Goal: Task Accomplishment & Management: Manage account settings

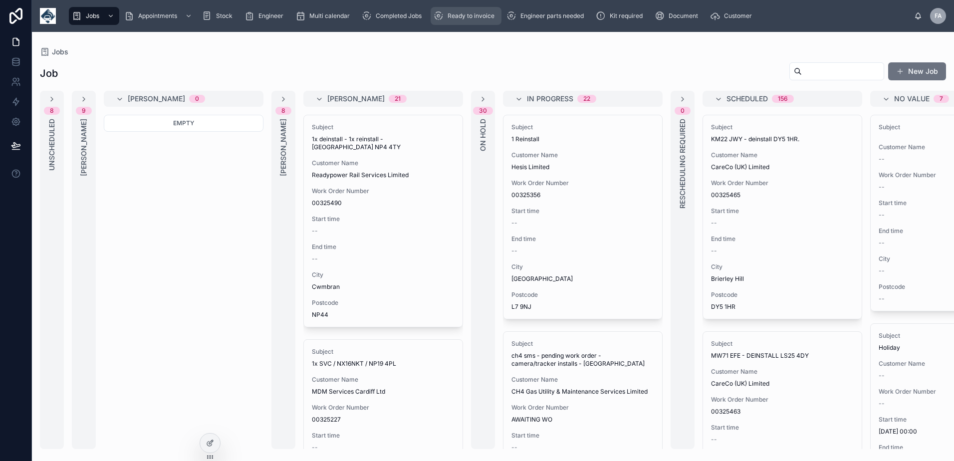
click at [492, 17] on span "Ready to invoice" at bounding box center [470, 16] width 47 height 8
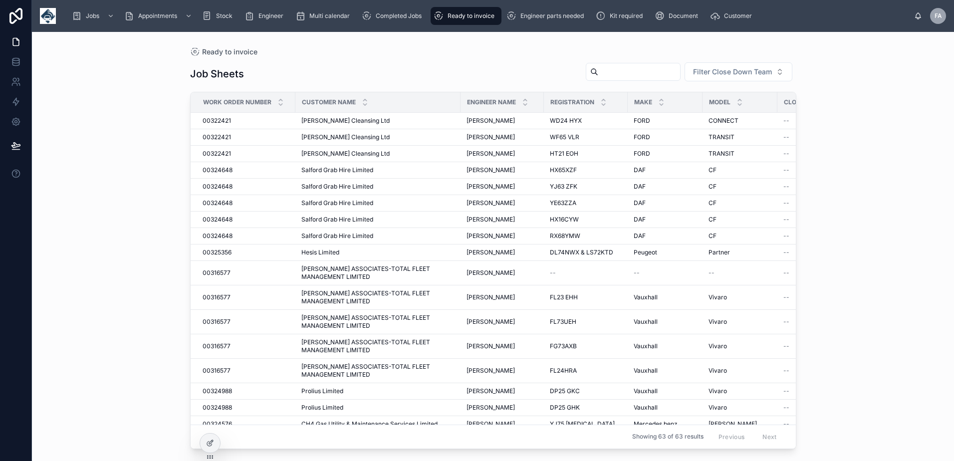
click at [635, 65] on input "text" at bounding box center [639, 72] width 82 height 14
type input "******"
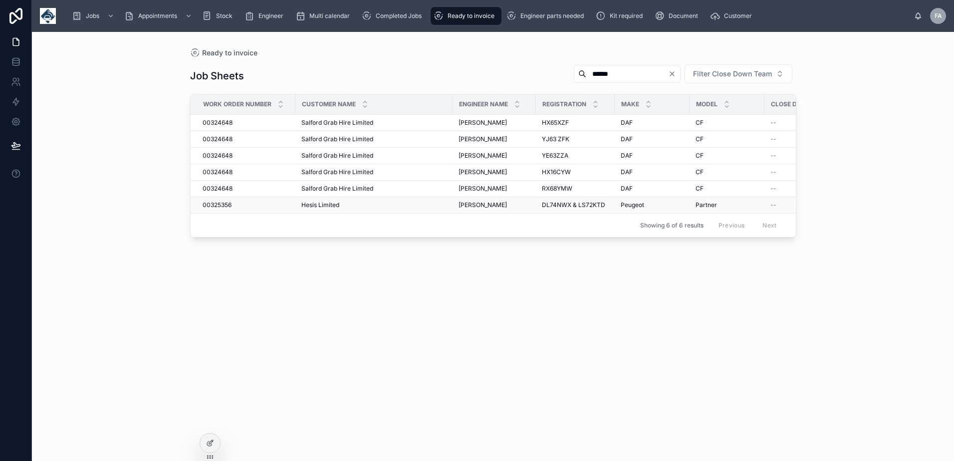
click at [223, 201] on span "00325356" at bounding box center [217, 205] width 29 height 8
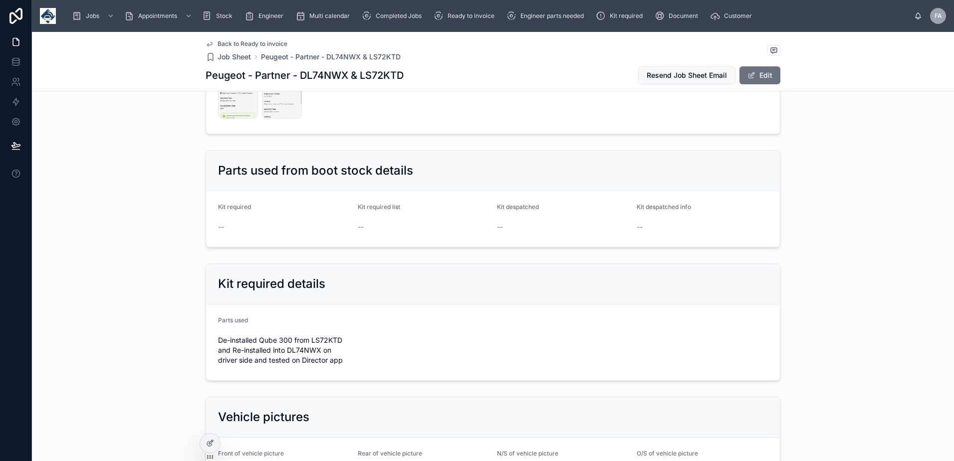
scroll to position [1397, 0]
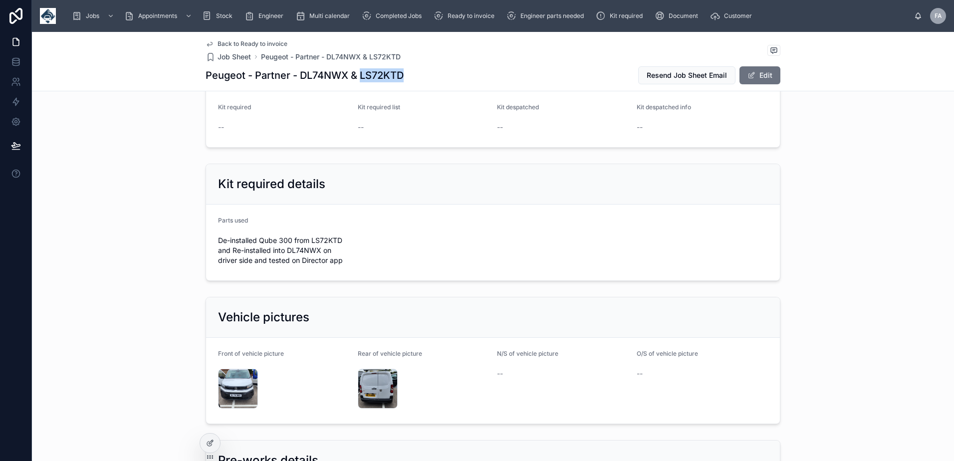
drag, startPoint x: 357, startPoint y: 73, endPoint x: 407, endPoint y: 77, distance: 50.5
click at [407, 77] on div "Peugeot - Partner - DL74NWX & LS72KTD Resend Job Sheet Email Edit" at bounding box center [493, 75] width 575 height 19
copy h1 "LS72KTD"
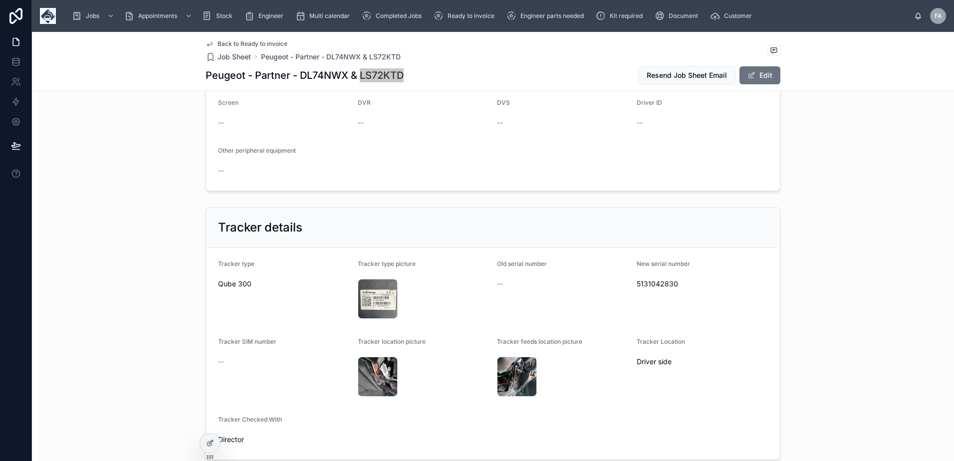
scroll to position [698, 0]
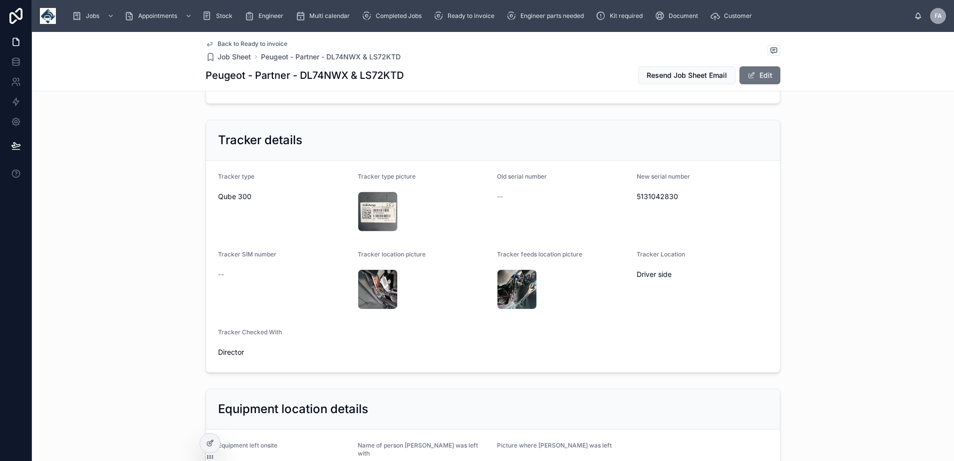
click at [652, 195] on span "5131042830" at bounding box center [703, 197] width 132 height 10
copy span "5131042830"
click at [324, 76] on h1 "Peugeot - Partner - DL74NWX & LS72KTD" at bounding box center [305, 75] width 198 height 14
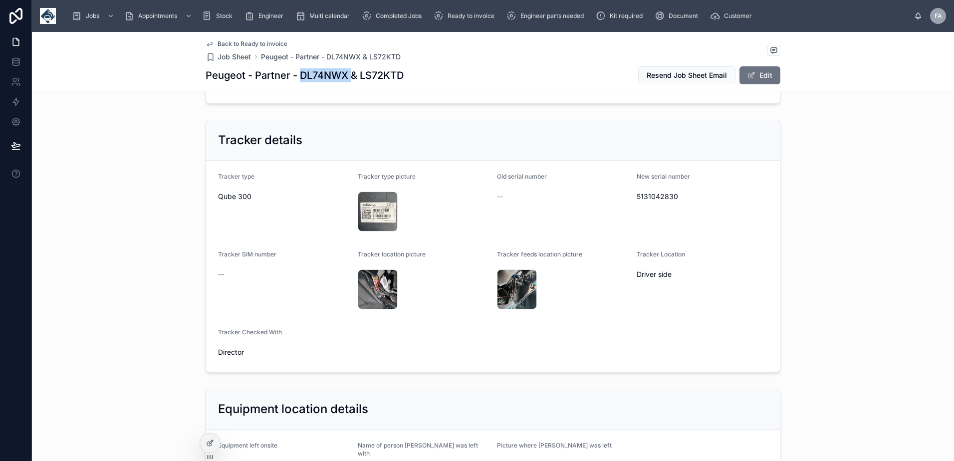
copy h1 "DL74NWX"
click at [645, 224] on div "New serial number 5131042830" at bounding box center [703, 204] width 132 height 62
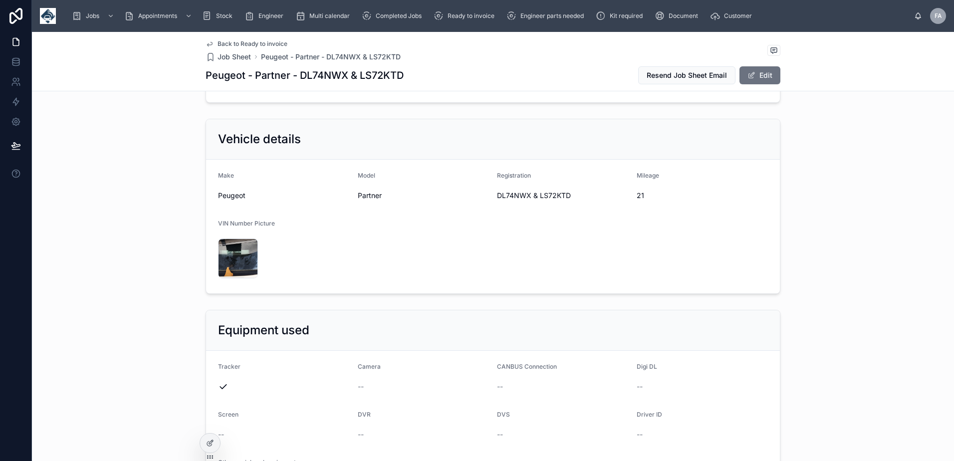
scroll to position [0, 0]
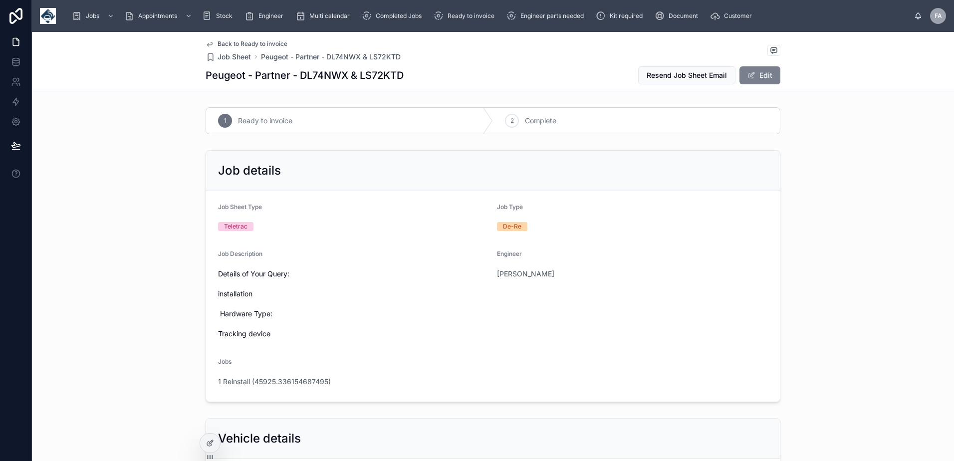
click at [756, 78] on button "Edit" at bounding box center [759, 75] width 41 height 18
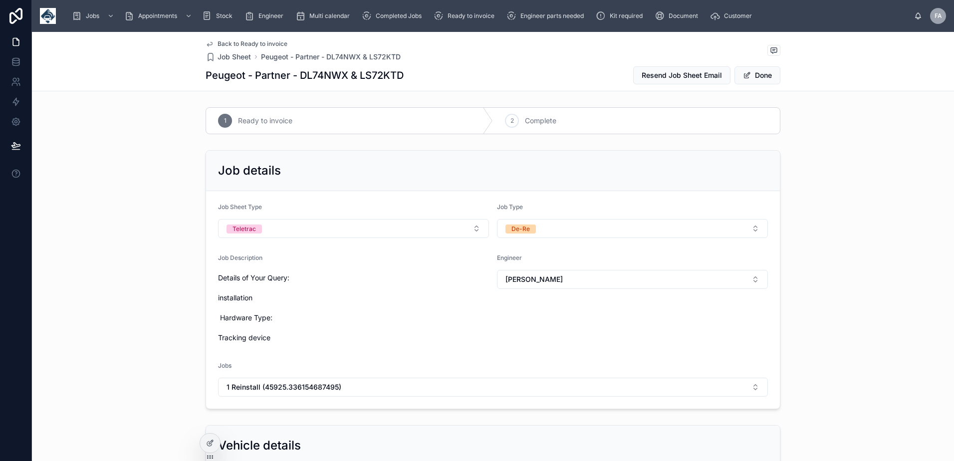
scroll to position [249, 0]
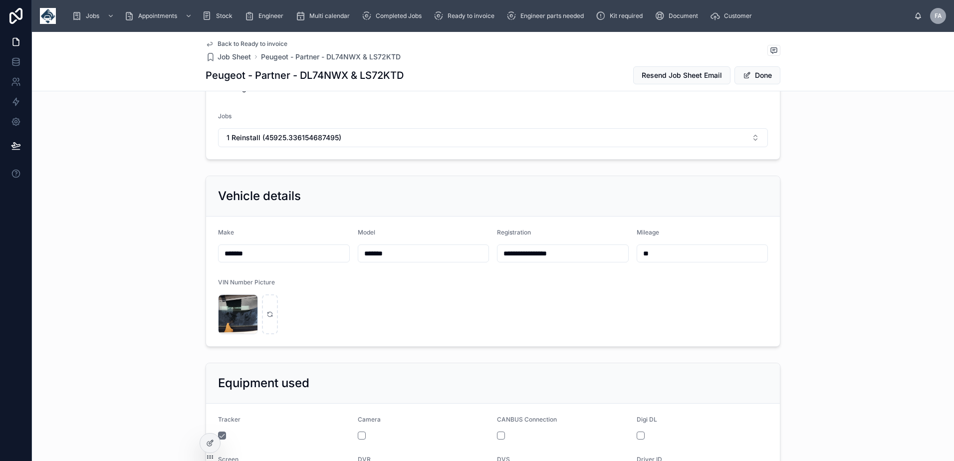
drag, startPoint x: 542, startPoint y: 254, endPoint x: 534, endPoint y: 254, distance: 8.0
click at [534, 254] on input "**********" at bounding box center [562, 253] width 131 height 14
click at [522, 253] on input "**********" at bounding box center [562, 253] width 131 height 14
click at [535, 254] on input "**********" at bounding box center [562, 253] width 131 height 14
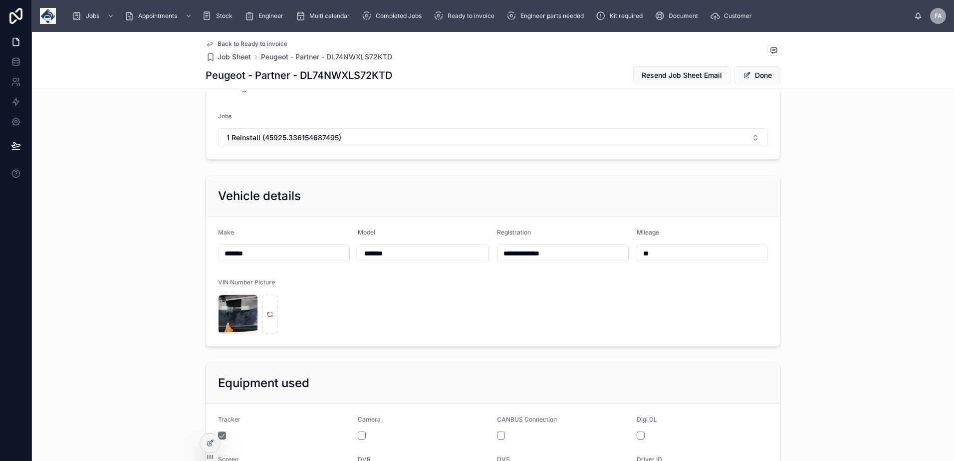
drag, startPoint x: 533, startPoint y: 254, endPoint x: 479, endPoint y: 254, distance: 54.4
click at [479, 254] on form "**********" at bounding box center [493, 282] width 574 height 130
click at [560, 252] on input "*******" at bounding box center [562, 253] width 131 height 14
paste input "********"
type input "**********"
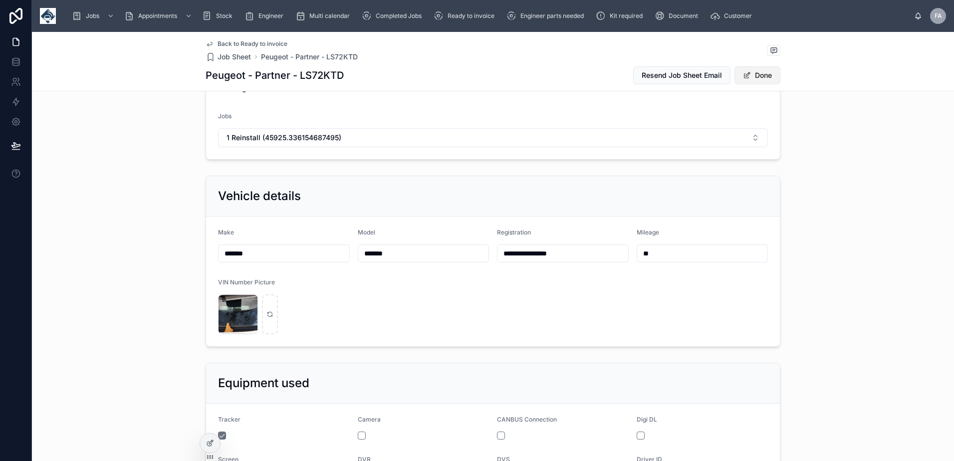
click at [761, 77] on button "Done" at bounding box center [757, 75] width 46 height 18
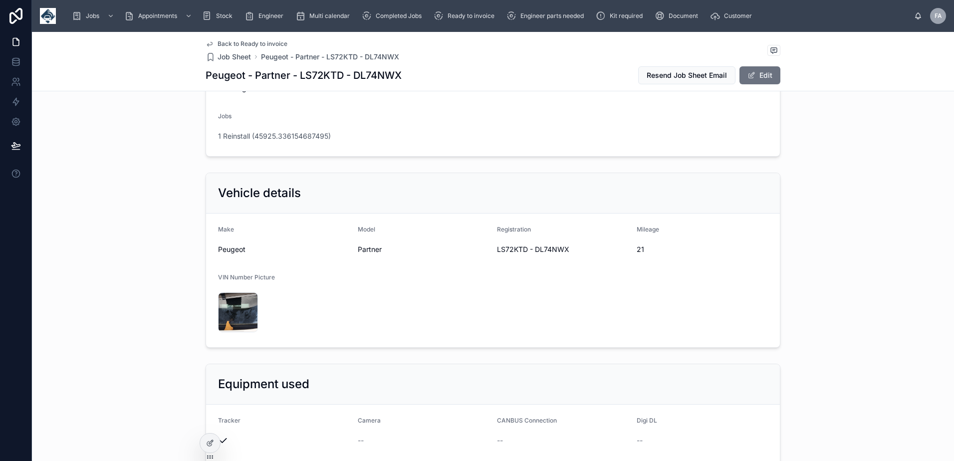
scroll to position [0, 0]
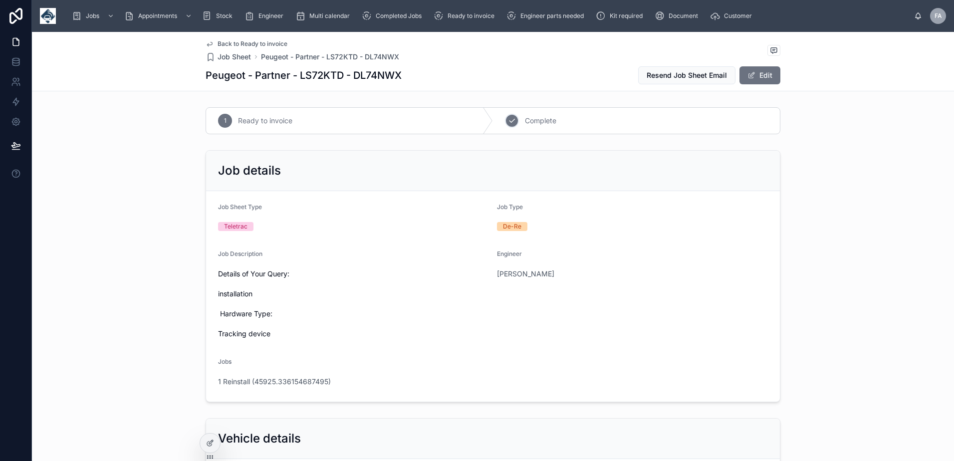
click at [525, 117] on span "Complete" at bounding box center [540, 121] width 31 height 10
click at [306, 377] on span "1 Reinstall (45925.336154687495)" at bounding box center [274, 382] width 113 height 10
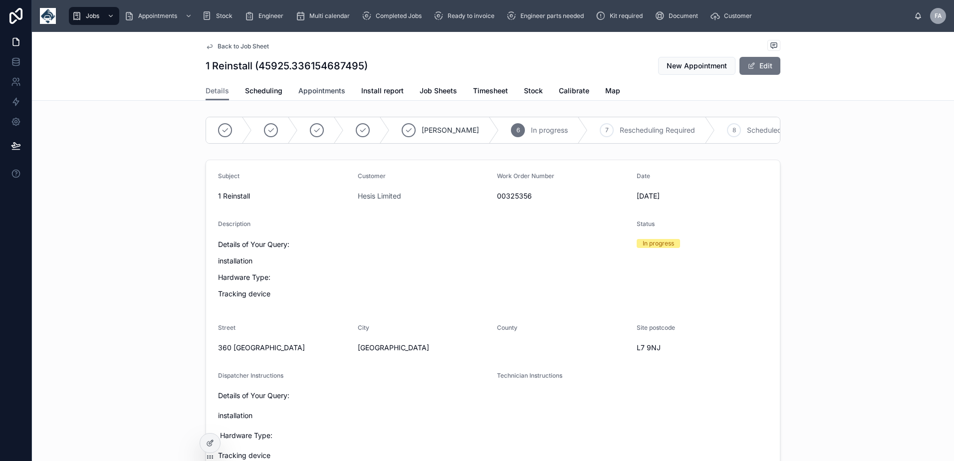
click at [313, 92] on span "Appointments" at bounding box center [321, 91] width 47 height 10
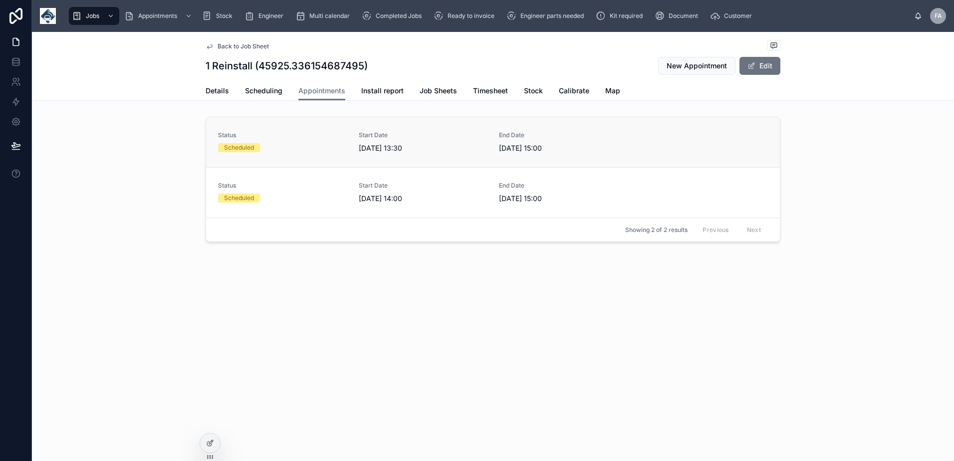
click at [301, 145] on div "Scheduled" at bounding box center [282, 147] width 129 height 9
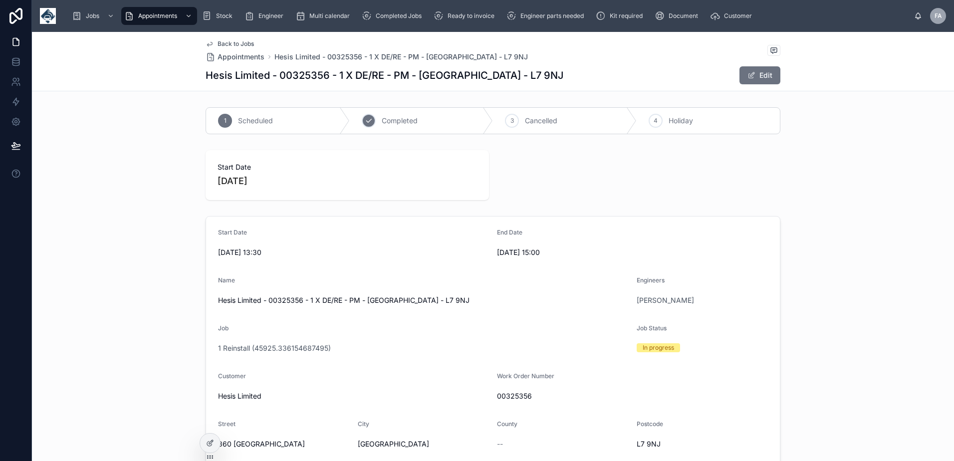
click at [392, 123] on span "Completed" at bounding box center [400, 121] width 36 height 10
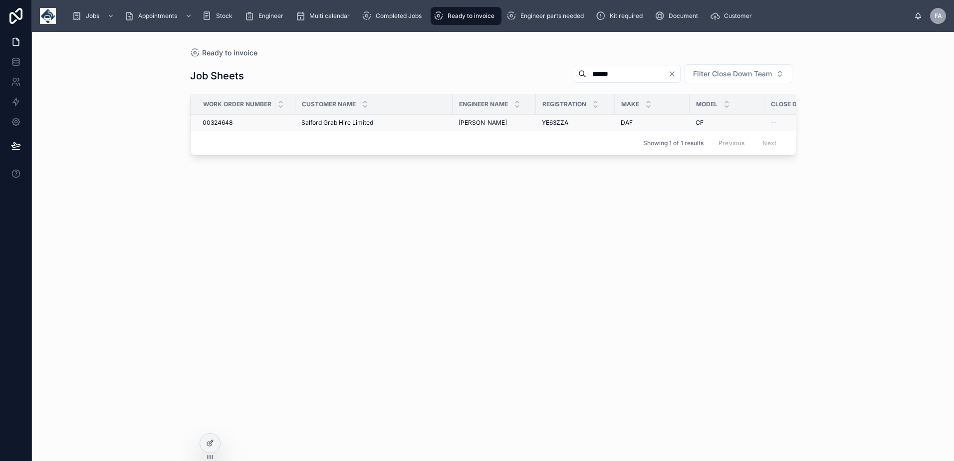
click at [231, 123] on span "00324648" at bounding box center [218, 123] width 30 height 8
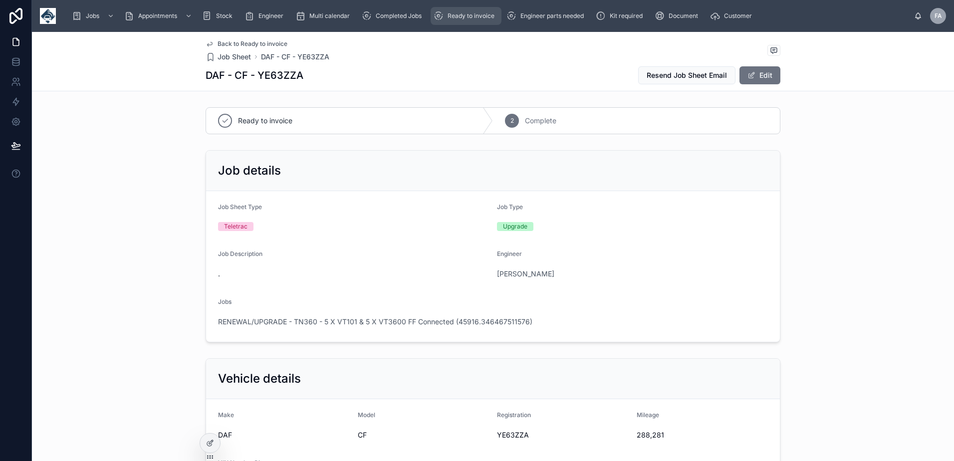
click at [458, 15] on span "Ready to invoice" at bounding box center [470, 16] width 47 height 8
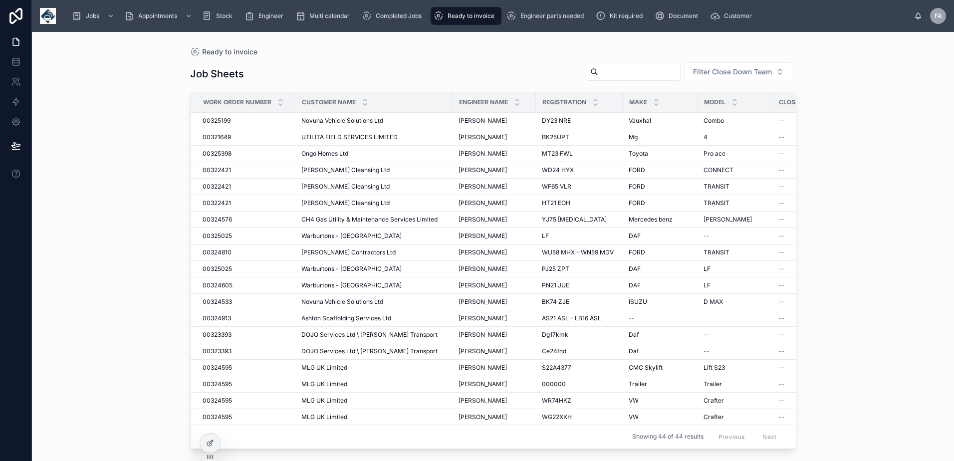
click at [603, 77] on input "text" at bounding box center [639, 72] width 82 height 14
type input "****"
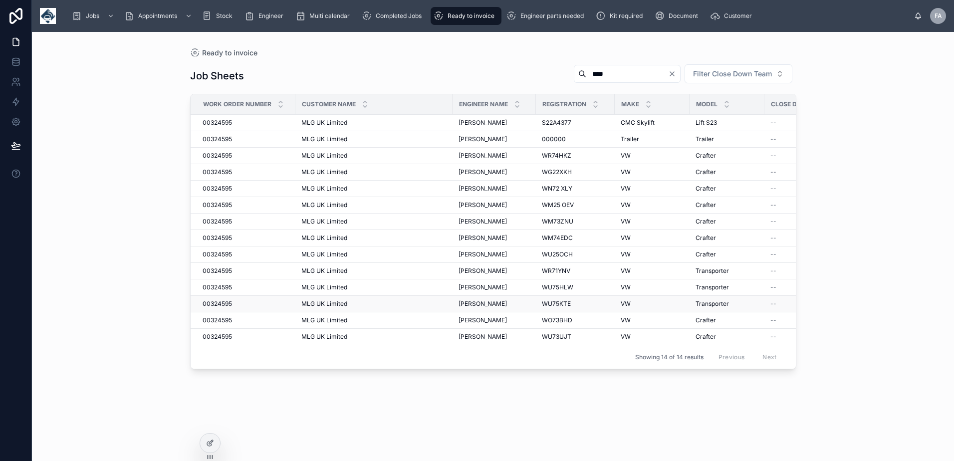
drag, startPoint x: 220, startPoint y: 308, endPoint x: 207, endPoint y: 303, distance: 13.9
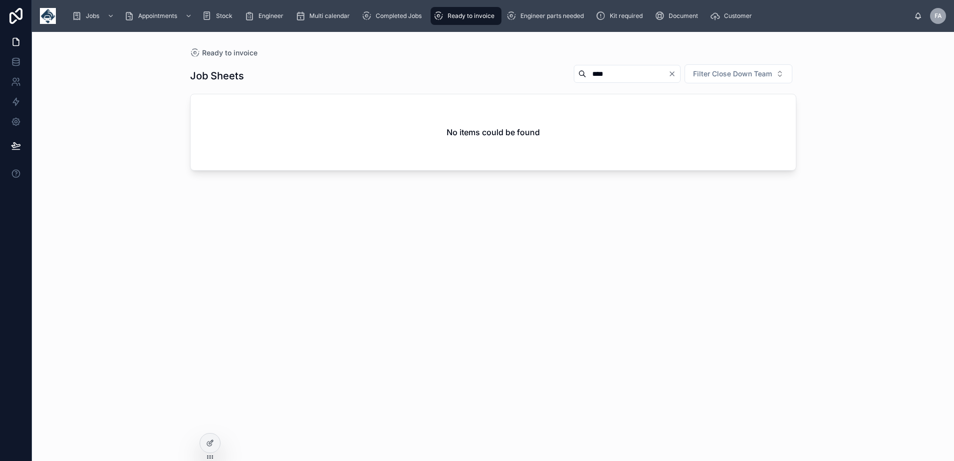
click at [470, 19] on div "Ready to invoice" at bounding box center [466, 16] width 65 height 16
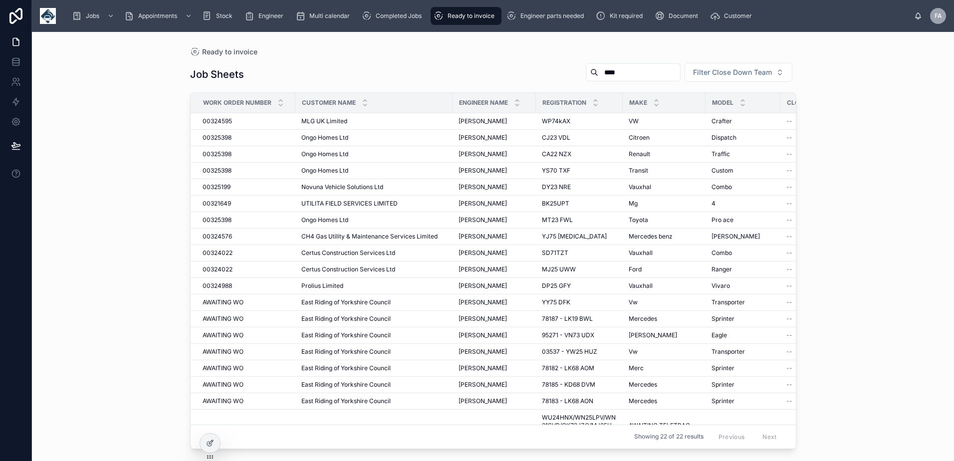
click at [462, 18] on span "Ready to invoice" at bounding box center [470, 16] width 47 height 8
drag, startPoint x: 600, startPoint y: 75, endPoint x: 473, endPoint y: 79, distance: 126.8
click at [473, 79] on div "Job Sheets **** Filter Close Down Team" at bounding box center [493, 74] width 606 height 24
click at [374, 18] on div "Completed Jobs" at bounding box center [394, 16] width 64 height 16
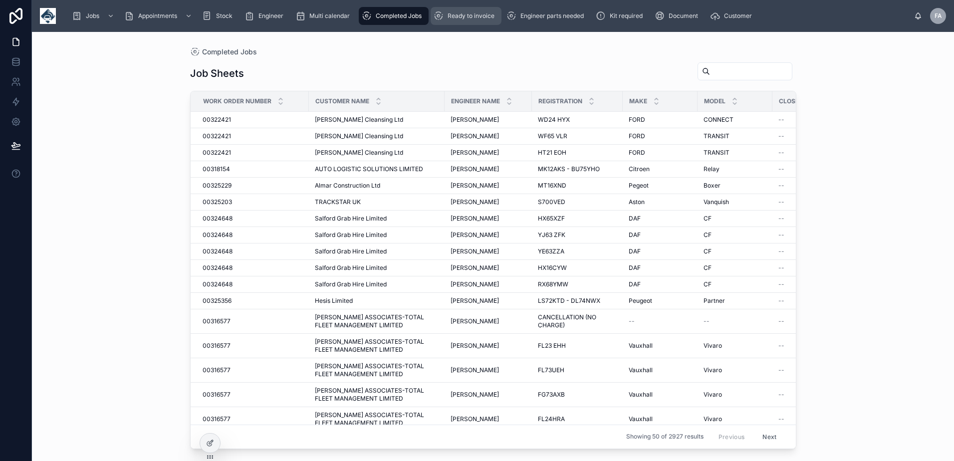
click at [475, 20] on div "Ready to invoice" at bounding box center [466, 16] width 65 height 16
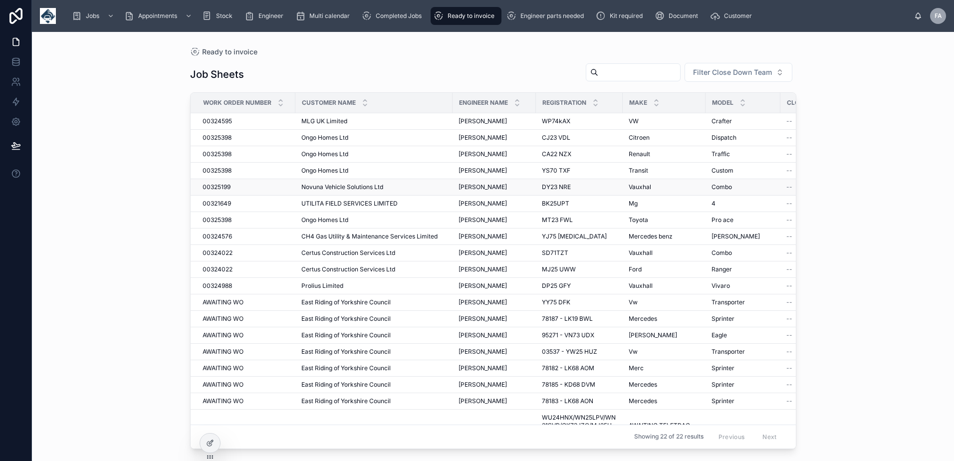
click at [210, 187] on span "00325199" at bounding box center [217, 187] width 28 height 8
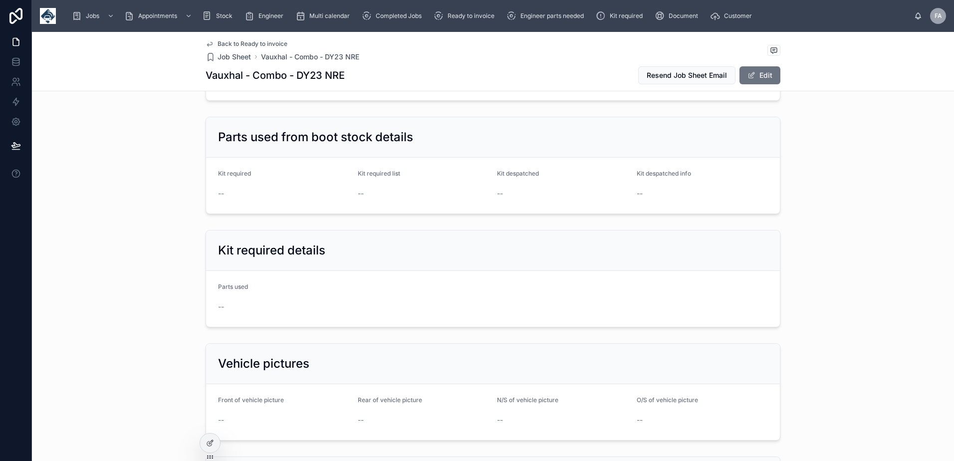
scroll to position [798, 0]
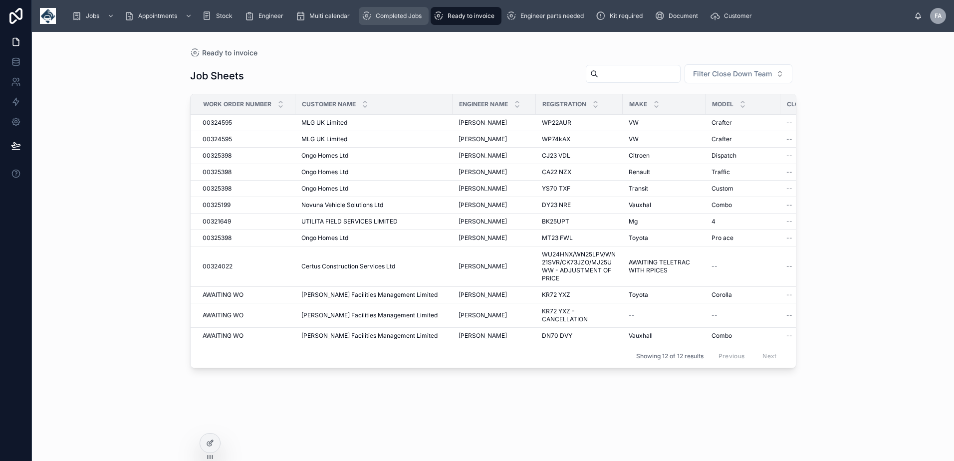
click at [405, 11] on div "Completed Jobs" at bounding box center [394, 16] width 64 height 16
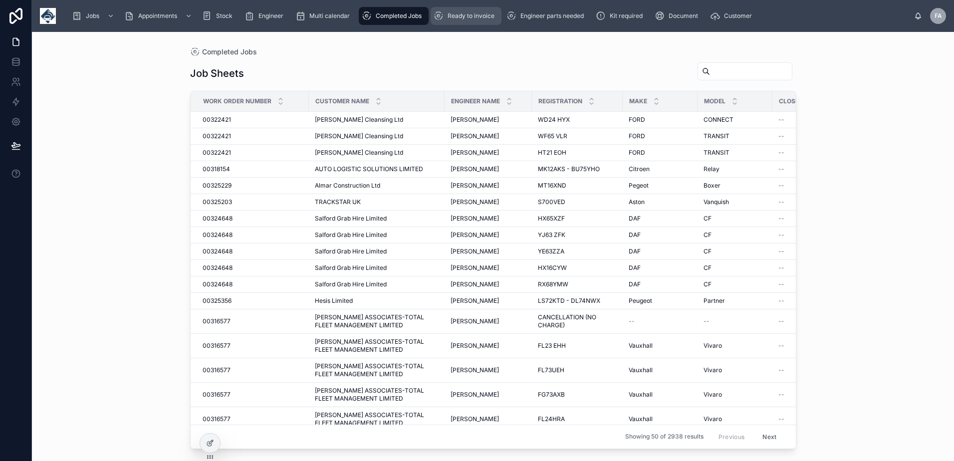
click at [461, 18] on span "Ready to invoice" at bounding box center [470, 16] width 47 height 8
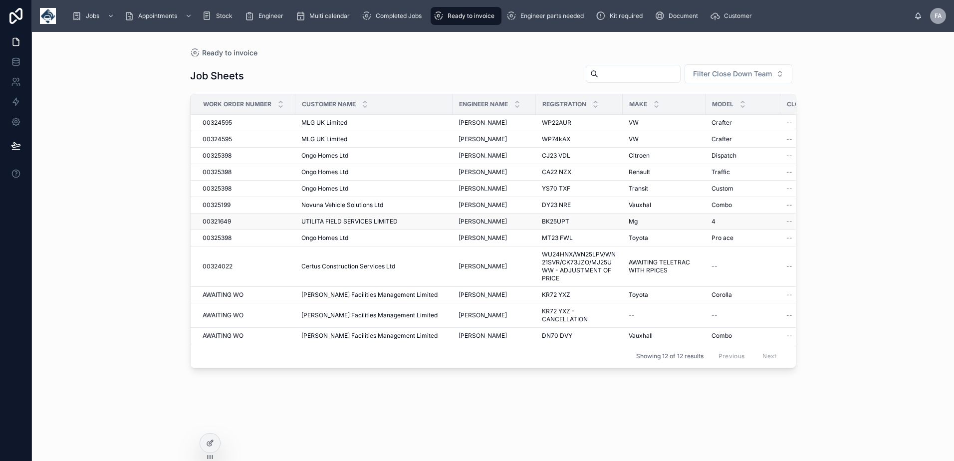
click at [225, 223] on span "00321649" at bounding box center [217, 222] width 28 height 8
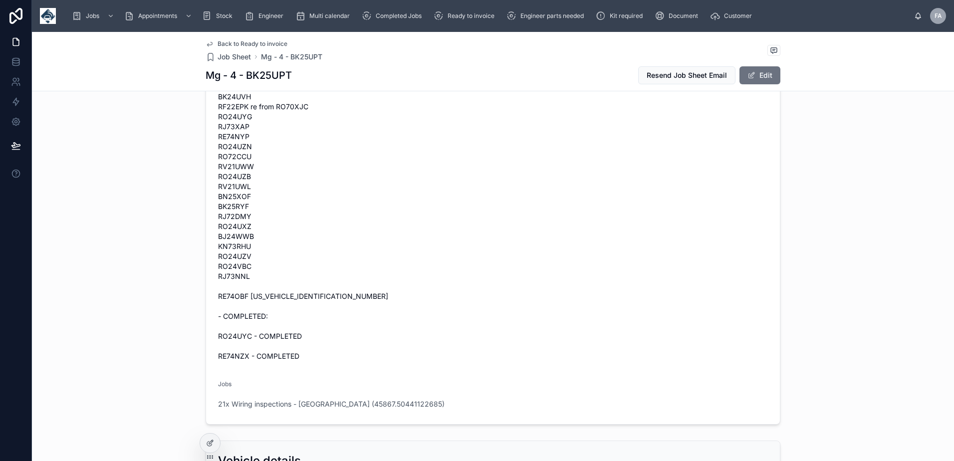
scroll to position [299, 0]
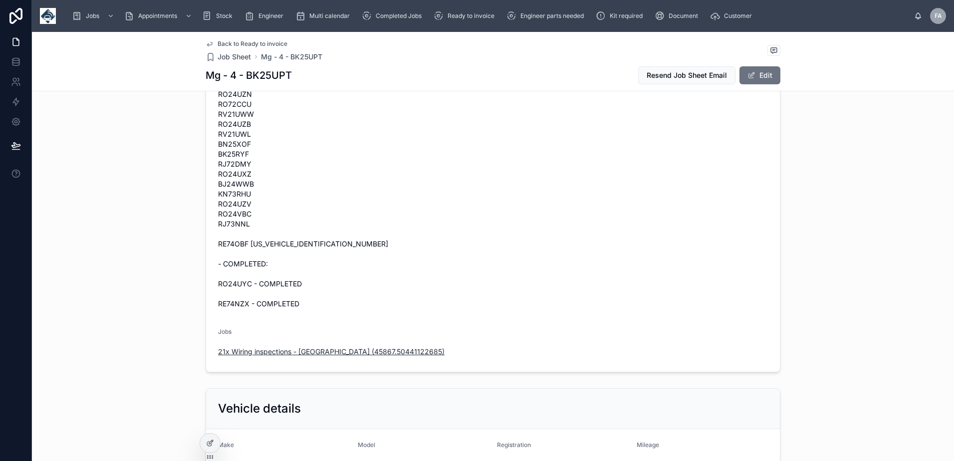
click at [307, 348] on span "21x Wiring inspections - Eastleigh (45867.50441122685)" at bounding box center [331, 352] width 226 height 10
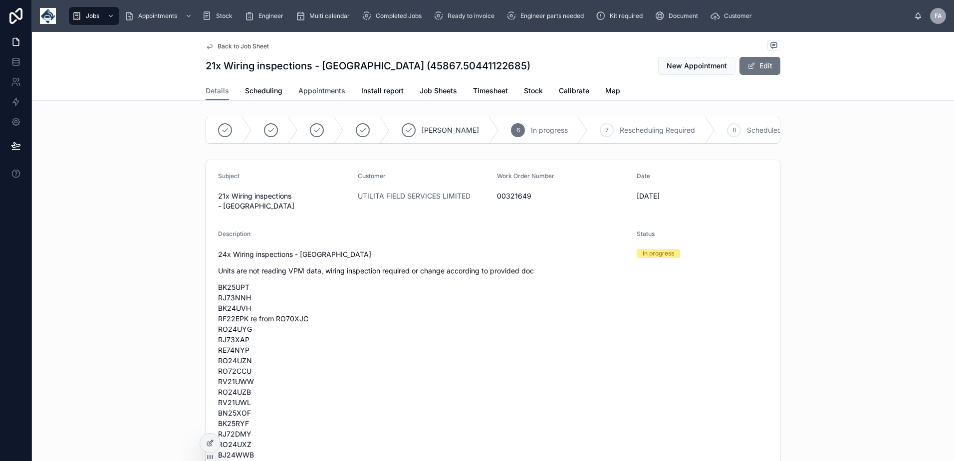
click at [318, 92] on span "Appointments" at bounding box center [321, 91] width 47 height 10
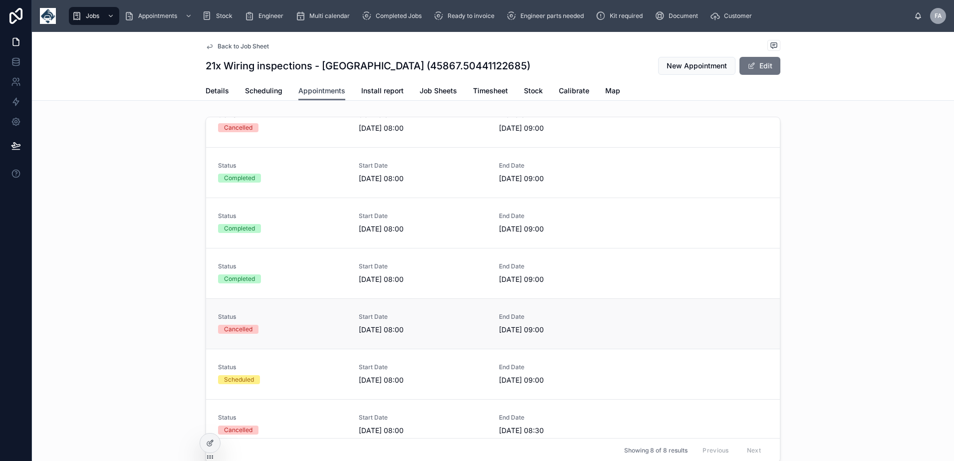
scroll to position [82, 0]
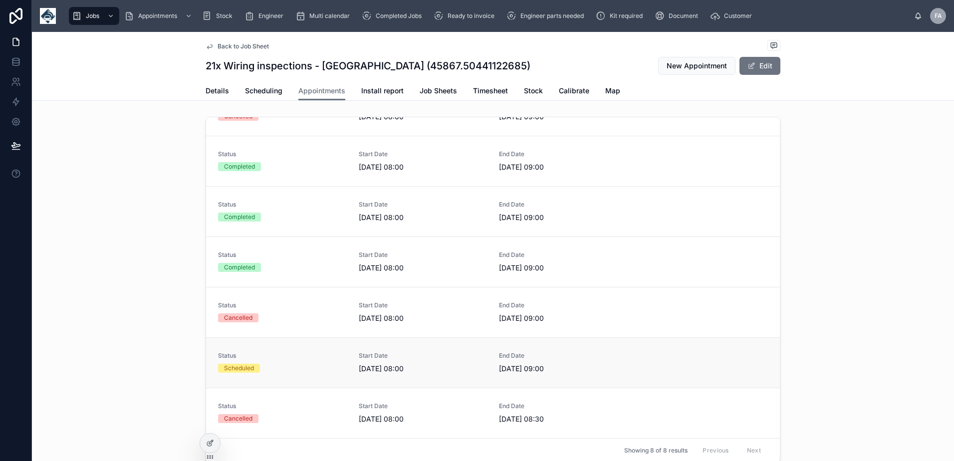
click at [381, 373] on span "29/09/2025 08:00" at bounding box center [423, 369] width 129 height 10
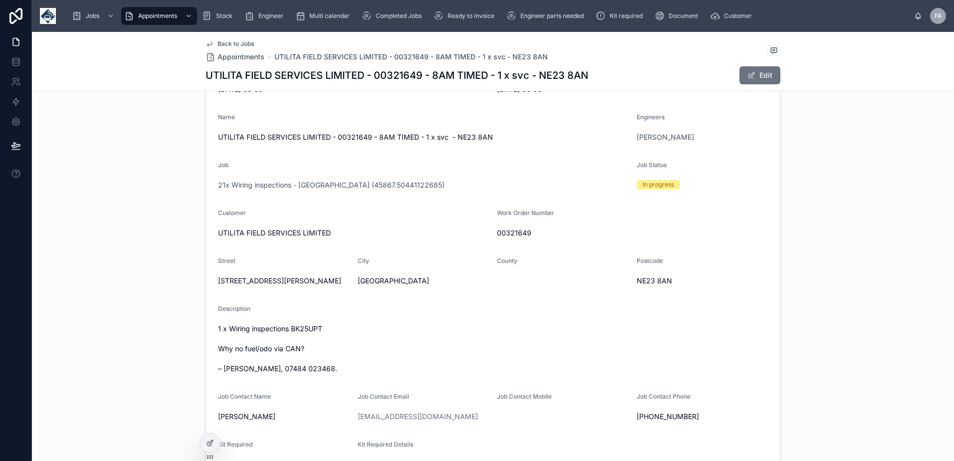
scroll to position [200, 0]
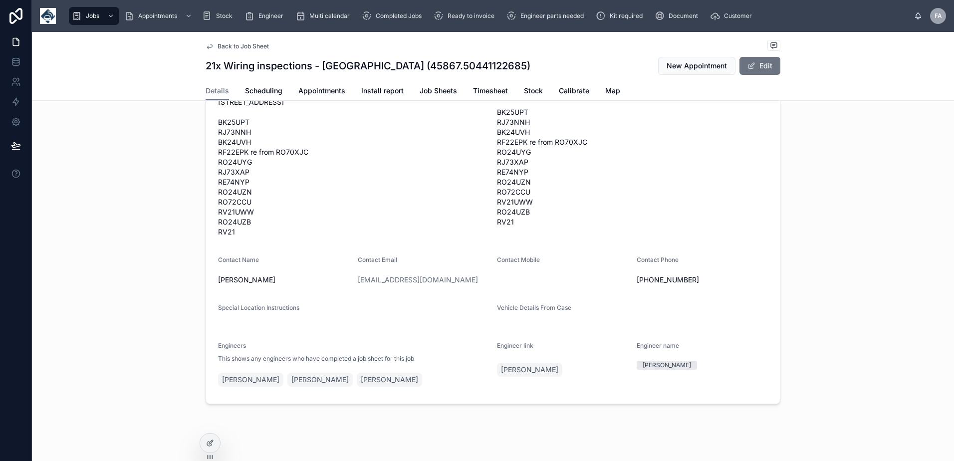
scroll to position [614, 0]
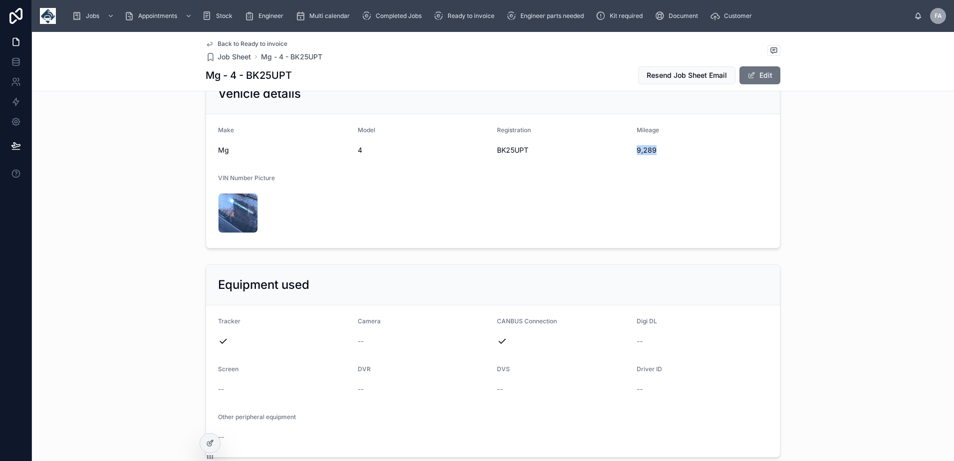
drag, startPoint x: 631, startPoint y: 151, endPoint x: 656, endPoint y: 151, distance: 25.4
click at [656, 151] on form "Make Mg Model 4 Registration BK25UPT Mileage 9,289 VIN Number Picture 175913203…" at bounding box center [493, 181] width 574 height 134
copy span "9,289"
click at [502, 150] on span "BK25UPT" at bounding box center [563, 150] width 132 height 10
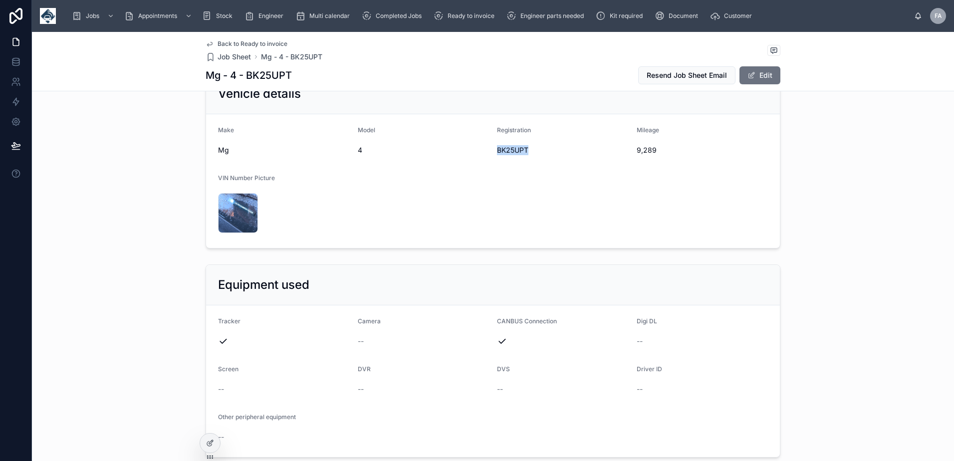
copy span "BK25UPT"
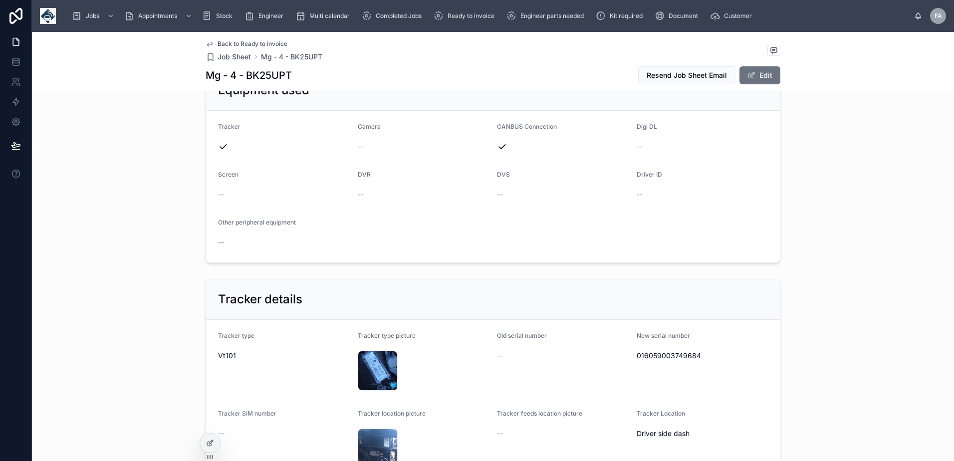
scroll to position [913, 0]
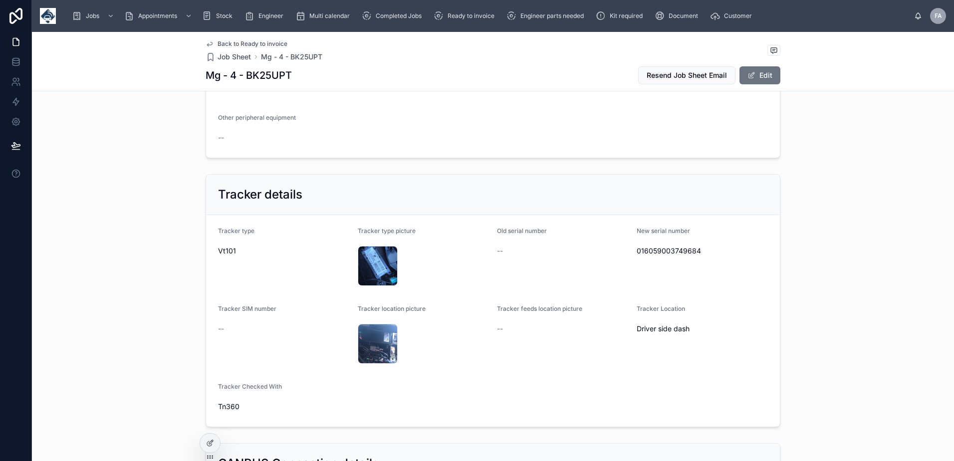
click at [659, 251] on span "016059003749684" at bounding box center [703, 251] width 132 height 10
copy span "016059003749684"
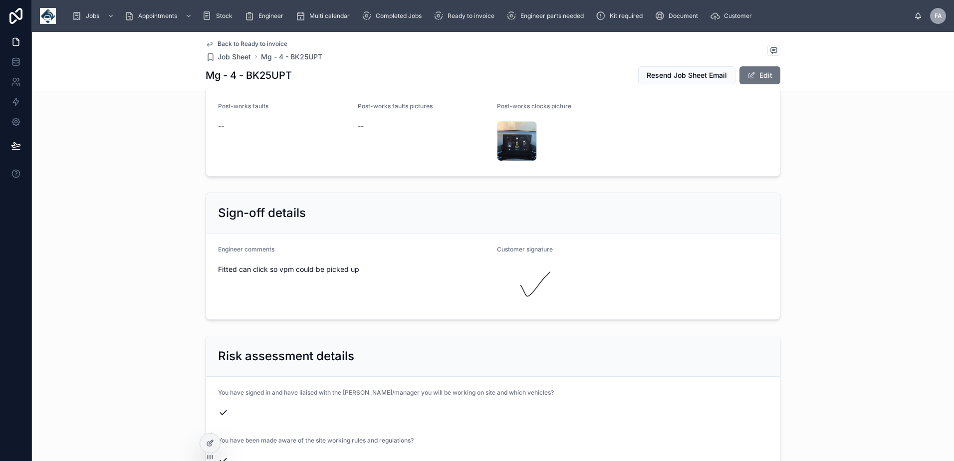
scroll to position [2460, 0]
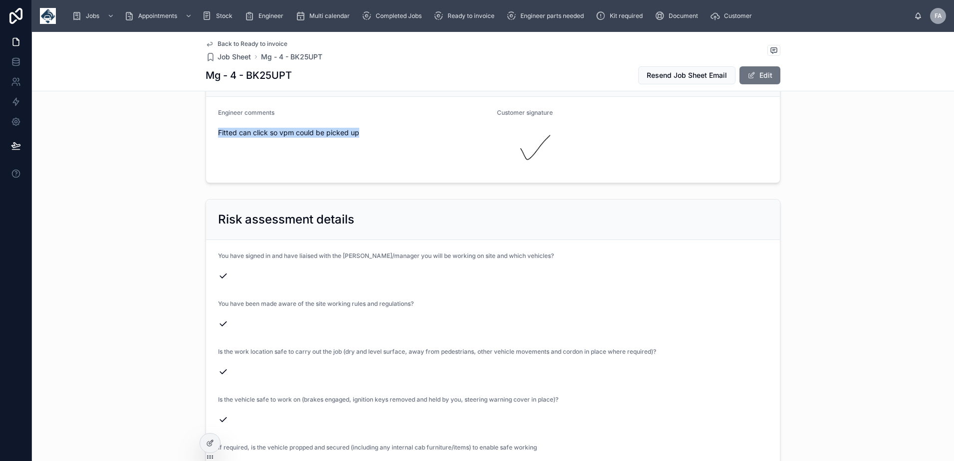
drag, startPoint x: 213, startPoint y: 125, endPoint x: 360, endPoint y: 132, distance: 147.4
click at [360, 132] on form "Engineer comments Fitted can click so vpm could be picked up Customer signature" at bounding box center [493, 140] width 574 height 86
copy span "Fitted can click so vpm could be picked up"
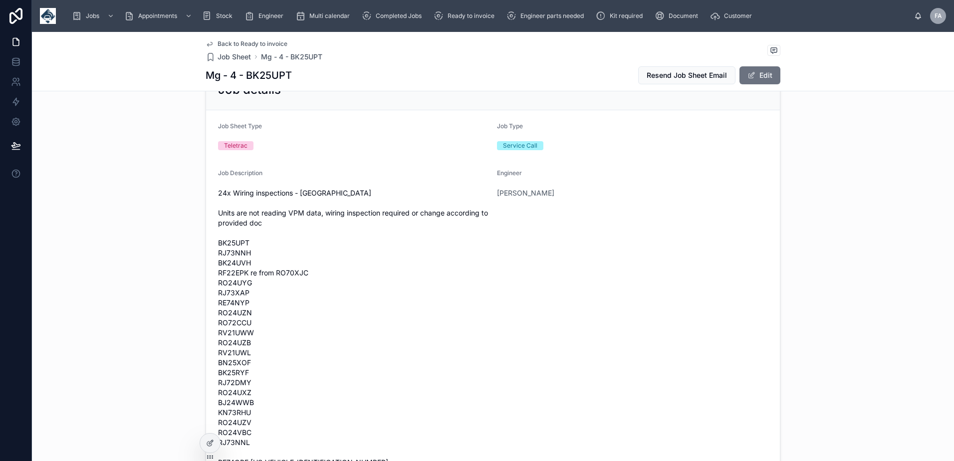
scroll to position [0, 0]
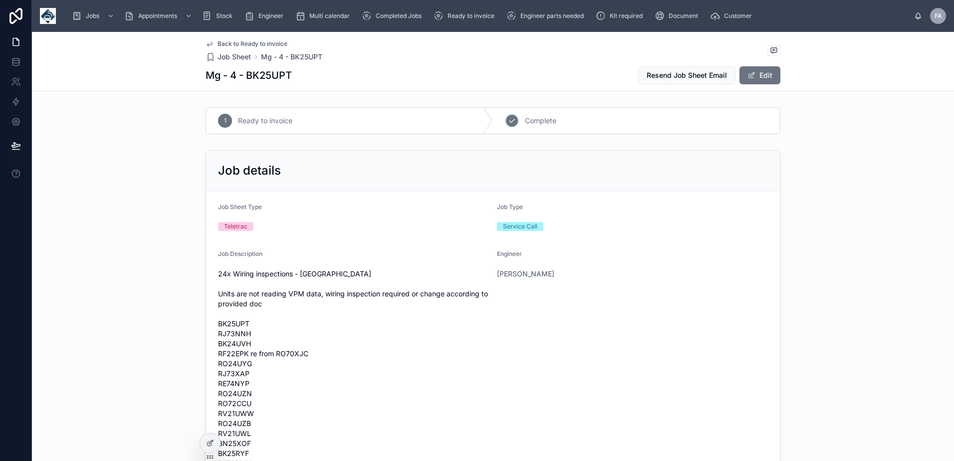
click at [509, 125] on div "2" at bounding box center [512, 121] width 14 height 14
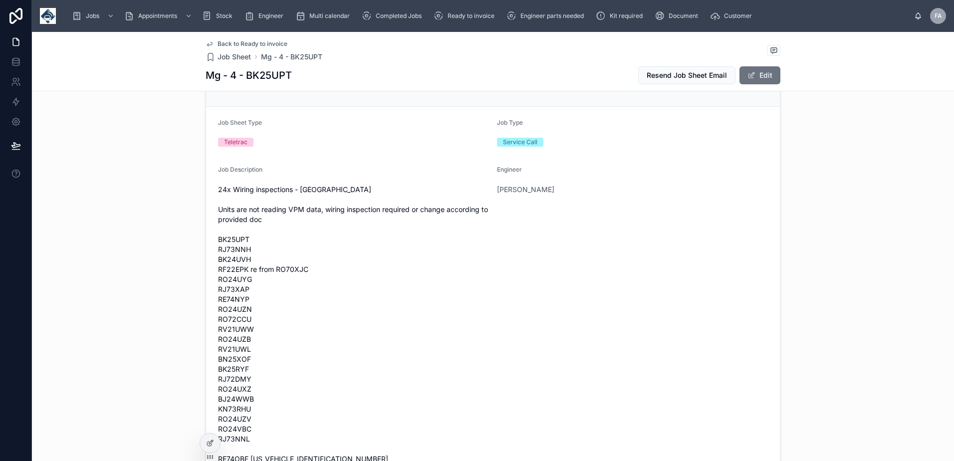
scroll to position [200, 0]
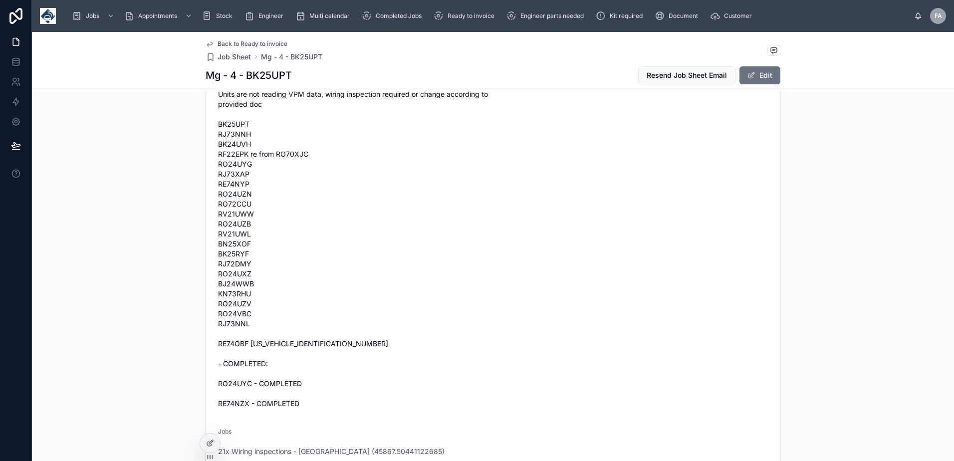
click at [305, 454] on span "21x Wiring inspections - Eastleigh (45867.50441122685)" at bounding box center [331, 451] width 226 height 10
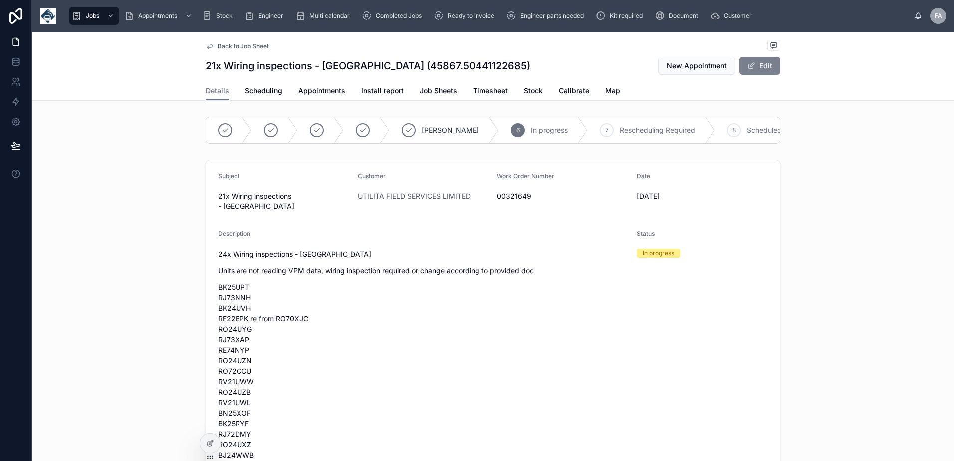
click at [762, 65] on button "Edit" at bounding box center [759, 66] width 41 height 18
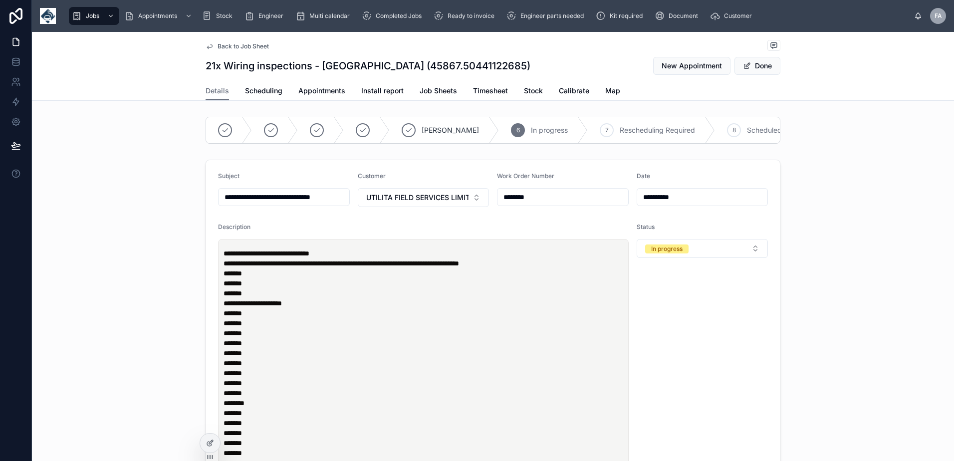
type input "**********"
click at [242, 277] on span "*******" at bounding box center [232, 273] width 18 height 7
type input "**********"
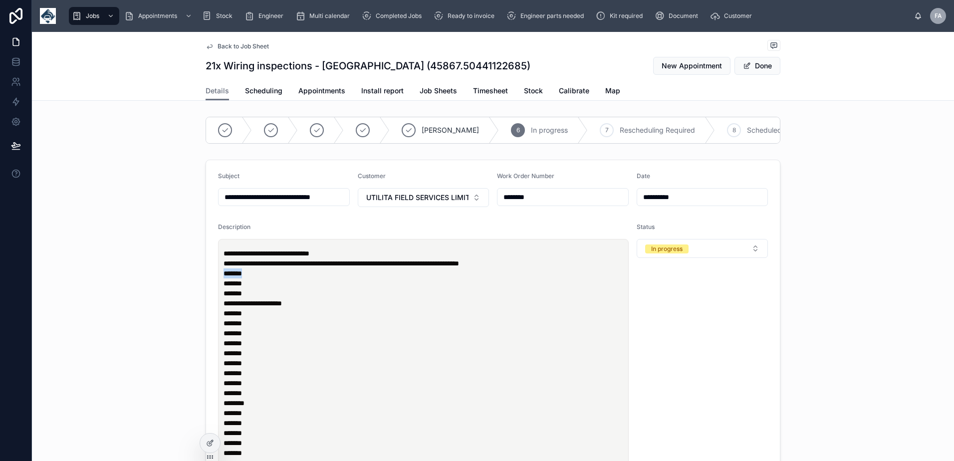
click at [242, 277] on span "*******" at bounding box center [232, 273] width 18 height 7
type input "**********"
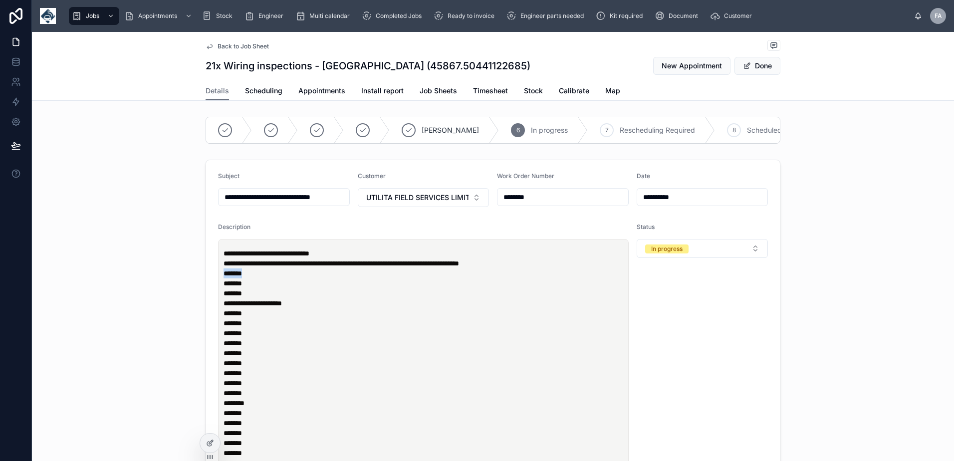
type input "**********"
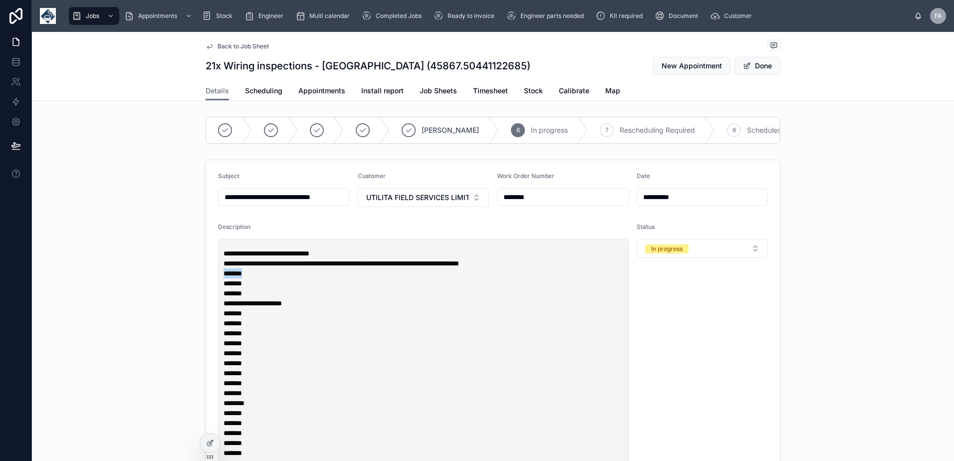
type input "**********"
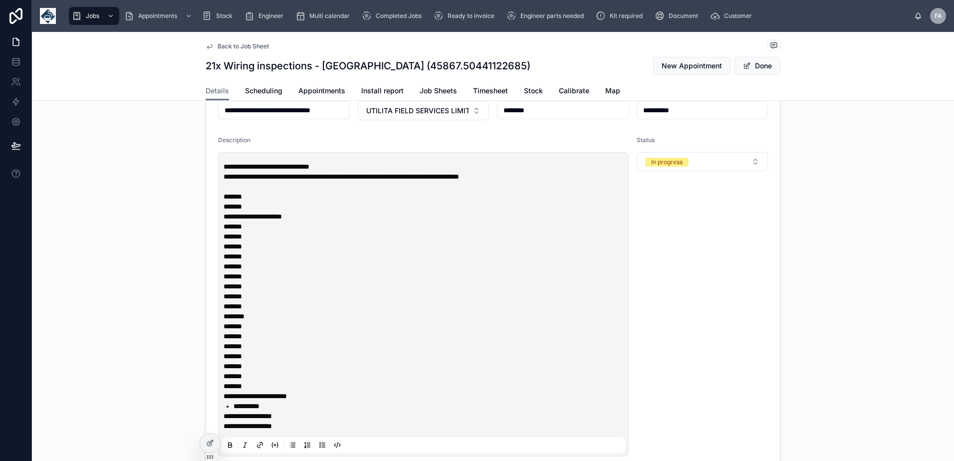
scroll to position [349, 0]
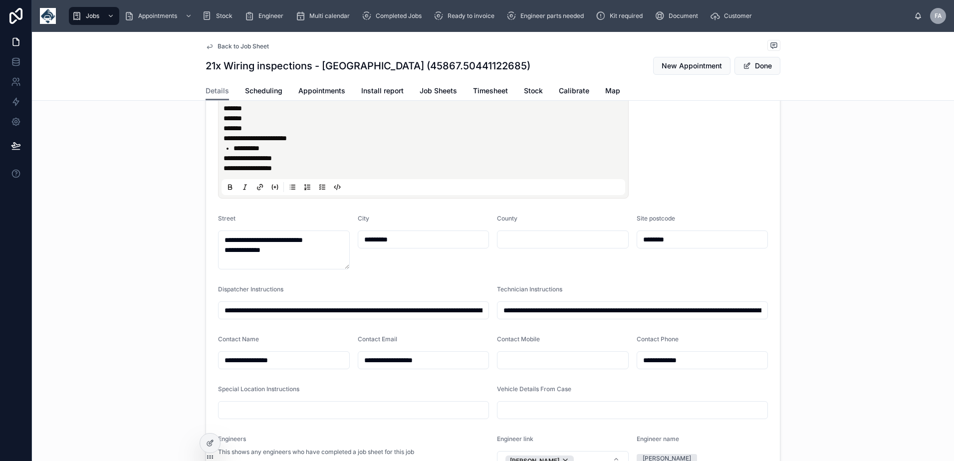
type input "**********"
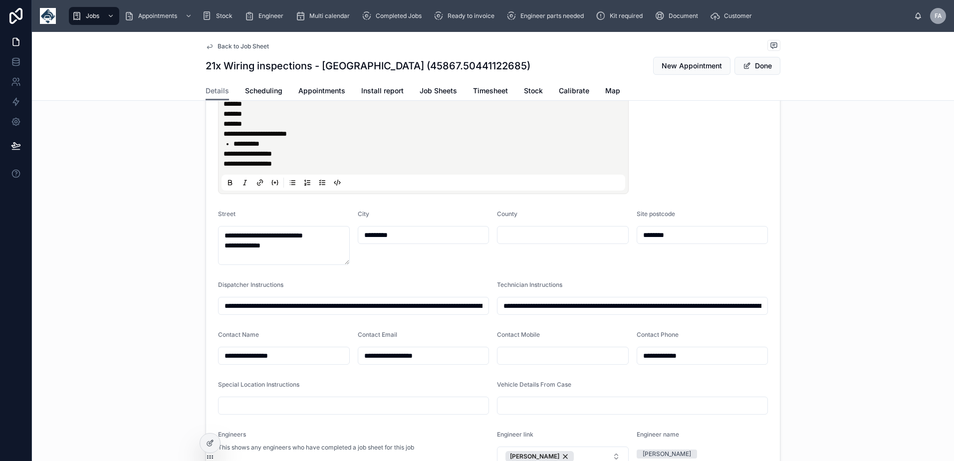
type input "**********"
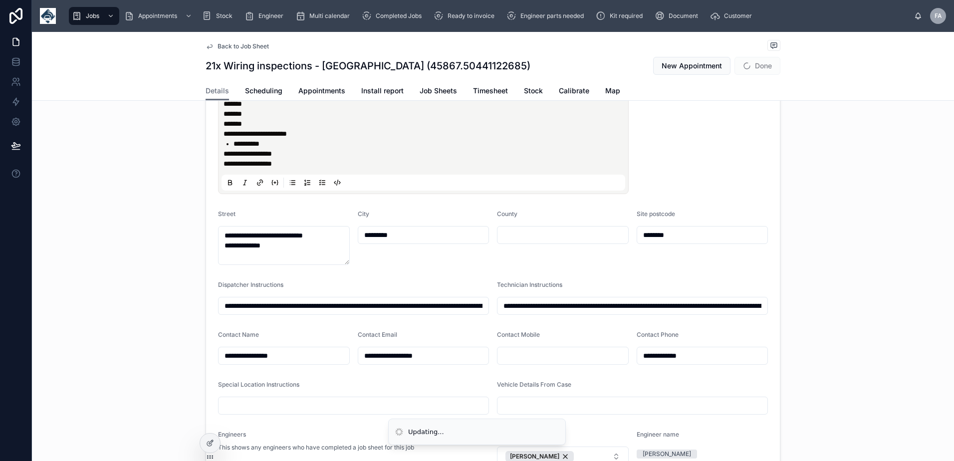
type input "**********"
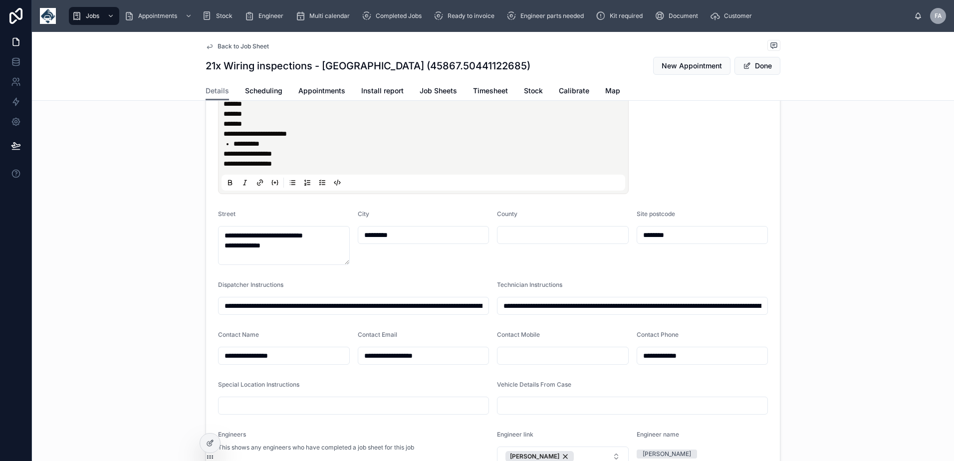
type input "**********"
click at [322, 169] on p "**********" at bounding box center [425, 164] width 404 height 10
type input "**********"
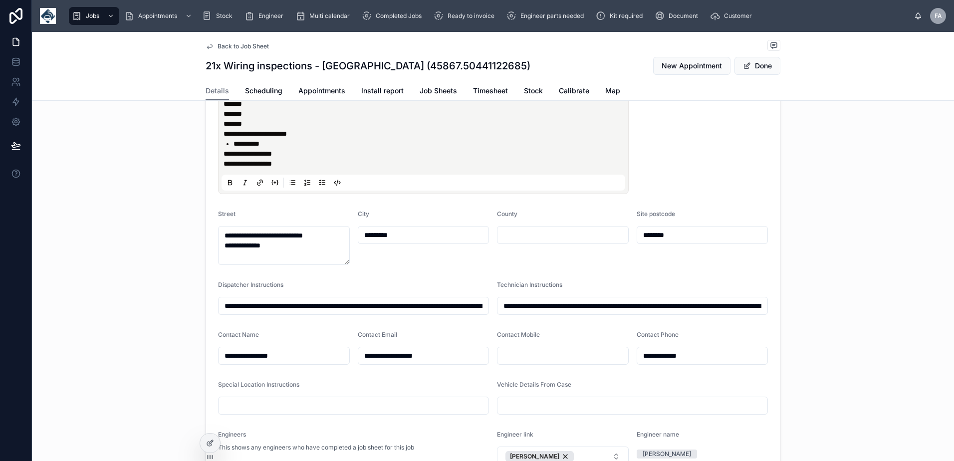
type input "**********"
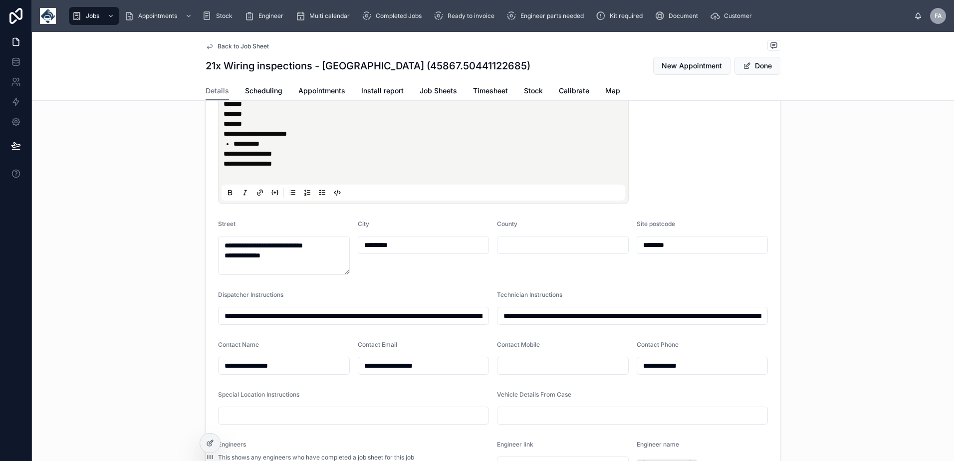
paste div
type input "**********"
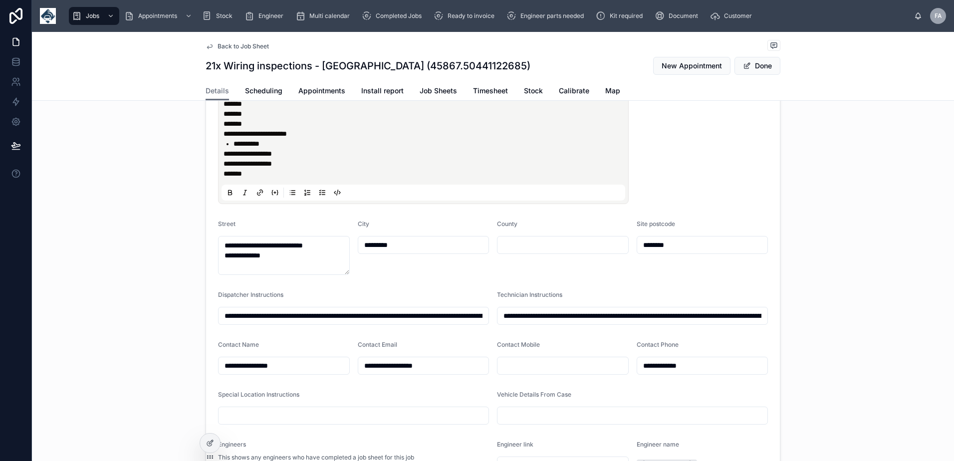
type input "**********"
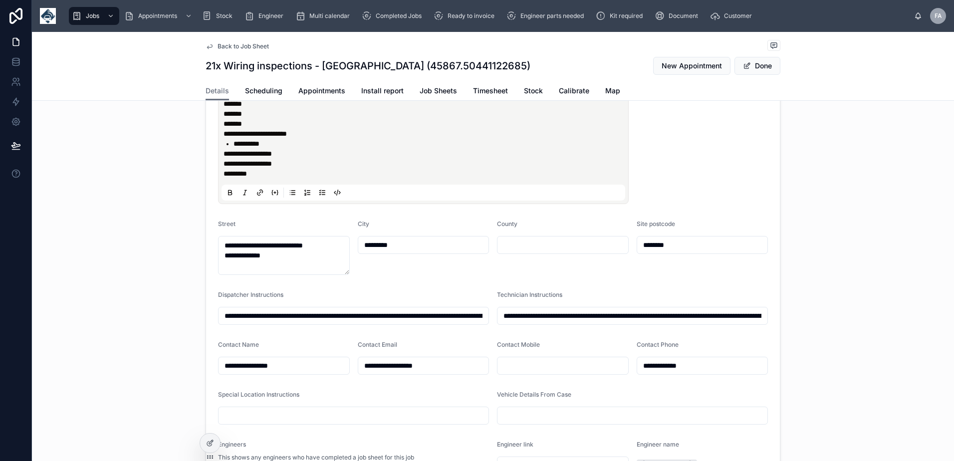
type input "**********"
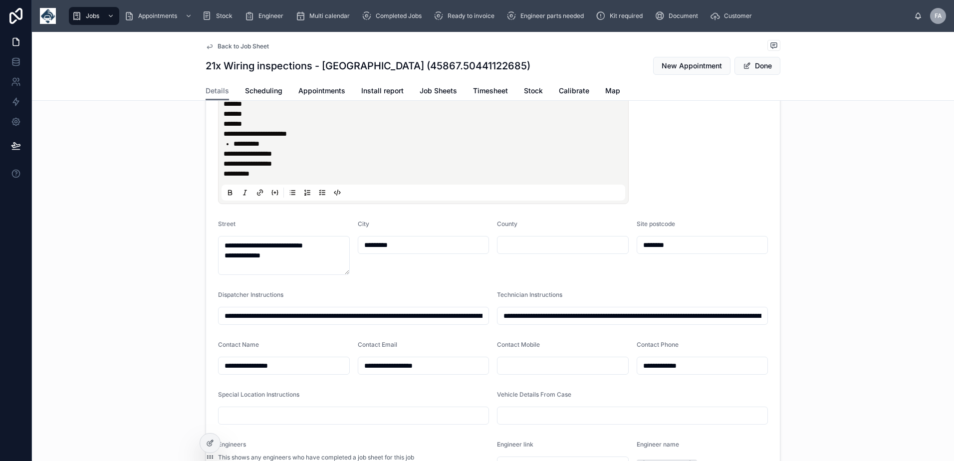
type input "**********"
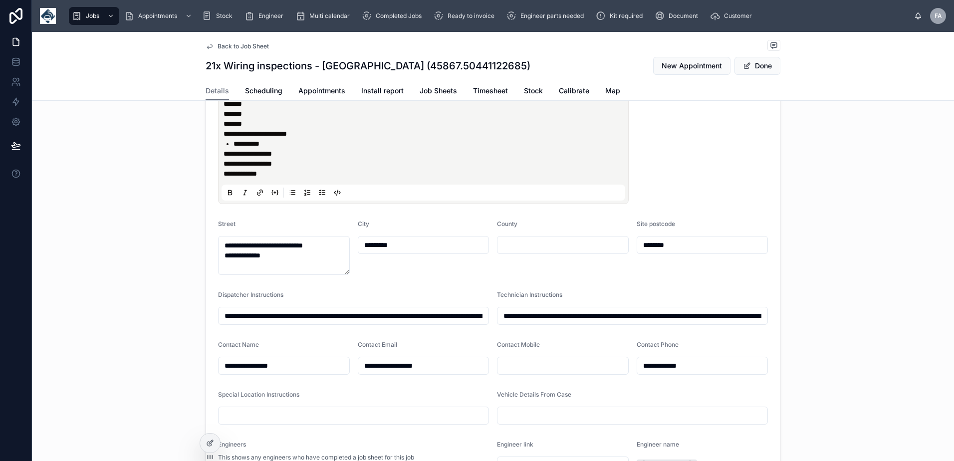
type input "**********"
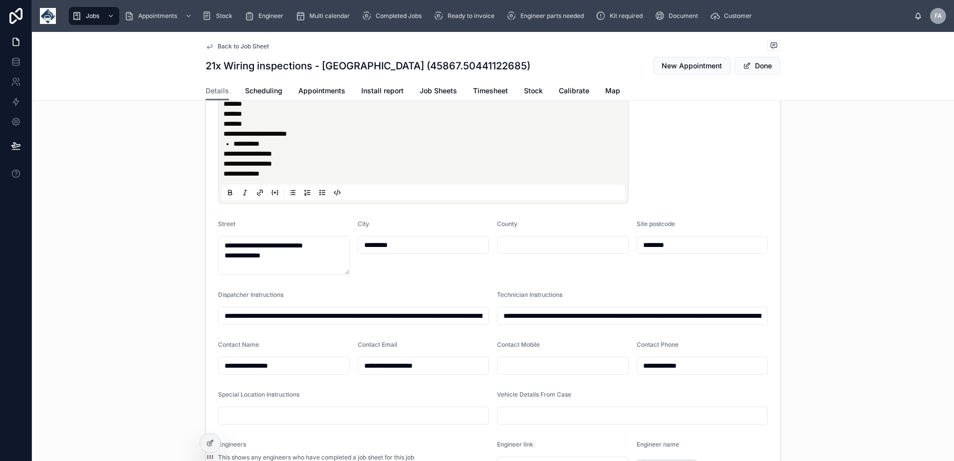
type input "**********"
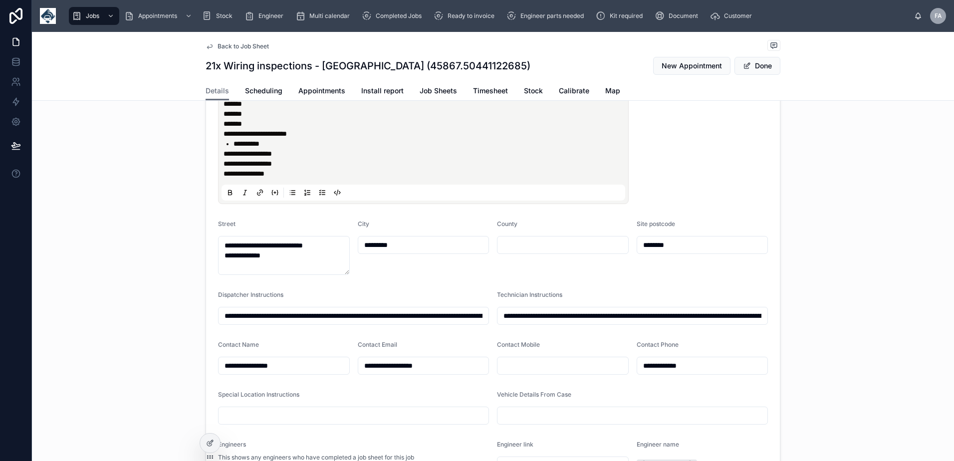
type input "**********"
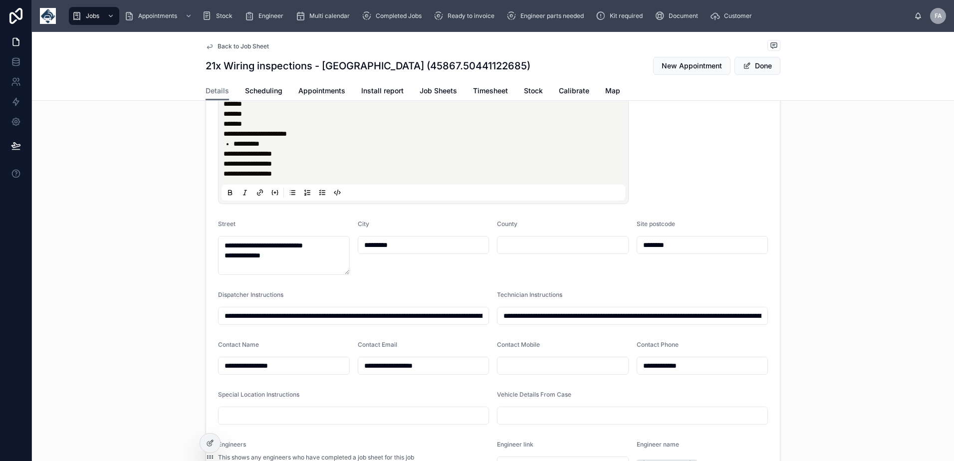
type input "**********"
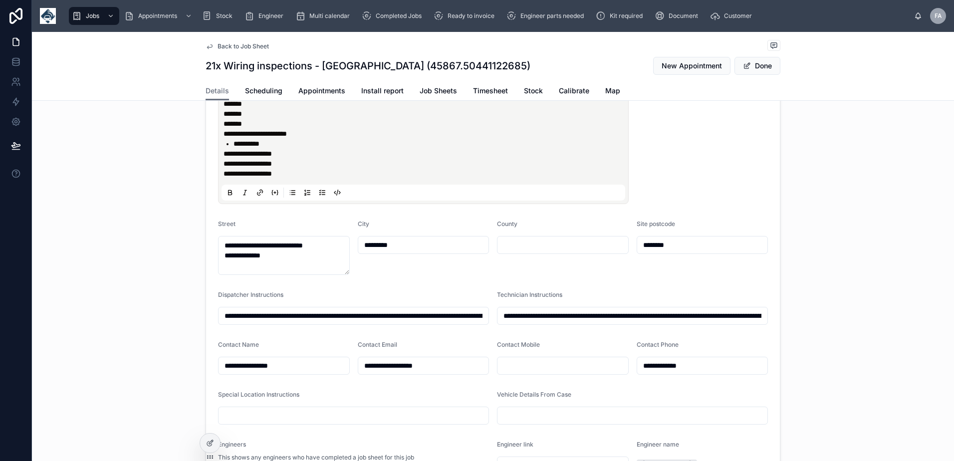
type input "**********"
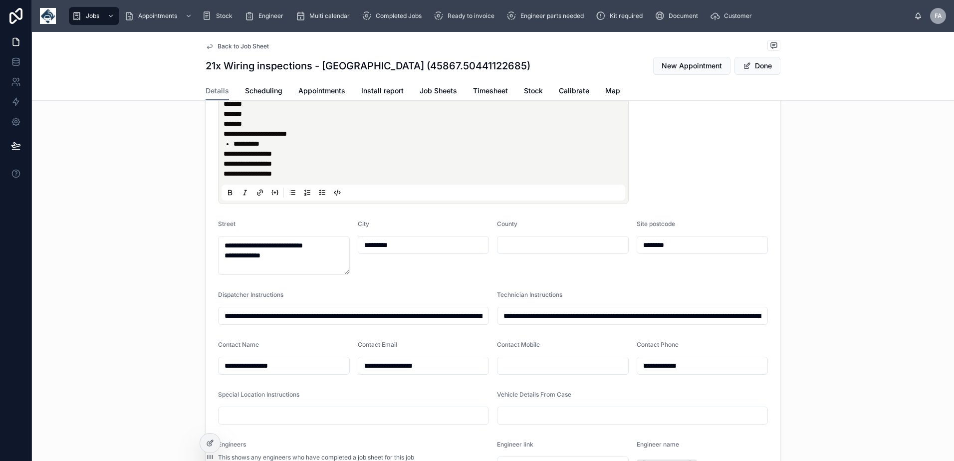
type input "**********"
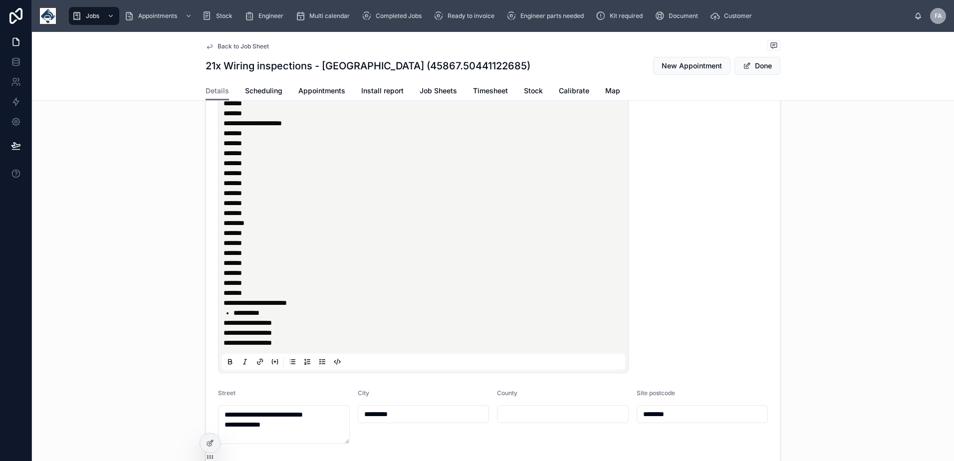
scroll to position [100, 0]
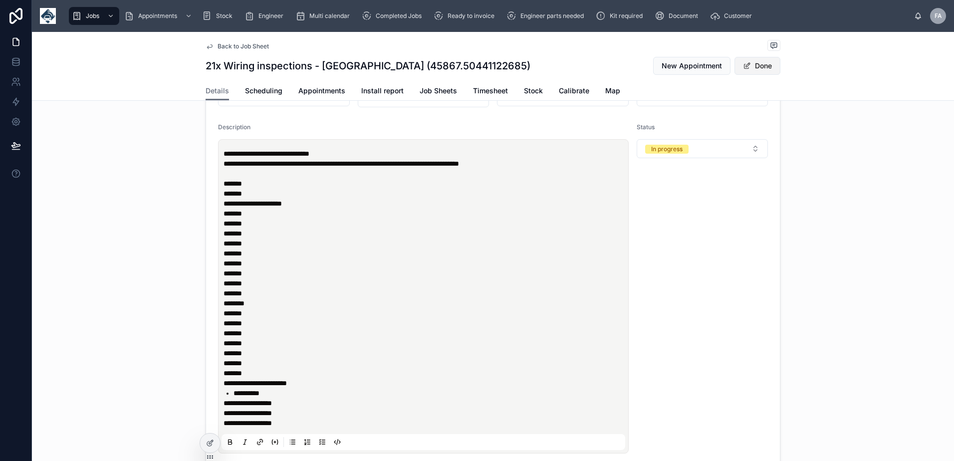
type input "**********"
click at [768, 65] on button "Done" at bounding box center [757, 66] width 46 height 18
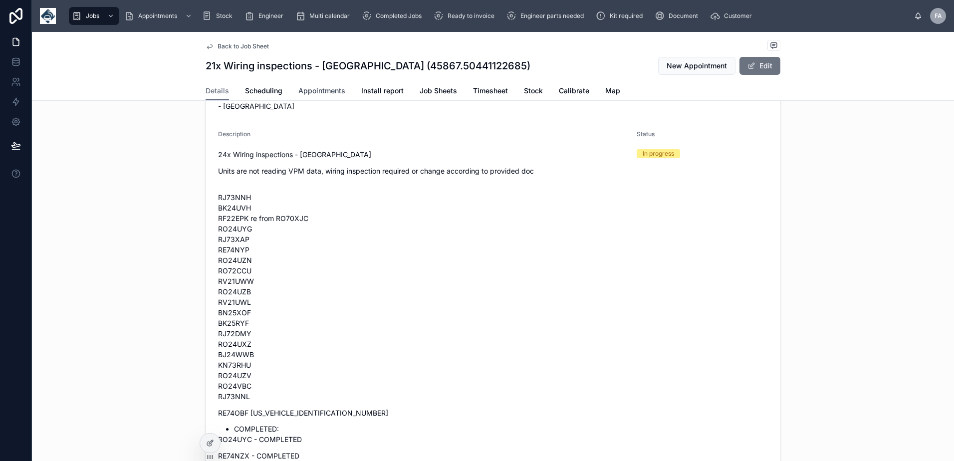
click at [327, 92] on span "Appointments" at bounding box center [321, 91] width 47 height 10
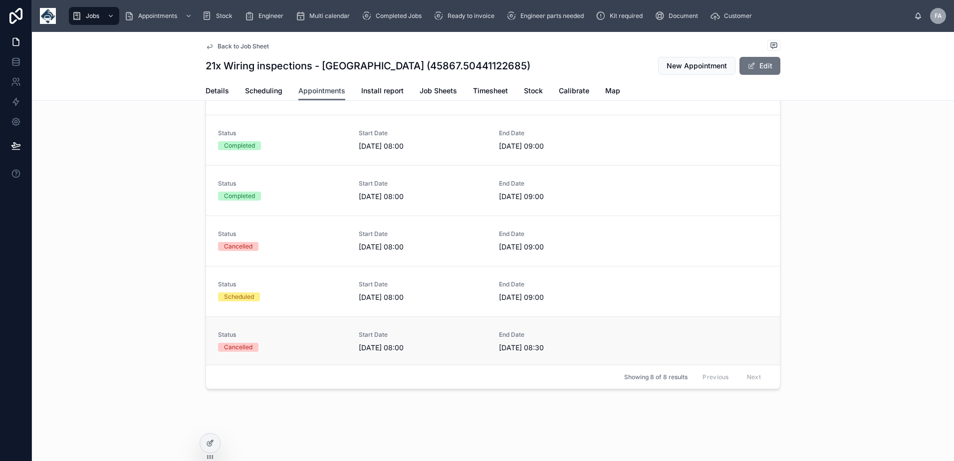
scroll to position [82, 0]
click at [283, 289] on div "Status Scheduled" at bounding box center [282, 288] width 129 height 21
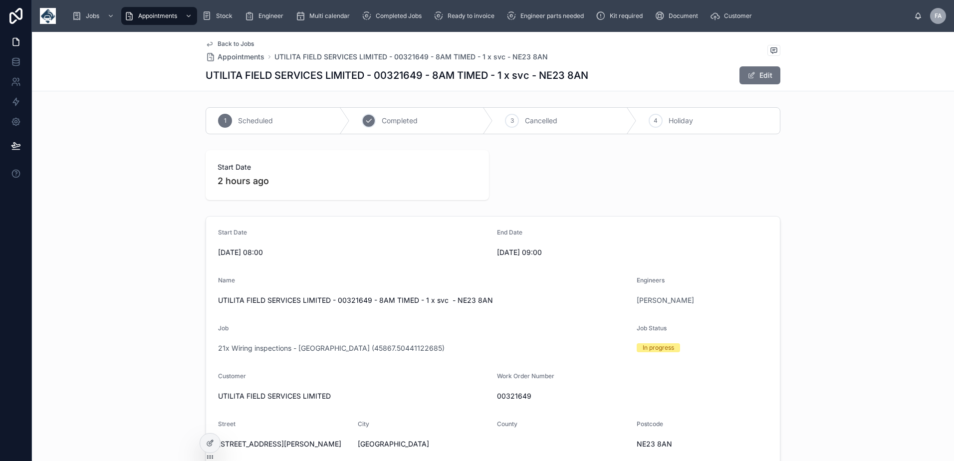
click at [357, 123] on div "2 Completed" at bounding box center [422, 121] width 144 height 26
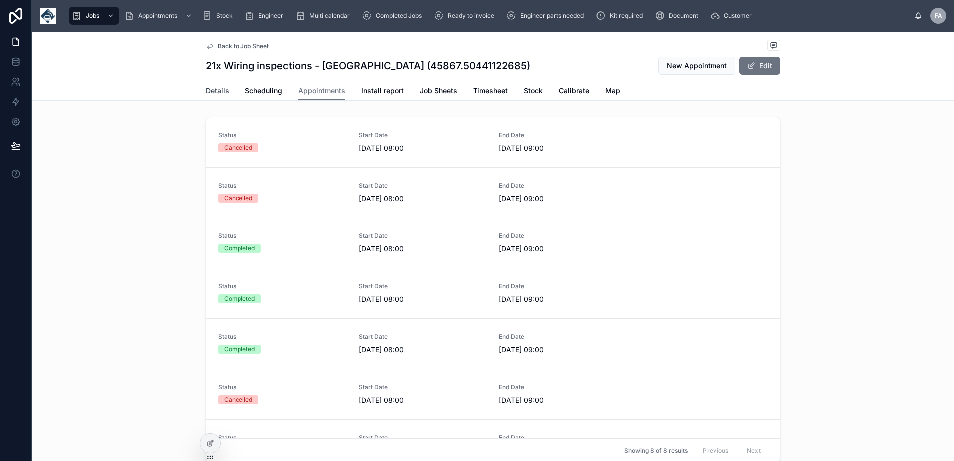
click at [221, 90] on span "Details" at bounding box center [217, 91] width 23 height 10
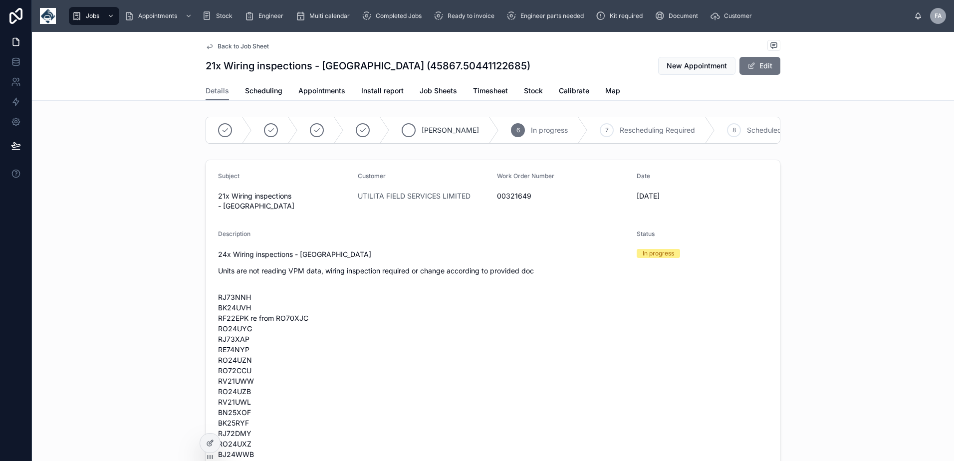
click at [405, 130] on icon at bounding box center [409, 130] width 8 height 8
click at [314, 133] on icon at bounding box center [317, 130] width 8 height 8
click at [452, 14] on span "Ready to invoice" at bounding box center [470, 16] width 47 height 8
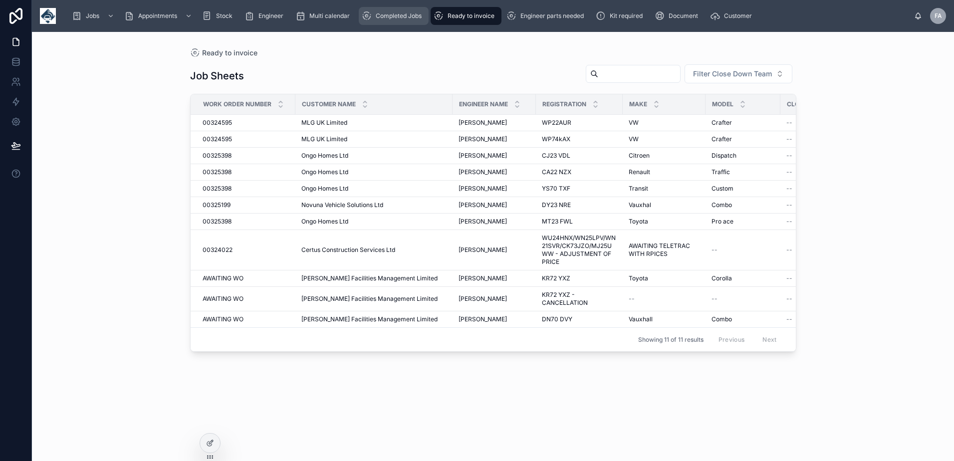
click at [372, 18] on icon "scrollable content" at bounding box center [367, 16] width 10 height 10
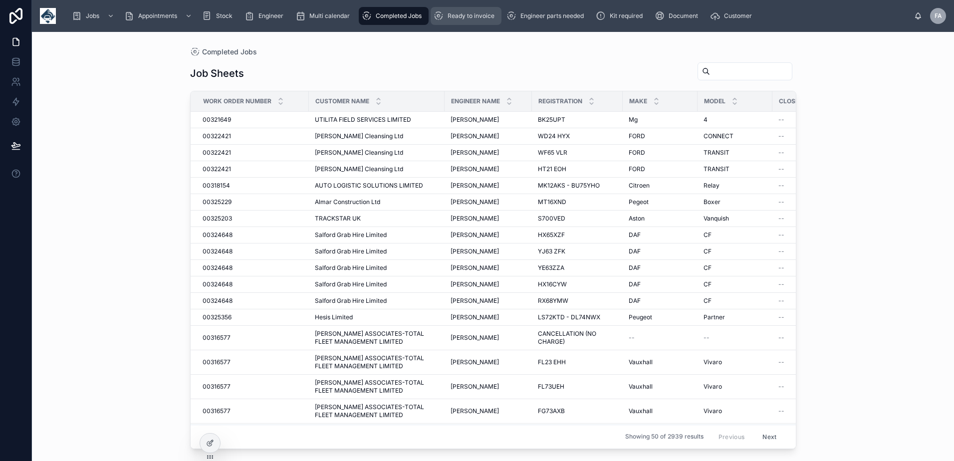
click at [467, 22] on div "Ready to invoice" at bounding box center [466, 16] width 65 height 16
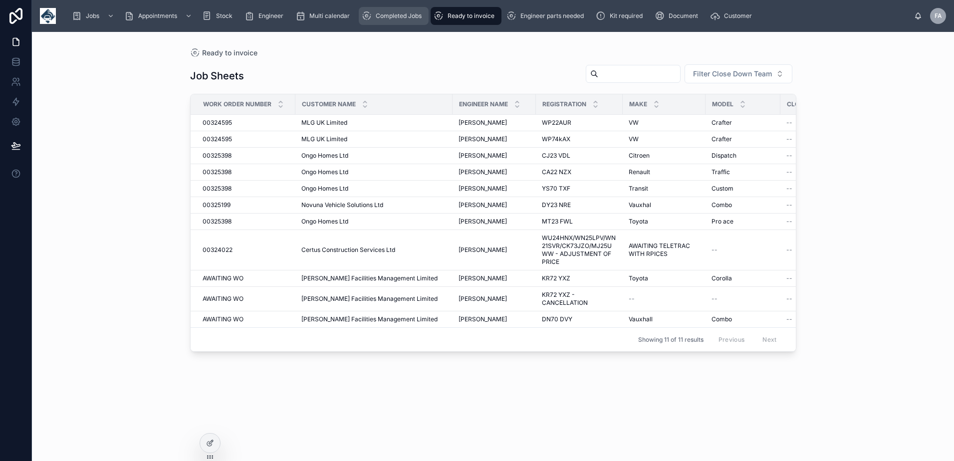
click at [406, 12] on span "Completed Jobs" at bounding box center [399, 16] width 46 height 8
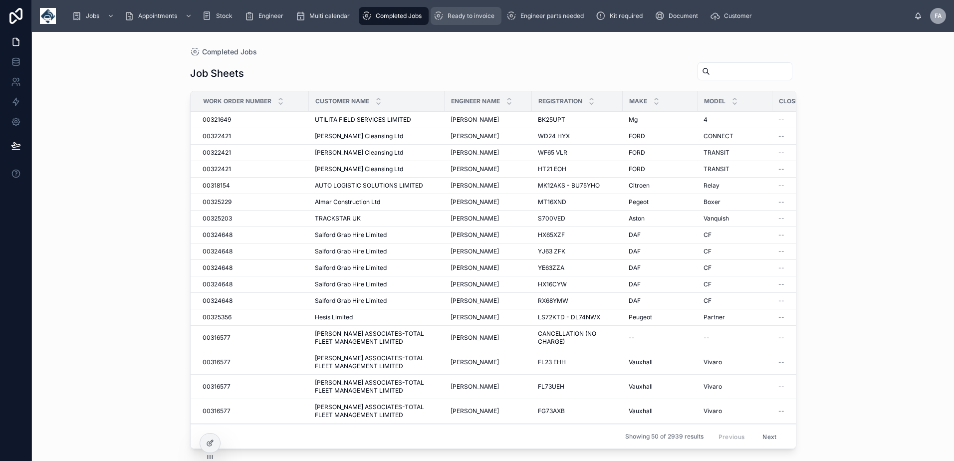
click at [470, 13] on span "Ready to invoice" at bounding box center [470, 16] width 47 height 8
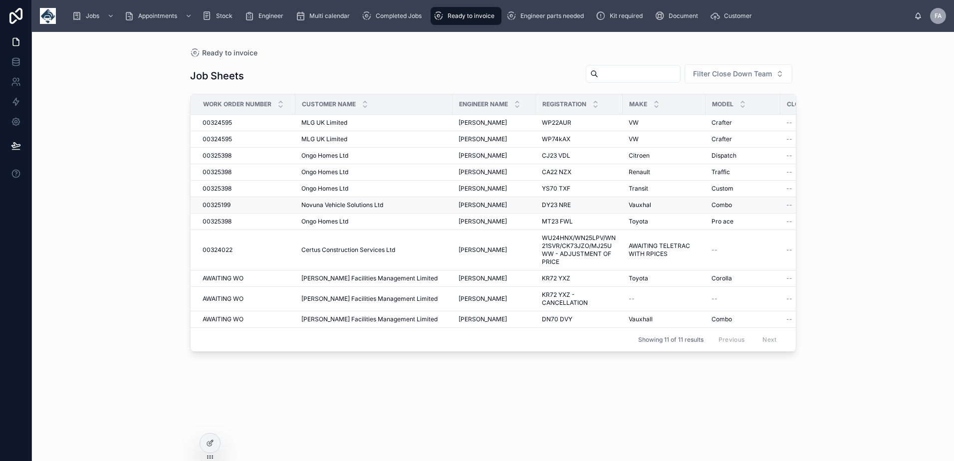
click at [212, 202] on span "00325199" at bounding box center [217, 205] width 28 height 8
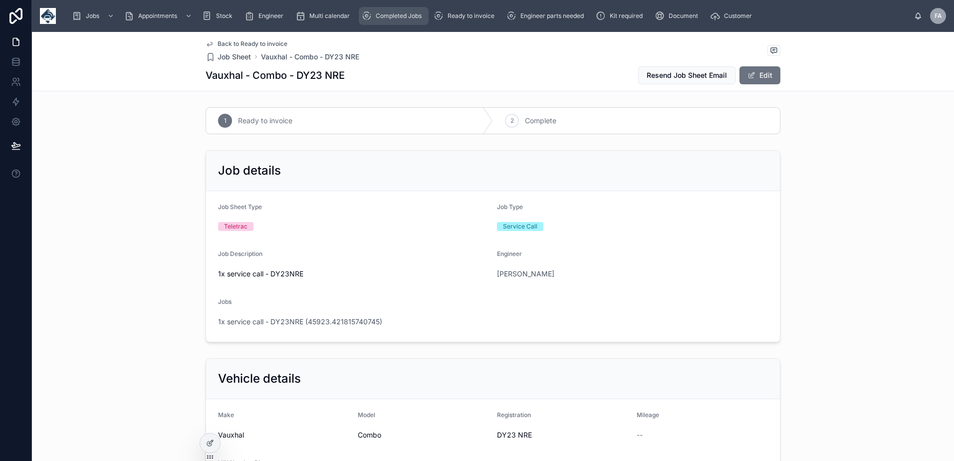
click at [409, 20] on div "Completed Jobs" at bounding box center [394, 16] width 64 height 16
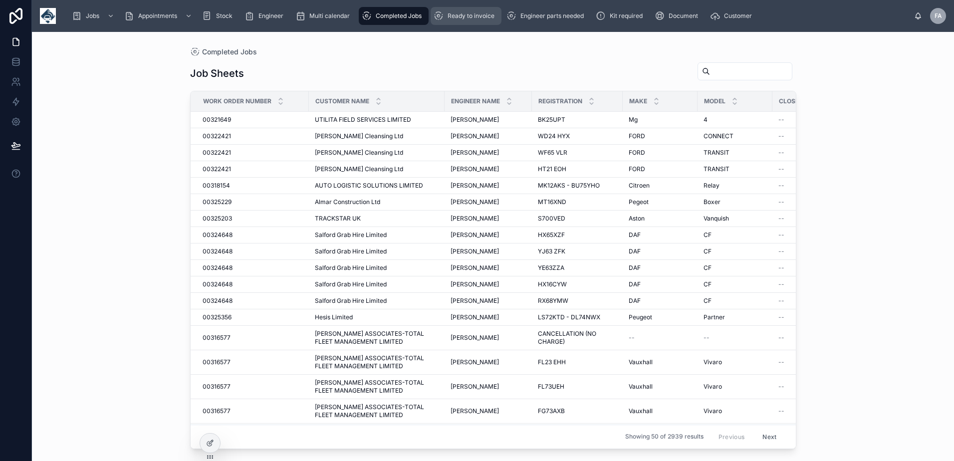
click at [458, 13] on span "Ready to invoice" at bounding box center [470, 16] width 47 height 8
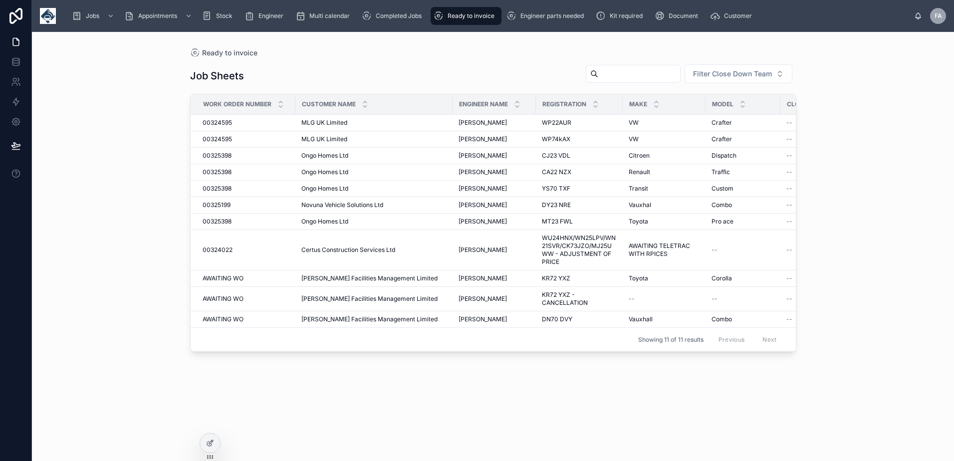
drag, startPoint x: 430, startPoint y: 383, endPoint x: 425, endPoint y: 450, distance: 67.0
click at [430, 383] on div "Job Sheets Filter Close Down Team Work Order Number Customer Name Engineer Name…" at bounding box center [493, 253] width 606 height 391
drag, startPoint x: 409, startPoint y: 13, endPoint x: 451, endPoint y: 15, distance: 42.9
click at [409, 13] on span "Completed Jobs" at bounding box center [399, 16] width 46 height 8
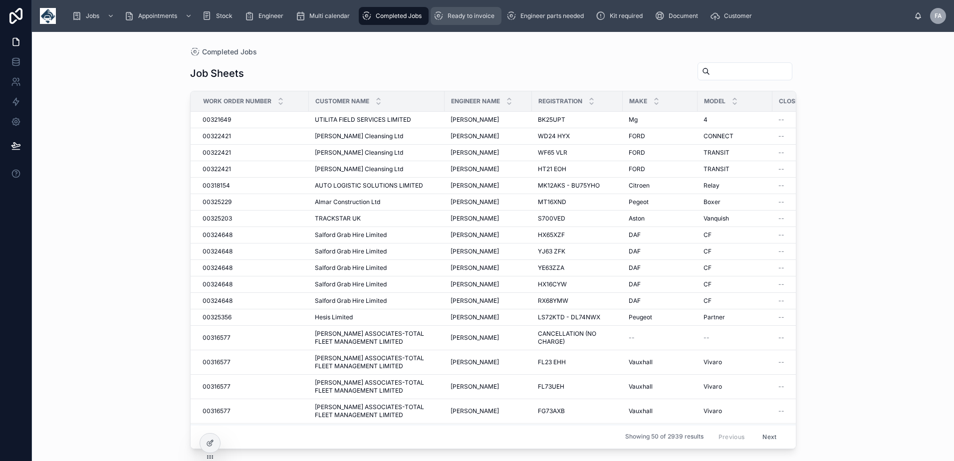
click at [462, 15] on span "Ready to invoice" at bounding box center [470, 16] width 47 height 8
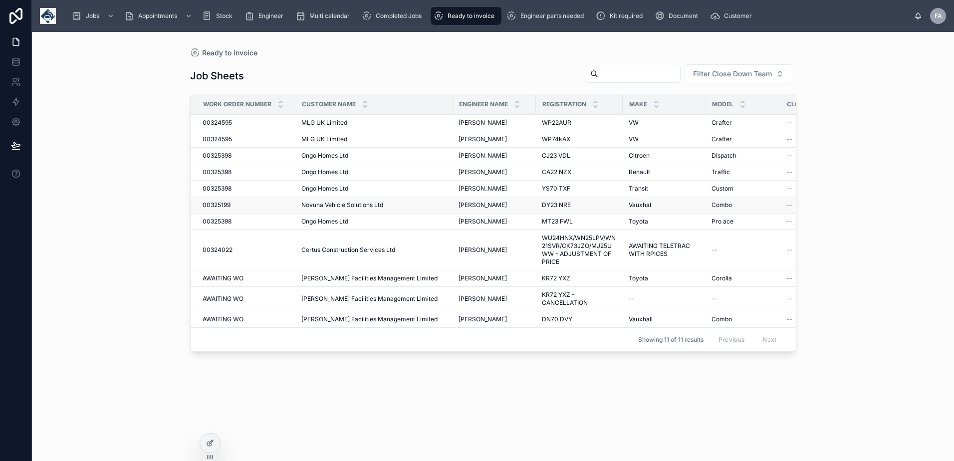
click at [223, 206] on span "00325199" at bounding box center [217, 205] width 28 height 8
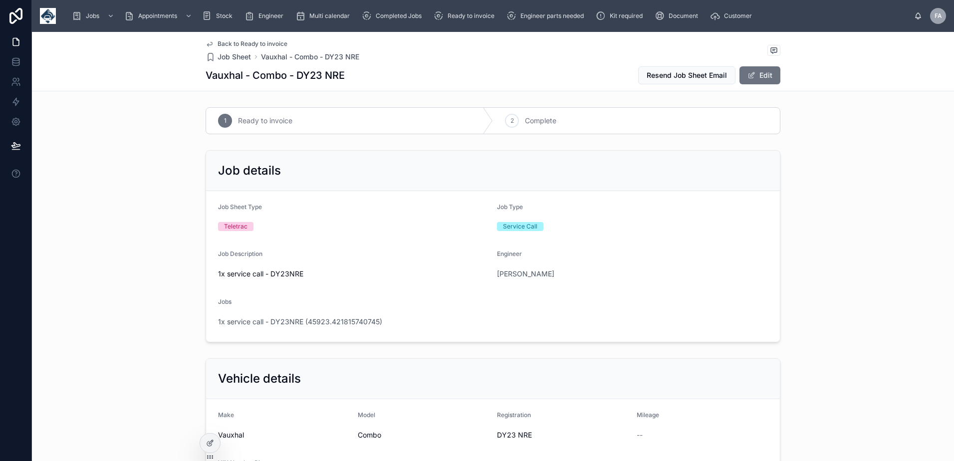
scroll to position [200, 0]
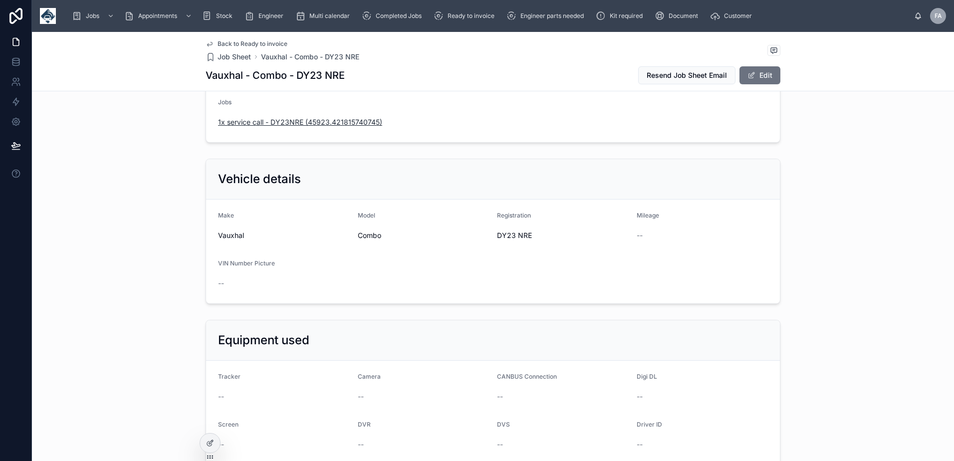
click at [288, 118] on span "1x service call - DY23NRE (45923.421815740745)" at bounding box center [300, 122] width 164 height 10
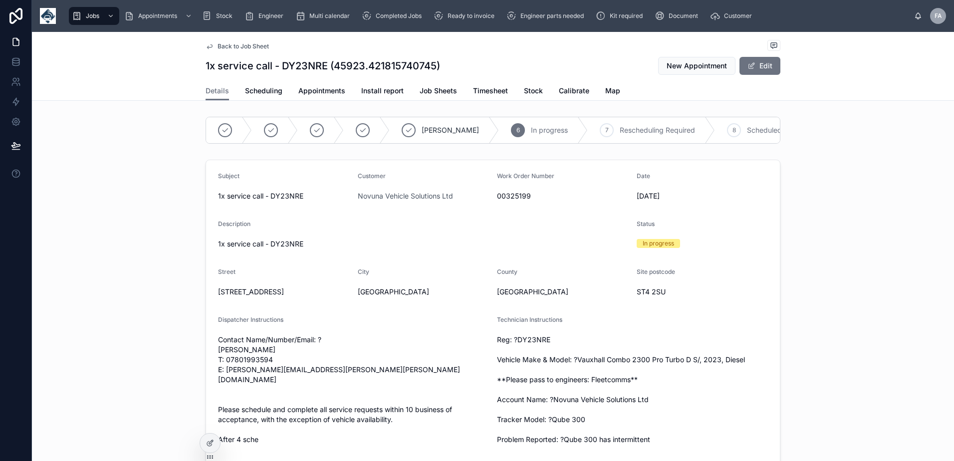
click at [505, 198] on div "00325199" at bounding box center [563, 196] width 132 height 16
copy span "00325199"
click at [475, 14] on span "Ready to invoice" at bounding box center [470, 16] width 47 height 8
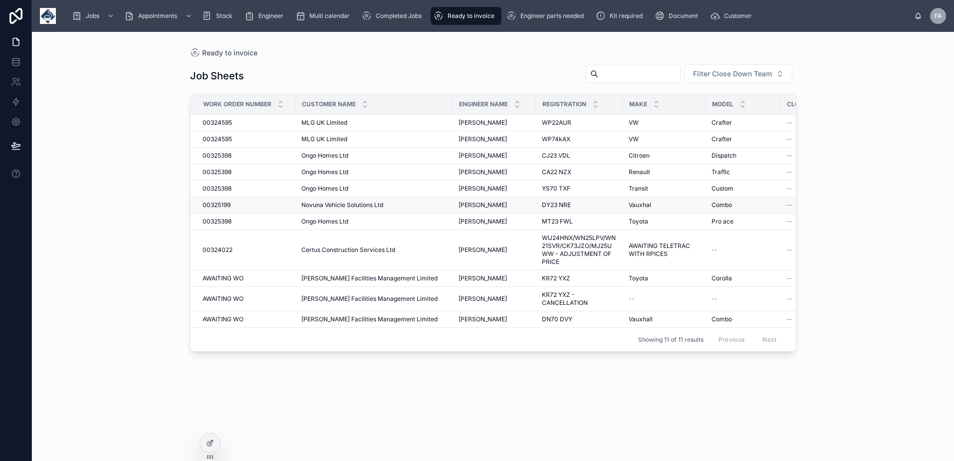
click at [224, 205] on span "00325199" at bounding box center [217, 205] width 28 height 8
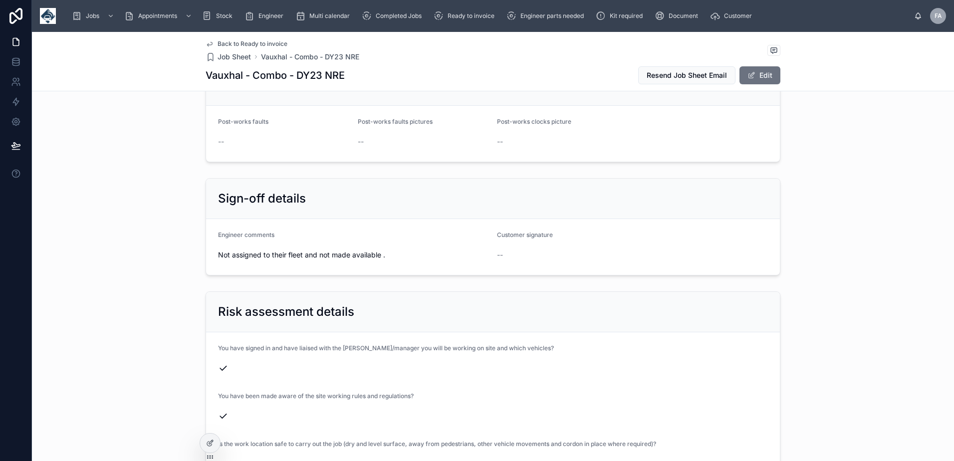
scroll to position [1347, 0]
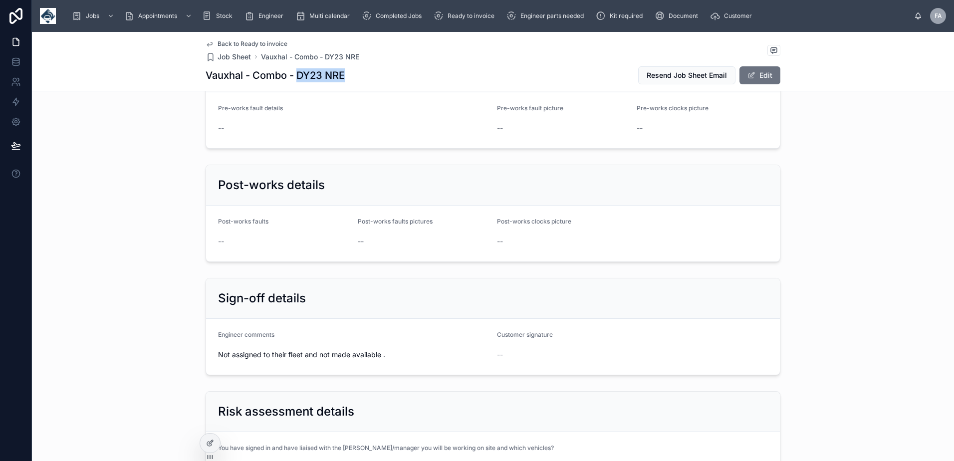
drag, startPoint x: 293, startPoint y: 75, endPoint x: 348, endPoint y: 77, distance: 54.9
click at [348, 77] on div "Vauxhal - Combo - DY23 NRE Resend Job Sheet Email Edit" at bounding box center [493, 75] width 575 height 19
copy h1 "DY23 NRE"
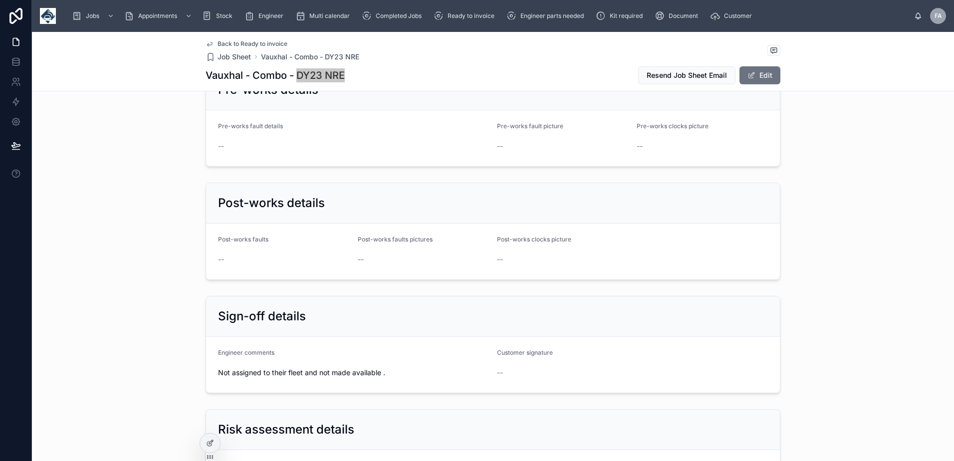
scroll to position [1497, 0]
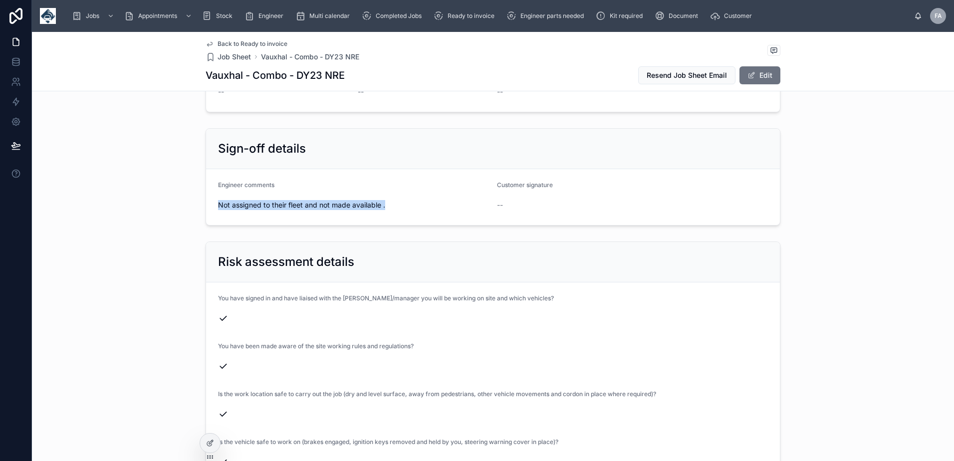
drag, startPoint x: 215, startPoint y: 195, endPoint x: 398, endPoint y: 199, distance: 183.6
click at [398, 200] on span "Not assigned to their fleet and not made available ." at bounding box center [353, 205] width 271 height 10
copy span "Not assigned to their fleet and not made available ."
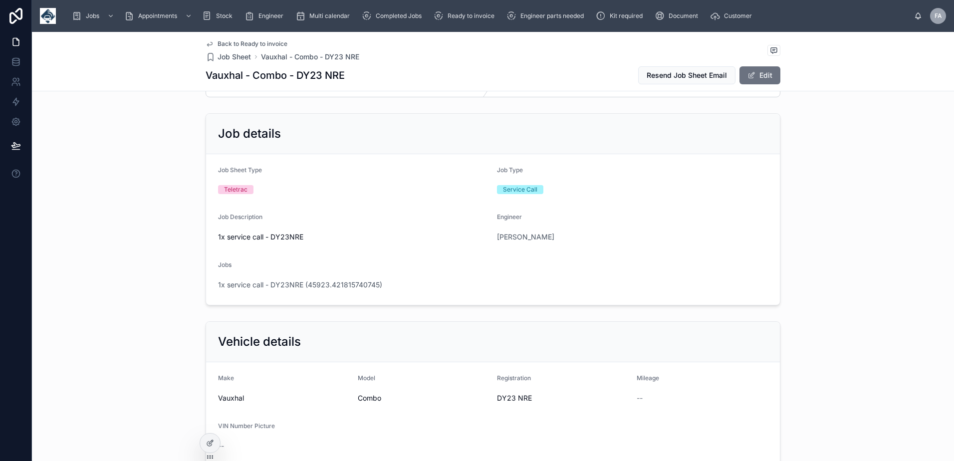
scroll to position [0, 0]
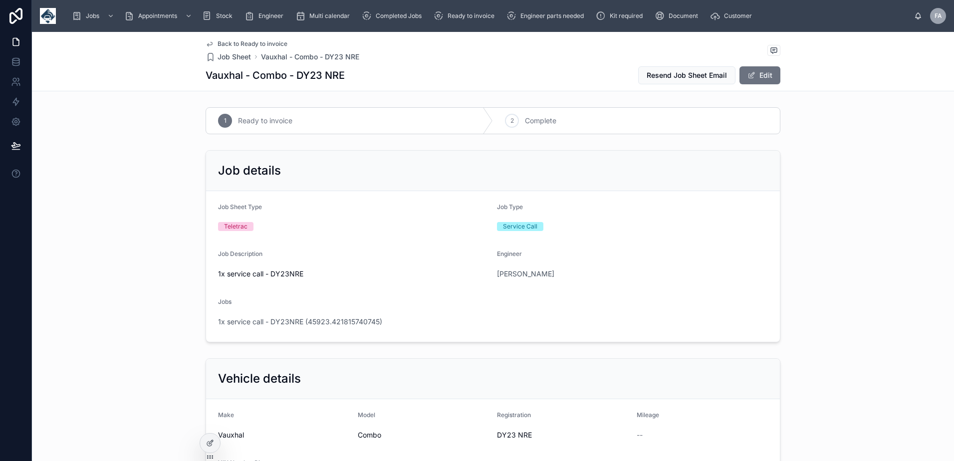
drag, startPoint x: 768, startPoint y: 79, endPoint x: 763, endPoint y: 85, distance: 7.5
click at [768, 79] on button "Edit" at bounding box center [759, 75] width 41 height 18
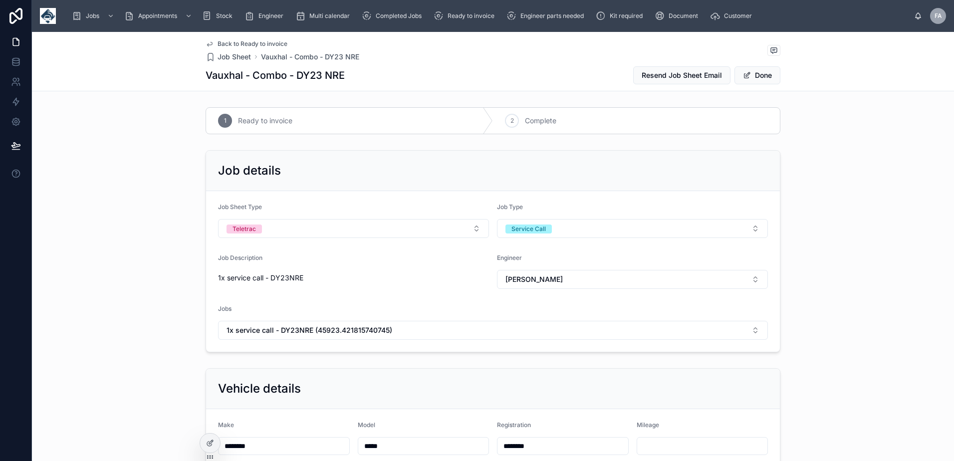
click at [553, 440] on input "********" at bounding box center [562, 446] width 131 height 14
type input "**********"
click at [748, 81] on button "Done" at bounding box center [757, 75] width 46 height 18
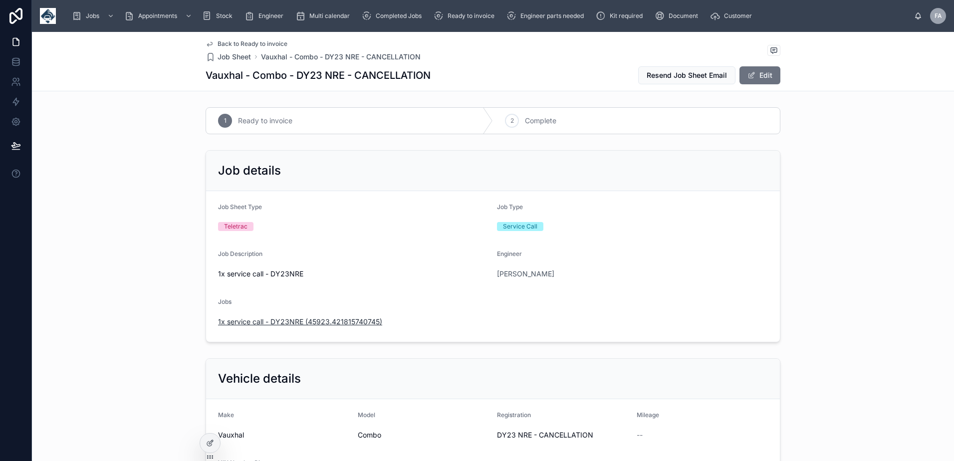
click at [282, 324] on span "1x service call - DY23NRE (45923.421815740745)" at bounding box center [300, 322] width 164 height 10
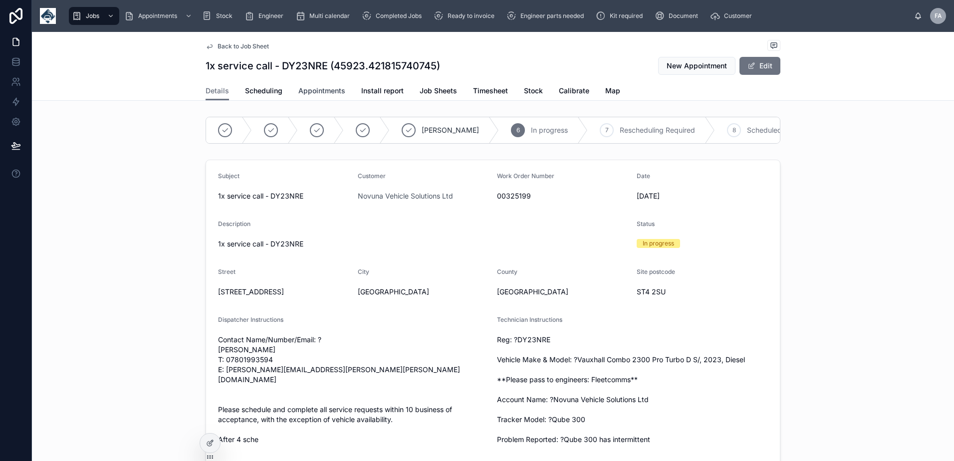
click at [325, 90] on span "Appointments" at bounding box center [321, 91] width 47 height 10
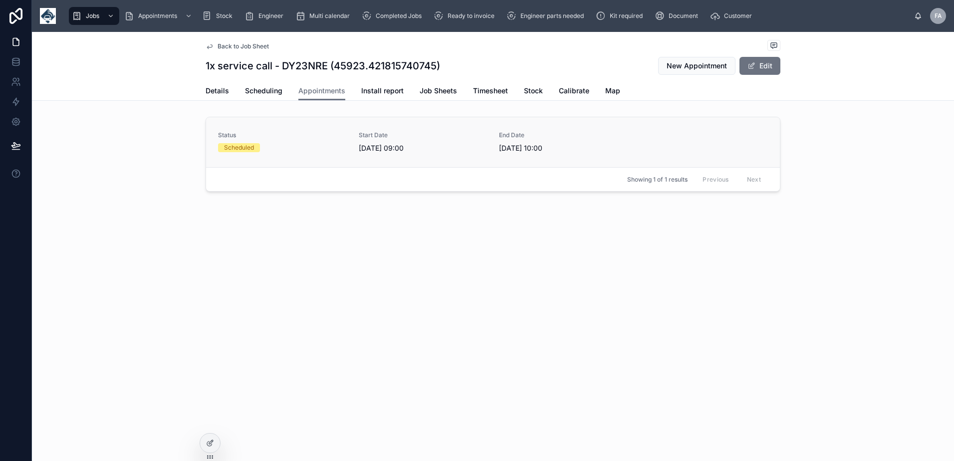
click at [269, 138] on span "Status" at bounding box center [282, 135] width 129 height 8
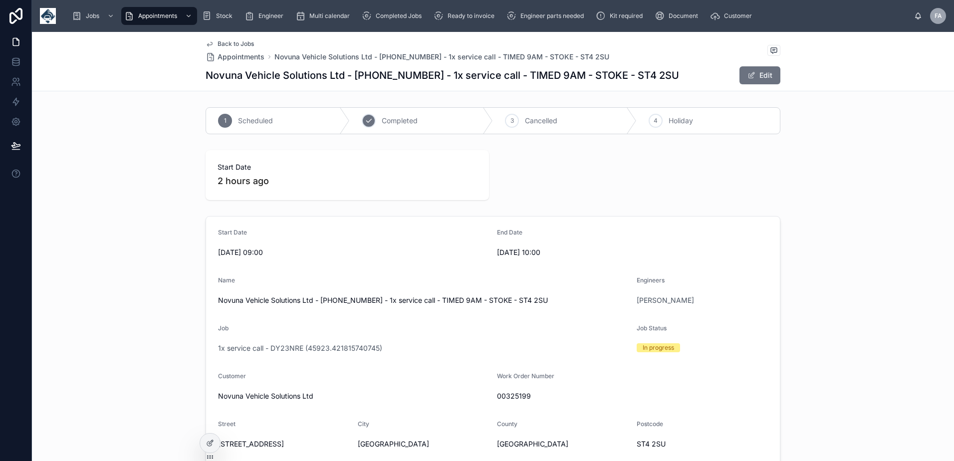
click at [370, 120] on div "2" at bounding box center [369, 121] width 14 height 14
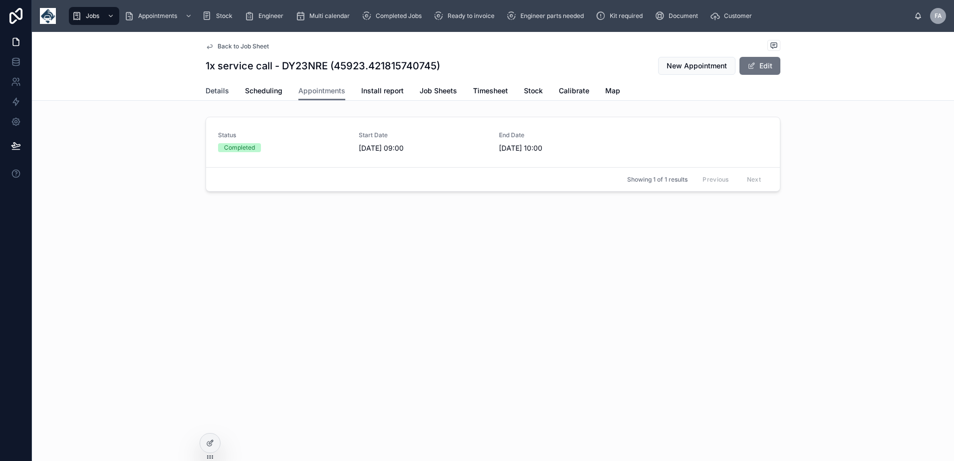
click at [207, 87] on span "Details" at bounding box center [217, 91] width 23 height 10
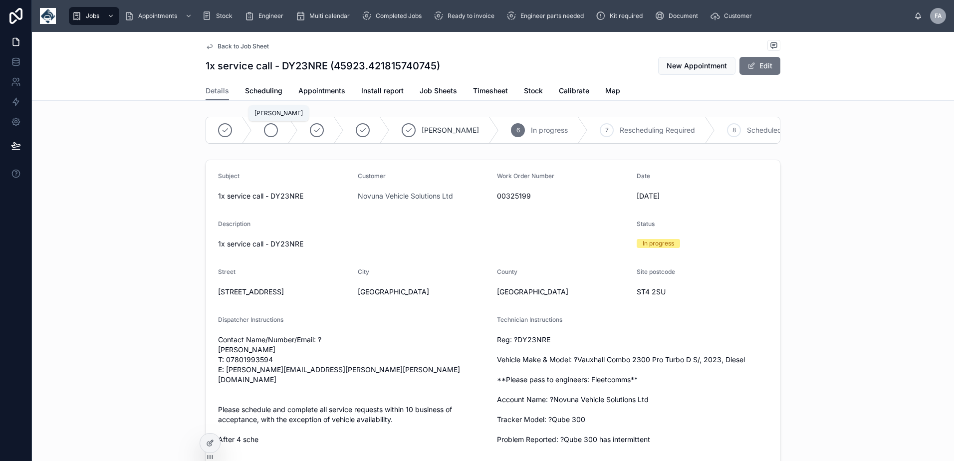
click at [267, 135] on div at bounding box center [271, 130] width 14 height 14
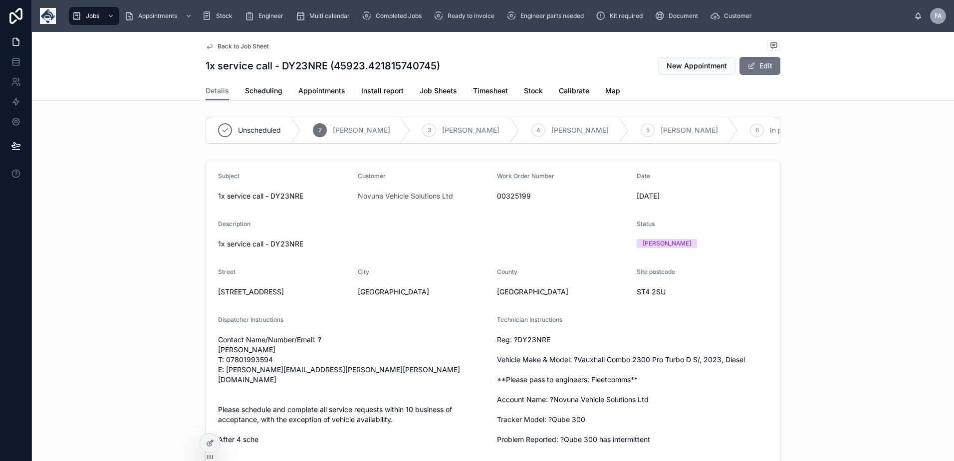
click at [302, 66] on h1 "1x service call - DY23NRE (45923.421815740745)" at bounding box center [323, 66] width 234 height 14
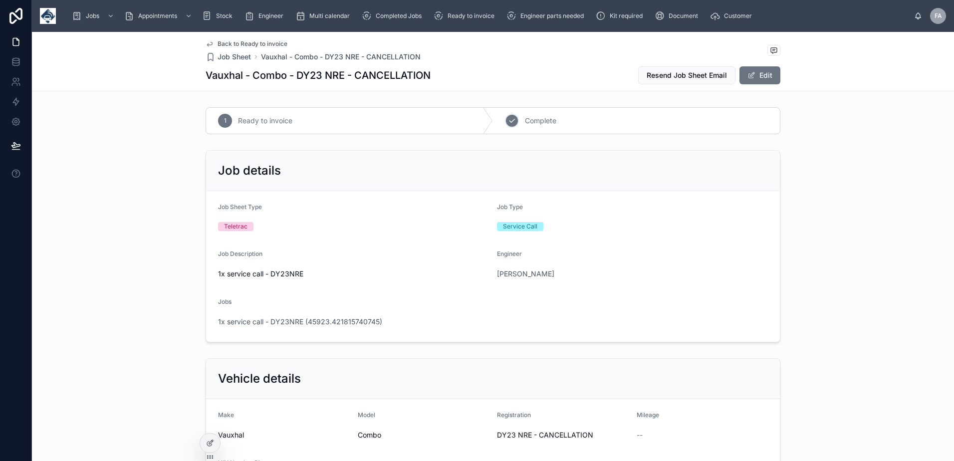
click at [509, 115] on div "2" at bounding box center [512, 121] width 14 height 14
click at [457, 20] on div "Ready to invoice" at bounding box center [466, 16] width 65 height 16
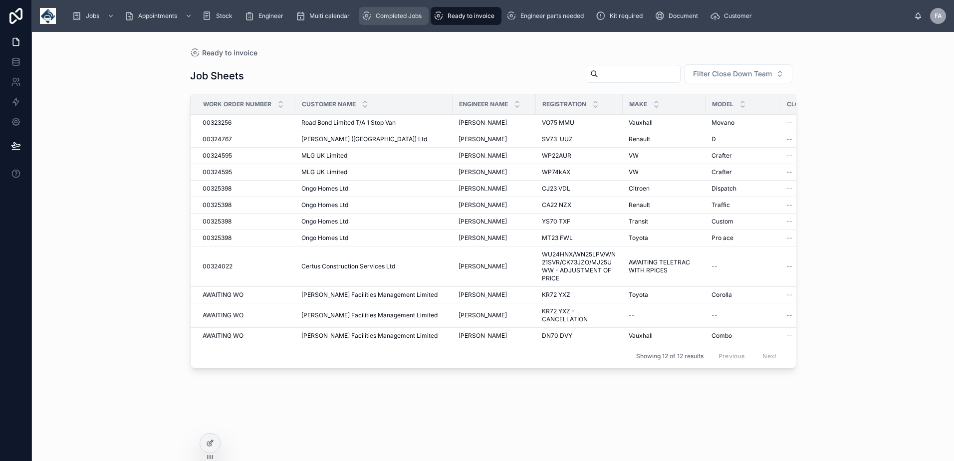
click at [403, 20] on div "Completed Jobs" at bounding box center [394, 16] width 64 height 16
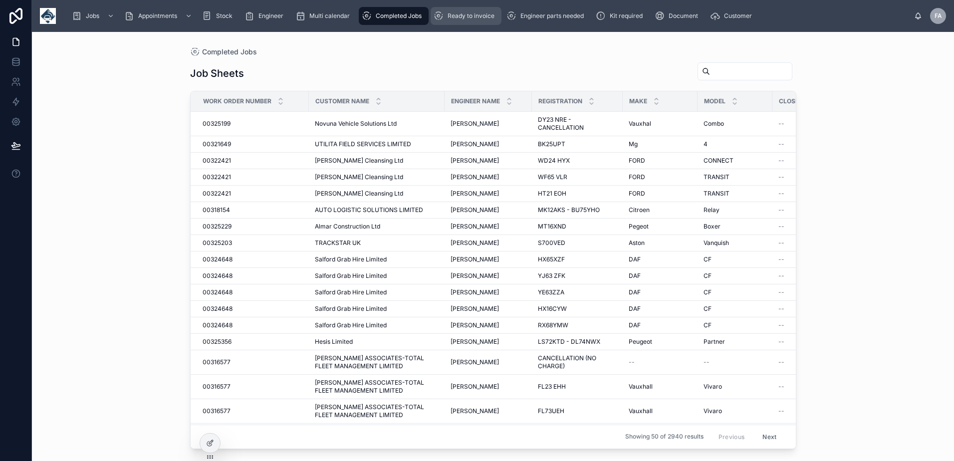
click at [452, 15] on span "Ready to invoice" at bounding box center [470, 16] width 47 height 8
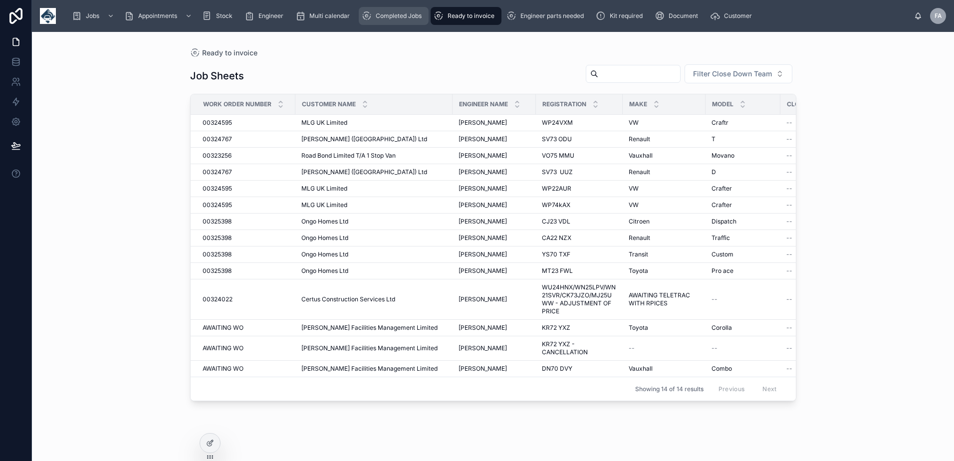
drag, startPoint x: 387, startPoint y: 18, endPoint x: 434, endPoint y: 19, distance: 46.9
click at [387, 18] on span "Completed Jobs" at bounding box center [399, 16] width 46 height 8
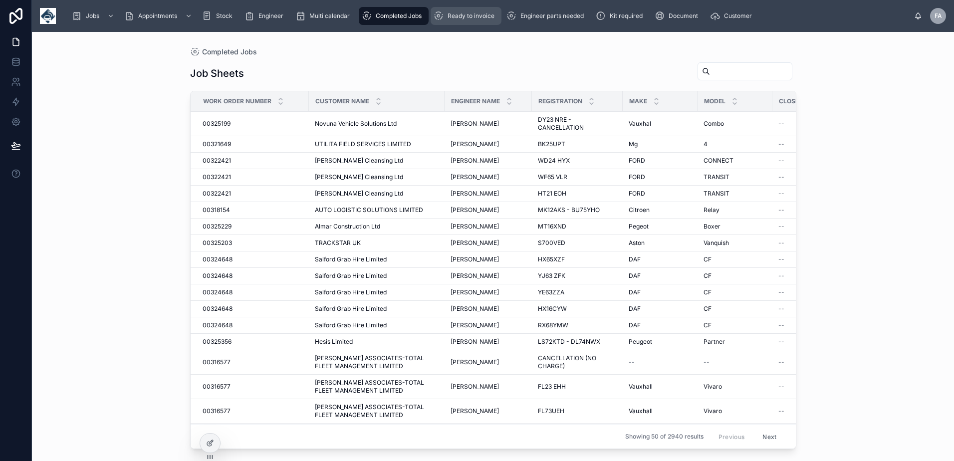
click at [460, 22] on div "Ready to invoice" at bounding box center [466, 16] width 65 height 16
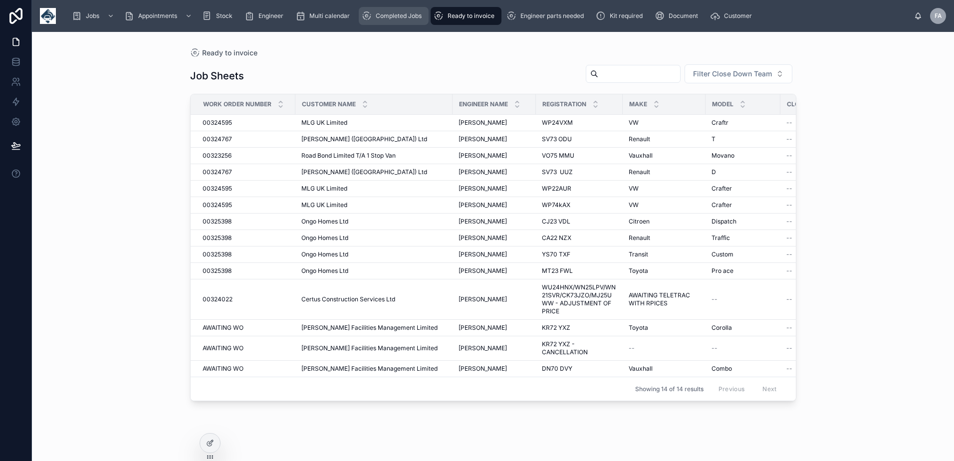
click at [423, 10] on div "Completed Jobs" at bounding box center [394, 16] width 64 height 16
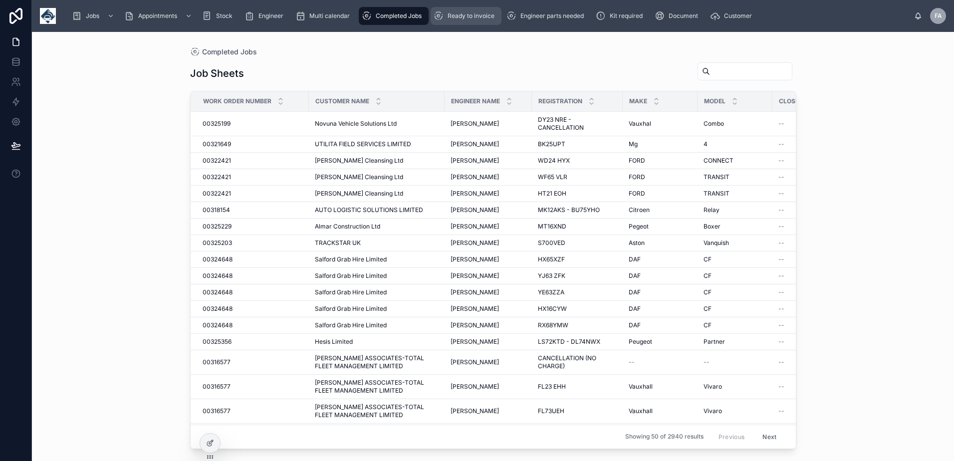
click at [477, 17] on span "Ready to invoice" at bounding box center [470, 16] width 47 height 8
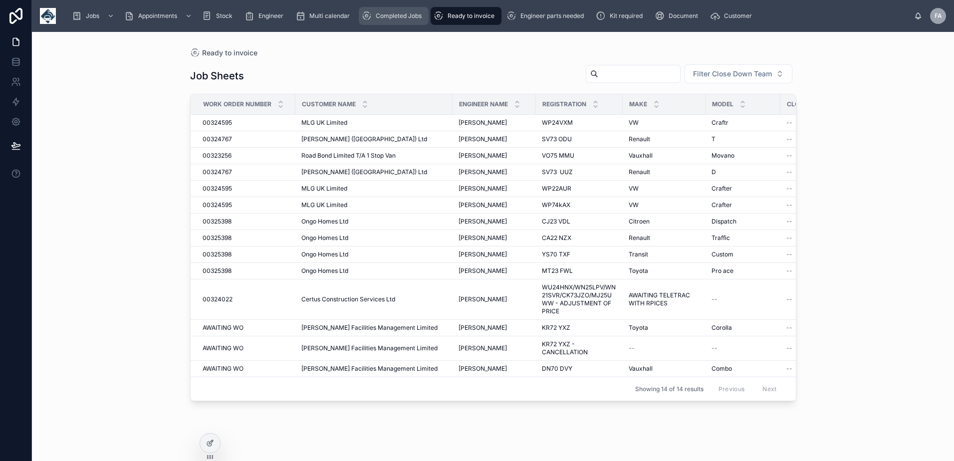
drag, startPoint x: 385, startPoint y: 15, endPoint x: 419, endPoint y: 16, distance: 33.9
click at [385, 16] on span "Completed Jobs" at bounding box center [399, 16] width 46 height 8
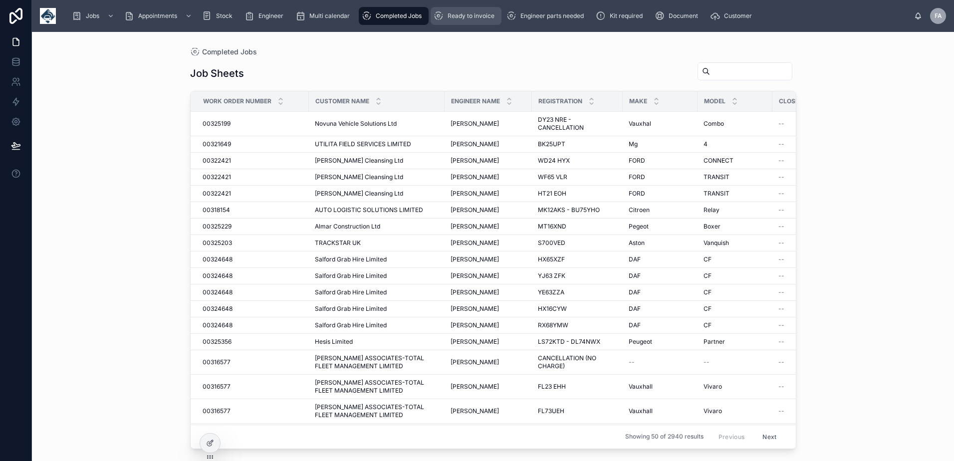
click at [452, 17] on span "Ready to invoice" at bounding box center [470, 16] width 47 height 8
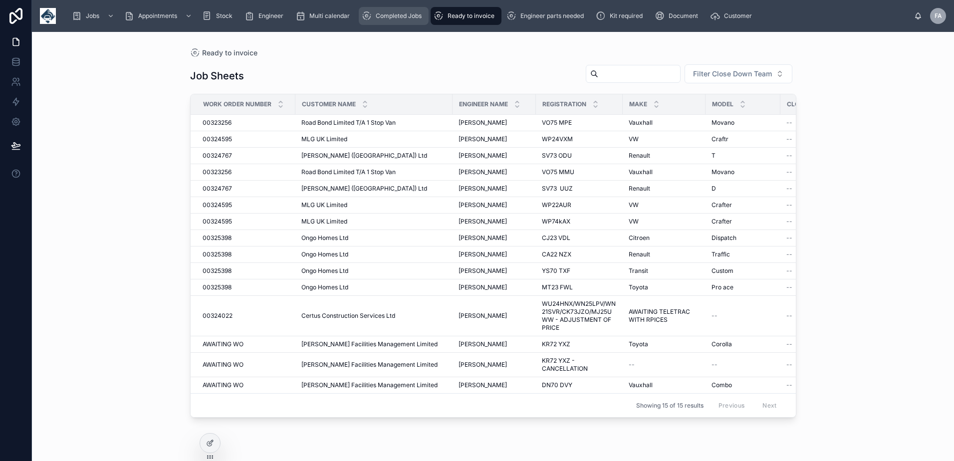
drag, startPoint x: 386, startPoint y: 21, endPoint x: 445, endPoint y: 23, distance: 59.9
click at [386, 21] on div "Completed Jobs" at bounding box center [394, 16] width 64 height 16
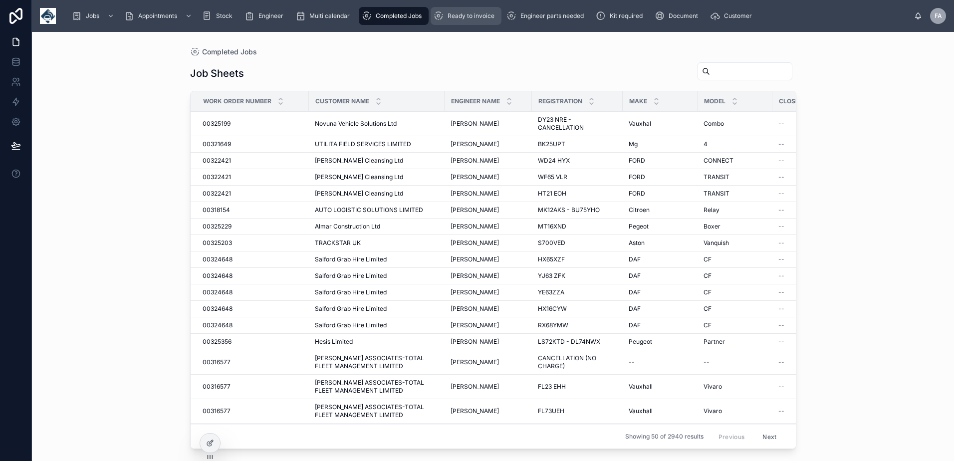
click at [472, 18] on span "Ready to invoice" at bounding box center [470, 16] width 47 height 8
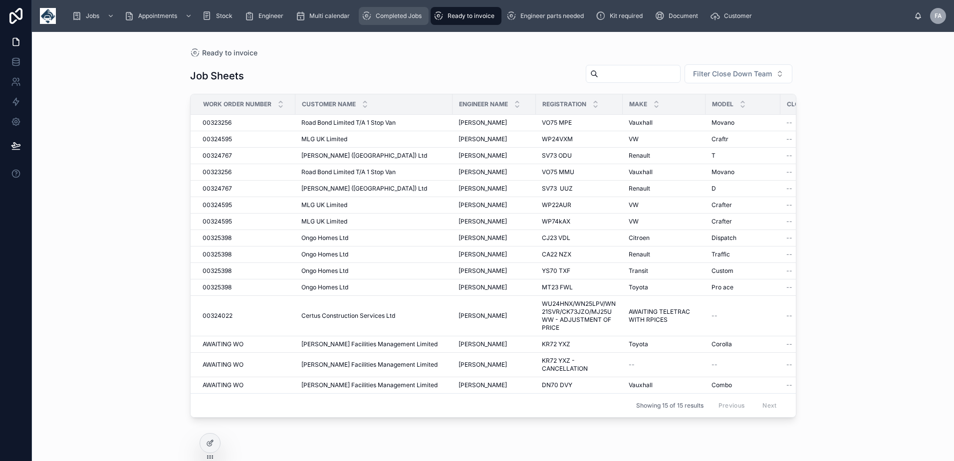
click at [396, 20] on div "Completed Jobs" at bounding box center [394, 16] width 64 height 16
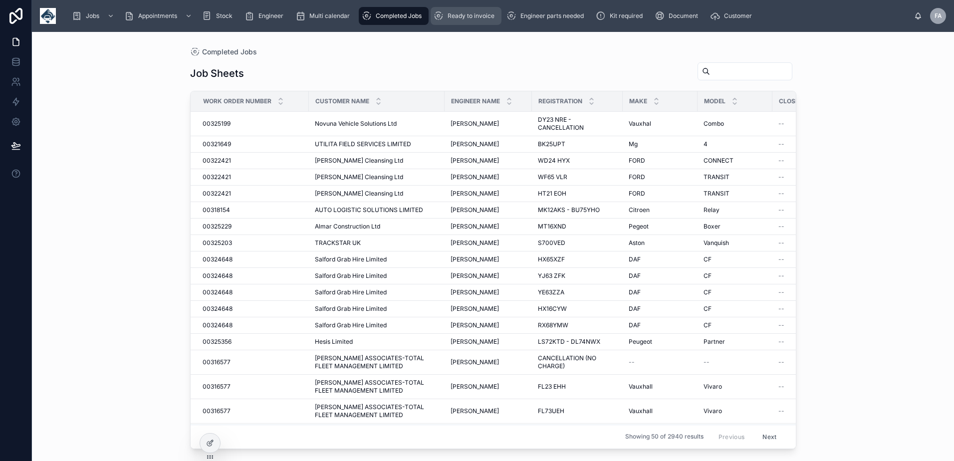
click at [454, 16] on span "Ready to invoice" at bounding box center [470, 16] width 47 height 8
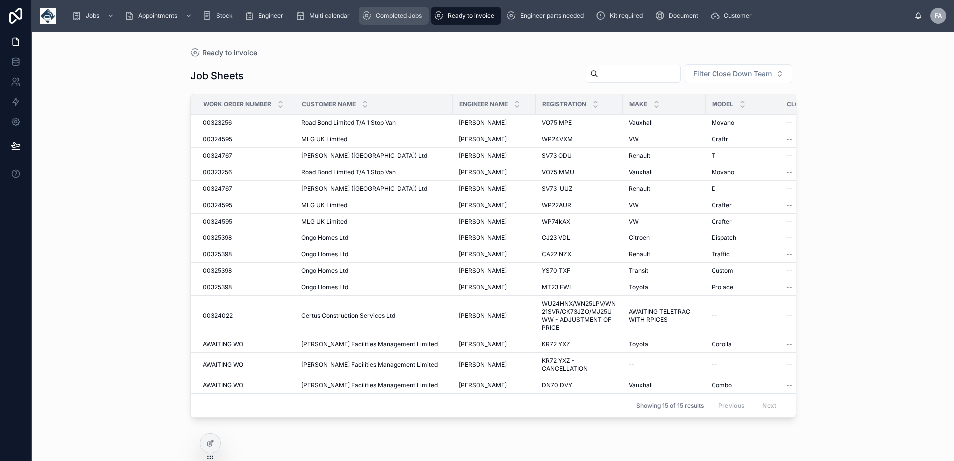
click at [407, 11] on div "Completed Jobs" at bounding box center [394, 16] width 64 height 16
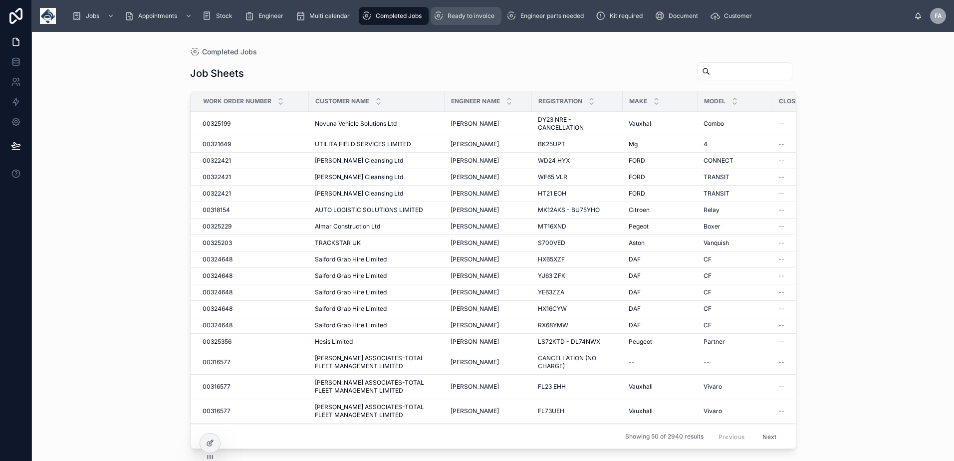
click at [467, 13] on span "Ready to invoice" at bounding box center [470, 16] width 47 height 8
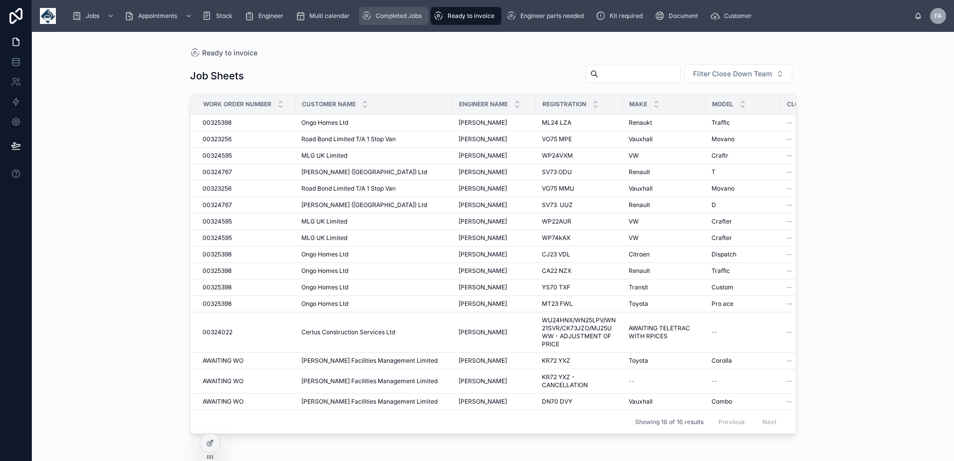
click at [406, 14] on span "Completed Jobs" at bounding box center [399, 16] width 46 height 8
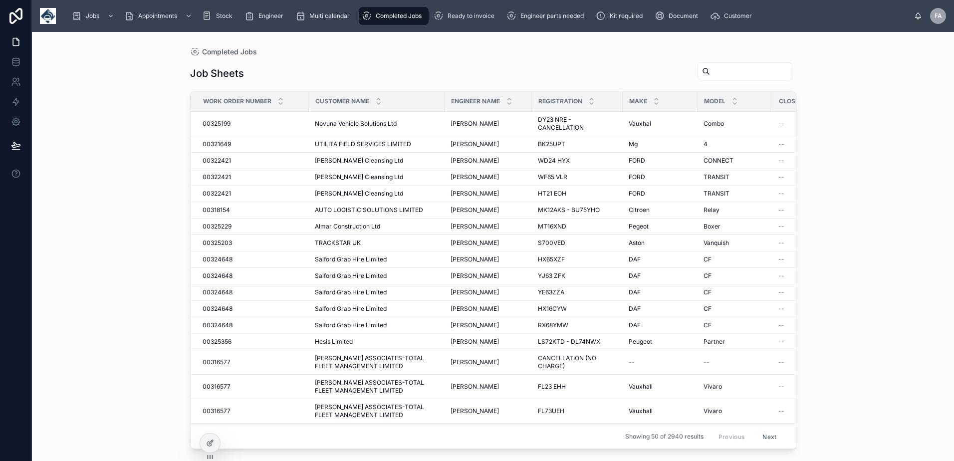
click at [710, 71] on input "text" at bounding box center [751, 71] width 82 height 14
type input "***"
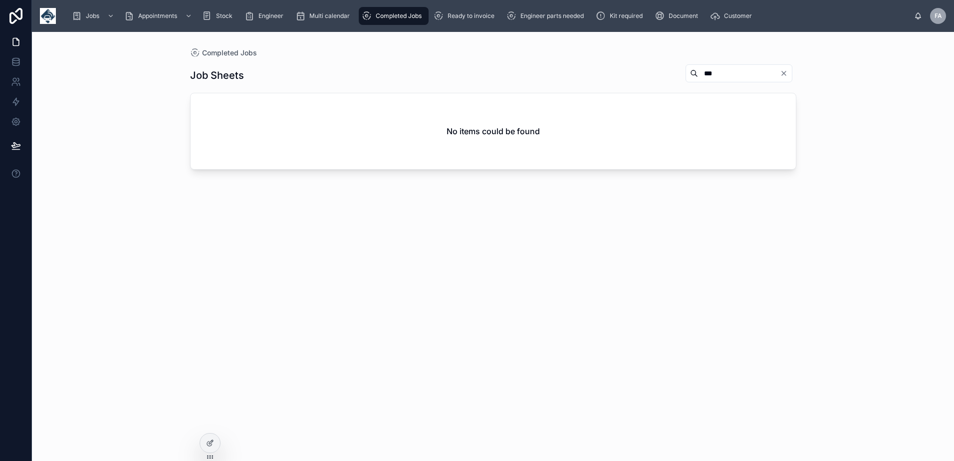
drag, startPoint x: 707, startPoint y: 71, endPoint x: 632, endPoint y: 71, distance: 75.3
click at [632, 71] on div "Job Sheets ***" at bounding box center [493, 75] width 606 height 23
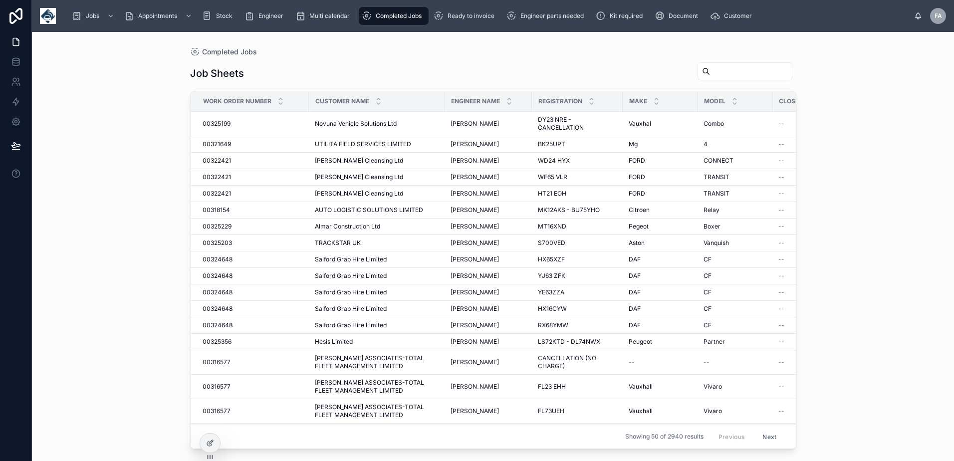
click at [710, 67] on input "text" at bounding box center [751, 71] width 82 height 14
click at [467, 20] on div "Ready to invoice" at bounding box center [466, 16] width 65 height 16
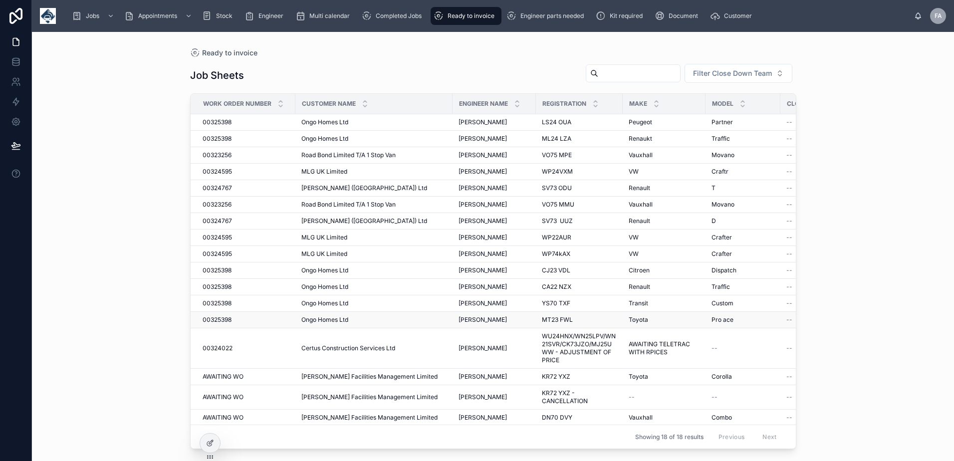
scroll to position [25, 0]
drag, startPoint x: 385, startPoint y: 19, endPoint x: 501, endPoint y: 19, distance: 116.2
click at [385, 19] on span "Completed Jobs" at bounding box center [399, 16] width 46 height 8
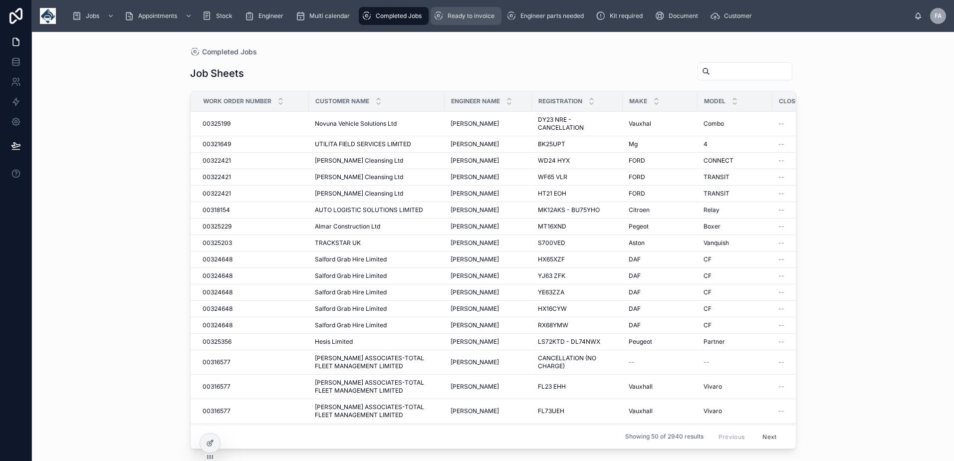
click at [486, 17] on span "Ready to invoice" at bounding box center [470, 16] width 47 height 8
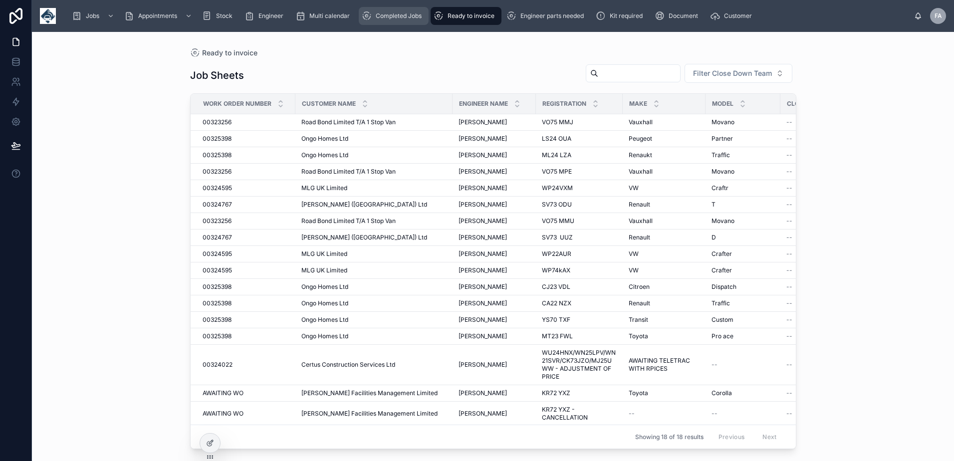
click at [423, 16] on div "Completed Jobs" at bounding box center [394, 16] width 64 height 16
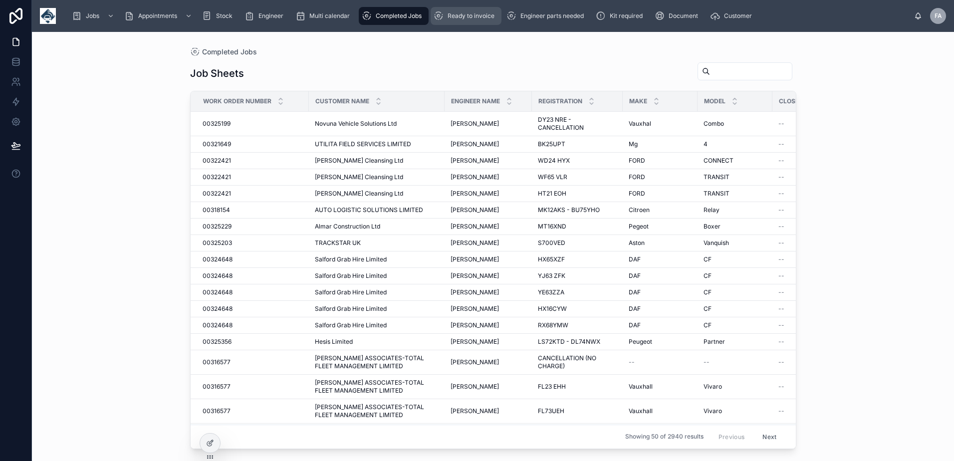
click at [465, 21] on div "Ready to invoice" at bounding box center [466, 16] width 65 height 16
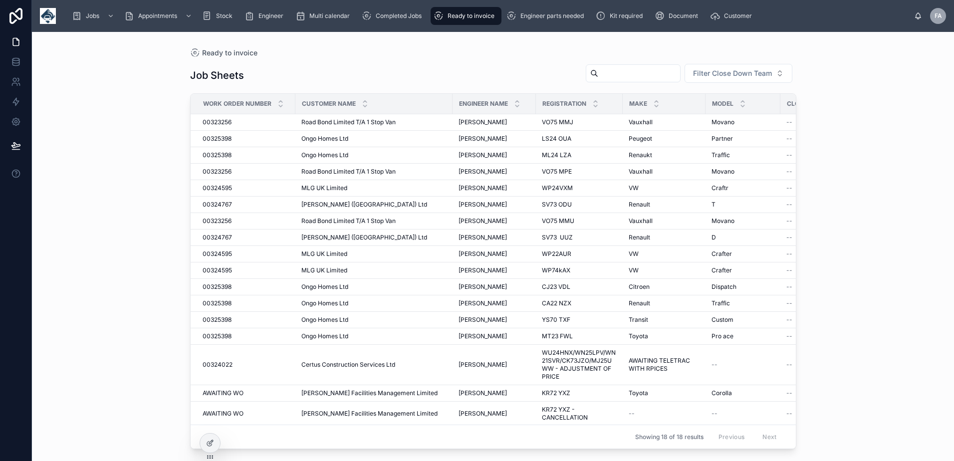
drag, startPoint x: 248, startPoint y: 256, endPoint x: 331, endPoint y: 458, distance: 217.7
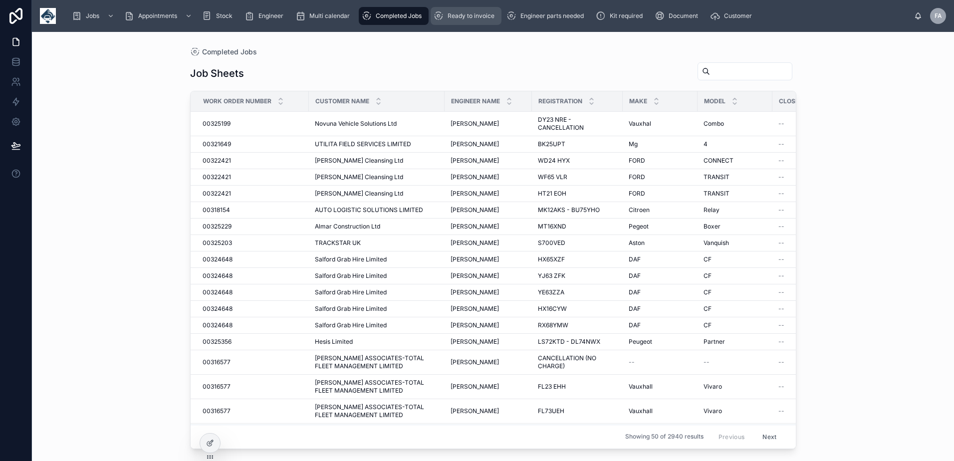
click at [466, 17] on span "Ready to invoice" at bounding box center [470, 16] width 47 height 8
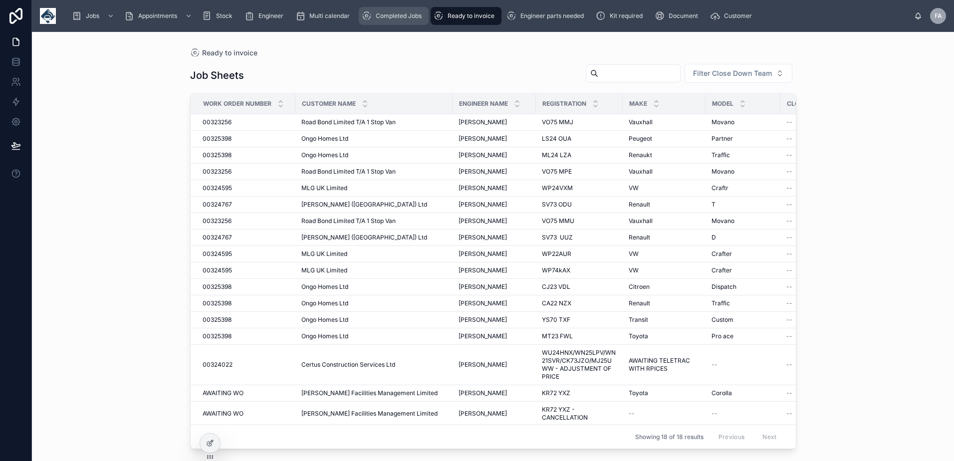
click at [422, 12] on span "Completed Jobs" at bounding box center [399, 16] width 46 height 8
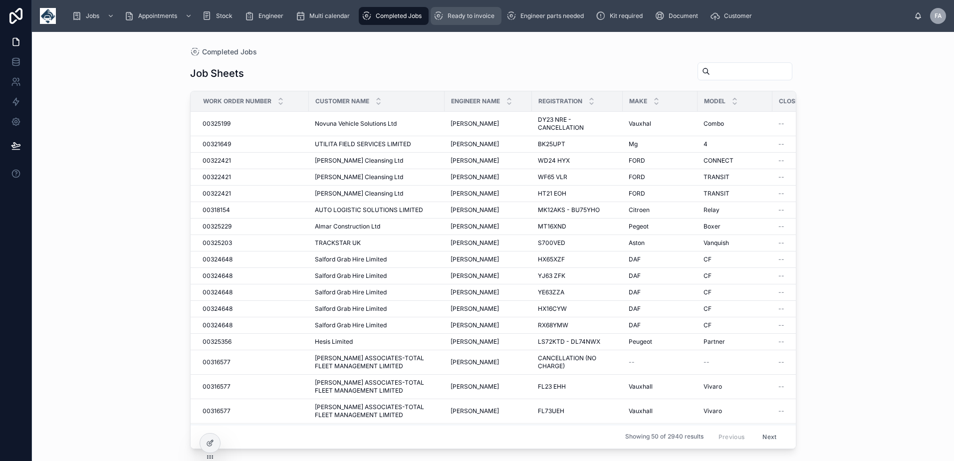
click at [465, 17] on span "Ready to invoice" at bounding box center [470, 16] width 47 height 8
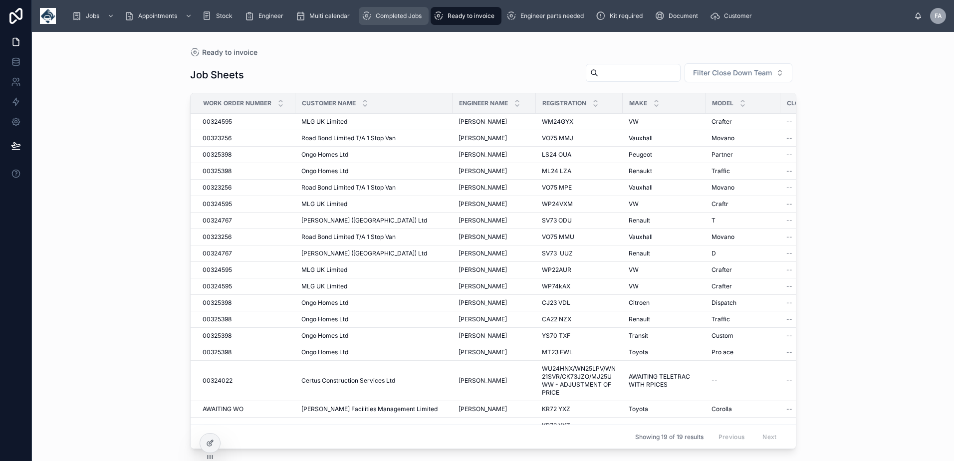
click at [408, 23] on div "Completed Jobs" at bounding box center [394, 16] width 64 height 16
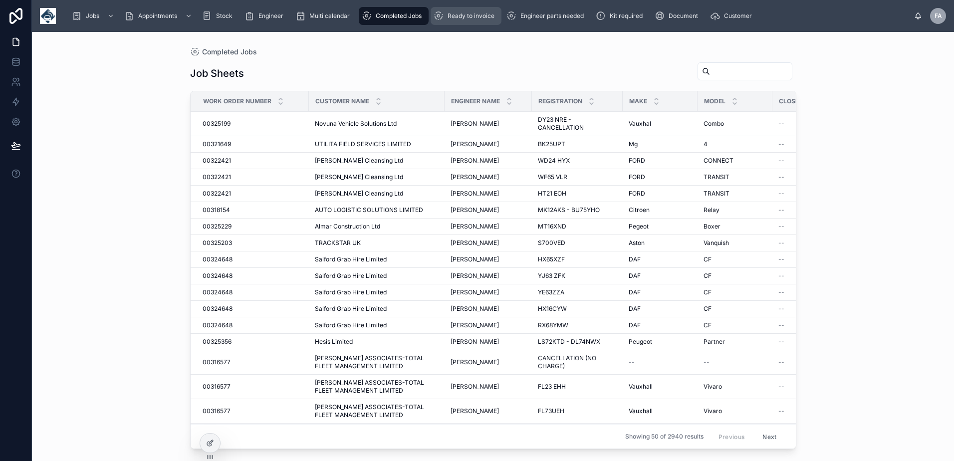
click at [481, 18] on span "Ready to invoice" at bounding box center [470, 16] width 47 height 8
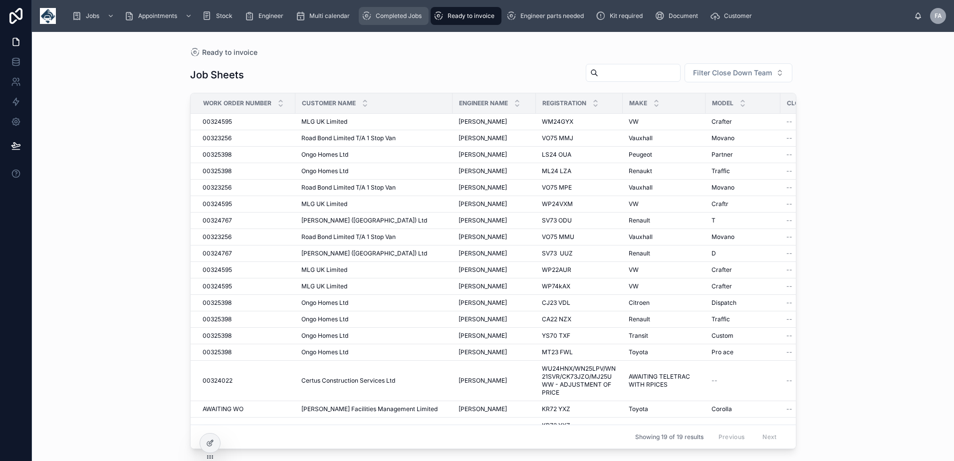
click at [397, 9] on div "Completed Jobs" at bounding box center [394, 16] width 64 height 16
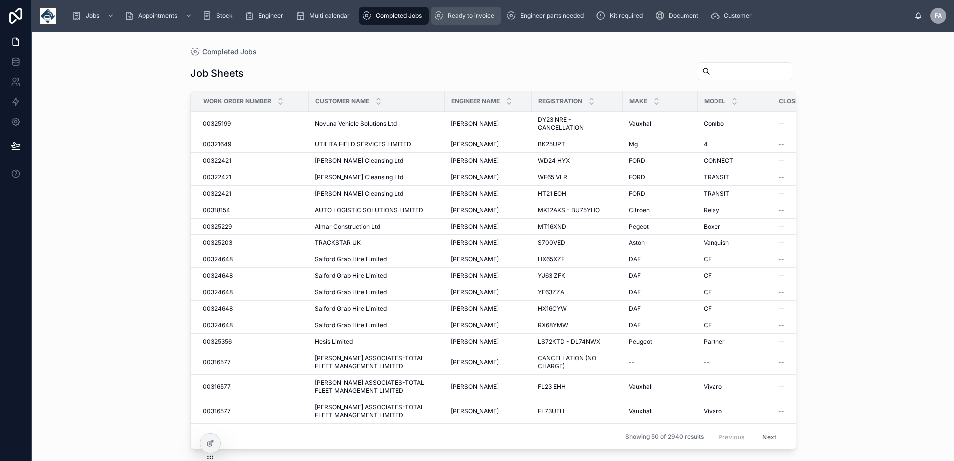
click at [454, 11] on div "Ready to invoice" at bounding box center [466, 16] width 65 height 16
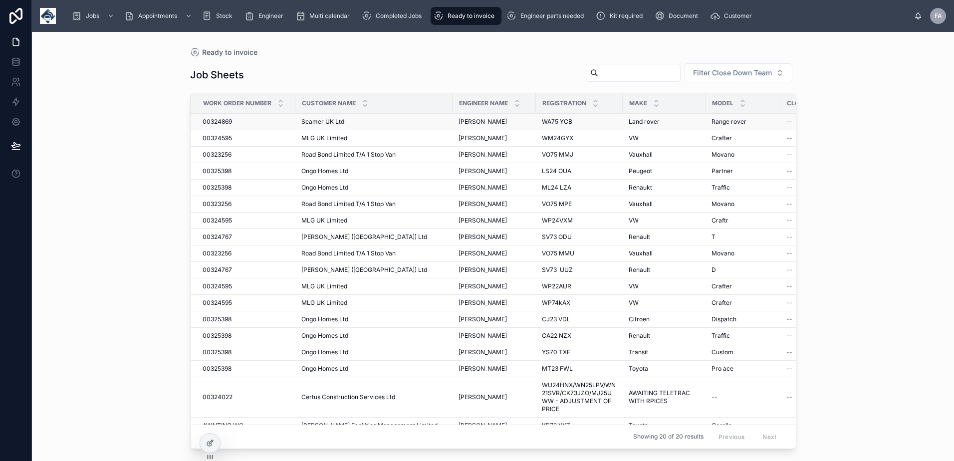
click at [207, 119] on span "00324869" at bounding box center [217, 122] width 29 height 8
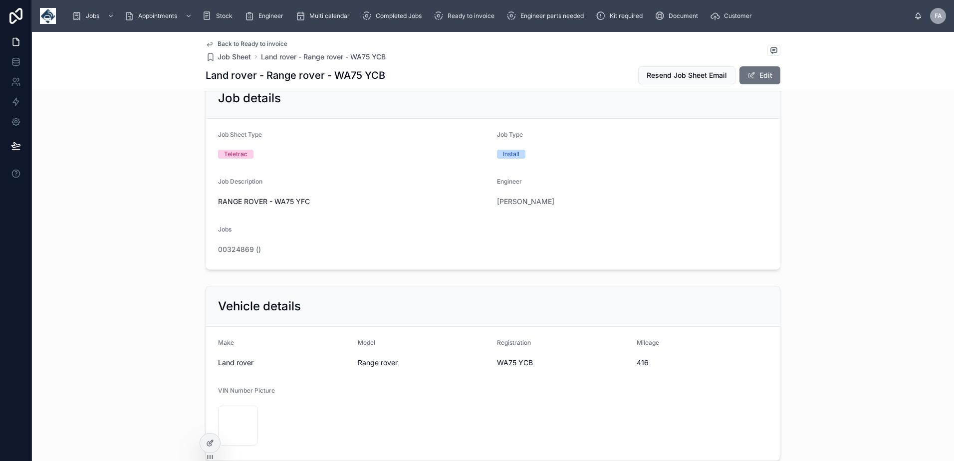
scroll to position [50, 0]
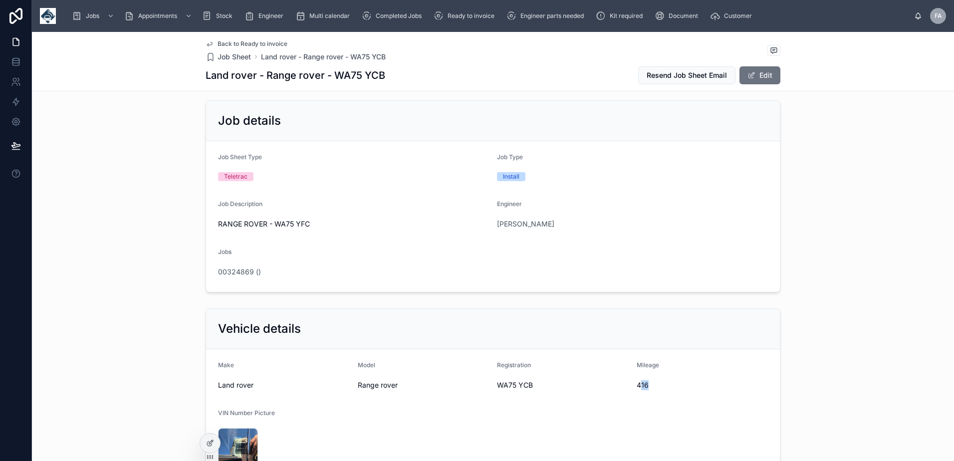
drag, startPoint x: 635, startPoint y: 387, endPoint x: 648, endPoint y: 388, distance: 12.5
click at [648, 388] on span "416" at bounding box center [703, 385] width 132 height 10
click at [651, 386] on form "Make Land rover Model Range rover Registration WA75 YCB Mileage 416 VIN Number …" at bounding box center [493, 416] width 574 height 134
drag, startPoint x: 493, startPoint y: 384, endPoint x: 530, endPoint y: 388, distance: 37.1
click at [530, 388] on span "WA75 YCB" at bounding box center [563, 385] width 132 height 10
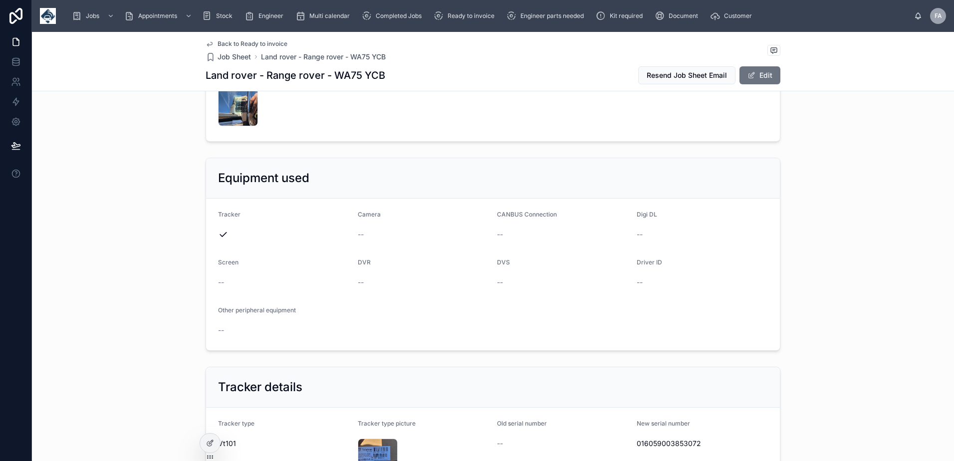
scroll to position [499, 0]
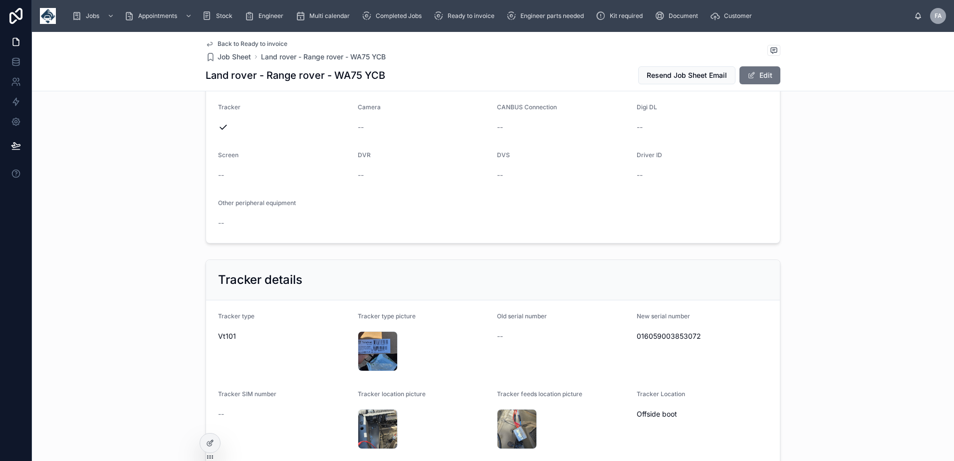
click at [648, 338] on span "016059003853072" at bounding box center [703, 336] width 132 height 10
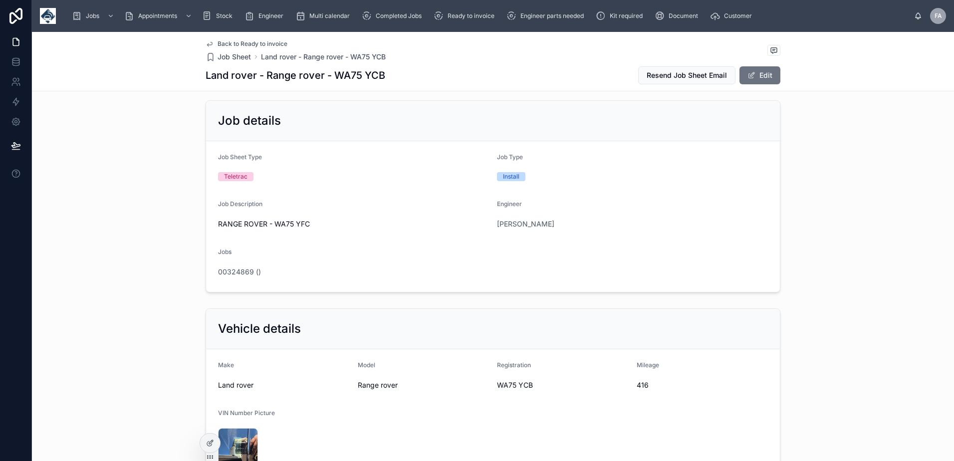
scroll to position [0, 0]
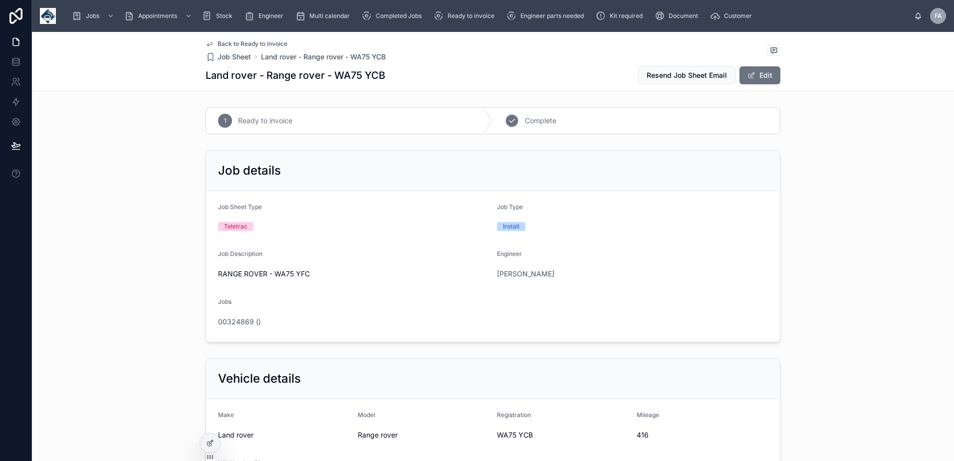
click at [512, 116] on div "2" at bounding box center [512, 121] width 14 height 14
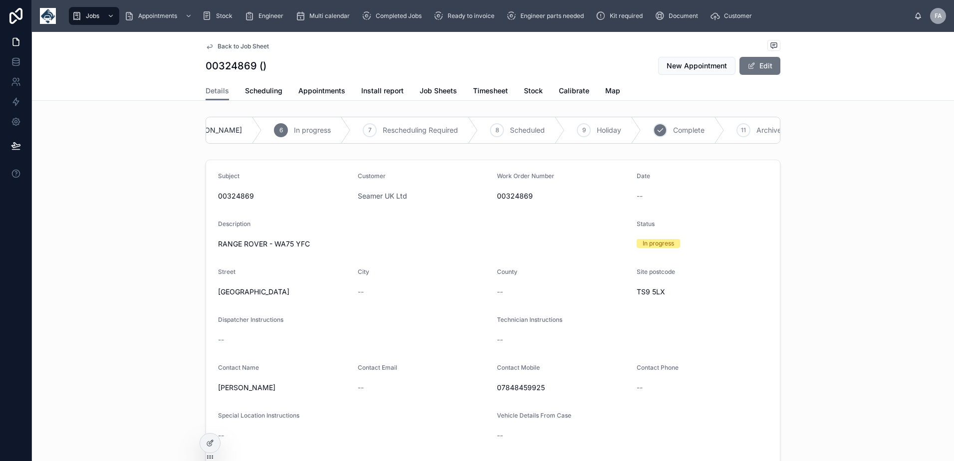
click at [641, 135] on div "10 Complete" at bounding box center [682, 130] width 83 height 26
click at [316, 93] on span "Appointments" at bounding box center [321, 91] width 47 height 10
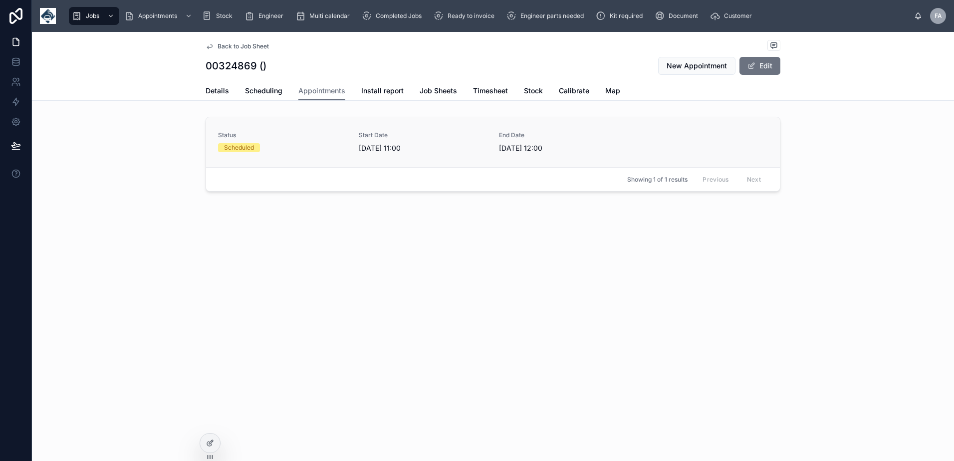
click at [298, 153] on link "Status Scheduled Start Date 29/09/2025 11:00 End Date 29/09/2025 12:00" at bounding box center [493, 142] width 574 height 50
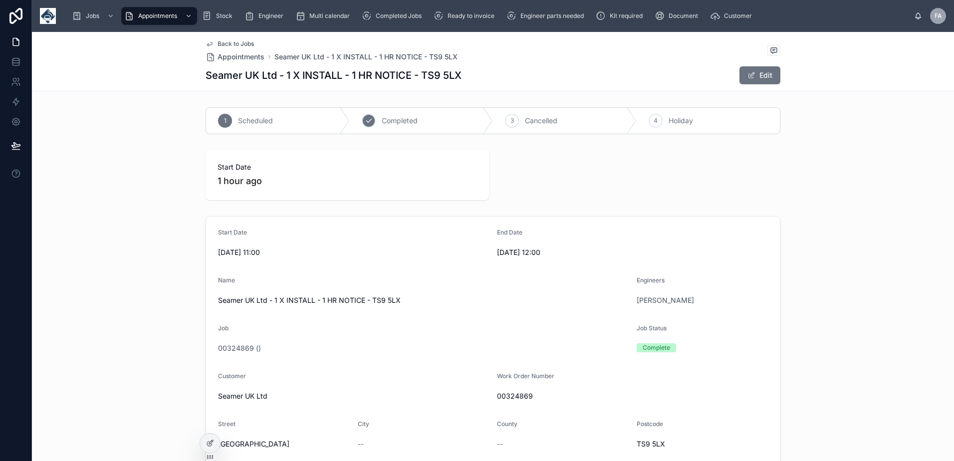
click at [371, 123] on div "2" at bounding box center [369, 121] width 14 height 14
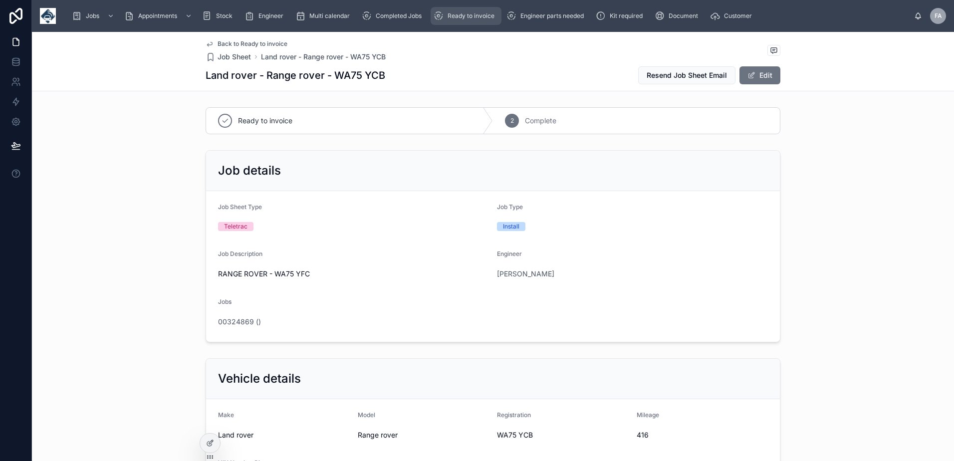
click at [479, 16] on span "Ready to invoice" at bounding box center [470, 16] width 47 height 8
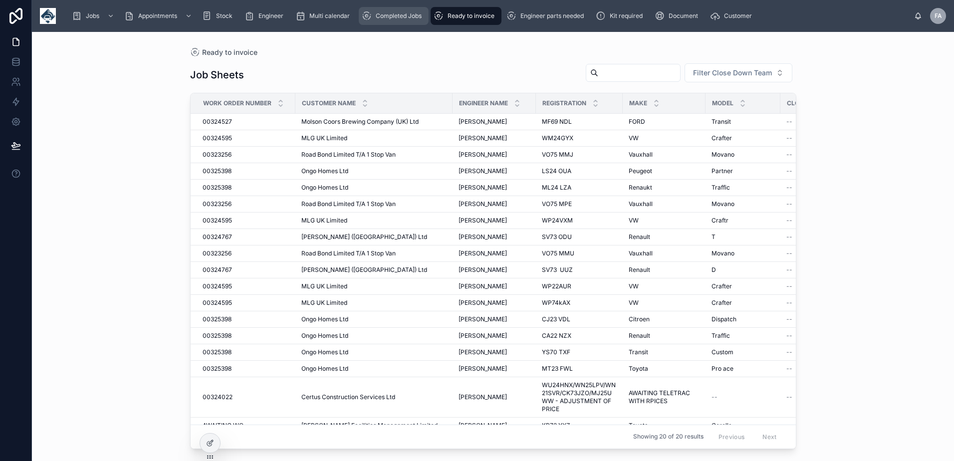
click at [404, 19] on span "Completed Jobs" at bounding box center [399, 16] width 46 height 8
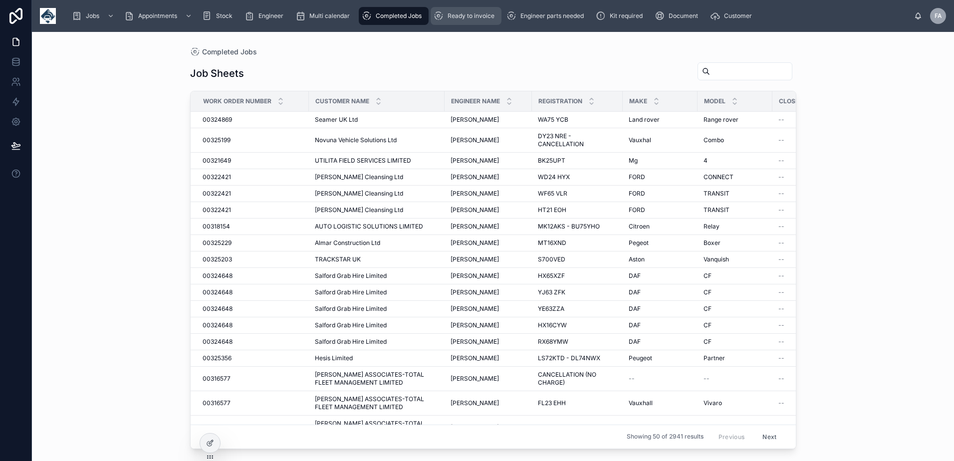
click at [461, 19] on span "Ready to invoice" at bounding box center [470, 16] width 47 height 8
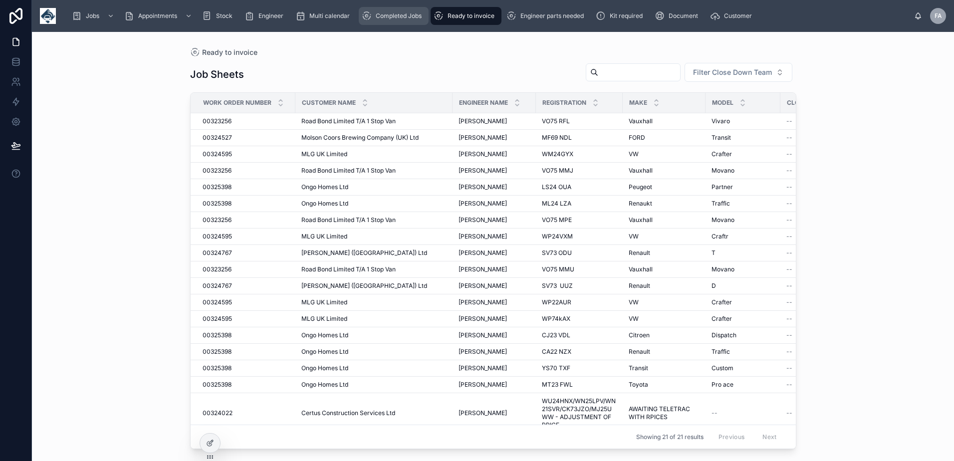
drag, startPoint x: 695, startPoint y: 454, endPoint x: 418, endPoint y: 16, distance: 518.2
click at [418, 16] on span "Completed Jobs" at bounding box center [399, 16] width 46 height 8
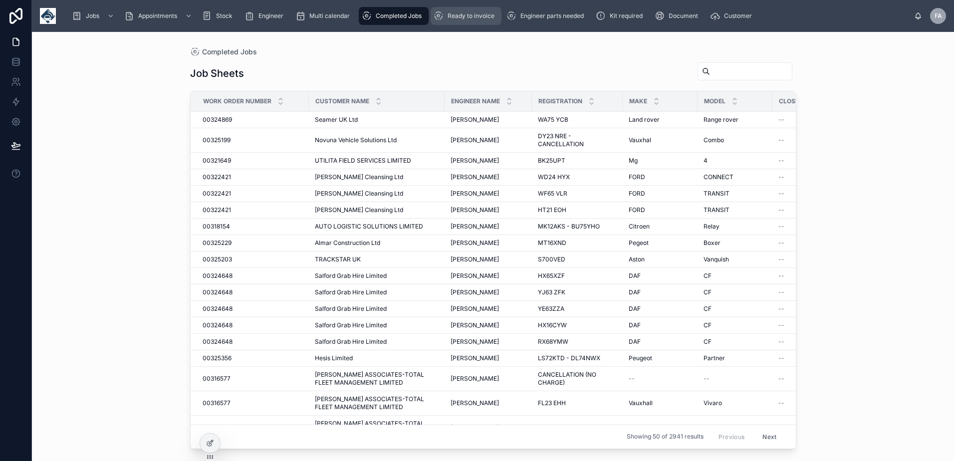
click at [468, 16] on span "Ready to invoice" at bounding box center [470, 16] width 47 height 8
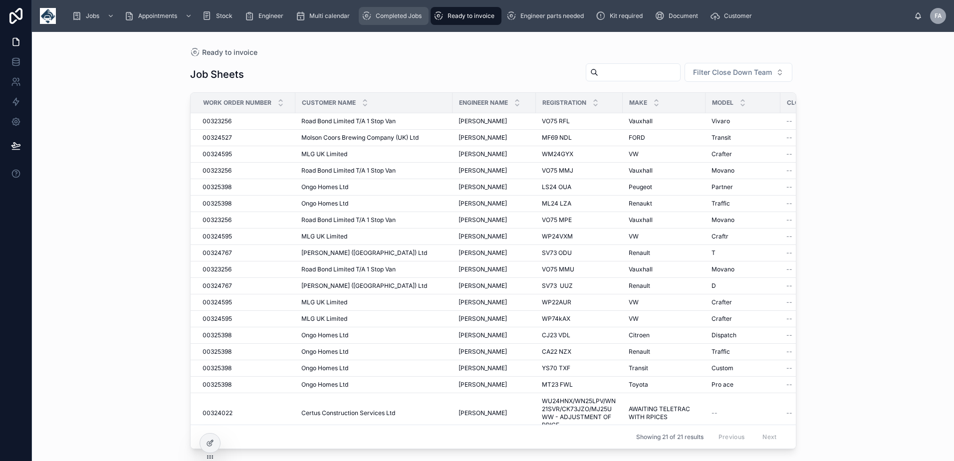
drag, startPoint x: 410, startPoint y: 15, endPoint x: 447, endPoint y: 10, distance: 37.8
click at [411, 15] on span "Completed Jobs" at bounding box center [399, 16] width 46 height 8
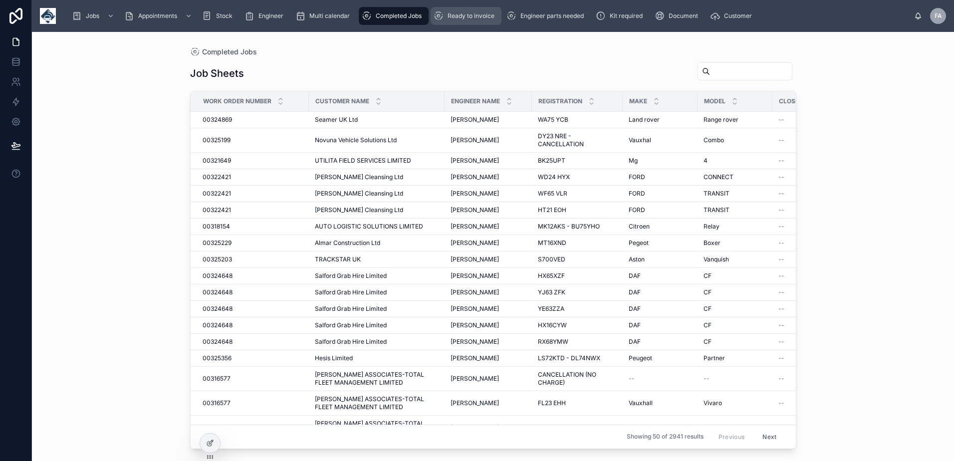
click at [456, 10] on div "Ready to invoice" at bounding box center [466, 16] width 65 height 16
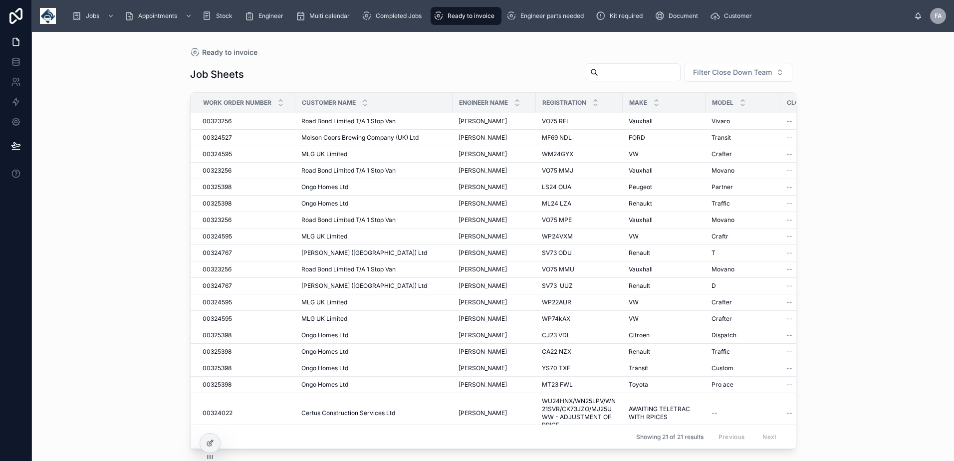
click at [631, 71] on input "text" at bounding box center [639, 72] width 82 height 14
type input "****"
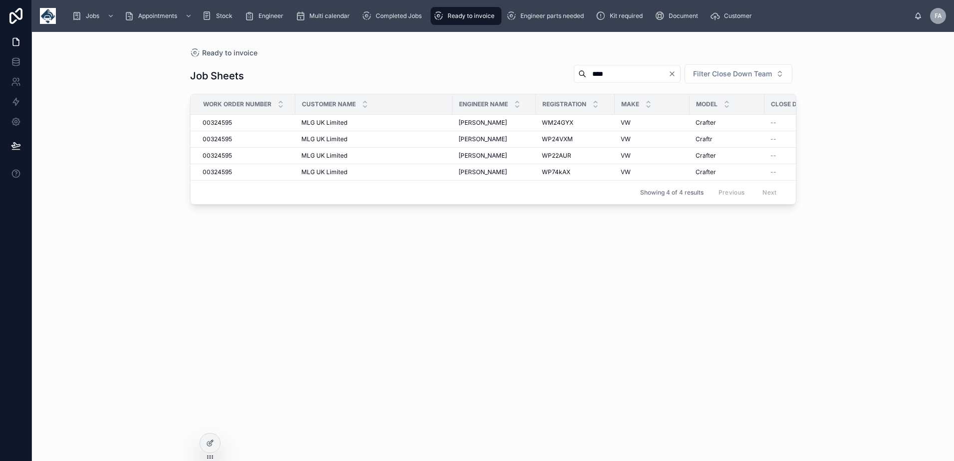
click at [447, 14] on div "Ready to invoice" at bounding box center [466, 16] width 65 height 16
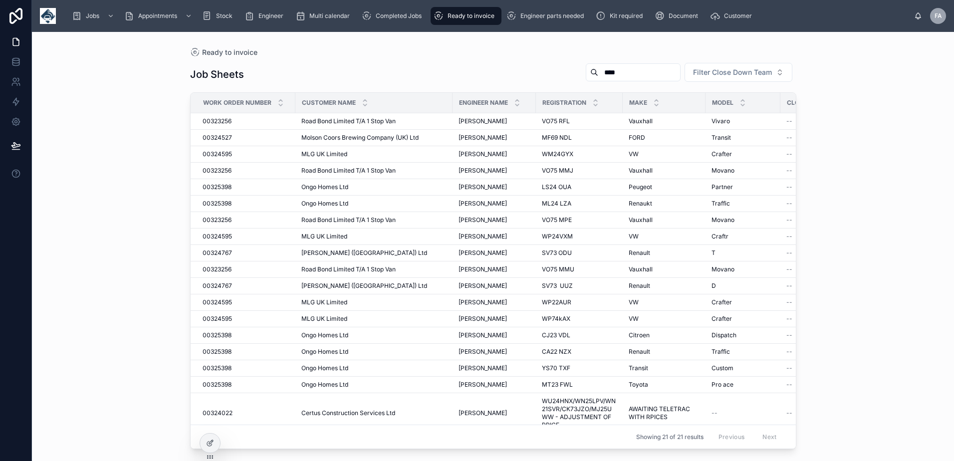
click at [464, 17] on span "Ready to invoice" at bounding box center [470, 16] width 47 height 8
click at [398, 20] on div "Completed Jobs" at bounding box center [394, 16] width 64 height 16
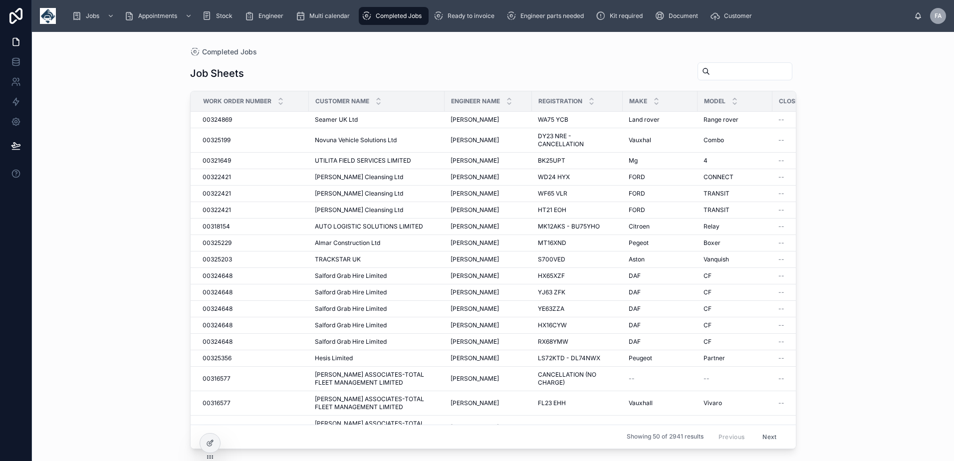
click at [470, 26] on div "Jobs Appointments Stock Engineer Multi calendar Completed Jobs Ready to invoice…" at bounding box center [489, 16] width 850 height 22
click at [472, 14] on span "Ready to invoice" at bounding box center [470, 16] width 47 height 8
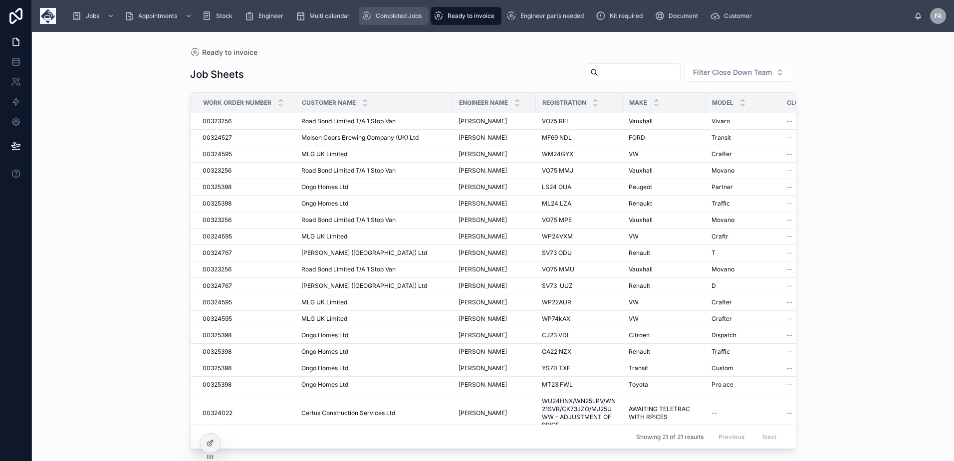
click at [393, 19] on span "Completed Jobs" at bounding box center [399, 16] width 46 height 8
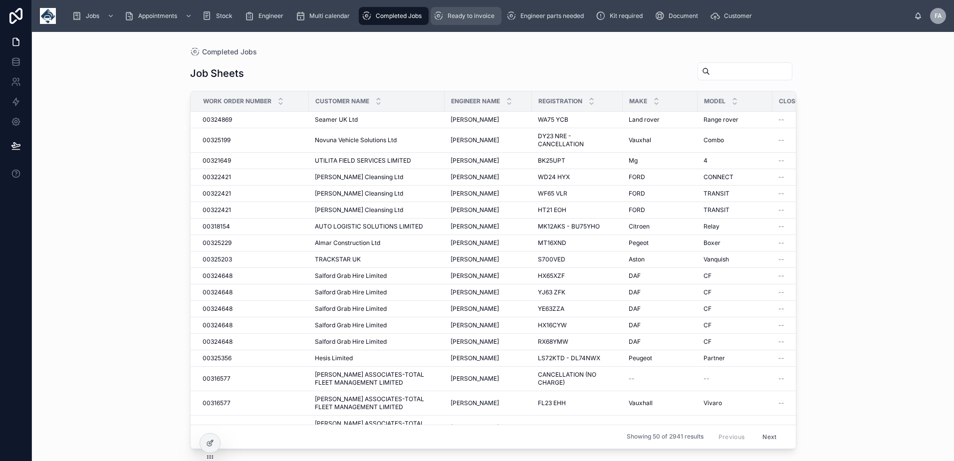
click at [437, 17] on icon "scrollable content" at bounding box center [439, 16] width 10 height 10
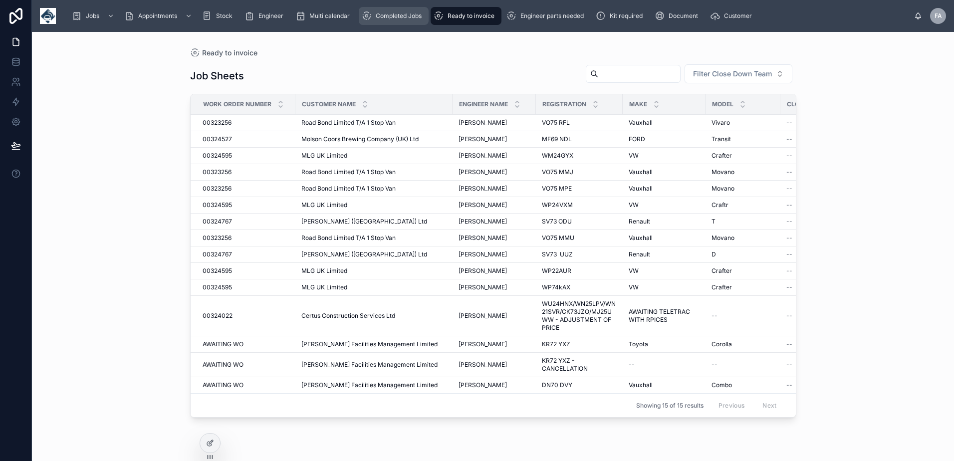
click at [394, 8] on div "Completed Jobs" at bounding box center [394, 16] width 64 height 16
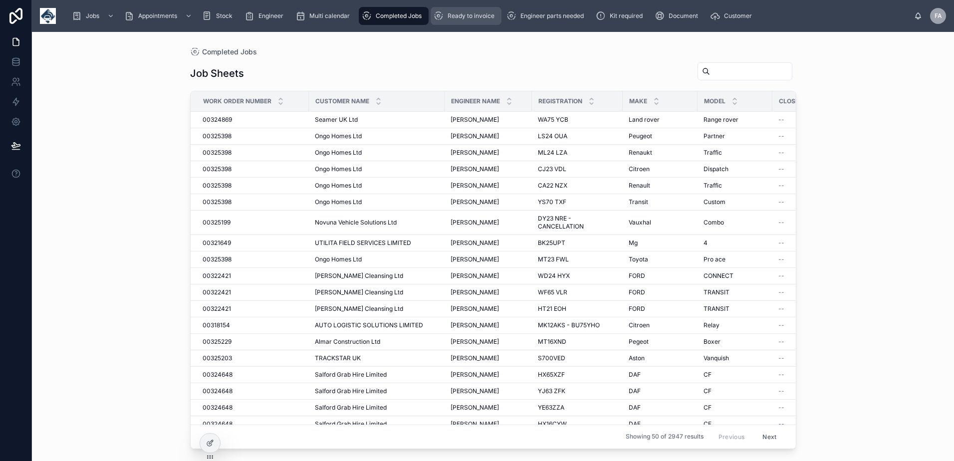
click at [494, 16] on span "Ready to invoice" at bounding box center [470, 16] width 47 height 8
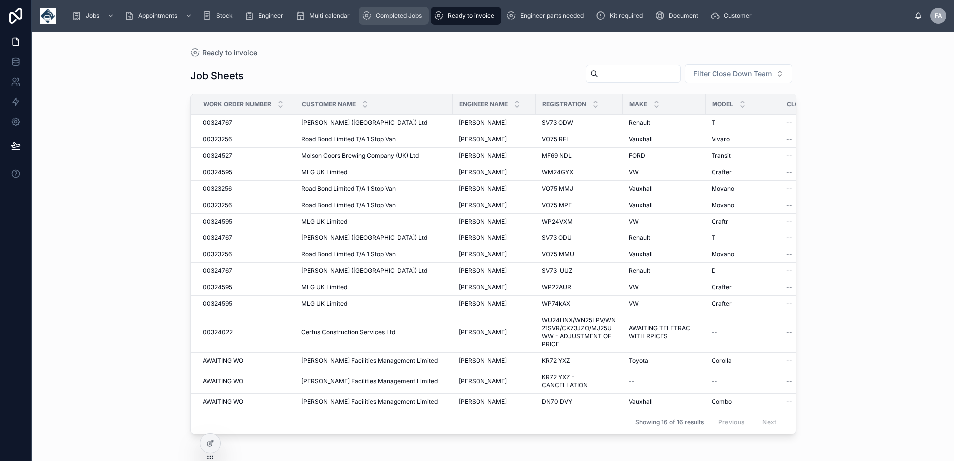
click at [388, 13] on span "Completed Jobs" at bounding box center [399, 16] width 46 height 8
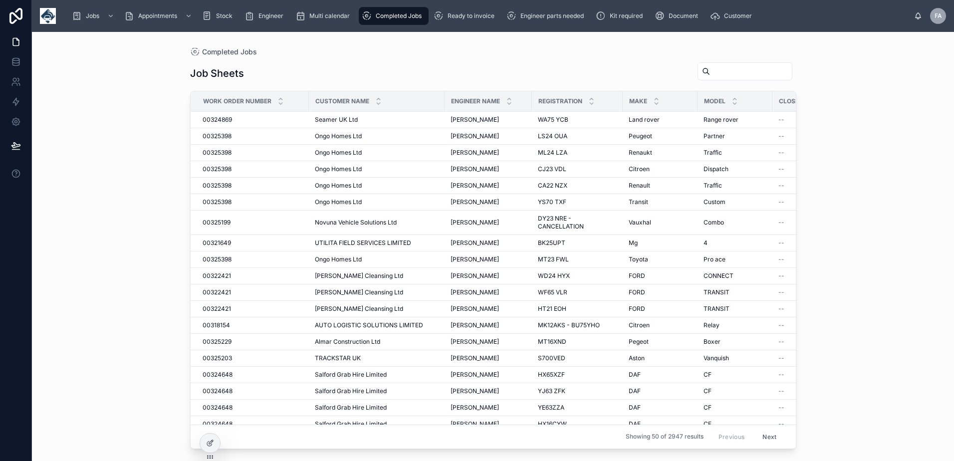
click at [718, 66] on input "text" at bounding box center [751, 71] width 82 height 14
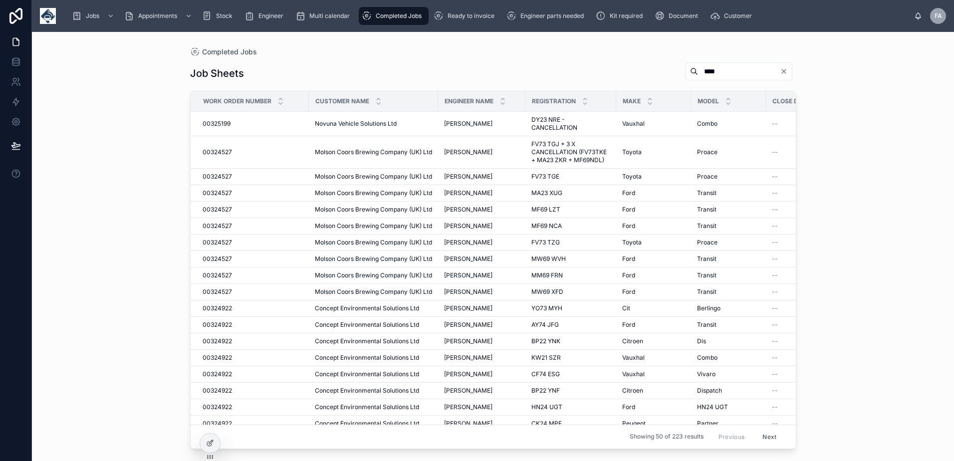
type input "****"
click at [446, 12] on div "Ready to invoice" at bounding box center [466, 16] width 65 height 16
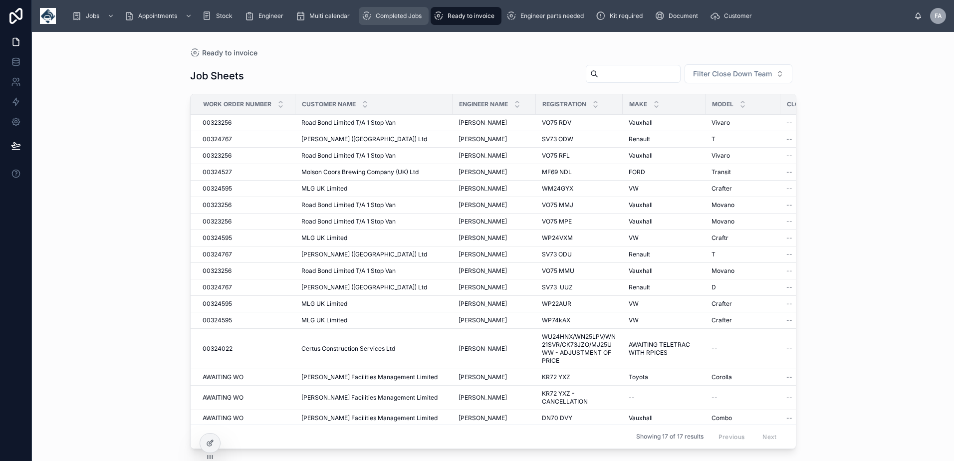
drag, startPoint x: 416, startPoint y: 13, endPoint x: 458, endPoint y: 12, distance: 41.9
click at [416, 13] on span "Completed Jobs" at bounding box center [399, 16] width 46 height 8
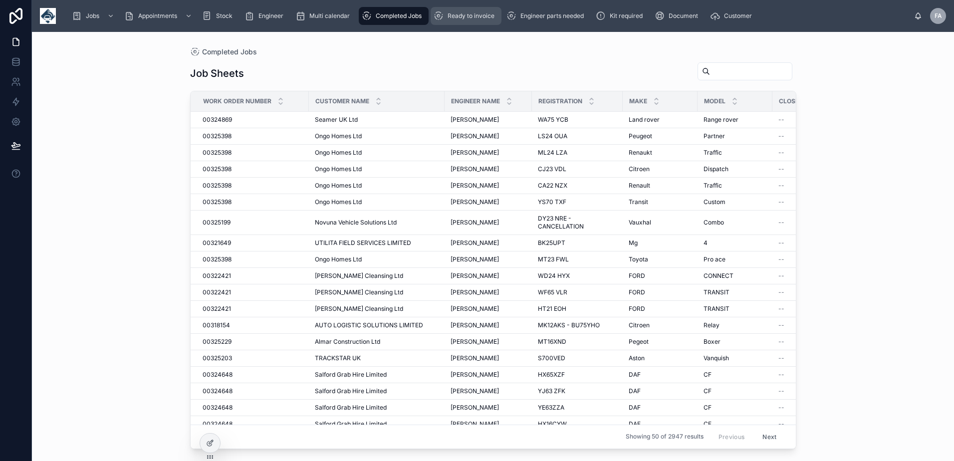
click at [465, 11] on div "Ready to invoice" at bounding box center [466, 16] width 65 height 16
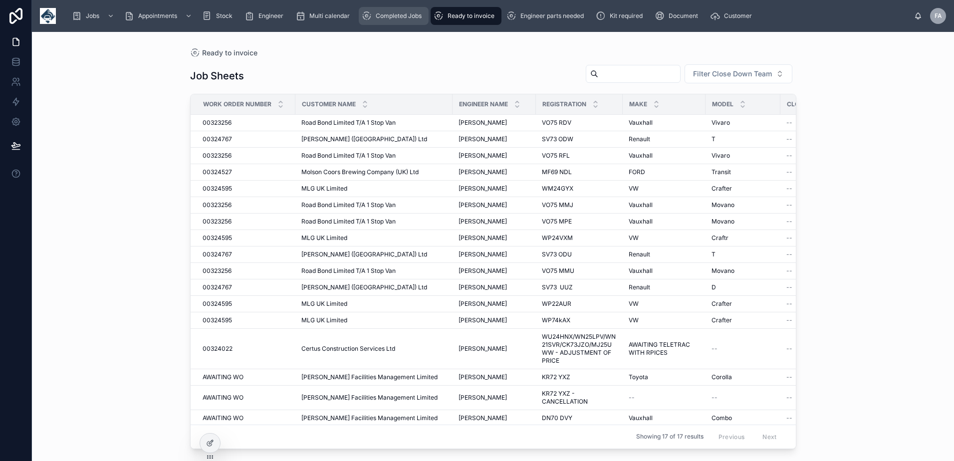
drag, startPoint x: 406, startPoint y: 19, endPoint x: 438, endPoint y: 18, distance: 32.4
click at [406, 19] on span "Completed Jobs" at bounding box center [399, 16] width 46 height 8
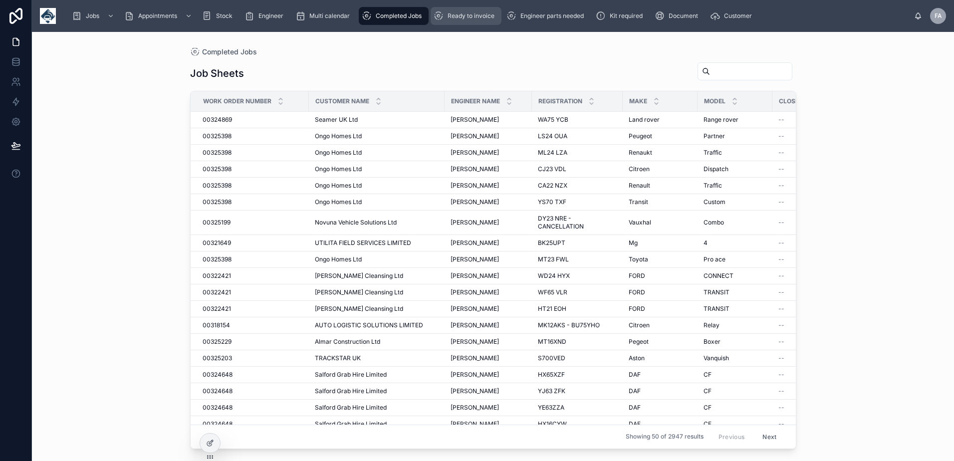
click at [452, 19] on span "Ready to invoice" at bounding box center [470, 16] width 47 height 8
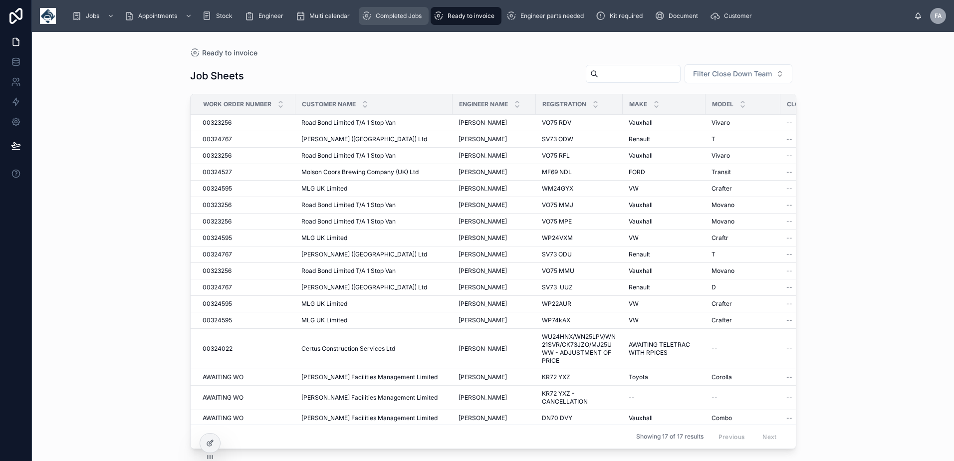
drag, startPoint x: 418, startPoint y: 17, endPoint x: 440, endPoint y: 18, distance: 22.5
click at [418, 17] on span "Completed Jobs" at bounding box center [399, 16] width 46 height 8
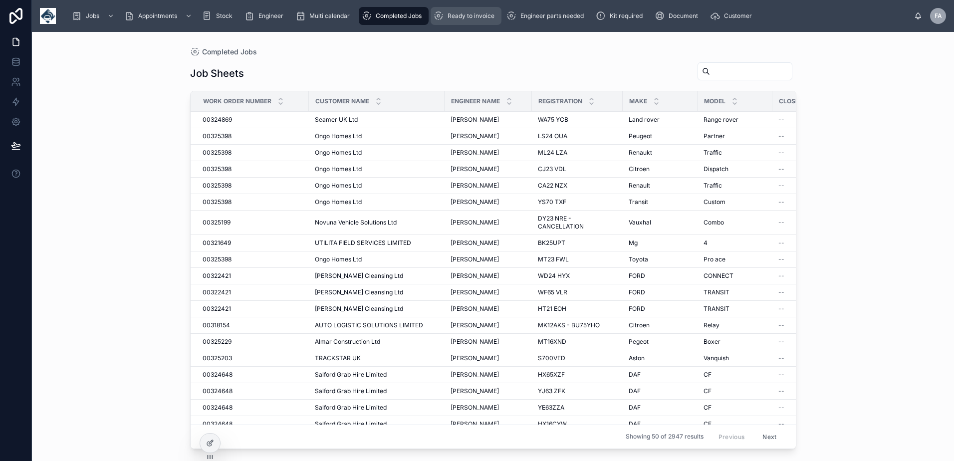
click at [450, 18] on span "Ready to invoice" at bounding box center [470, 16] width 47 height 8
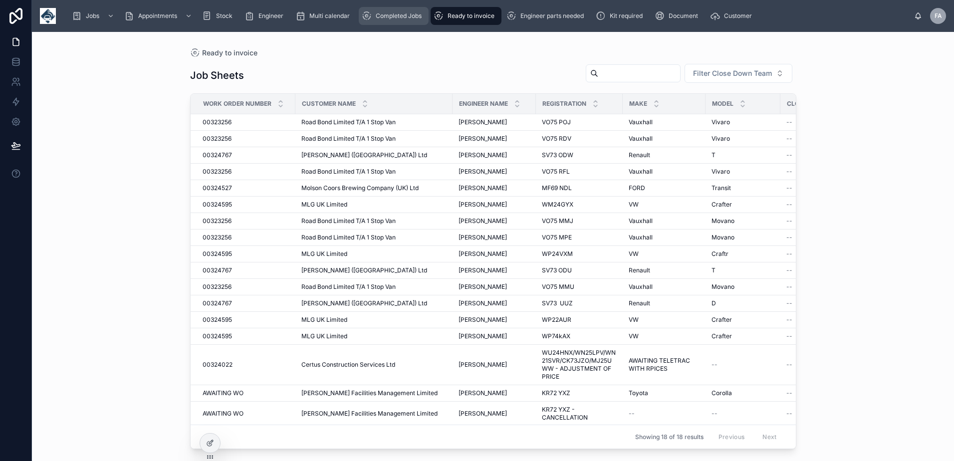
click at [384, 12] on span "Completed Jobs" at bounding box center [399, 16] width 46 height 8
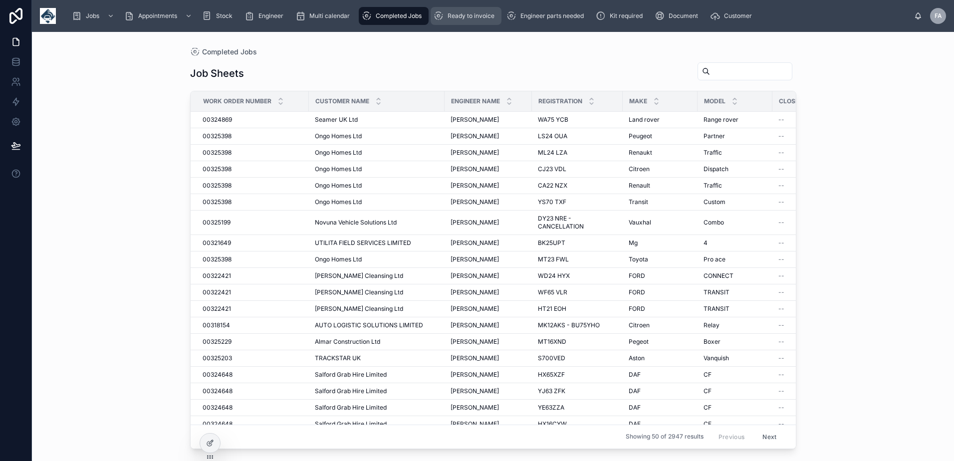
click at [485, 12] on span "Ready to invoice" at bounding box center [470, 16] width 47 height 8
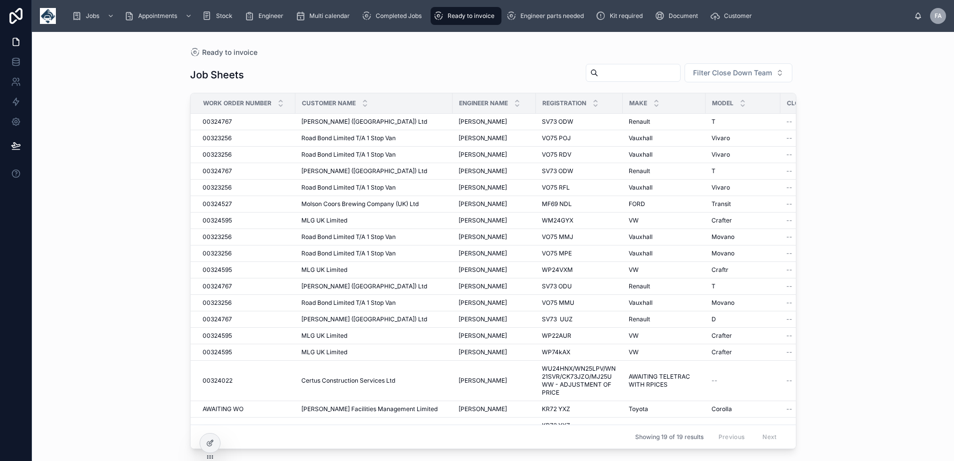
click at [948, 186] on div "Ready to invoice Job Sheets Filter Close Down Team Work Order Number Customer N…" at bounding box center [493, 246] width 922 height 429
drag, startPoint x: 948, startPoint y: 186, endPoint x: 303, endPoint y: 120, distance: 647.8
click at [948, 189] on div "Ready to invoice Job Sheets Filter Close Down Team Work Order Number Customer N…" at bounding box center [493, 246] width 922 height 429
click at [402, 22] on div "Completed Jobs" at bounding box center [394, 16] width 64 height 16
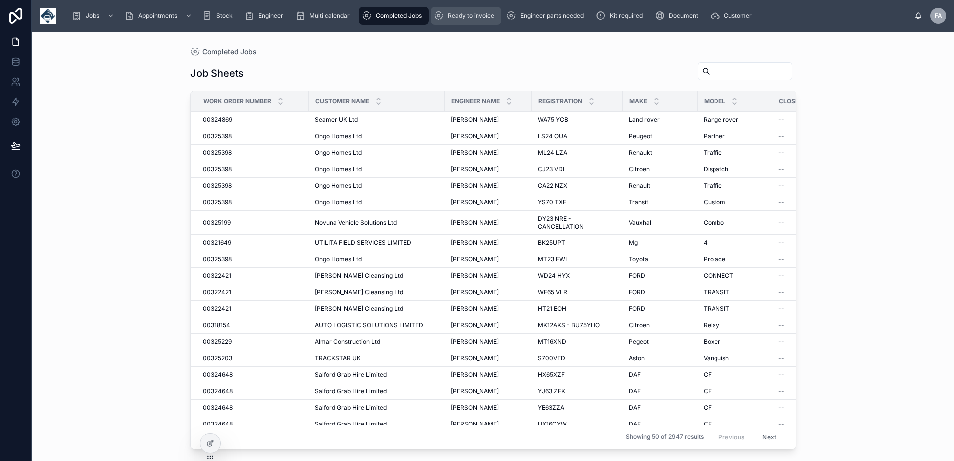
click at [454, 22] on div "Ready to invoice" at bounding box center [466, 16] width 65 height 16
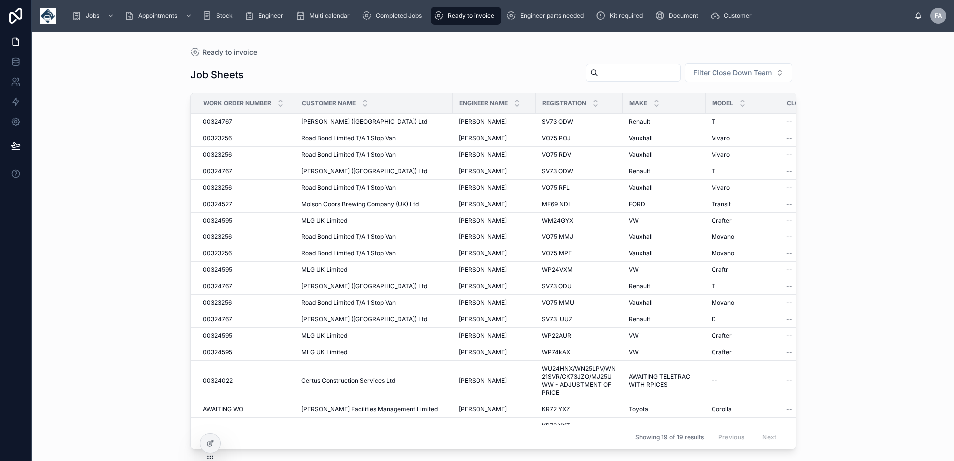
click at [652, 73] on input "text" at bounding box center [639, 73] width 82 height 14
type input "*****"
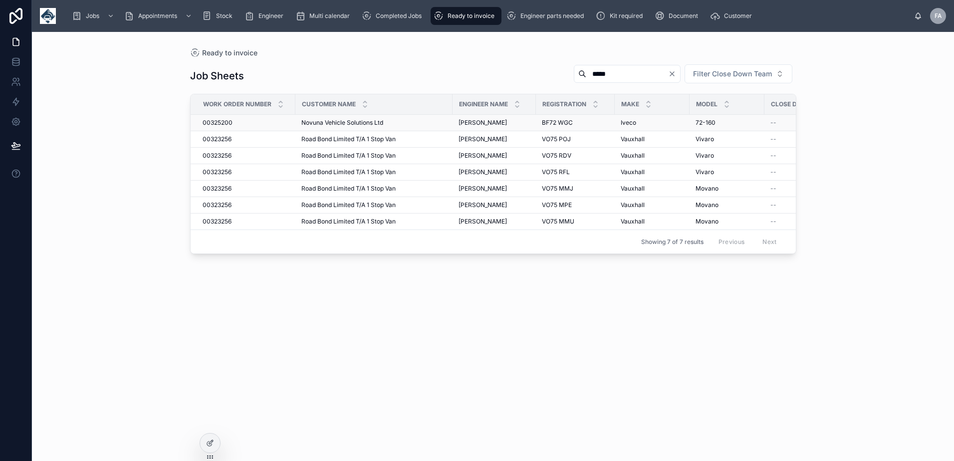
click at [222, 125] on span "00325200" at bounding box center [218, 123] width 30 height 8
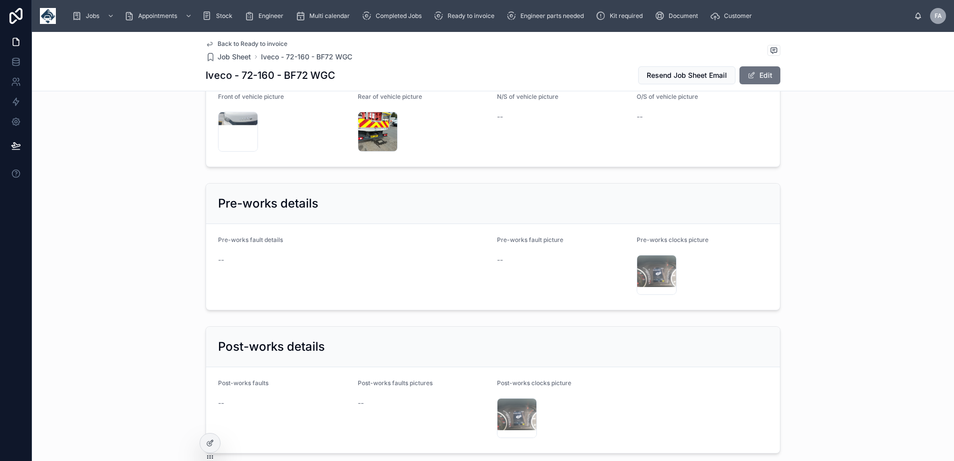
scroll to position [1896, 0]
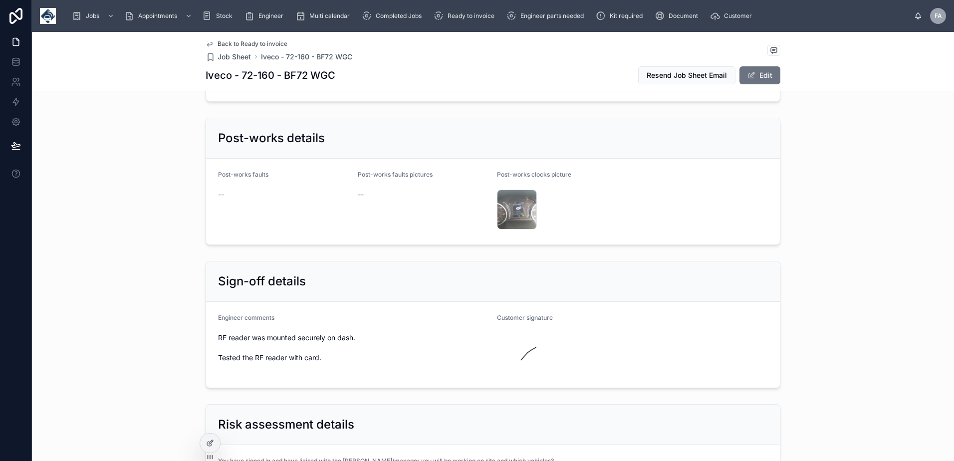
drag, startPoint x: 214, startPoint y: 330, endPoint x: 326, endPoint y: 355, distance: 115.4
click at [326, 355] on form "Engineer comments RF reader was mounted securely on dash. Tested the RF reader …" at bounding box center [493, 345] width 574 height 86
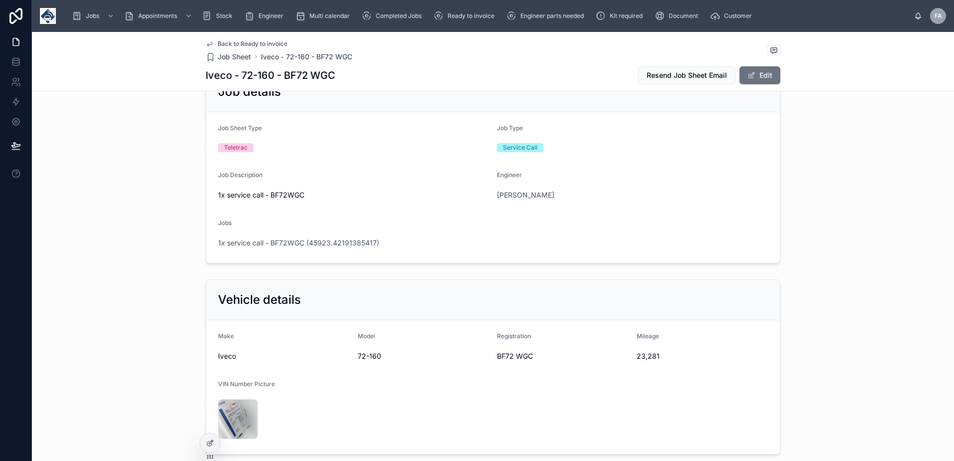
scroll to position [50, 0]
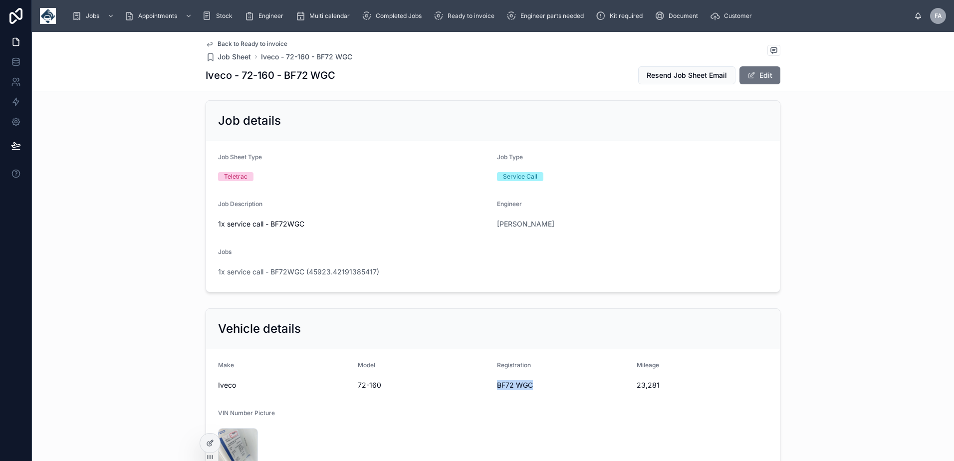
drag, startPoint x: 491, startPoint y: 385, endPoint x: 534, endPoint y: 387, distance: 42.9
click at [534, 387] on form "Make Iveco Model 72-160 Registration BF72 WGC Mileage 23,281 VIN Number Picture…" at bounding box center [493, 416] width 574 height 134
drag, startPoint x: 629, startPoint y: 389, endPoint x: 662, endPoint y: 389, distance: 33.9
click at [662, 389] on form "Make Iveco Model 72-160 Registration BF72 WGC Mileage 23,281 VIN Number Picture…" at bounding box center [493, 416] width 574 height 134
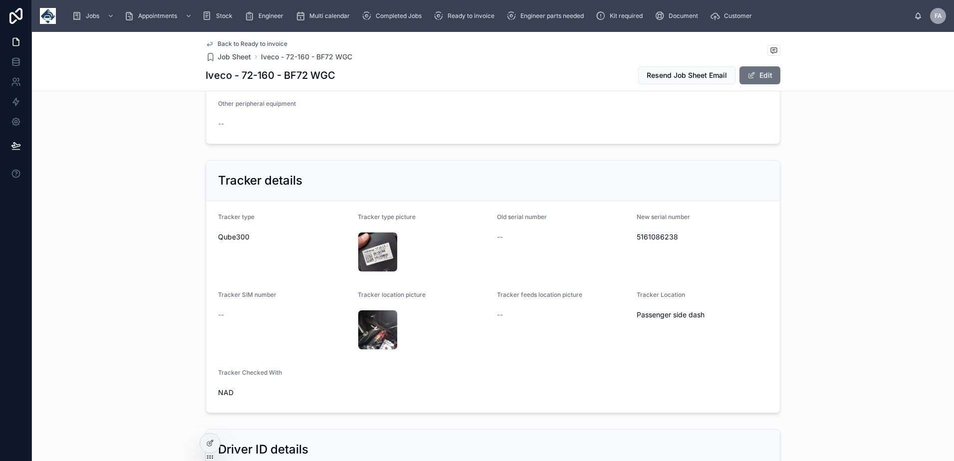
scroll to position [599, 0]
click at [662, 238] on span "5161086238" at bounding box center [703, 236] width 132 height 10
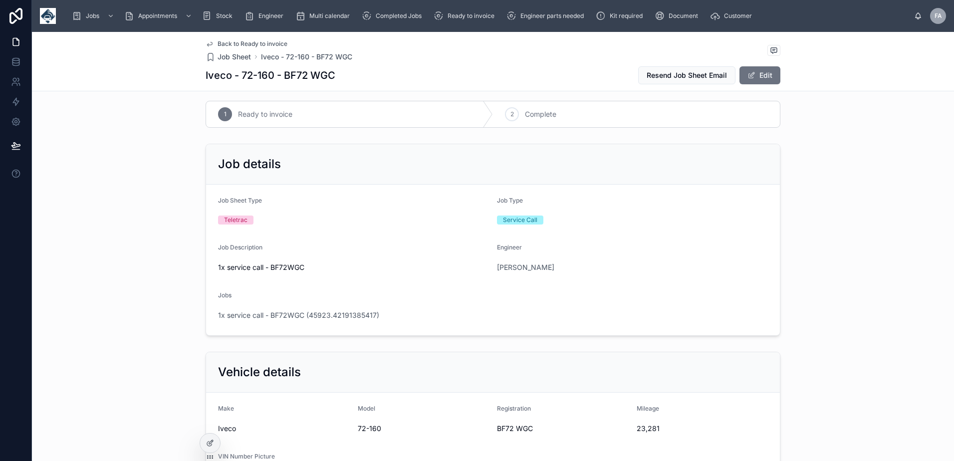
scroll to position [0, 0]
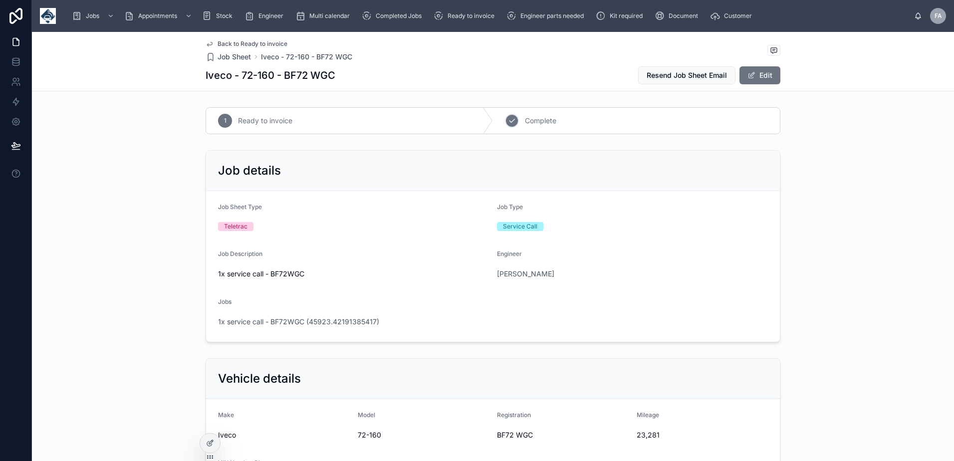
click at [512, 125] on div "2" at bounding box center [512, 121] width 14 height 14
click at [346, 324] on span "1x service call - BF72WGC (45923.42191385417)" at bounding box center [298, 322] width 161 height 10
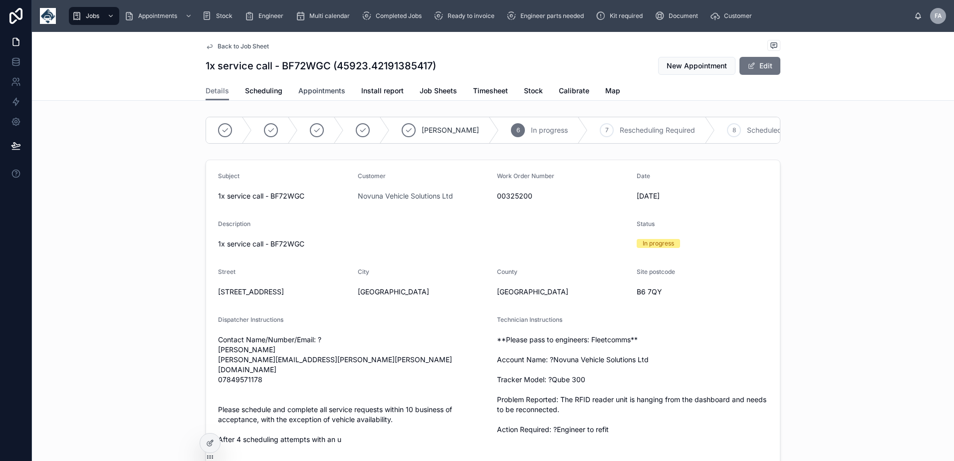
click at [298, 92] on span "Appointments" at bounding box center [321, 91] width 47 height 10
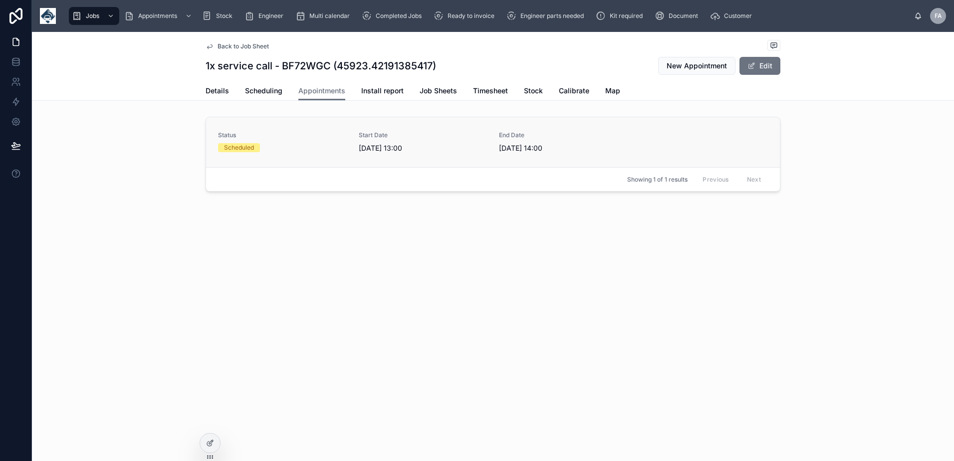
click at [360, 150] on span "[DATE] 13:00" at bounding box center [423, 148] width 129 height 10
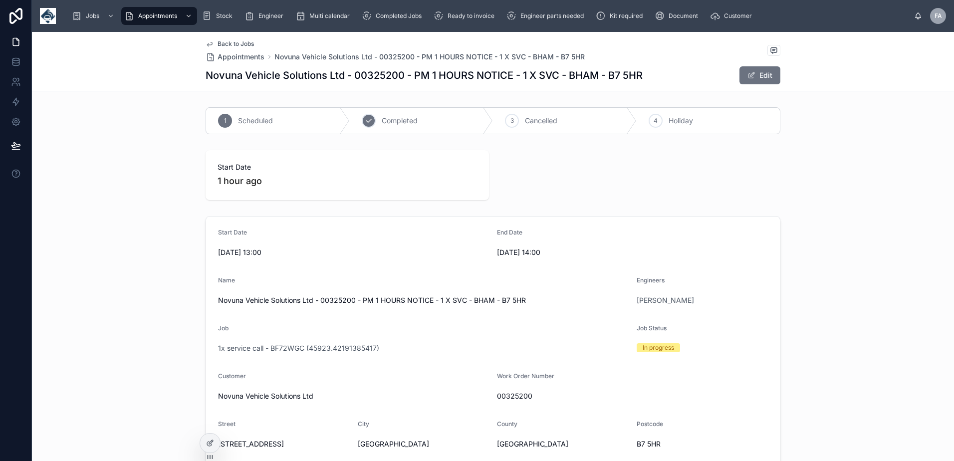
click at [369, 124] on div "2" at bounding box center [369, 121] width 14 height 14
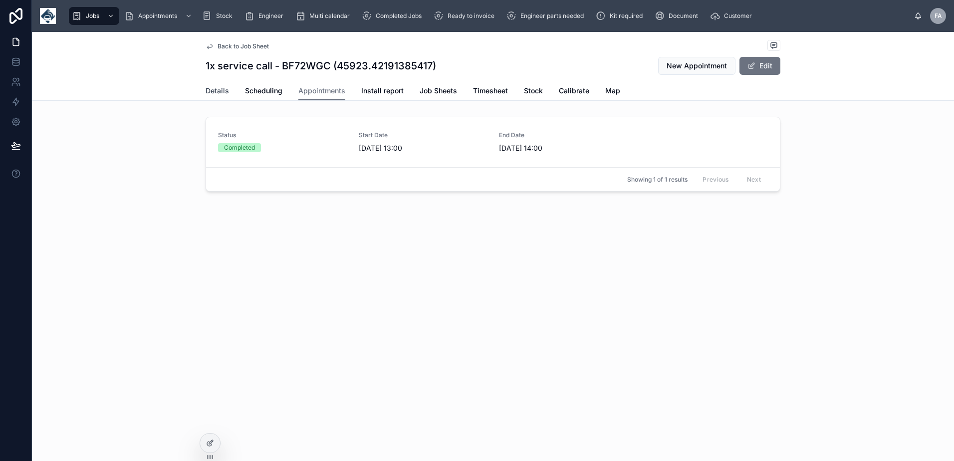
click at [221, 89] on span "Details" at bounding box center [217, 91] width 23 height 10
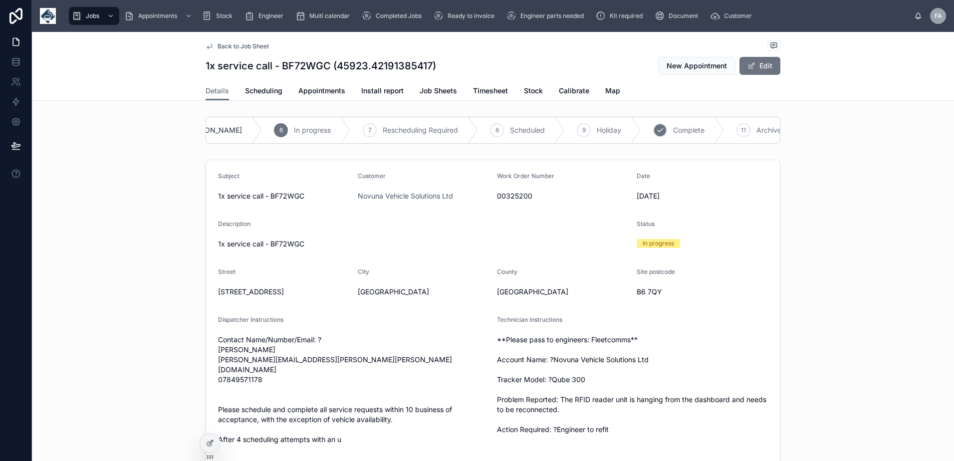
click at [670, 137] on div "10 Complete" at bounding box center [682, 130] width 83 height 26
click at [298, 67] on h1 "1x service call - BF72WGC (45923.42191385417)" at bounding box center [321, 66] width 230 height 14
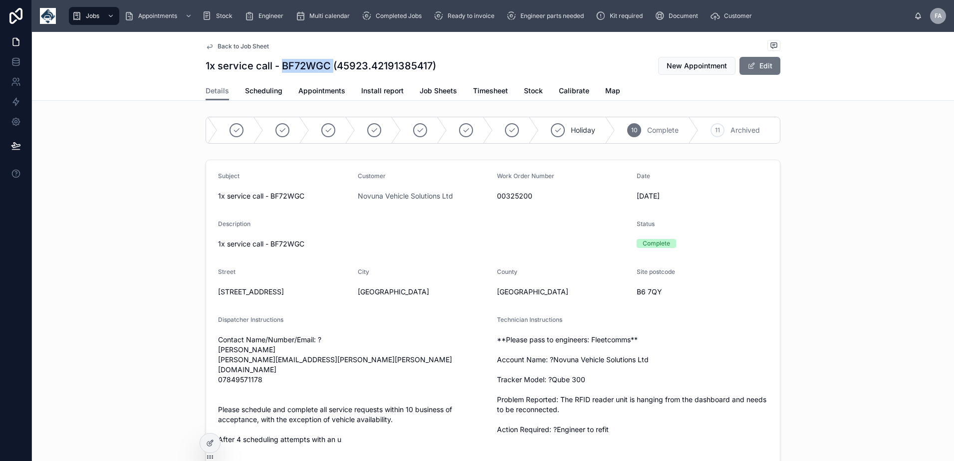
click at [298, 67] on h1 "1x service call - BF72WGC (45923.42191385417)" at bounding box center [321, 66] width 230 height 14
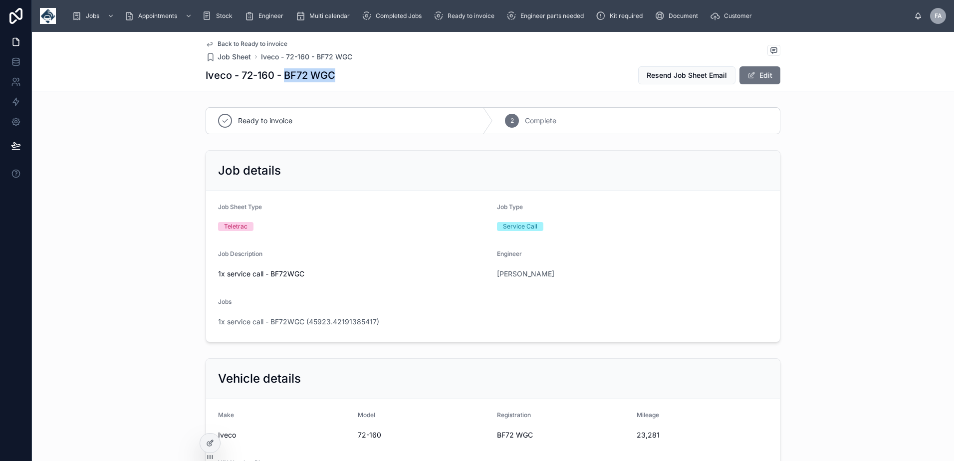
drag, startPoint x: 283, startPoint y: 76, endPoint x: 330, endPoint y: 79, distance: 47.0
click at [330, 79] on h1 "Iveco - 72-160 - BF72 WGC" at bounding box center [271, 75] width 130 height 14
click at [488, 16] on span "Ready to invoice" at bounding box center [470, 16] width 47 height 8
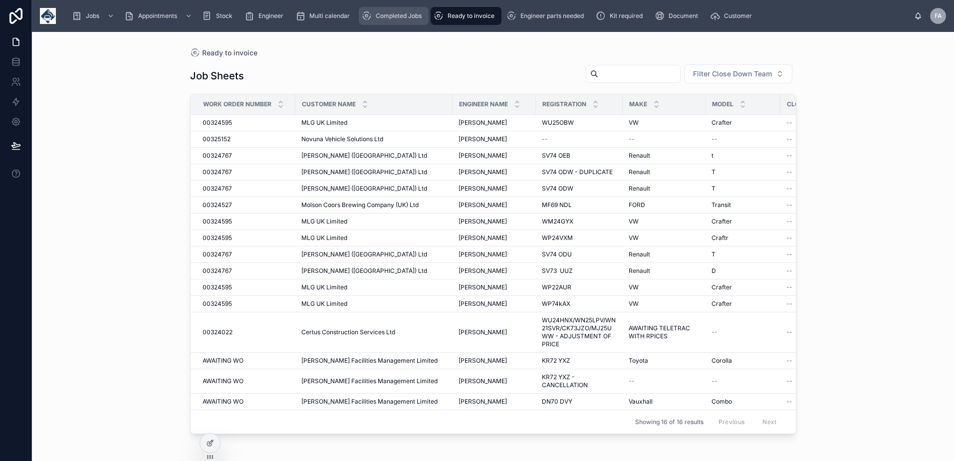
click at [412, 11] on div "Completed Jobs" at bounding box center [394, 16] width 64 height 16
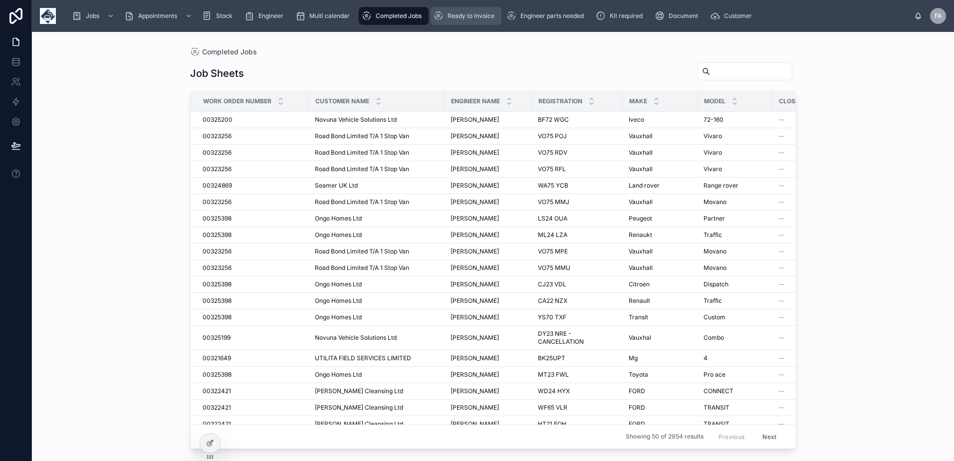
click at [448, 18] on span "Ready to invoice" at bounding box center [470, 16] width 47 height 8
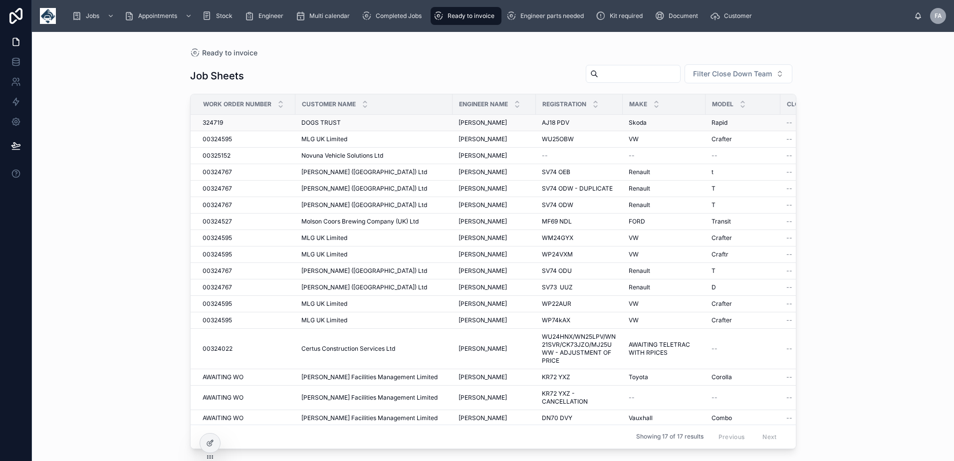
click at [211, 121] on span "324719" at bounding box center [213, 123] width 20 height 8
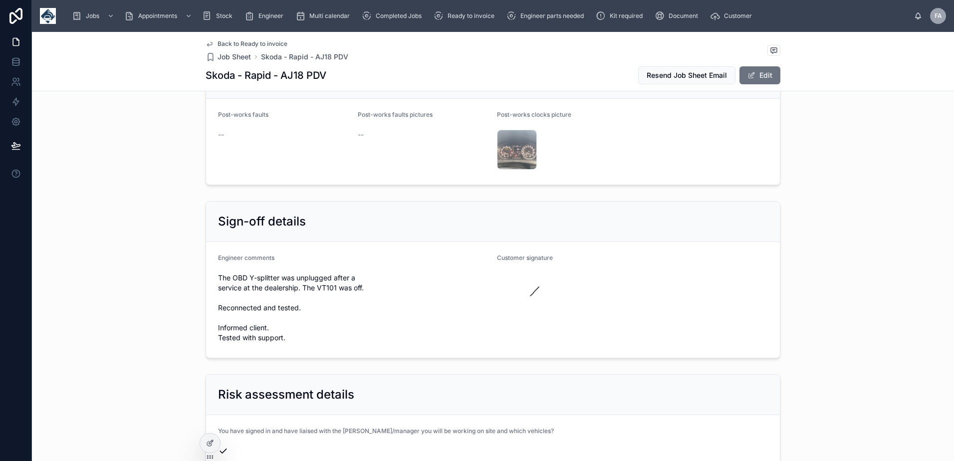
scroll to position [2045, 0]
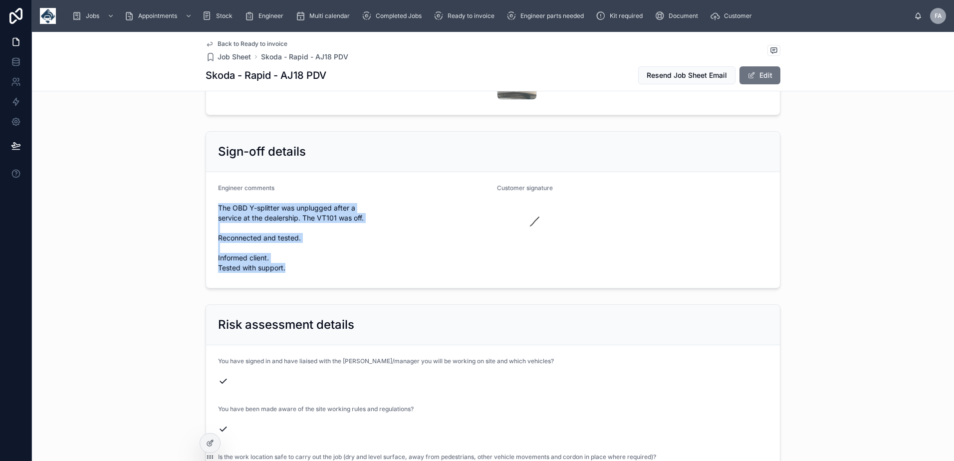
drag, startPoint x: 215, startPoint y: 197, endPoint x: 297, endPoint y: 261, distance: 104.5
click at [297, 261] on span "The OBD Y-splitter was unplugged after a service at the dealership. The VT101 w…" at bounding box center [353, 238] width 271 height 70
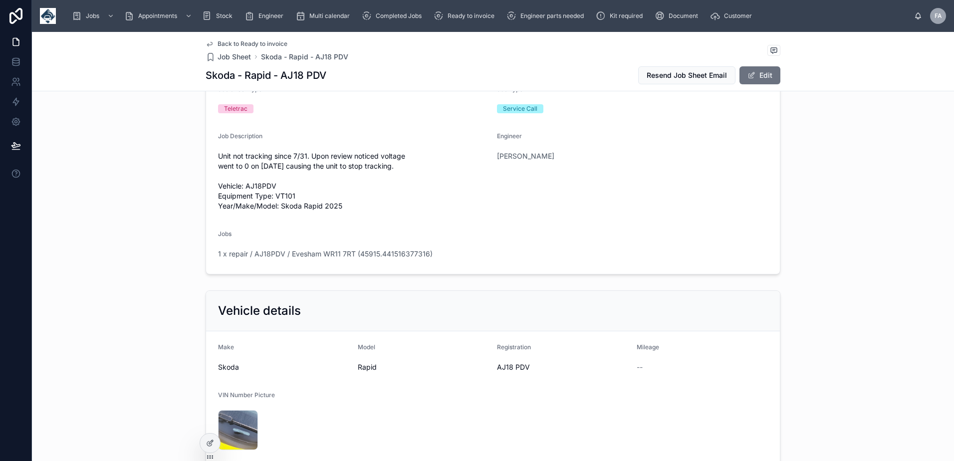
scroll to position [0, 0]
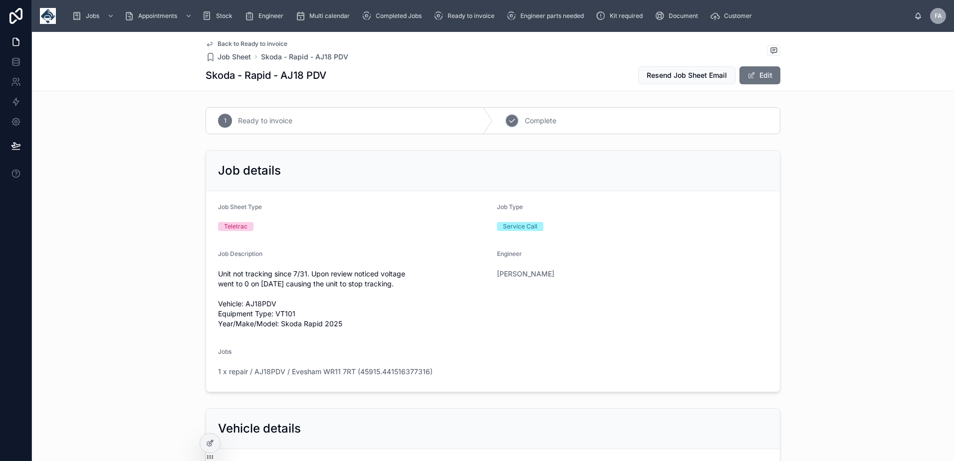
click at [515, 124] on div "2 Complete" at bounding box center [636, 121] width 287 height 26
click at [369, 374] on span "1 x repair / AJ18PDV / Evesham WR11 7RT (45915.441516377316)" at bounding box center [325, 372] width 215 height 10
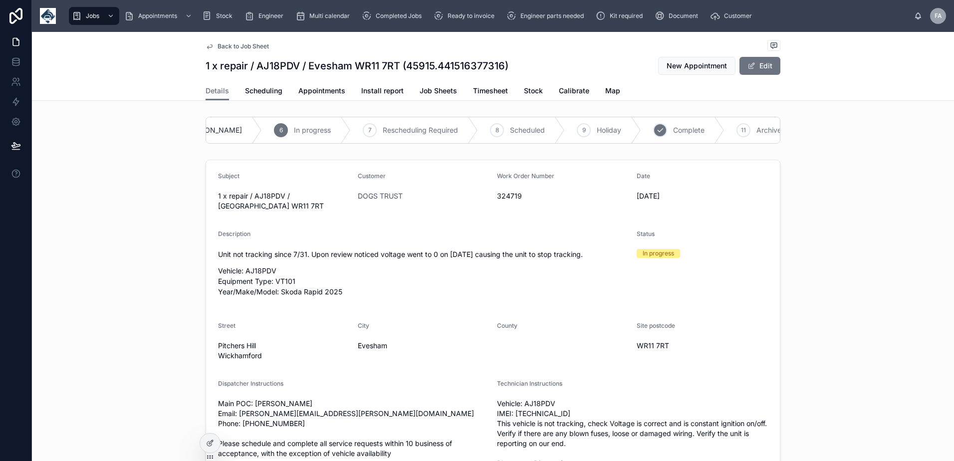
click at [653, 131] on div "10" at bounding box center [660, 130] width 14 height 14
click at [305, 87] on span "Appointments" at bounding box center [321, 91] width 47 height 10
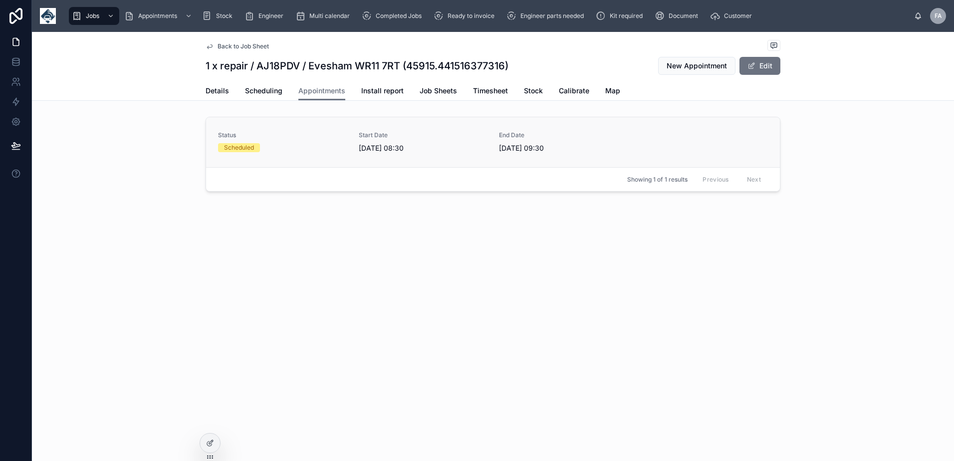
click at [288, 139] on span "Status" at bounding box center [282, 135] width 129 height 8
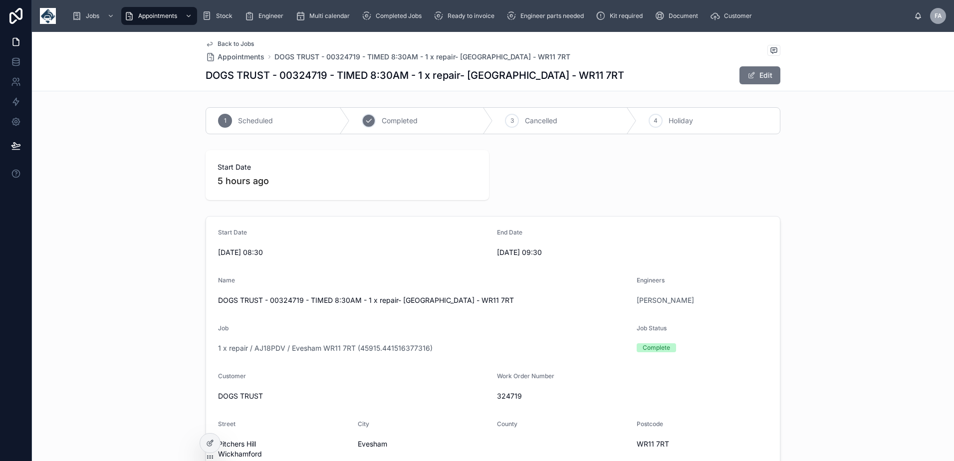
click at [365, 124] on icon at bounding box center [369, 121] width 8 height 8
click at [387, 20] on div "Completed Jobs" at bounding box center [394, 16] width 64 height 16
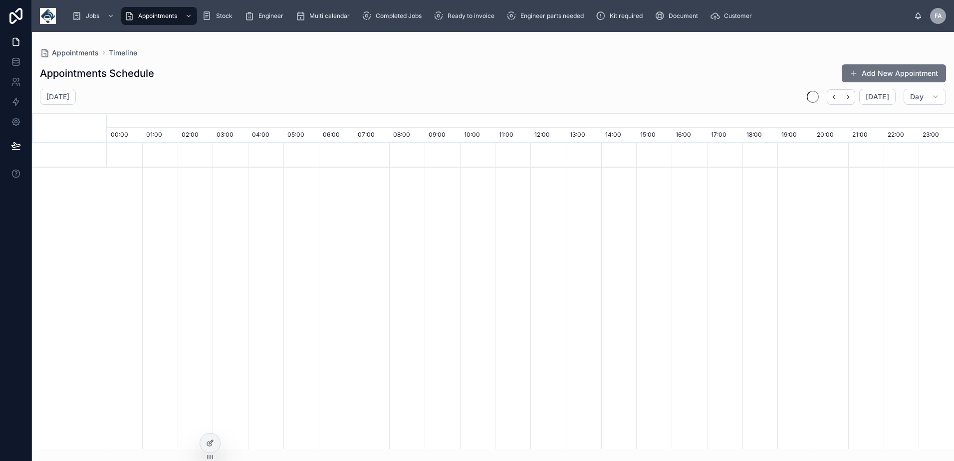
scroll to position [0, 5929]
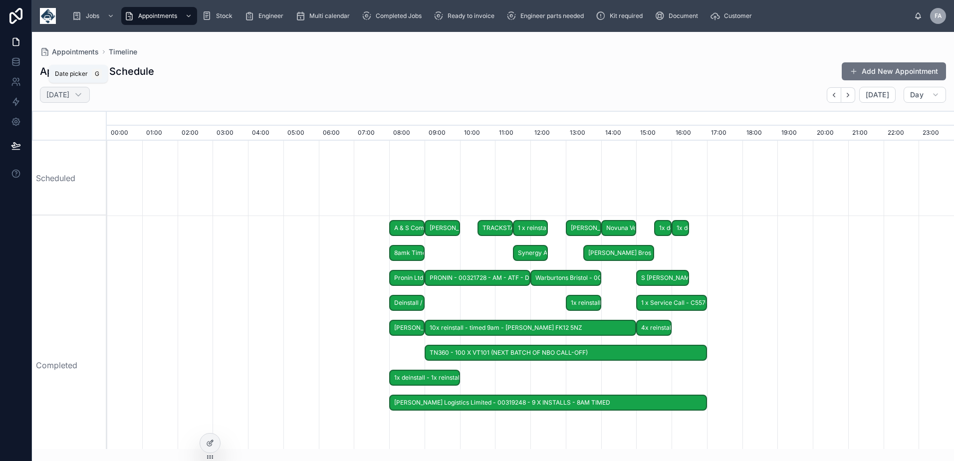
click at [69, 96] on h2 "Monday 28 Jul" at bounding box center [57, 95] width 23 height 10
select select "****"
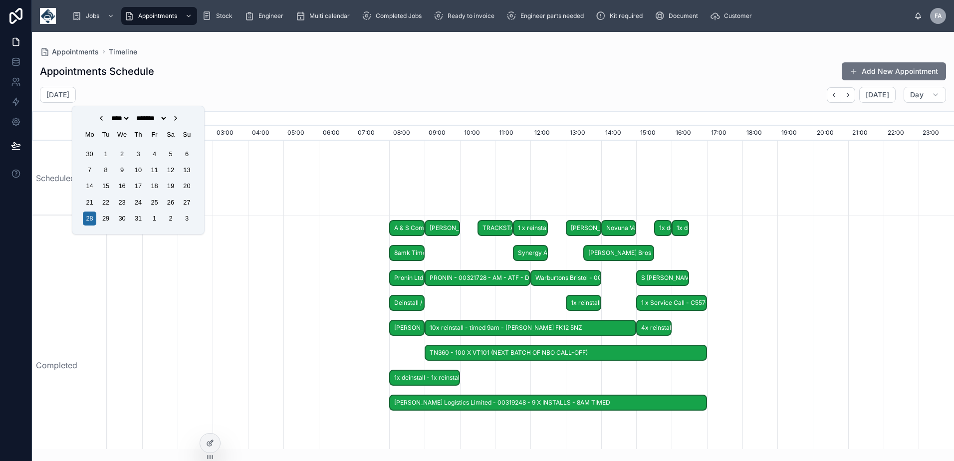
click at [180, 119] on icon "Choose Date" at bounding box center [176, 118] width 8 height 8
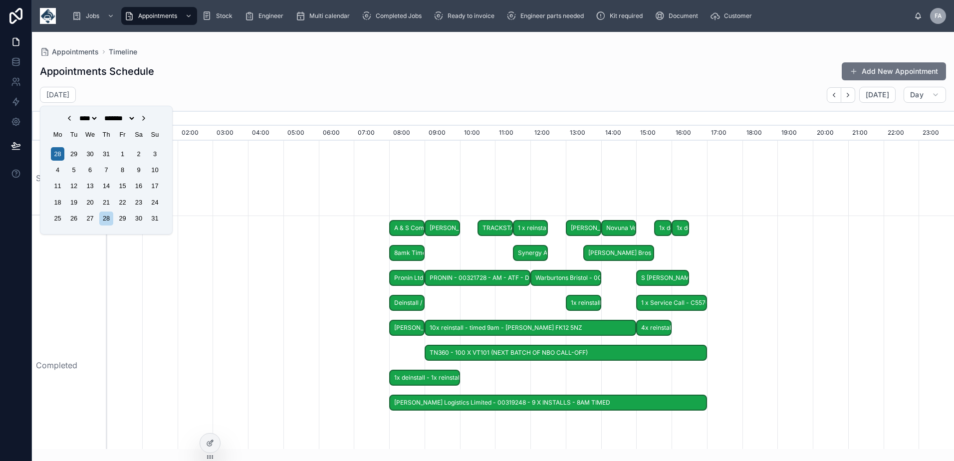
click at [148, 120] on icon "Choose Date" at bounding box center [144, 118] width 8 height 8
select select "*"
click at [122, 205] on div "26" at bounding box center [122, 202] width 13 height 13
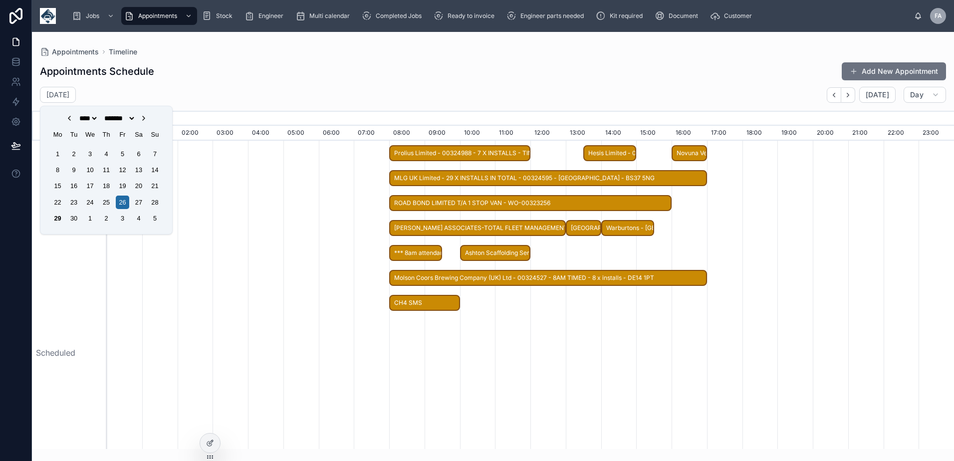
click at [270, 76] on div "Appointments Schedule Add New Appointment" at bounding box center [493, 71] width 906 height 19
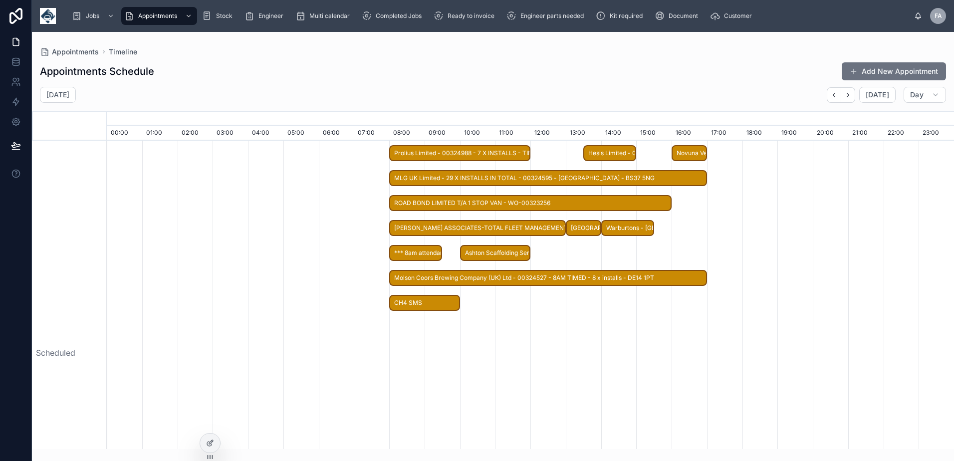
click at [448, 227] on span "KNOWLES ASSOCIATES-TOTAL FLEET MANAGEMENT LIMITED- 00316577 - TIMED 8AM - 5 X I…" at bounding box center [477, 228] width 175 height 16
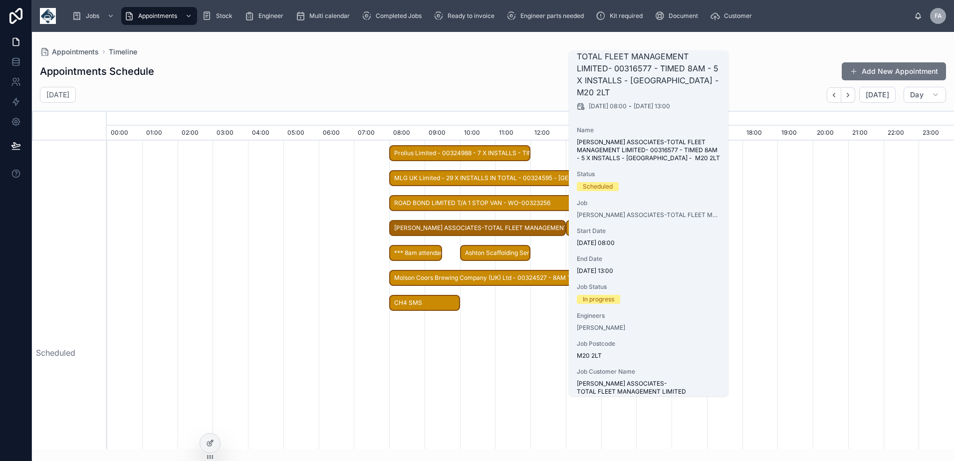
scroll to position [56, 0]
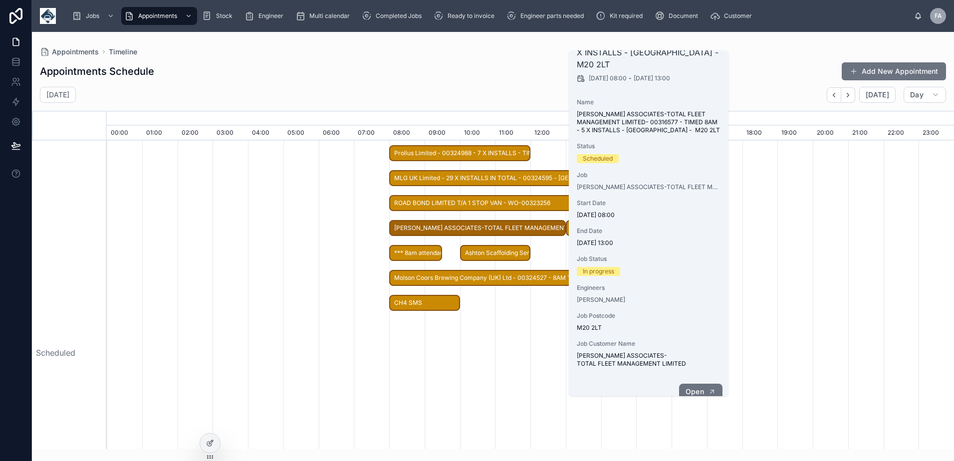
click at [698, 387] on span "Open" at bounding box center [694, 391] width 18 height 9
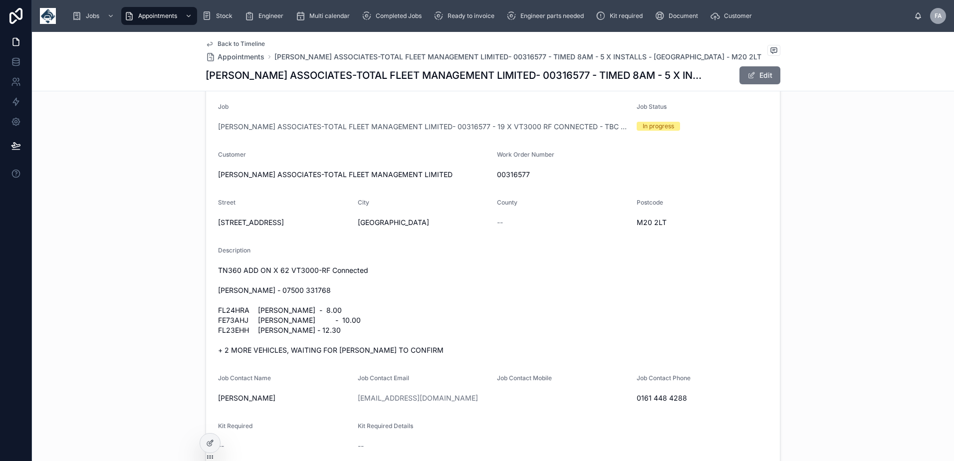
scroll to position [249, 0]
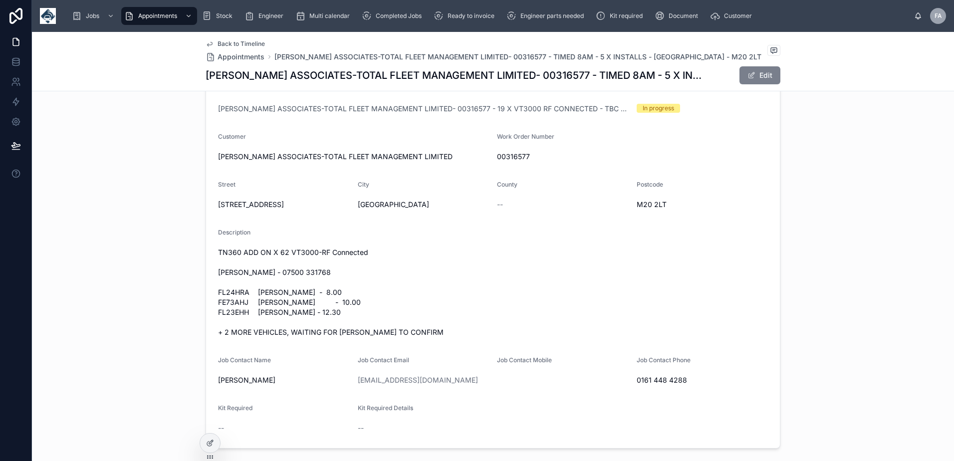
click at [760, 70] on button "Edit" at bounding box center [759, 75] width 41 height 18
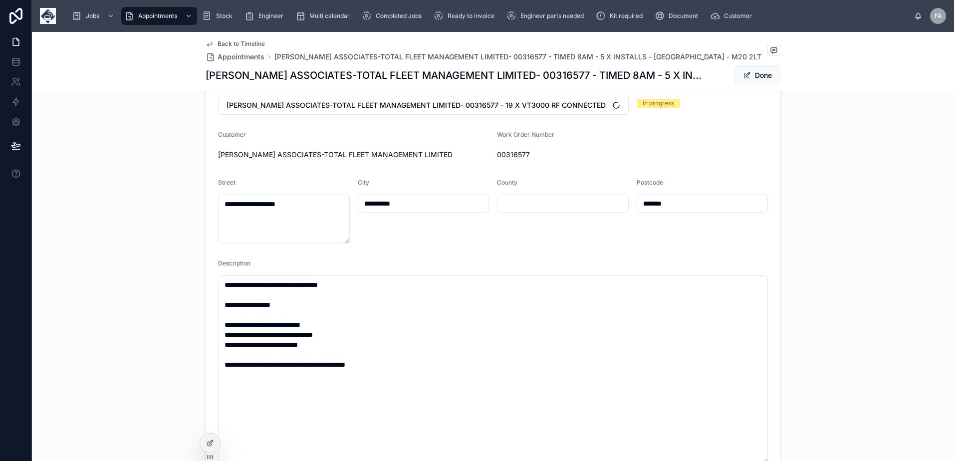
scroll to position [251, 0]
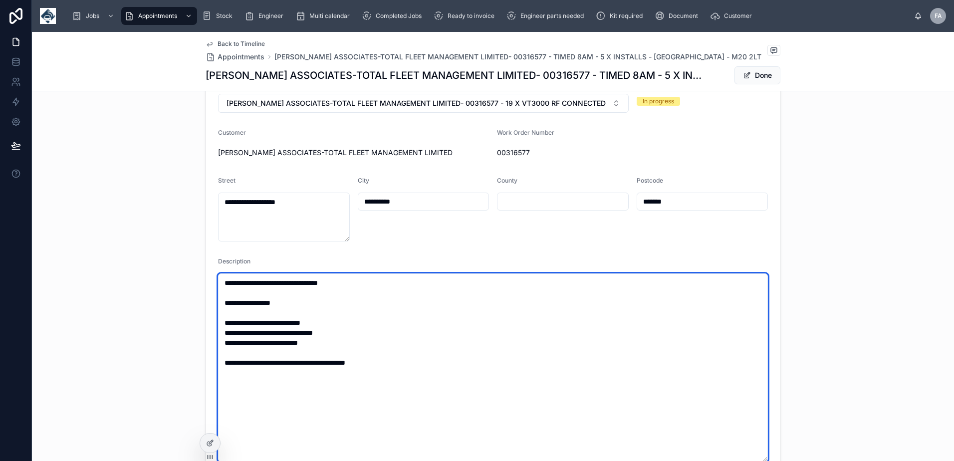
click at [342, 326] on textarea "**********" at bounding box center [493, 367] width 550 height 189
click at [351, 344] on textarea "**********" at bounding box center [493, 372] width 550 height 199
type textarea "**********"
click at [232, 331] on textarea "**********" at bounding box center [493, 377] width 550 height 209
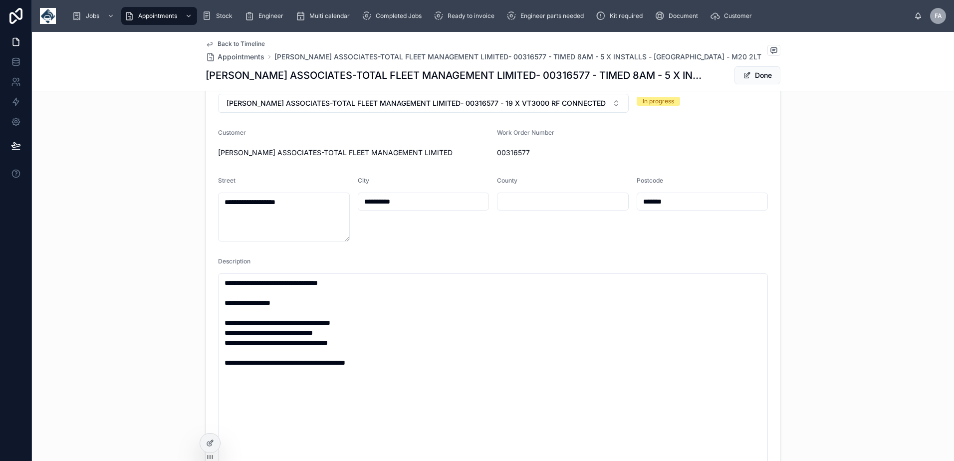
type textarea "**********"
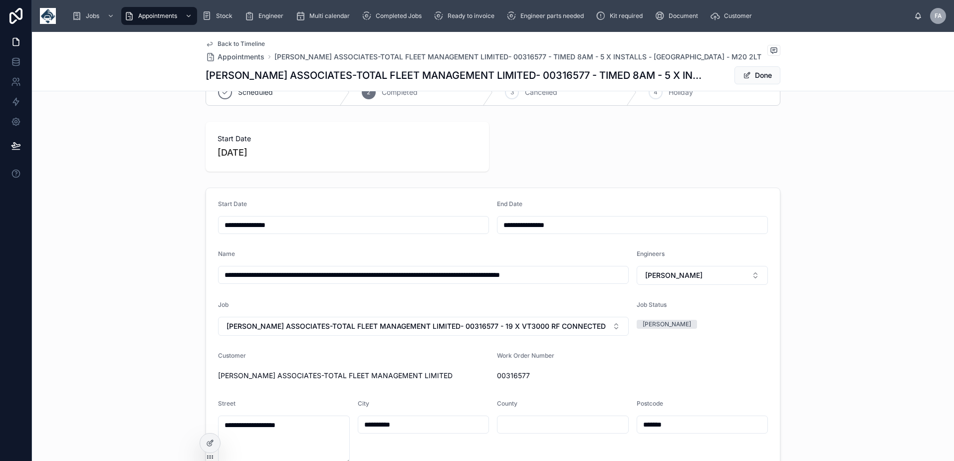
scroll to position [2, 0]
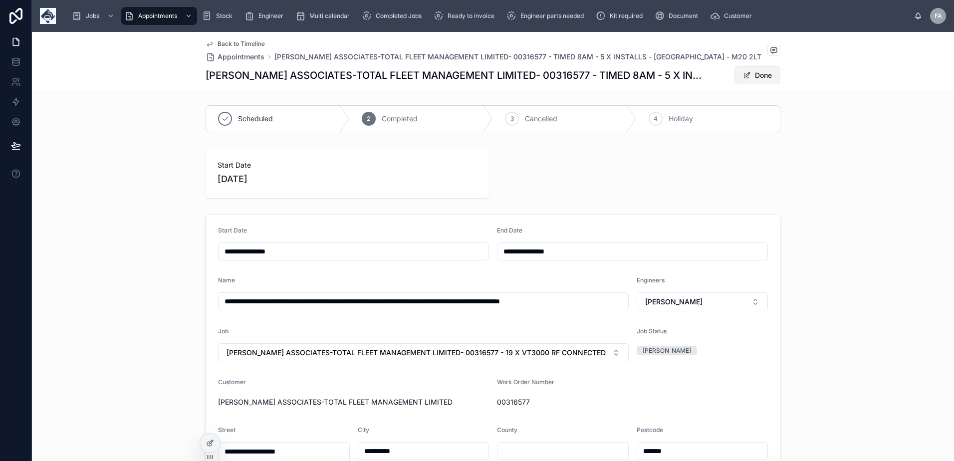
click at [745, 80] on button "Done" at bounding box center [757, 75] width 46 height 18
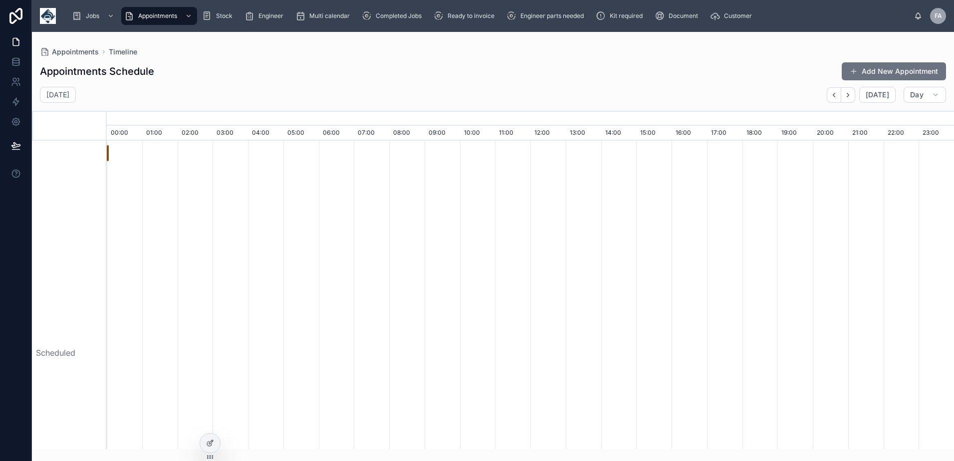
scroll to position [0, 5929]
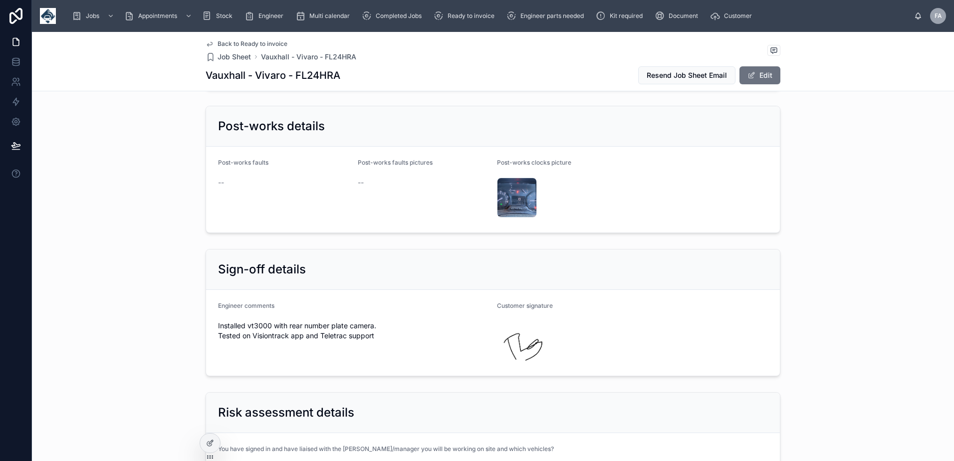
scroll to position [2245, 0]
click at [311, 73] on h1 "Vauxhall - Vivaro - FL24HRA" at bounding box center [273, 75] width 135 height 14
copy h1 "FL24HRA"
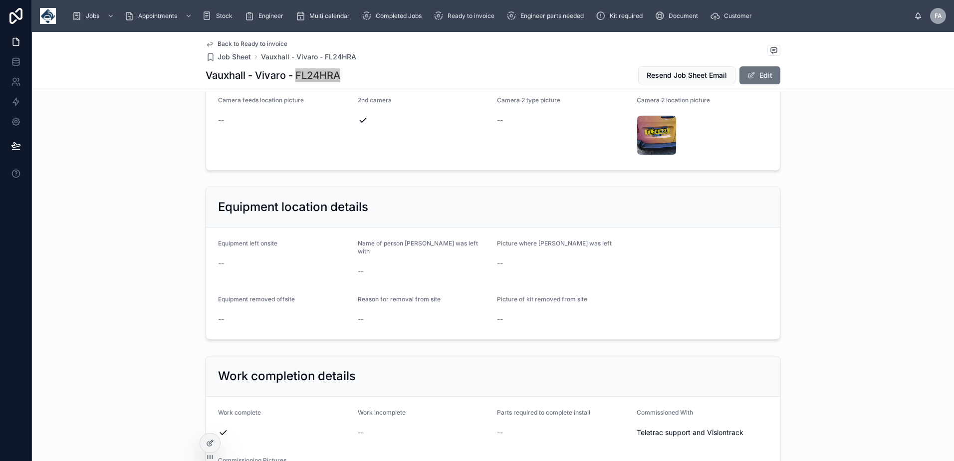
scroll to position [1197, 0]
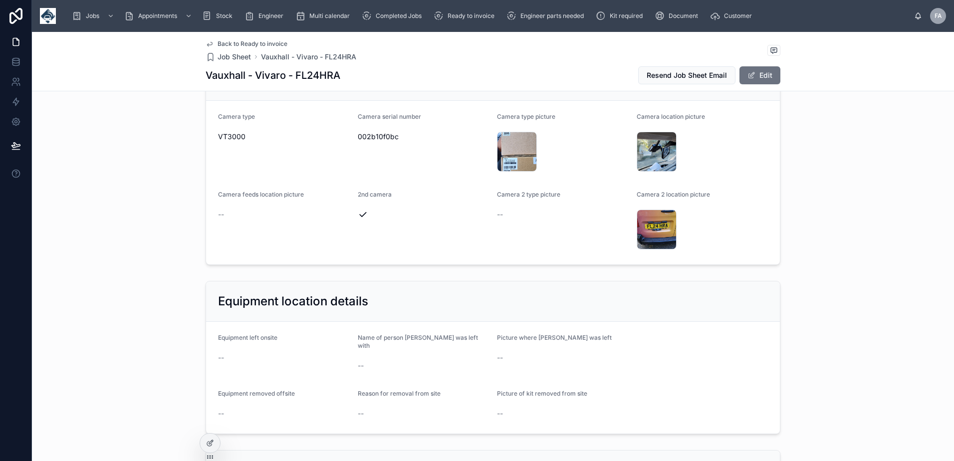
click at [381, 137] on span "002b10f0bc" at bounding box center [424, 137] width 132 height 10
copy span "002b10f0bc"
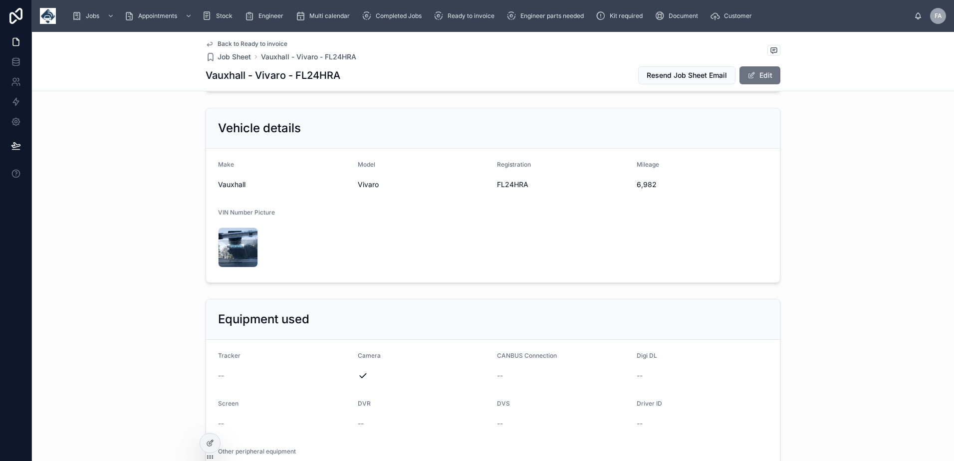
scroll to position [748, 0]
drag, startPoint x: 632, startPoint y: 184, endPoint x: 655, endPoint y: 187, distance: 23.6
click at [655, 187] on form "Make Vauxhall Model Vivaro Registration FL24HRA Mileage 6,982 VIN Number Pictur…" at bounding box center [493, 217] width 574 height 134
copy span "6,982"
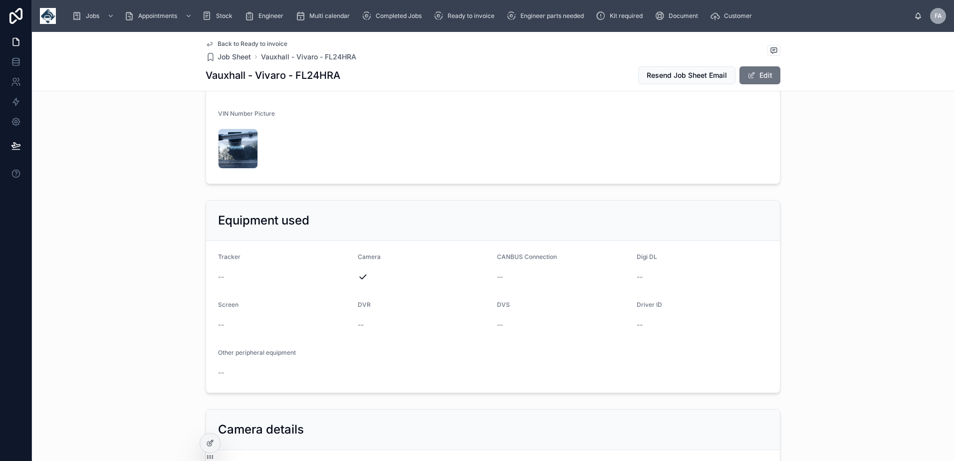
scroll to position [1147, 0]
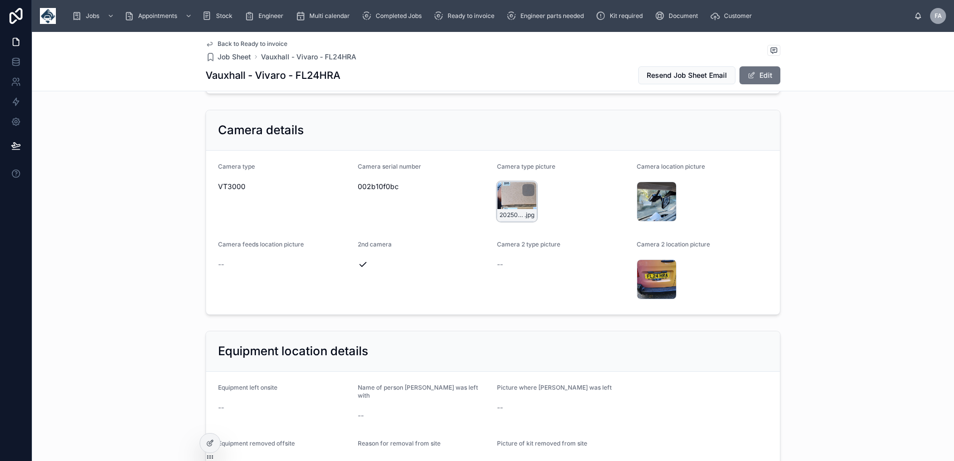
click at [514, 197] on div "20250926_081856 .jpg" at bounding box center [517, 202] width 40 height 40
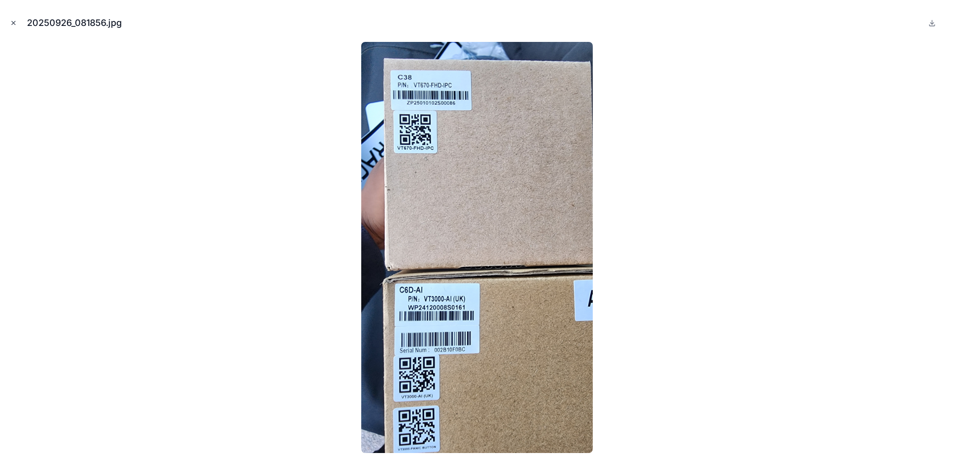
click at [13, 20] on icon "Close modal" at bounding box center [13, 22] width 7 height 7
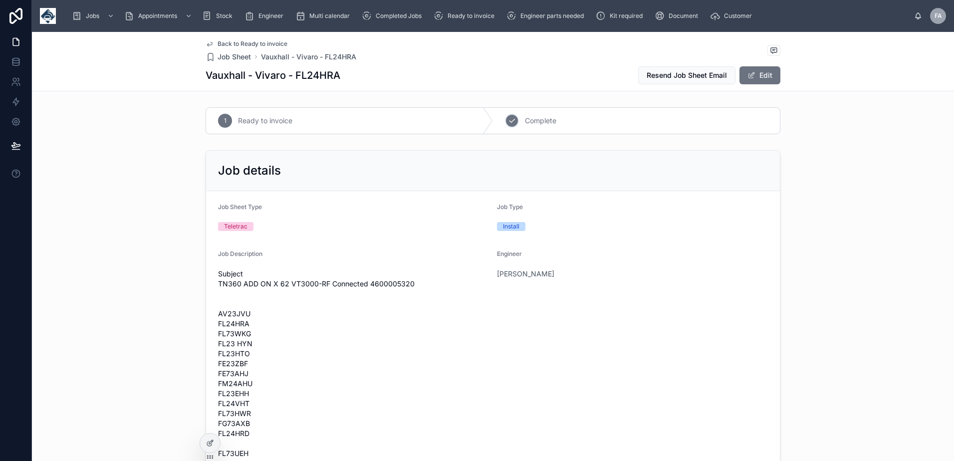
click at [519, 122] on div "2 Complete" at bounding box center [636, 121] width 287 height 26
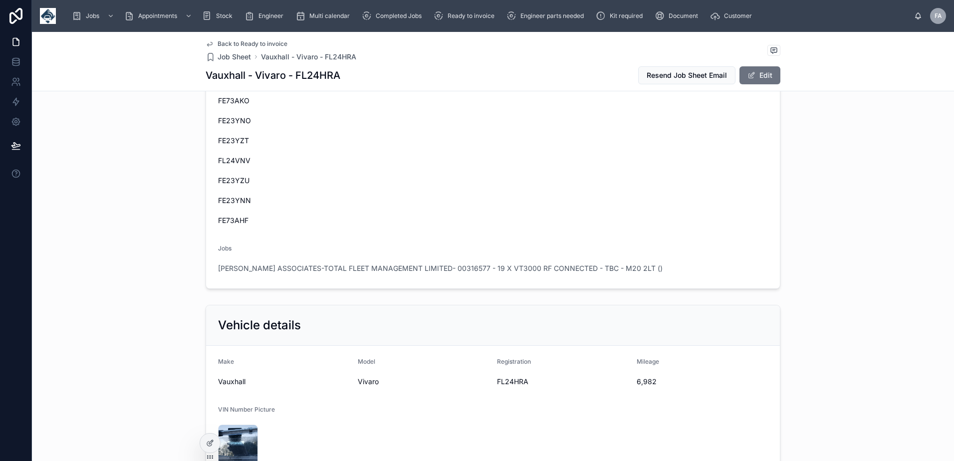
scroll to position [599, 0]
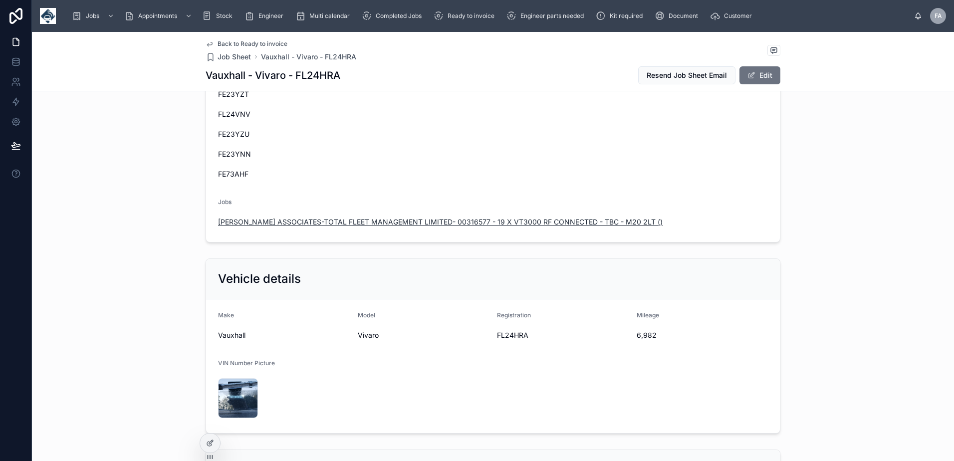
click at [350, 224] on span "KNOWLES ASSOCIATES-TOTAL FLEET MANAGEMENT LIMITED- 00316577 - 19 X VT3000 RF CO…" at bounding box center [440, 222] width 444 height 10
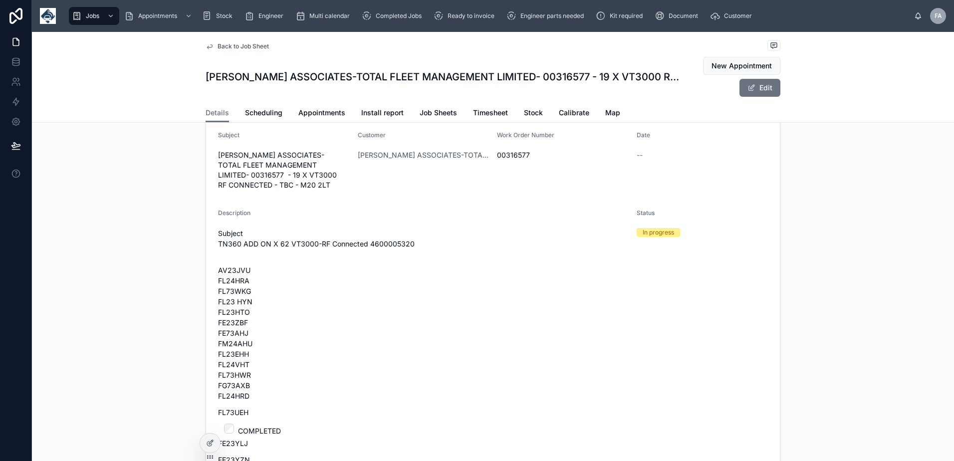
scroll to position [100, 0]
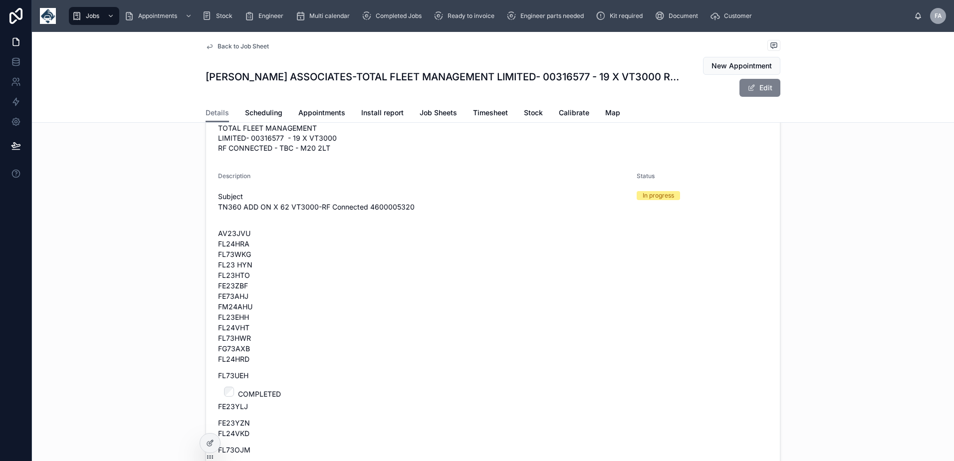
click at [774, 85] on button "Edit" at bounding box center [759, 88] width 41 height 18
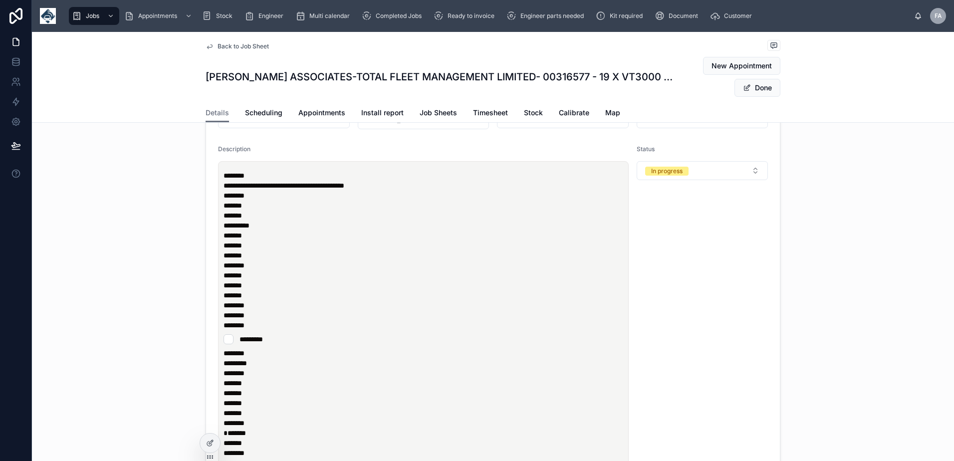
click at [589, 220] on p "******* ******* ******* ******** ******* ******* ******* ******* ******* ******…" at bounding box center [425, 256] width 404 height 130
drag, startPoint x: 220, startPoint y: 214, endPoint x: 251, endPoint y: 214, distance: 30.9
click at [251, 214] on p "******* ******* ******* ******** ******* ******* ******* ******* ******* ******…" at bounding box center [425, 256] width 404 height 130
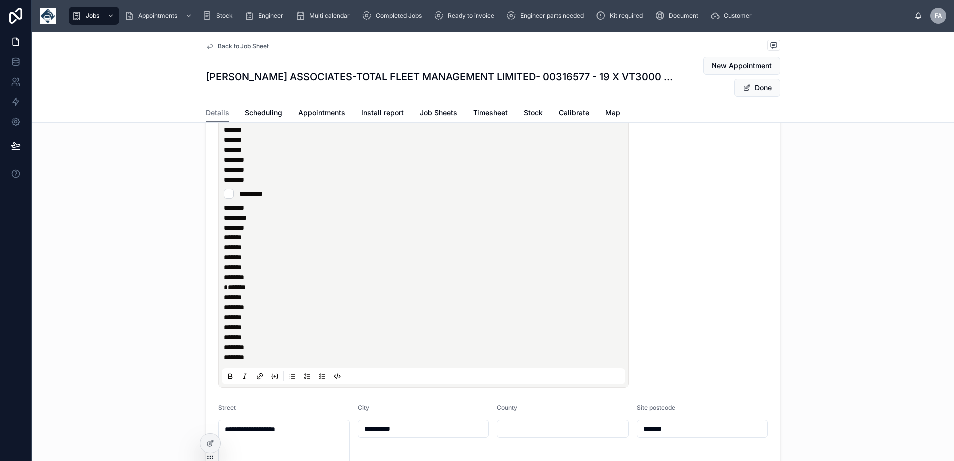
scroll to position [249, 0]
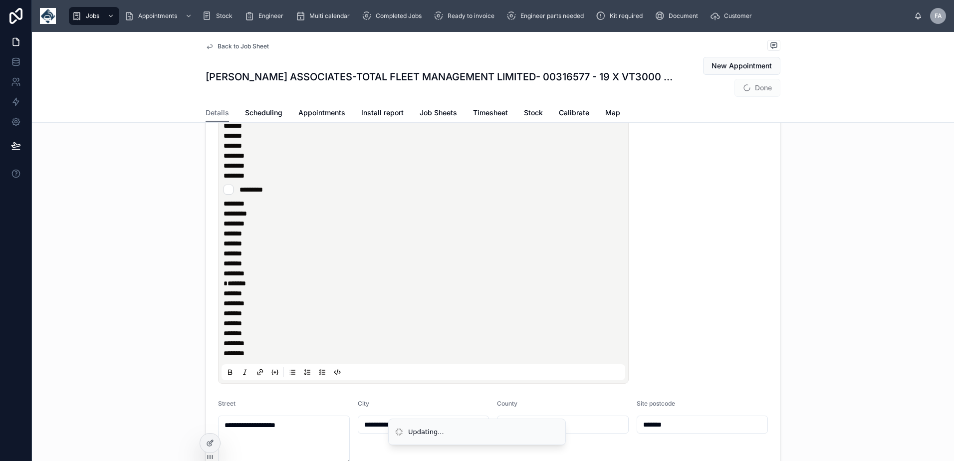
click at [266, 358] on p "*******" at bounding box center [425, 353] width 404 height 10
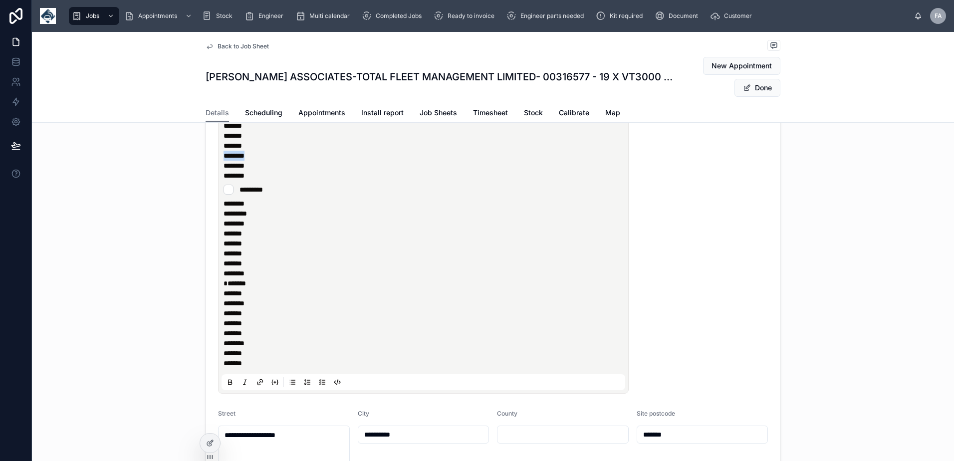
drag, startPoint x: 220, startPoint y: 162, endPoint x: 254, endPoint y: 164, distance: 34.5
click at [254, 164] on p "******* ******* ******** ******* ******* ******* ******* ******* ******* ******…" at bounding box center [425, 106] width 404 height 130
click at [254, 368] on p "*******" at bounding box center [425, 363] width 404 height 10
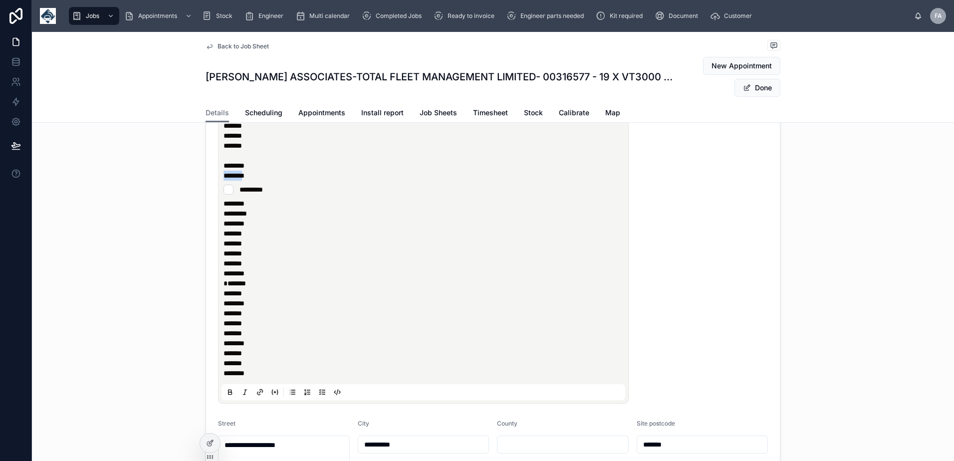
drag, startPoint x: 251, startPoint y: 187, endPoint x: 216, endPoint y: 186, distance: 35.5
click at [218, 186] on div "**********" at bounding box center [423, 207] width 411 height 392
click at [261, 378] on p "*******" at bounding box center [425, 373] width 404 height 10
drag, startPoint x: 220, startPoint y: 131, endPoint x: 251, endPoint y: 133, distance: 30.5
click at [242, 129] on span "*******" at bounding box center [232, 125] width 18 height 7
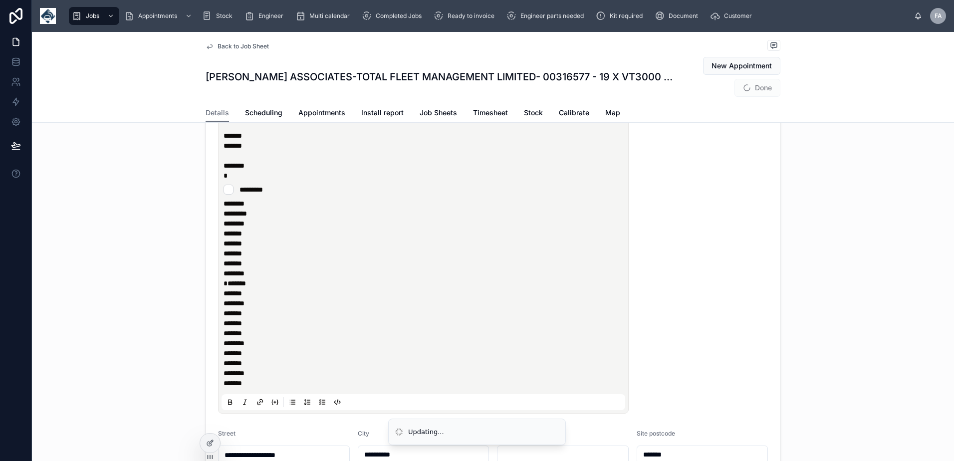
click at [258, 388] on p "*******" at bounding box center [425, 383] width 404 height 10
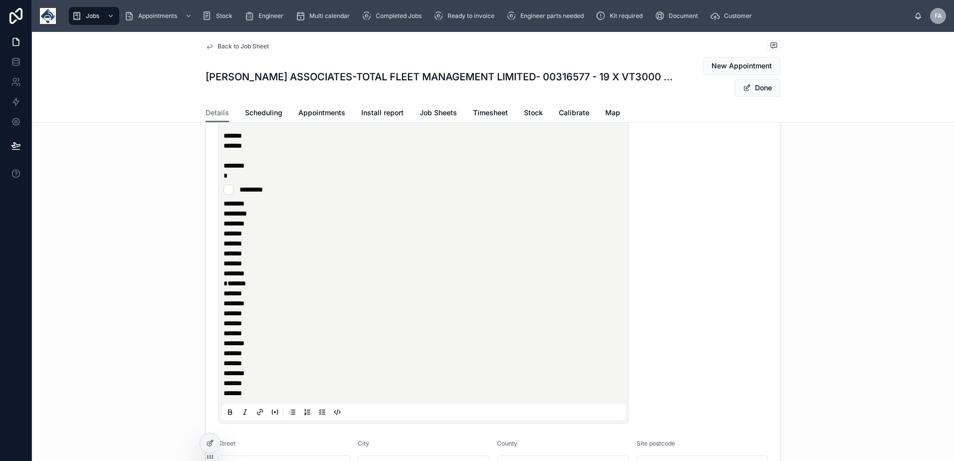
click at [223, 164] on p "******* ******* ******** ******* ******* ******* ******* ******* ******* *******" at bounding box center [425, 106] width 404 height 130
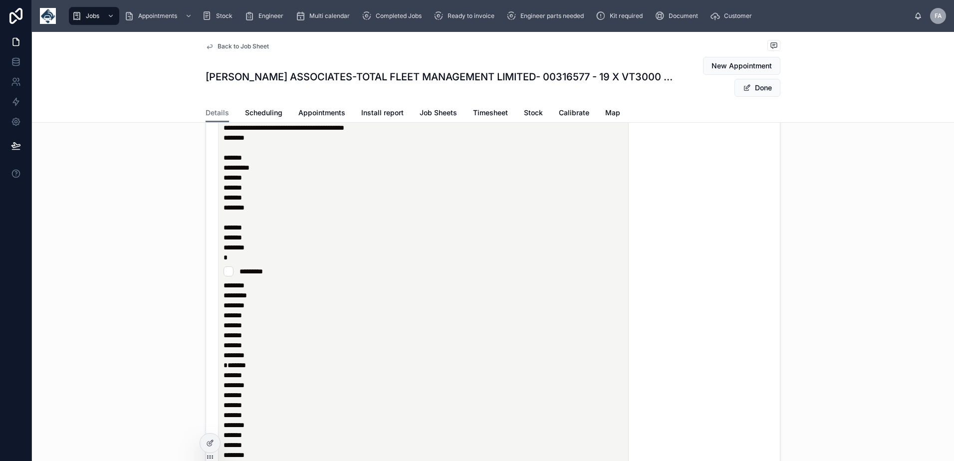
scroll to position [150, 0]
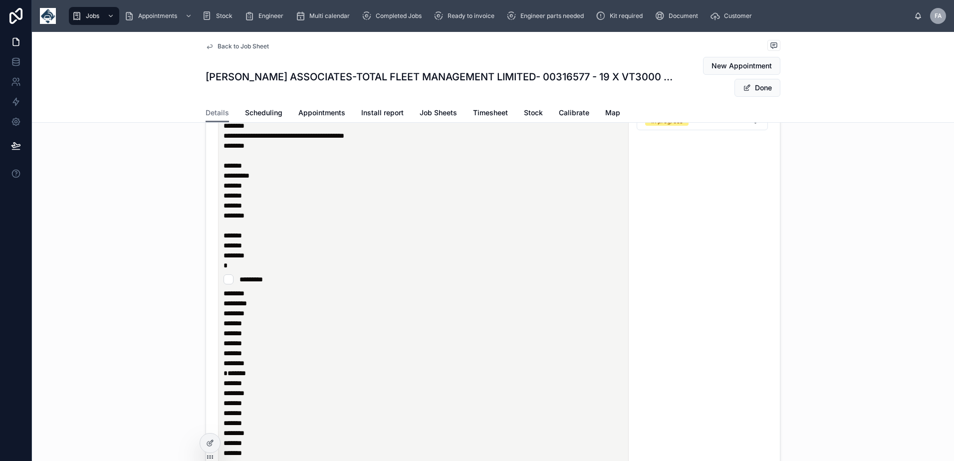
click at [246, 232] on p "******* ******* ******** ******* ******* ******* ******* ******* ******* *******" at bounding box center [425, 201] width 404 height 120
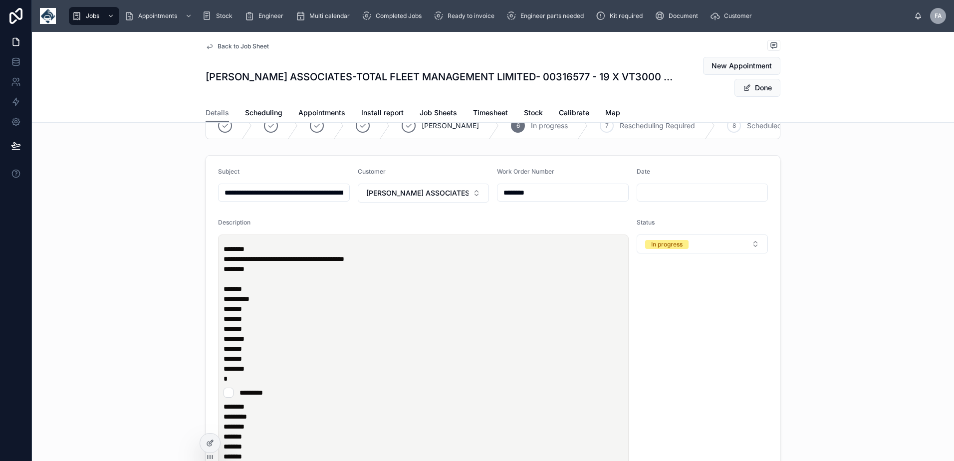
scroll to position [0, 0]
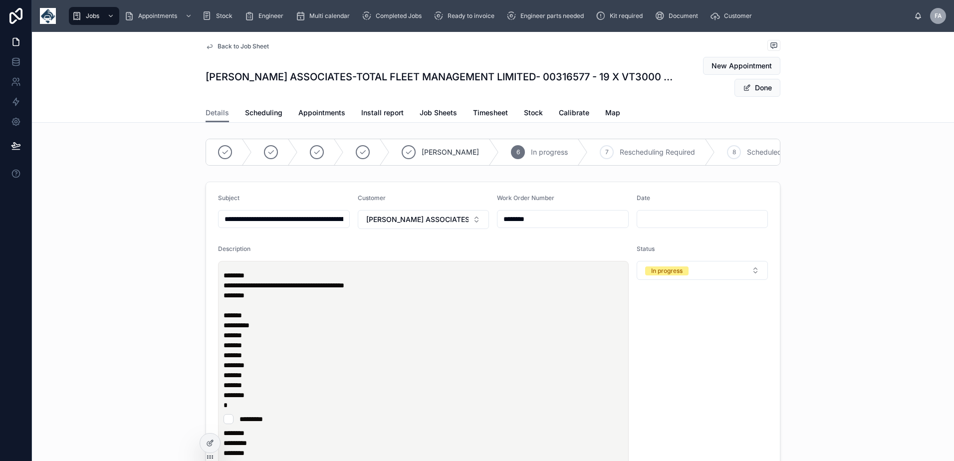
click at [247, 315] on p "******* ******* ******** ******* ******* ******* ******* ******* ******* *******" at bounding box center [425, 345] width 404 height 110
click at [766, 93] on button "Done" at bounding box center [757, 88] width 46 height 18
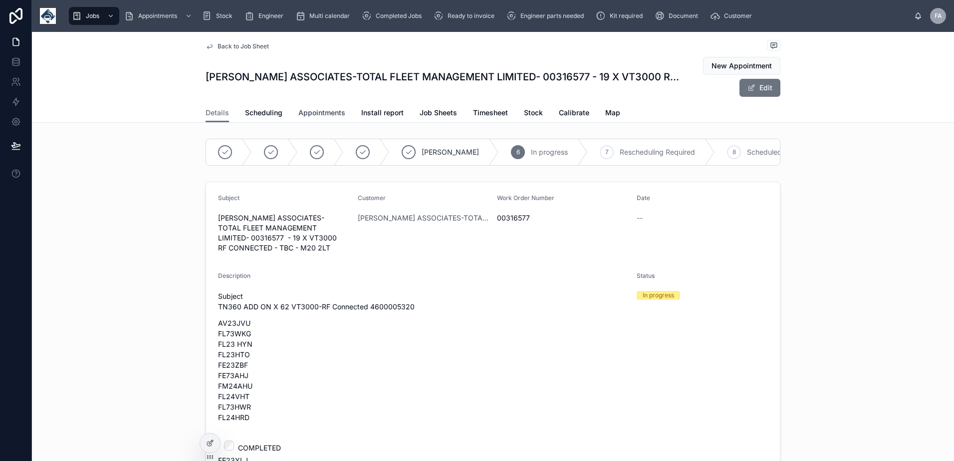
click at [324, 118] on link "Appointments" at bounding box center [321, 114] width 47 height 20
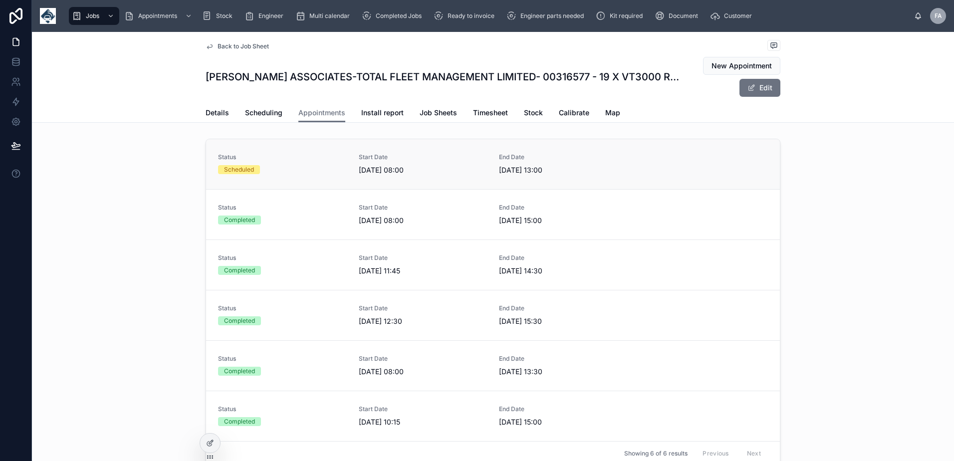
click at [276, 174] on div "Status Scheduled" at bounding box center [282, 164] width 129 height 22
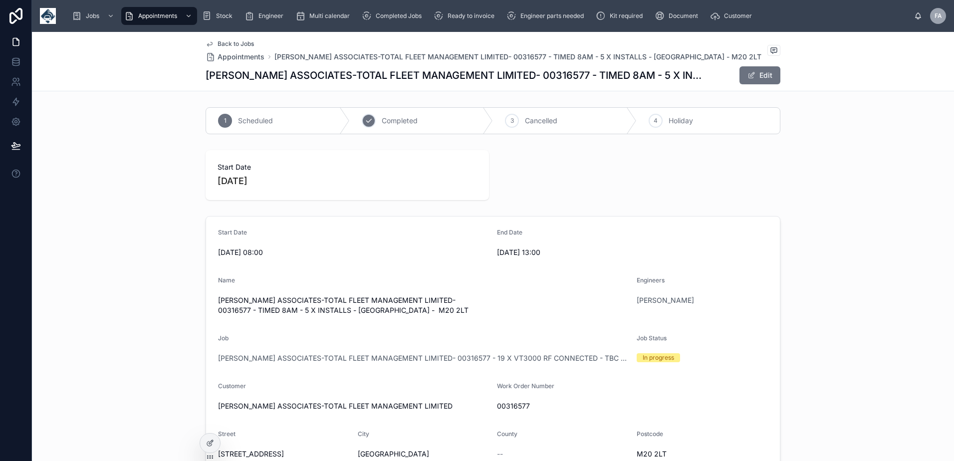
click at [376, 118] on div "2 Completed" at bounding box center [422, 121] width 144 height 26
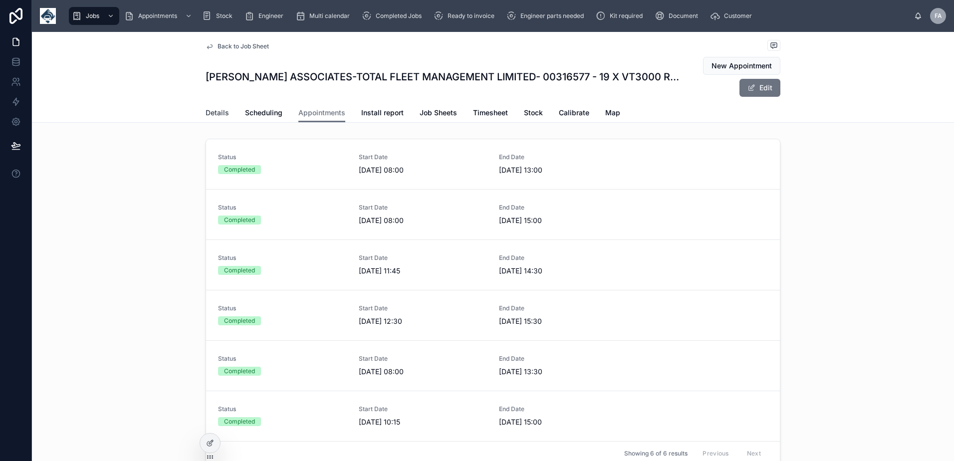
click at [208, 111] on span "Details" at bounding box center [217, 113] width 23 height 10
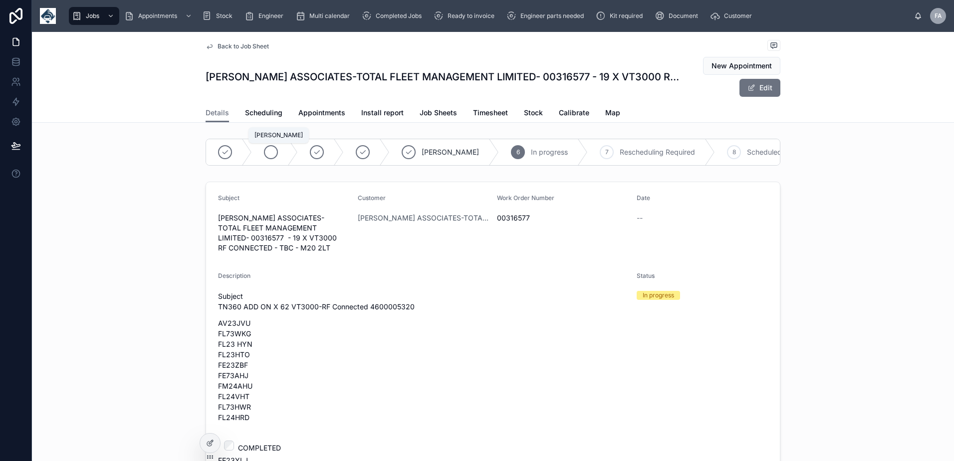
click at [267, 156] on icon at bounding box center [271, 152] width 8 height 8
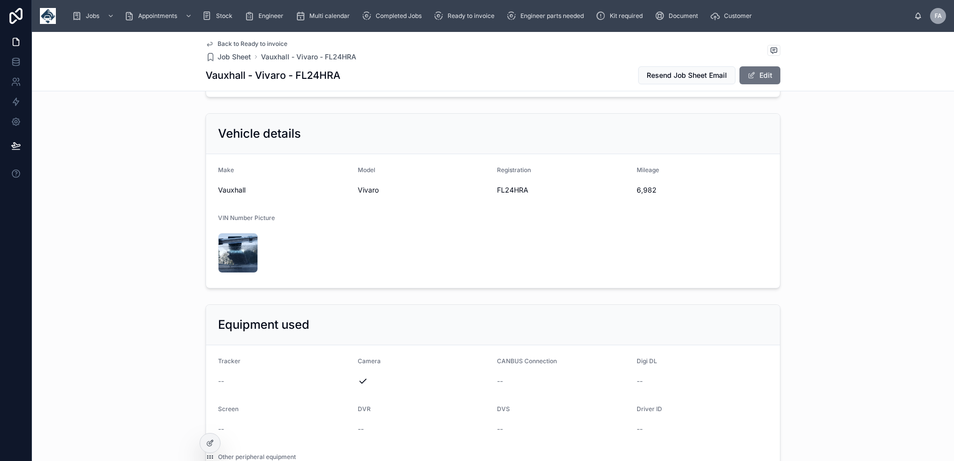
scroll to position [798, 0]
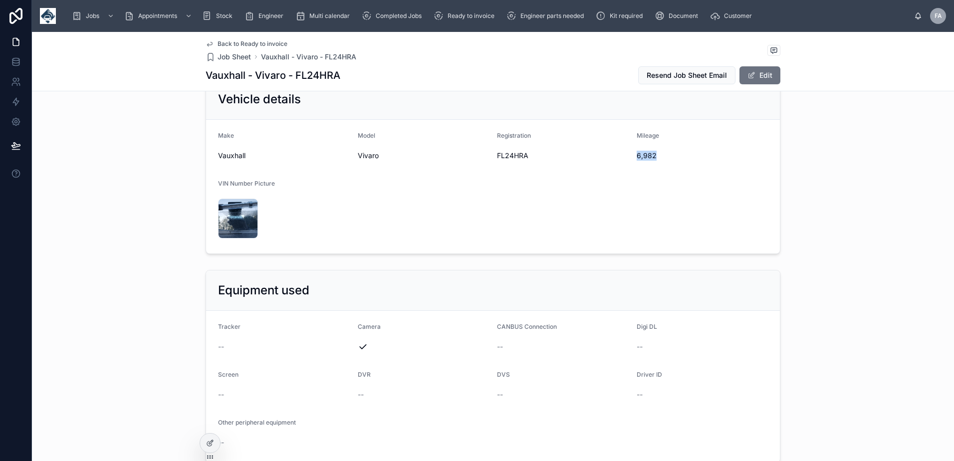
drag, startPoint x: 635, startPoint y: 158, endPoint x: 653, endPoint y: 158, distance: 18.5
click at [653, 158] on span "6,982" at bounding box center [703, 156] width 132 height 10
copy span "6,982"
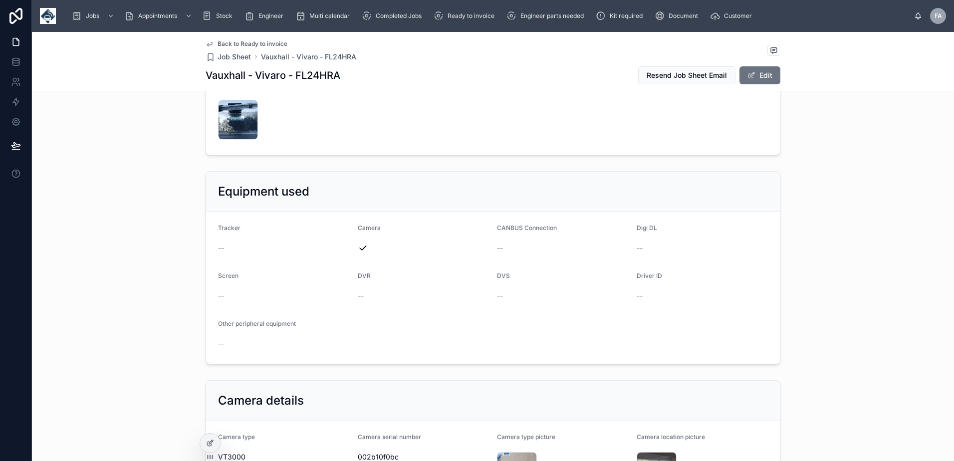
scroll to position [1048, 0]
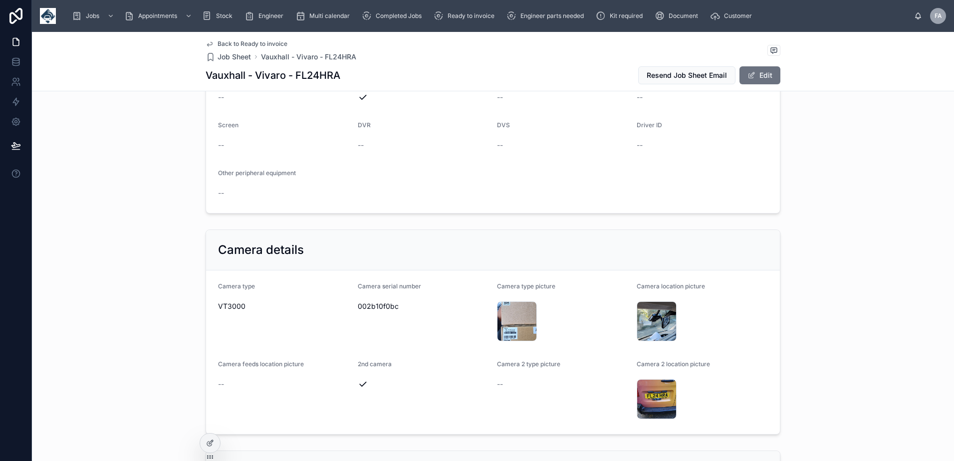
click at [358, 309] on span "002b10f0bc" at bounding box center [424, 306] width 132 height 10
copy span "002b10f0bc"
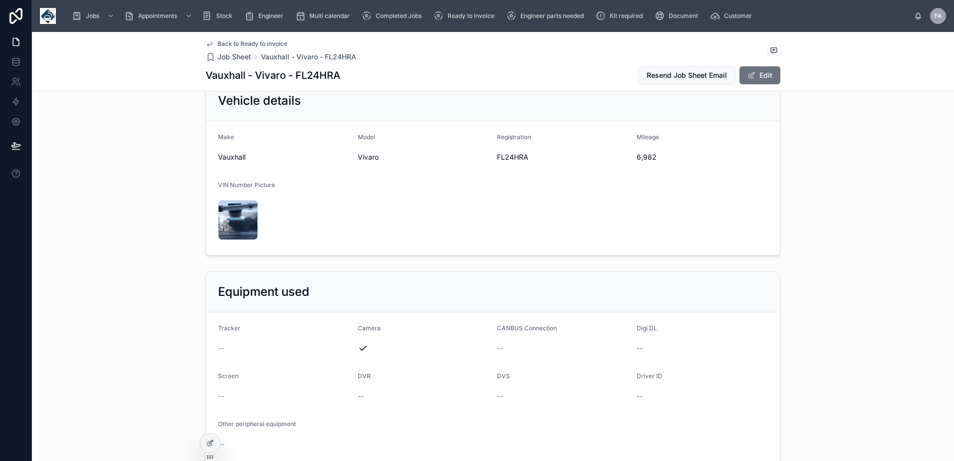
scroll to position [748, 0]
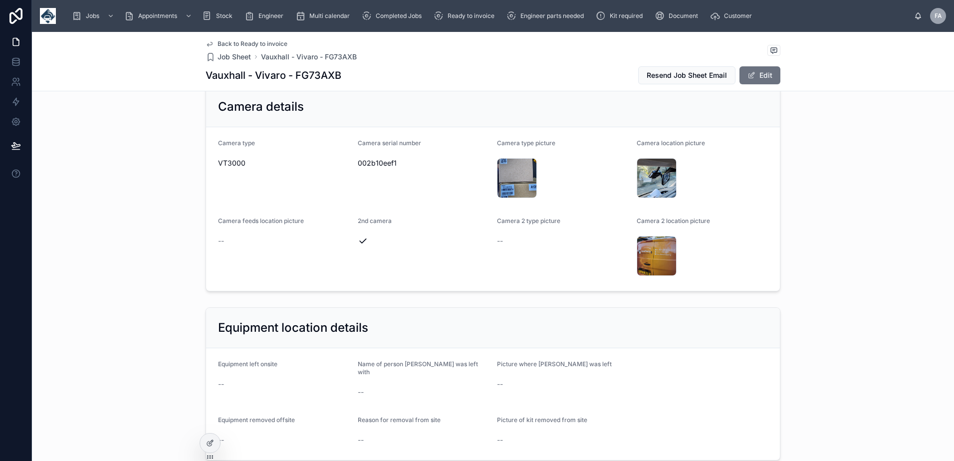
scroll to position [1147, 0]
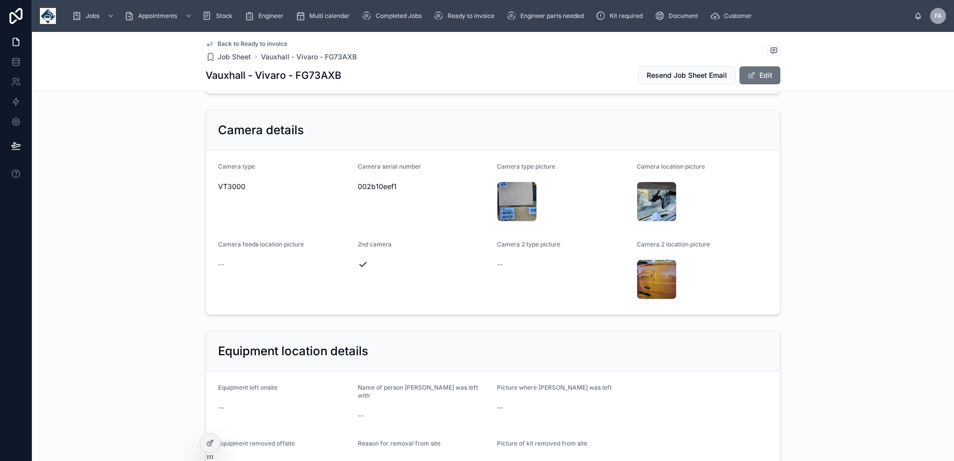
click at [386, 186] on span "002b10eef1" at bounding box center [424, 187] width 132 height 10
copy span "002b10eef1"
click at [510, 194] on div "20250926_092946 .jpg" at bounding box center [517, 202] width 40 height 40
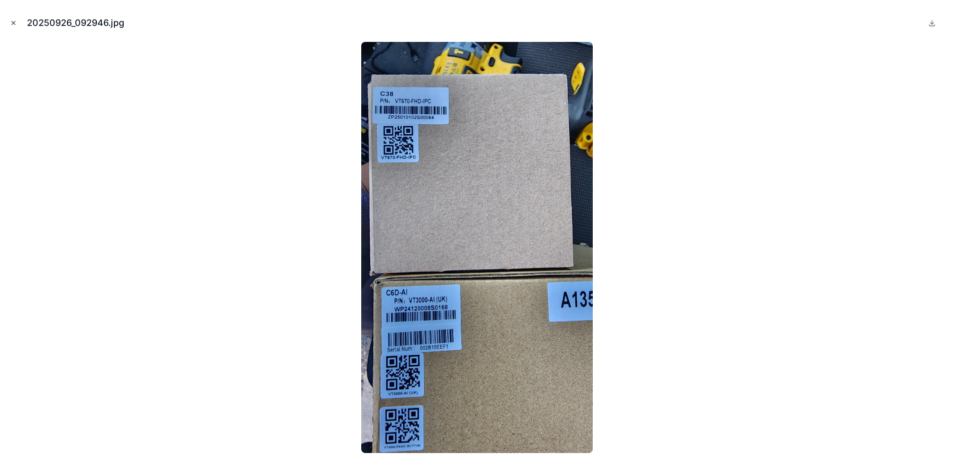
click at [12, 22] on icon "Close modal" at bounding box center [13, 22] width 7 height 7
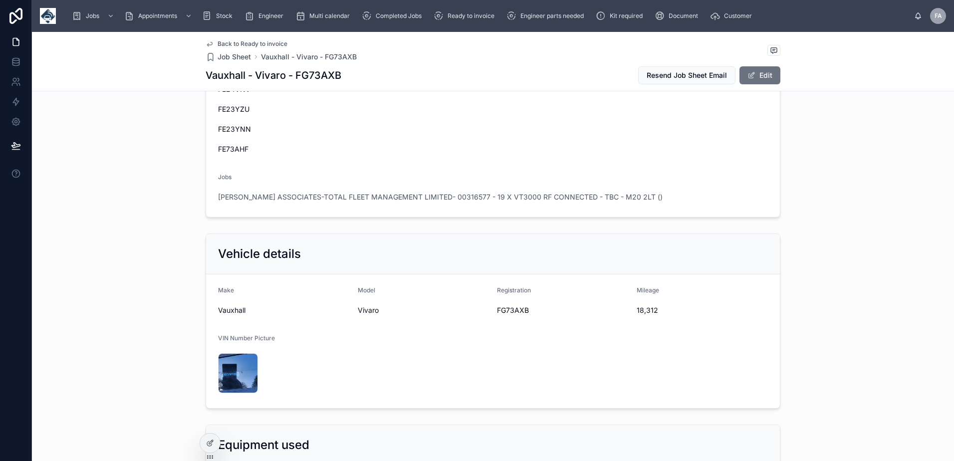
scroll to position [599, 0]
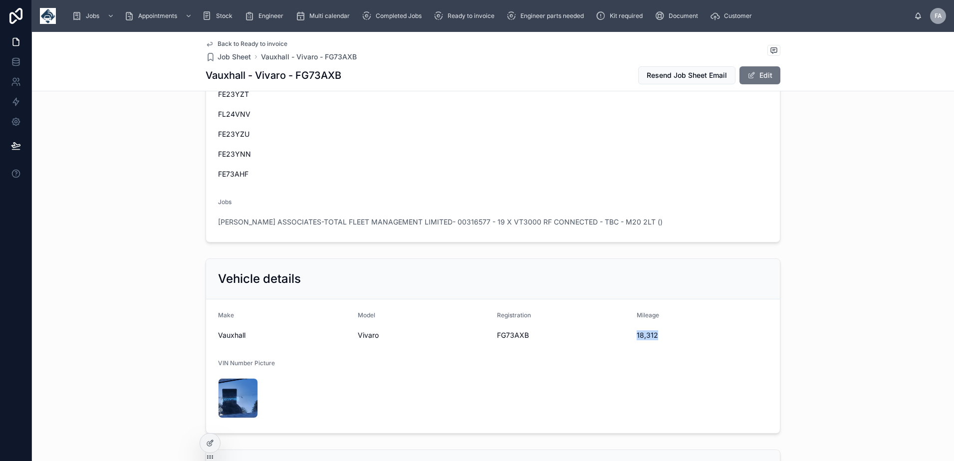
drag, startPoint x: 633, startPoint y: 335, endPoint x: 658, endPoint y: 336, distance: 25.0
click at [658, 336] on span "18,312" at bounding box center [703, 335] width 132 height 10
copy span "18,312"
click at [512, 335] on span "FG73AXB" at bounding box center [563, 335] width 132 height 10
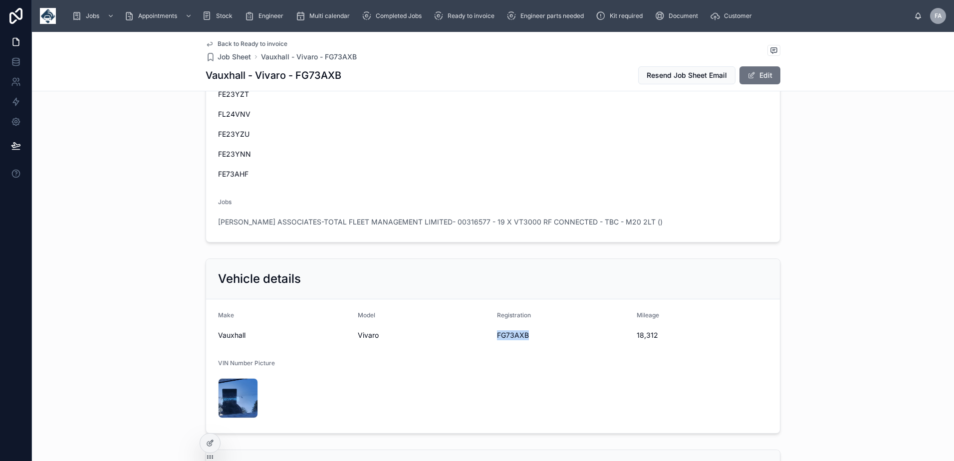
copy span "FG73AXB"
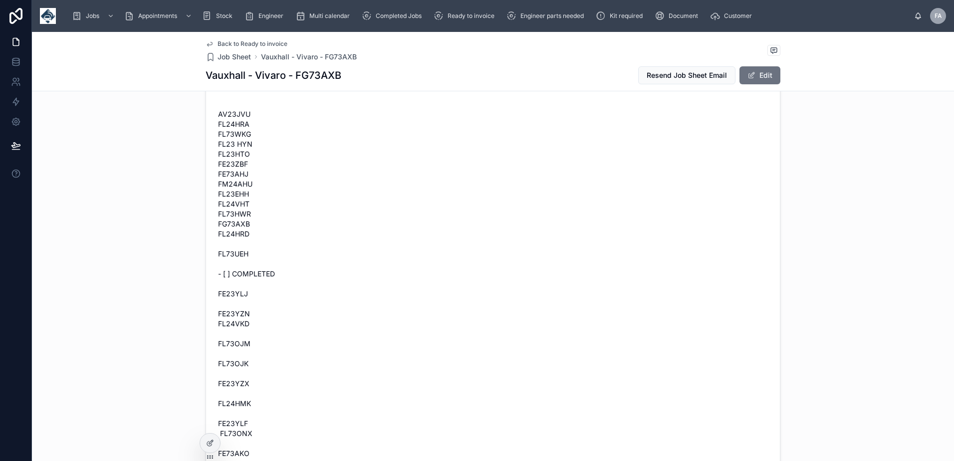
scroll to position [0, 0]
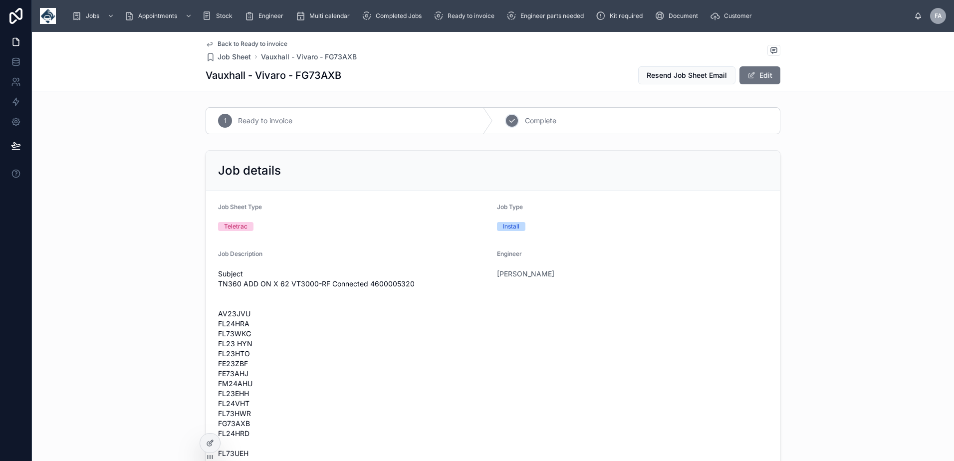
click at [513, 126] on div "2" at bounding box center [512, 121] width 14 height 14
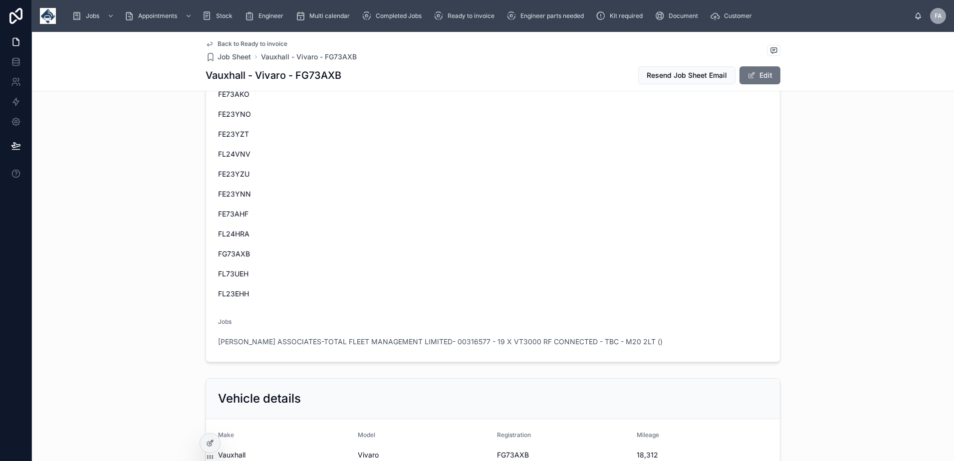
scroll to position [848, 0]
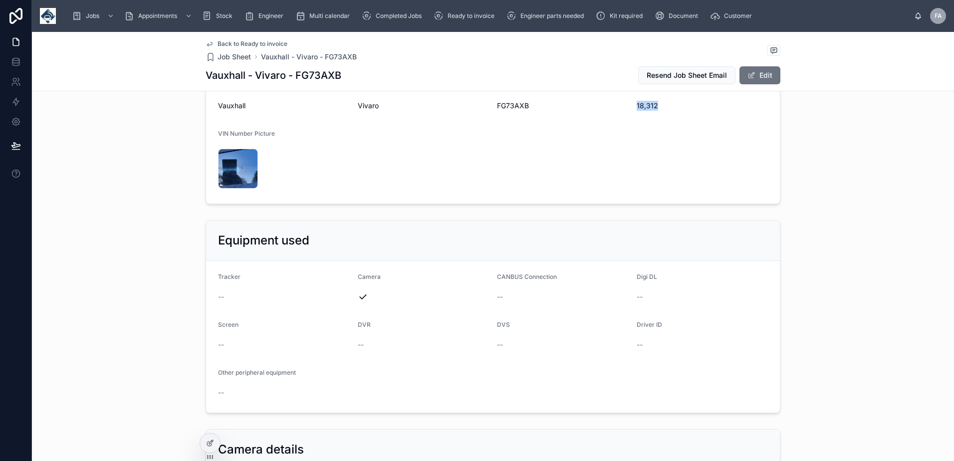
drag, startPoint x: 631, startPoint y: 106, endPoint x: 673, endPoint y: 106, distance: 41.9
click at [673, 106] on form "Make Vauxhall Model Vivaro Registration FG73AXB Mileage 18,312 VIN Number Pictu…" at bounding box center [493, 137] width 574 height 134
copy span "18,312"
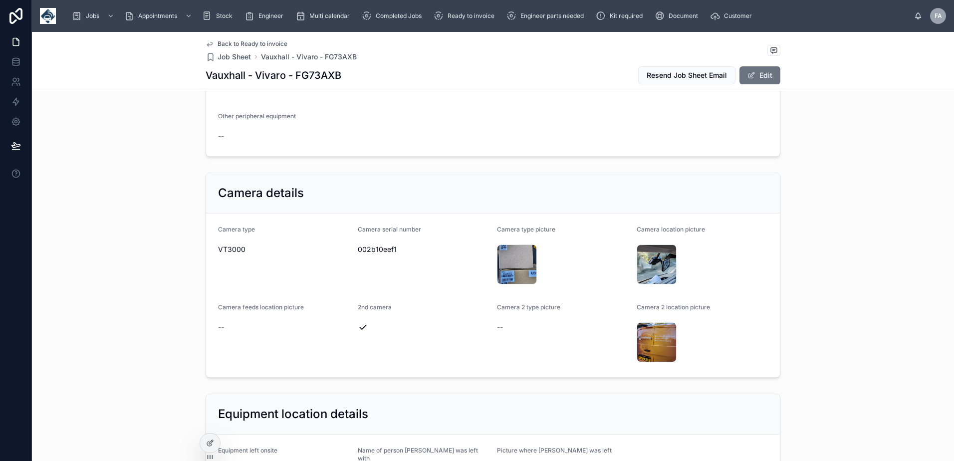
scroll to position [1147, 0]
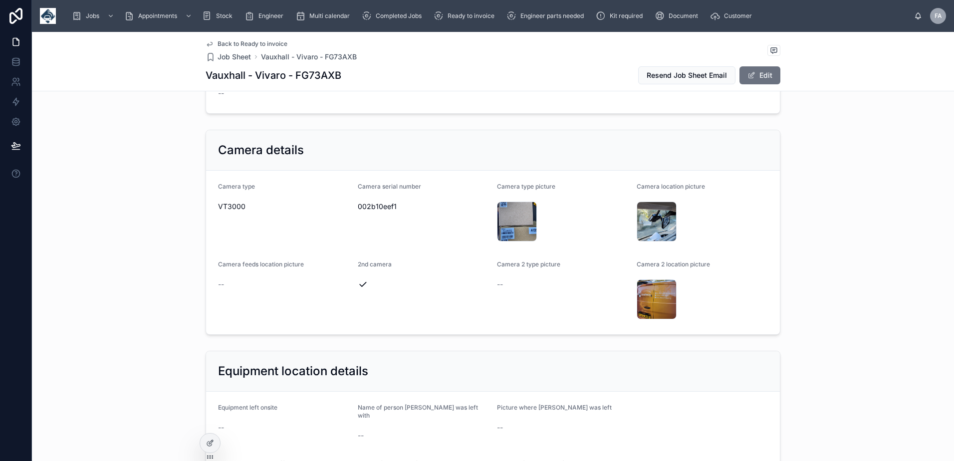
click at [371, 205] on span "002b10eef1" at bounding box center [424, 207] width 132 height 10
copy span "002b10eef1"
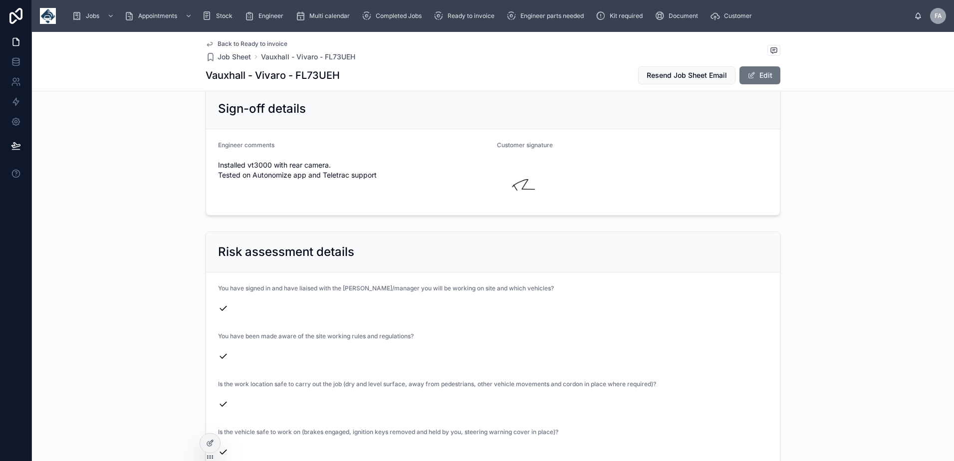
scroll to position [2345, 0]
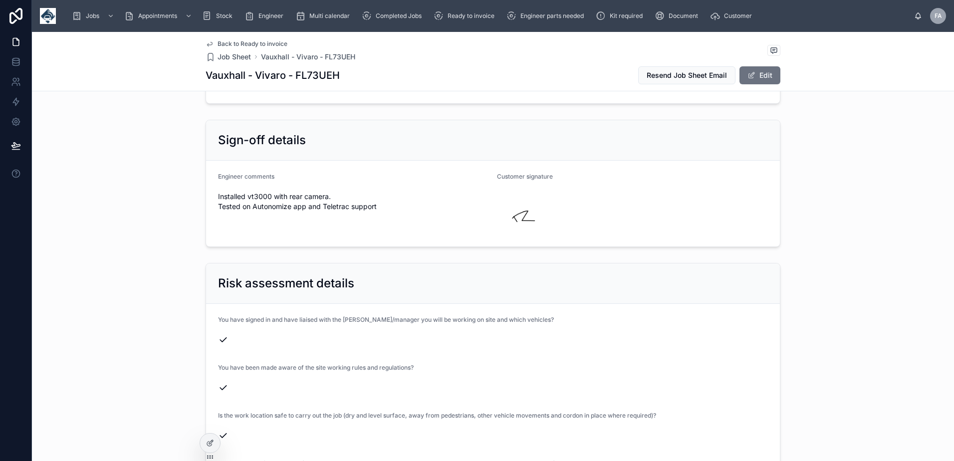
click at [320, 74] on h1 "Vauxhall - Vivaro - FL73UEH" at bounding box center [273, 75] width 134 height 14
copy h1 "FL73UEH"
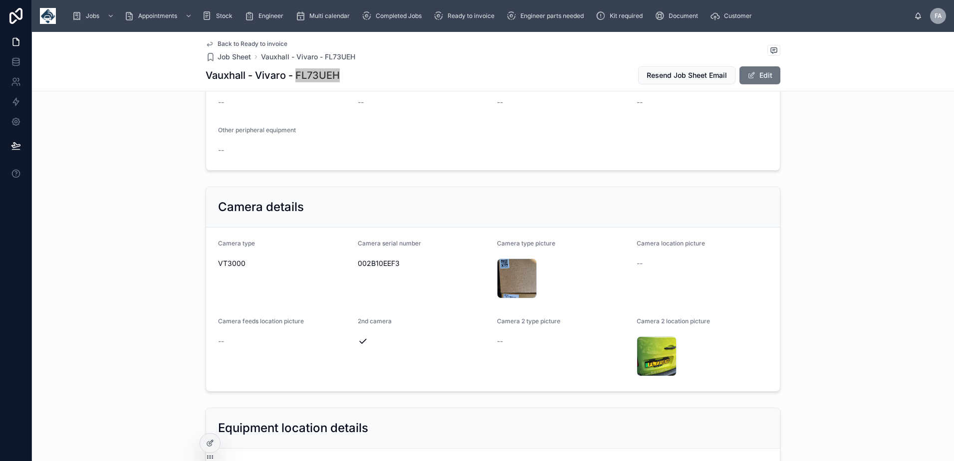
scroll to position [1048, 0]
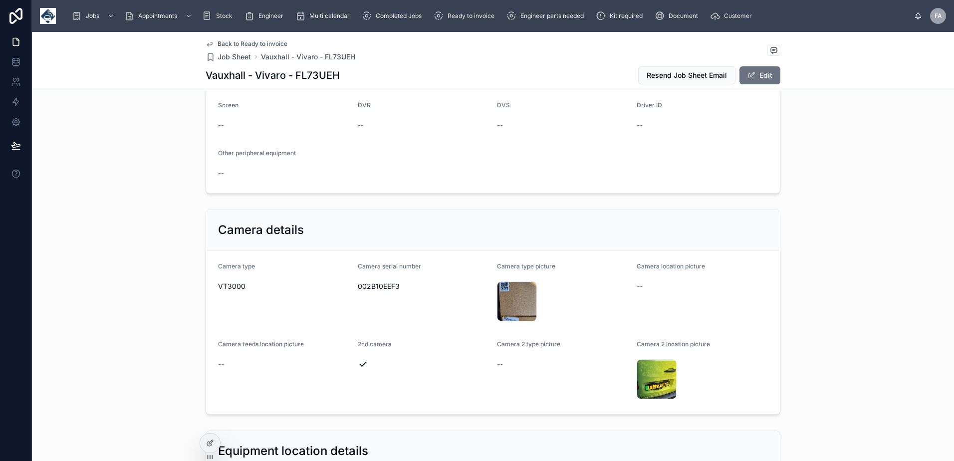
click at [385, 288] on span "002B10EEF3" at bounding box center [424, 286] width 132 height 10
copy span "002B10EEF3"
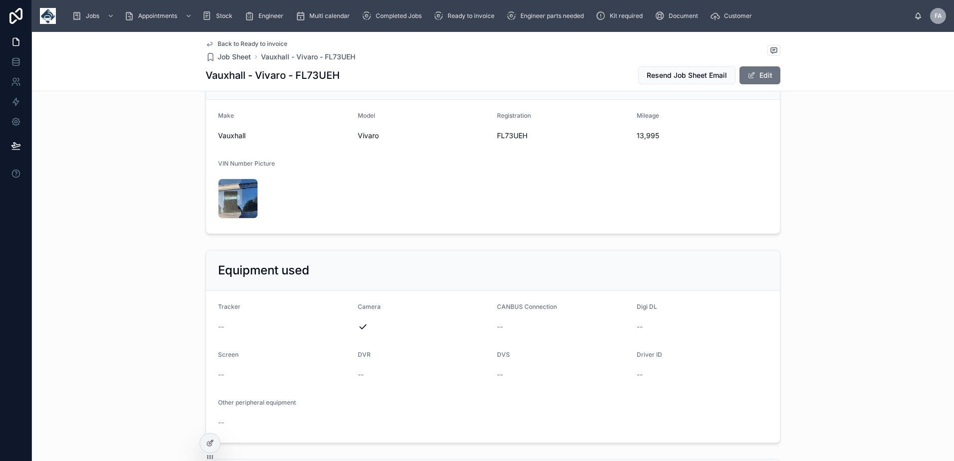
scroll to position [698, 0]
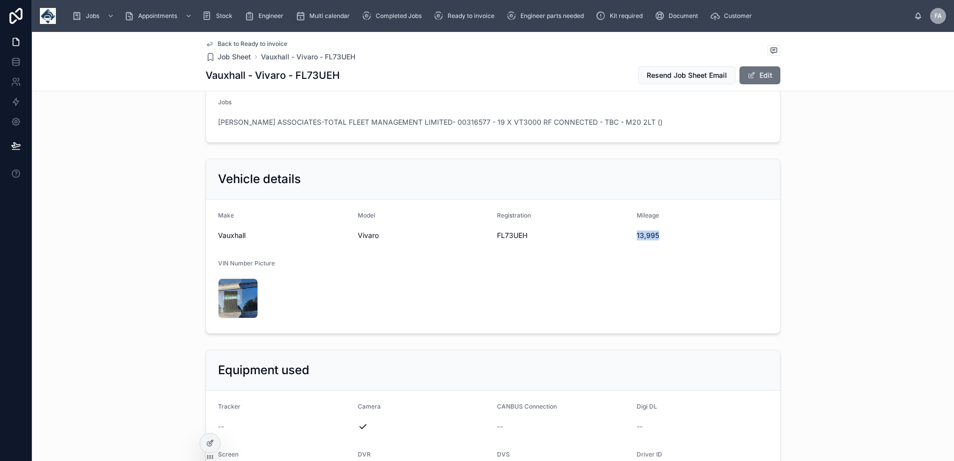
drag, startPoint x: 634, startPoint y: 236, endPoint x: 668, endPoint y: 236, distance: 34.4
click at [668, 236] on span "13,995" at bounding box center [703, 235] width 132 height 10
copy span "13,995"
click at [311, 78] on h1 "Vauxhall - Vivaro - FL73UEH" at bounding box center [273, 75] width 134 height 14
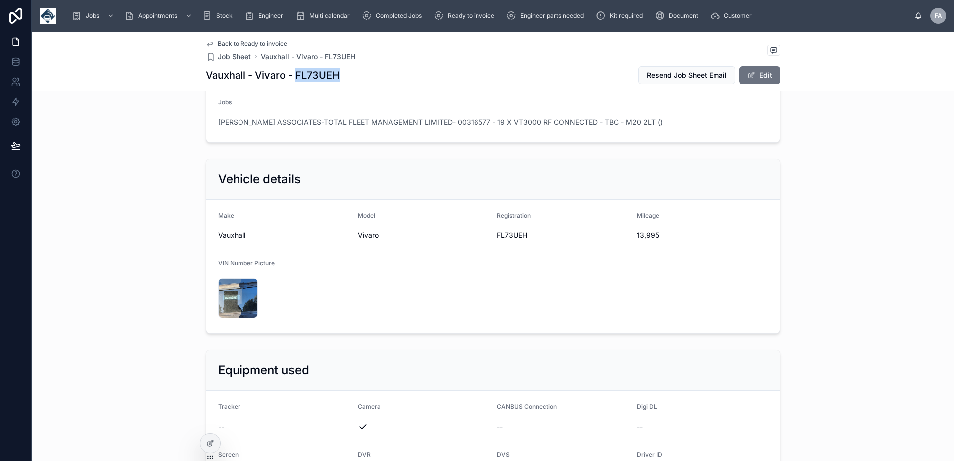
copy h1 "FL73UEH"
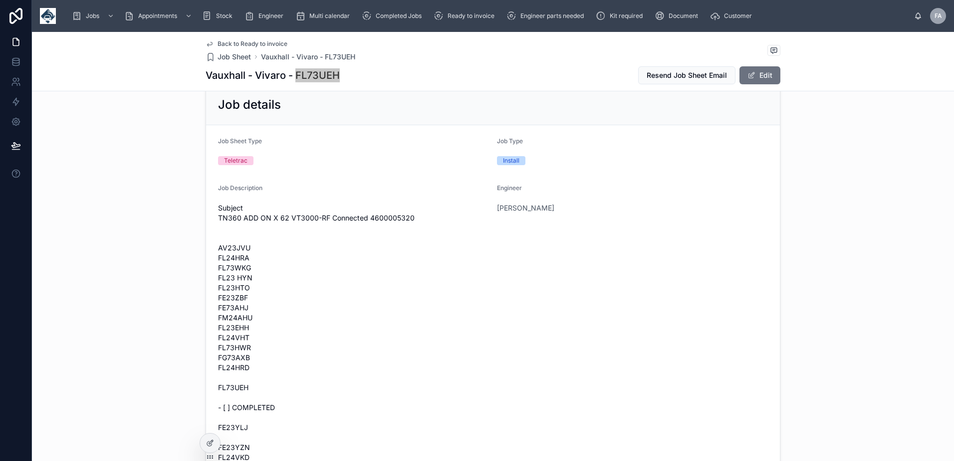
scroll to position [0, 0]
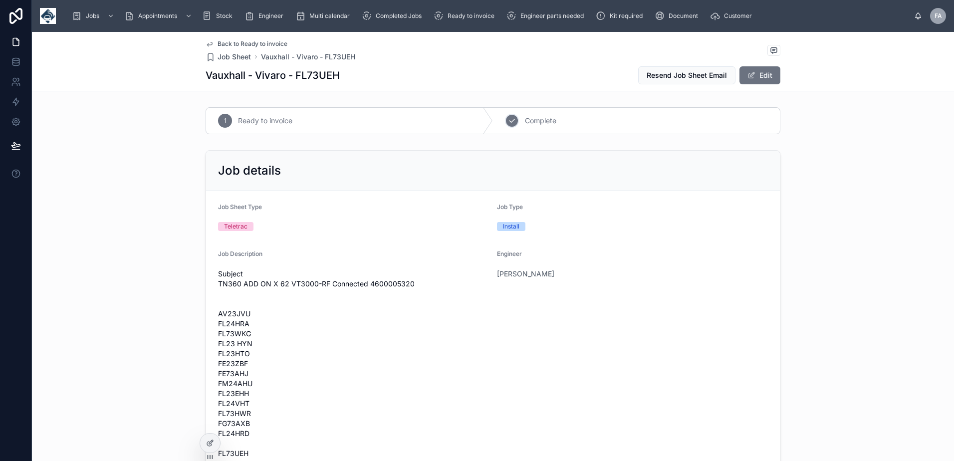
click at [509, 125] on div "2" at bounding box center [512, 121] width 14 height 14
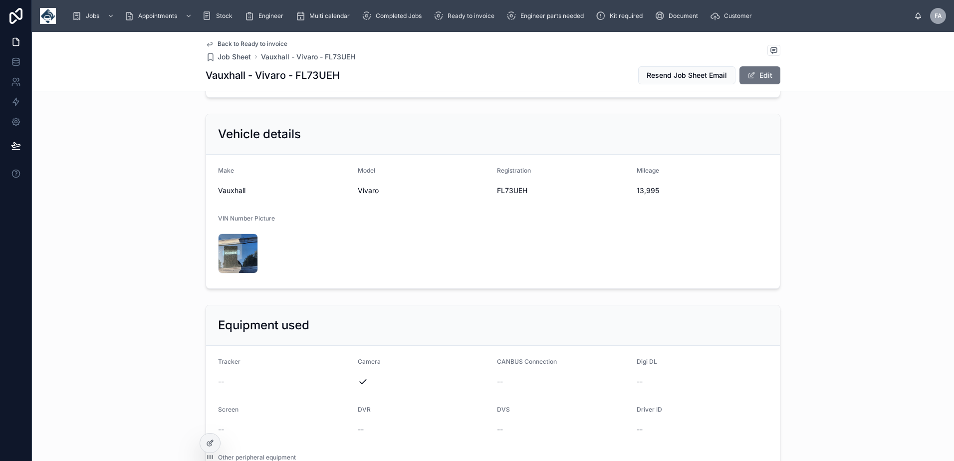
scroll to position [748, 0]
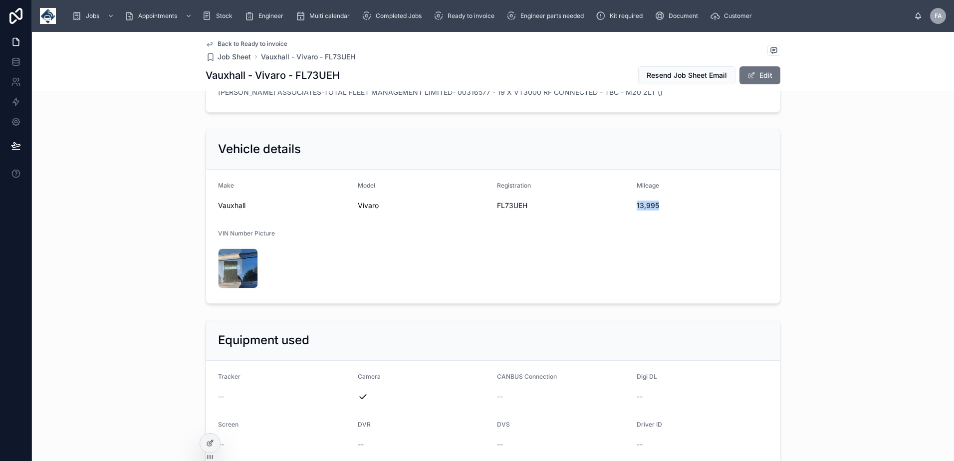
drag, startPoint x: 632, startPoint y: 207, endPoint x: 654, endPoint y: 206, distance: 23.0
click at [654, 206] on form "Make Vauxhall Model Vivaro Registration FL73UEH Mileage 13,995 VIN Number Pictu…" at bounding box center [493, 237] width 574 height 134
copy span "13,995"
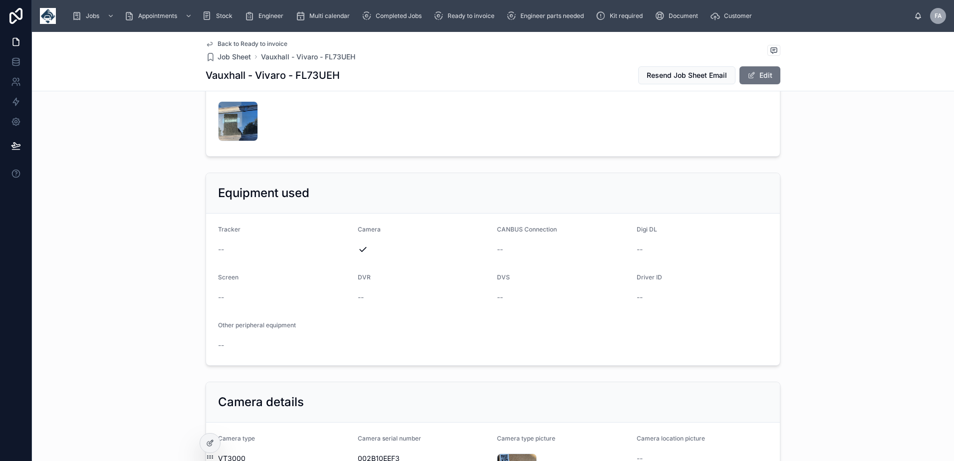
scroll to position [998, 0]
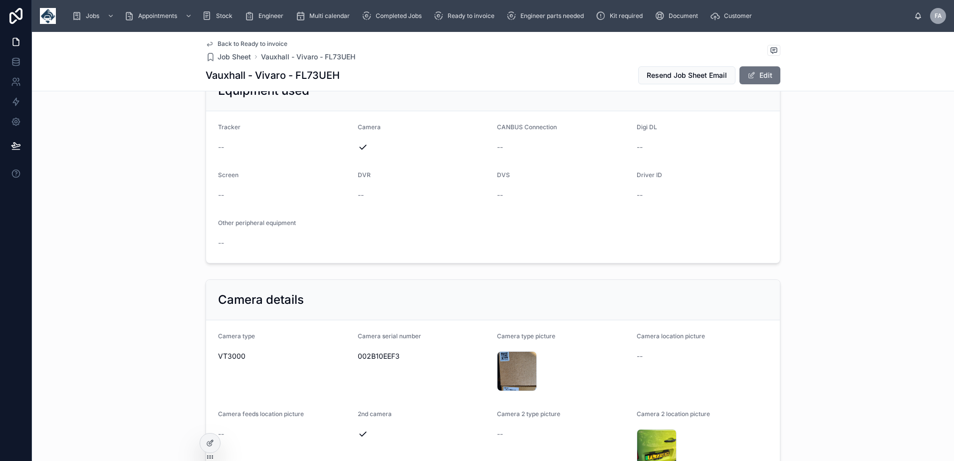
click at [379, 357] on span "002B10EEF3" at bounding box center [424, 356] width 132 height 10
copy span "002B10EEF3"
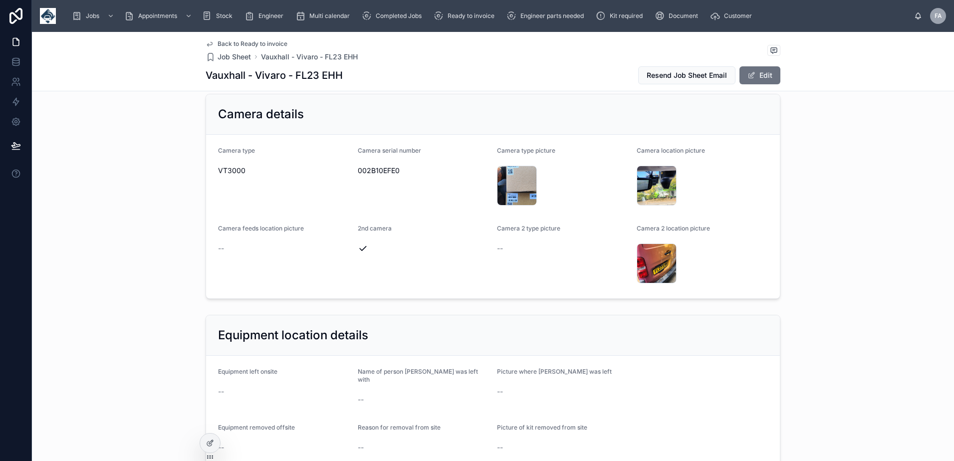
scroll to position [1097, 0]
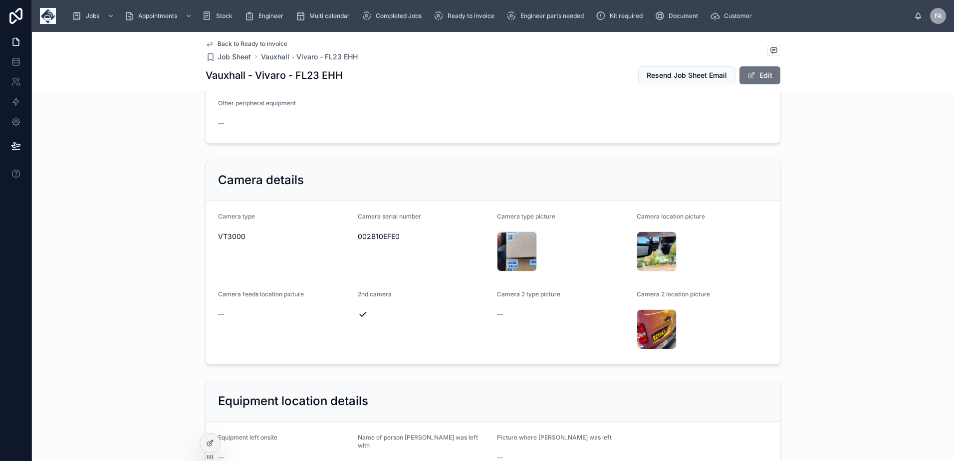
click at [388, 235] on span "002B10EFE0" at bounding box center [424, 236] width 132 height 10
copy span "002B10EFE0"
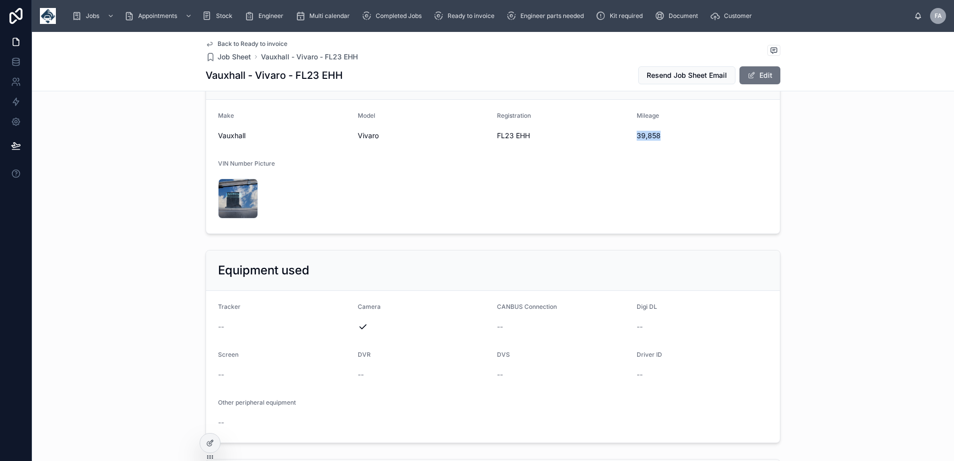
drag, startPoint x: 632, startPoint y: 137, endPoint x: 658, endPoint y: 137, distance: 26.4
click at [658, 137] on form "Make Vauxhall Model Vivaro Registration FL23 EHH Mileage 39,858 VIN Number Pict…" at bounding box center [493, 167] width 574 height 134
copy span "39,858"
drag, startPoint x: 490, startPoint y: 134, endPoint x: 526, endPoint y: 137, distance: 36.6
click at [526, 137] on form "Make Vauxhall Model Vivaro Registration FL23 EHH Mileage 39,858 VIN Number Pict…" at bounding box center [493, 167] width 574 height 134
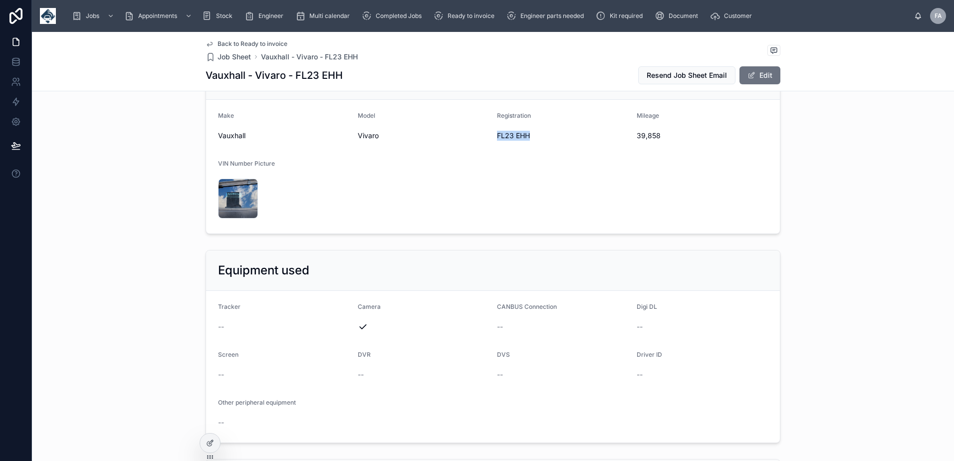
copy span "FL23 EHH"
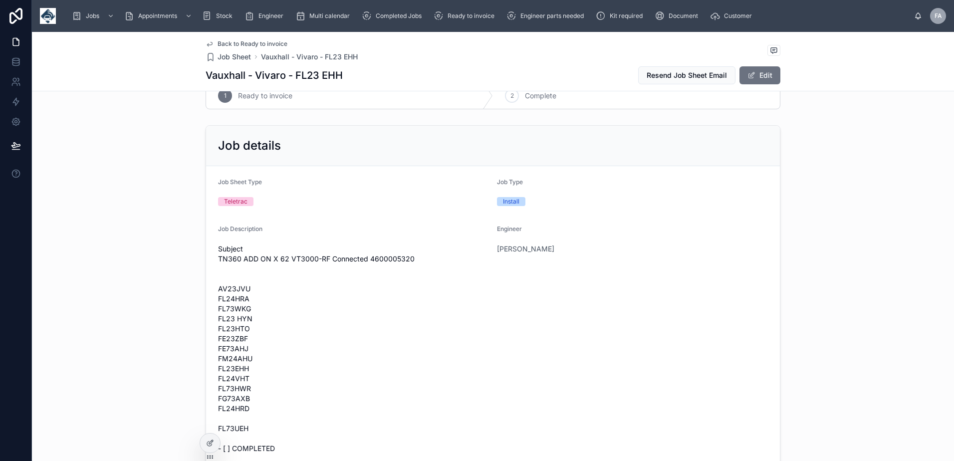
scroll to position [0, 0]
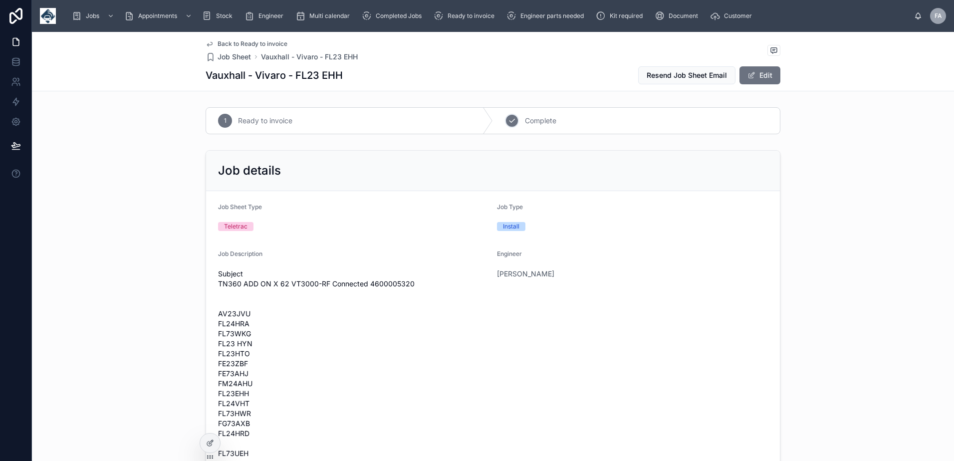
click at [509, 121] on icon at bounding box center [511, 120] width 5 height 3
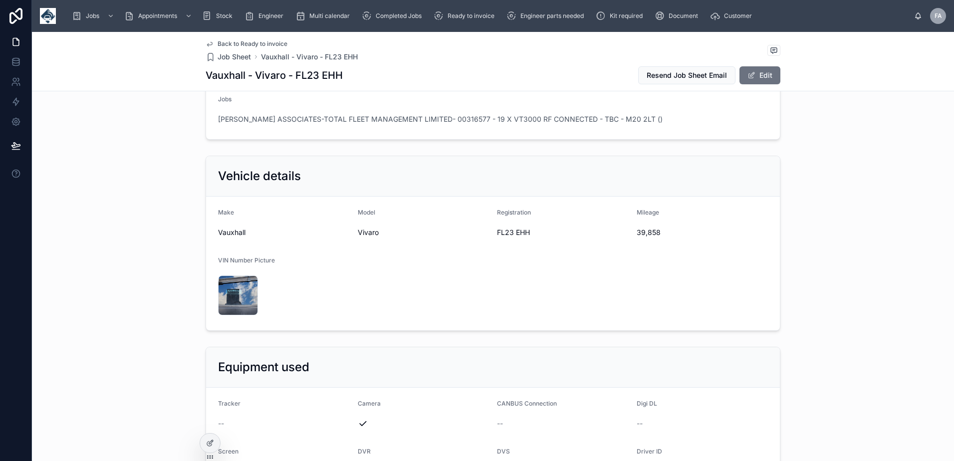
scroll to position [698, 0]
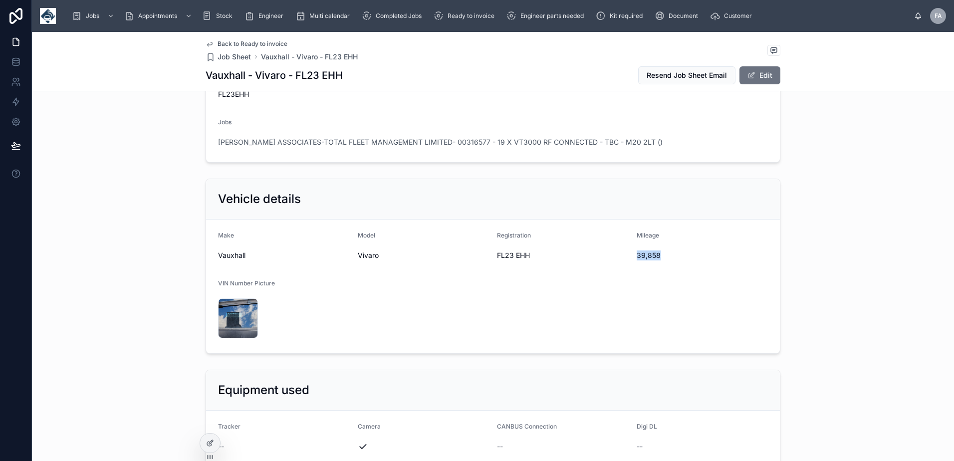
drag, startPoint x: 632, startPoint y: 255, endPoint x: 656, endPoint y: 256, distance: 24.5
click at [656, 256] on form "Make Vauxhall Model Vivaro Registration FL23 EHH Mileage 39,858 VIN Number Pict…" at bounding box center [493, 286] width 574 height 134
copy span "39,858"
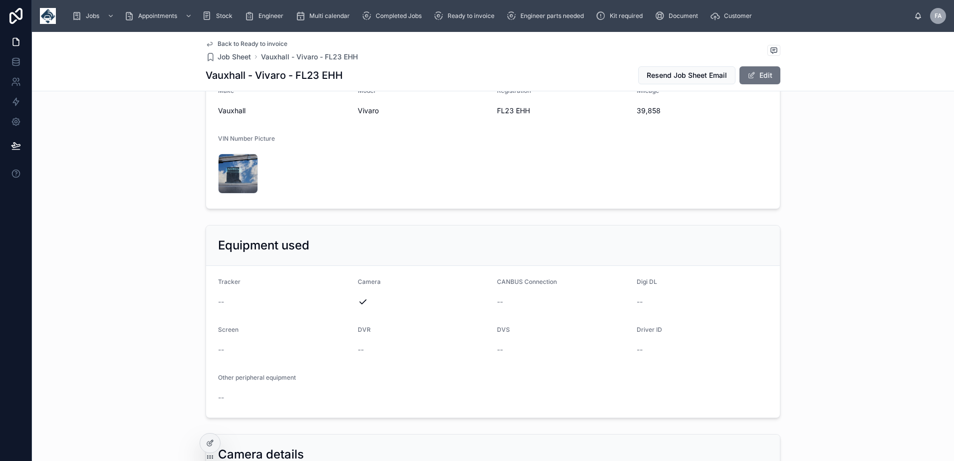
scroll to position [948, 0]
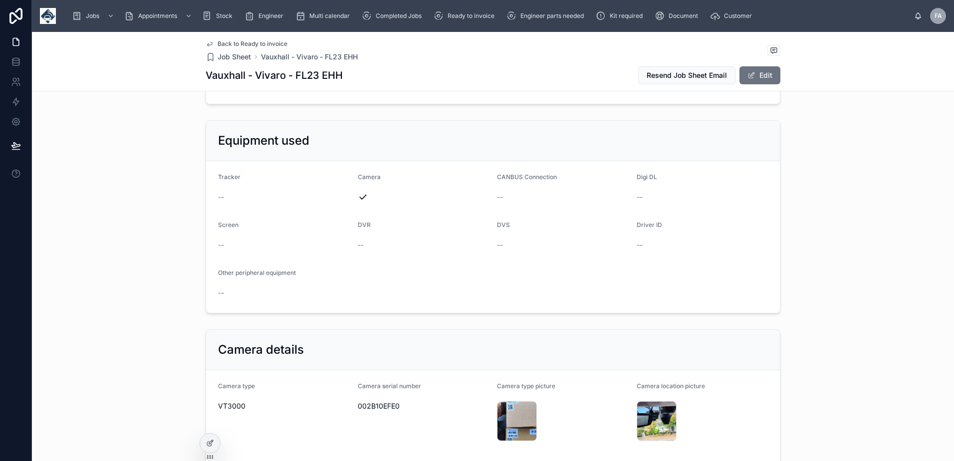
click at [388, 403] on span "002B10EFE0" at bounding box center [424, 406] width 132 height 10
copy span "002B10EFE0"
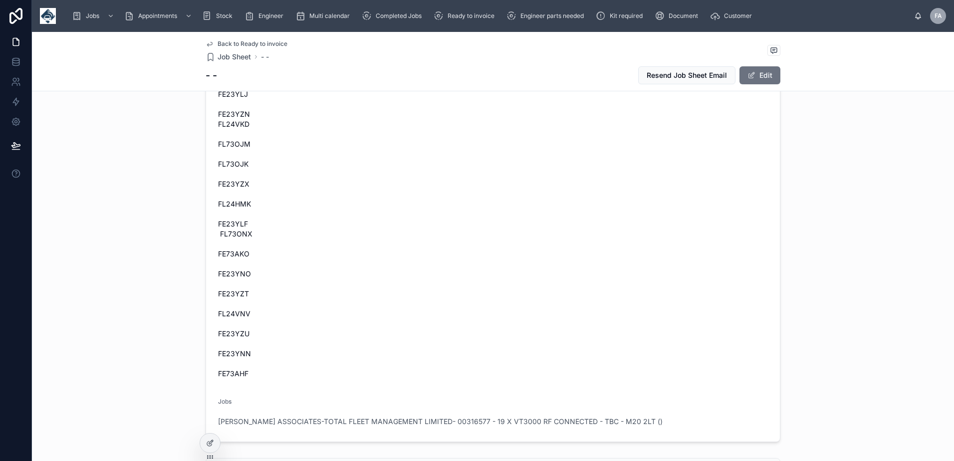
scroll to position [748, 0]
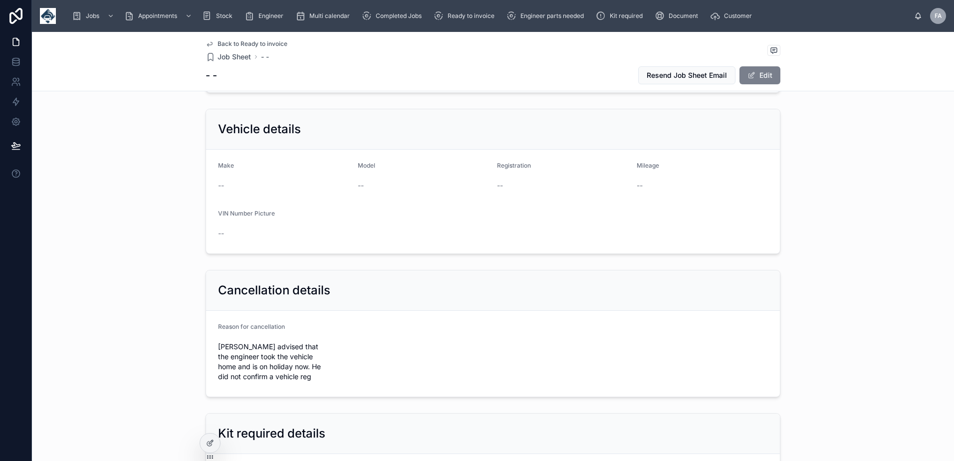
click at [760, 80] on button "Edit" at bounding box center [759, 75] width 41 height 18
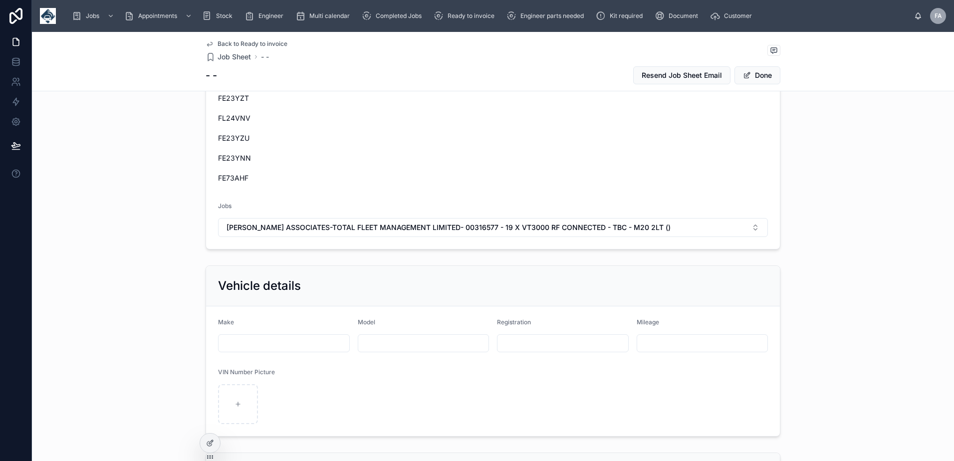
scroll to position [649, 0]
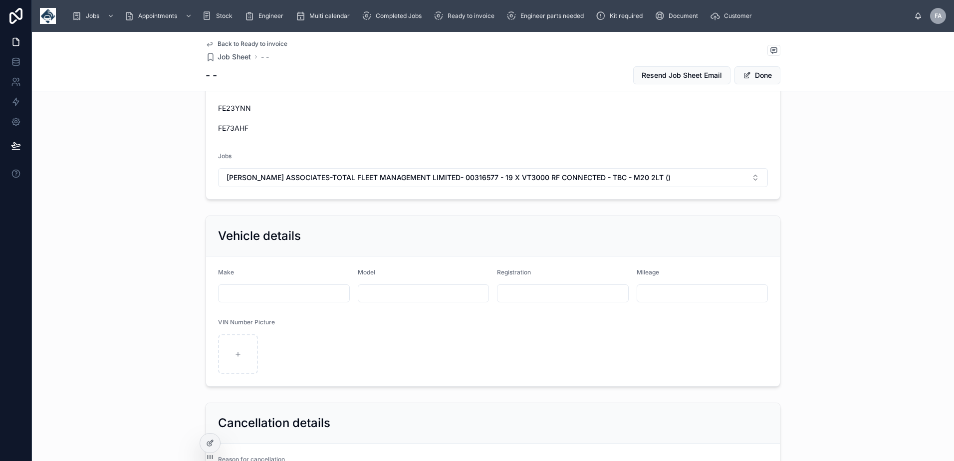
click at [567, 292] on input "text" at bounding box center [562, 293] width 131 height 14
type input "**********"
click at [753, 79] on button "Done" at bounding box center [757, 75] width 46 height 18
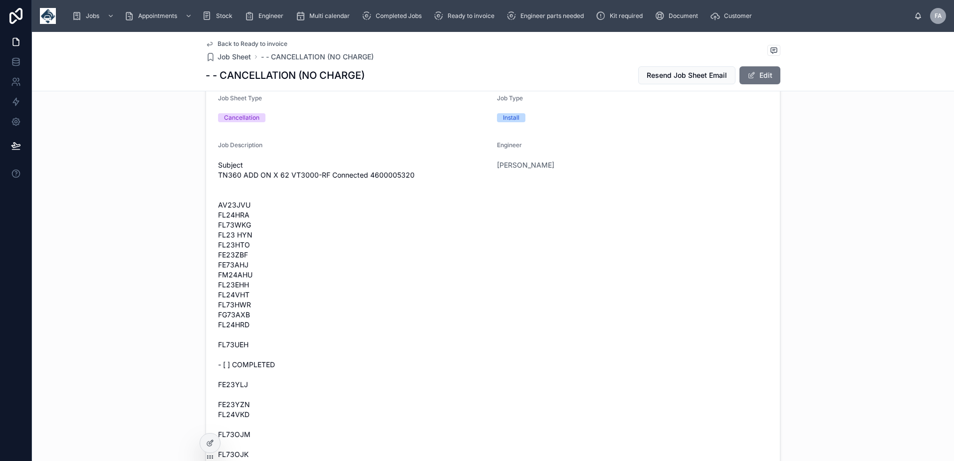
scroll to position [0, 0]
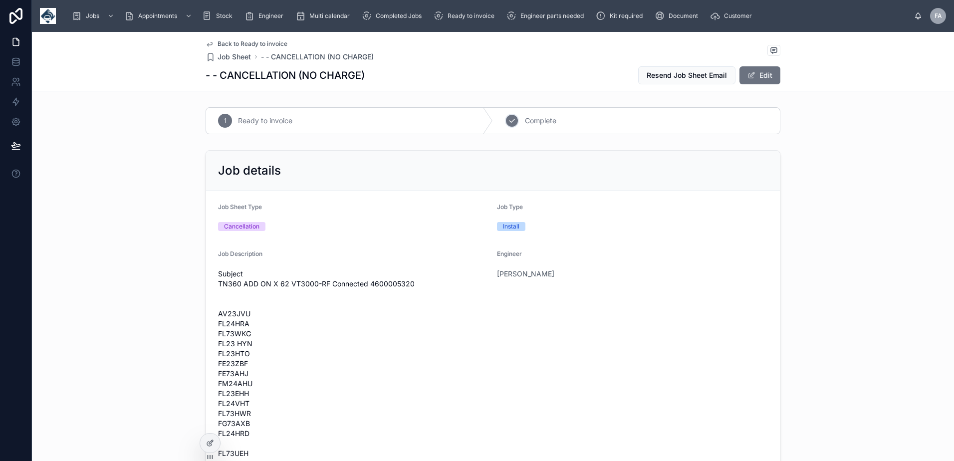
click at [510, 122] on icon at bounding box center [512, 121] width 8 height 8
click at [757, 75] on button "Edit" at bounding box center [759, 75] width 41 height 18
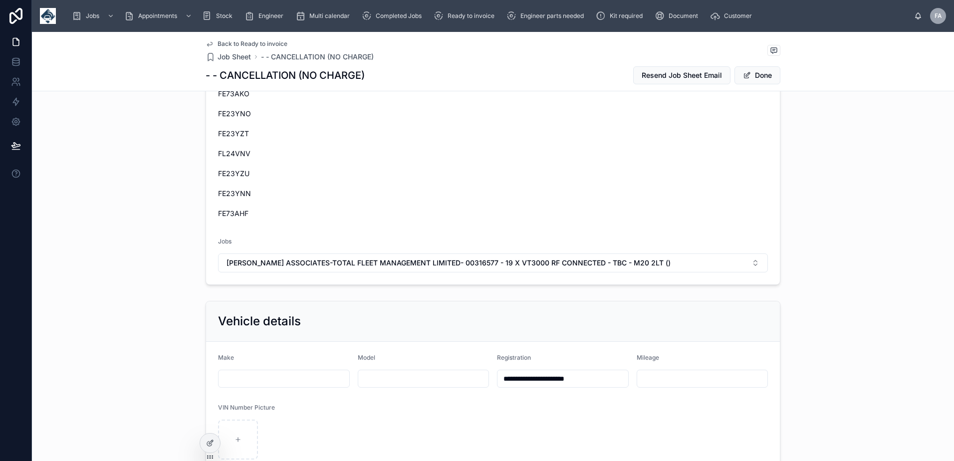
scroll to position [698, 0]
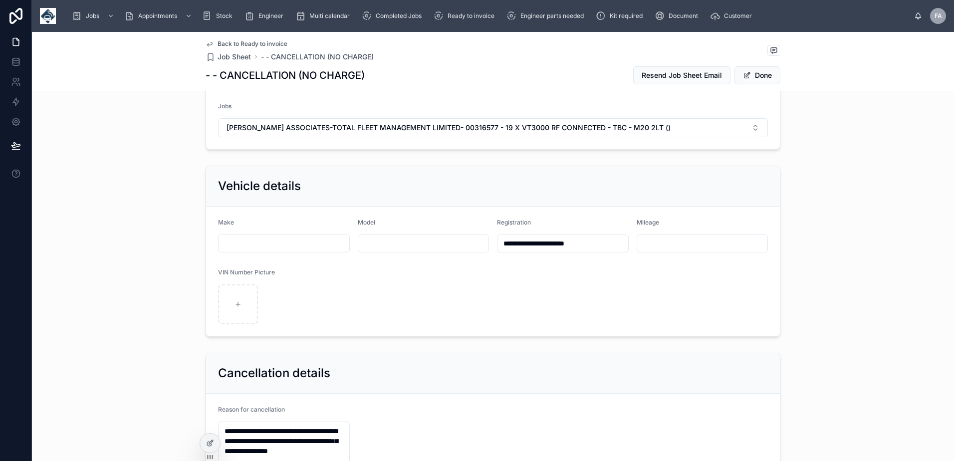
click at [498, 241] on input "**********" at bounding box center [562, 243] width 131 height 14
paste input "*********"
drag, startPoint x: 541, startPoint y: 246, endPoint x: 530, endPoint y: 246, distance: 10.5
click at [530, 246] on input "**********" at bounding box center [562, 243] width 131 height 14
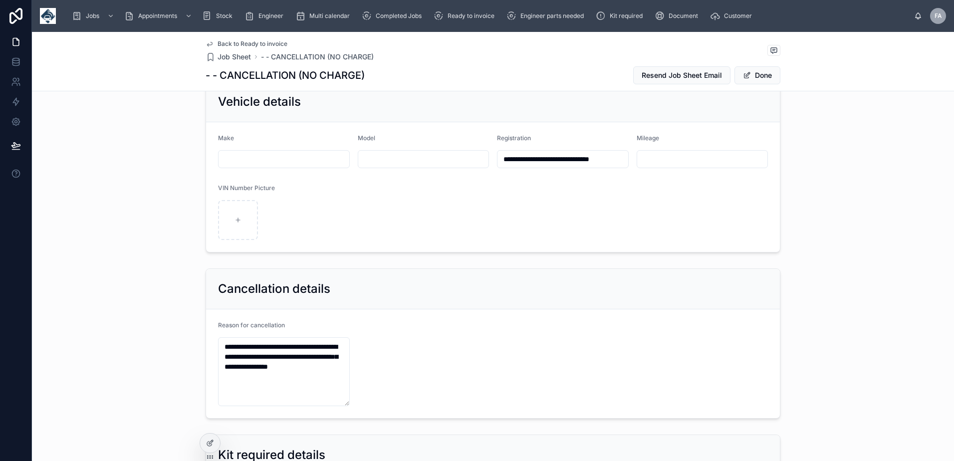
scroll to position [798, 0]
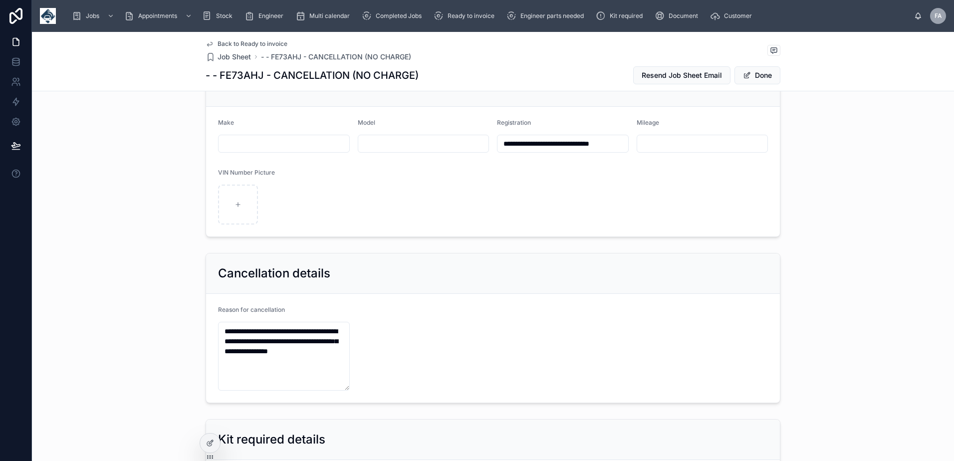
drag, startPoint x: 537, startPoint y: 142, endPoint x: 408, endPoint y: 144, distance: 129.2
click at [408, 144] on form "**********" at bounding box center [493, 172] width 574 height 130
type input "**********"
click at [750, 78] on span "Done" at bounding box center [757, 75] width 46 height 18
click at [750, 78] on button "Done" at bounding box center [757, 75] width 46 height 18
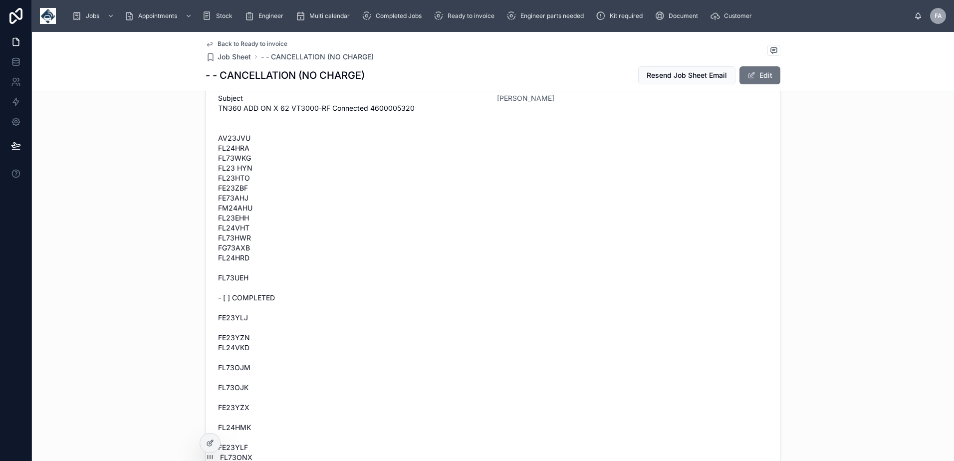
scroll to position [0, 0]
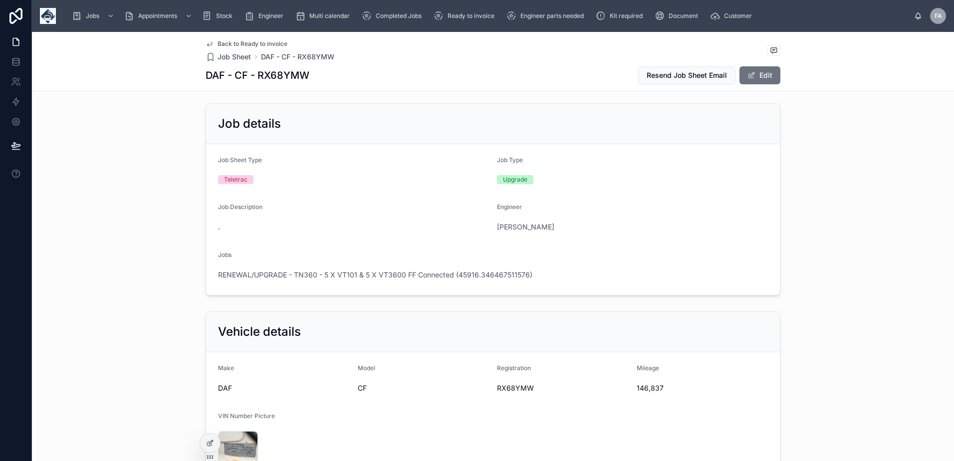
scroll to position [100, 0]
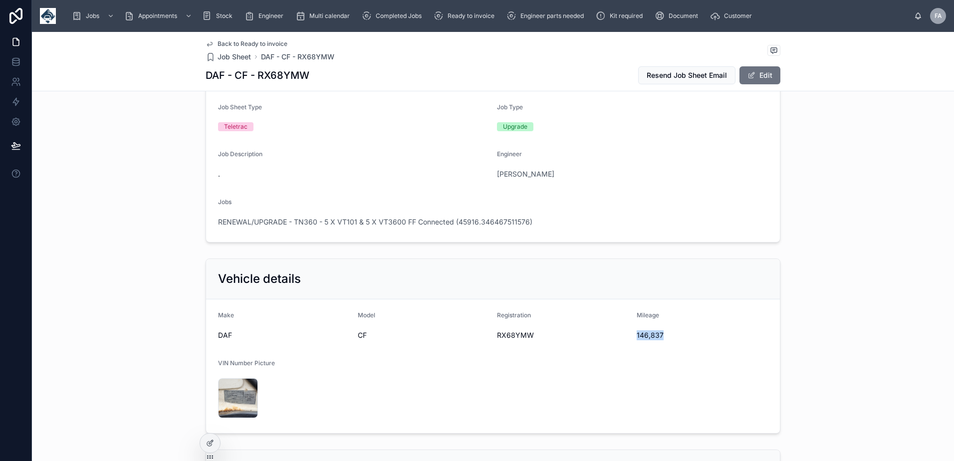
drag, startPoint x: 633, startPoint y: 334, endPoint x: 662, endPoint y: 336, distance: 30.0
click at [662, 336] on span "146,837" at bounding box center [703, 335] width 132 height 10
copy span "146,837"
drag, startPoint x: 490, startPoint y: 334, endPoint x: 534, endPoint y: 339, distance: 44.2
click at [534, 339] on form "Make DAF Model CF Registration RX68YMW Mileage 146,837 VIN Number Picture 20250…" at bounding box center [493, 366] width 574 height 134
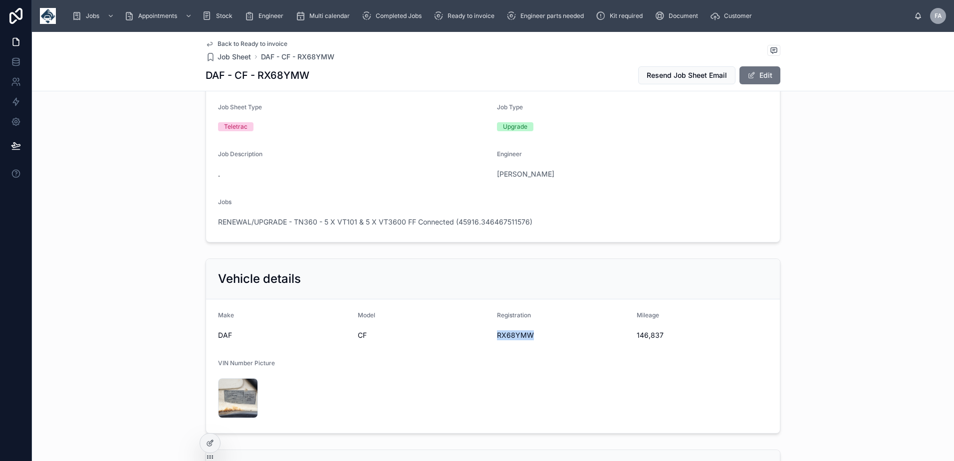
copy span "RX68YMW"
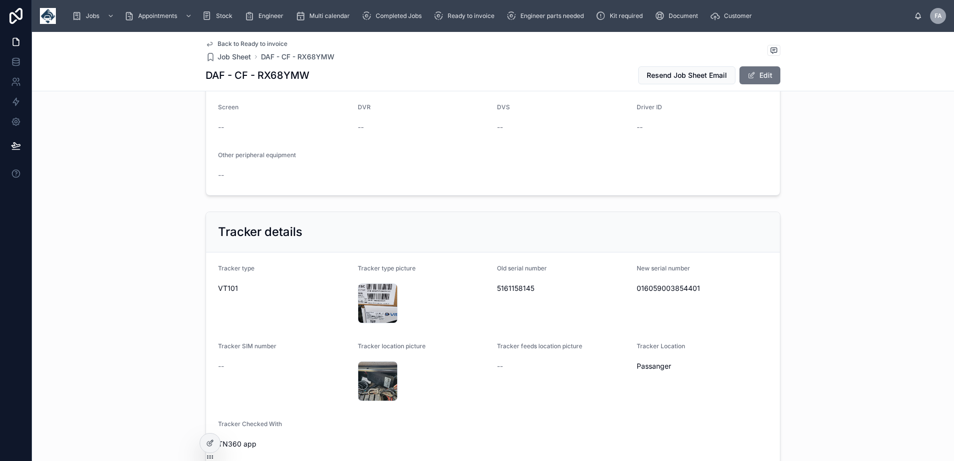
scroll to position [549, 0]
click at [641, 288] on span "016059003854401" at bounding box center [703, 286] width 132 height 10
copy span "016059003854401"
click at [365, 297] on div "20250927_084702 .jpg" at bounding box center [378, 301] width 40 height 40
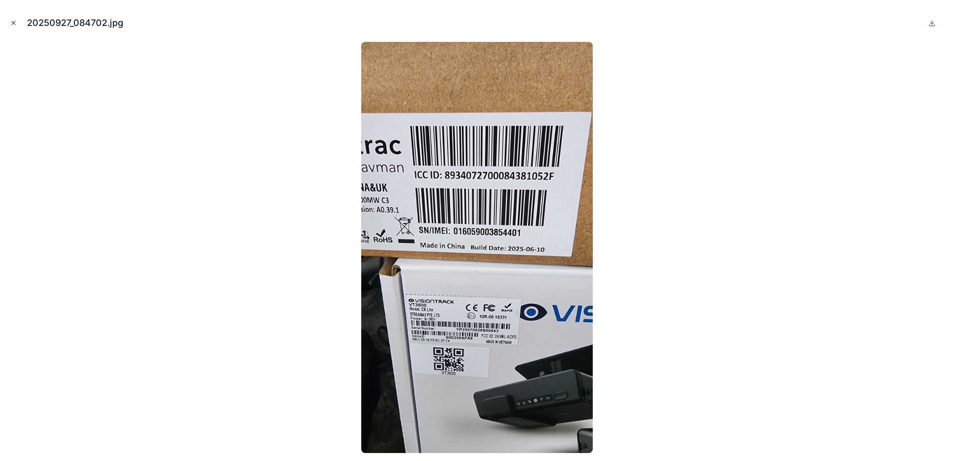
click at [13, 25] on icon "Close modal" at bounding box center [13, 22] width 7 height 7
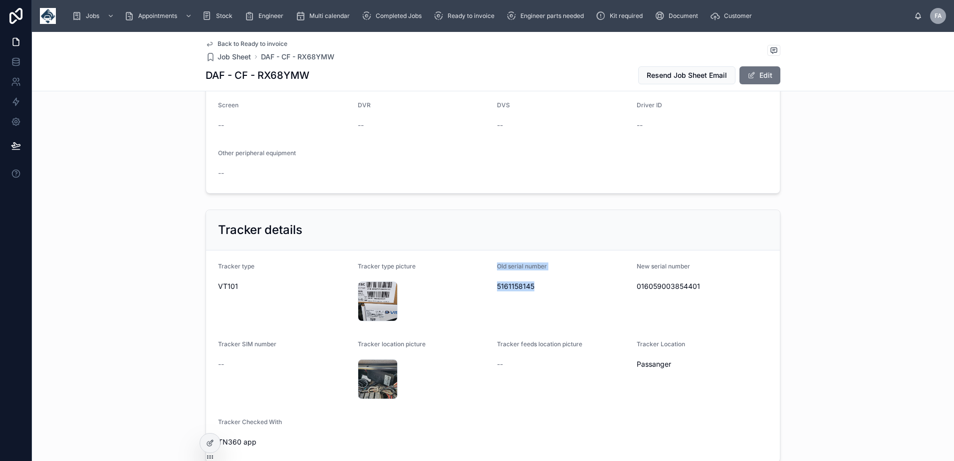
drag, startPoint x: 493, startPoint y: 266, endPoint x: 532, endPoint y: 286, distance: 43.7
click at [532, 286] on div "Old serial number 5161158145" at bounding box center [563, 293] width 132 height 62
copy div "Old serial number 5161158145"
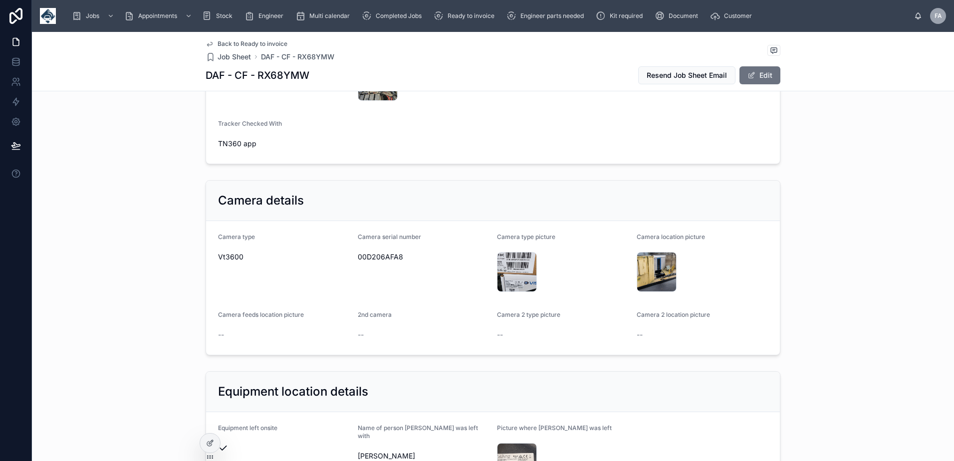
scroll to position [848, 0]
click at [377, 258] on span "00D206AFA8" at bounding box center [424, 256] width 132 height 10
copy span "00D206AFA8"
click at [514, 269] on div "20250927_084702 .jpg" at bounding box center [517, 271] width 40 height 40
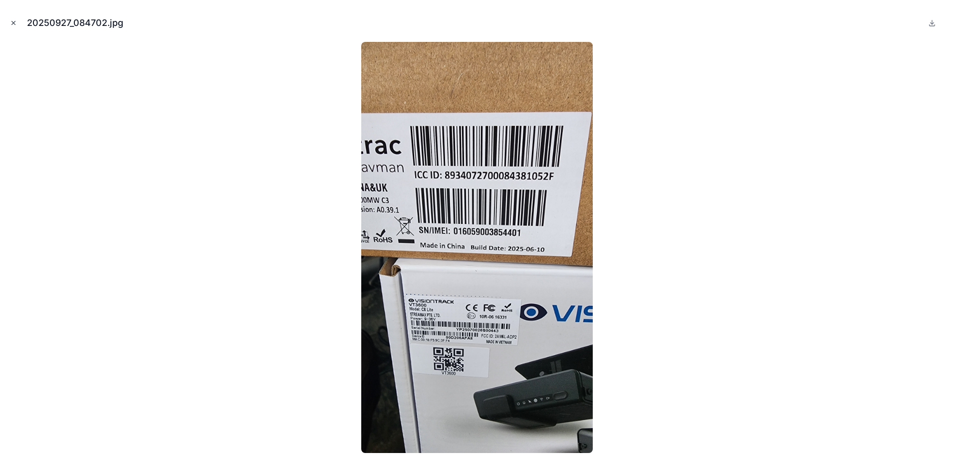
click at [15, 20] on icon "Close modal" at bounding box center [13, 22] width 7 height 7
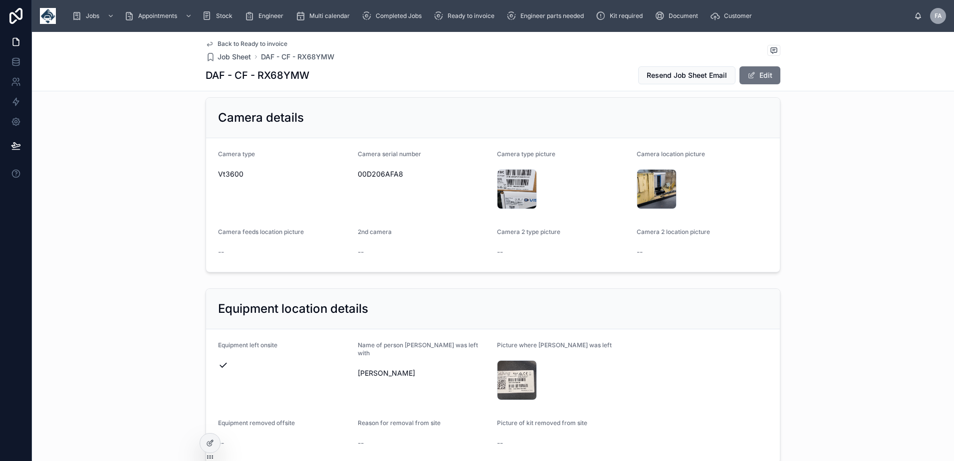
scroll to position [948, 0]
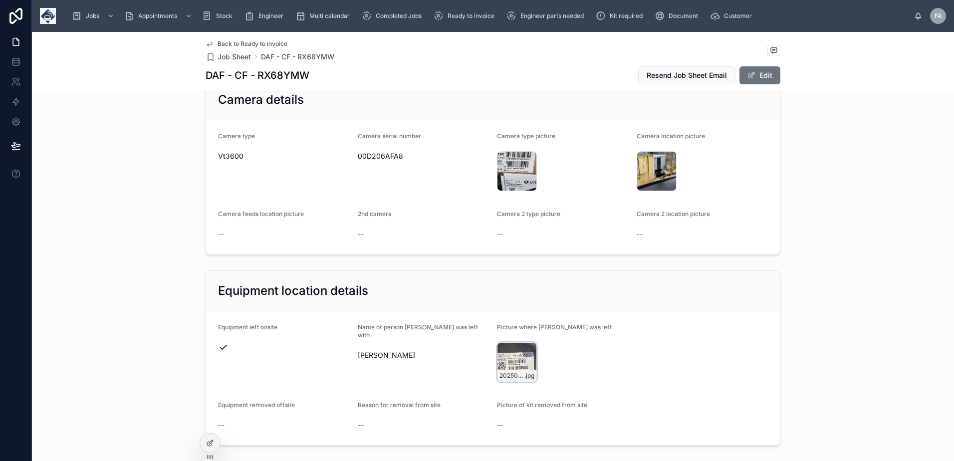
click at [517, 365] on div "20250927_084629 .jpg" at bounding box center [517, 362] width 40 height 40
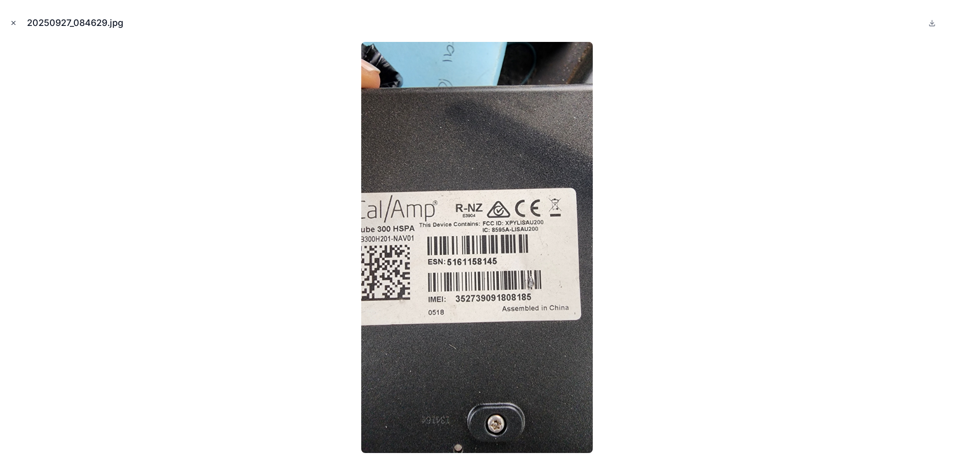
click at [9, 21] on button "Close modal" at bounding box center [13, 22] width 11 height 11
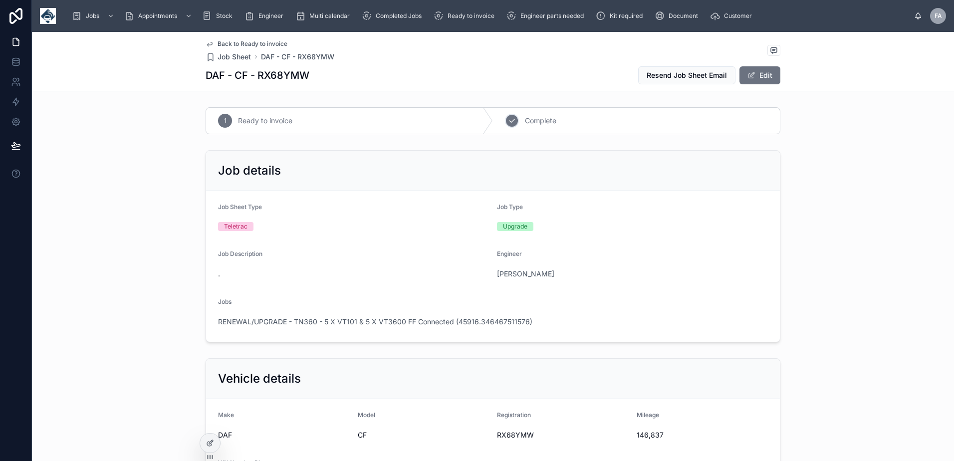
click at [512, 123] on icon at bounding box center [512, 121] width 8 height 8
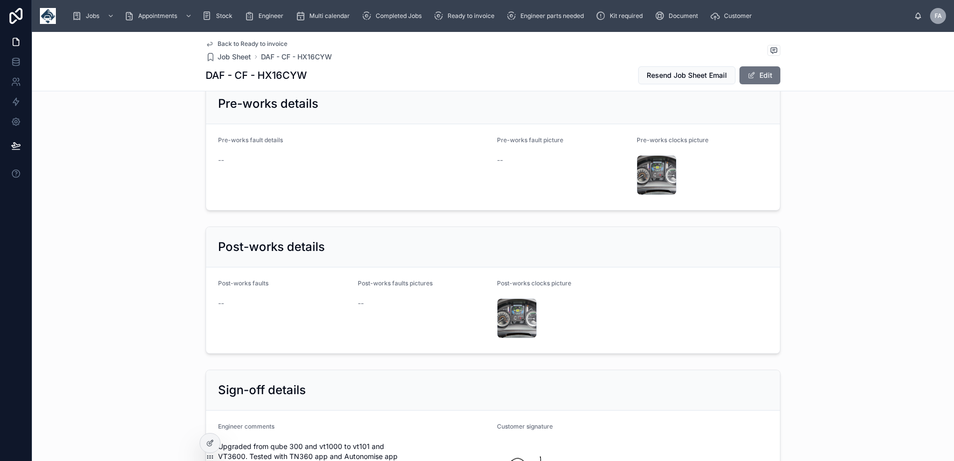
scroll to position [1596, 0]
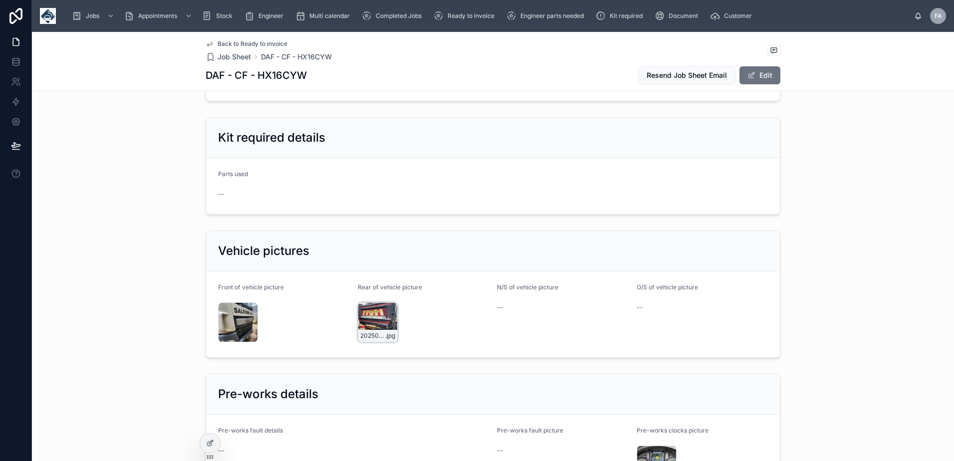
click at [377, 319] on div "20250927_093104 .jpg" at bounding box center [378, 322] width 40 height 40
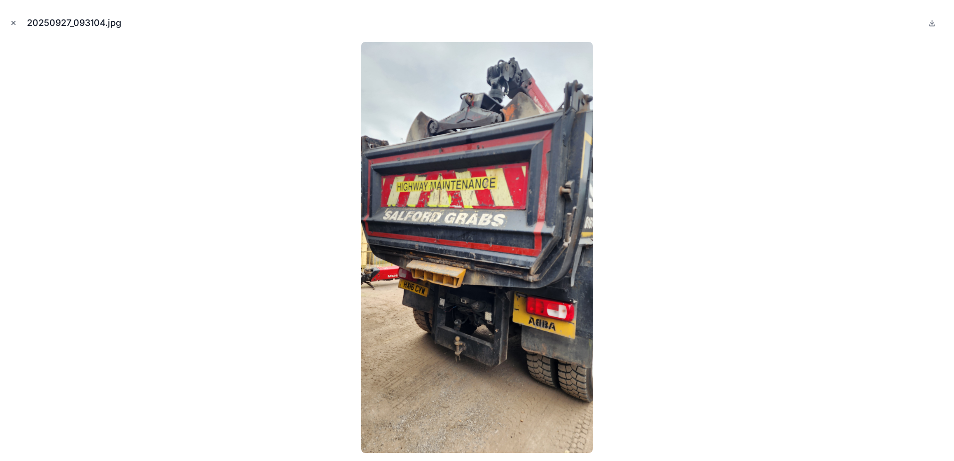
click at [14, 23] on icon "Close modal" at bounding box center [13, 22] width 7 height 7
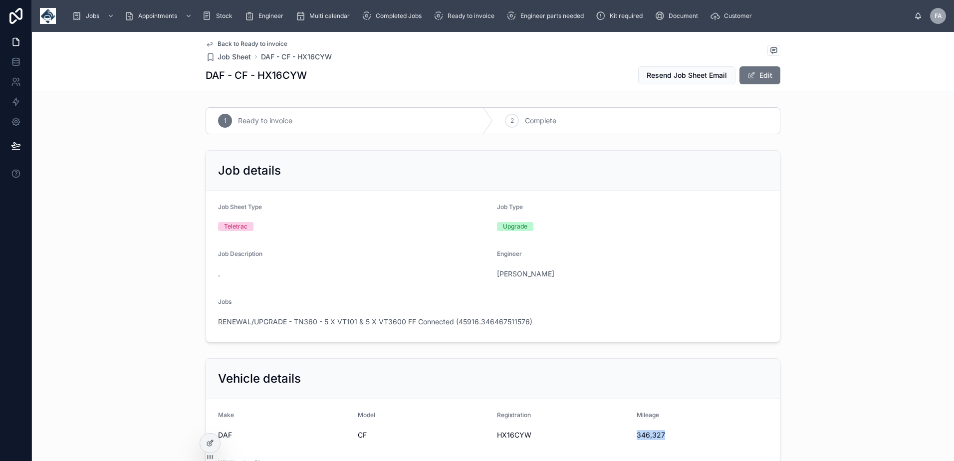
drag, startPoint x: 630, startPoint y: 434, endPoint x: 662, endPoint y: 439, distance: 33.4
click at [662, 439] on form "Make DAF Model CF Registration HX16CYW Mileage 346,327 VIN Number Picture 20250…" at bounding box center [493, 466] width 574 height 134
copy span "346,327"
click at [497, 437] on span "HX16CYW" at bounding box center [563, 435] width 132 height 10
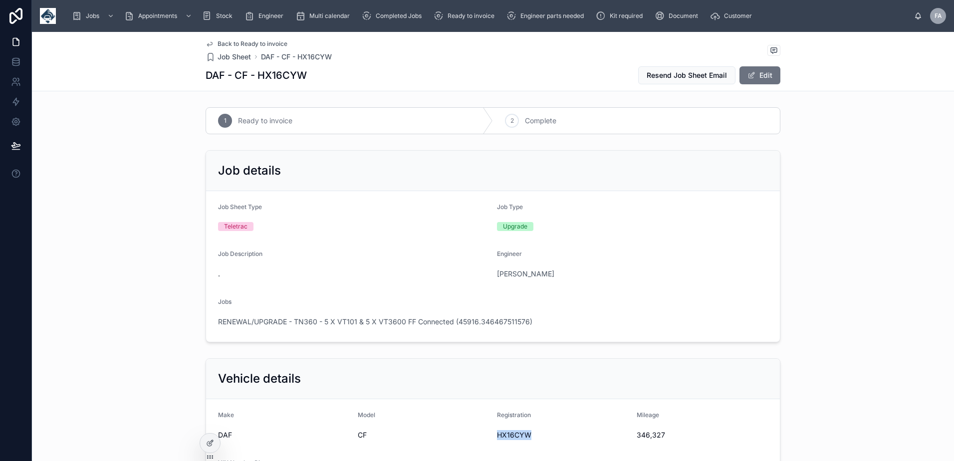
copy span "HX16CYW"
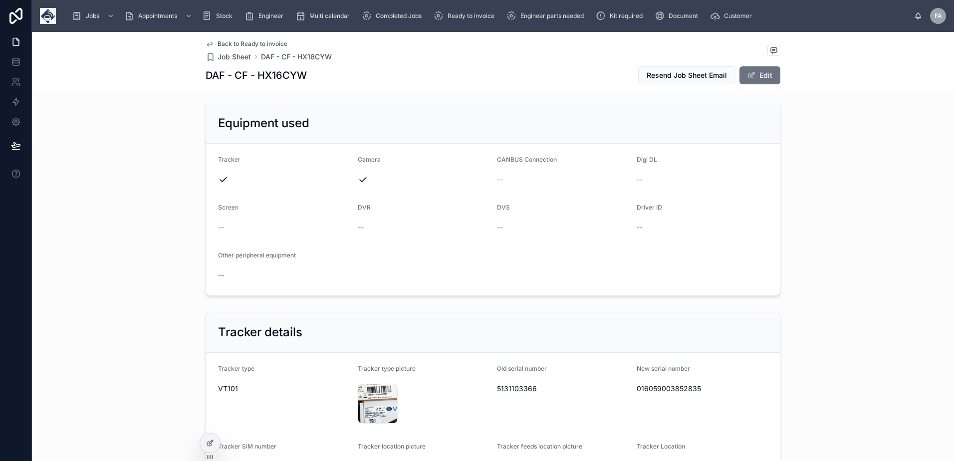
scroll to position [449, 0]
click at [646, 387] on span "016059003852835" at bounding box center [703, 386] width 132 height 10
copy span "016059003852835"
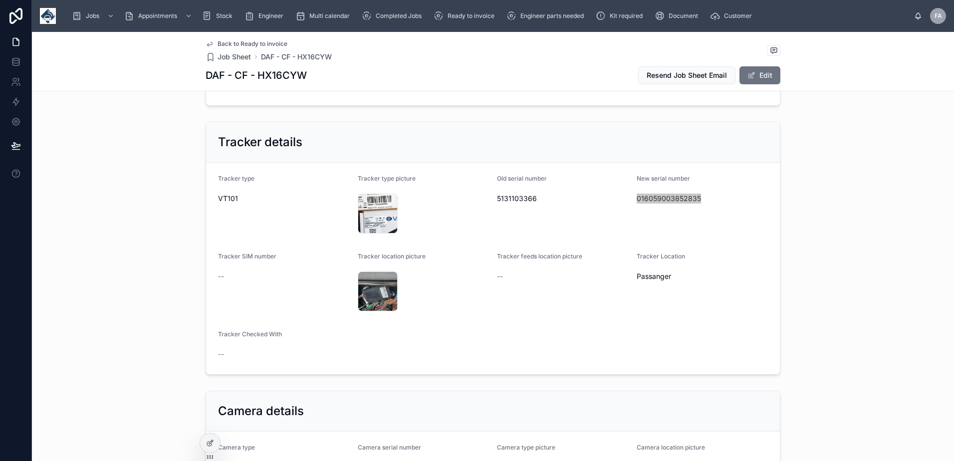
scroll to position [649, 0]
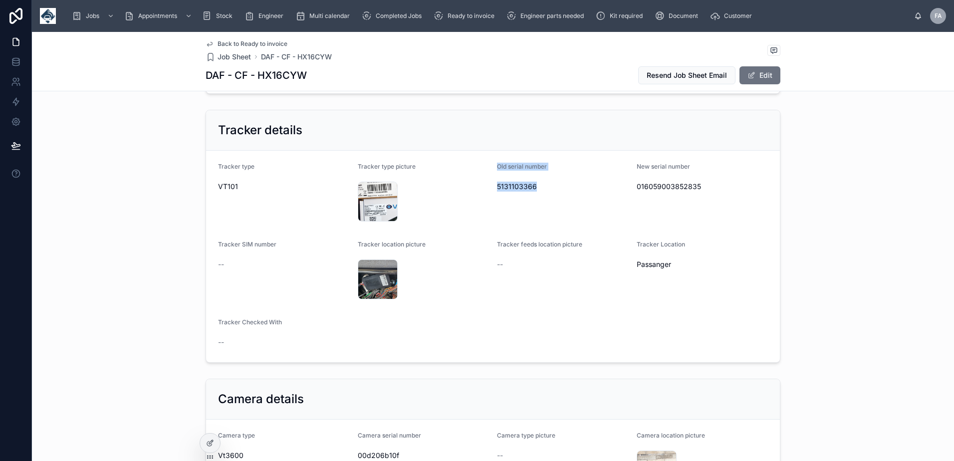
drag, startPoint x: 491, startPoint y: 168, endPoint x: 536, endPoint y: 193, distance: 51.2
click at [536, 193] on form "Tracker type VT101 Tracker type picture 20250927_093255 .jpg Old serial number …" at bounding box center [493, 257] width 574 height 212
copy div "Old serial number 5131103366"
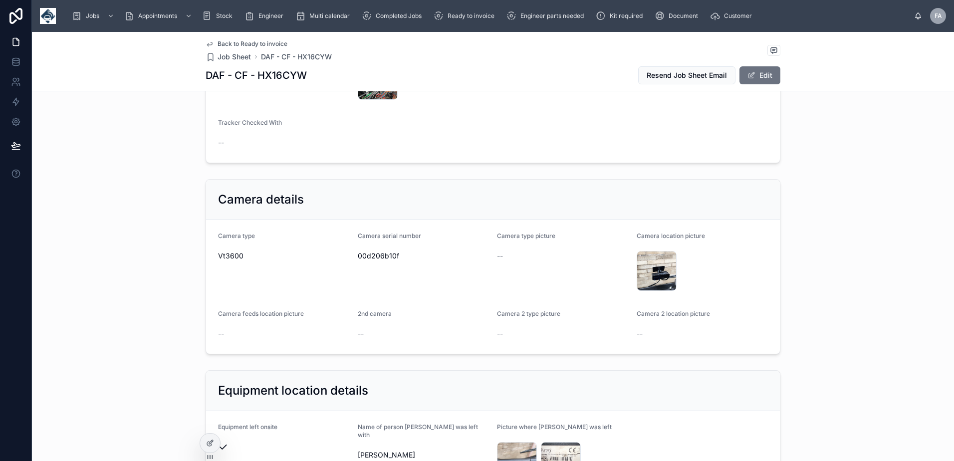
click at [385, 253] on span "00d206b10f" at bounding box center [424, 256] width 132 height 10
copy span "00d206b10f"
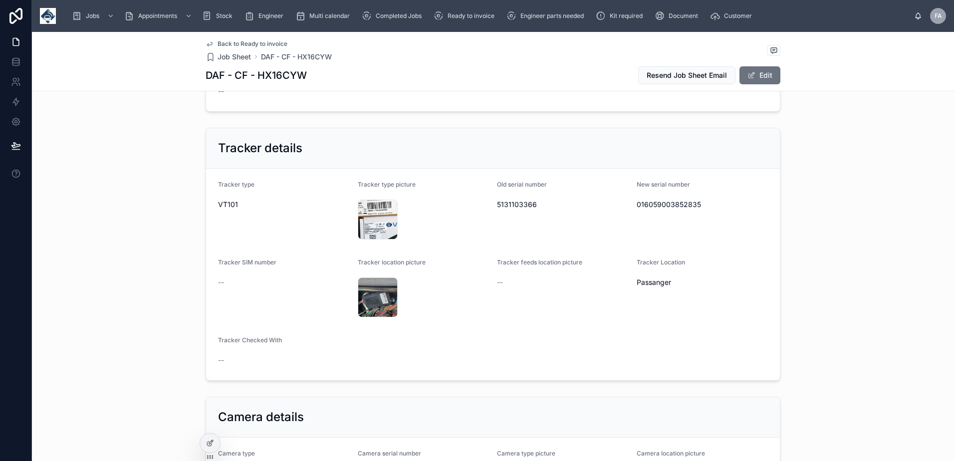
scroll to position [599, 0]
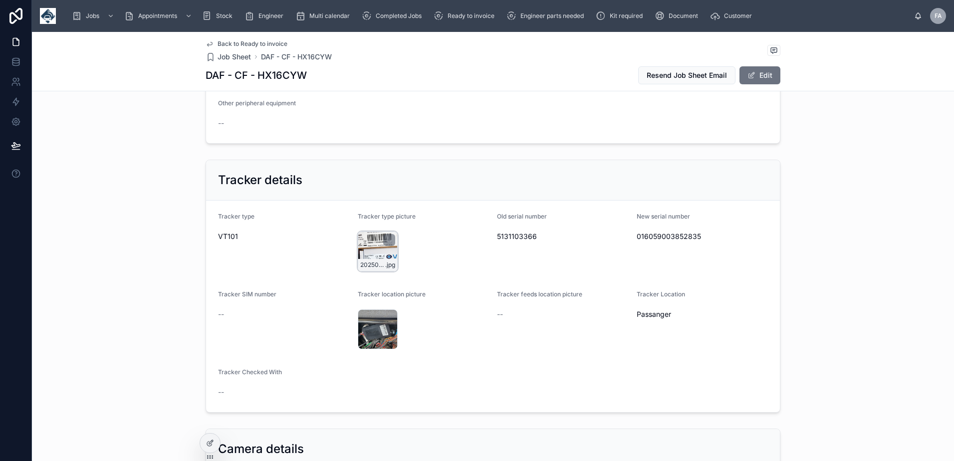
click at [372, 249] on div "20250927_093255 .jpg" at bounding box center [378, 251] width 40 height 40
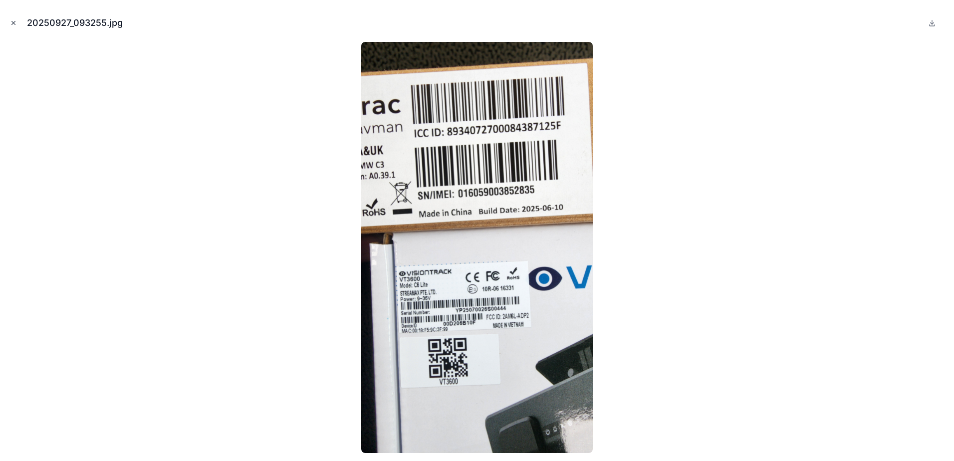
click at [17, 26] on button "Close modal" at bounding box center [13, 22] width 11 height 11
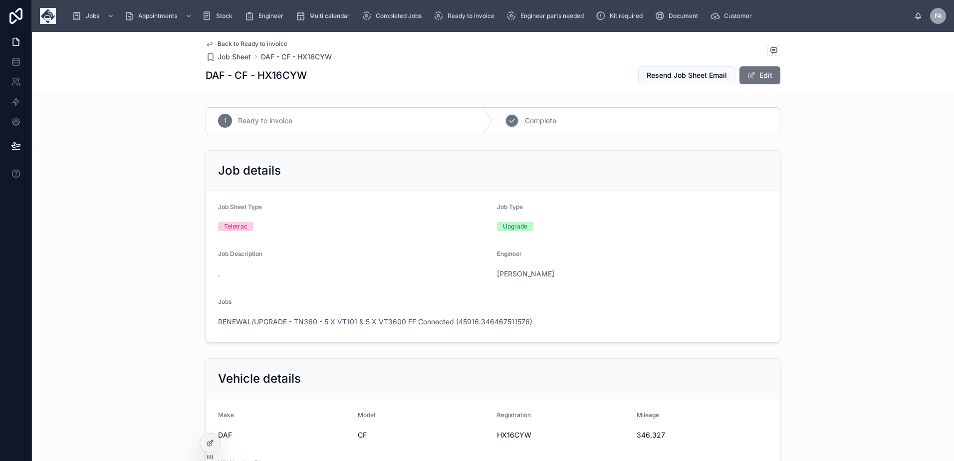
click at [512, 122] on div "2" at bounding box center [512, 121] width 14 height 14
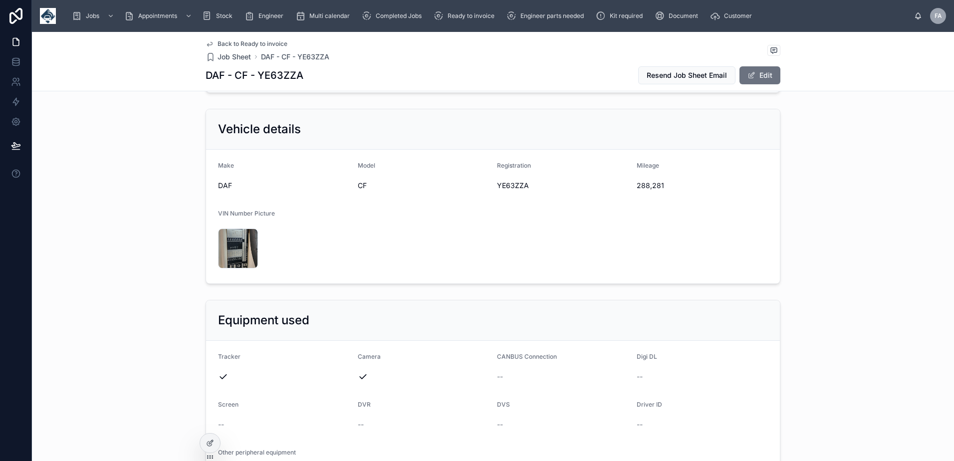
scroll to position [200, 0]
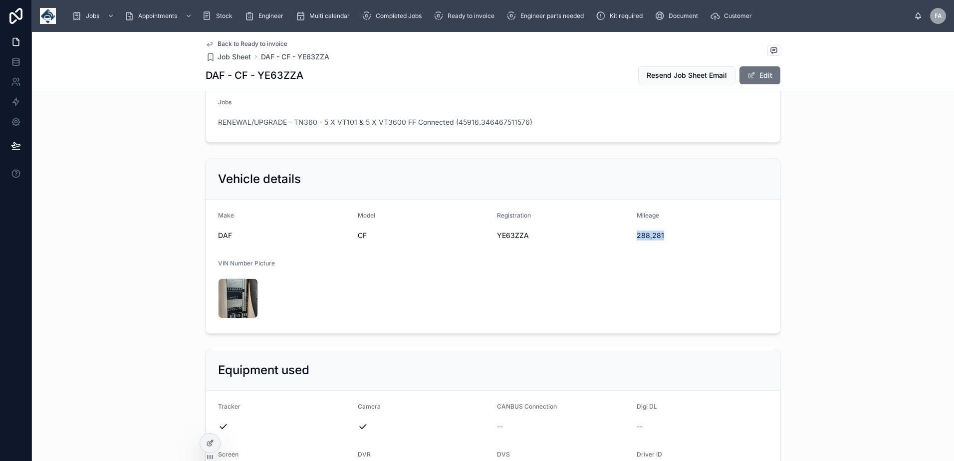
drag, startPoint x: 632, startPoint y: 238, endPoint x: 660, endPoint y: 240, distance: 28.0
click at [660, 240] on form "Make DAF Model CF Registration YE63ZZA Mileage 288,281 VIN Number Picture 20250…" at bounding box center [493, 267] width 574 height 134
copy span "288,281"
click at [503, 230] on div "YE63ZZA" at bounding box center [563, 235] width 132 height 16
click at [503, 230] on span "YE63ZZA" at bounding box center [563, 235] width 132 height 10
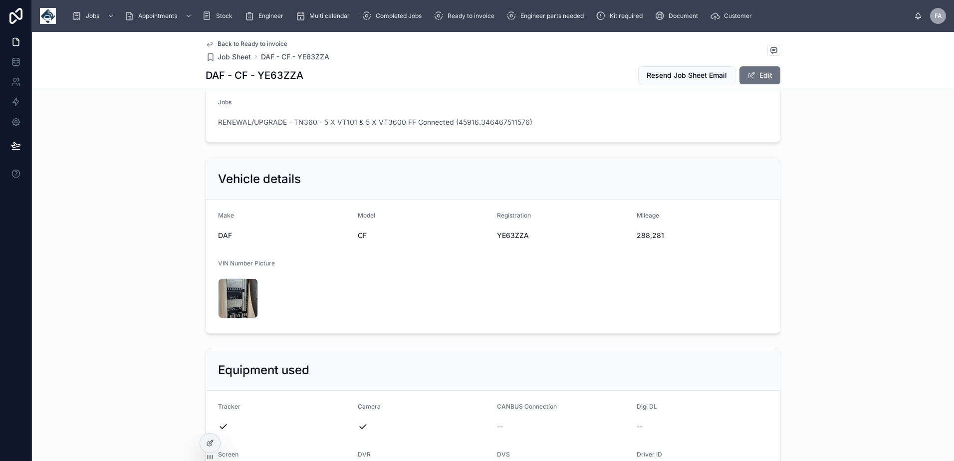
click at [504, 235] on span "YE63ZZA" at bounding box center [563, 235] width 132 height 10
click at [504, 233] on span "YE63ZZA" at bounding box center [563, 235] width 132 height 10
click at [503, 235] on span "YE63ZZA" at bounding box center [563, 235] width 132 height 10
copy span "YE63ZZA"
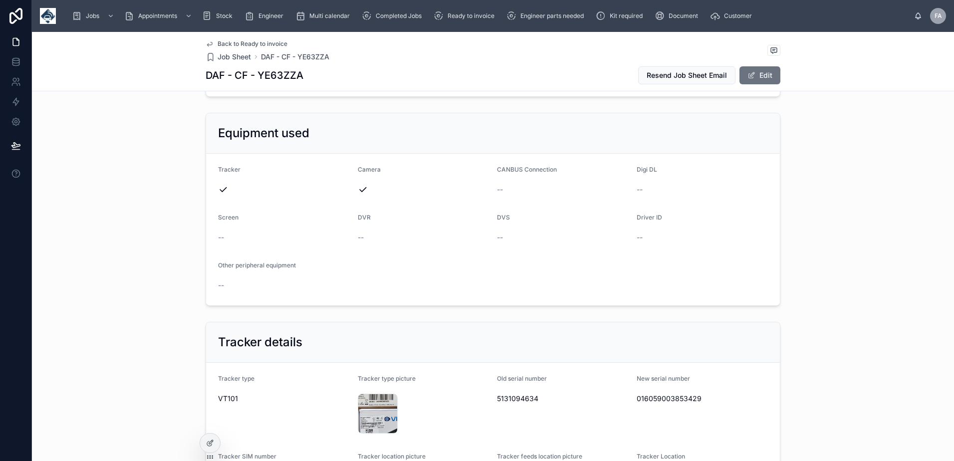
scroll to position [499, 0]
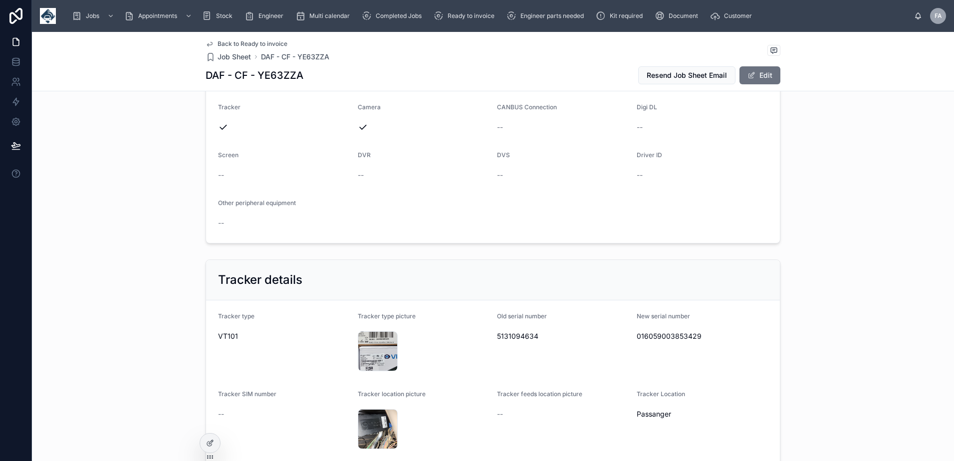
click at [646, 339] on span "016059003853429" at bounding box center [703, 336] width 132 height 10
copy span "016059003853429"
drag, startPoint x: 492, startPoint y: 318, endPoint x: 533, endPoint y: 340, distance: 46.4
click at [533, 340] on form "Tracker type VT101 Tracker type picture 20250927_110819 .jpg Old serial number …" at bounding box center [493, 406] width 574 height 212
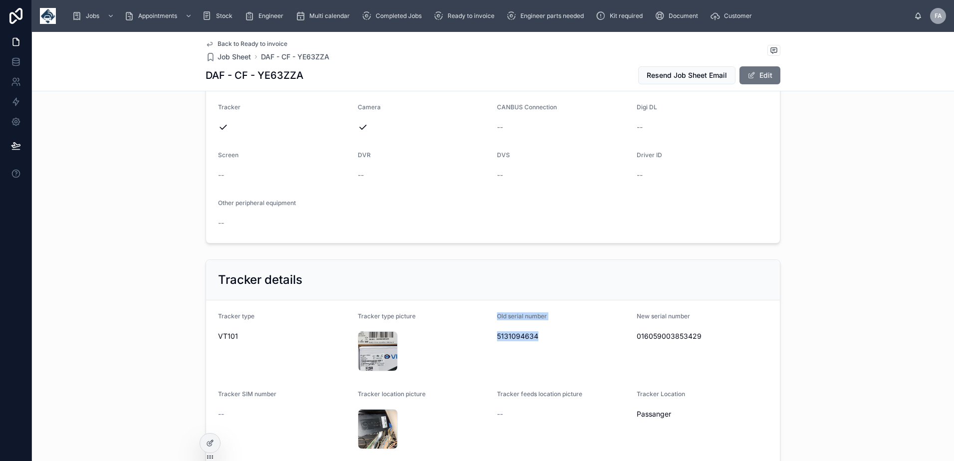
copy div "Old serial number 5131094634"
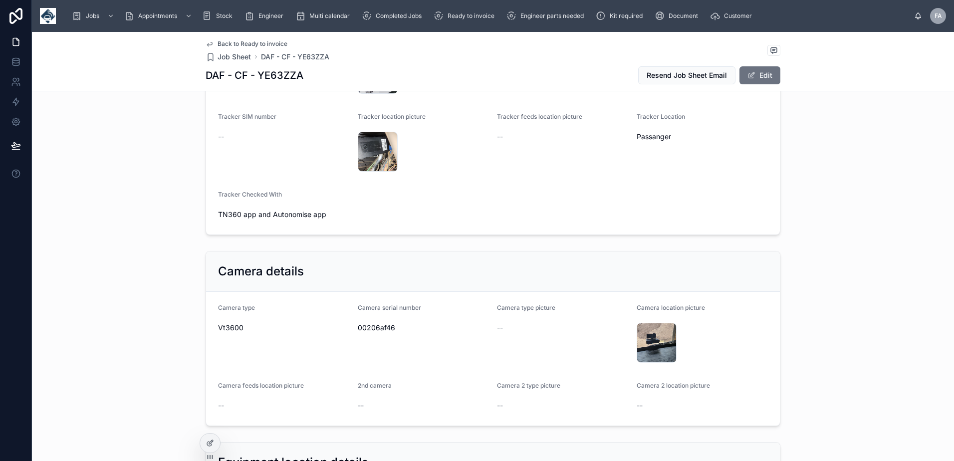
scroll to position [848, 0]
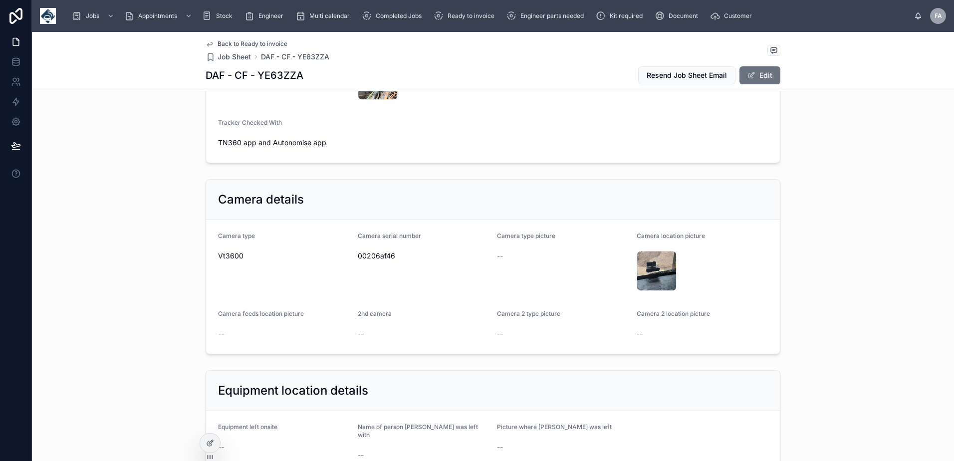
click at [359, 258] on span "00206af46" at bounding box center [424, 256] width 132 height 10
copy span "00206af46"
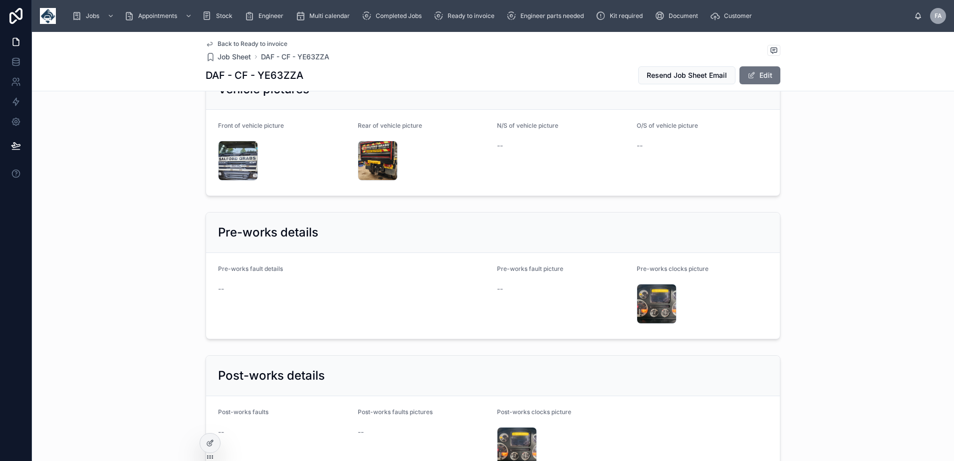
scroll to position [1746, 0]
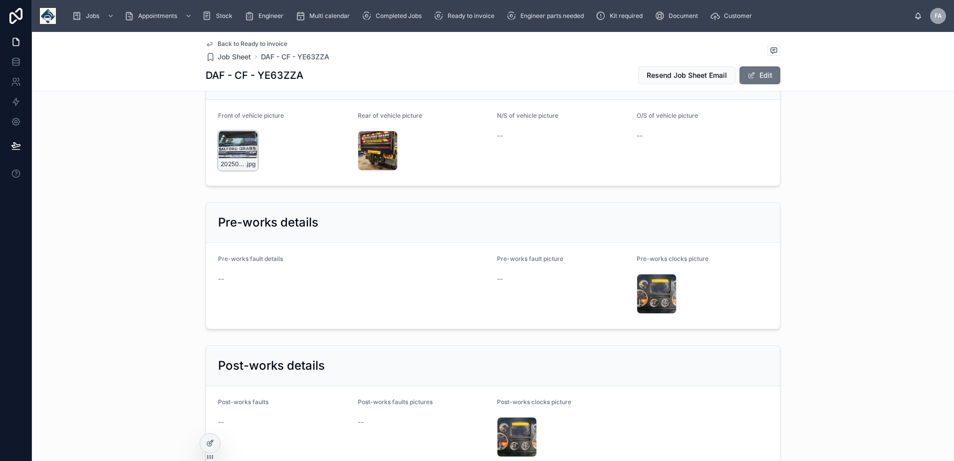
click at [229, 144] on div "20250927_102423 .jpg" at bounding box center [238, 151] width 40 height 40
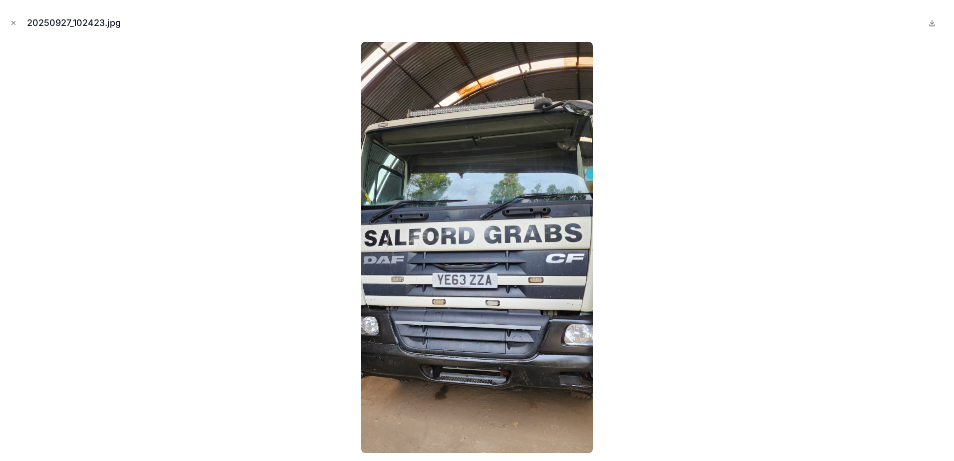
click at [14, 23] on icon "Close modal" at bounding box center [13, 22] width 7 height 7
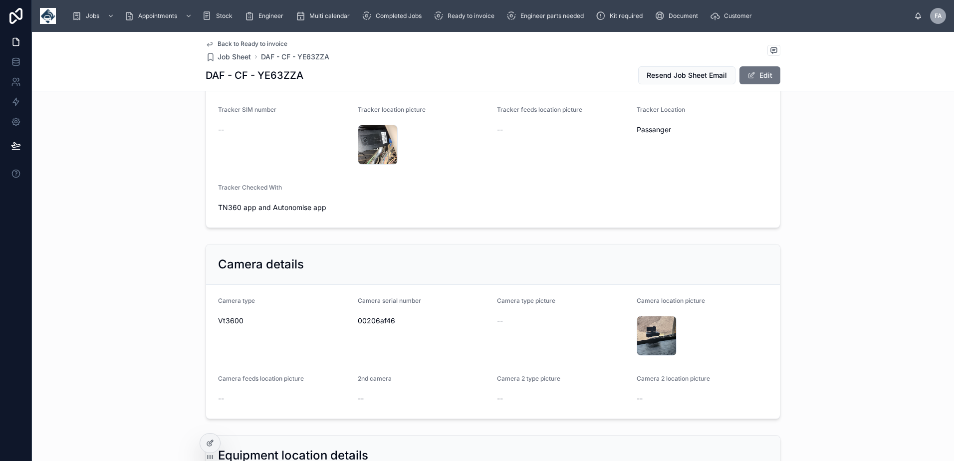
scroll to position [698, 0]
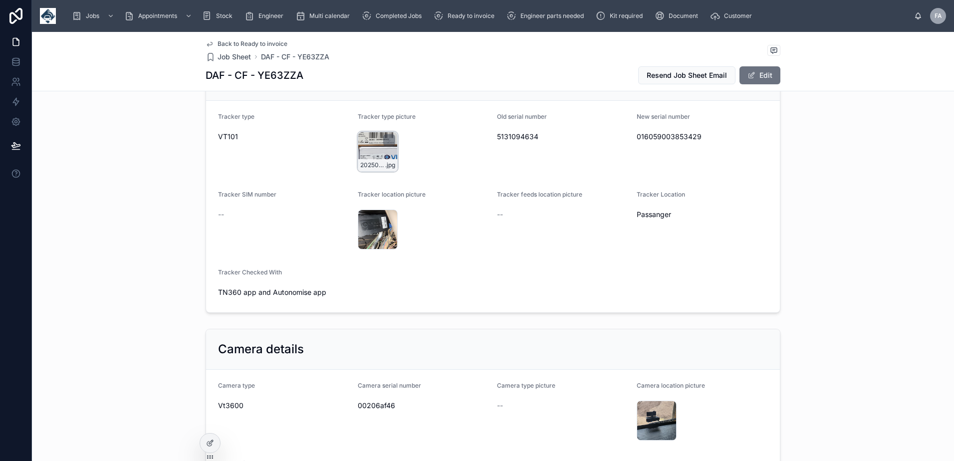
click at [375, 142] on div "20250927_110819 .jpg" at bounding box center [378, 152] width 40 height 40
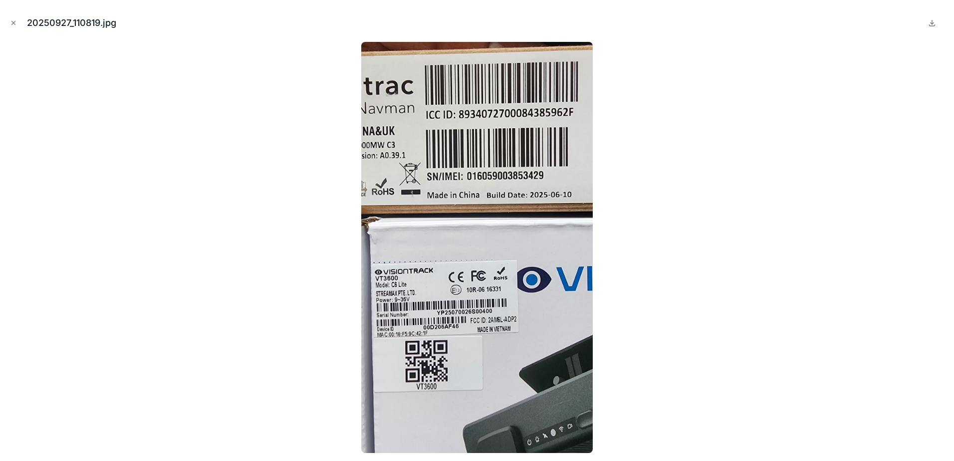
click at [13, 21] on icon "Close modal" at bounding box center [13, 22] width 7 height 7
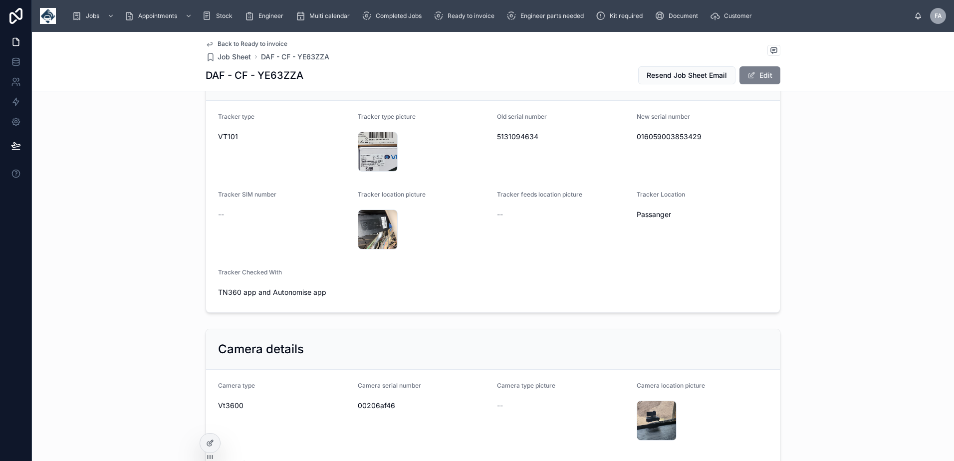
click at [764, 82] on button "Edit" at bounding box center [759, 75] width 41 height 18
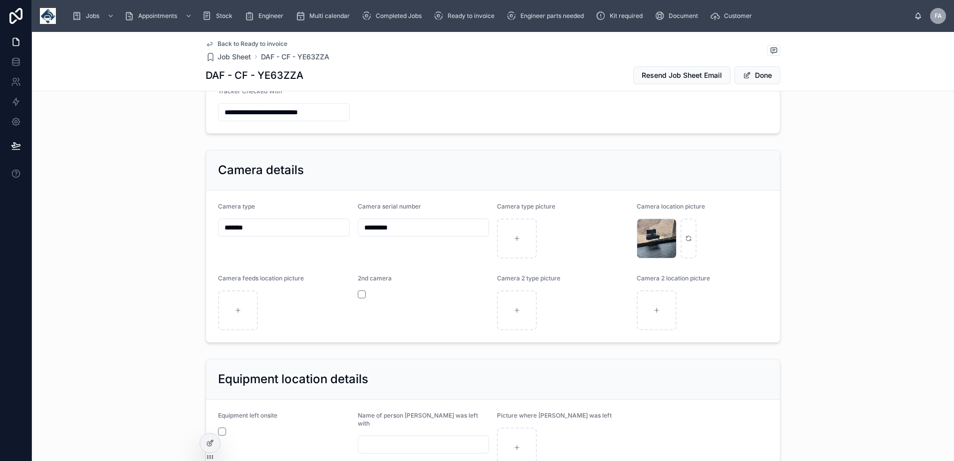
scroll to position [854, 0]
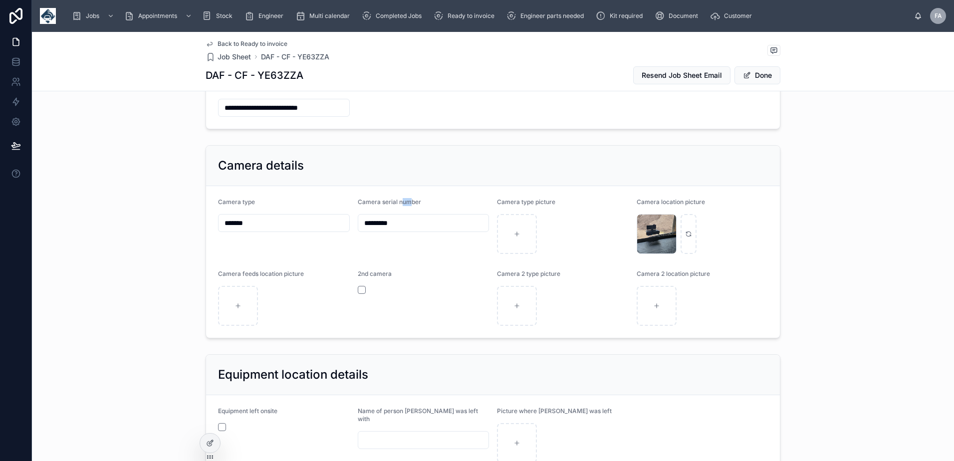
drag, startPoint x: 405, startPoint y: 211, endPoint x: 391, endPoint y: 211, distance: 13.5
click at [391, 211] on div "Camera serial number *********" at bounding box center [424, 226] width 132 height 56
drag, startPoint x: 391, startPoint y: 211, endPoint x: 402, endPoint y: 222, distance: 15.2
click at [401, 222] on input "*********" at bounding box center [423, 223] width 131 height 14
drag, startPoint x: 403, startPoint y: 222, endPoint x: 316, endPoint y: 225, distance: 86.3
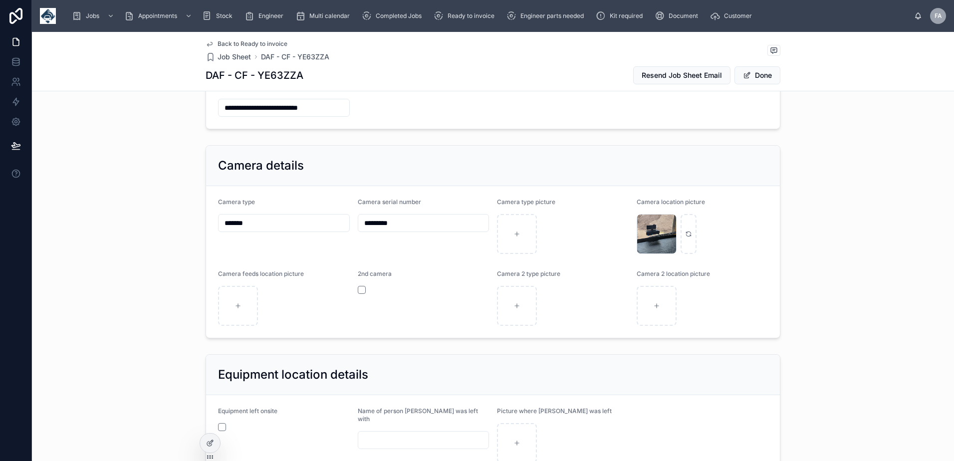
click at [316, 225] on form "Camera type ****** Camera serial number ********* Camera type picture Camera lo…" at bounding box center [493, 262] width 574 height 152
paste input "*"
type input "**********"
click at [757, 80] on span "Done" at bounding box center [757, 75] width 46 height 18
click at [747, 80] on button "Done" at bounding box center [757, 75] width 46 height 18
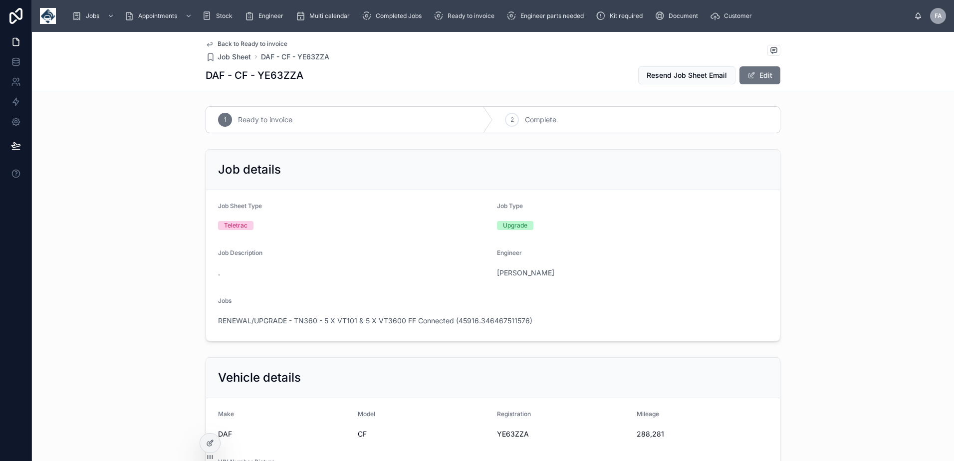
scroll to position [0, 0]
click at [510, 119] on icon at bounding box center [511, 120] width 5 height 3
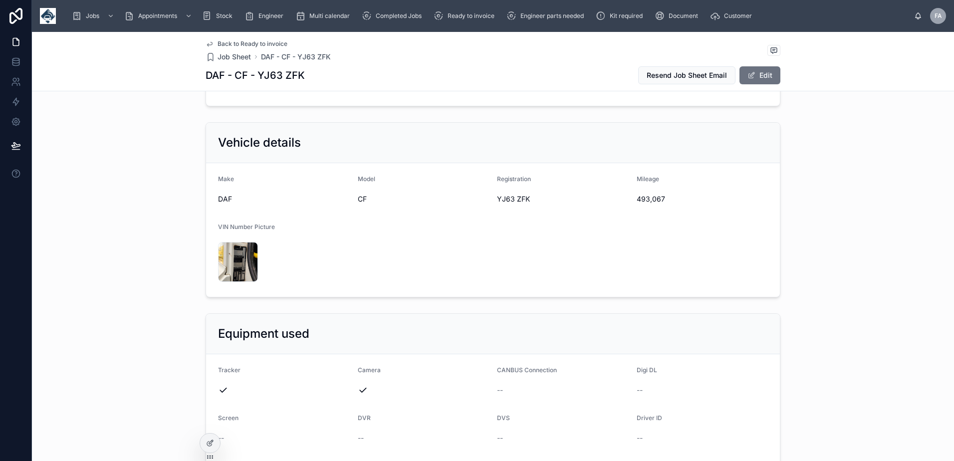
scroll to position [150, 0]
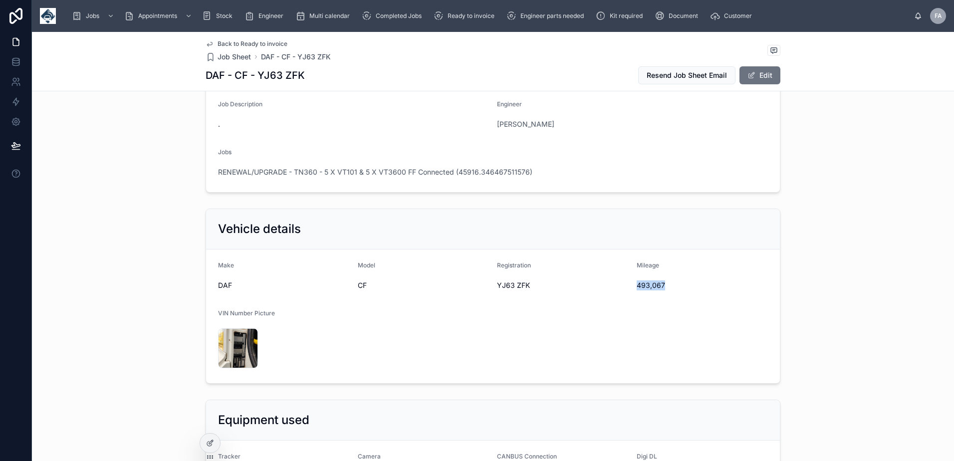
drag, startPoint x: 634, startPoint y: 287, endPoint x: 668, endPoint y: 286, distance: 34.9
click at [668, 286] on span "493,067" at bounding box center [703, 285] width 132 height 10
copy span "493,067"
drag, startPoint x: 494, startPoint y: 283, endPoint x: 527, endPoint y: 284, distance: 33.5
click at [527, 284] on span "YJ63 ZFK" at bounding box center [563, 285] width 132 height 10
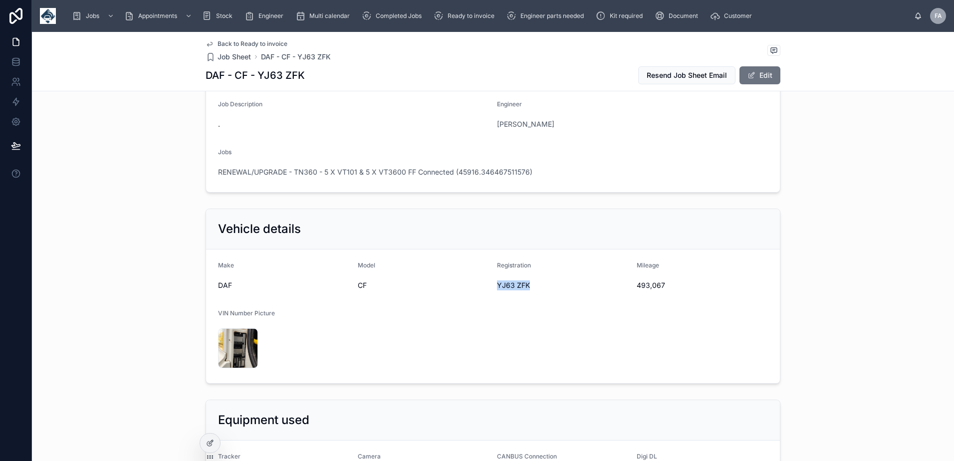
copy span "YJ63 ZFK"
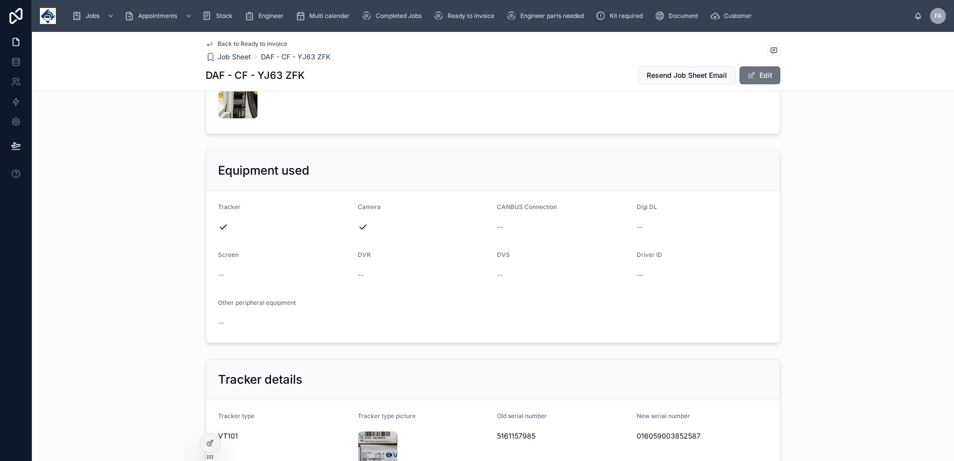
scroll to position [599, 0]
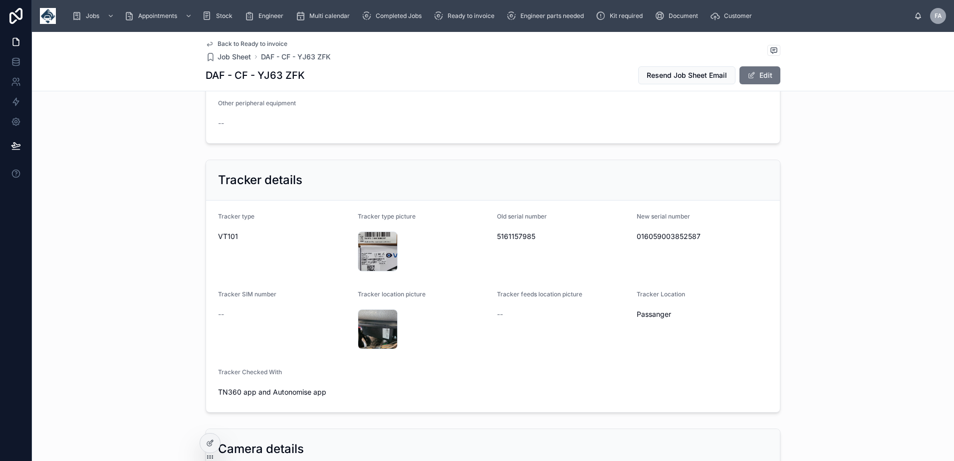
click at [641, 237] on span "016059003852587" at bounding box center [703, 236] width 132 height 10
copy span "016059003852587"
drag, startPoint x: 490, startPoint y: 215, endPoint x: 530, endPoint y: 237, distance: 46.2
click at [530, 237] on form "Tracker type VT101 Tracker type picture 20250927_112504 .jpg Old serial number …" at bounding box center [493, 307] width 574 height 212
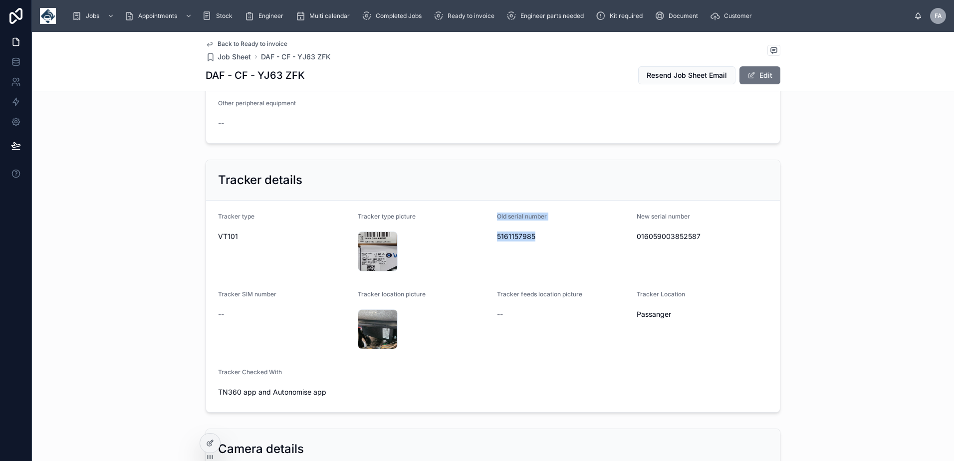
copy div "Old serial number 5161157985"
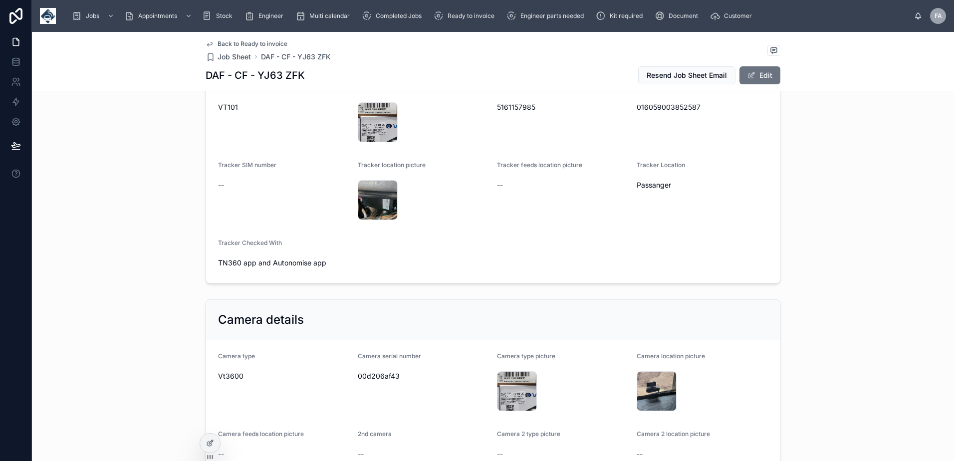
scroll to position [798, 0]
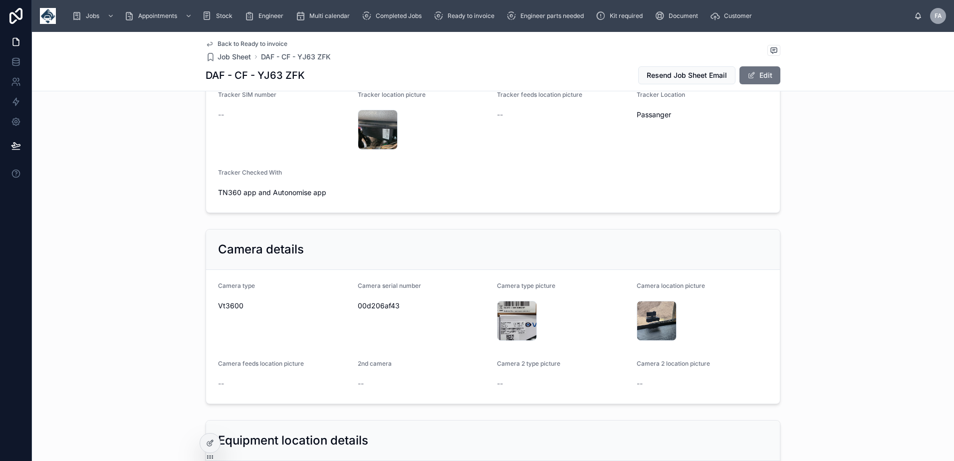
click at [375, 308] on span "00d206af43" at bounding box center [424, 306] width 132 height 10
copy span "00d206af43"
click at [515, 317] on div "20250927_112504 .jpg" at bounding box center [517, 321] width 40 height 40
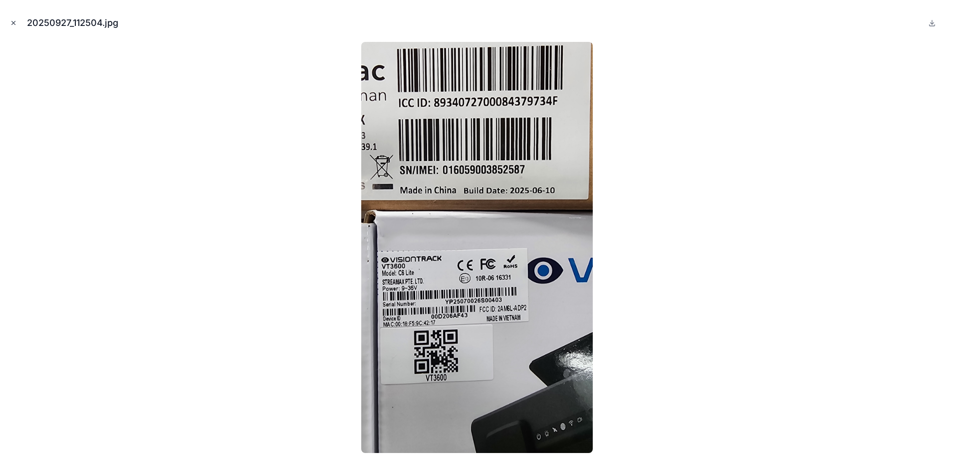
click at [11, 25] on icon "Close modal" at bounding box center [13, 22] width 7 height 7
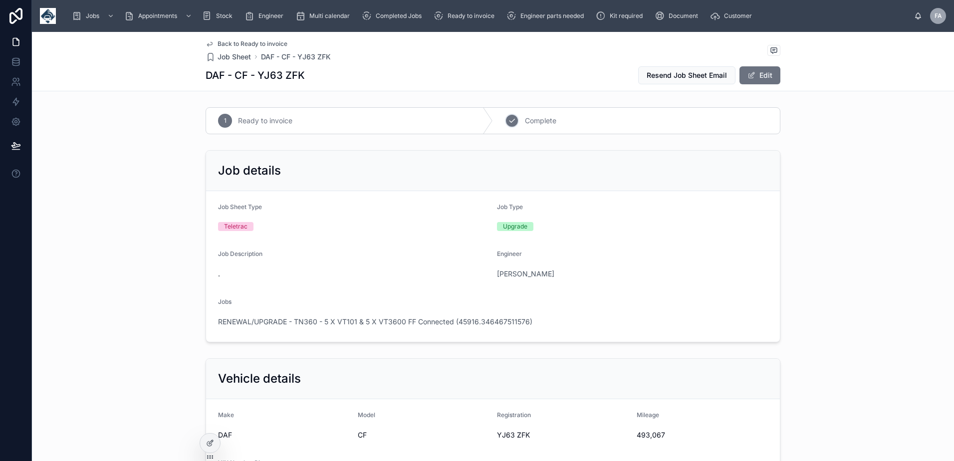
click at [517, 124] on div "2 Complete" at bounding box center [636, 121] width 287 height 26
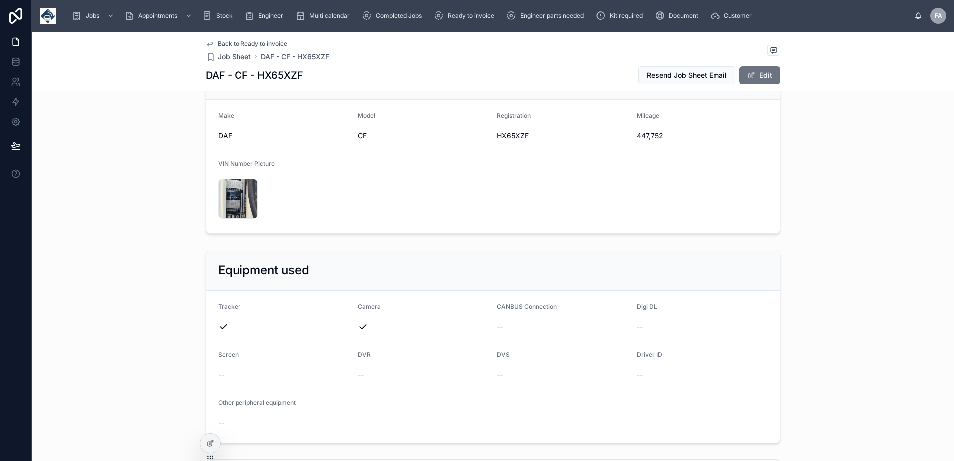
scroll to position [100, 0]
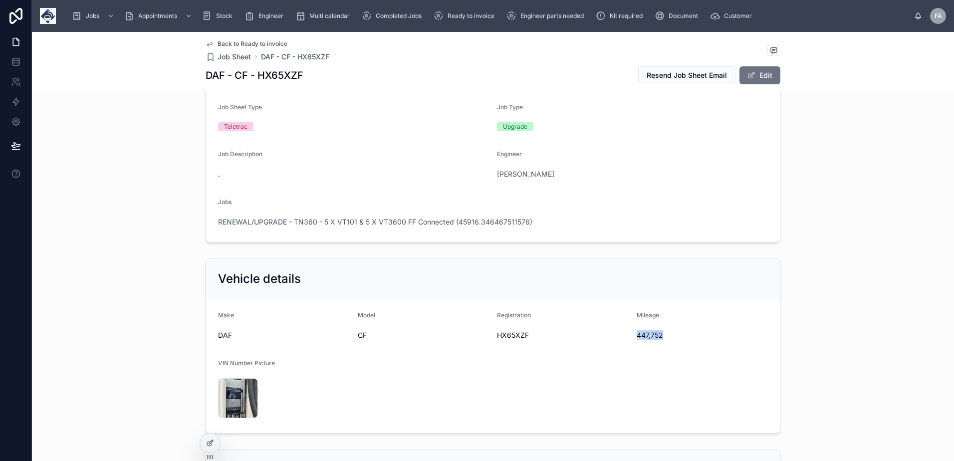
drag, startPoint x: 630, startPoint y: 338, endPoint x: 680, endPoint y: 340, distance: 49.9
click at [680, 340] on form "Make DAF Model CF Registration HX65XZF Mileage 447,752 VIN Number Picture 20250…" at bounding box center [493, 366] width 574 height 134
copy span "447,752"
click at [507, 336] on span "HX65XZF" at bounding box center [563, 335] width 132 height 10
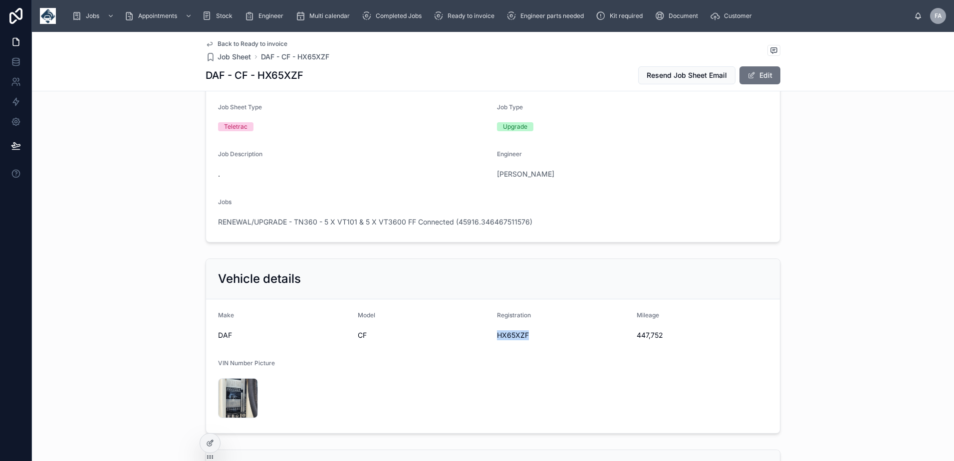
copy span "HX65XZF"
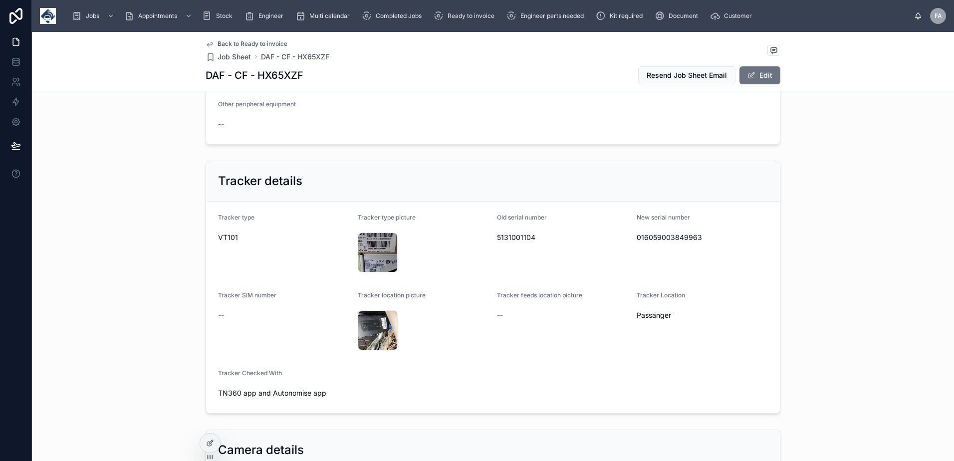
scroll to position [599, 0]
click at [647, 235] on span "016059003849963" at bounding box center [703, 236] width 132 height 10
copy span "016059003849963"
drag, startPoint x: 501, startPoint y: 221, endPoint x: 535, endPoint y: 240, distance: 39.1
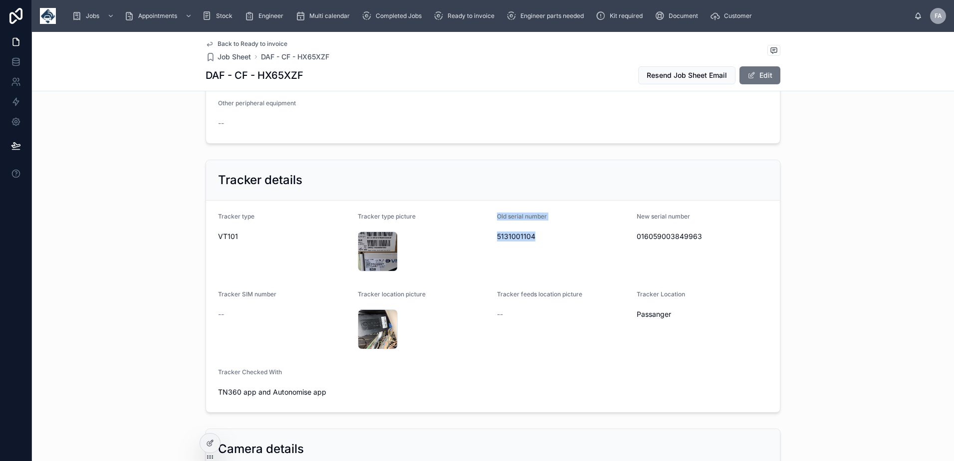
click at [535, 240] on form "Tracker type VT101 Tracker type picture 20250927_121440 .jpg Old serial number …" at bounding box center [493, 307] width 574 height 212
copy div "Old serial number 5131001104"
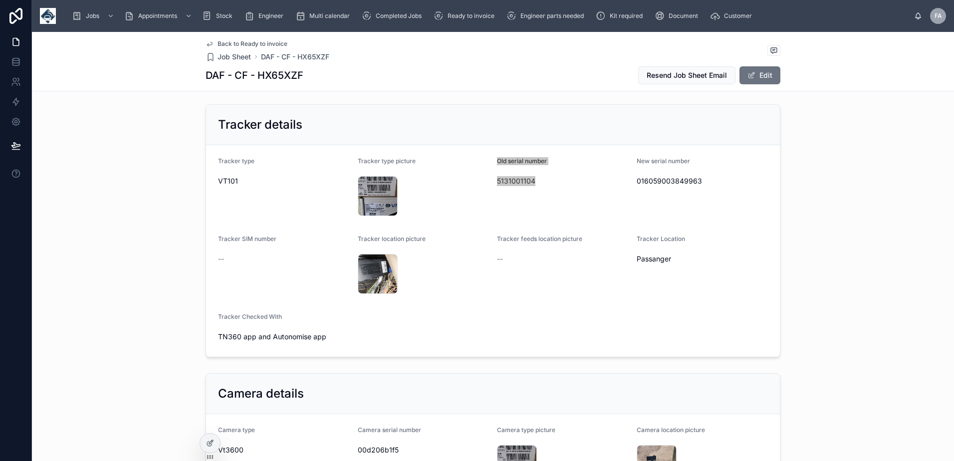
scroll to position [798, 0]
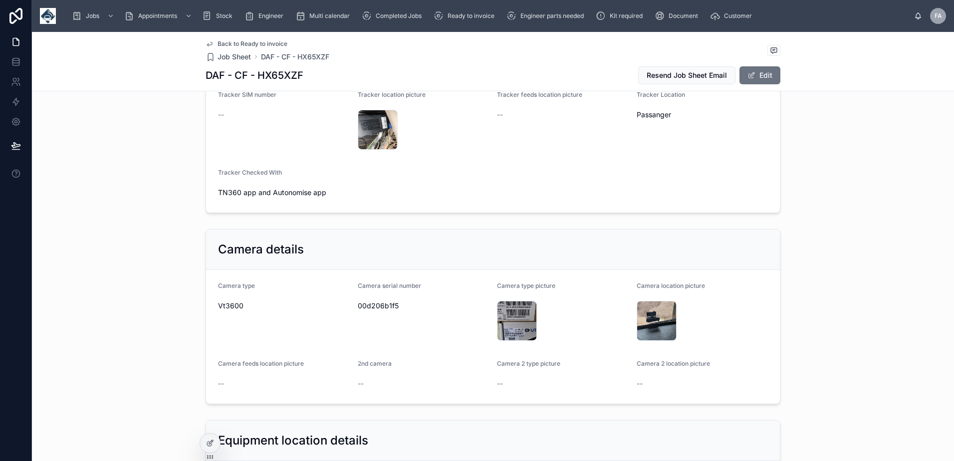
click at [382, 306] on span "00d206b1f5" at bounding box center [424, 306] width 132 height 10
copy span "00d206b1f5"
click at [518, 316] on div "20250927_121440 .jpg" at bounding box center [517, 321] width 40 height 40
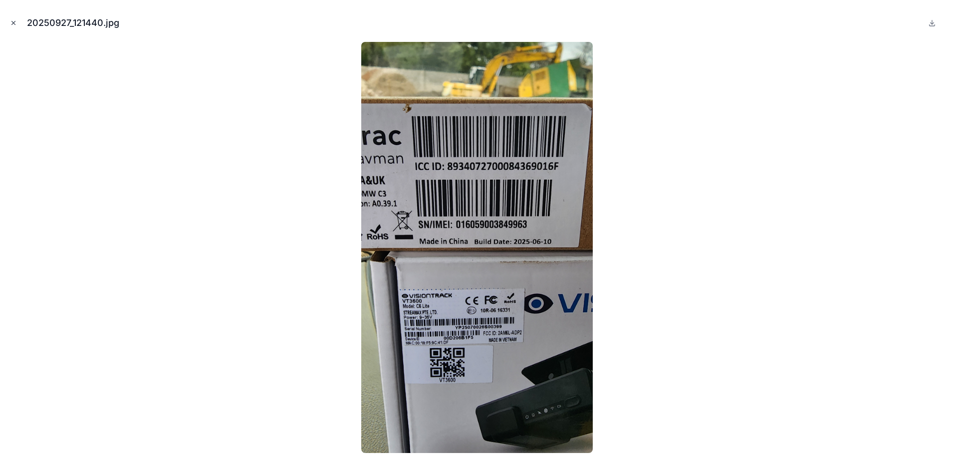
click at [12, 22] on icon "Close modal" at bounding box center [13, 22] width 7 height 7
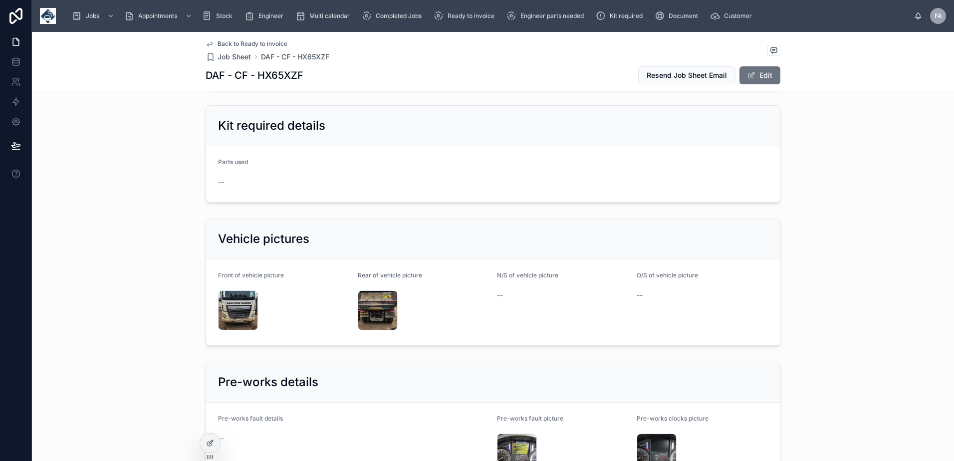
scroll to position [1596, 0]
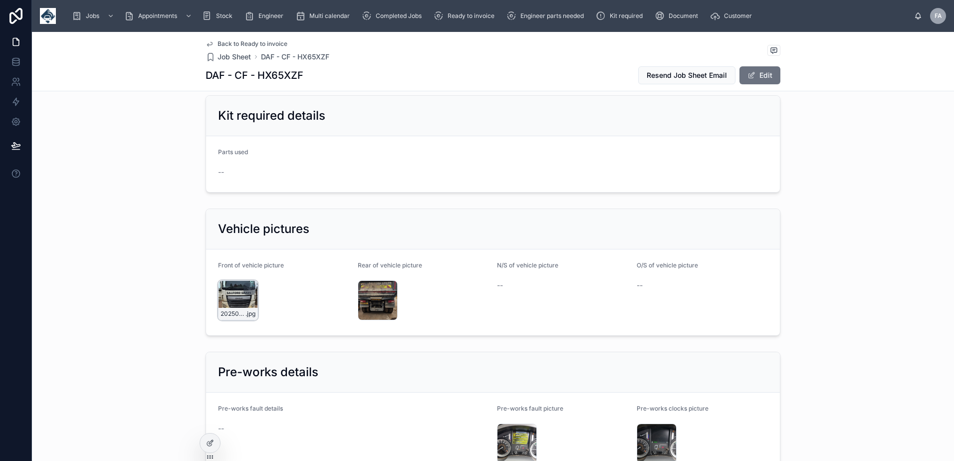
click at [228, 298] on div "20250927_121216 .jpg" at bounding box center [238, 300] width 40 height 40
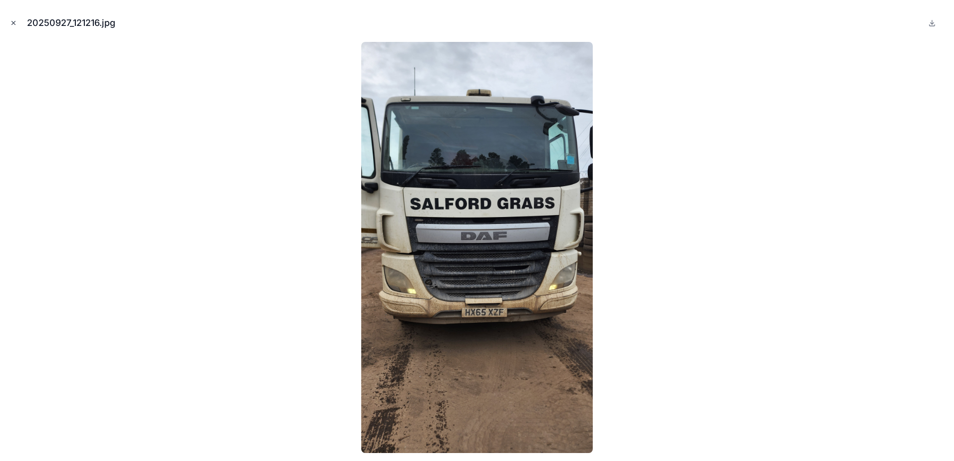
click at [14, 25] on icon "Close modal" at bounding box center [13, 22] width 7 height 7
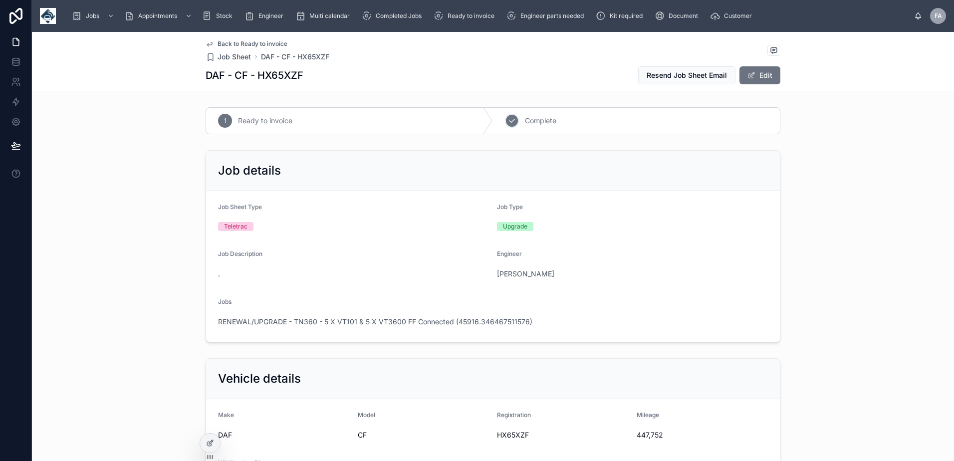
click at [508, 128] on div "2 Complete" at bounding box center [636, 121] width 287 height 26
click at [427, 321] on span "RENEWAL/UPGRADE - TN360 - 5 X VT101 & 5 X VT3600 FF Connected (45916.3464675115…" at bounding box center [375, 322] width 314 height 10
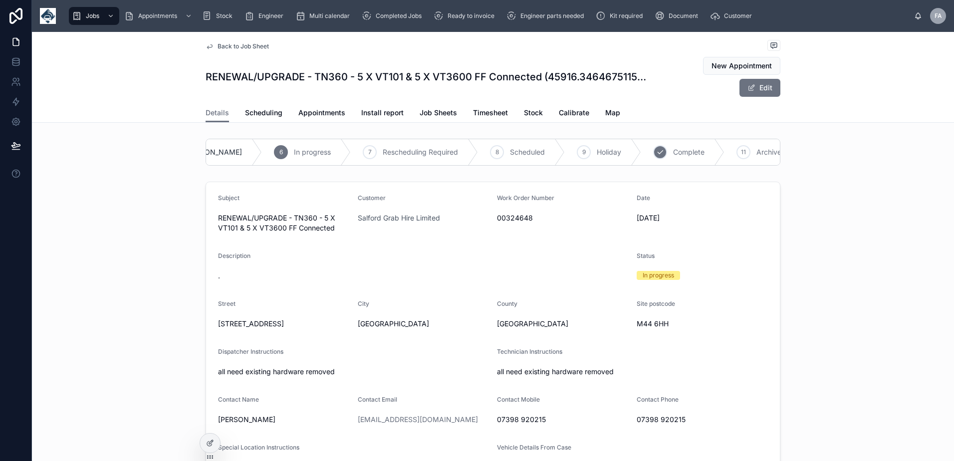
click at [673, 153] on span "Complete" at bounding box center [688, 152] width 31 height 10
click at [304, 108] on span "Appointments" at bounding box center [321, 113] width 47 height 10
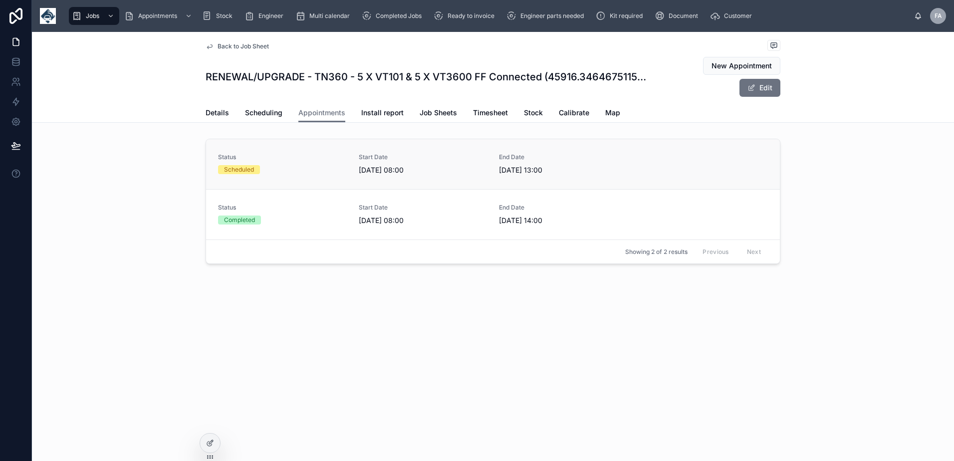
click at [272, 179] on link "Status Scheduled Start Date 27/09/2025 08:00 End Date 27/09/2025 13:00" at bounding box center [493, 164] width 574 height 50
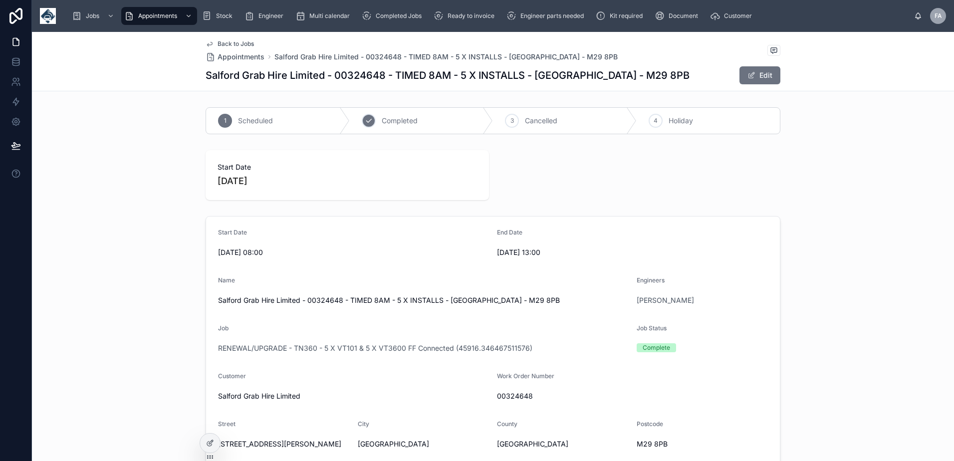
click at [368, 126] on div "2" at bounding box center [369, 121] width 14 height 14
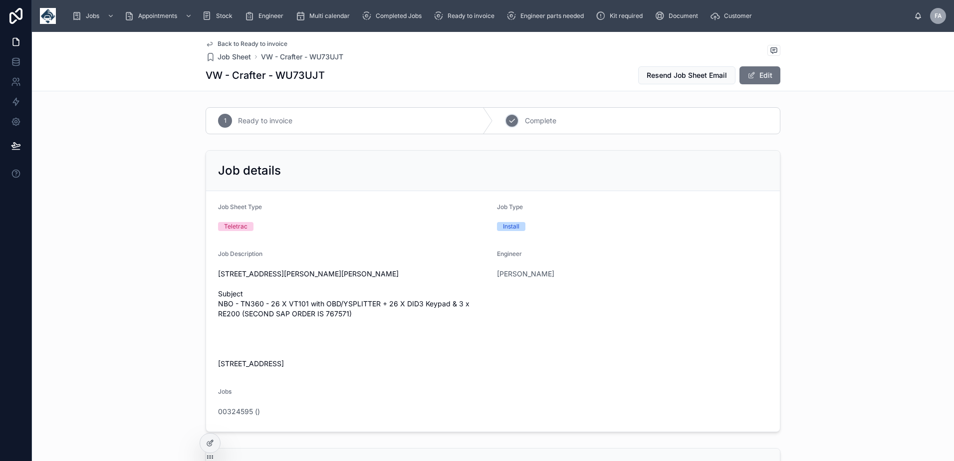
click at [510, 123] on icon at bounding box center [512, 121] width 8 height 8
click at [513, 125] on div "2" at bounding box center [512, 121] width 14 height 14
click at [508, 120] on icon at bounding box center [512, 121] width 8 height 8
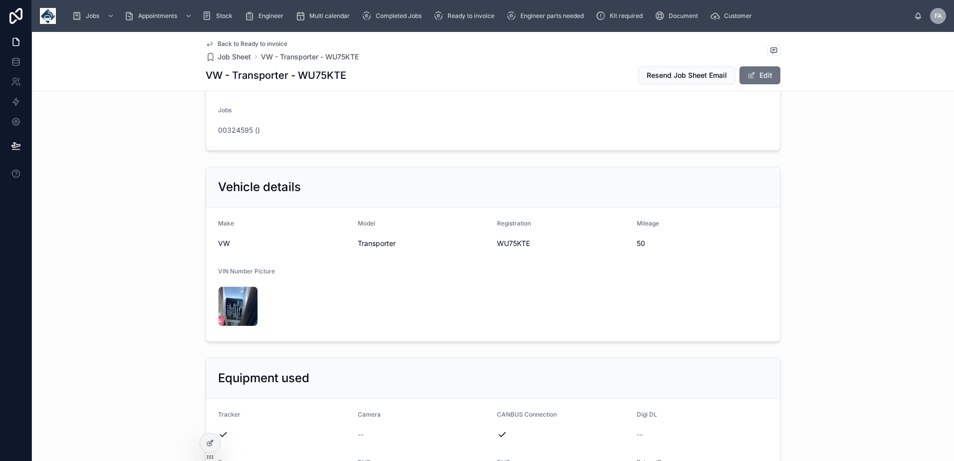
scroll to position [299, 0]
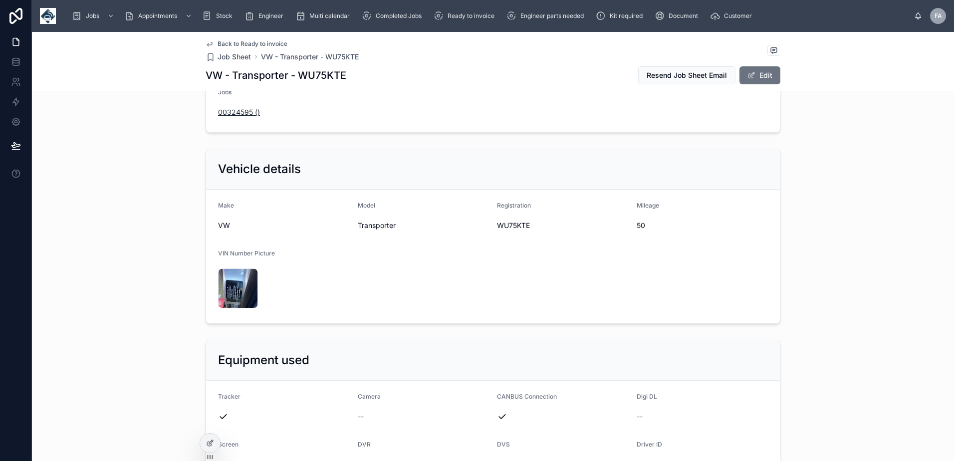
click at [233, 117] on span "00324595 ()" at bounding box center [239, 112] width 42 height 10
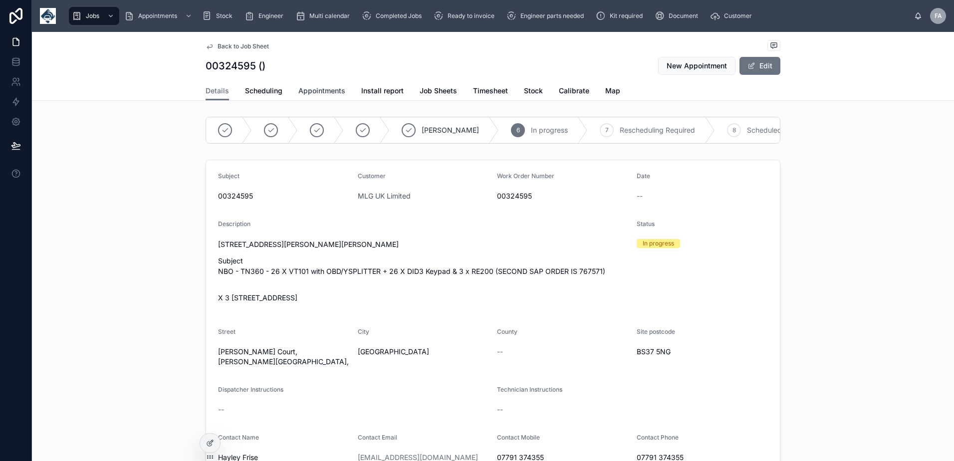
click at [311, 94] on span "Appointments" at bounding box center [321, 91] width 47 height 10
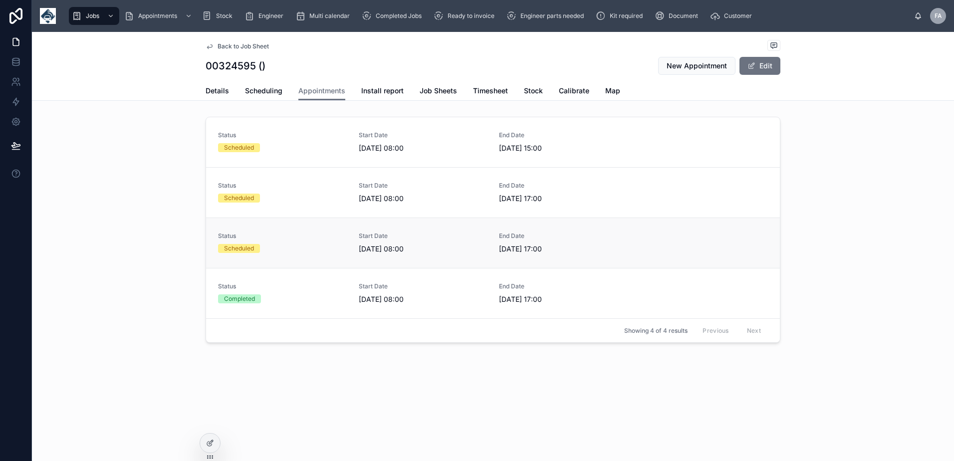
click at [281, 243] on div "Status Scheduled" at bounding box center [282, 242] width 129 height 21
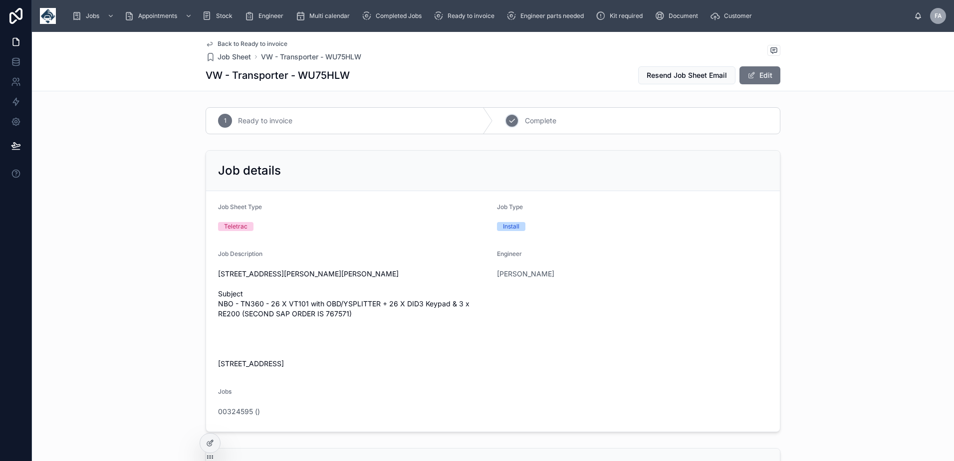
click at [508, 117] on icon at bounding box center [512, 121] width 8 height 8
click at [508, 120] on icon at bounding box center [512, 121] width 8 height 8
click at [508, 121] on icon at bounding box center [512, 121] width 8 height 8
click at [509, 118] on icon at bounding box center [512, 121] width 8 height 8
click at [512, 119] on div "2" at bounding box center [512, 121] width 14 height 14
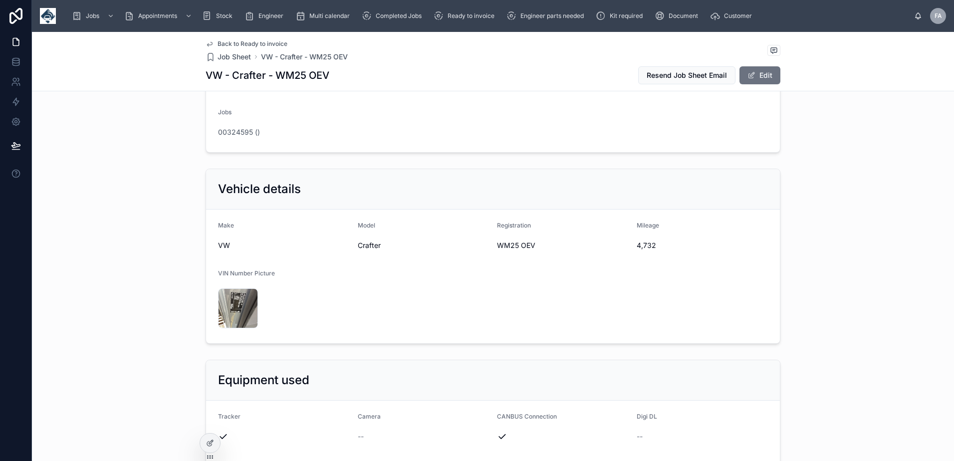
scroll to position [349, 0]
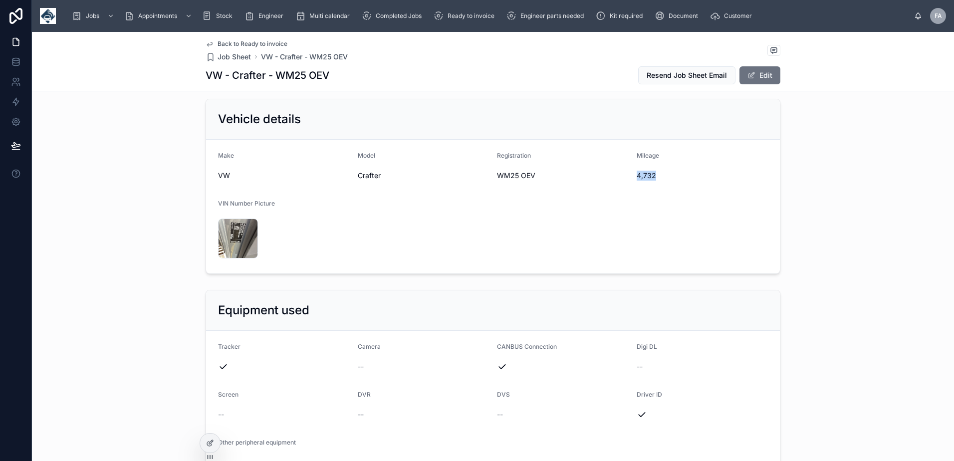
drag, startPoint x: 631, startPoint y: 225, endPoint x: 657, endPoint y: 225, distance: 25.9
click at [657, 225] on form "Make VW Model Crafter Registration WM25 OEV Mileage 4,732 VIN Number Picture IM…" at bounding box center [493, 207] width 574 height 134
copy span "4,732"
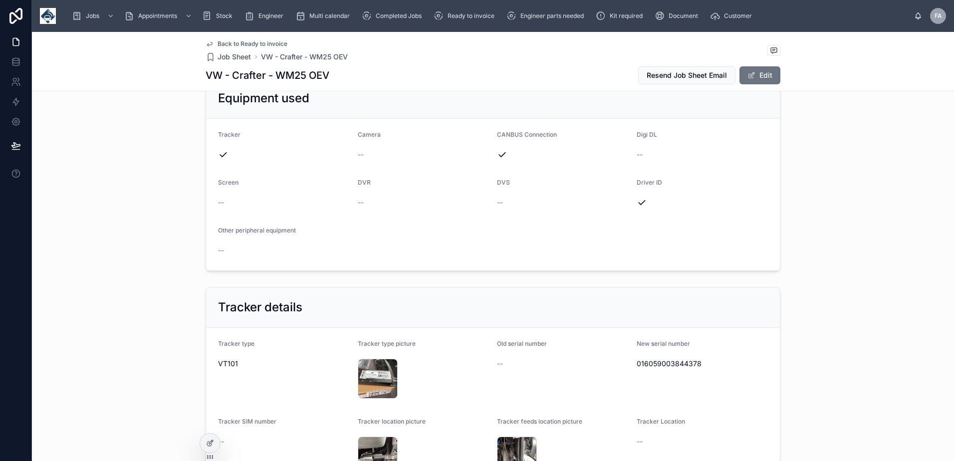
scroll to position [599, 0]
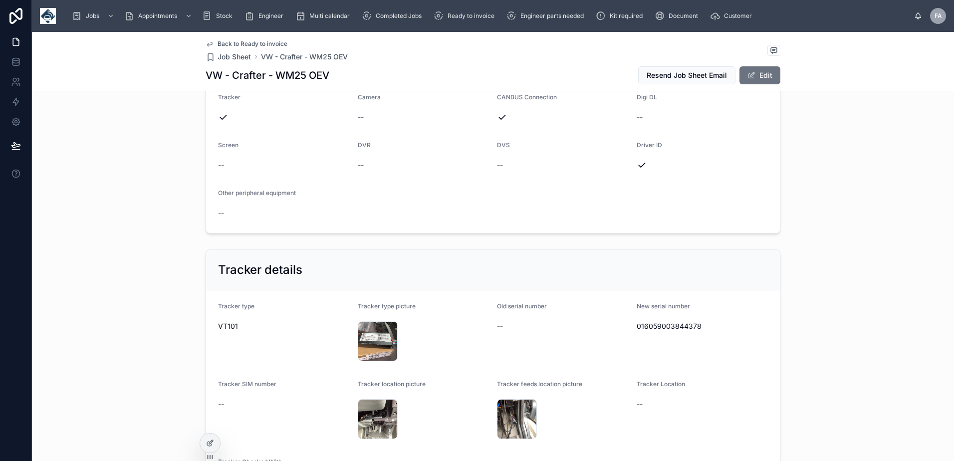
click at [687, 331] on span "016059003844378" at bounding box center [703, 326] width 132 height 10
copy span "016059003844378"
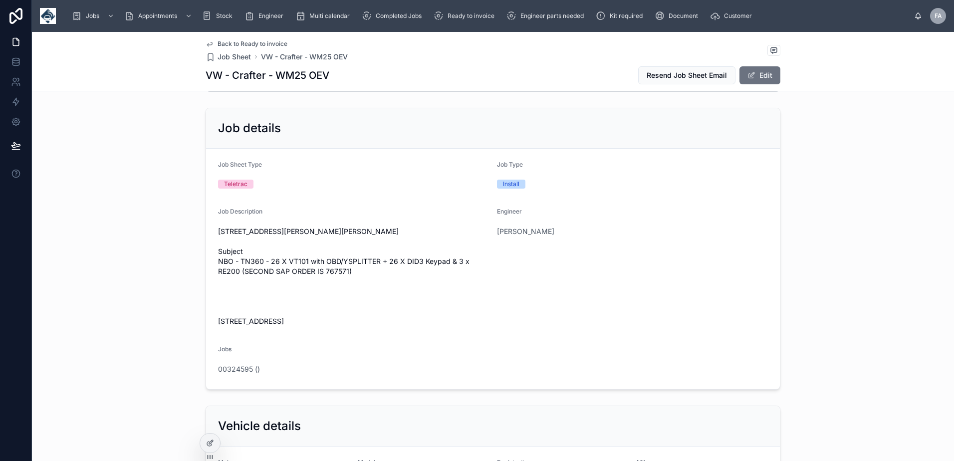
scroll to position [0, 0]
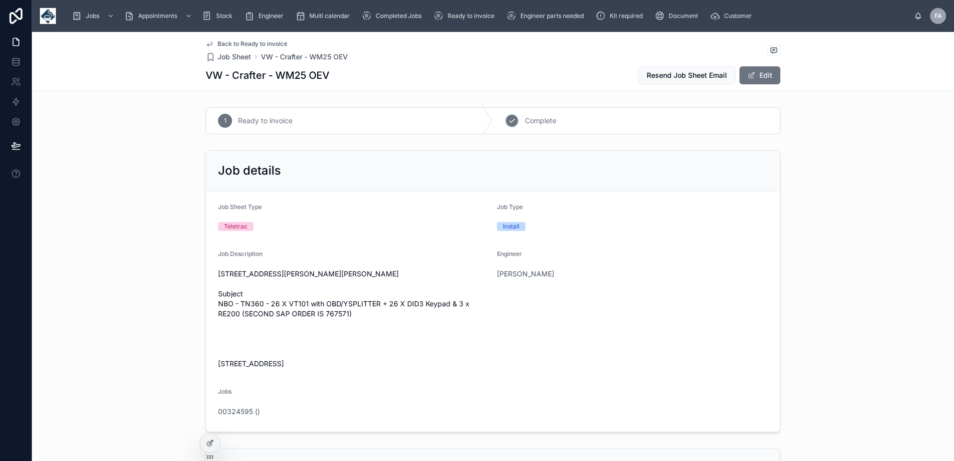
click at [514, 128] on div "2 Complete" at bounding box center [636, 121] width 287 height 26
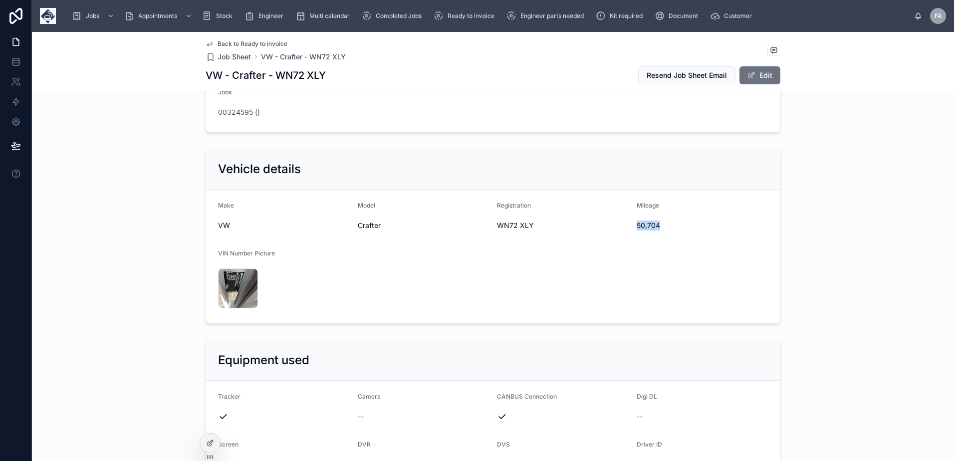
drag, startPoint x: 630, startPoint y: 275, endPoint x: 669, endPoint y: 279, distance: 39.6
click at [669, 279] on form "Make VW Model Crafter Registration WN72 XLY Mileage 50,704 VIN Number Picture I…" at bounding box center [493, 257] width 574 height 134
copy span "50,704"
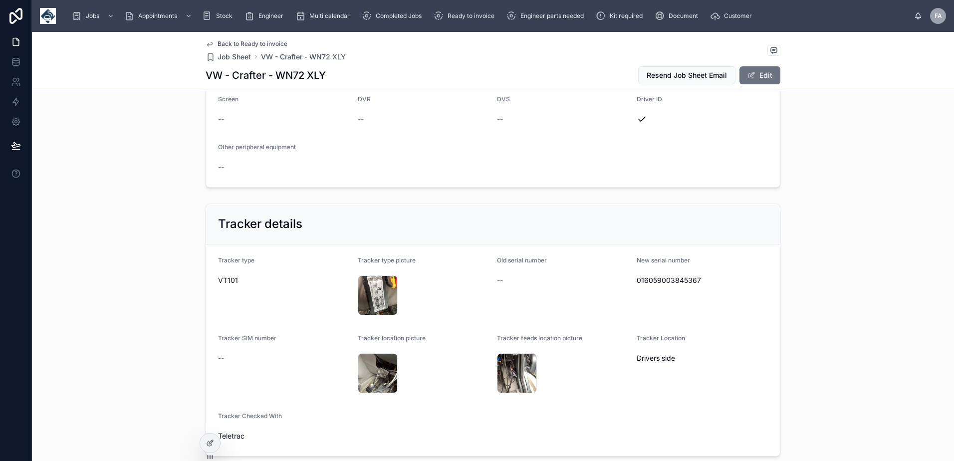
scroll to position [798, 0]
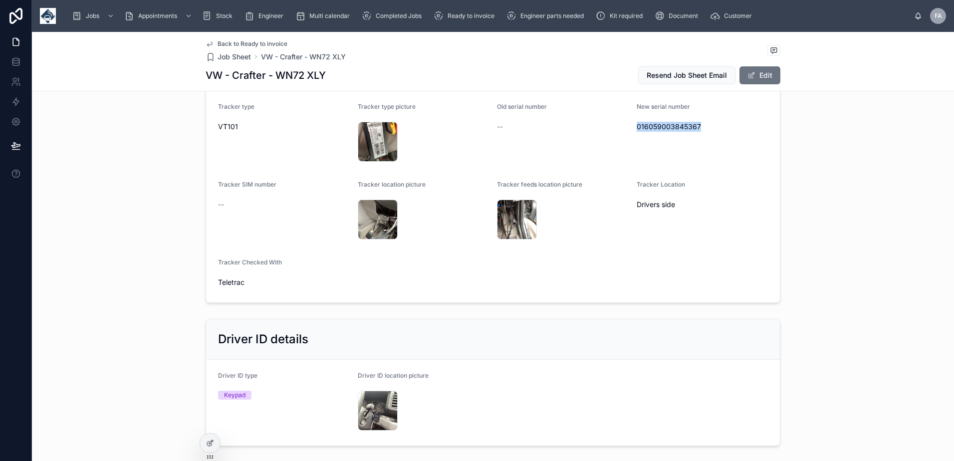
click at [684, 132] on span "016059003845367" at bounding box center [703, 127] width 132 height 10
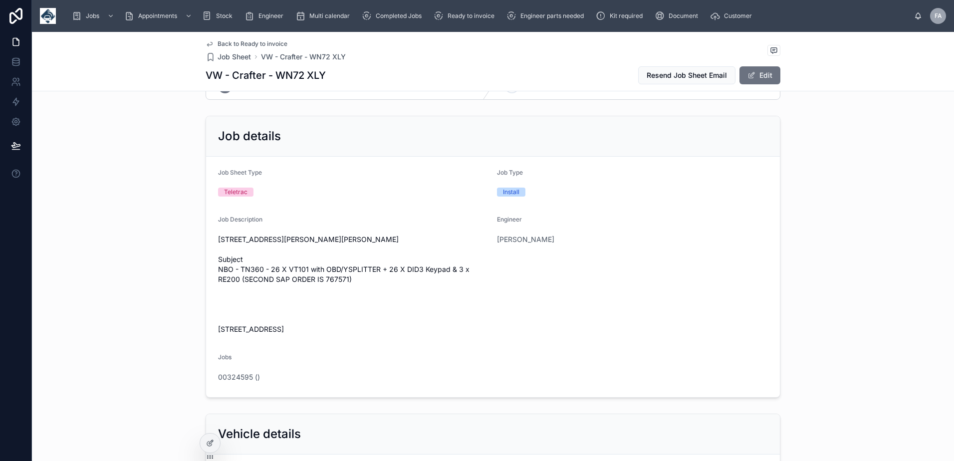
scroll to position [0, 0]
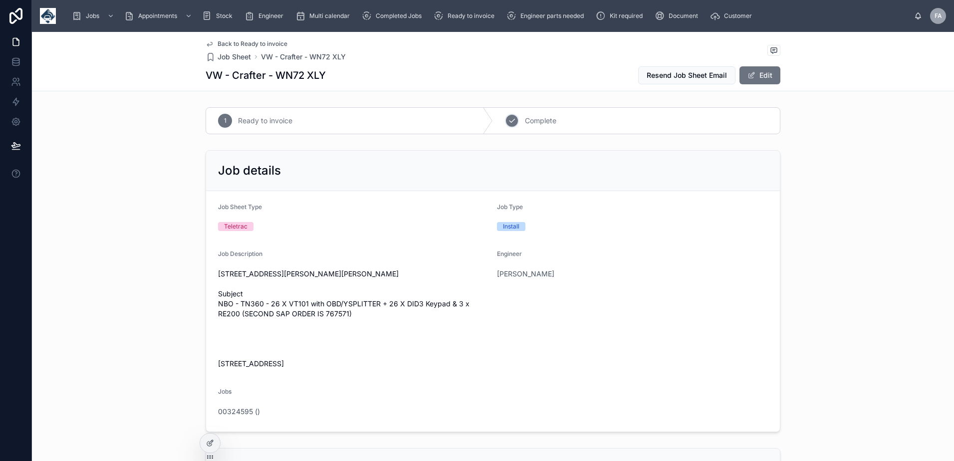
click at [513, 123] on div "2" at bounding box center [512, 121] width 14 height 14
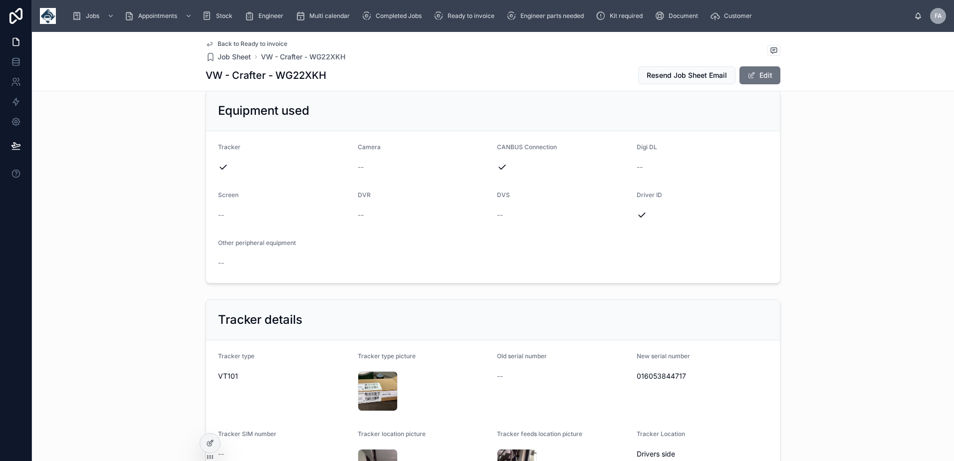
scroll to position [748, 0]
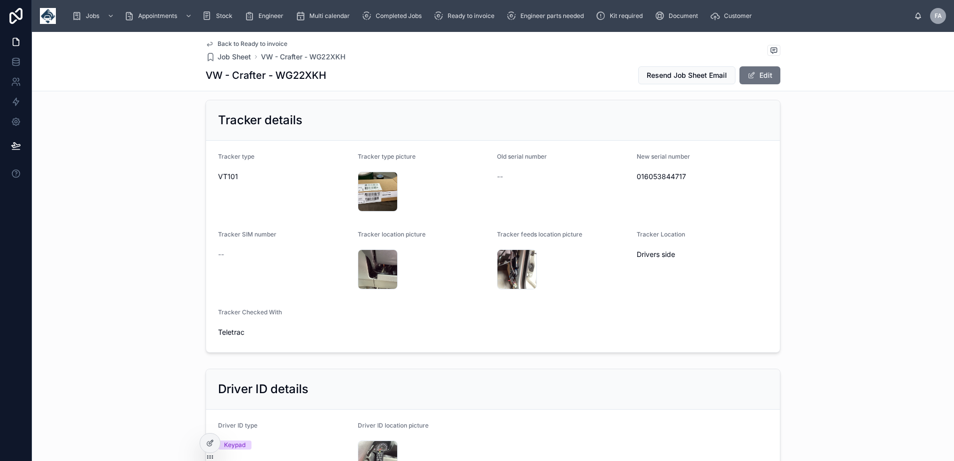
click at [652, 182] on span "016053844717" at bounding box center [703, 177] width 132 height 10
copy span "016053844717"
click at [372, 212] on div "IMG_2937 .jpeg" at bounding box center [378, 192] width 40 height 40
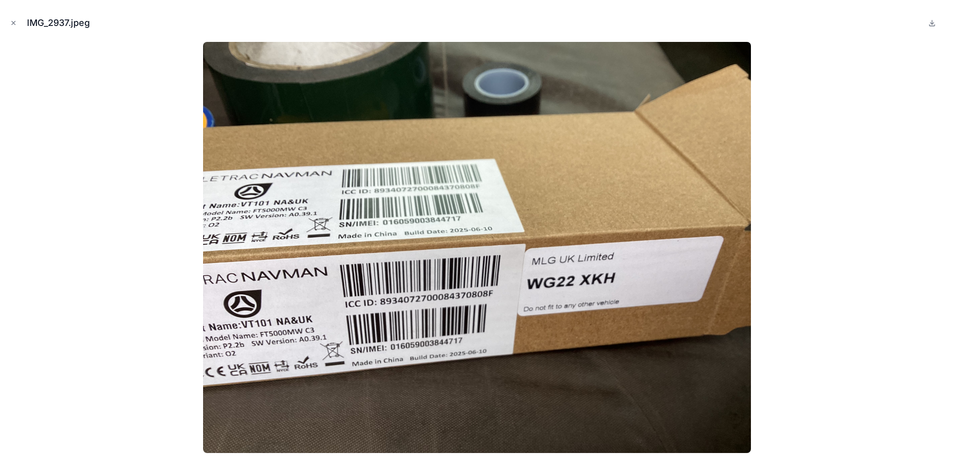
click at [6, 24] on div "IMG_2937.jpeg" at bounding box center [477, 230] width 954 height 461
click at [17, 23] on button "Close modal" at bounding box center [13, 22] width 11 height 11
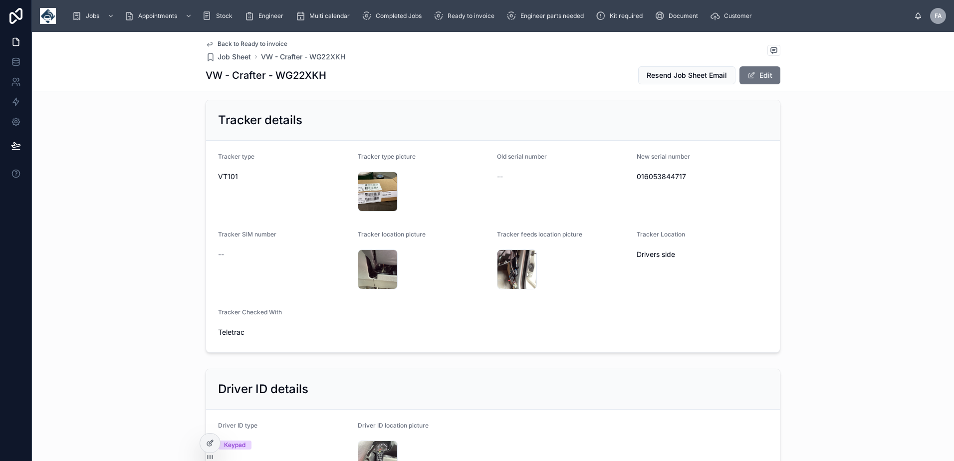
click at [766, 81] on button "Edit" at bounding box center [759, 75] width 41 height 18
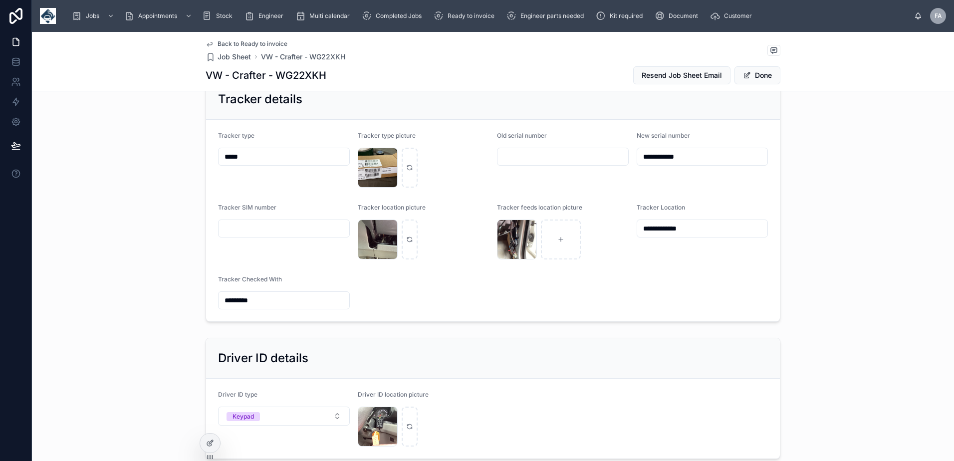
scroll to position [743, 0]
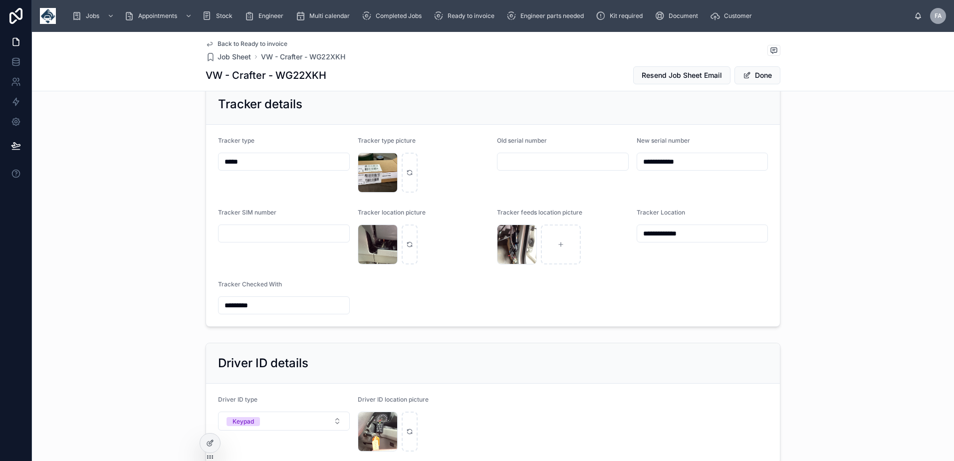
drag, startPoint x: 687, startPoint y: 207, endPoint x: 534, endPoint y: 208, distance: 153.2
click at [534, 208] on form "**********" at bounding box center [493, 226] width 574 height 202
paste input "**"
type input "**********"
click at [753, 78] on button "Done" at bounding box center [757, 75] width 46 height 18
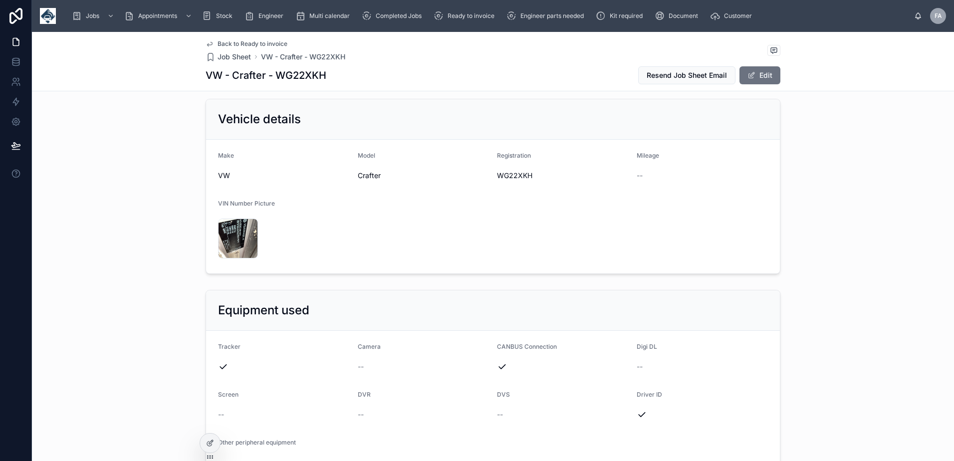
scroll to position [0, 0]
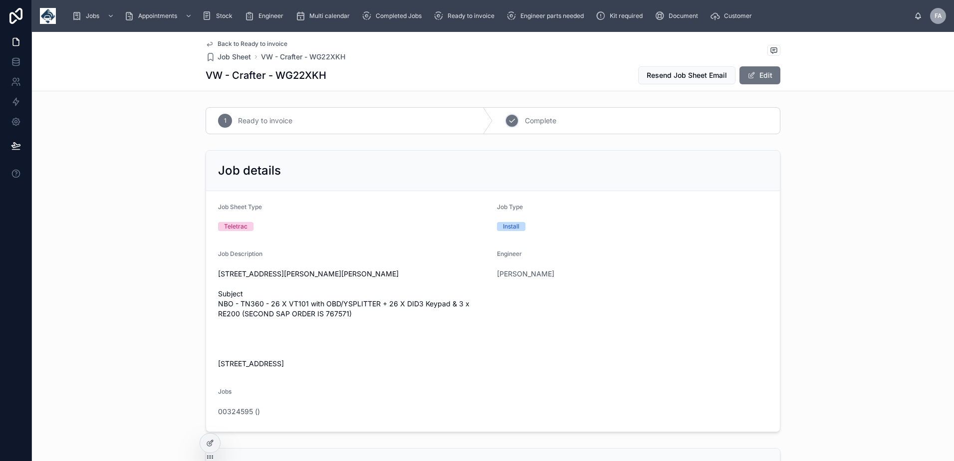
click at [511, 122] on icon at bounding box center [512, 121] width 8 height 8
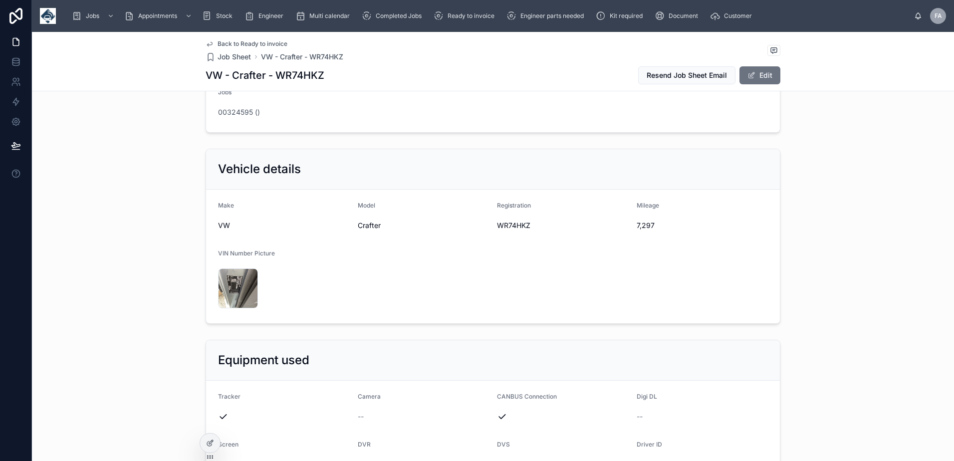
click at [514, 230] on span "WR74HKZ" at bounding box center [563, 225] width 132 height 10
copy span "WR74HKZ"
drag, startPoint x: 631, startPoint y: 275, endPoint x: 651, endPoint y: 276, distance: 20.0
click at [651, 276] on form "Make VW Model Crafter Registration WR74HKZ Mileage 7,297 VIN Number Picture IMG…" at bounding box center [493, 257] width 574 height 134
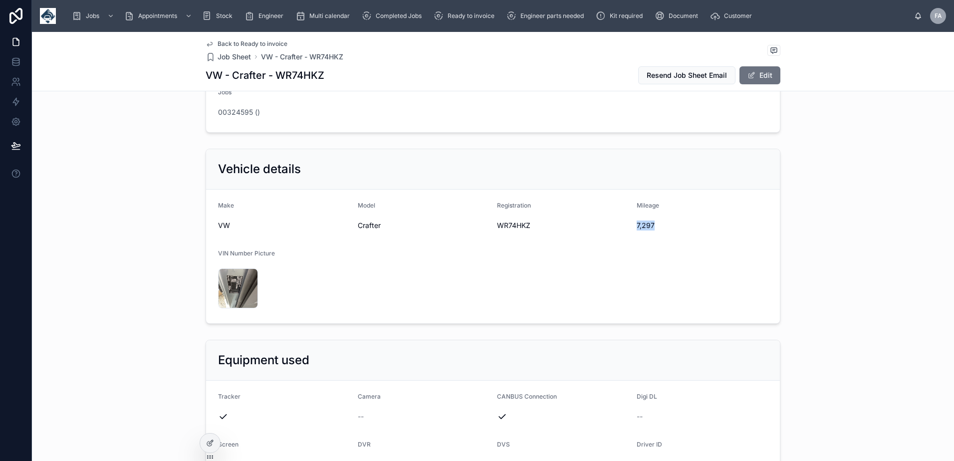
copy span "7,297"
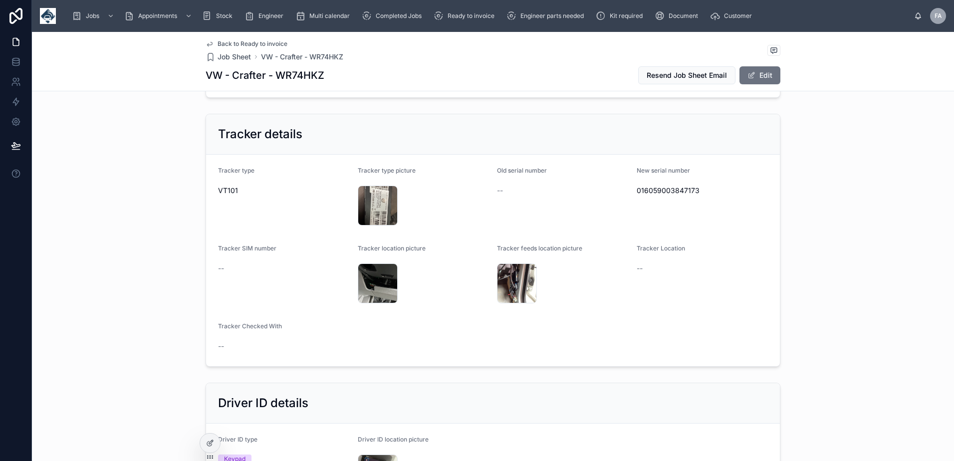
scroll to position [748, 0]
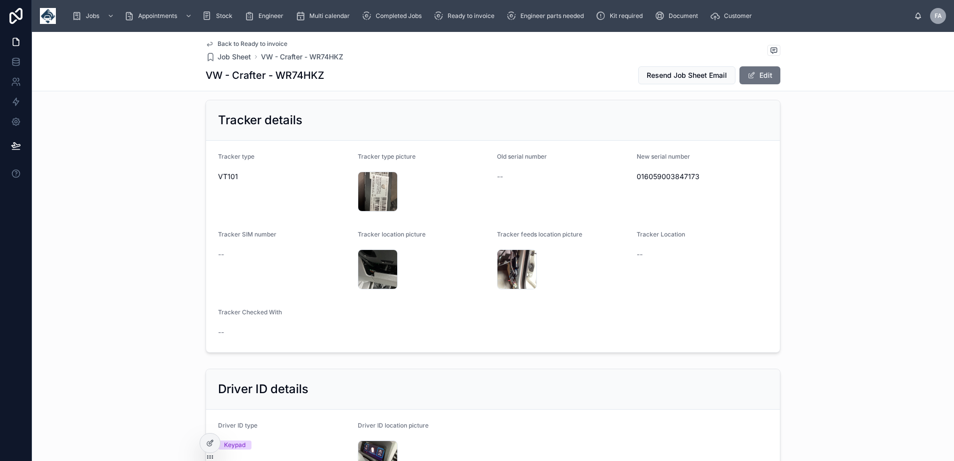
click at [685, 182] on span "016059003847173" at bounding box center [703, 177] width 132 height 10
copy span "016059003847173"
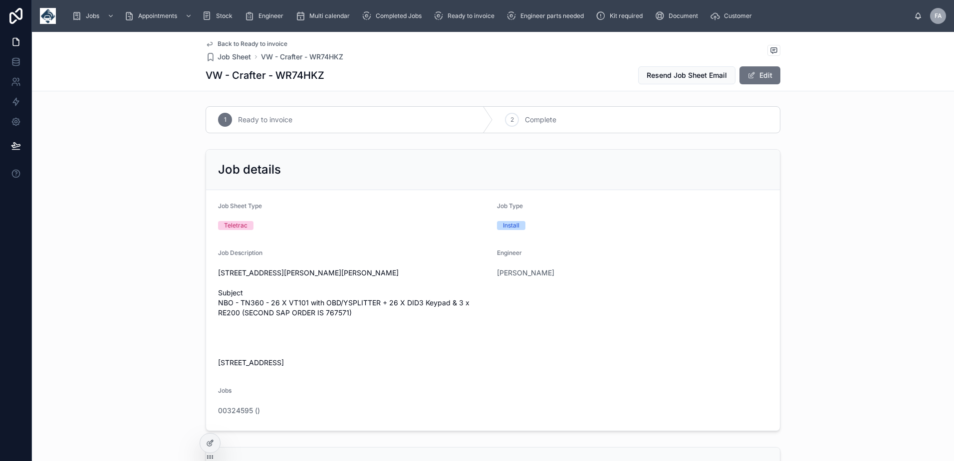
scroll to position [0, 0]
click at [509, 123] on icon at bounding box center [512, 121] width 8 height 8
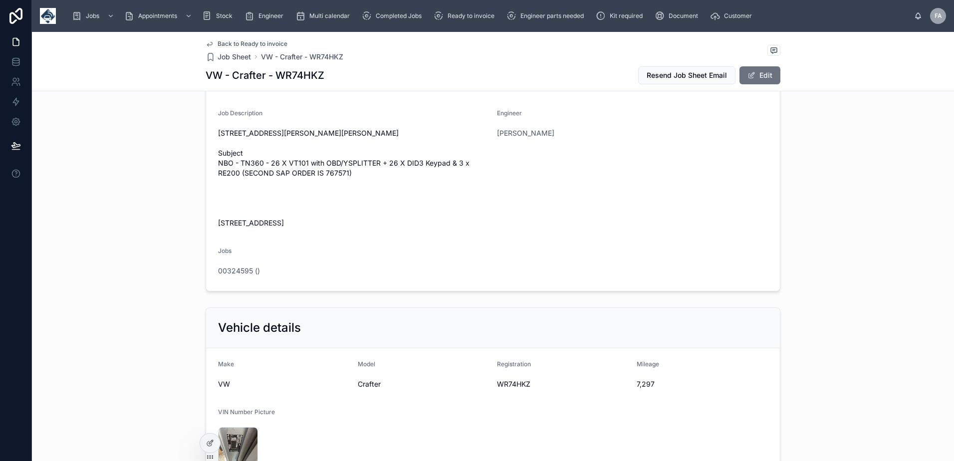
scroll to position [299, 0]
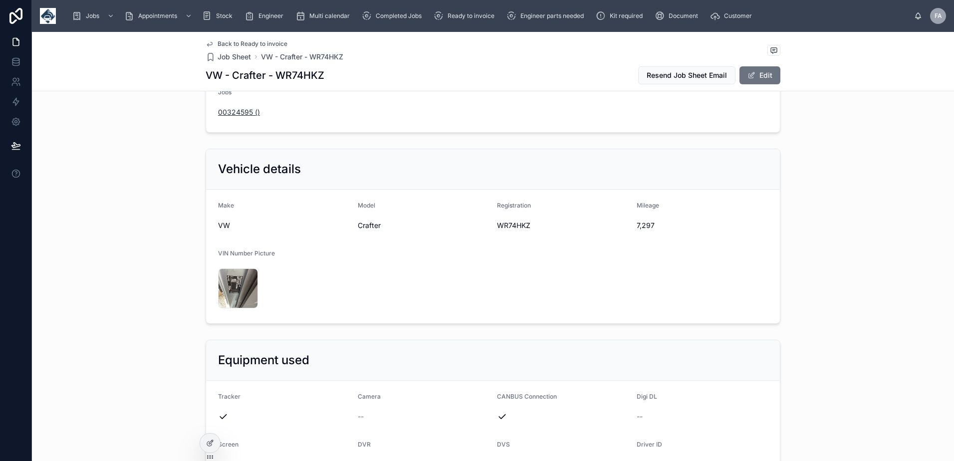
click at [250, 117] on span "00324595 ()" at bounding box center [239, 112] width 42 height 10
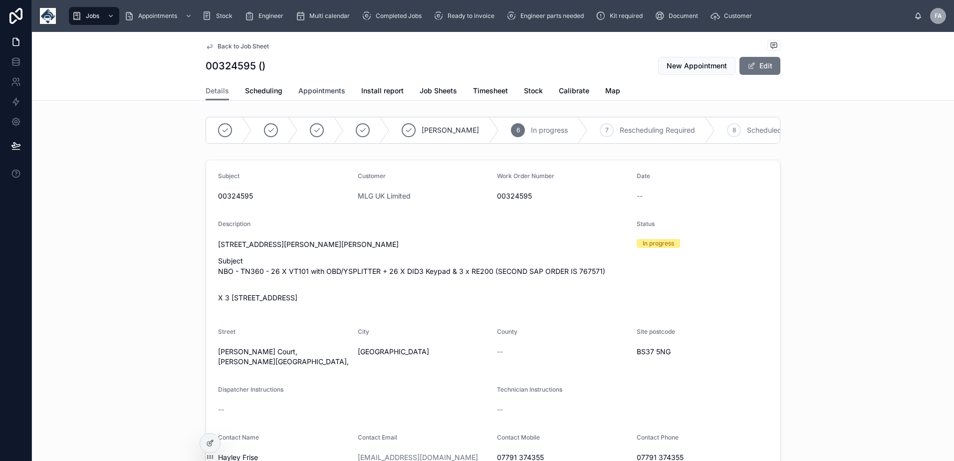
click at [307, 85] on link "Appointments" at bounding box center [321, 92] width 47 height 20
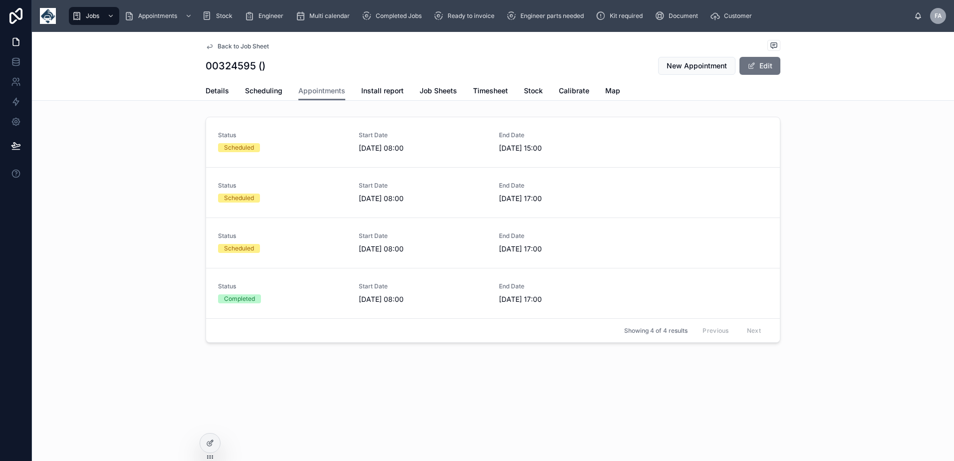
click at [290, 251] on div "Scheduled" at bounding box center [282, 248] width 129 height 9
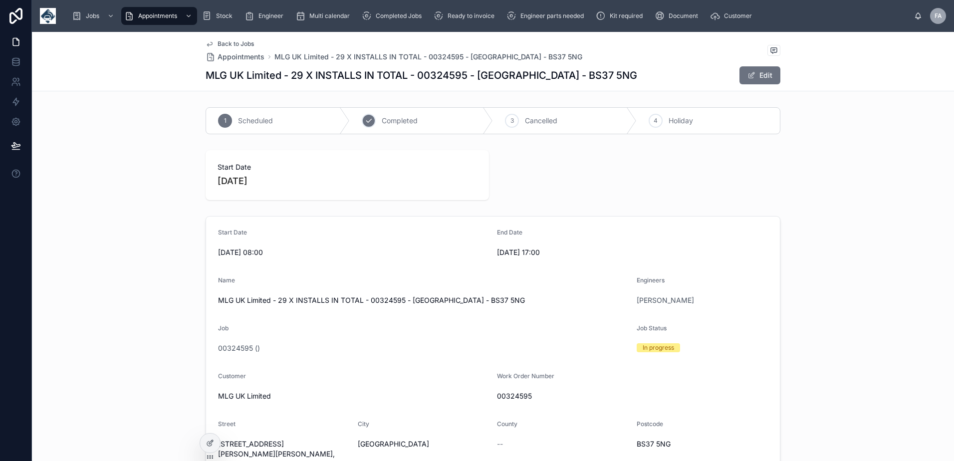
click at [362, 126] on div "2" at bounding box center [369, 121] width 14 height 14
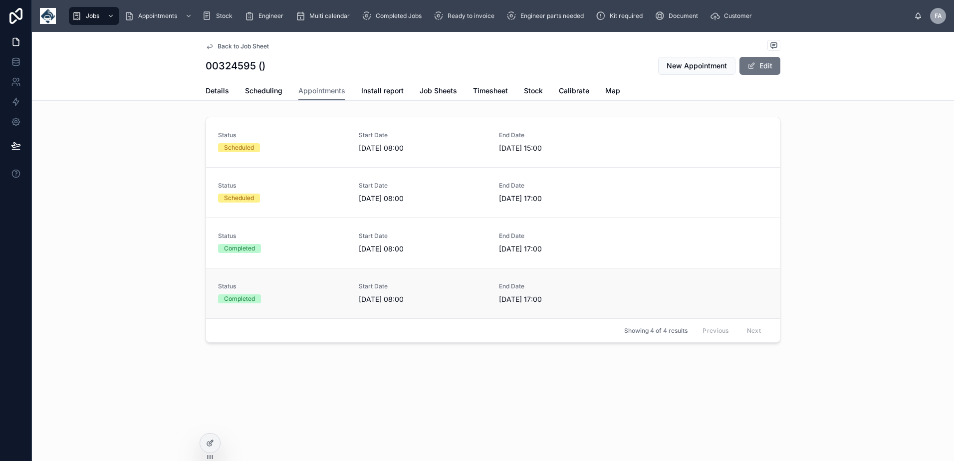
click at [286, 298] on div "Completed" at bounding box center [282, 298] width 129 height 9
click at [307, 204] on link "Status Scheduled Start Date 29/09/2025 08:00 End Date 29/09/2025 17:00" at bounding box center [493, 192] width 574 height 50
click at [208, 88] on span "Details" at bounding box center [217, 91] width 23 height 10
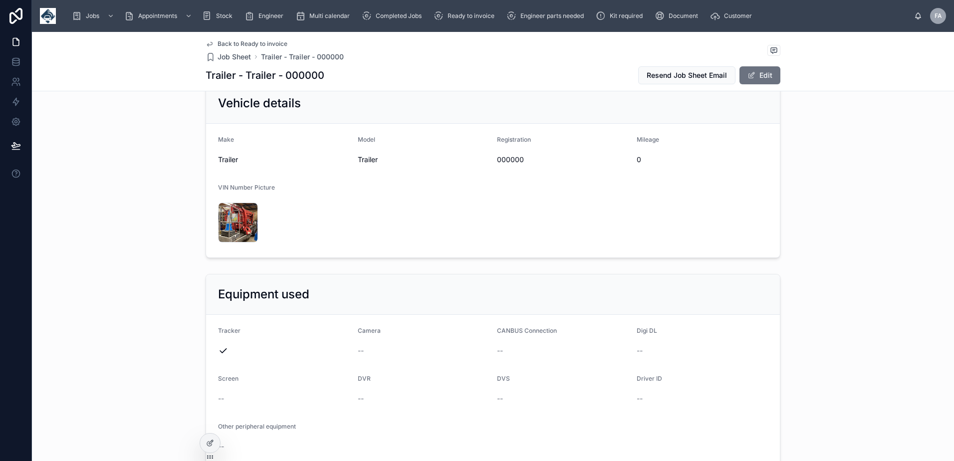
scroll to position [349, 0]
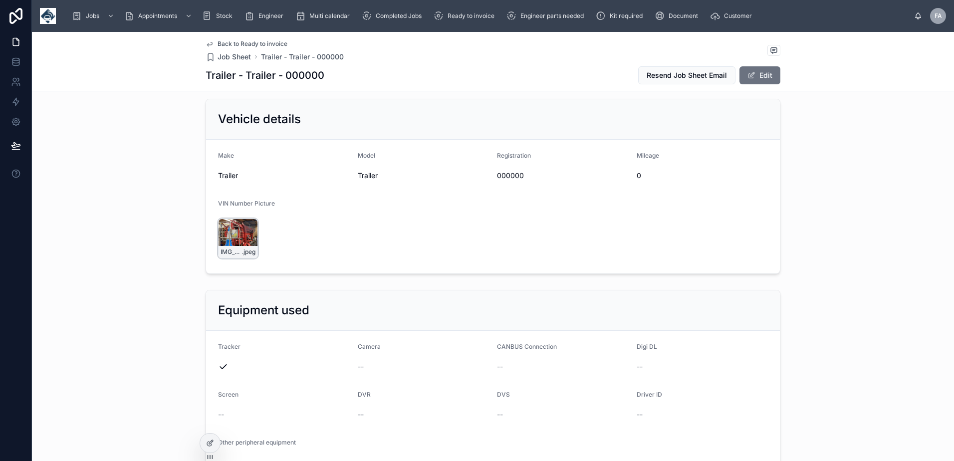
click at [224, 258] on div "IMG_2944 .jpeg" at bounding box center [238, 238] width 40 height 40
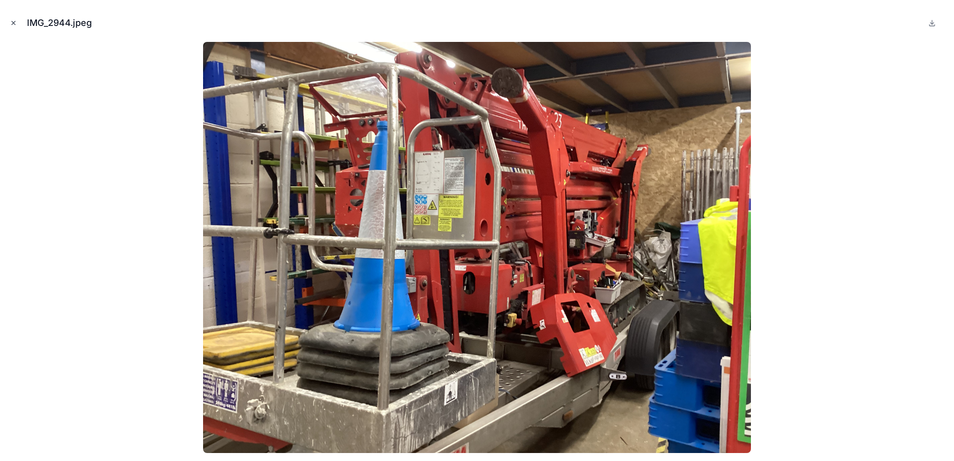
click at [16, 23] on icon "Close modal" at bounding box center [13, 22] width 7 height 7
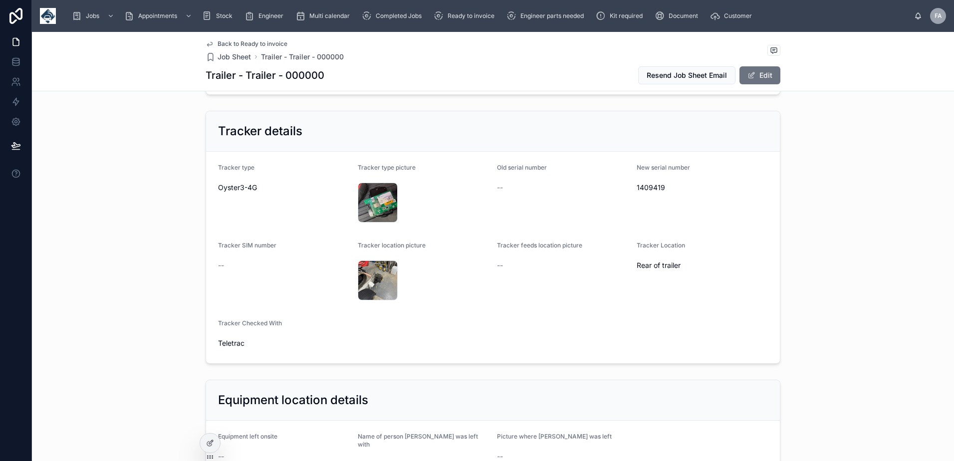
scroll to position [748, 0]
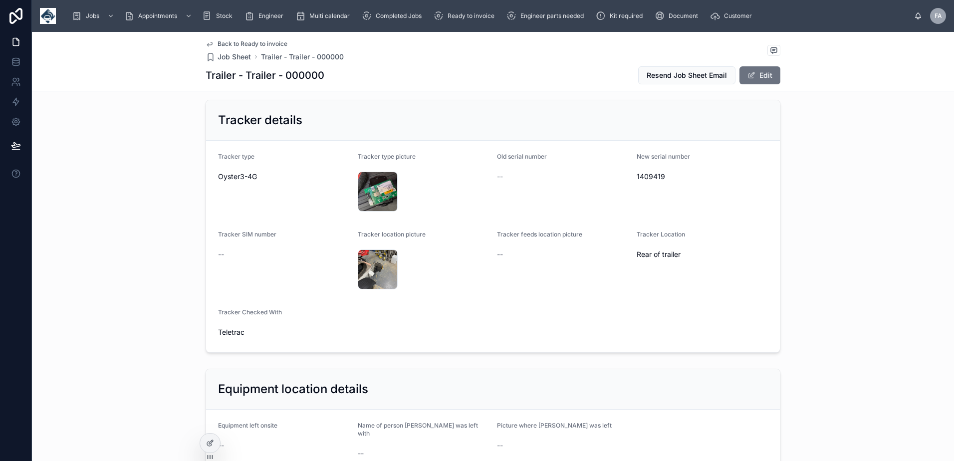
click at [641, 182] on span "1409419" at bounding box center [703, 177] width 132 height 10
copy span "1409419"
click at [653, 182] on span "1409419" at bounding box center [703, 177] width 132 height 10
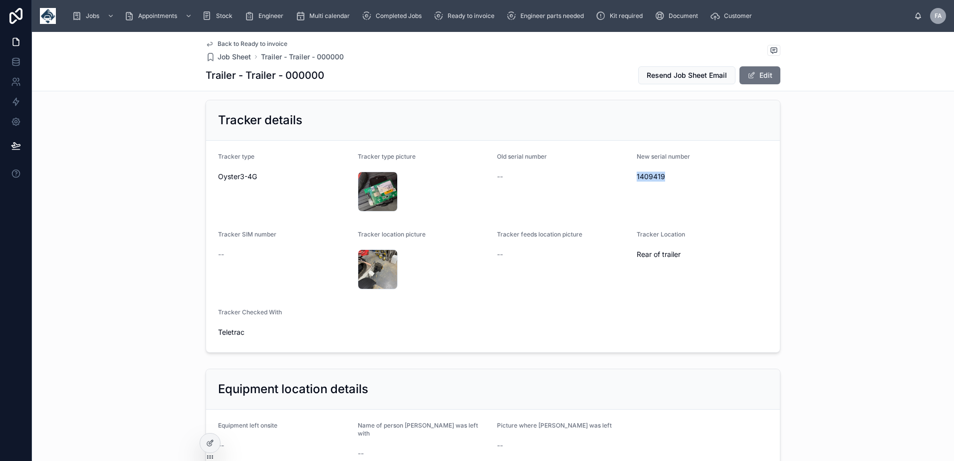
drag, startPoint x: 653, startPoint y: 230, endPoint x: 680, endPoint y: 302, distance: 77.4
click at [680, 259] on span "Rear of trailer" at bounding box center [703, 254] width 132 height 10
copy span "Rear of trailer"
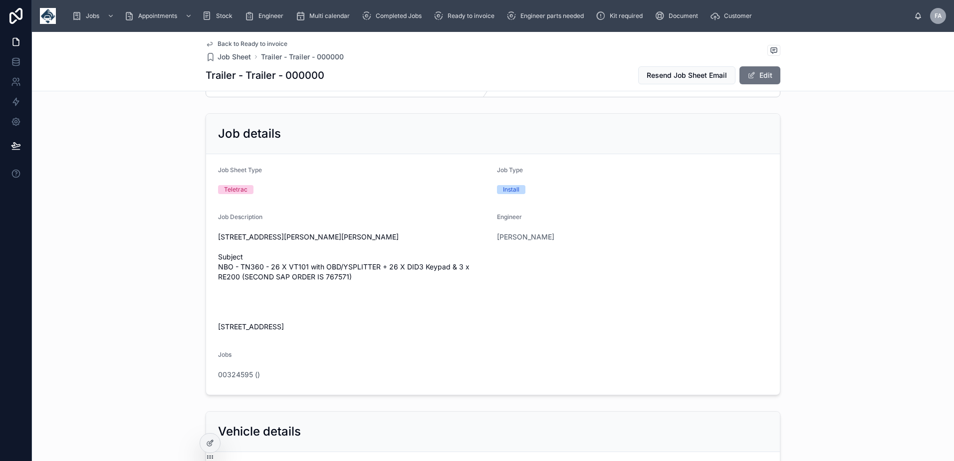
scroll to position [0, 0]
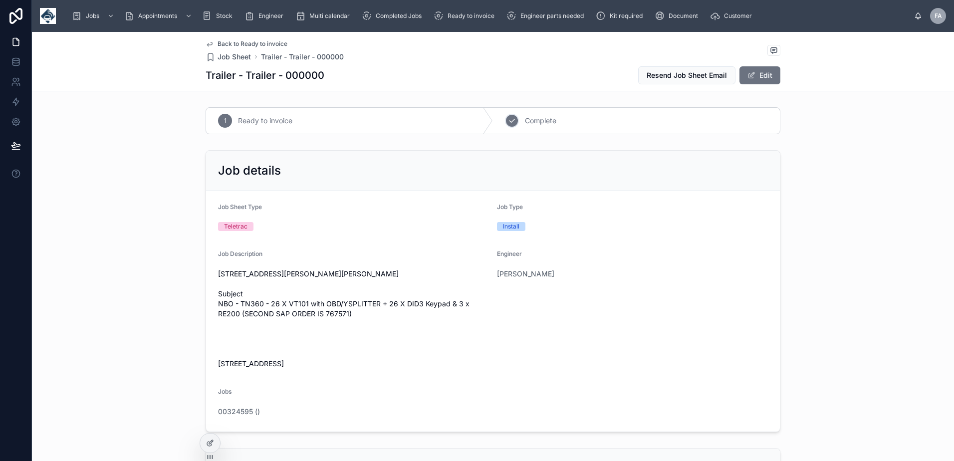
click at [506, 116] on div "2" at bounding box center [512, 121] width 14 height 14
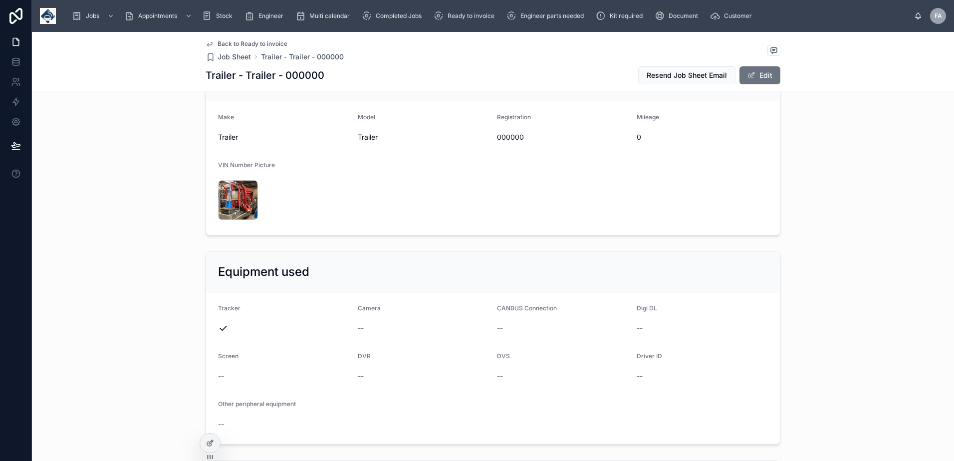
scroll to position [399, 0]
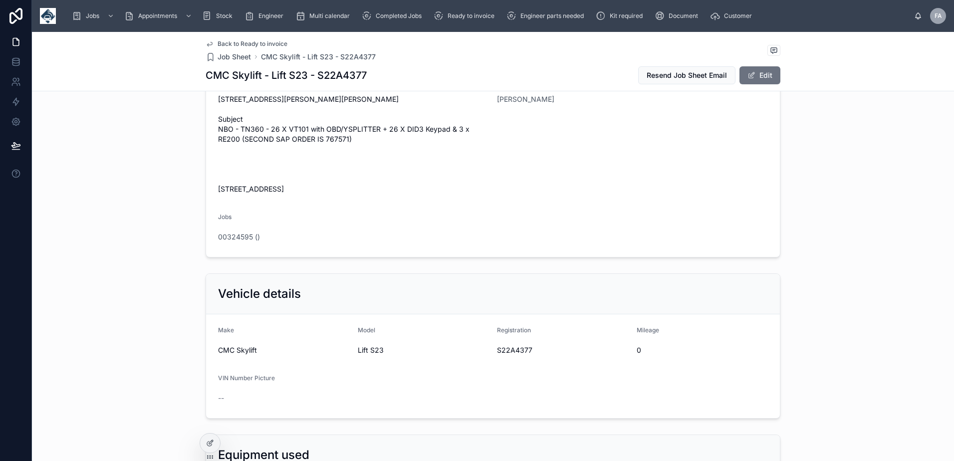
scroll to position [299, 0]
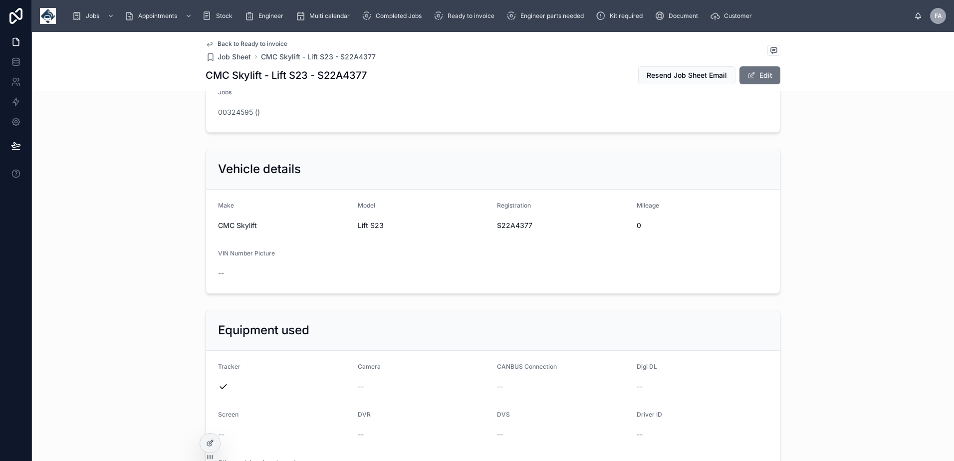
click at [520, 230] on span "S22A4377" at bounding box center [563, 225] width 132 height 10
copy span "S22A4377"
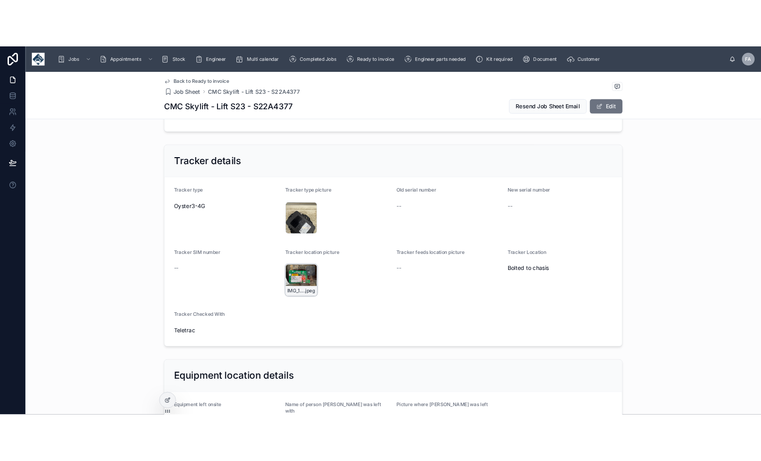
scroll to position [698, 0]
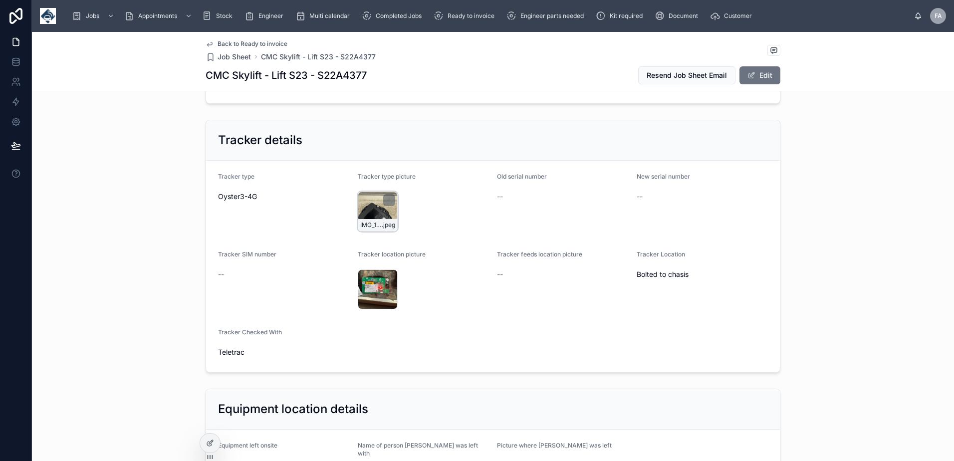
click at [368, 231] on div "IMG_1947 .jpeg" at bounding box center [378, 212] width 40 height 40
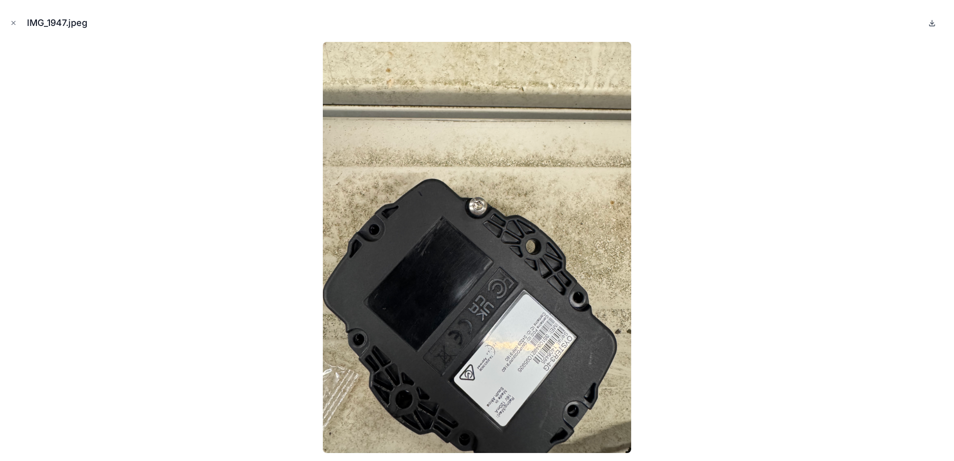
click at [932, 25] on icon at bounding box center [932, 23] width 8 height 8
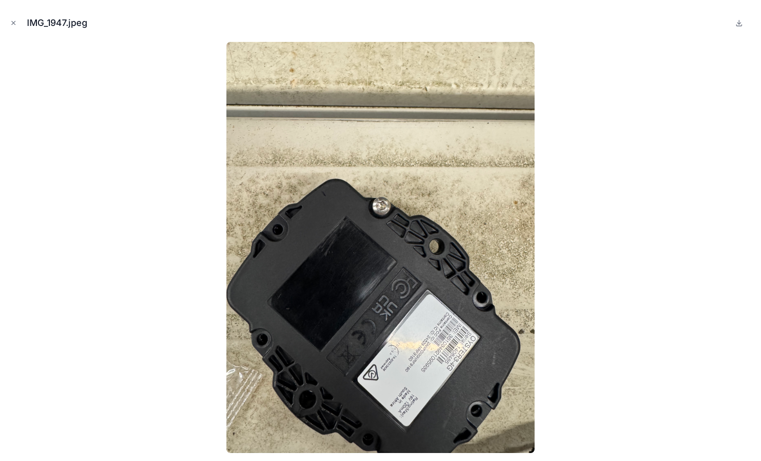
drag, startPoint x: 14, startPoint y: 20, endPoint x: 48, endPoint y: 22, distance: 33.5
click at [14, 20] on icon "Close modal" at bounding box center [13, 22] width 7 height 7
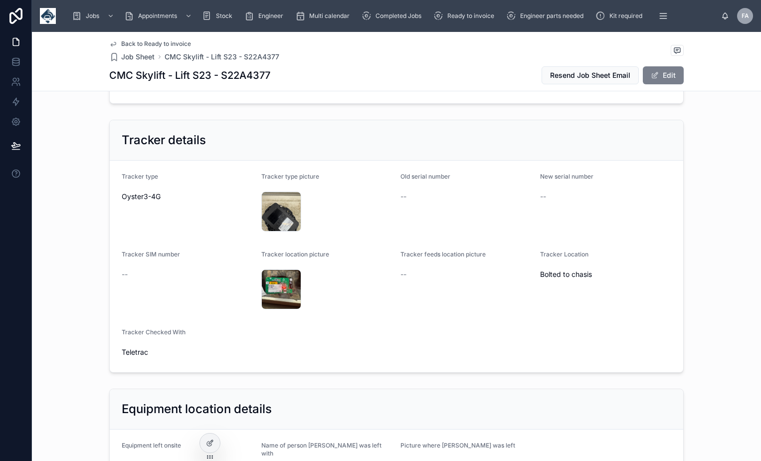
click at [674, 76] on button "Edit" at bounding box center [663, 75] width 41 height 18
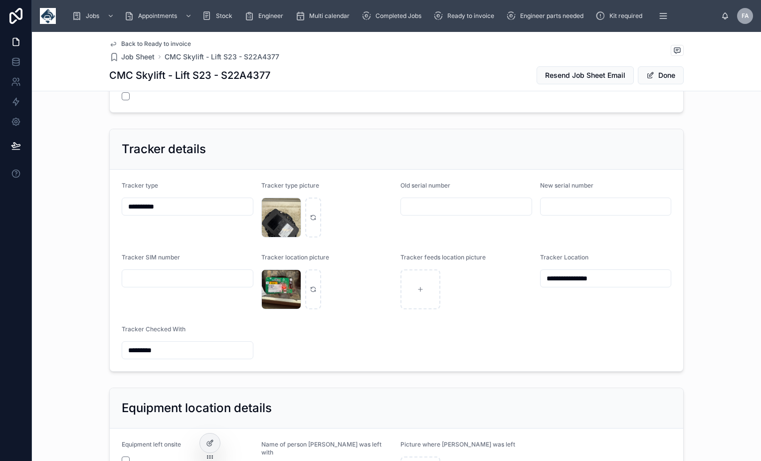
scroll to position [731, 0]
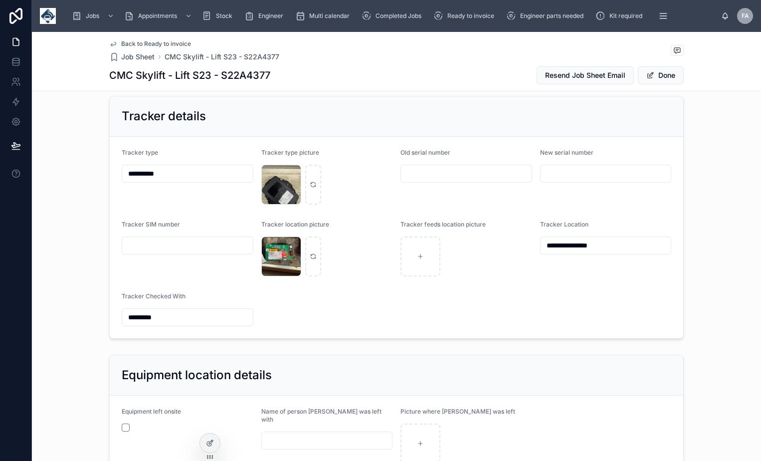
click at [557, 181] on input "text" at bounding box center [606, 174] width 131 height 14
paste input "*******"
type input "*******"
drag, startPoint x: 606, startPoint y: 294, endPoint x: 525, endPoint y: 298, distance: 81.4
click at [525, 298] on form "**********" at bounding box center [397, 238] width 574 height 202
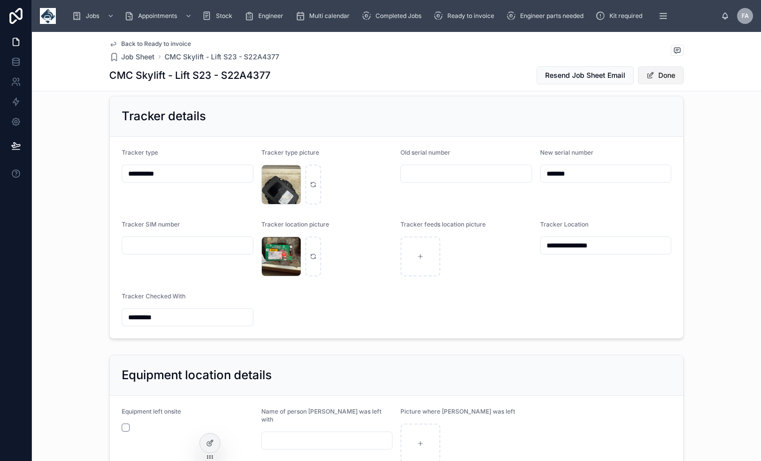
click at [657, 74] on button "Done" at bounding box center [661, 75] width 46 height 18
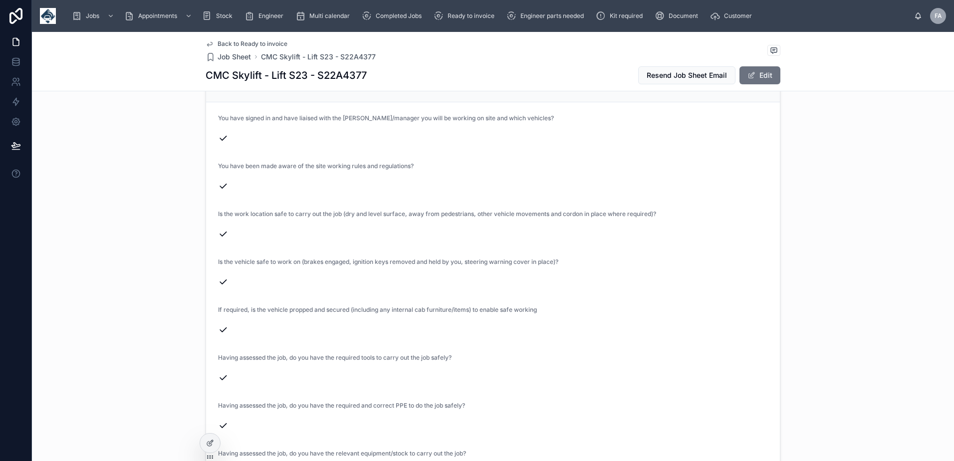
scroll to position [1995, 0]
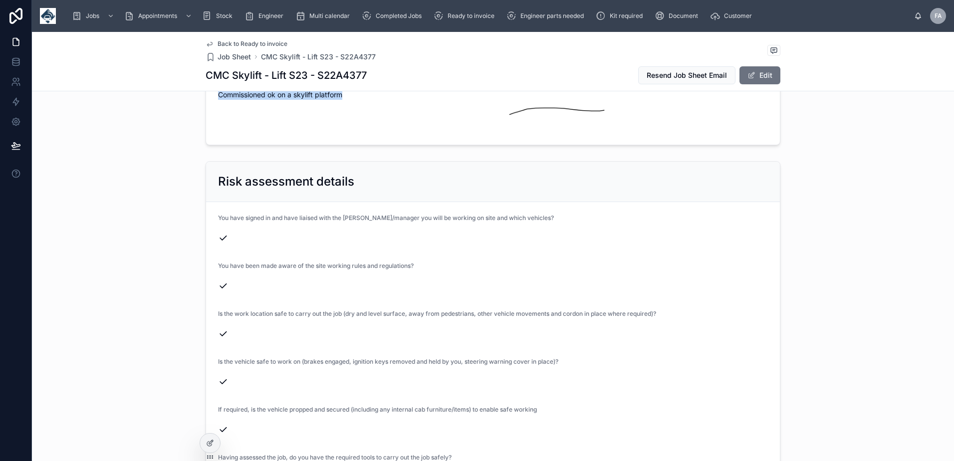
drag, startPoint x: 214, startPoint y: 137, endPoint x: 340, endPoint y: 136, distance: 125.7
click at [340, 100] on span "Commissioned ok on a skylift platform" at bounding box center [353, 95] width 271 height 10
drag, startPoint x: 342, startPoint y: 138, endPoint x: 195, endPoint y: 144, distance: 146.8
click at [195, 144] on div "Sign-off details Engineer comments Commissioned ok on a skylift platform Custom…" at bounding box center [493, 81] width 922 height 135
drag, startPoint x: 195, startPoint y: 144, endPoint x: 232, endPoint y: 138, distance: 37.5
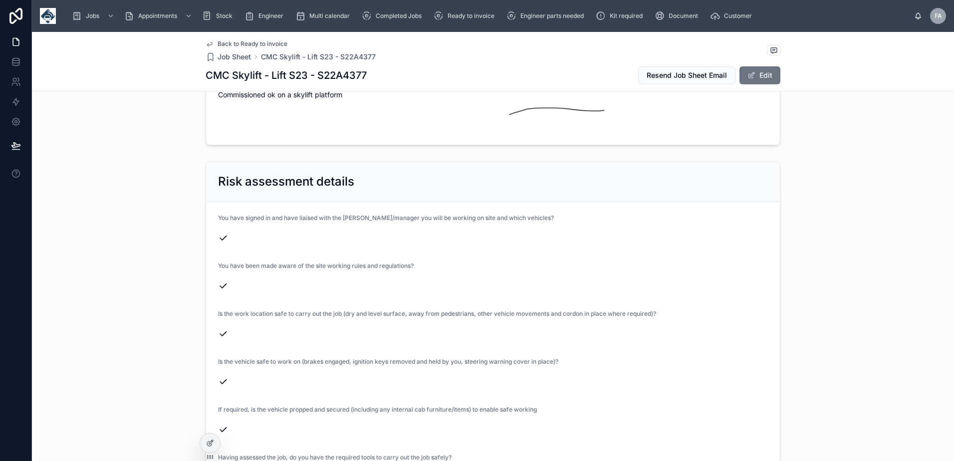
copy span "Commissioned ok on a skylift platform"
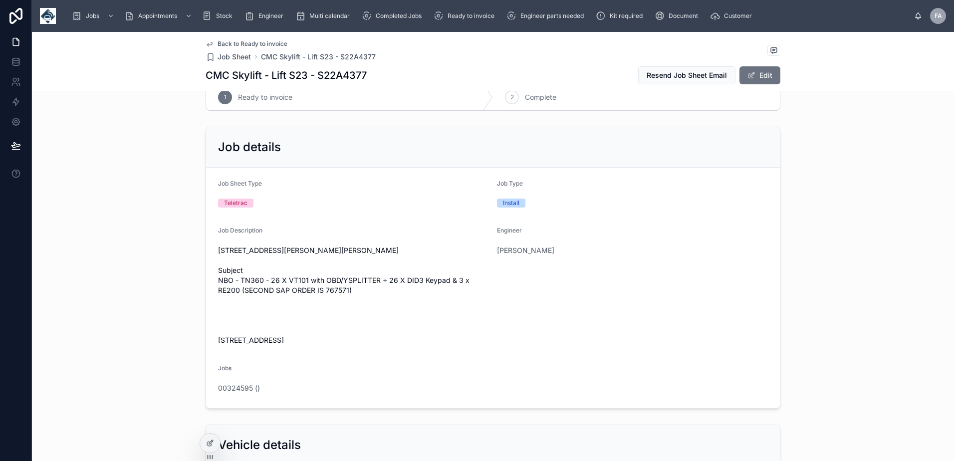
scroll to position [0, 0]
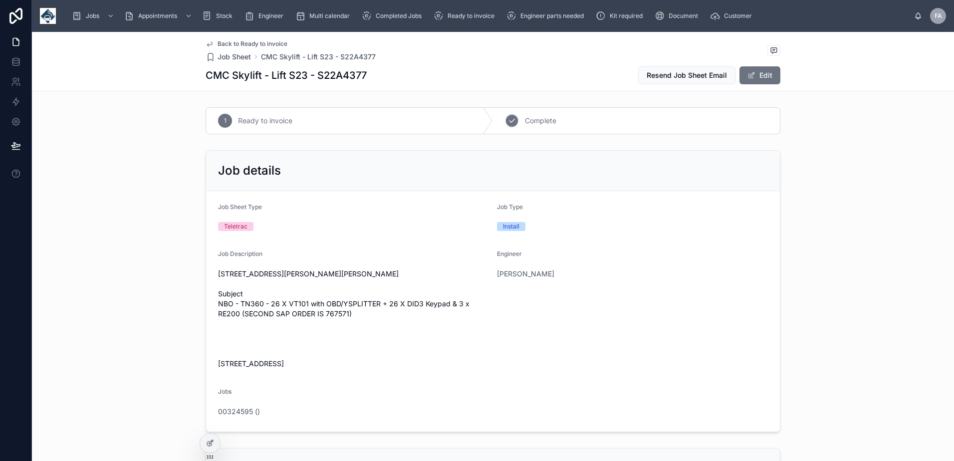
click at [509, 122] on icon at bounding box center [511, 120] width 5 height 3
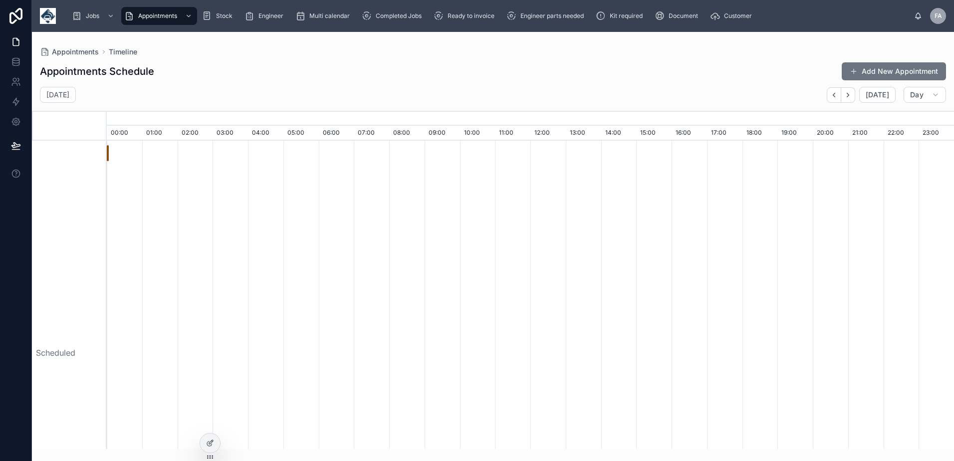
scroll to position [0, 5929]
click at [69, 95] on h2 "[DATE]" at bounding box center [57, 95] width 23 height 10
select select "****"
select select "*"
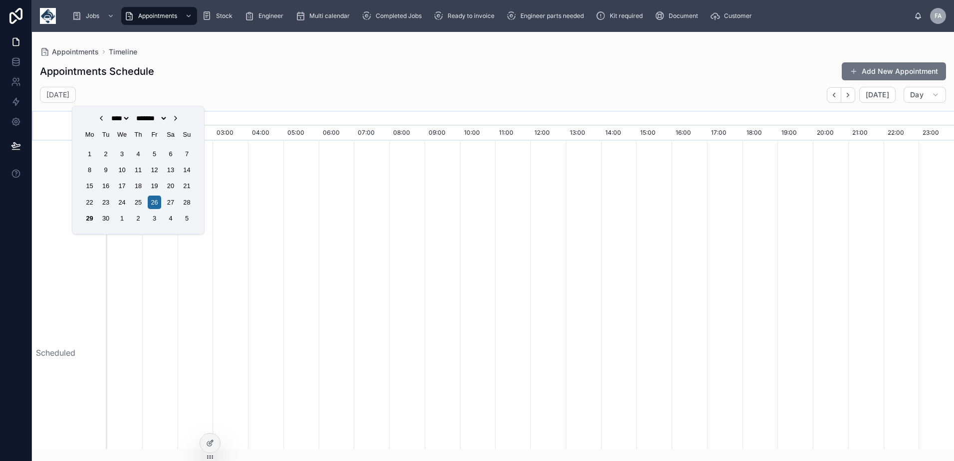
click at [167, 202] on div "27" at bounding box center [170, 202] width 13 height 13
click at [513, 246] on div at bounding box center [530, 353] width 12706 height 424
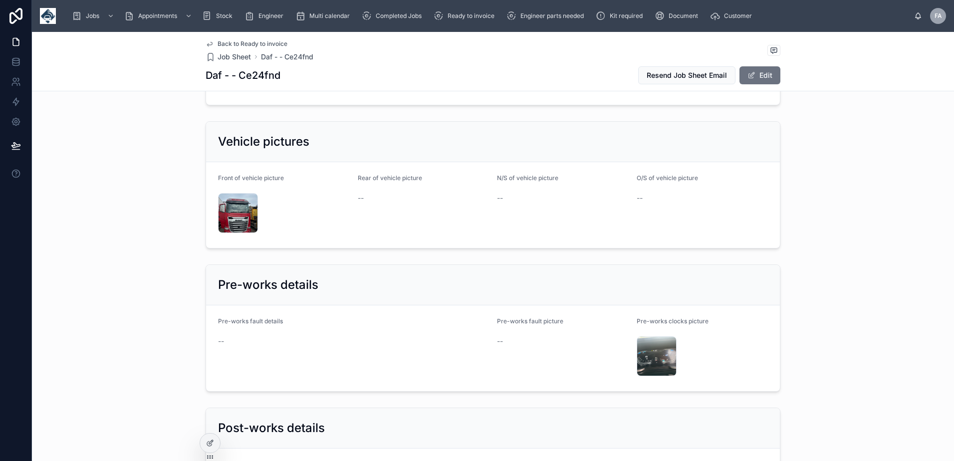
scroll to position [1297, 0]
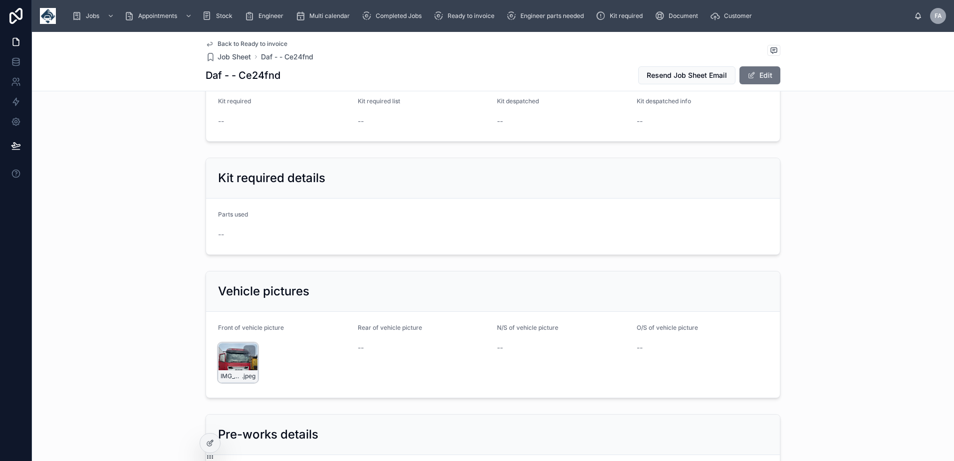
click at [222, 352] on div "IMG_8415 .jpeg" at bounding box center [238, 363] width 40 height 40
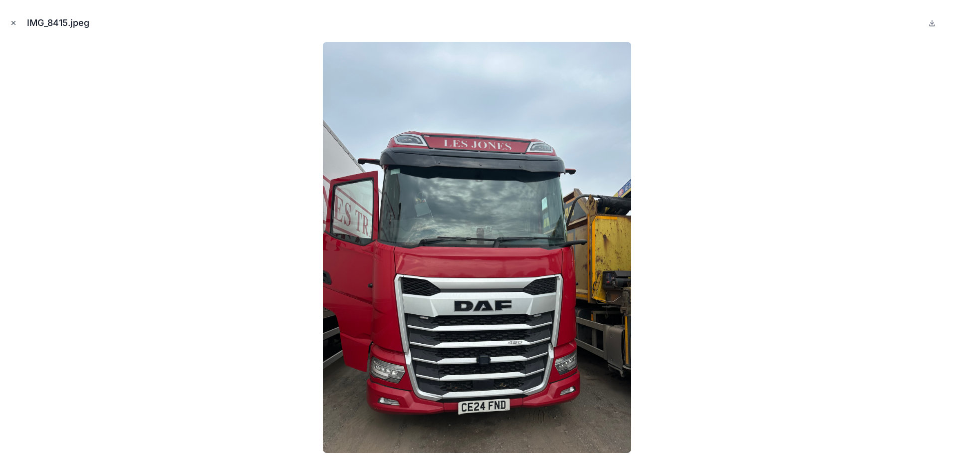
click at [13, 23] on icon "Close modal" at bounding box center [13, 22] width 7 height 7
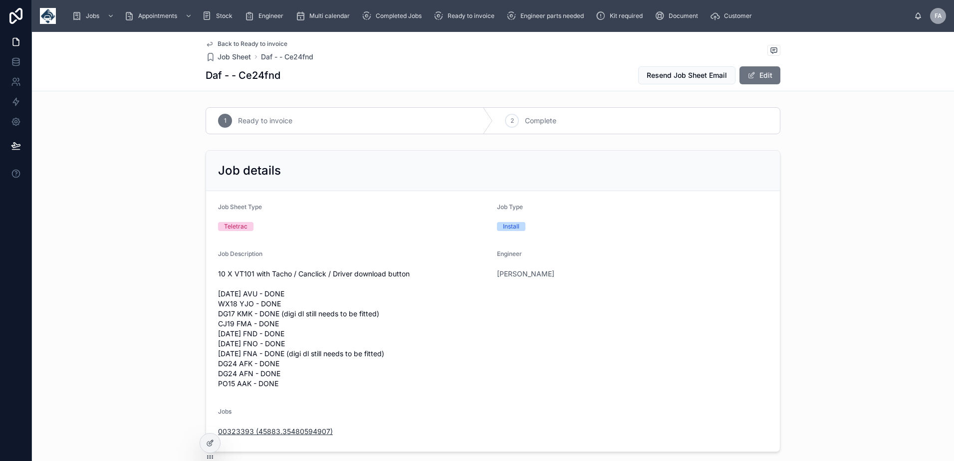
click at [279, 431] on span "00323393 (45883.35480594907)" at bounding box center [275, 432] width 115 height 10
click at [756, 79] on button "Edit" at bounding box center [759, 75] width 41 height 18
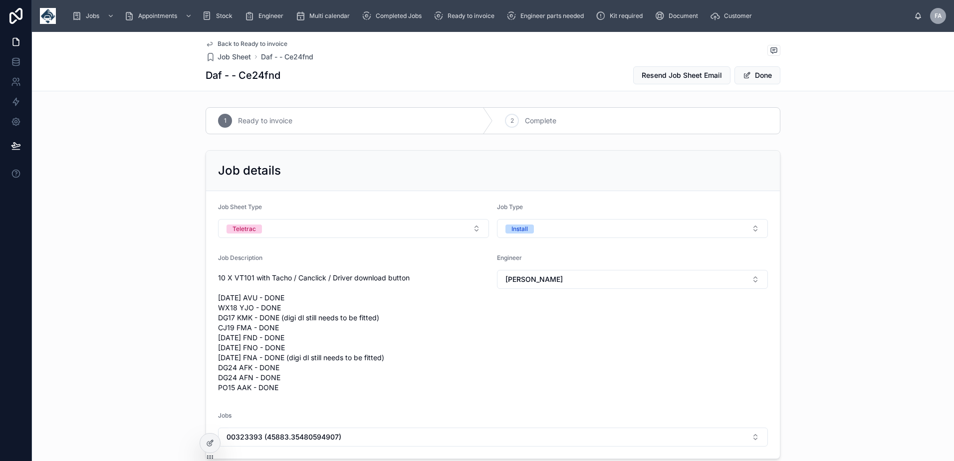
drag, startPoint x: 279, startPoint y: 316, endPoint x: 488, endPoint y: 324, distance: 209.2
click at [296, 359] on span "10 X VT101 with Tacho / Canclick / Driver download button [DATE] AVU - DONE WX1…" at bounding box center [353, 333] width 271 height 120
drag, startPoint x: 277, startPoint y: 359, endPoint x: 379, endPoint y: 360, distance: 101.3
click at [379, 360] on span "10 X VT101 with Tacho / Canclick / Driver download button [DATE] AVU - DONE WX1…" at bounding box center [353, 333] width 271 height 120
click at [376, 358] on span "10 X VT101 with Tacho / Canclick / Driver download button [DATE] AVU - DONE WX1…" at bounding box center [353, 333] width 271 height 120
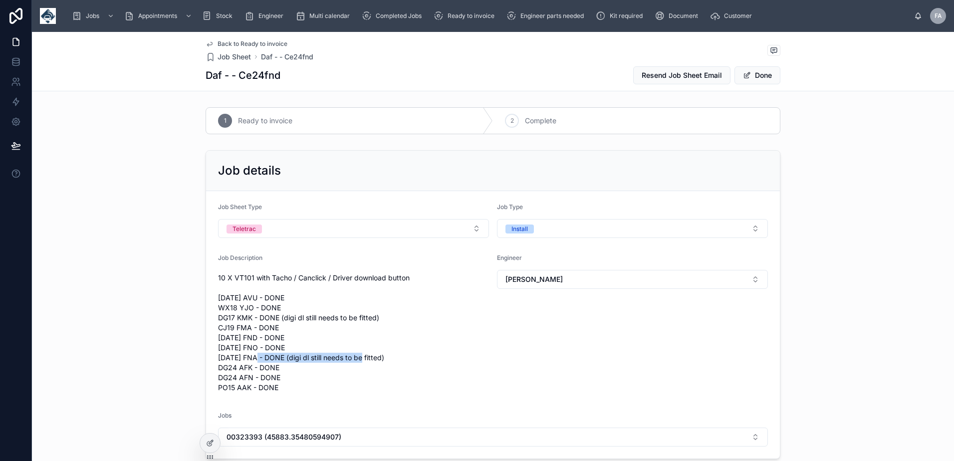
drag, startPoint x: 278, startPoint y: 359, endPoint x: 377, endPoint y: 358, distance: 98.8
click at [377, 358] on span "10 X VT101 with Tacho / Canclick / Driver download button [DATE] AVU - DONE WX1…" at bounding box center [353, 333] width 271 height 120
click at [745, 76] on span at bounding box center [747, 75] width 8 height 8
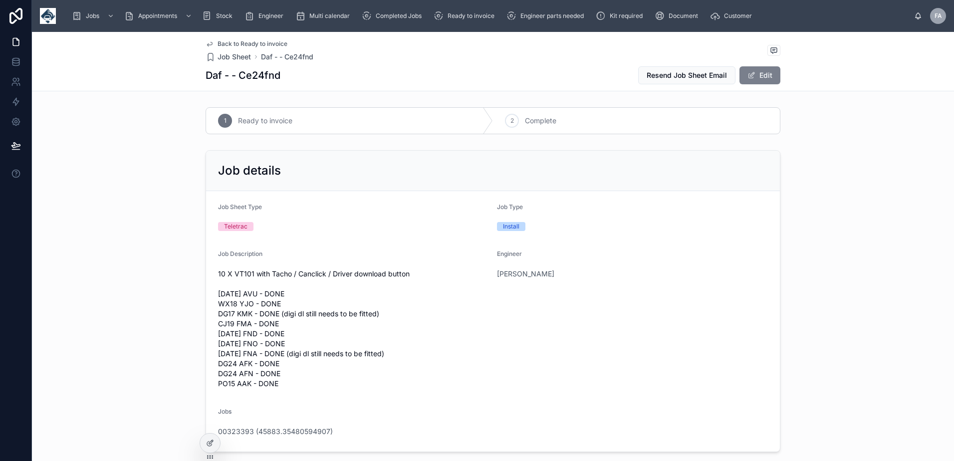
click at [747, 76] on span at bounding box center [751, 75] width 8 height 8
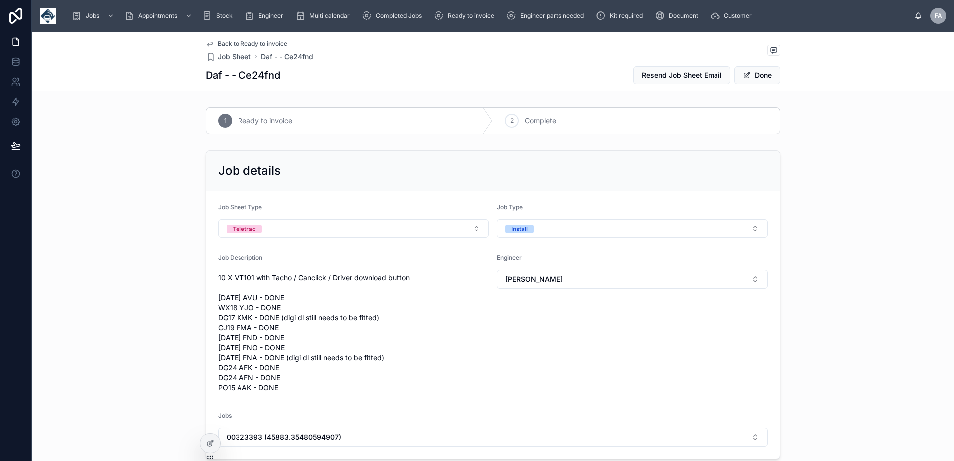
click at [327, 317] on span "10 X VT101 with Tacho / Canclick / Driver download button CE20 AVU - DONE WX18 …" at bounding box center [353, 333] width 271 height 120
drag, startPoint x: 770, startPoint y: 77, endPoint x: 761, endPoint y: 85, distance: 12.4
click at [770, 78] on button "Done" at bounding box center [757, 75] width 46 height 18
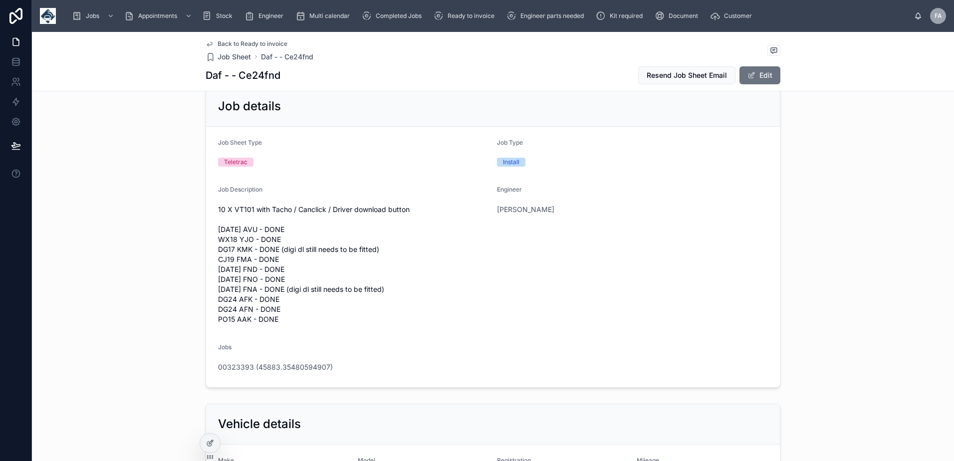
scroll to position [200, 0]
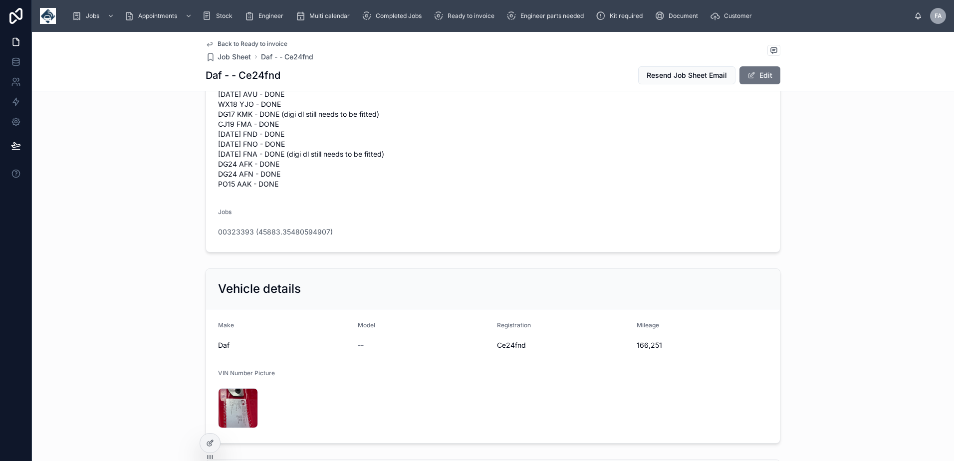
click at [509, 345] on span "Ce24fnd" at bounding box center [563, 345] width 132 height 10
click at [510, 345] on span "Ce24fnd" at bounding box center [563, 345] width 132 height 10
copy span "Ce24fnd"
drag, startPoint x: 632, startPoint y: 346, endPoint x: 658, endPoint y: 348, distance: 27.0
click at [658, 348] on form "Make Daf Model -- Registration Ce24fnd Mileage 166,251 VIN Number Picture IMG_8…" at bounding box center [493, 376] width 574 height 134
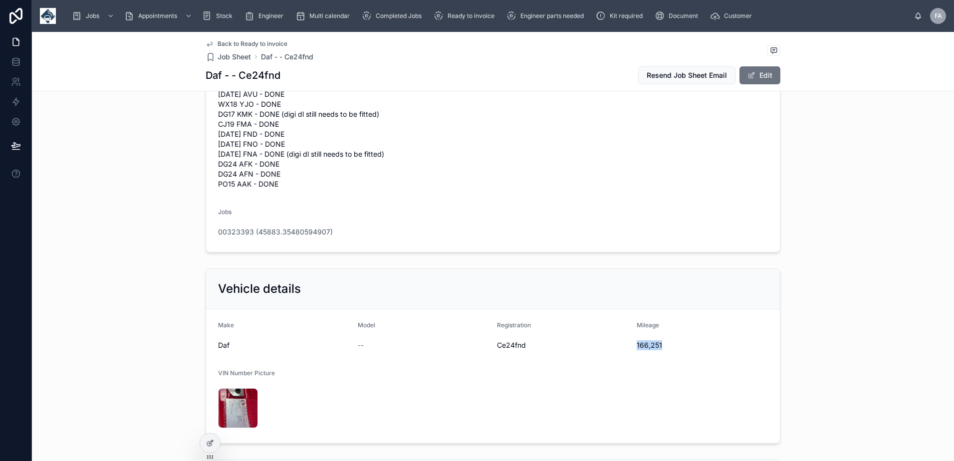
copy span "166,251"
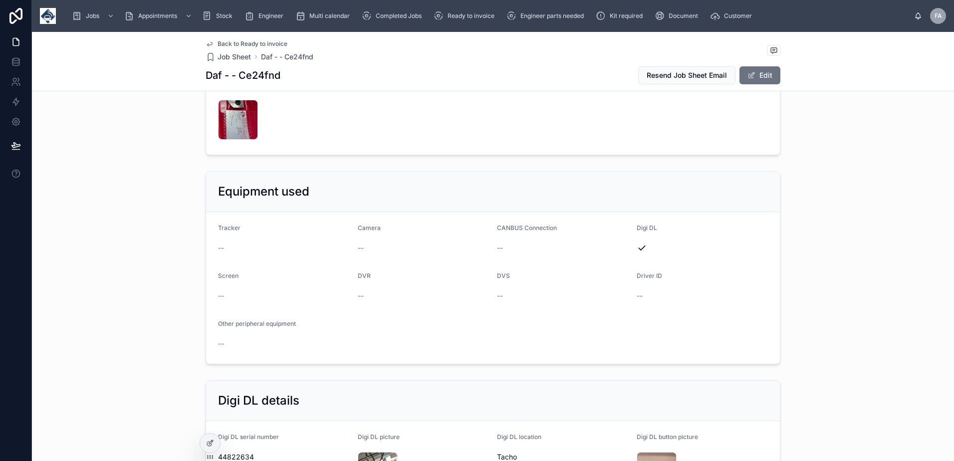
scroll to position [599, 0]
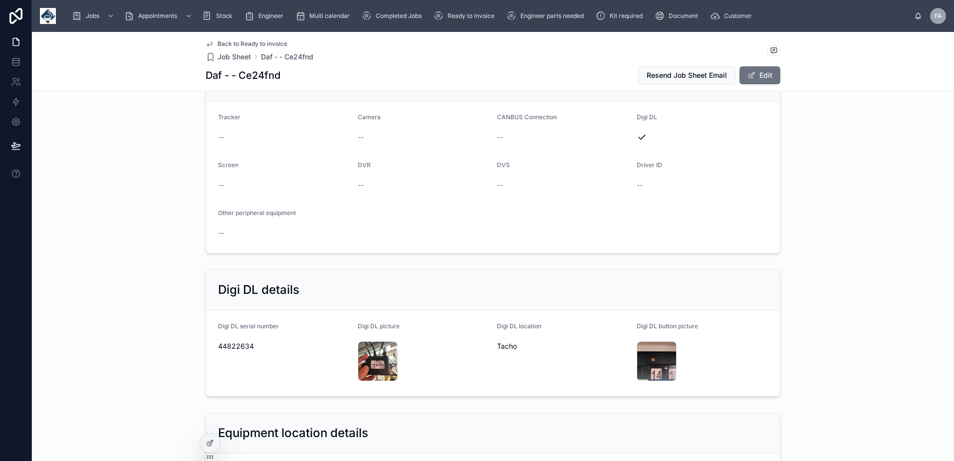
click at [242, 347] on span "44822634" at bounding box center [284, 346] width 132 height 10
copy span "44822634"
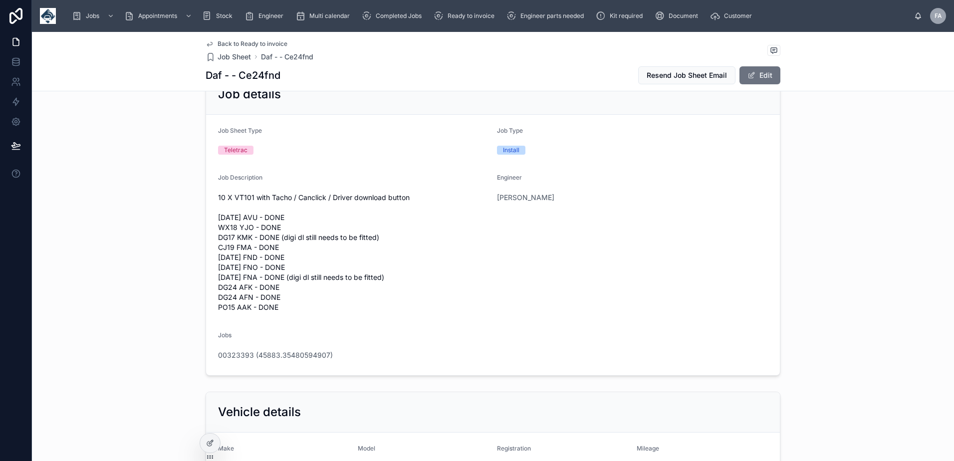
scroll to position [0, 0]
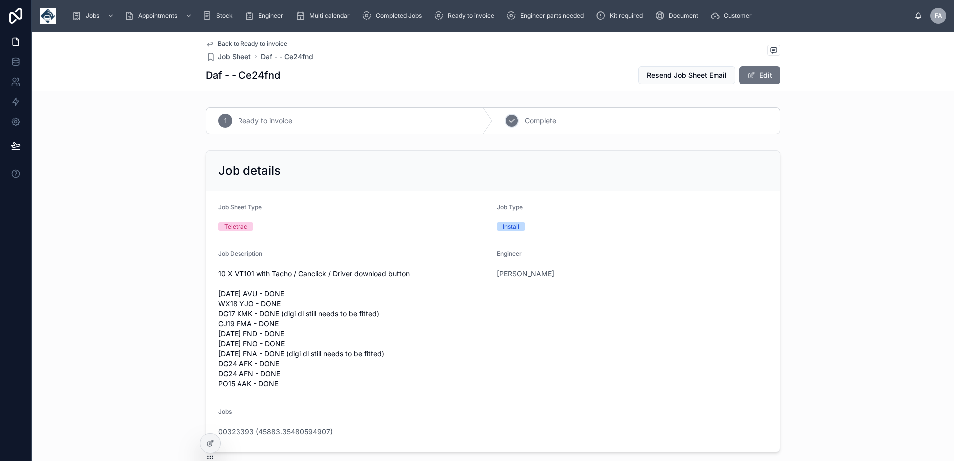
click at [512, 128] on div "2 Complete" at bounding box center [636, 121] width 287 height 26
click at [265, 434] on span "00323393 (45883.35480594907)" at bounding box center [275, 432] width 115 height 10
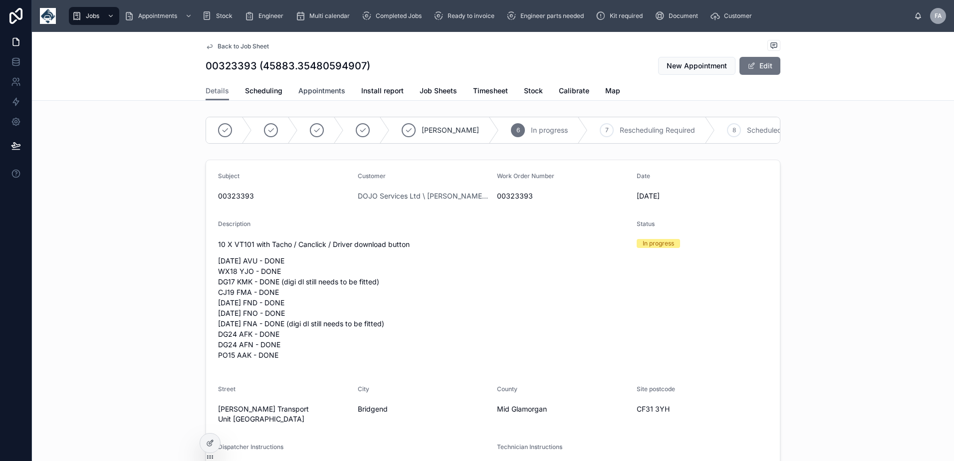
click at [313, 94] on span "Appointments" at bounding box center [321, 91] width 47 height 10
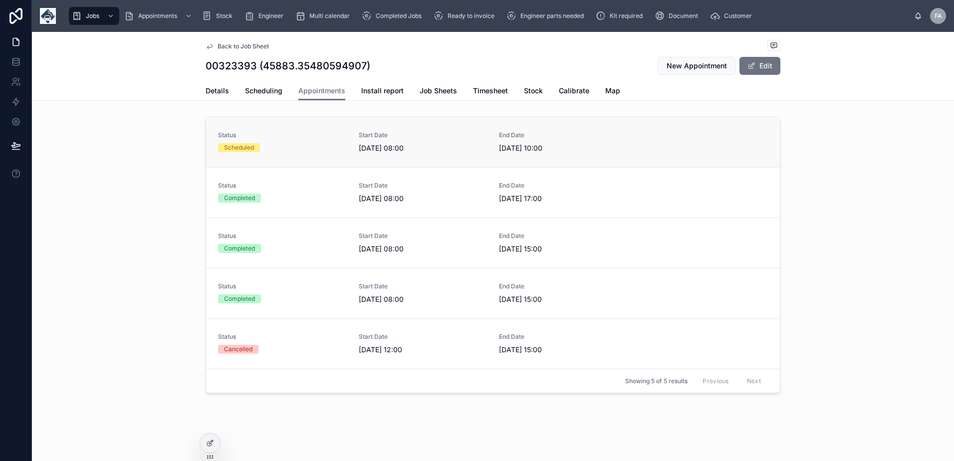
click at [266, 155] on link "Status Scheduled Start Date 27/09/2025 08:00 End Date 27/09/2025 10:00" at bounding box center [493, 142] width 574 height 50
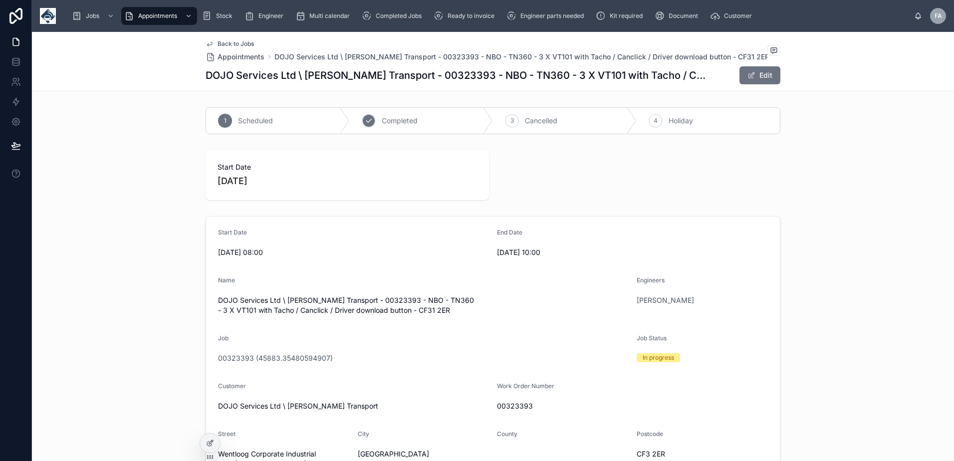
click at [382, 120] on span "Completed" at bounding box center [400, 121] width 36 height 10
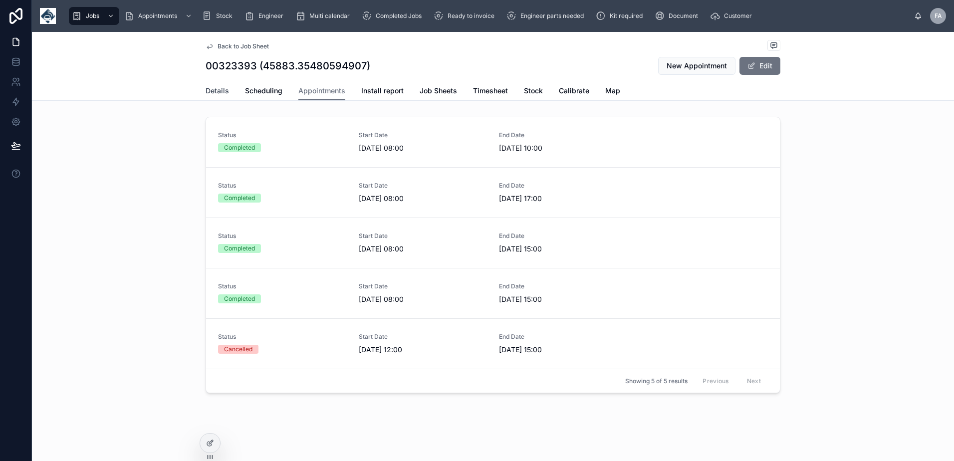
click at [224, 91] on span "Details" at bounding box center [217, 91] width 23 height 10
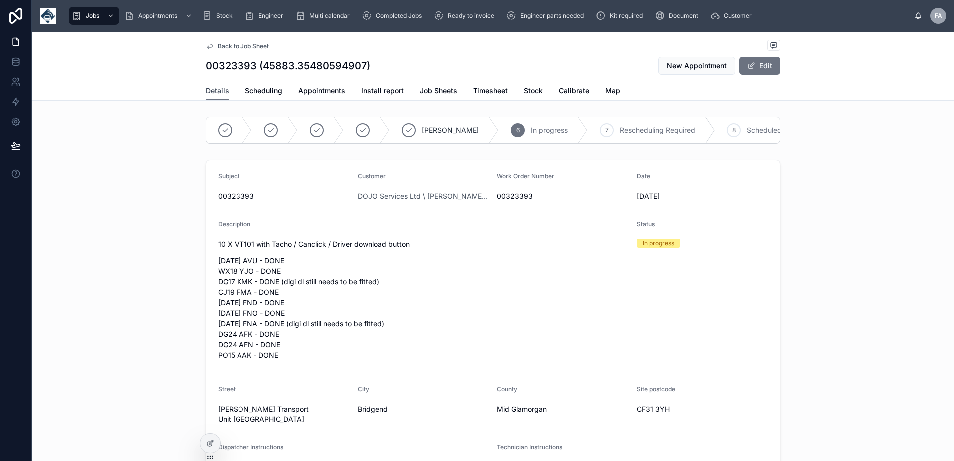
scroll to position [0, 237]
click at [673, 132] on span "Complete" at bounding box center [688, 130] width 31 height 10
click at [753, 66] on button "Edit" at bounding box center [759, 66] width 41 height 18
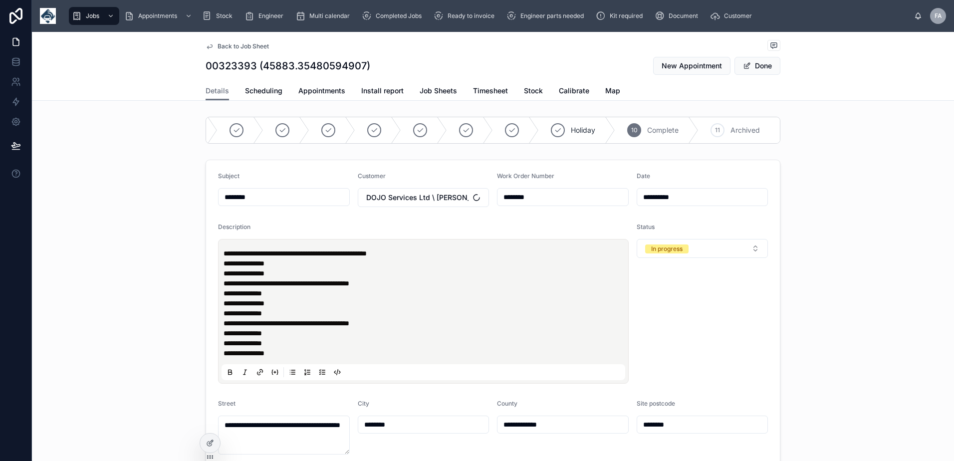
type input "**********"
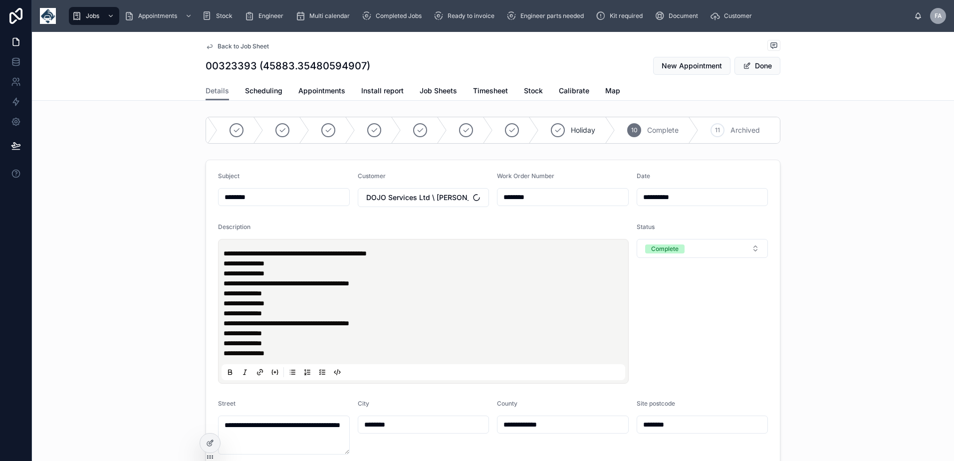
type input "**********"
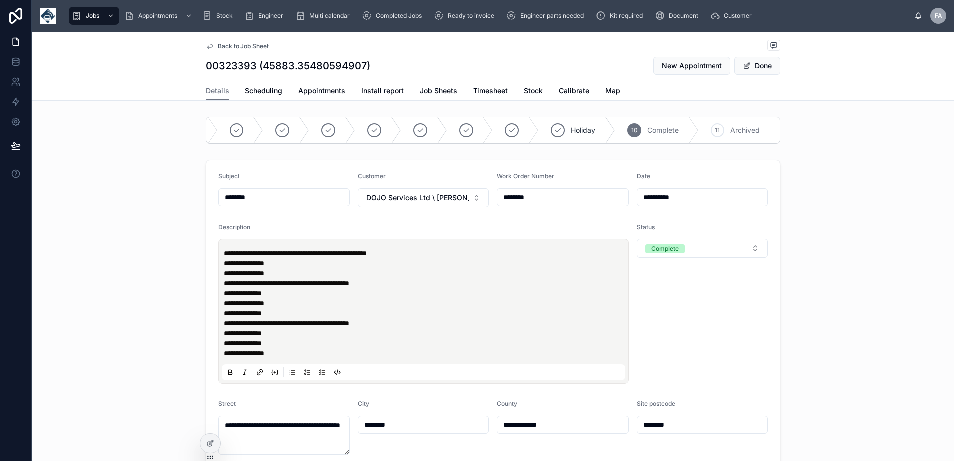
type input "**********"
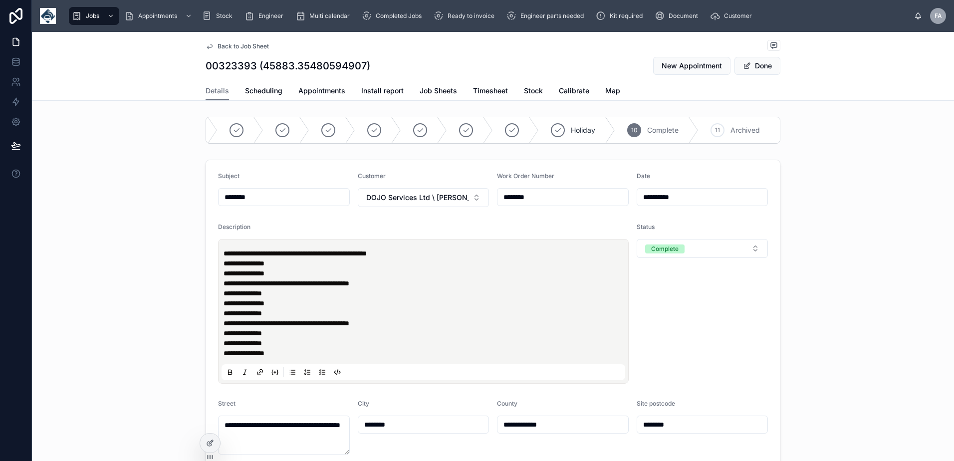
type input "**********"
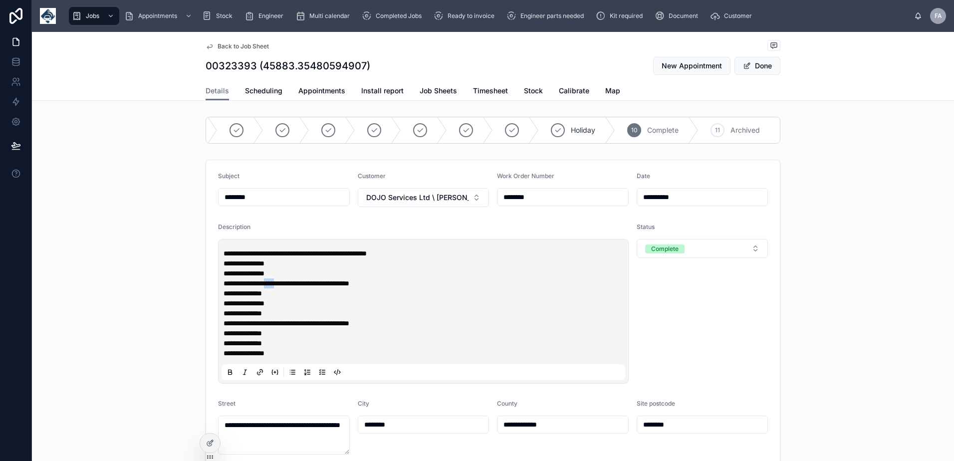
type input "**********"
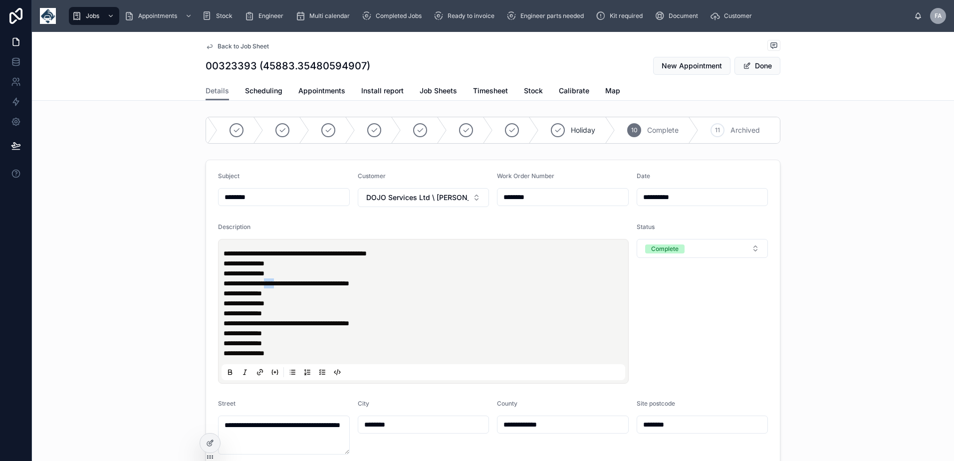
type input "**********"
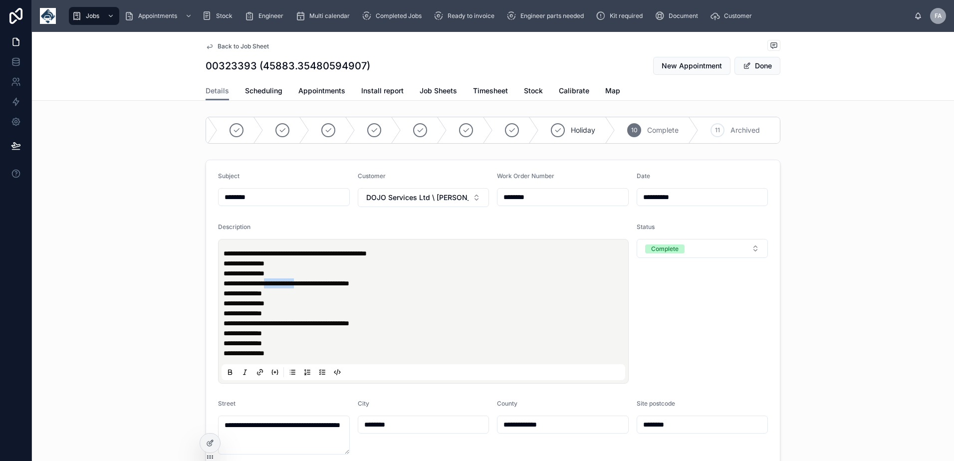
type input "**********"
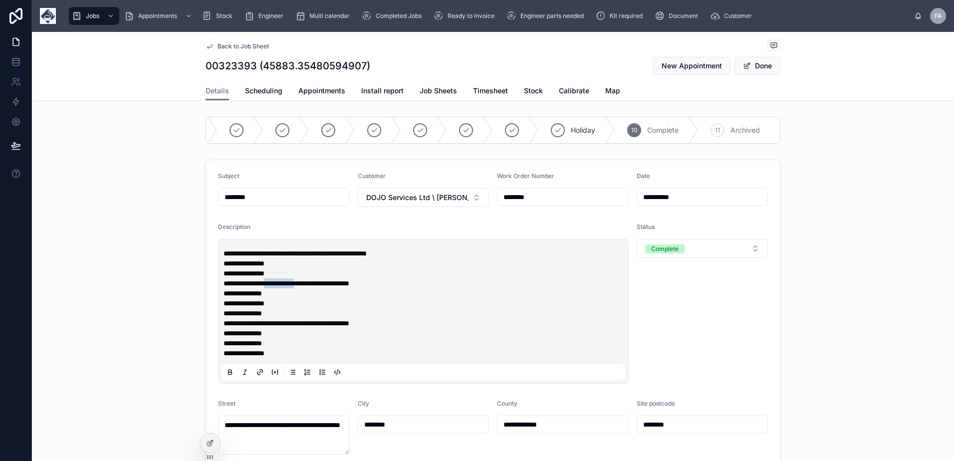
type input "**********"
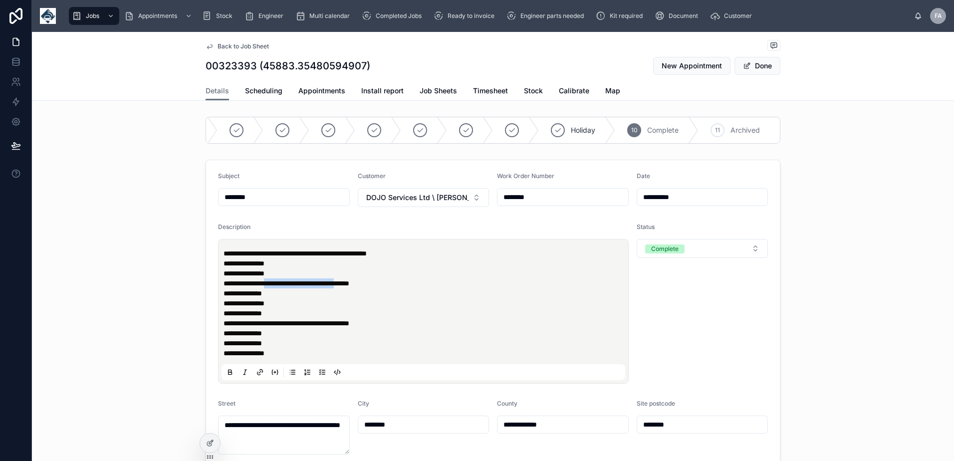
type input "**********"
drag, startPoint x: 284, startPoint y: 291, endPoint x: 435, endPoint y: 295, distance: 150.7
click at [435, 295] on p "**********" at bounding box center [425, 308] width 404 height 100
type input "**********"
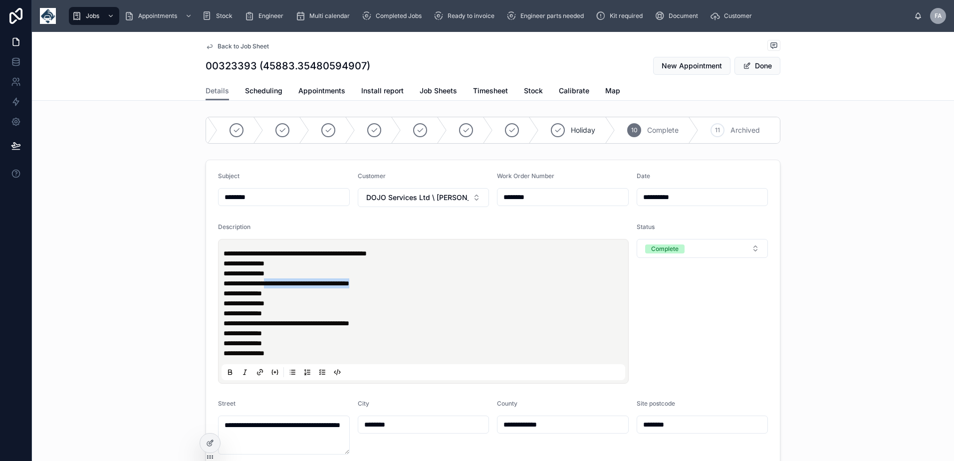
type input "**********"
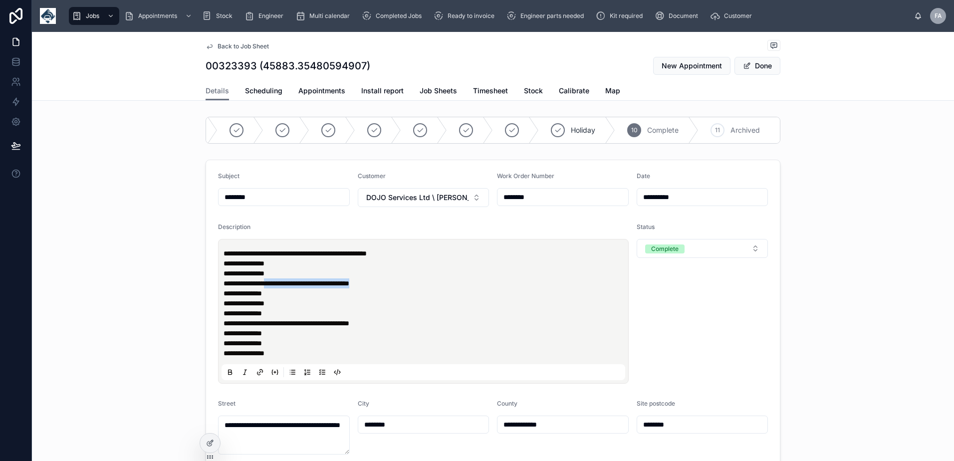
type input "**********"
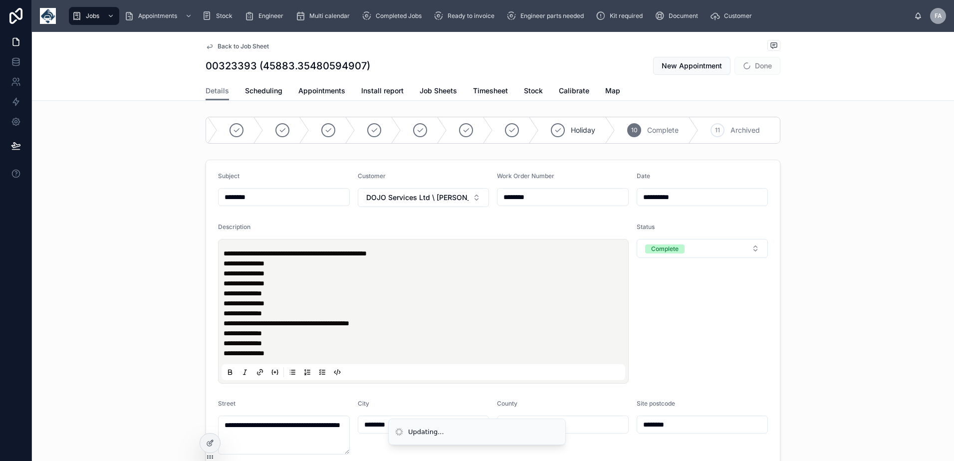
type input "**********"
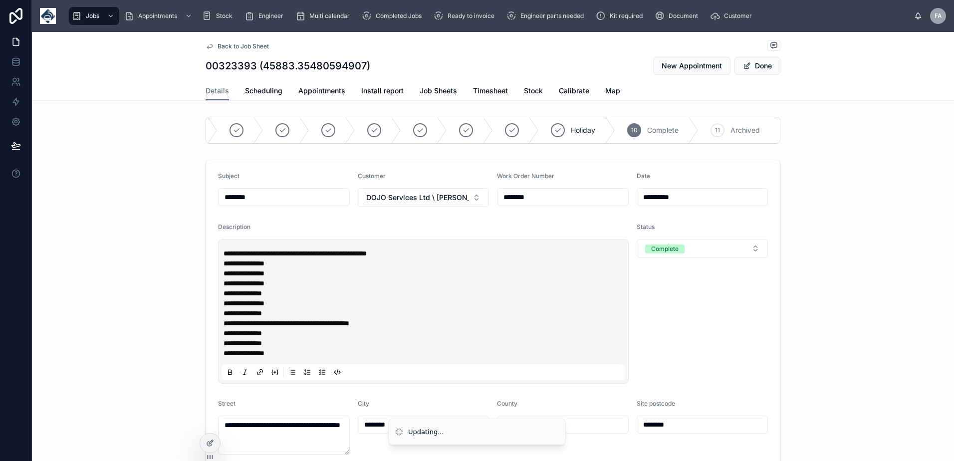
type input "**********"
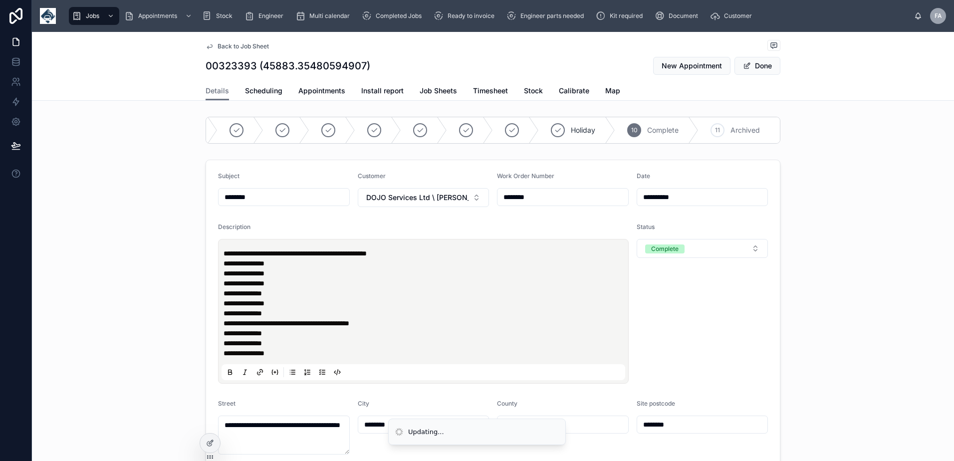
type input "**********"
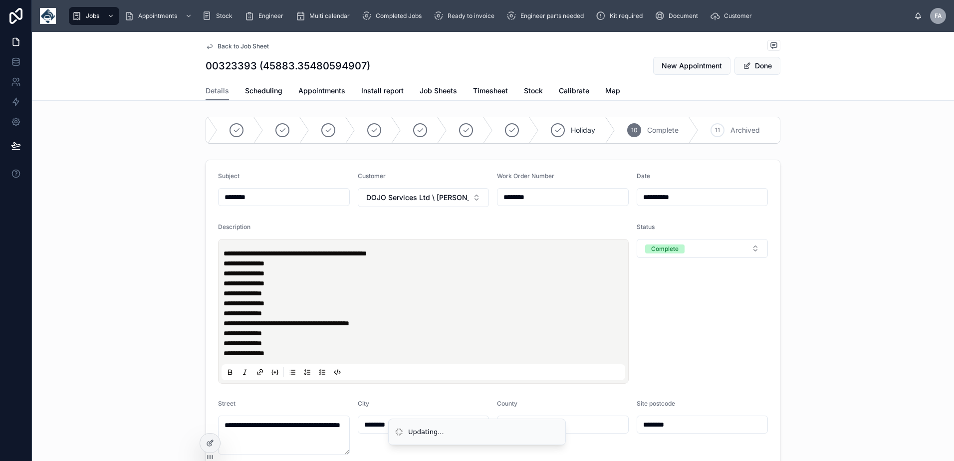
type input "**********"
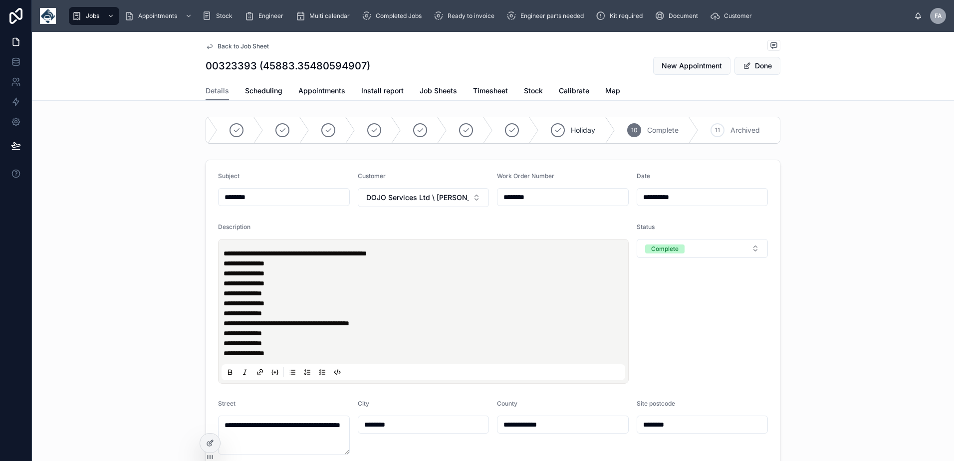
type input "**********"
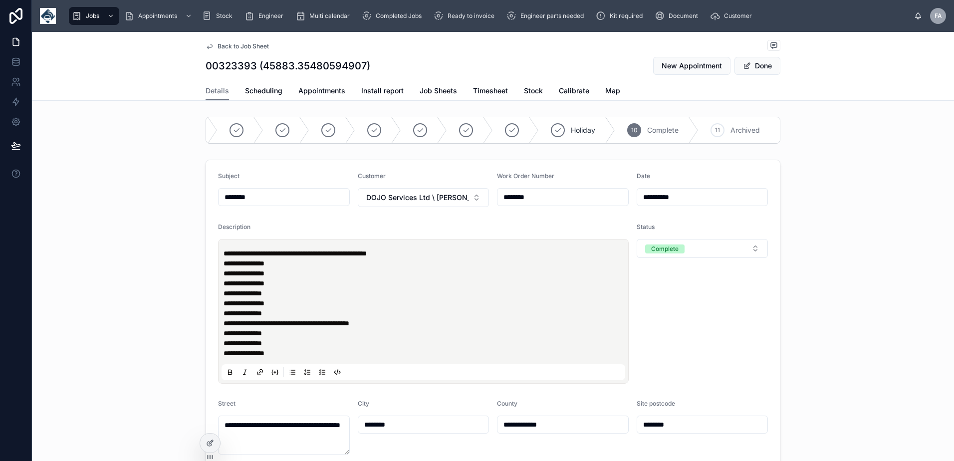
type input "**********"
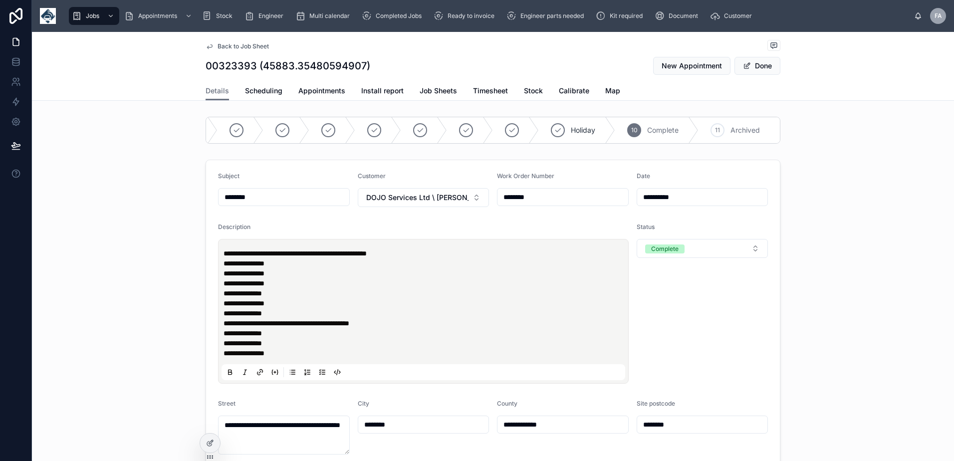
type input "**********"
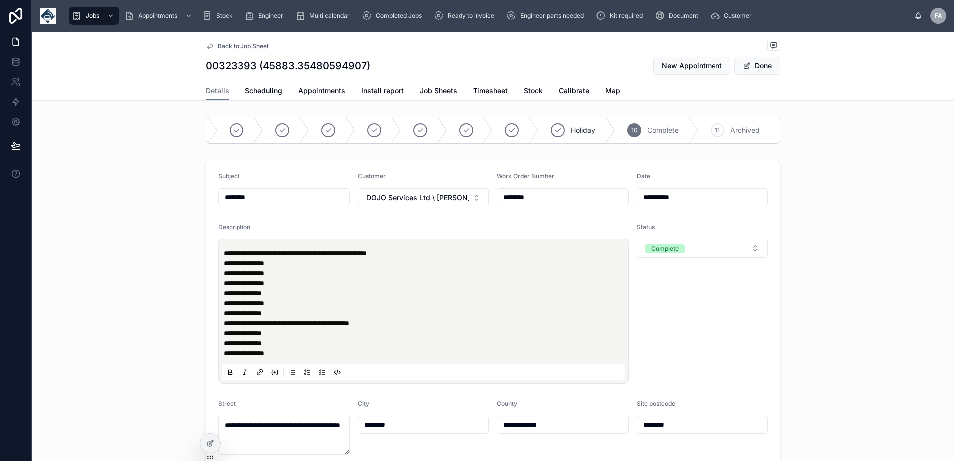
type input "**********"
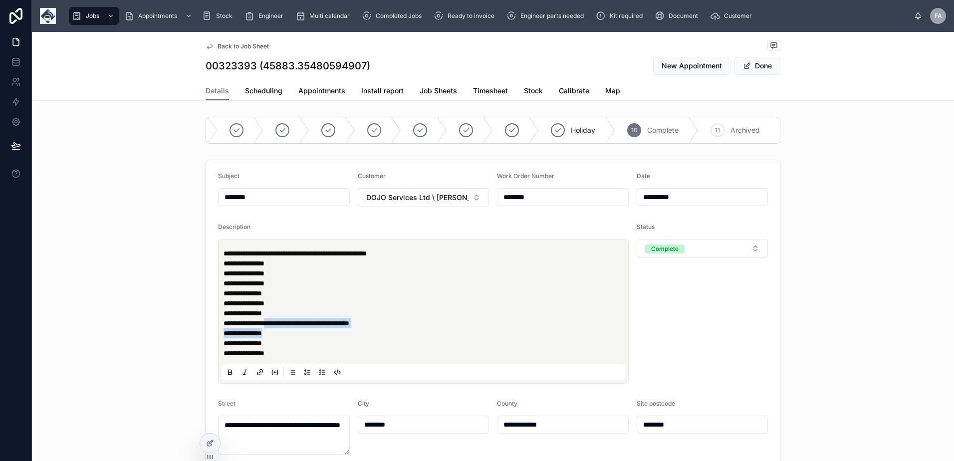
drag, startPoint x: 283, startPoint y: 334, endPoint x: 410, endPoint y: 342, distance: 126.4
click at [410, 342] on p "**********" at bounding box center [425, 308] width 404 height 100
type input "**********"
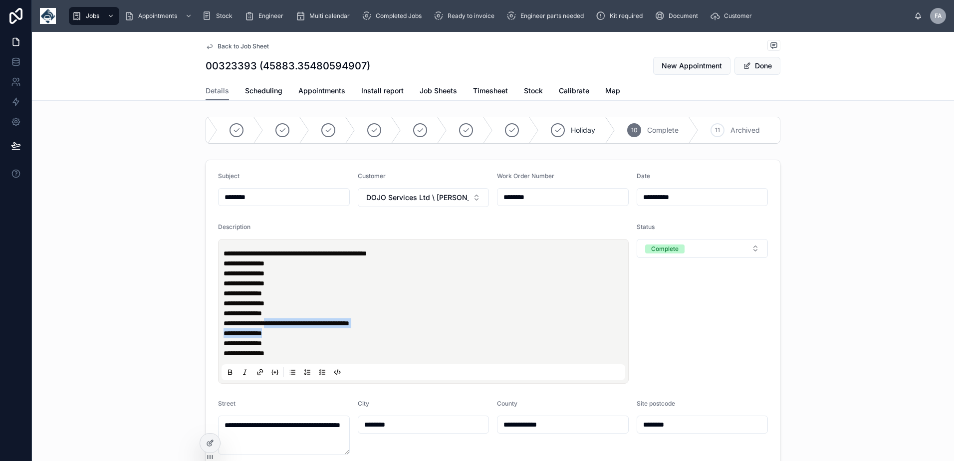
click at [399, 336] on p "**********" at bounding box center [425, 308] width 404 height 100
type input "**********"
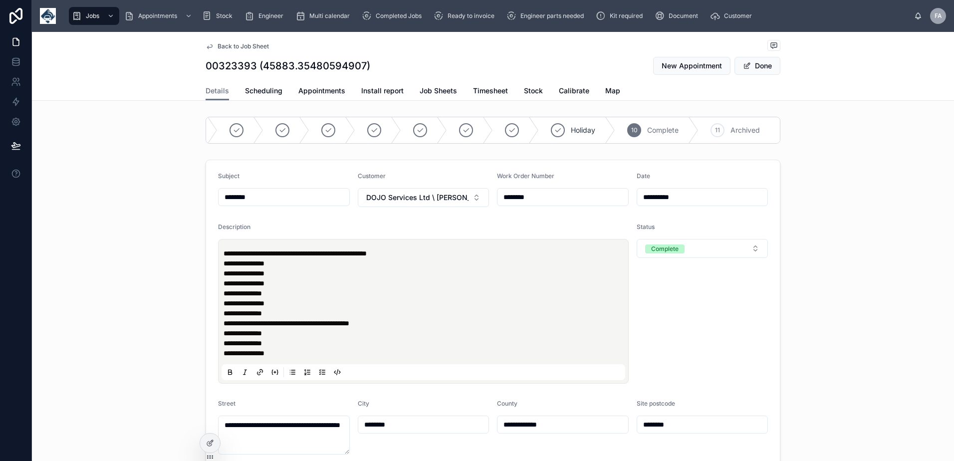
type input "**********"
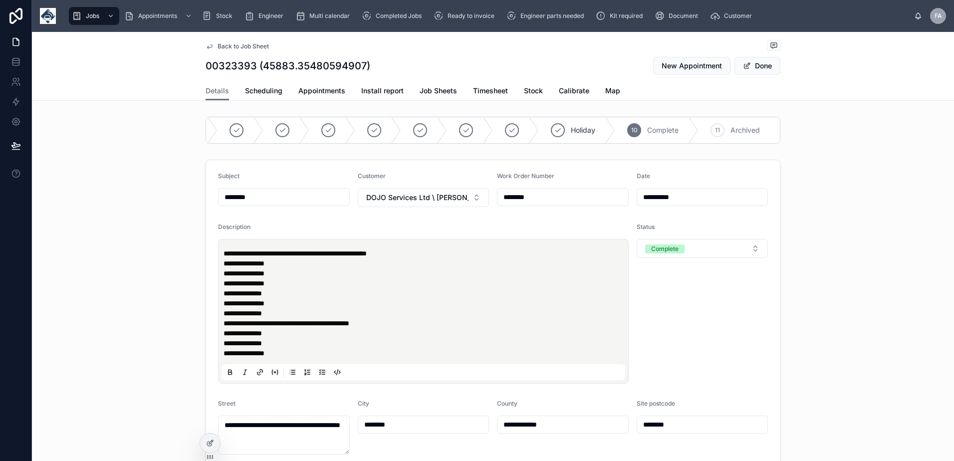
type input "**********"
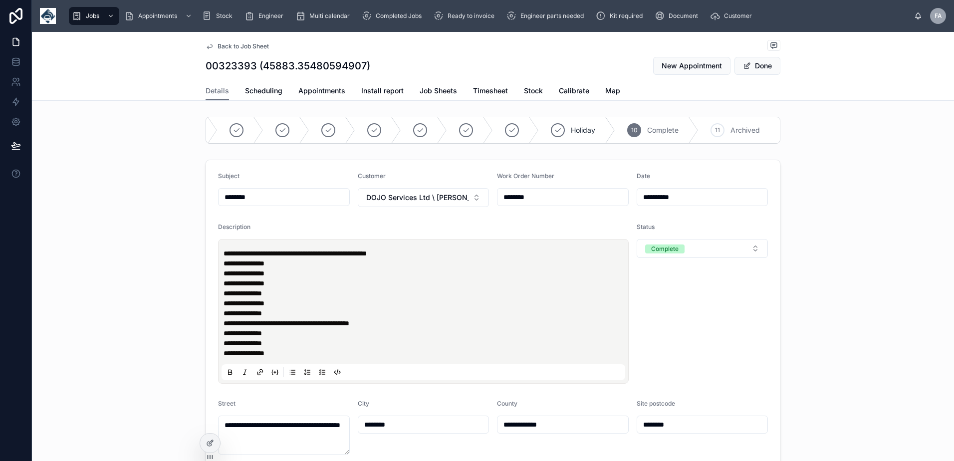
type input "**********"
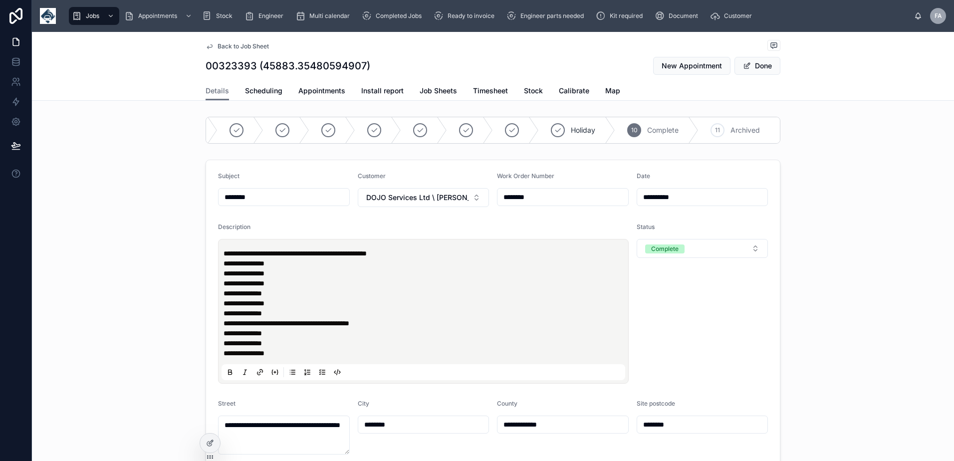
type input "**********"
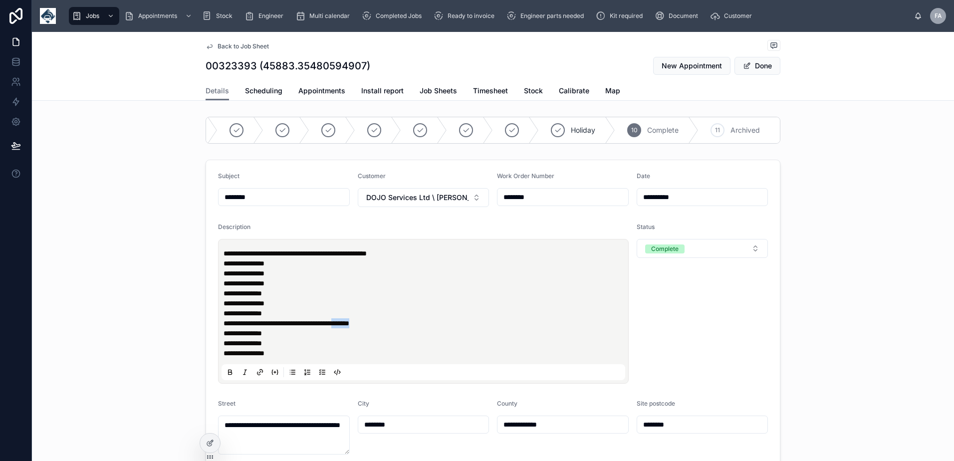
type input "**********"
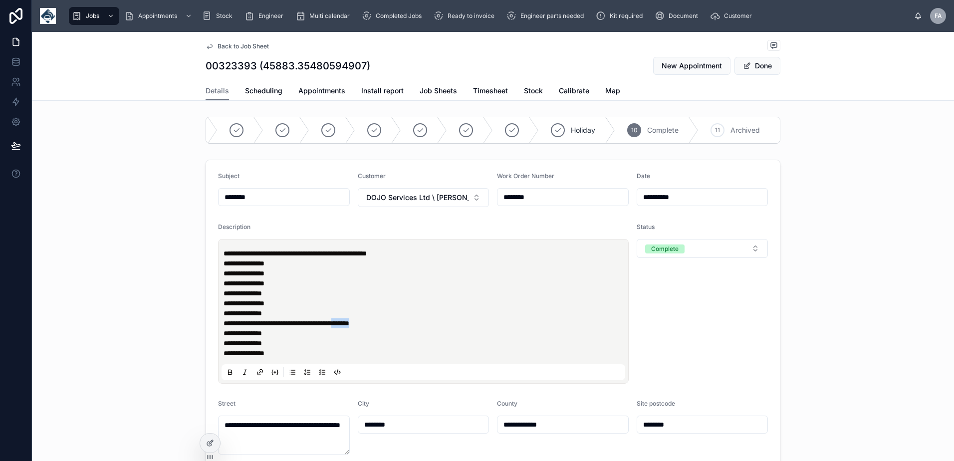
type input "**********"
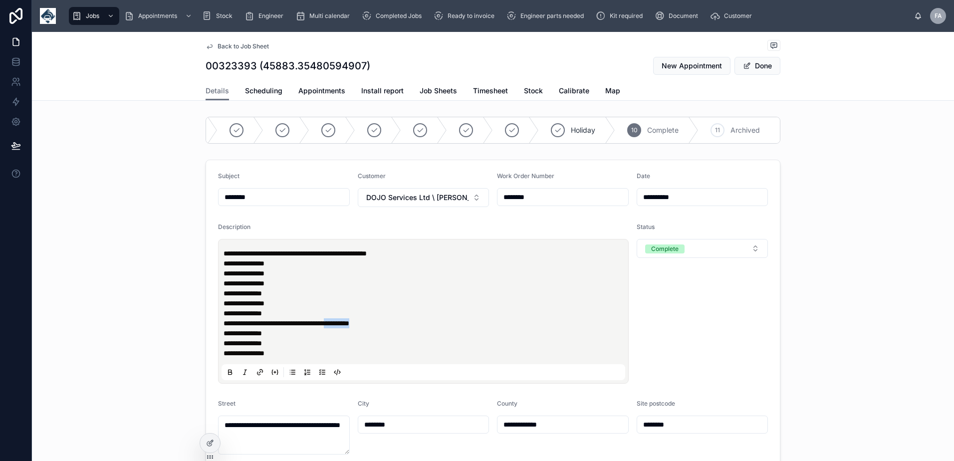
type input "**********"
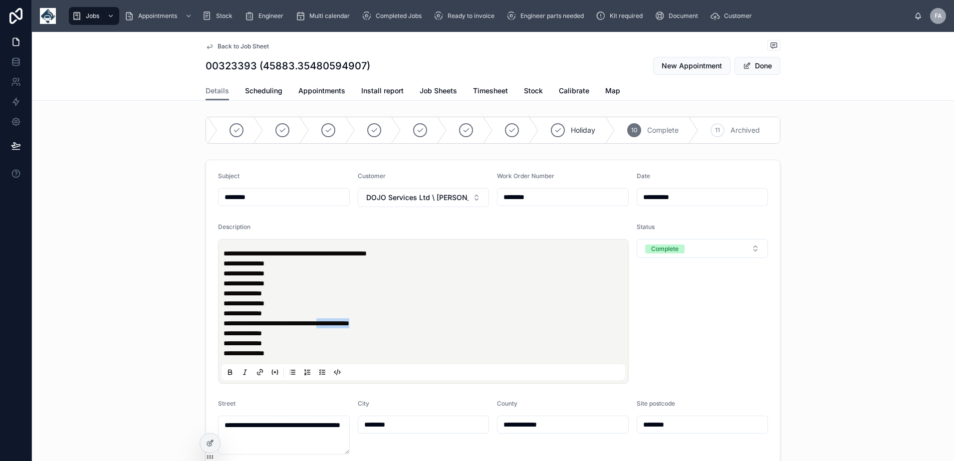
type input "**********"
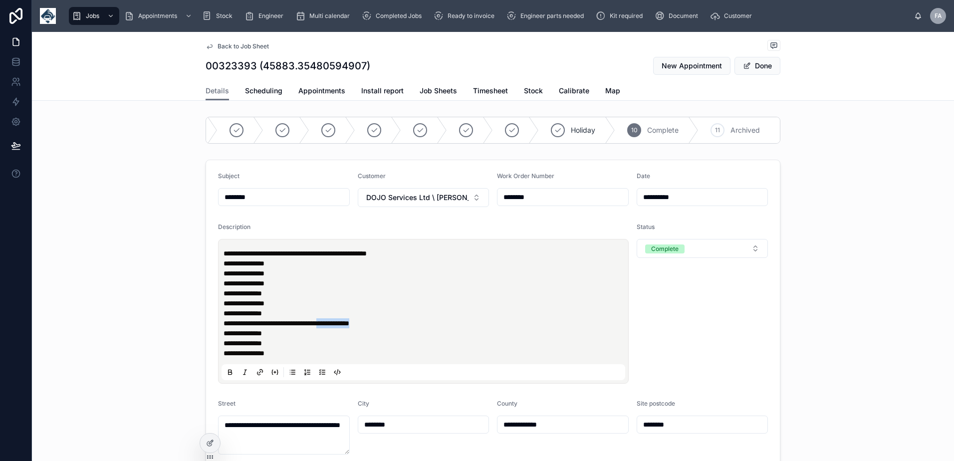
type input "**********"
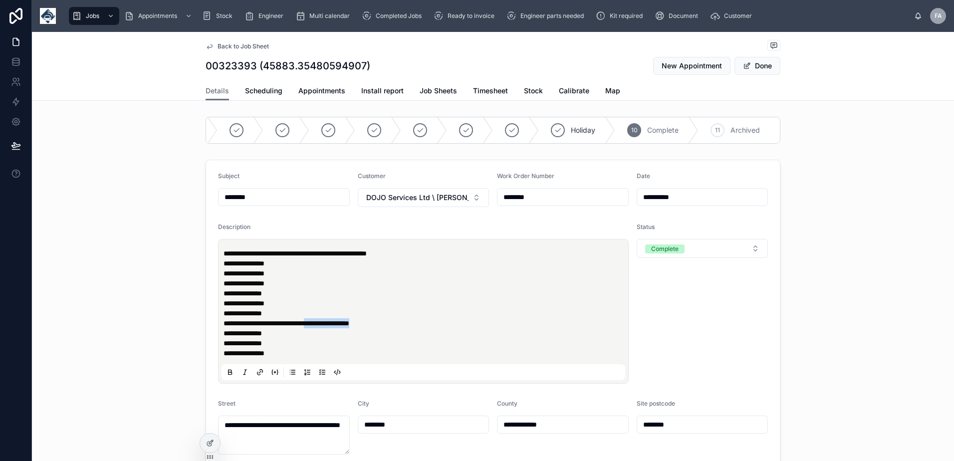
type input "**********"
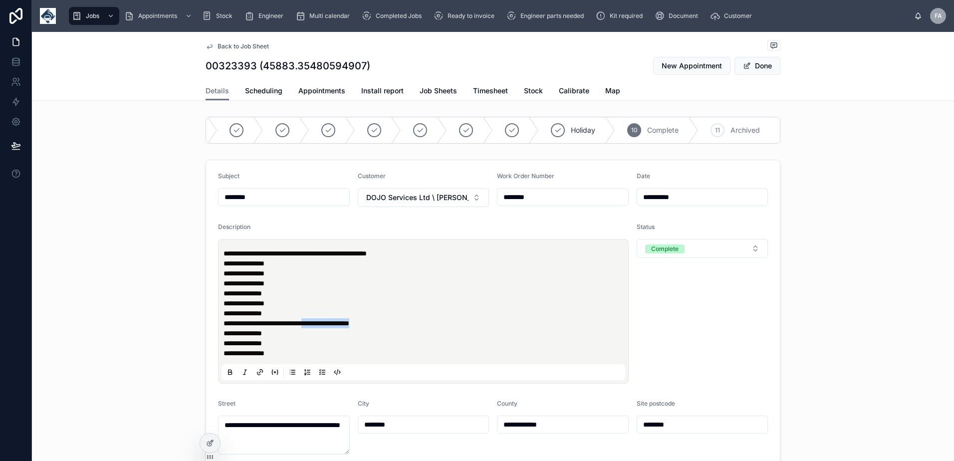
type input "**********"
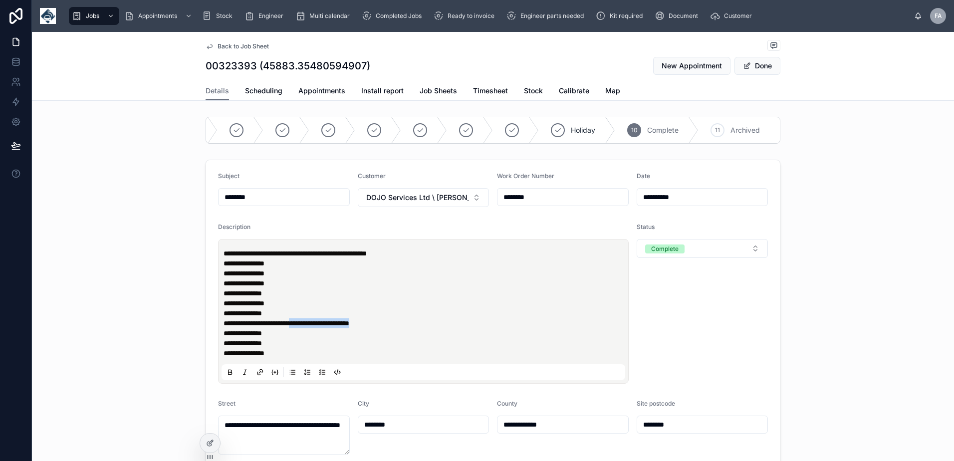
type input "**********"
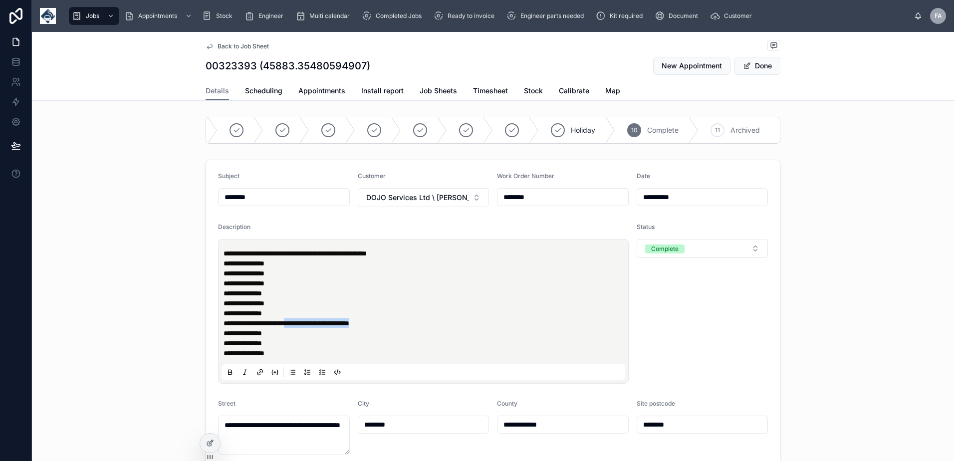
type input "**********"
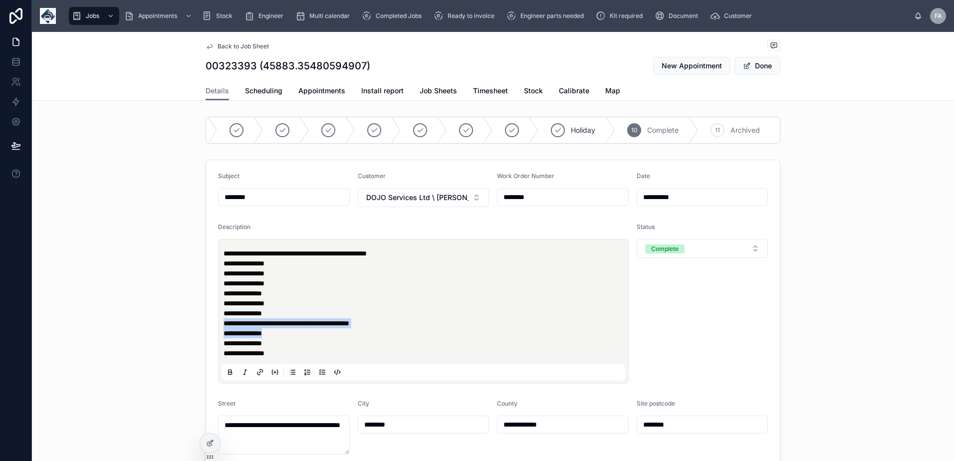
type input "**********"
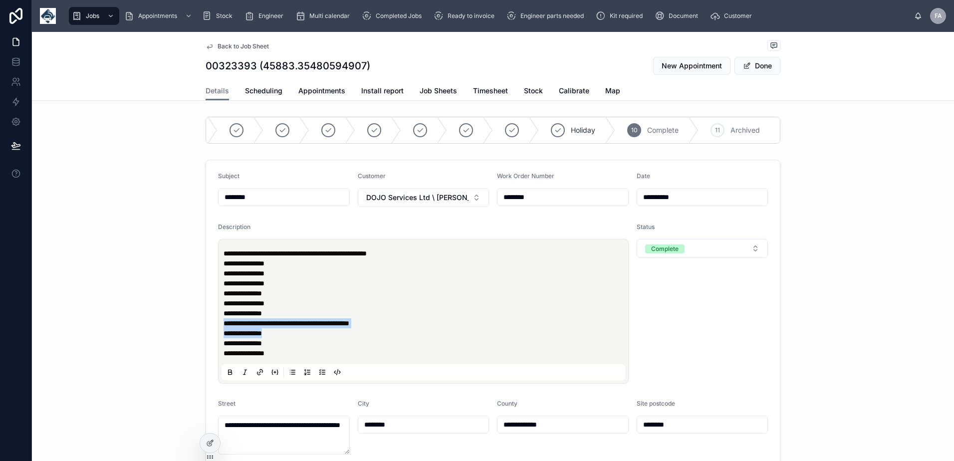
type input "**********"
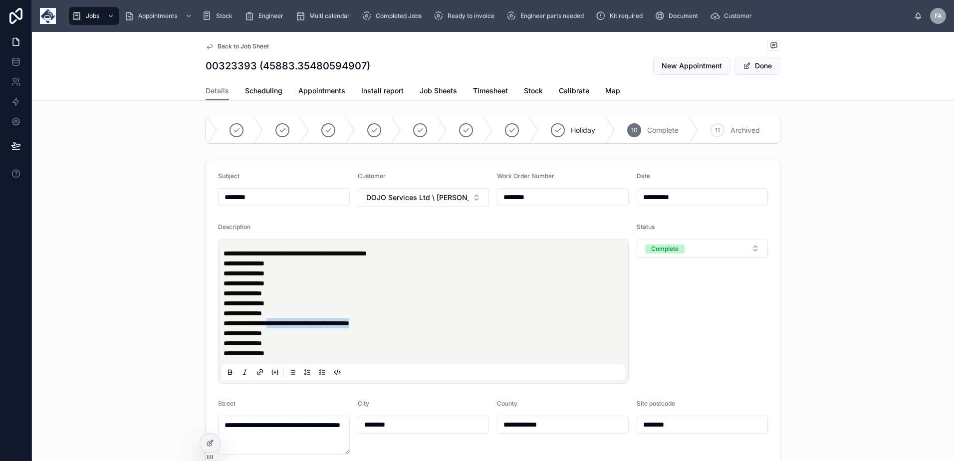
type input "**********"
drag, startPoint x: 378, startPoint y: 333, endPoint x: 283, endPoint y: 331, distance: 94.3
click at [283, 331] on p "**********" at bounding box center [425, 308] width 404 height 100
type input "**********"
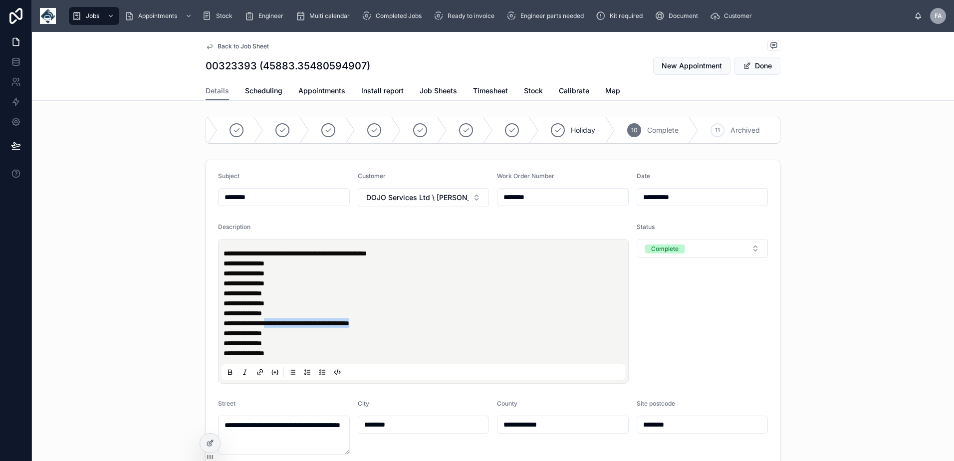
type input "**********"
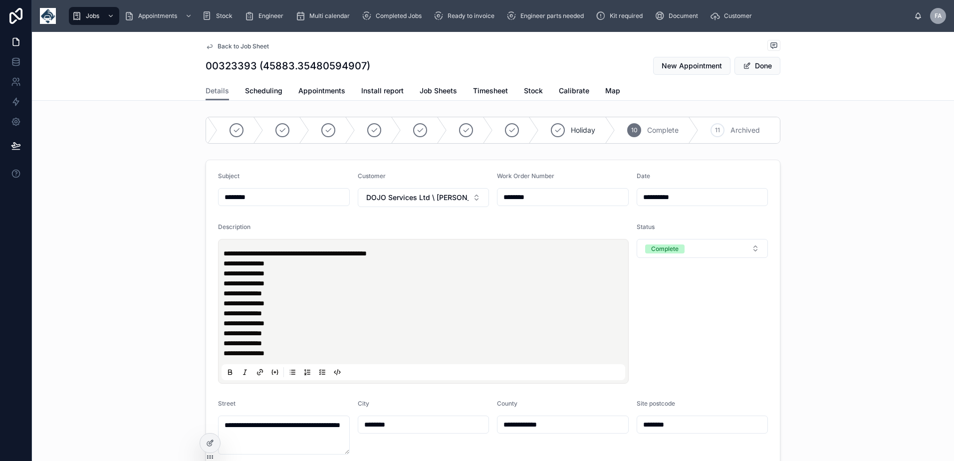
type input "**********"
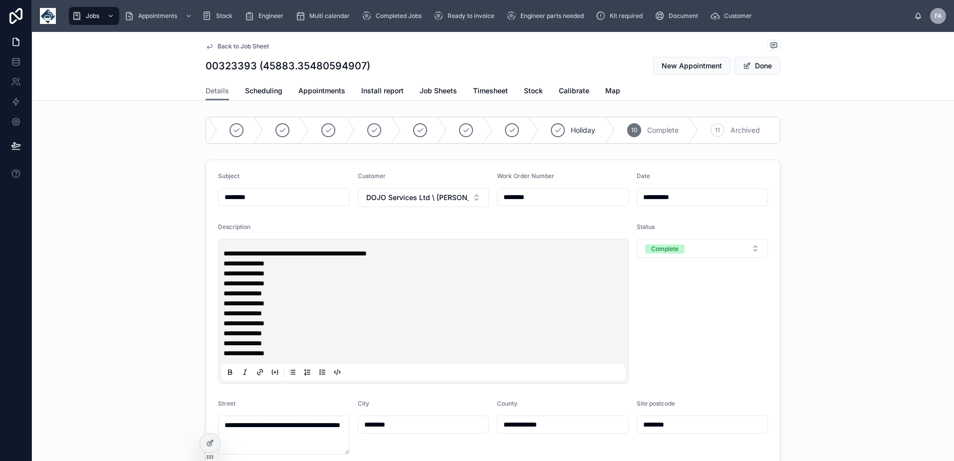
type input "**********"
click at [748, 66] on span "Done" at bounding box center [757, 66] width 46 height 18
type input "**********"
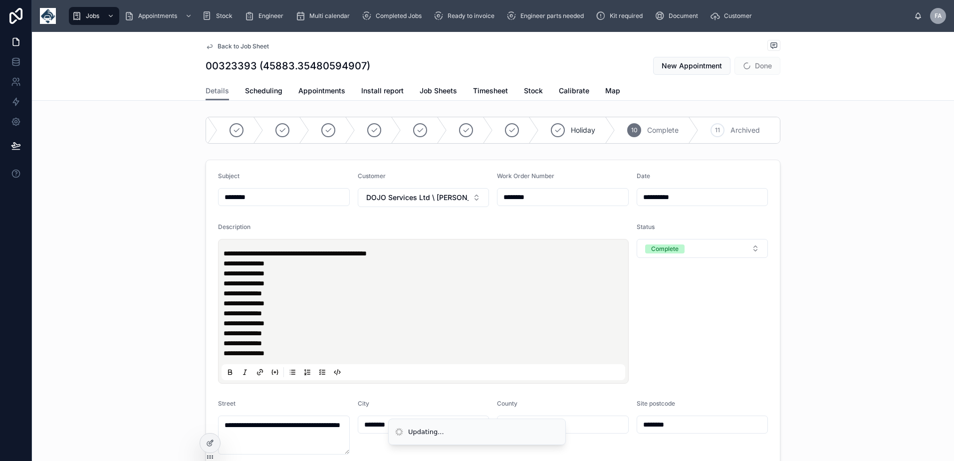
type input "**********"
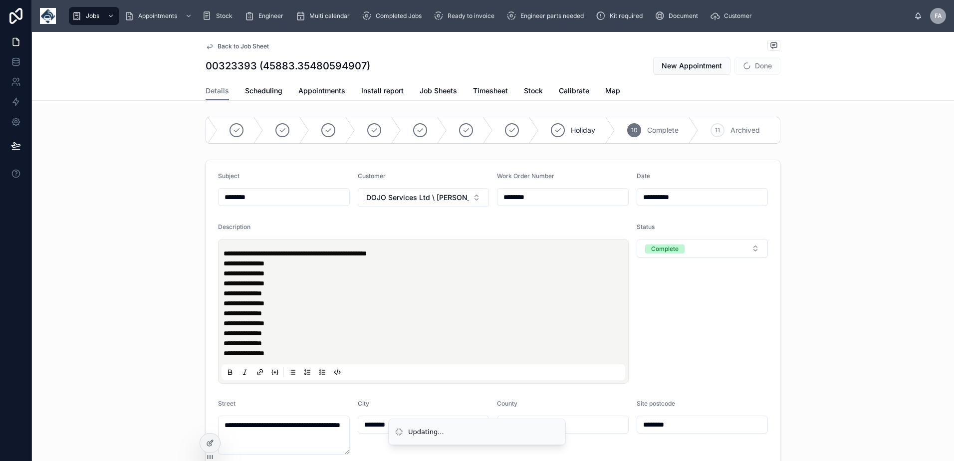
type input "**********"
click at [756, 69] on button "Done" at bounding box center [757, 66] width 46 height 18
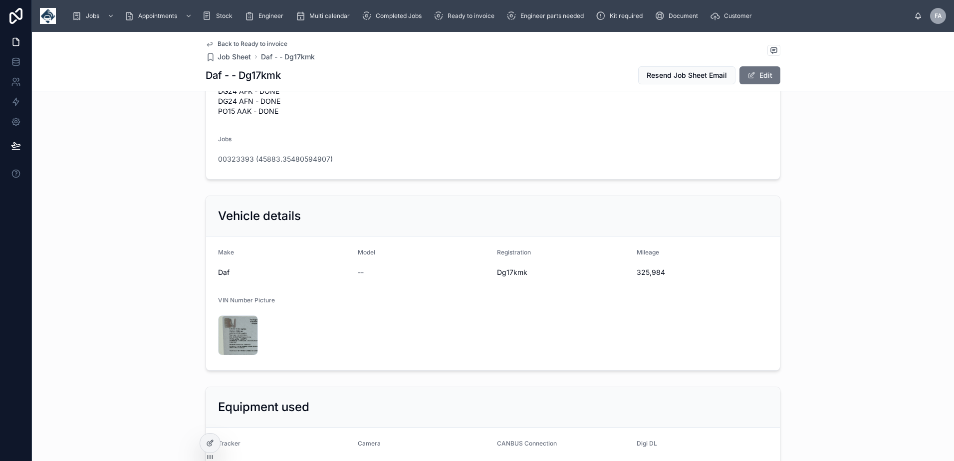
scroll to position [299, 0]
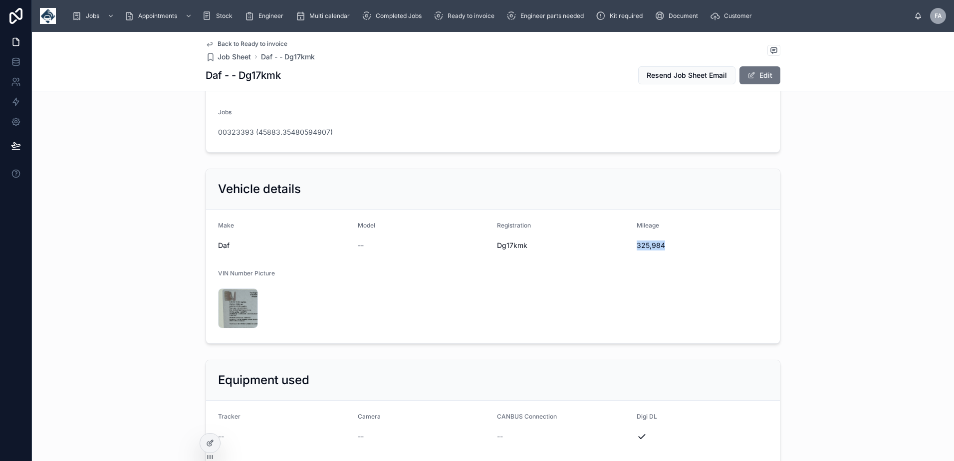
drag, startPoint x: 632, startPoint y: 245, endPoint x: 661, endPoint y: 246, distance: 29.5
click at [661, 246] on form "Make Daf Model -- Registration Dg17kmk Mileage 325,984 VIN Number Picture IMG_8…" at bounding box center [493, 277] width 574 height 134
copy span "325,984"
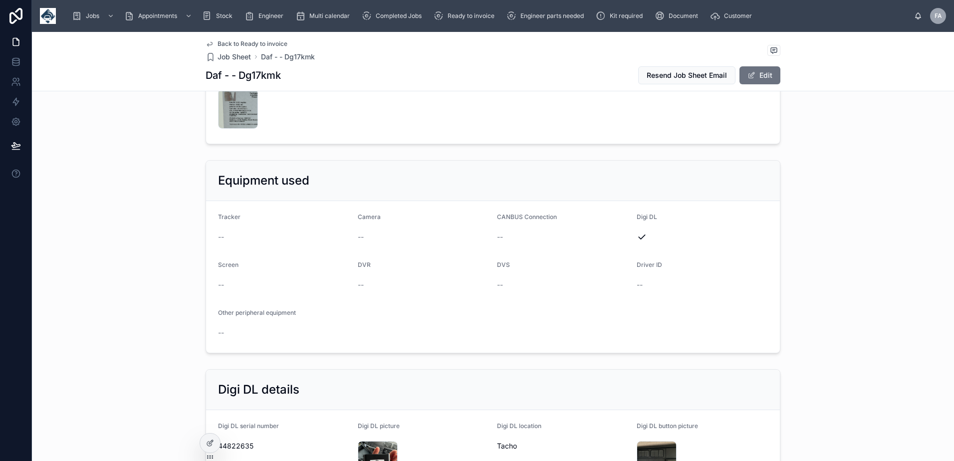
scroll to position [649, 0]
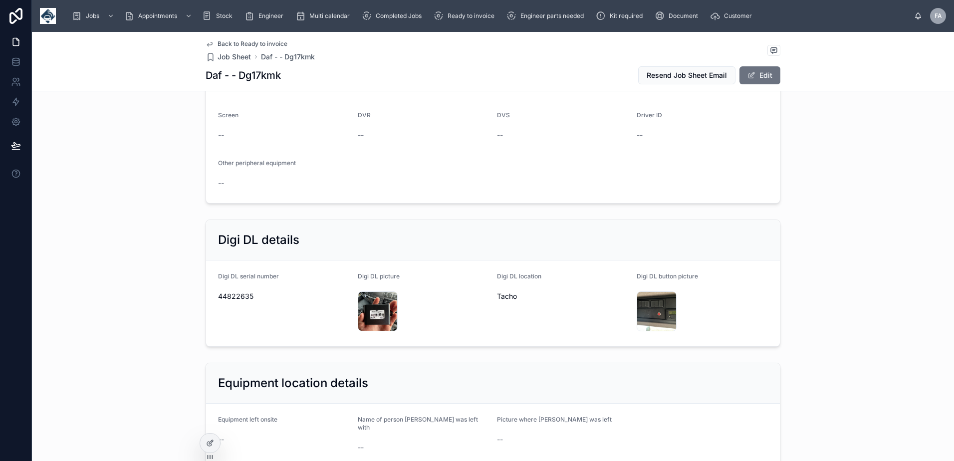
click at [238, 294] on span "44822635" at bounding box center [284, 296] width 132 height 10
copy span "44822635"
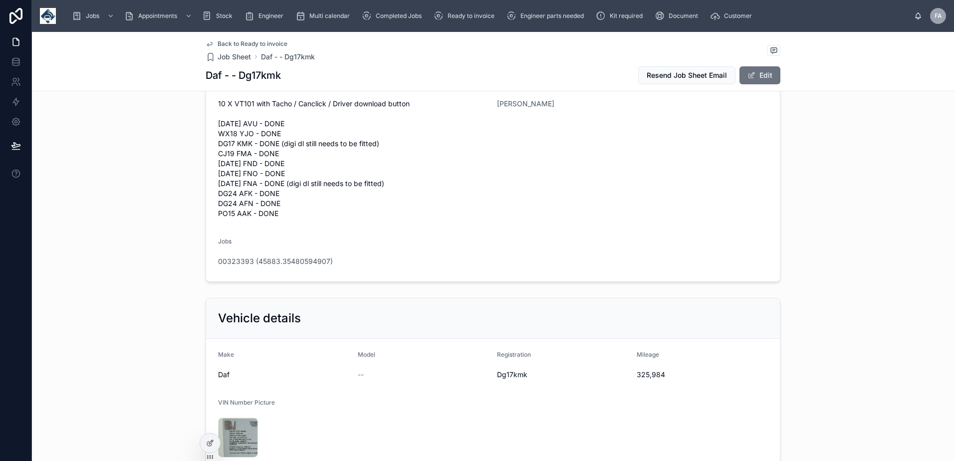
scroll to position [0, 0]
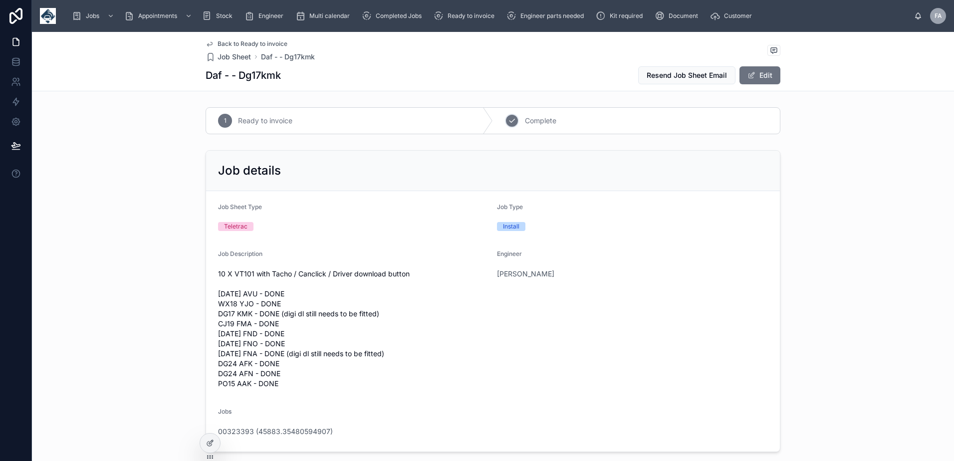
click at [508, 124] on icon at bounding box center [512, 121] width 8 height 8
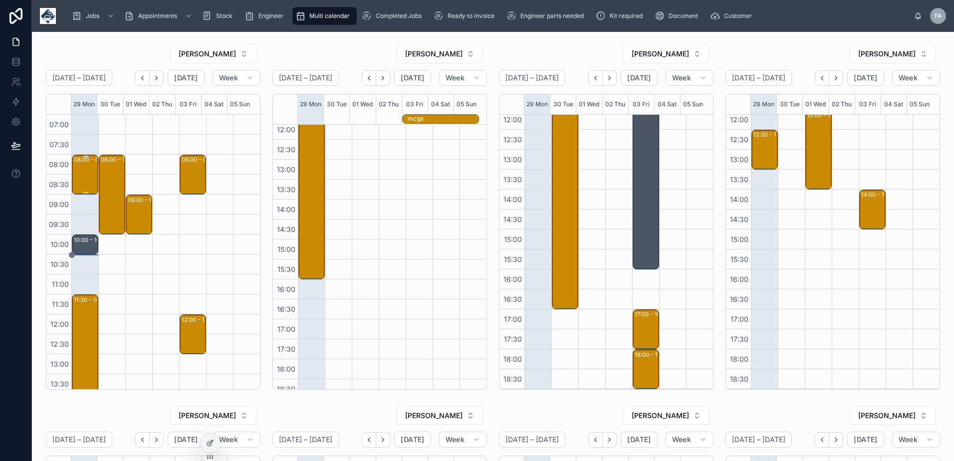
click at [85, 174] on div "08:00 – 09:00 ansa - 1 x svc -timed 8am - oldham" at bounding box center [85, 175] width 23 height 38
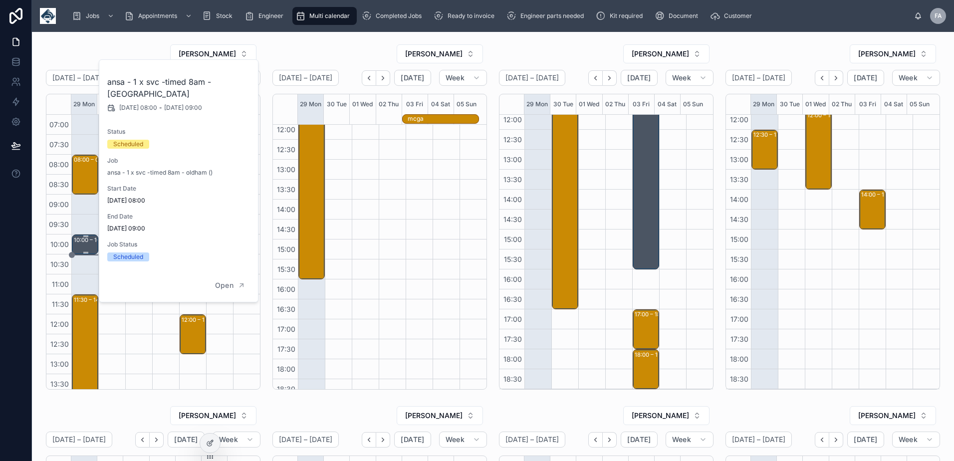
click at [84, 244] on div "10:00 – 10:30" at bounding box center [92, 240] width 37 height 10
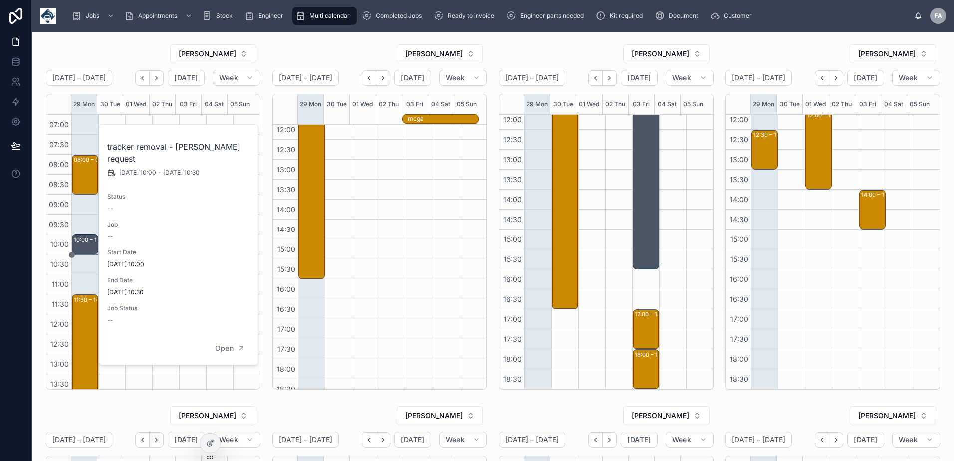
click at [119, 376] on div "08:00 – 10:00 TRACKSTAR UK - 00325379 - 1 X INSTALL - 8AM - BURY - BL9 7ET" at bounding box center [111, 354] width 27 height 479
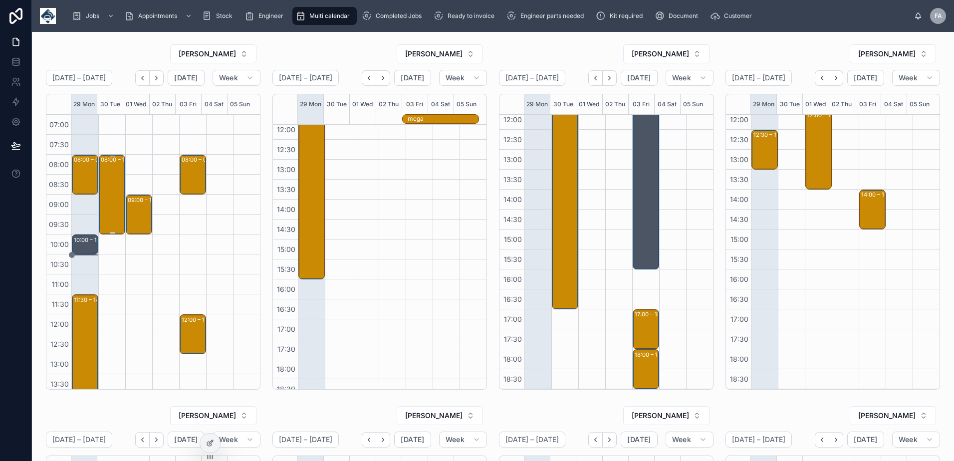
click at [111, 214] on div "08:00 – 10:00 TRACKSTAR UK - 00325379 - 1 X INSTALL - 8AM - BURY - BL9 7ET" at bounding box center [112, 195] width 23 height 78
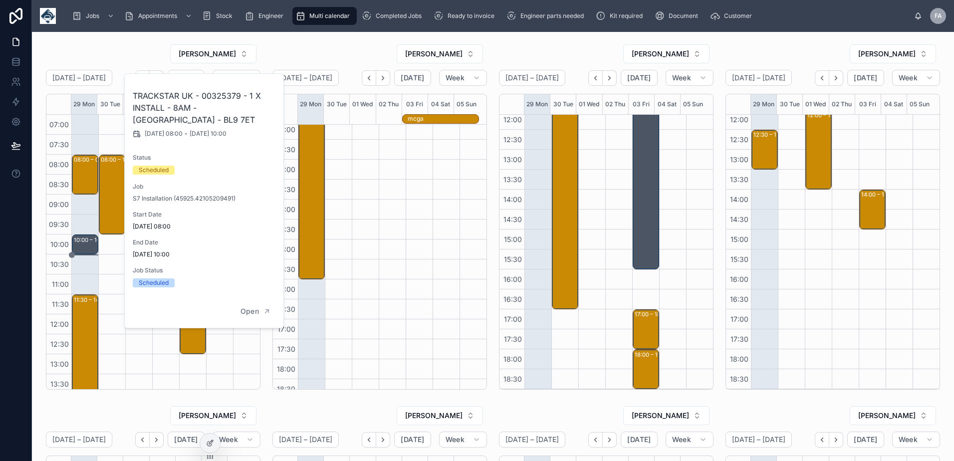
click at [231, 94] on h2 "TRACKSTAR UK - 00325379 - 1 X INSTALL - 8AM - BURY - BL9 7ET" at bounding box center [205, 108] width 144 height 36
copy h2 "00325379"
click at [93, 369] on div "11:30 – 14:00 Joseph Ash Limited - 00325305 - AM 1 HOURS NOTICE - 1 X DEINSTALL…" at bounding box center [85, 344] width 23 height 98
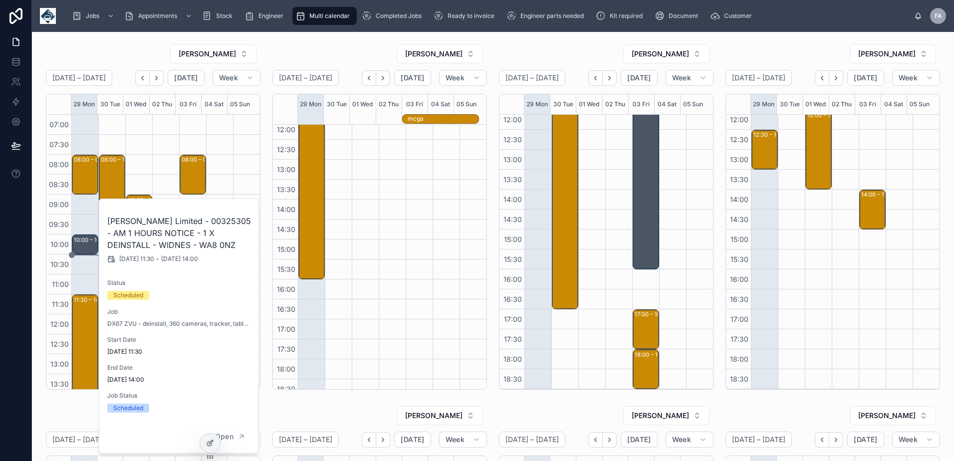
click at [122, 138] on div "08:00 – 10:00 TRACKSTAR UK - 00325379 - 1 X INSTALL - 8AM - BURY - BL9 7ET" at bounding box center [111, 354] width 27 height 479
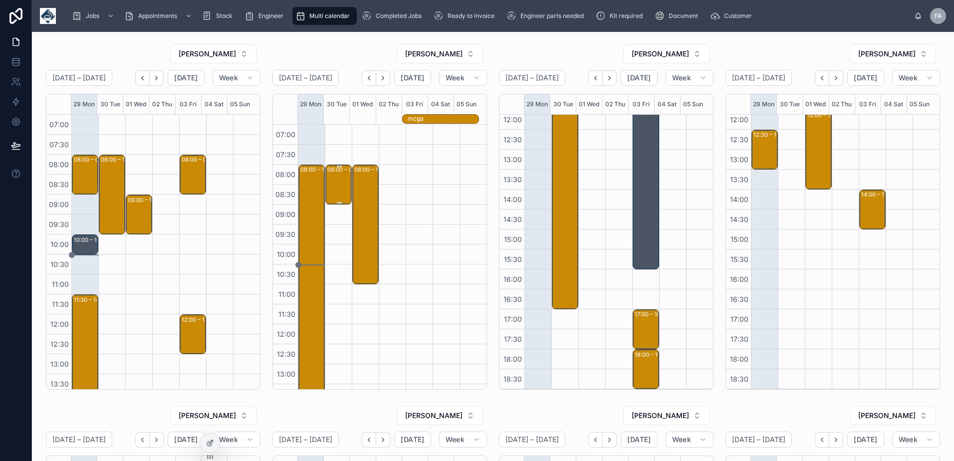
click at [339, 189] on div "08:00 – 09:00 CareCo (UK) Limited - 00325463 - 8AM - 1 X DEINSTALL - LEEDS - LS…" at bounding box center [338, 185] width 23 height 38
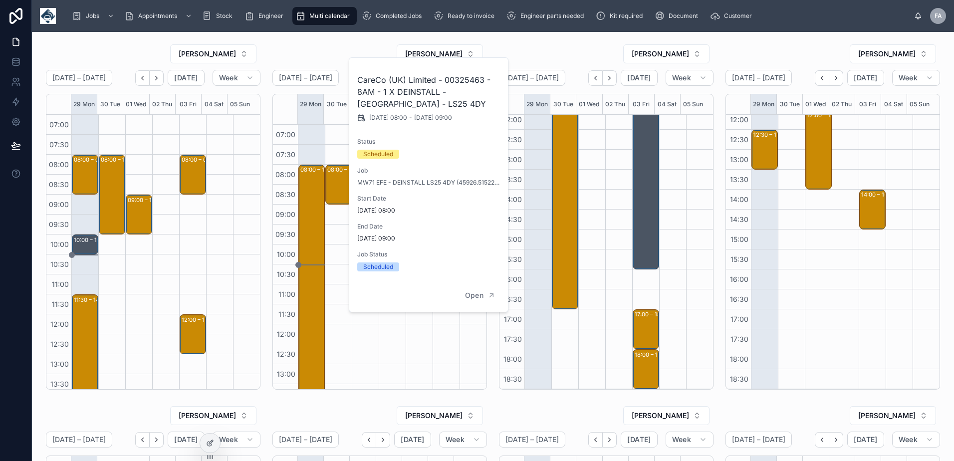
click at [460, 74] on h2 "CareCo (UK) Limited - 00325463 - 8AM - 1 X DEINSTALL - LEEDS - LS25 4DY" at bounding box center [429, 92] width 144 height 36
copy h2 "00325463"
click at [325, 145] on div "08:00 – 09:00 CareCo (UK) Limited - 00325463 - 8AM - 1 X DEINSTALL - LEEDS - LS…" at bounding box center [338, 364] width 27 height 479
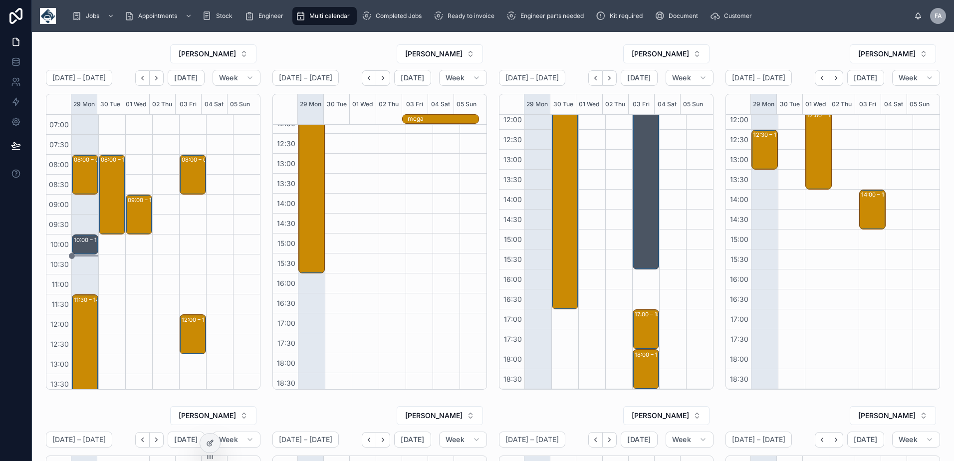
scroll to position [215, 0]
click at [592, 50] on div "NICK WATSON" at bounding box center [606, 54] width 215 height 20
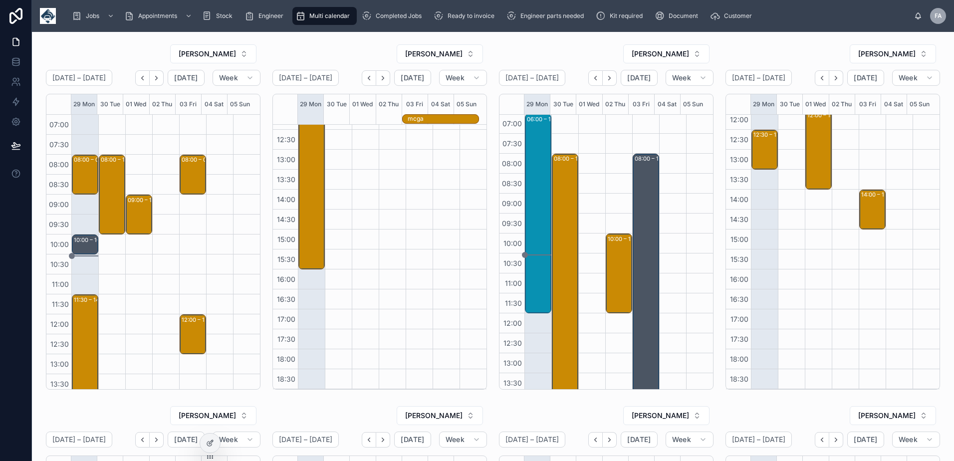
scroll to position [0, 0]
click at [564, 188] on div "08:00 – 17:00 Molson Coors Brewing Company (UK) Ltd - 00324527 - 6 x installs -…" at bounding box center [565, 334] width 23 height 357
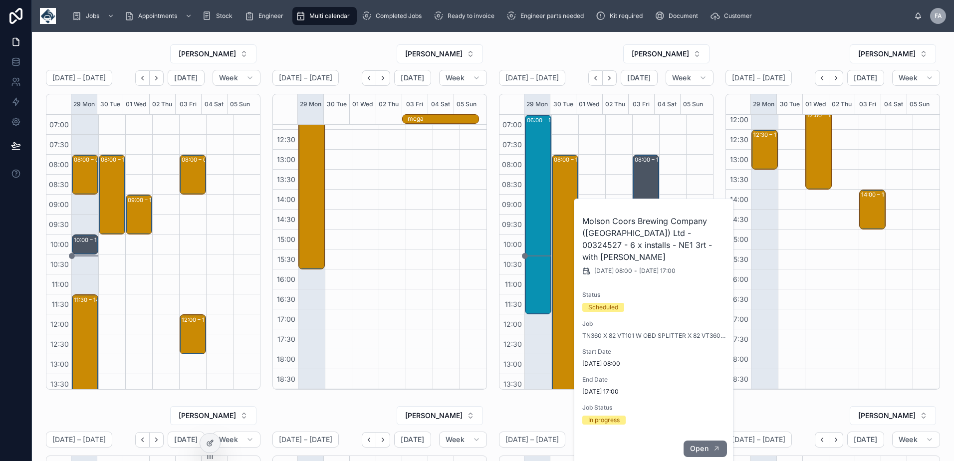
click at [702, 444] on span "Open" at bounding box center [699, 448] width 18 height 9
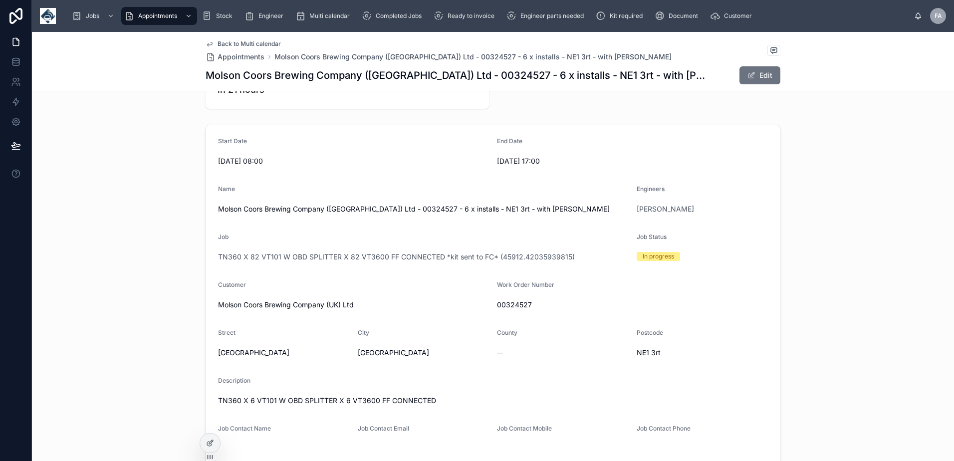
scroll to position [100, 0]
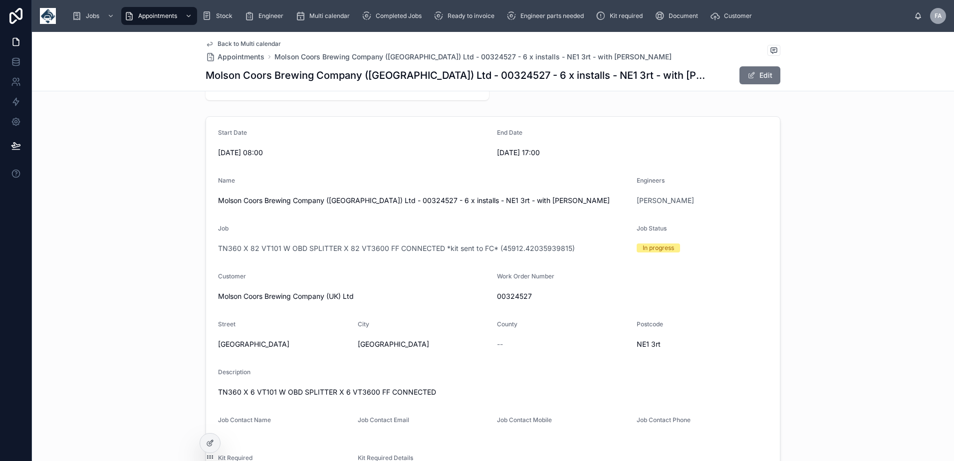
click at [512, 297] on span "00324527" at bounding box center [632, 296] width 271 height 10
copy span "00324527"
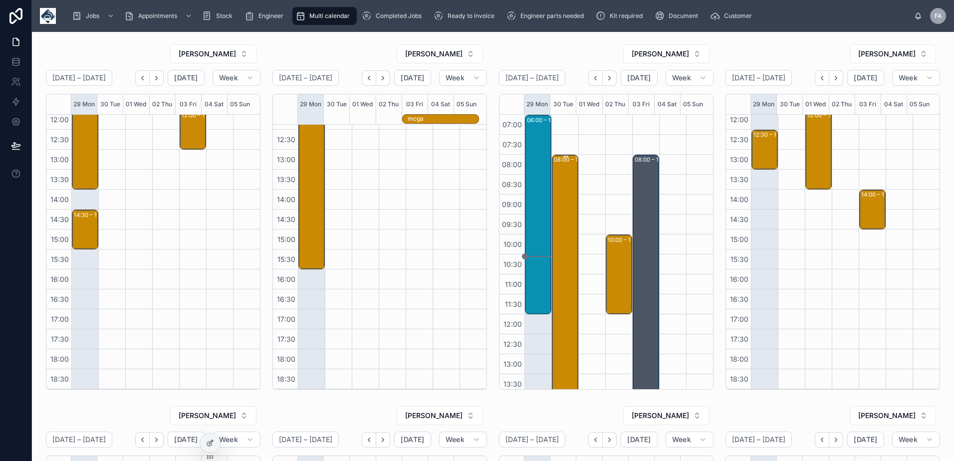
click at [564, 186] on div "08:00 – 17:00 Molson Coors Brewing Company (UK) Ltd - 00324527 - 6 x installs -…" at bounding box center [565, 334] width 23 height 357
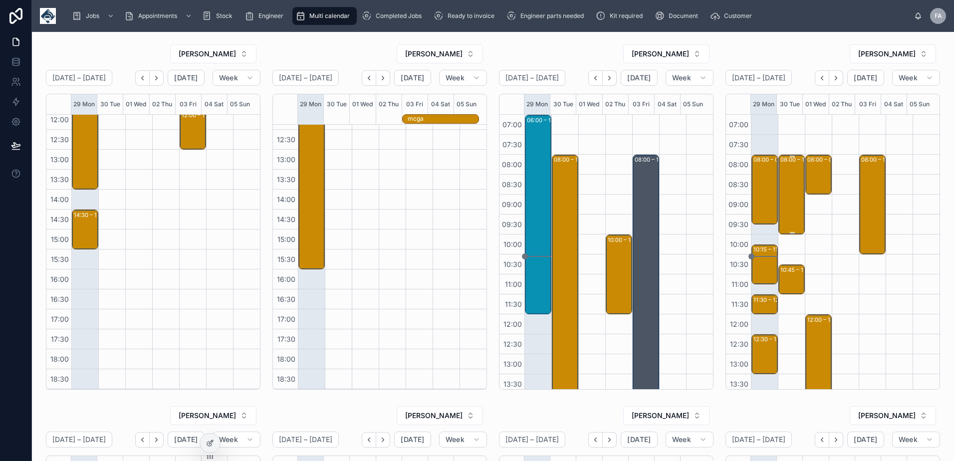
click at [784, 176] on div "08:00 – 10:00 TRACKSTAR UK - 00325064 - TIMED 8AM - 1 X INSTALL (S5) - DONCASTE…" at bounding box center [791, 195] width 23 height 78
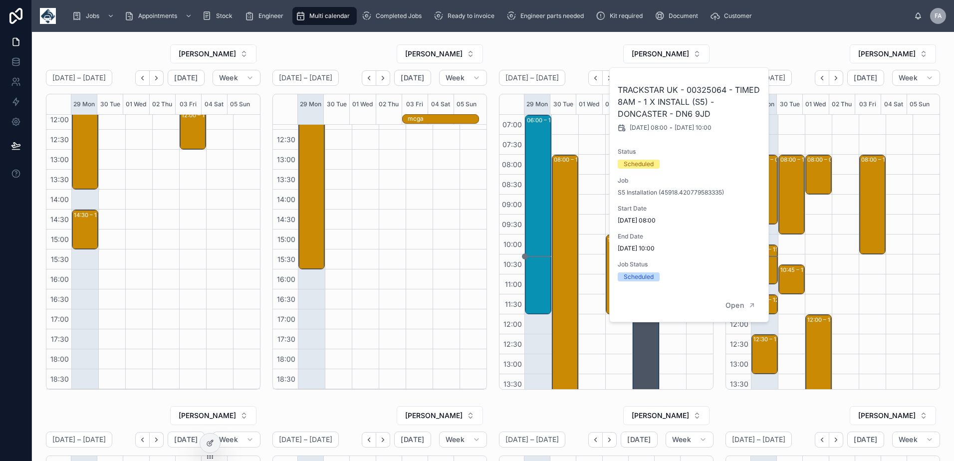
click at [702, 90] on h2 "TRACKSTAR UK - 00325064 - TIMED 8AM - 1 X INSTALL (S5) - DONCASTER - DN6 9JD" at bounding box center [690, 102] width 144 height 36
copy h2 "00325064"
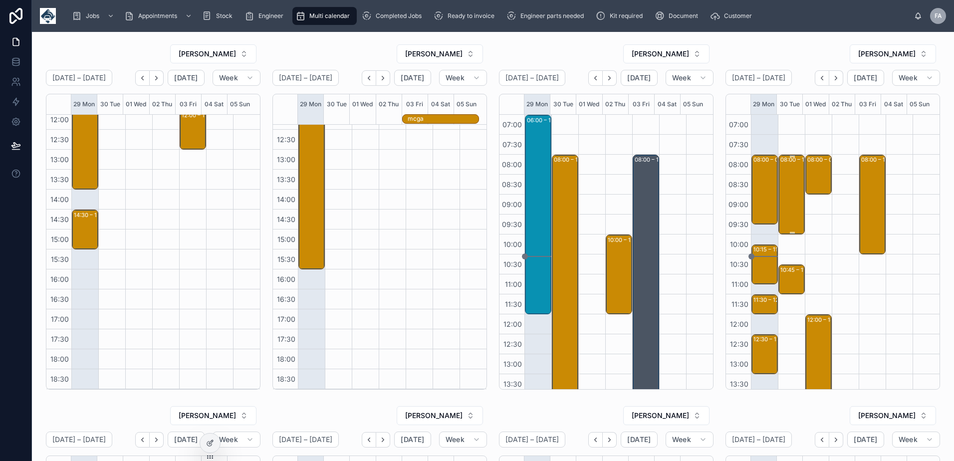
click at [784, 178] on div "08:00 – 10:00 TRACKSTAR UK - 00325064 - TIMED 8AM - 1 X INSTALL (S5) - DONCASTE…" at bounding box center [791, 195] width 23 height 78
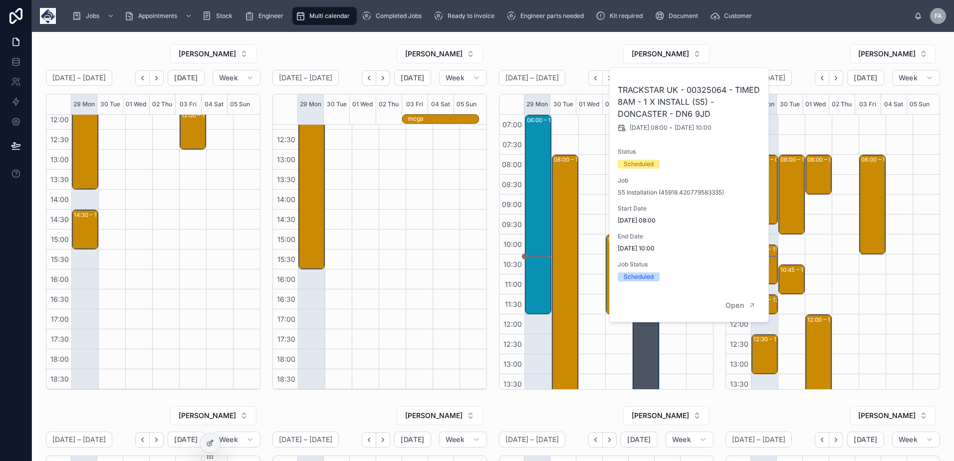
click at [711, 89] on h2 "TRACKSTAR UK - 00325064 - TIMED 8AM - 1 X INSTALL (S5) - DONCASTER - DN6 9JD" at bounding box center [690, 102] width 144 height 36
copy h2 "00325064"
click at [788, 277] on div "10:45 – 11:30 Elsa Waste Paper Ltd - 00325367 - 1 x deinstall - am 1 hours noti…" at bounding box center [791, 279] width 23 height 28
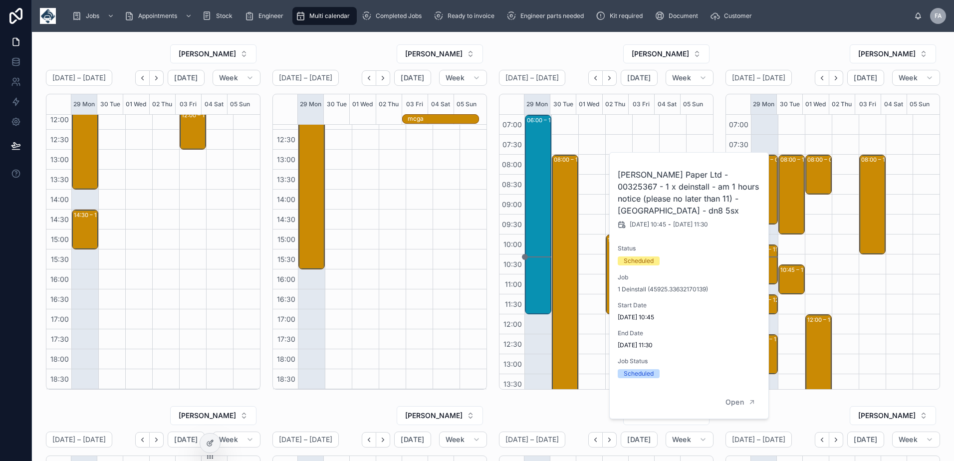
click at [720, 174] on h2 "[PERSON_NAME] Paper Ltd - 00325367 - 1 x deinstall - am 1 hours notice (please …" at bounding box center [690, 193] width 144 height 48
click at [721, 174] on h2 "[PERSON_NAME] Paper Ltd - 00325367 - 1 x deinstall - am 1 hours notice (please …" at bounding box center [690, 193] width 144 height 48
copy h2 "00325367"
click at [808, 57] on div "[PERSON_NAME]" at bounding box center [832, 54] width 215 height 20
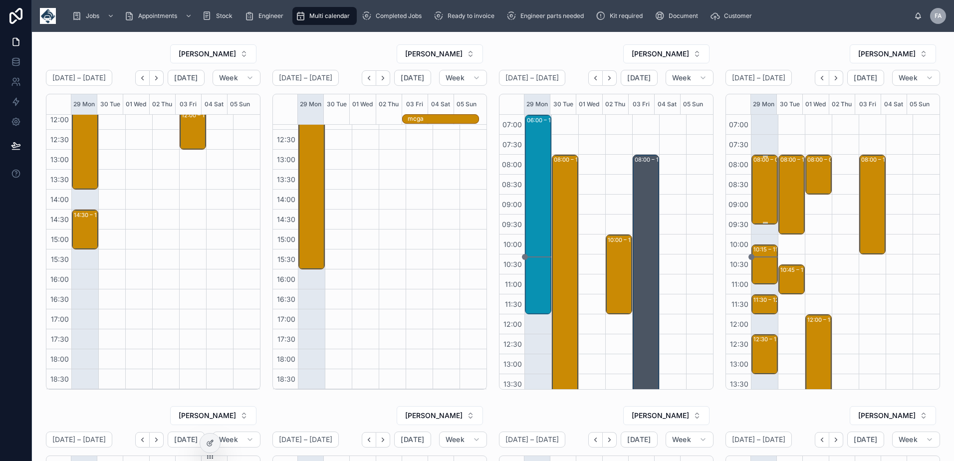
click at [762, 196] on div "08:00 – 09:45 Estate Sawmills Ltd - 00324968 - 1 HOURS NOTICE - 1 X NEW INSTALL…" at bounding box center [764, 190] width 23 height 68
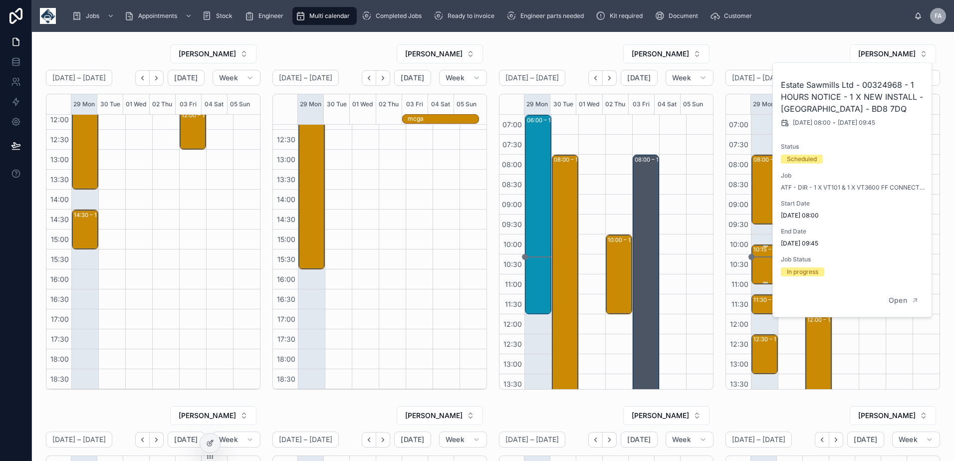
click at [758, 262] on div "10:15 – 11:15 YPP LETTINGS AND MANAGEMENT COMPANY LIMITED - 00325065 - AFTER 9:…" at bounding box center [764, 264] width 23 height 38
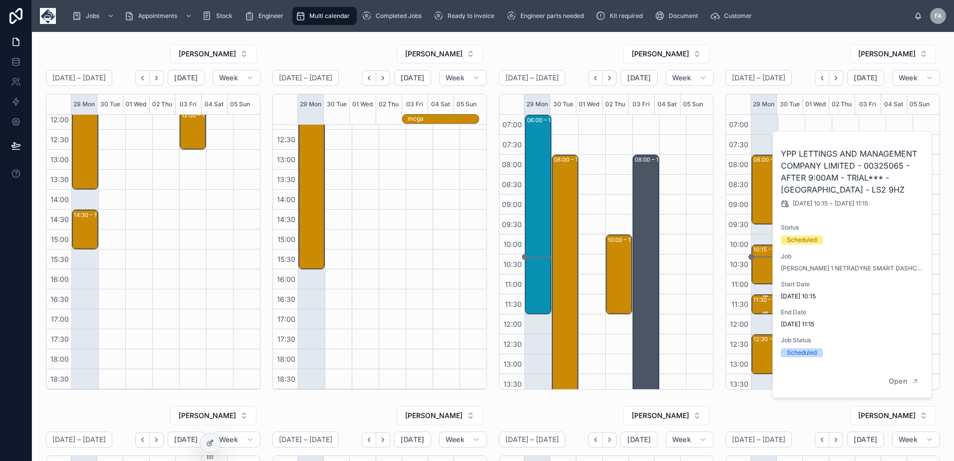
click at [756, 304] on div "11:30 – 12:00" at bounding box center [771, 300] width 36 height 10
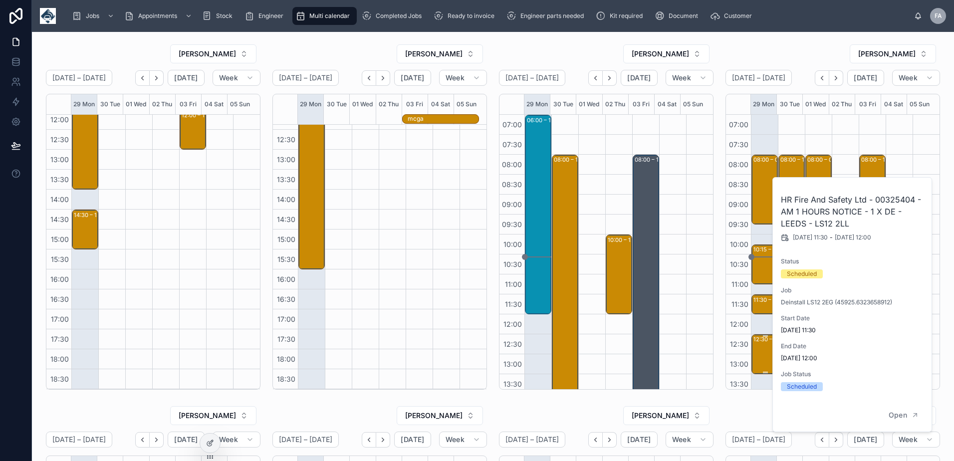
click at [756, 343] on div "12:30 – 13:30" at bounding box center [771, 339] width 37 height 10
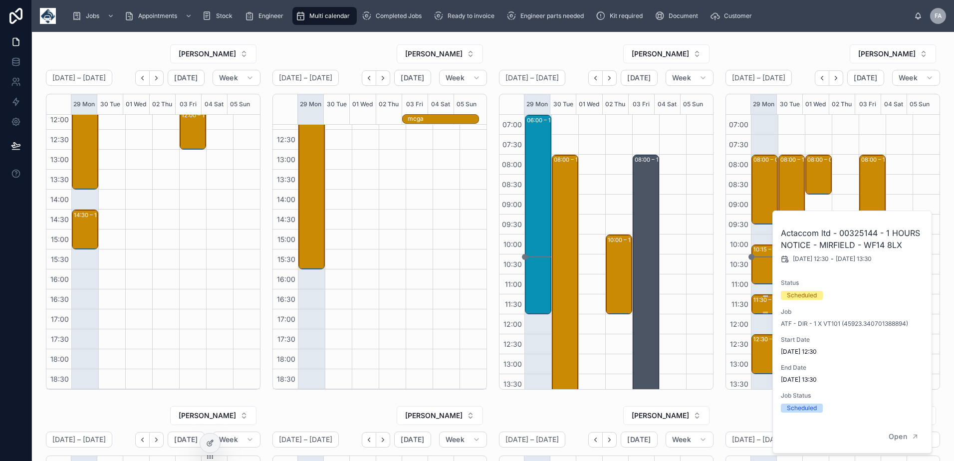
click at [758, 300] on div "11:30 – 12:00" at bounding box center [771, 300] width 36 height 10
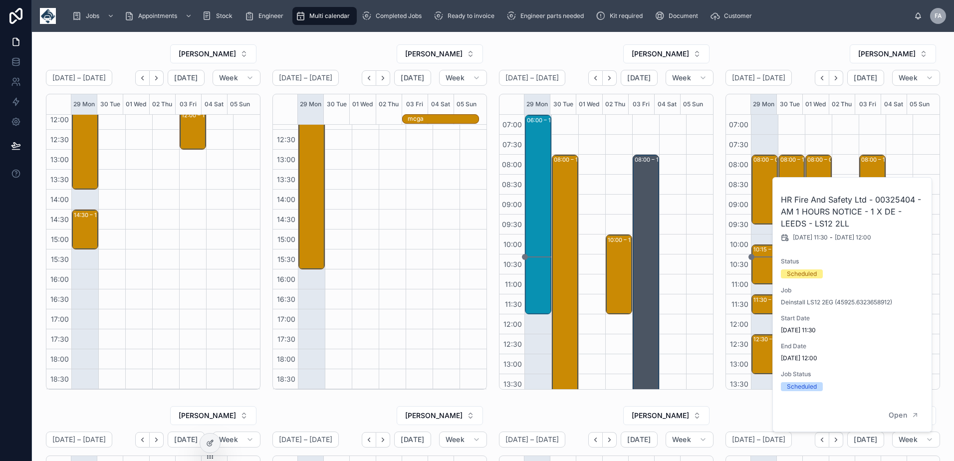
click at [898, 200] on h2 "HR Fire And Safety Ltd - 00325404 - AM 1 HOURS NOTICE - 1 X DE - LEEDS - LS12 2…" at bounding box center [853, 212] width 144 height 36
click at [899, 200] on h2 "HR Fire And Safety Ltd - 00325404 - AM 1 HOURS NOTICE - 1 X DE - LEEDS - LS12 2…" at bounding box center [853, 212] width 144 height 36
copy h2 "00325404"
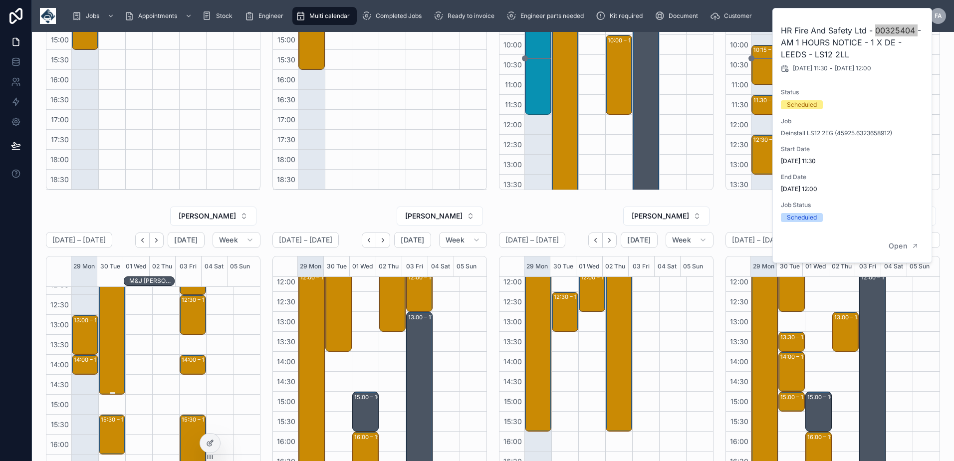
scroll to position [215, 0]
click at [110, 369] on div "08:00 – 15:00 Joseph Ash Limited - 00322992 - 3 X INSTALLS - 8AM - TELFORD - TF…" at bounding box center [112, 251] width 23 height 277
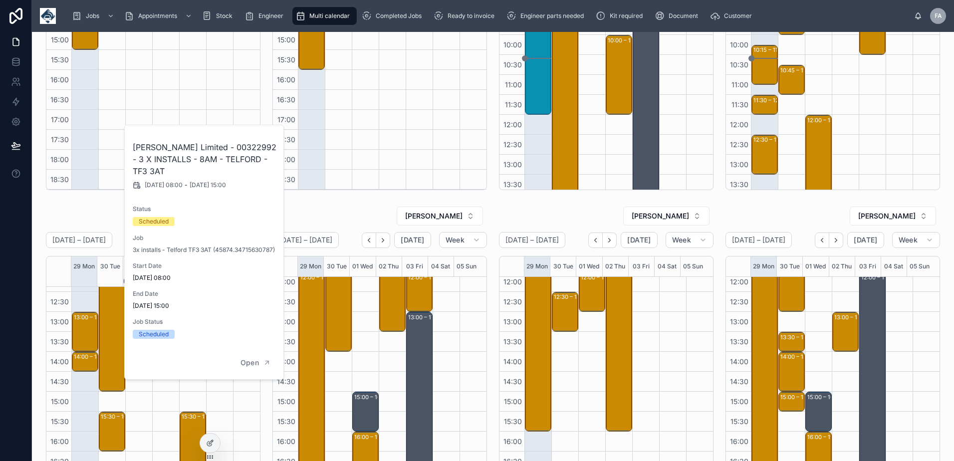
click at [233, 145] on h2 "Joseph Ash Limited - 00322992 - 3 X INSTALLS - 8AM - TELFORD - TF3 3AT" at bounding box center [205, 159] width 144 height 36
copy h2 "00322992"
click at [111, 433] on div "15:30 – 16:30 decormax - 1 x rear camera svc call - after 2pm - le19 4au" at bounding box center [112, 432] width 23 height 38
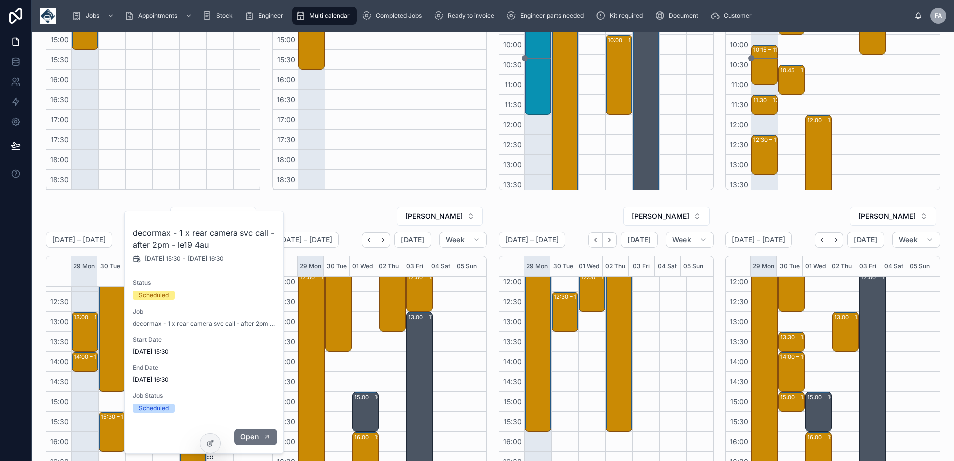
click at [263, 431] on button "Open" at bounding box center [255, 437] width 43 height 16
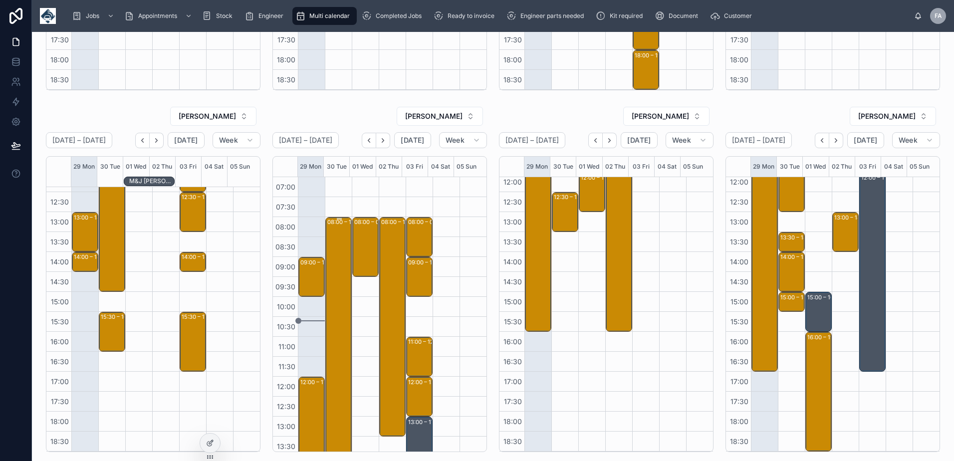
click at [335, 273] on div "08:00 – 14:00 Molson Coors Brewing Company (UK) Ltd - 00324527 - 8AM TIMED - 7 …" at bounding box center [338, 336] width 23 height 237
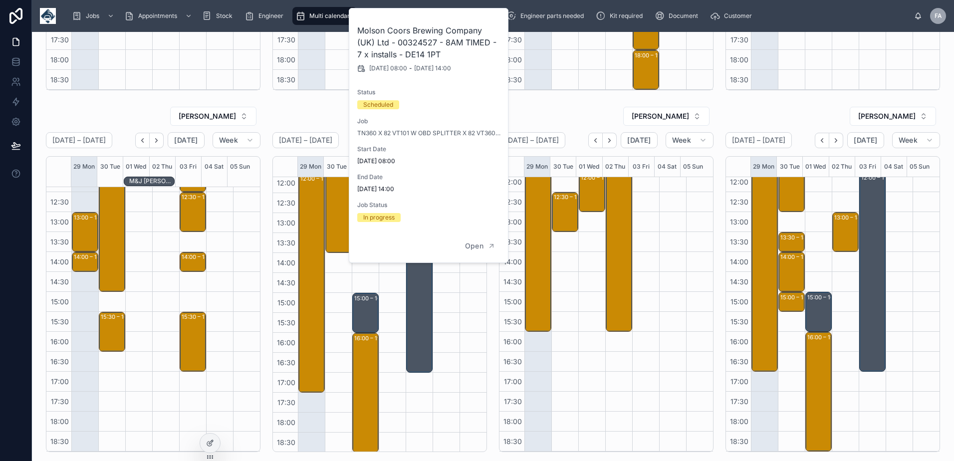
scroll to position [205, 0]
click at [605, 102] on div "IMRAAN GABIER September 29 – October 05 Today Week 29 Mon 30 Tue 01 Wed 02 Thu …" at bounding box center [606, 279] width 226 height 354
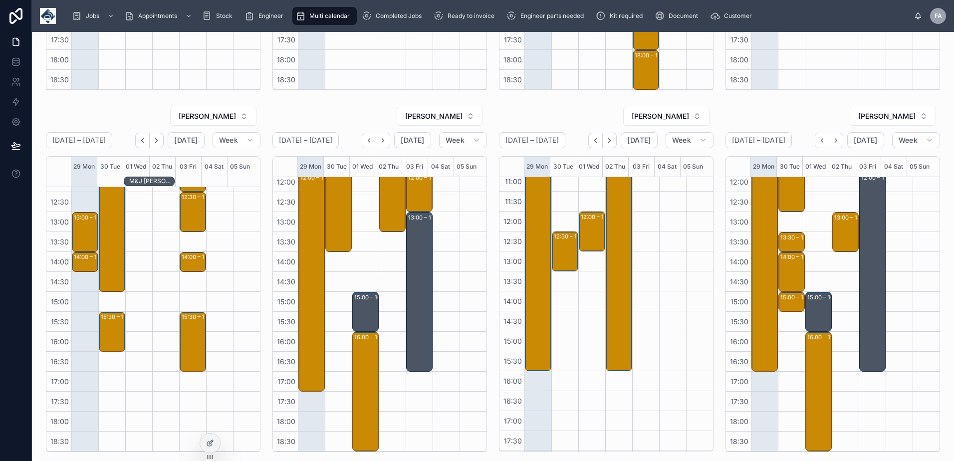
scroll to position [0, 0]
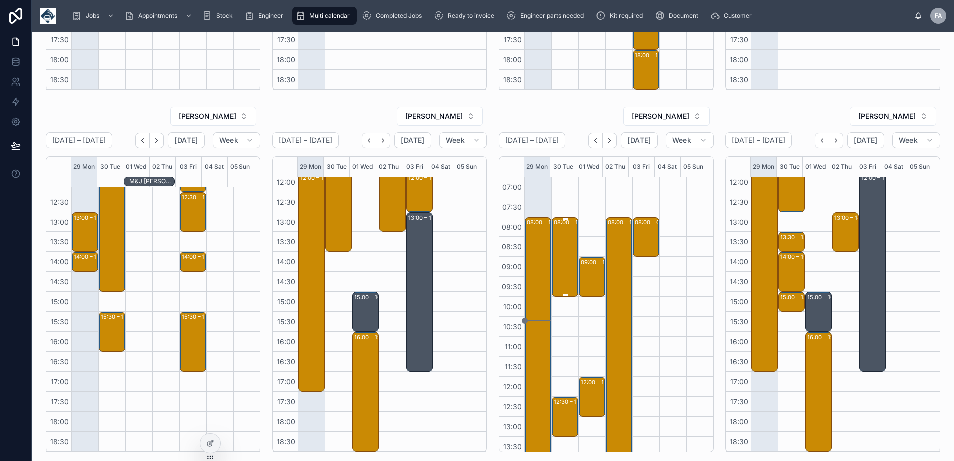
click at [557, 236] on div "08:00 – 10:00 SCS Cleaning Services Ltd - 1 x install - timed 8am - eh19 3jq" at bounding box center [565, 257] width 23 height 78
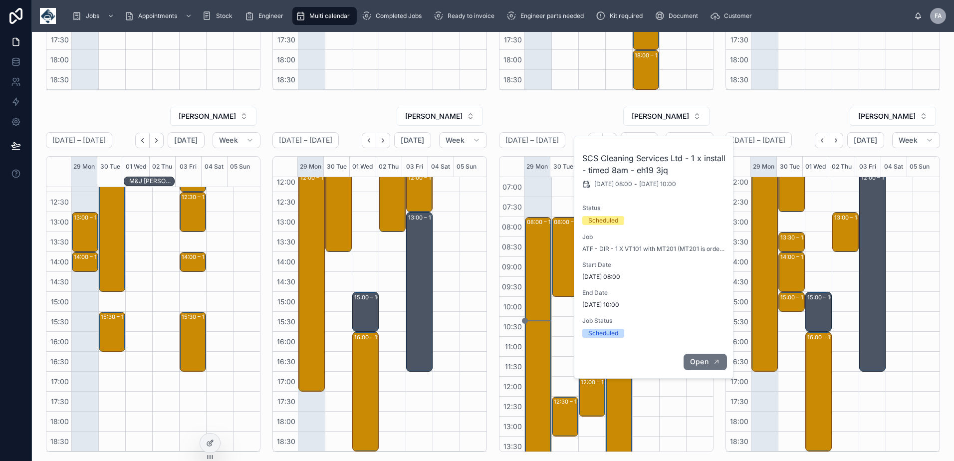
click at [690, 366] on button "Open" at bounding box center [704, 362] width 43 height 16
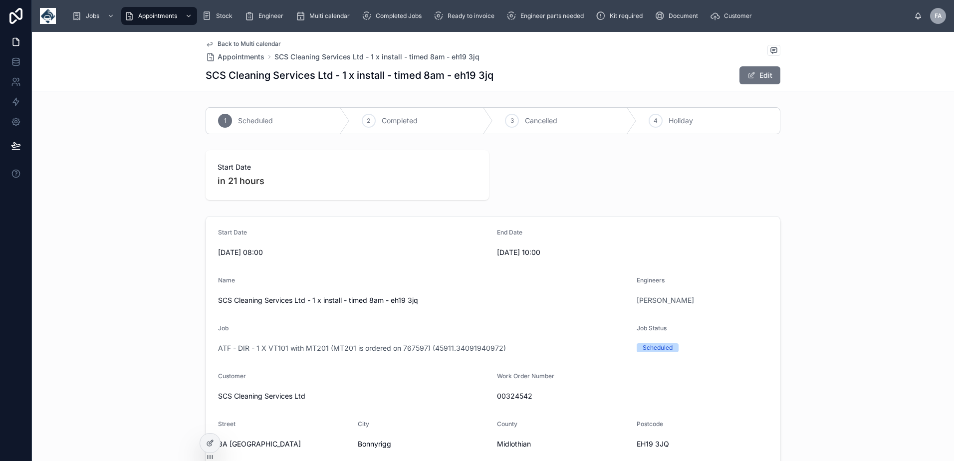
click at [511, 396] on span "00324542" at bounding box center [632, 396] width 271 height 10
copy span "00324542"
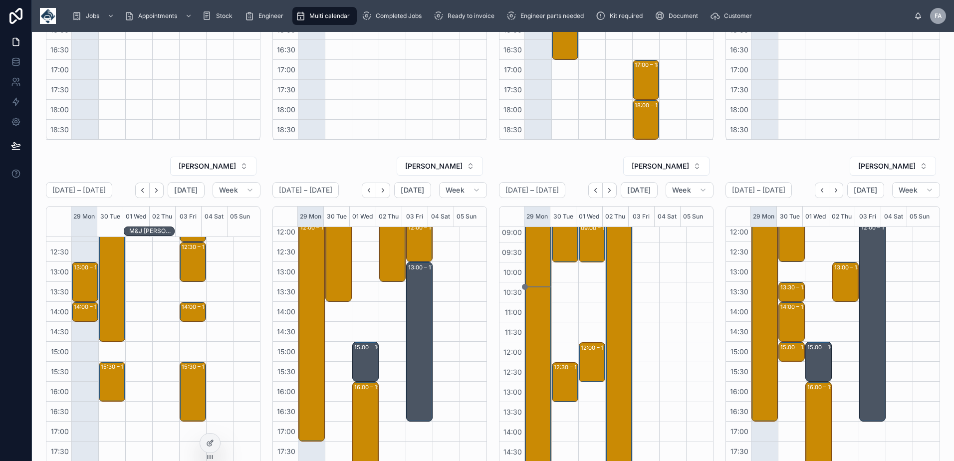
scroll to position [55, 0]
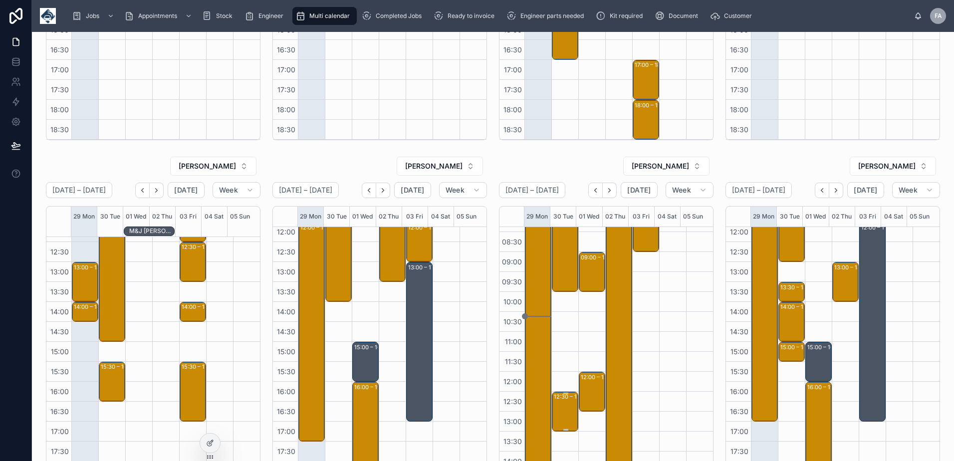
click at [558, 411] on div "12:30 – 13:30 Keepsafe Storage Centres Ltd - 1 X INSTALL - 1 HR NOTICE -KY2 5DF" at bounding box center [565, 412] width 23 height 38
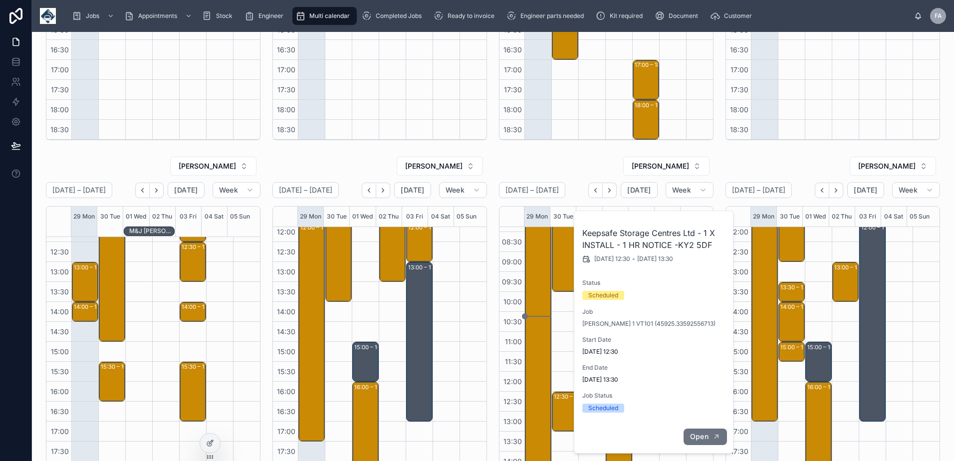
drag, startPoint x: 718, startPoint y: 439, endPoint x: 725, endPoint y: 439, distance: 6.5
click at [718, 439] on icon "button" at bounding box center [716, 437] width 8 height 8
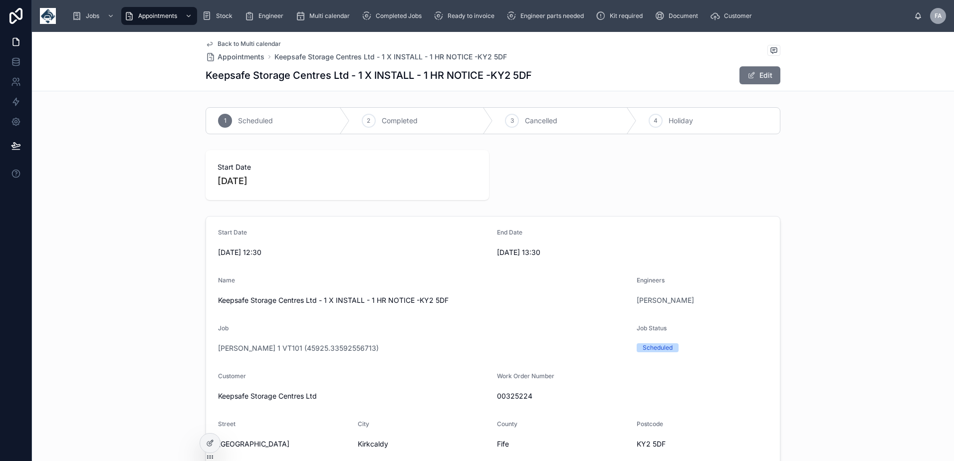
click at [507, 396] on span "00325224" at bounding box center [632, 396] width 271 height 10
copy span "00325224"
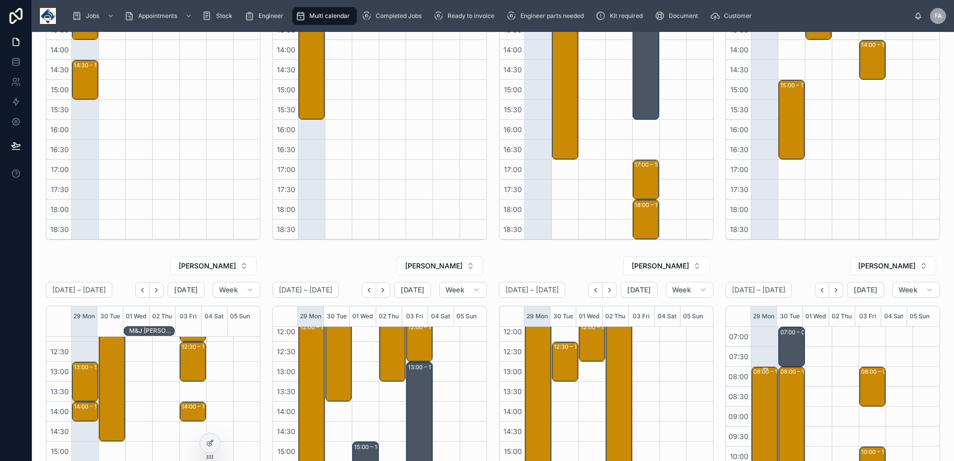
scroll to position [50, 0]
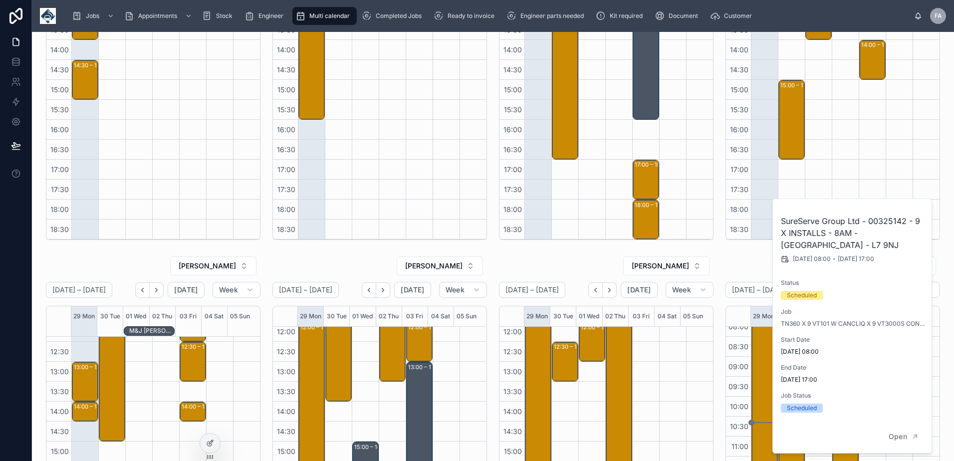
click at [686, 356] on div at bounding box center [699, 361] width 27 height 479
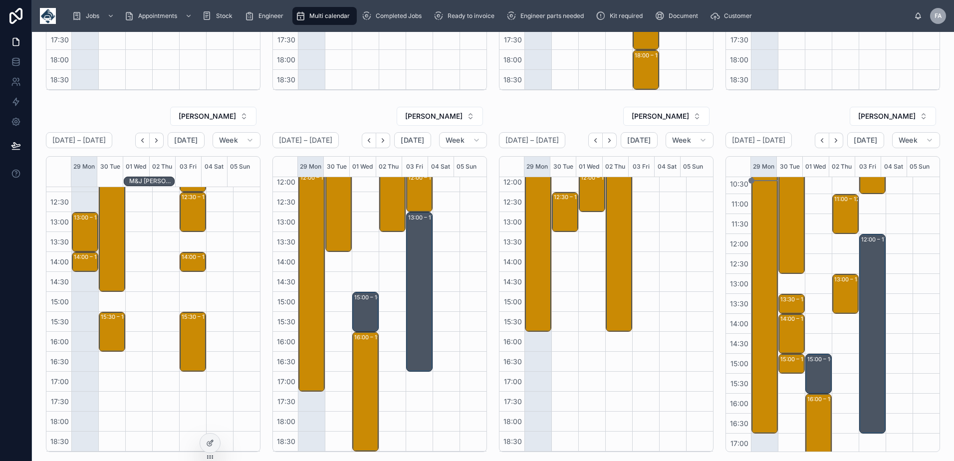
scroll to position [200, 0]
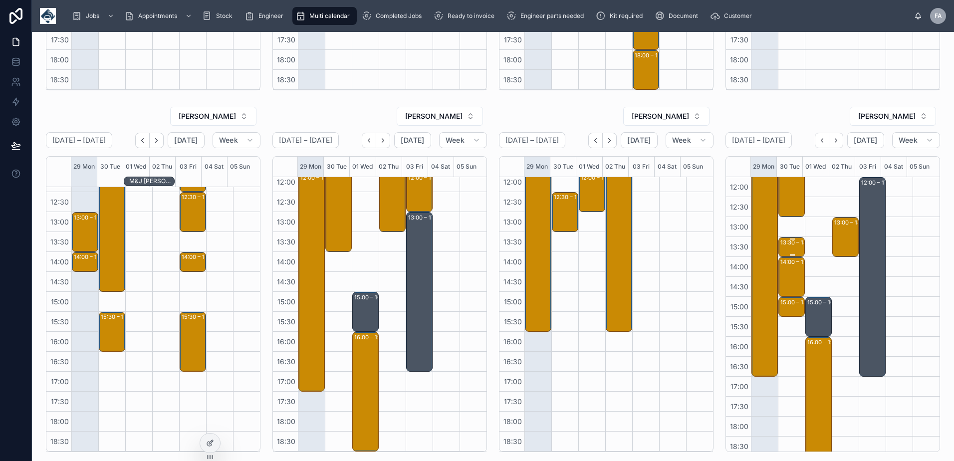
click at [781, 244] on div "13:30 – 14:00" at bounding box center [798, 242] width 37 height 10
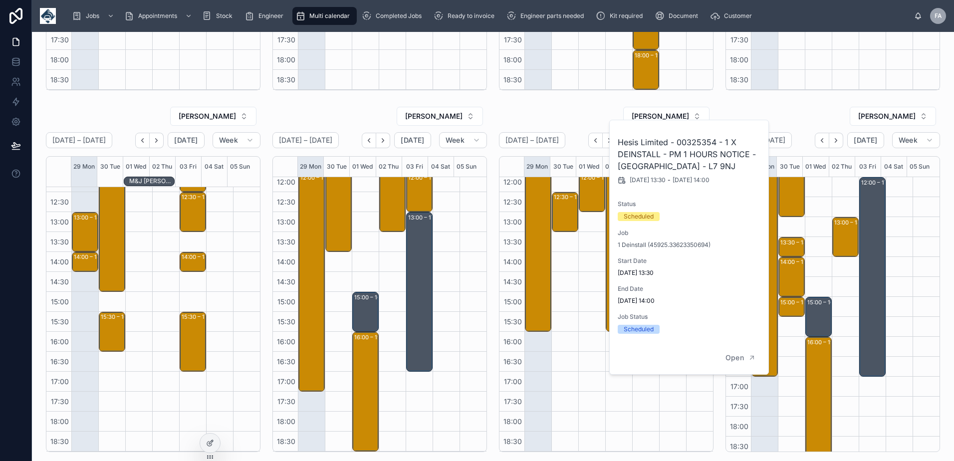
click at [685, 144] on h2 "Hesis Limited - 00325354 - 1 X DEINSTALL - PM 1 HOURS NOTICE - LIVERPOOL - L7 9…" at bounding box center [690, 154] width 144 height 36
click at [561, 266] on div "08:00 – 10:00 SCS Cleaning Services Ltd - 1 x install - timed 8am - eh19 3jq 12…" at bounding box center [564, 212] width 27 height 479
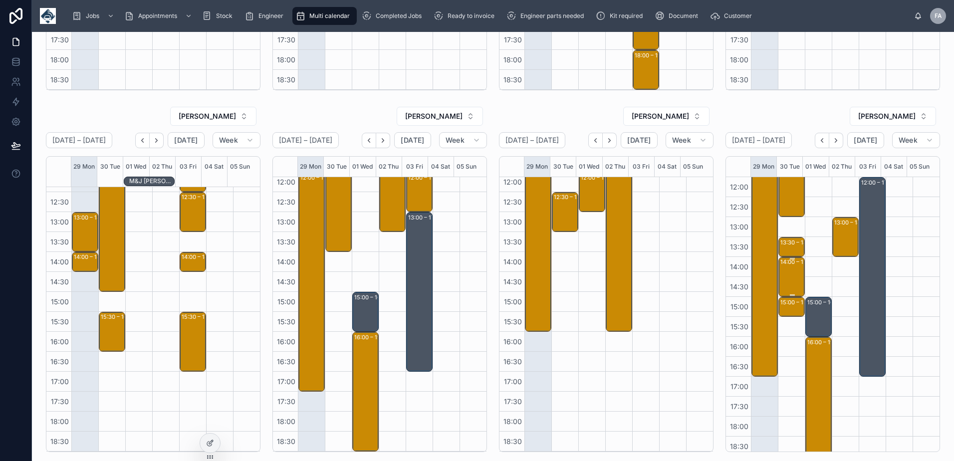
click at [785, 271] on div "14:00 – 15:00 Hesis Limited - 00325356 - 1 X REINSTALL - PM 1 HOURS NOTICE - LI…" at bounding box center [791, 277] width 23 height 38
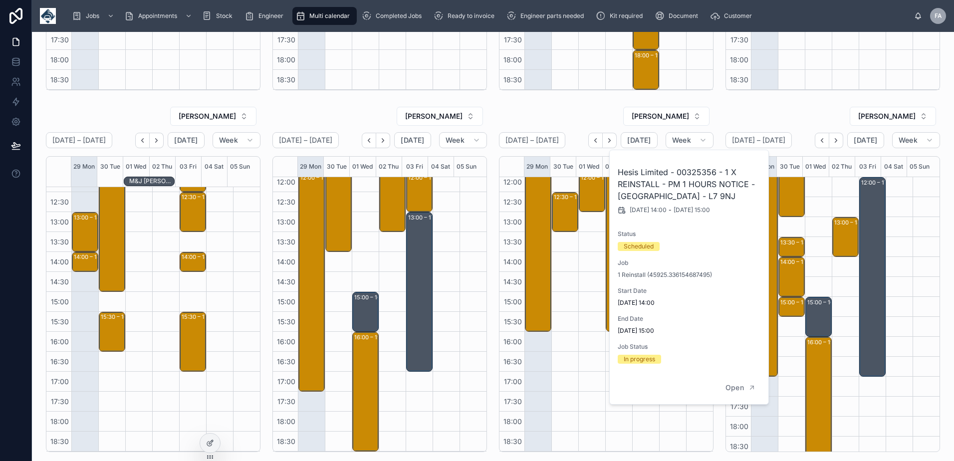
click at [690, 173] on h2 "Hesis Limited - 00325356 - 1 X REINSTALL - PM 1 HOURS NOTICE - LIVERPOOL - L7 9…" at bounding box center [690, 184] width 144 height 36
click at [788, 309] on div "15:00 – 15:30 Hesis Limited - 00325357 - PM 1 HOURS NOTICE - LIVERPOOL - L7 9NJ" at bounding box center [791, 307] width 23 height 18
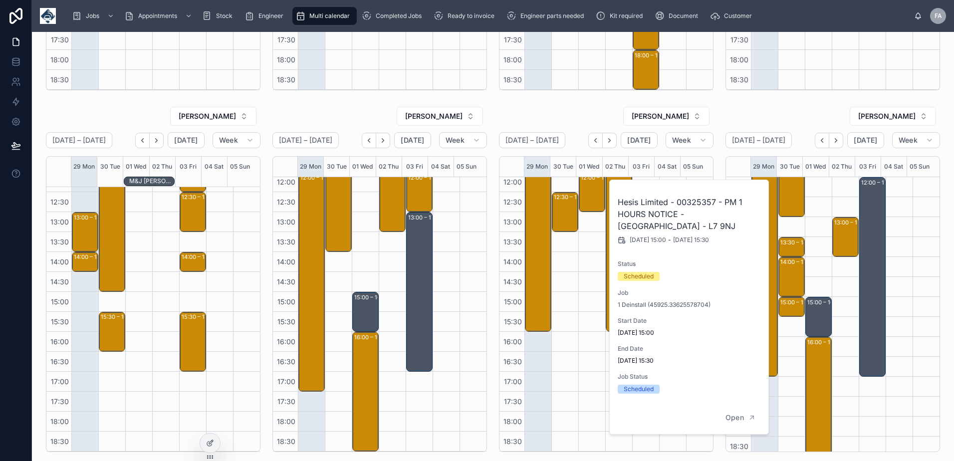
click at [695, 204] on h2 "Hesis Limited - 00325357 - PM 1 HOURS NOTICE - LIVERPOOL - L7 9NJ" at bounding box center [690, 214] width 144 height 36
click at [750, 415] on icon "button" at bounding box center [752, 418] width 8 height 8
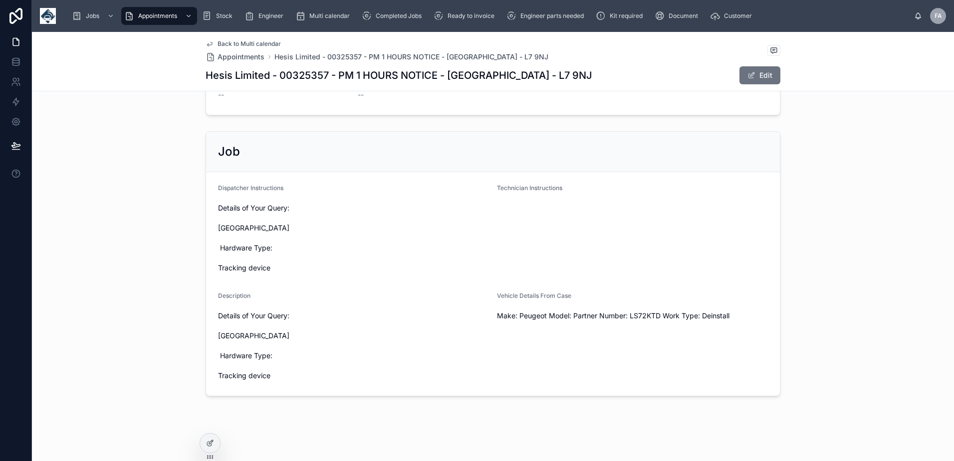
scroll to position [549, 0]
click at [640, 318] on span "Make: Peugeot Model: Partner Number: LS72KTD Work Type: Deinstall" at bounding box center [632, 313] width 271 height 10
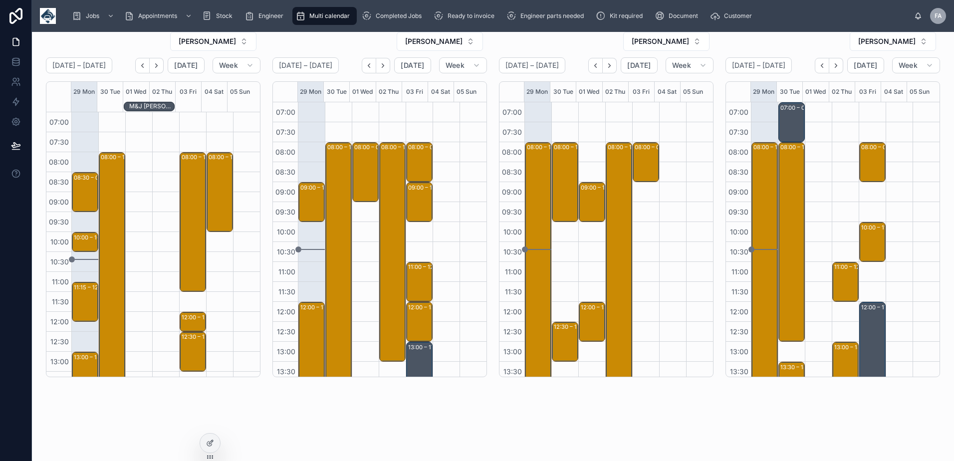
scroll to position [205, 0]
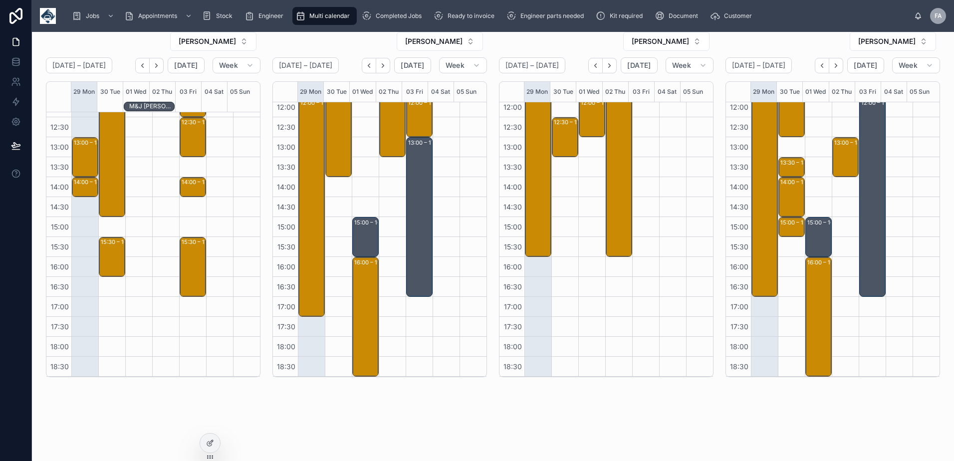
click at [719, 428] on div "SAM CAMPBELL September 29 – October 05 Today Week 29 Mon 30 Tue 01 Wed 02 Thu 0…" at bounding box center [493, 51] width 922 height 787
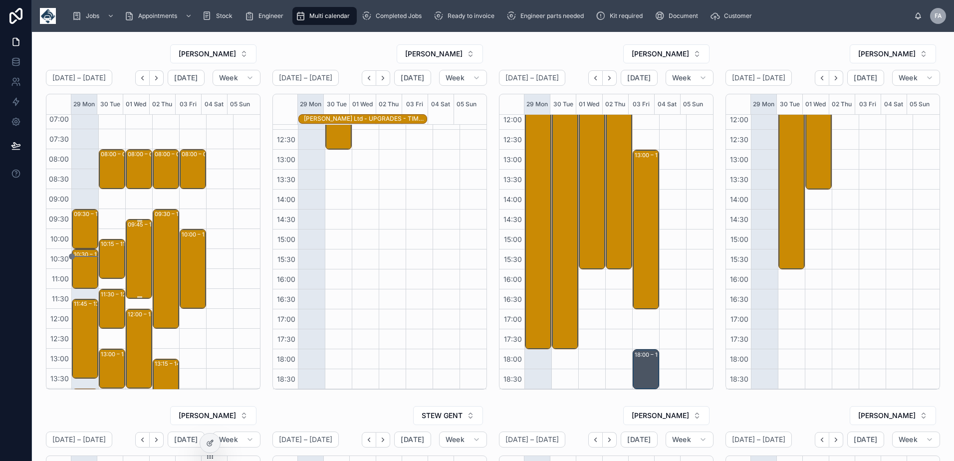
scroll to position [5, 0]
click at [114, 173] on div "08:00 – 09:00 *** Timed 8am appointment *** Sureserve Compliance Fire Ltd - [PH…" at bounding box center [112, 170] width 23 height 38
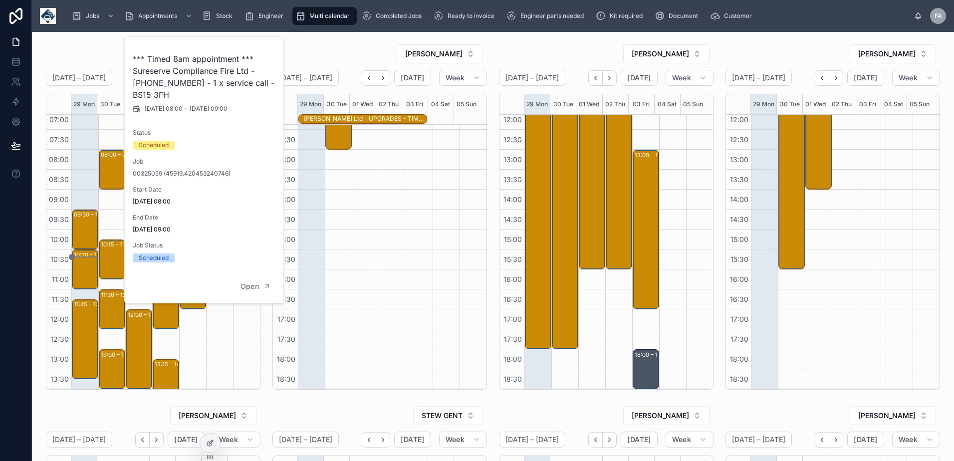
click at [158, 81] on h2 "*** Timed 8am appointment *** Sureserve Compliance Fire Ltd - [PHONE_NUMBER] - …" at bounding box center [205, 77] width 144 height 48
copy h2 "00325059"
click at [114, 255] on div "10:15 – 11:15 MDM Services Cardiff Ltd - 00324794 - 1 x VT101 - NP19 4PL" at bounding box center [112, 259] width 23 height 38
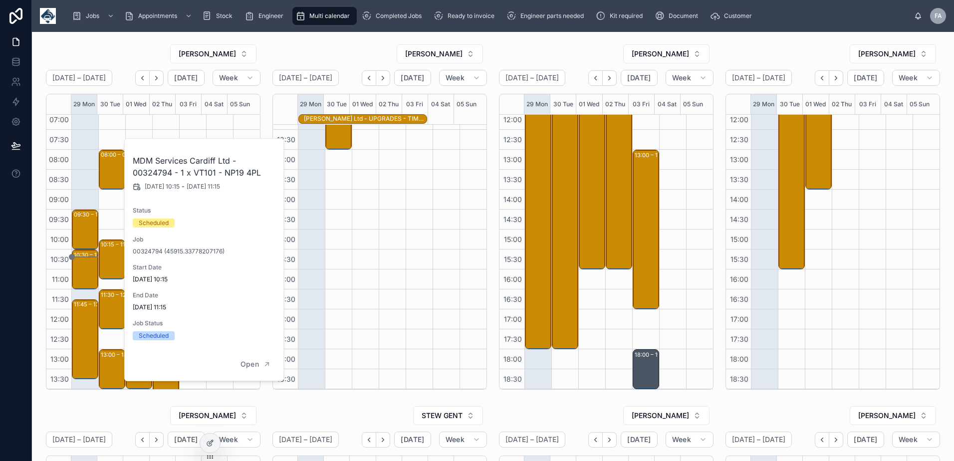
click at [159, 176] on h2 "MDM Services Cardiff Ltd - 00324794 - 1 x VT101 - NP19 4PL" at bounding box center [205, 167] width 144 height 24
copy h2 "00324794"
click at [107, 310] on div "11:30 – 12:30 Supac Ltd - 00325078 - 1X DE&RE - CF48 3TD" at bounding box center [112, 309] width 23 height 38
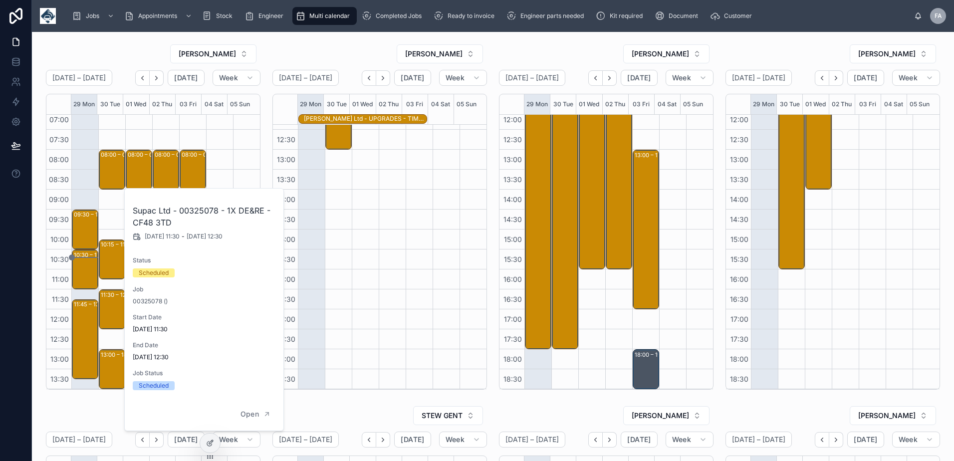
click at [207, 210] on h2 "Supac Ltd - 00325078 - 1X DE&RE - CF48 3TD" at bounding box center [205, 217] width 144 height 24
copy h2 "00325078"
click at [114, 308] on div "11:30 – 12:30 Supac Ltd - 00325078 - 1X DE&RE - CF48 3TD" at bounding box center [112, 309] width 23 height 38
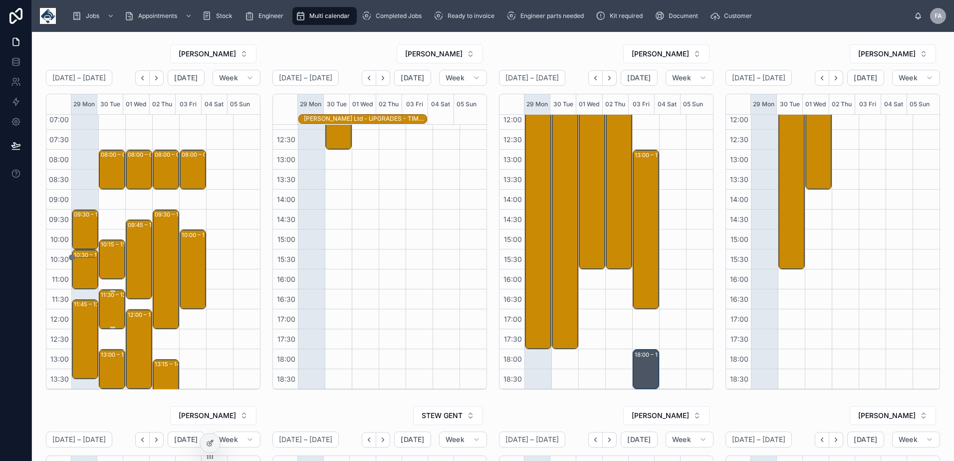
click at [114, 308] on div "11:30 – 12:30 Supac Ltd - 00325078 - 1X DE&RE - CF48 3TD" at bounding box center [112, 309] width 23 height 38
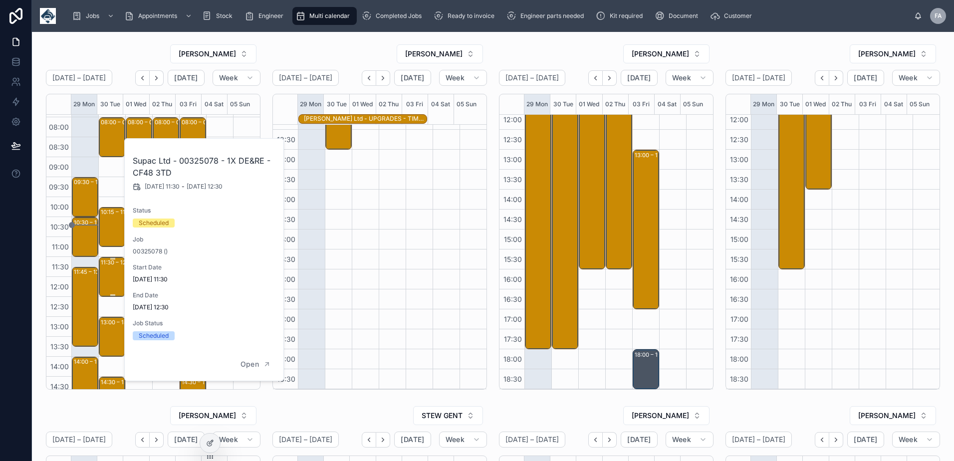
scroll to position [55, 0]
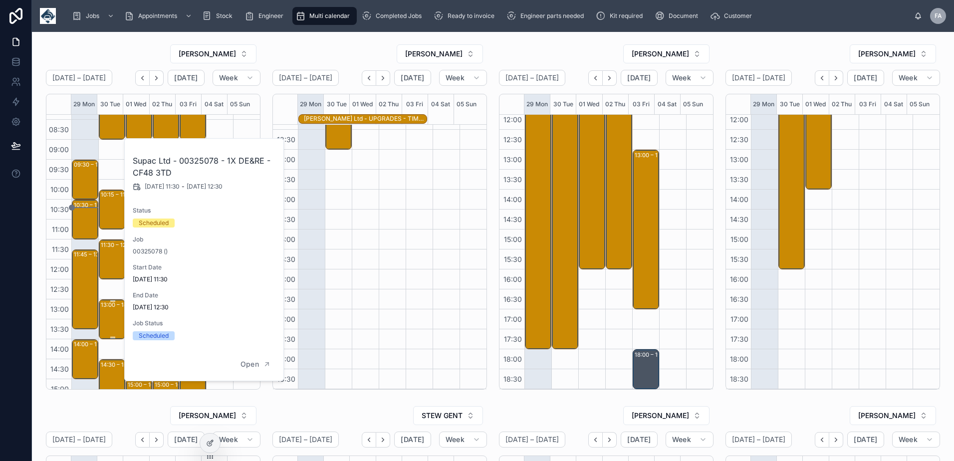
click at [113, 313] on div "13:00 – 14:00 Warburtons - 1x reinstall - PJ25CTV - Port Talbot SA12 7BZ" at bounding box center [112, 319] width 23 height 38
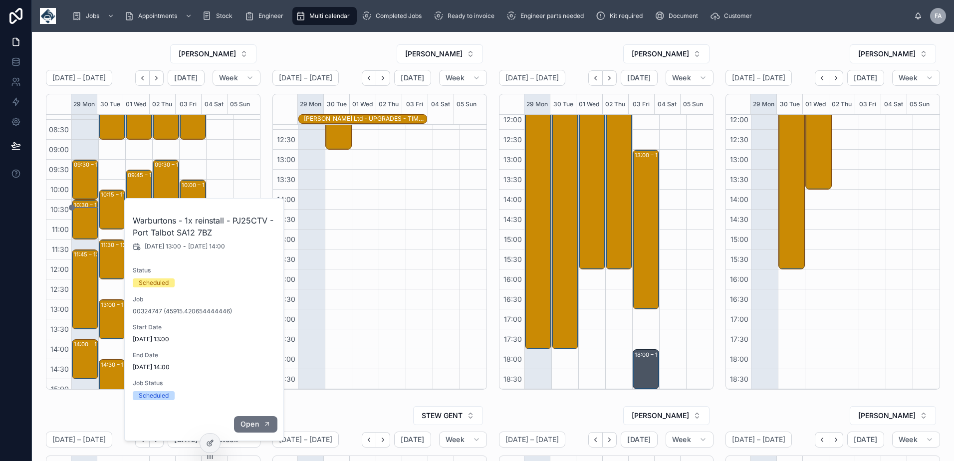
click at [266, 423] on icon "button" at bounding box center [266, 424] width 3 height 3
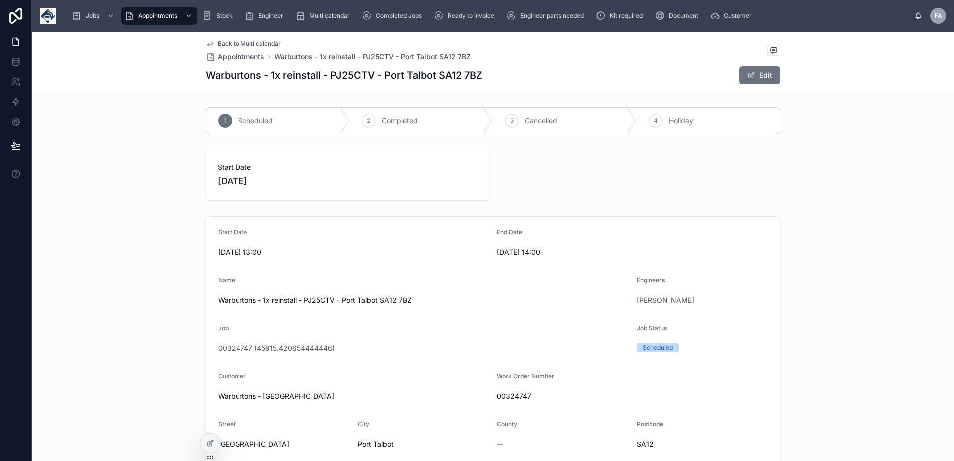
click at [512, 392] on span "00324747" at bounding box center [632, 396] width 271 height 10
copy span "00324747"
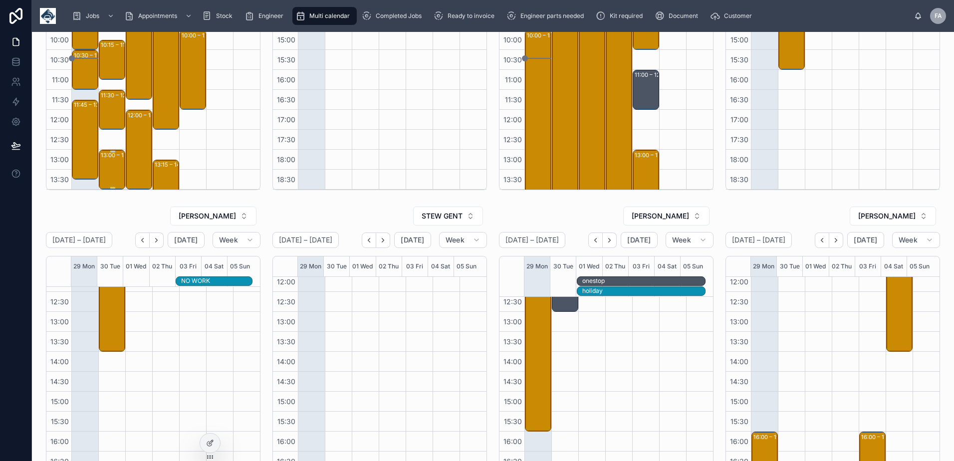
scroll to position [105, 0]
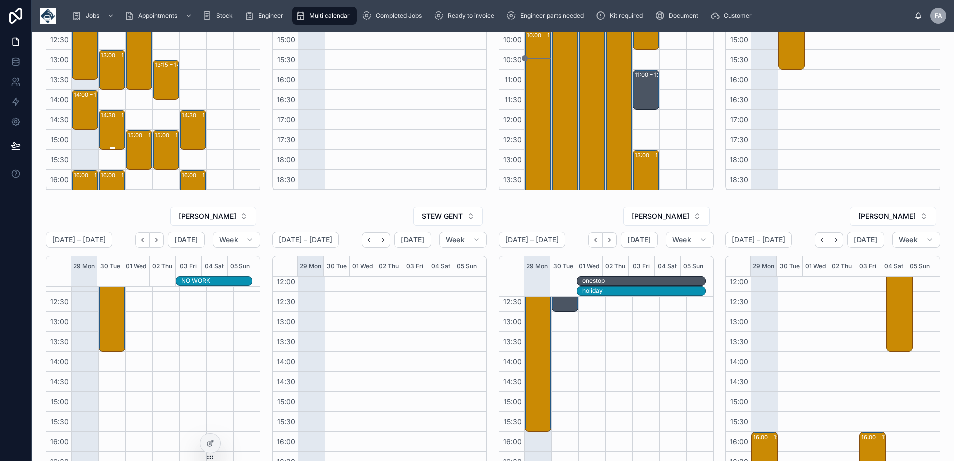
click at [114, 133] on div "14:30 – 15:30 Neath Port Talbot County Borough Council - 00324615 - 1 x service…" at bounding box center [112, 130] width 23 height 38
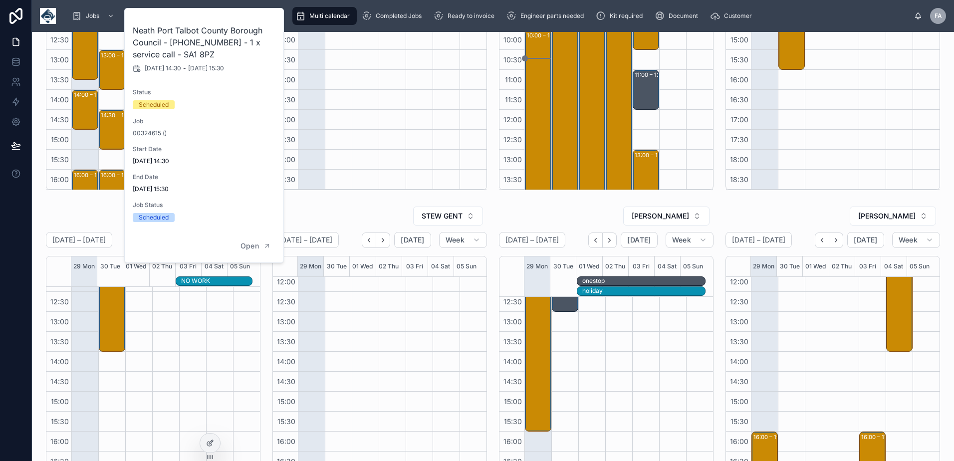
click at [194, 45] on h2 "Neath Port Talbot County Borough Council - [PHONE_NUMBER] - 1 x service call - …" at bounding box center [205, 42] width 144 height 36
copy h2 "00324615"
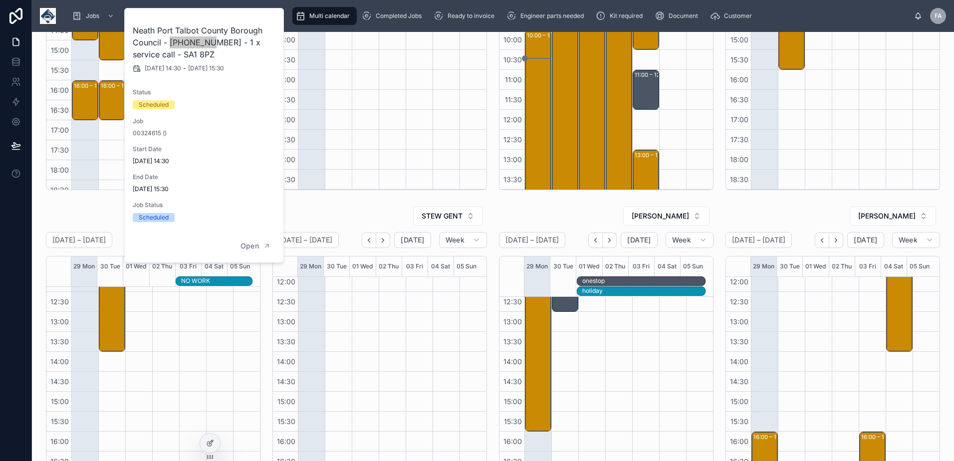
scroll to position [205, 0]
click at [113, 96] on div "16:00 – 17:00 Neath Council - 1x SVC / CU68 UZV / - 00324967 - SA10 7DF" at bounding box center [112, 90] width 23 height 38
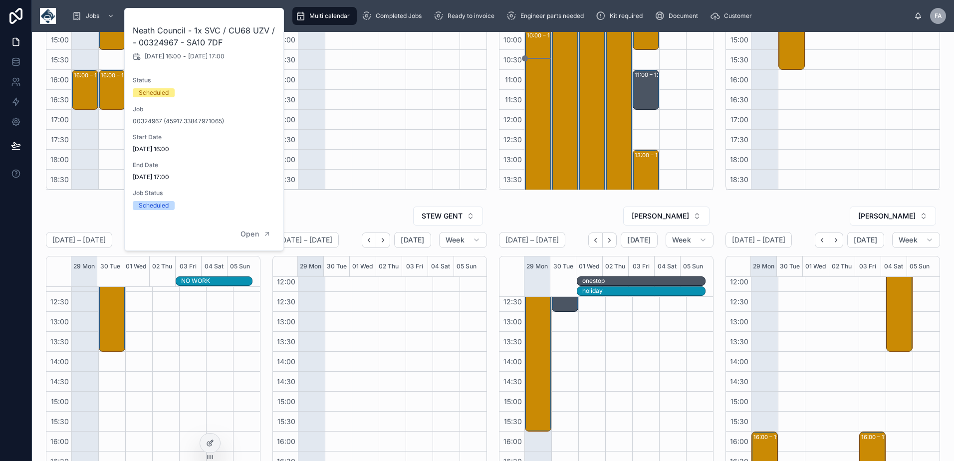
click at [168, 41] on h2 "Neath Council - 1x SVC / CU68 UZV / - 00324967 - SA10 7DF" at bounding box center [205, 36] width 144 height 24
copy h2 "00324967"
click at [257, 240] on button "Open" at bounding box center [255, 234] width 43 height 16
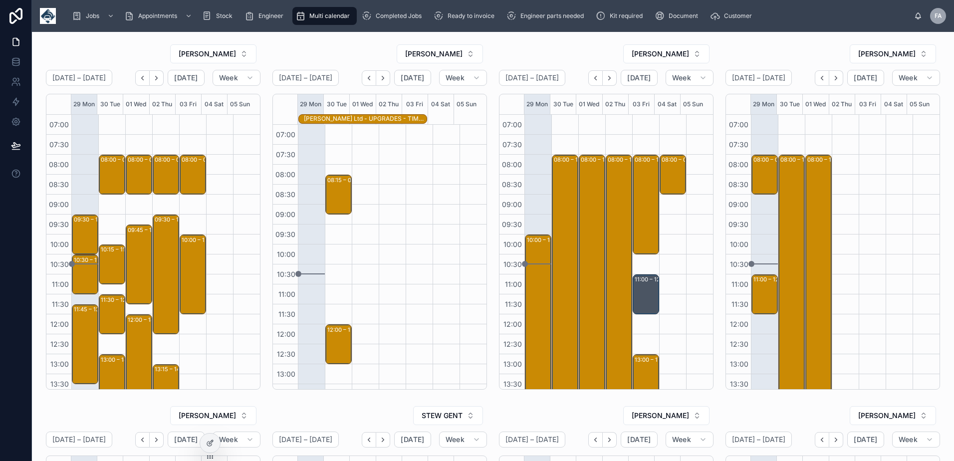
scroll to position [205, 0]
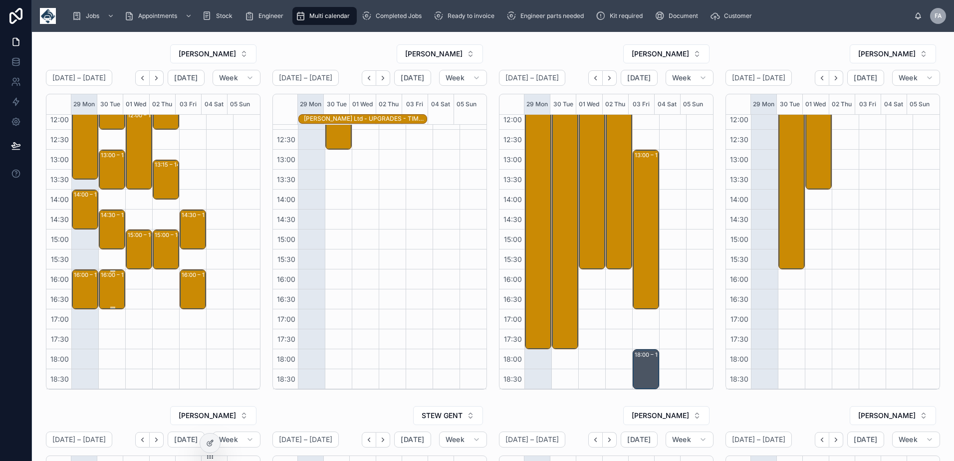
click at [116, 292] on div "16:00 – 17:00 Neath Council - 1x SVC / CU68 UZV / - 00324967 - SA10 7DF" at bounding box center [112, 289] width 23 height 38
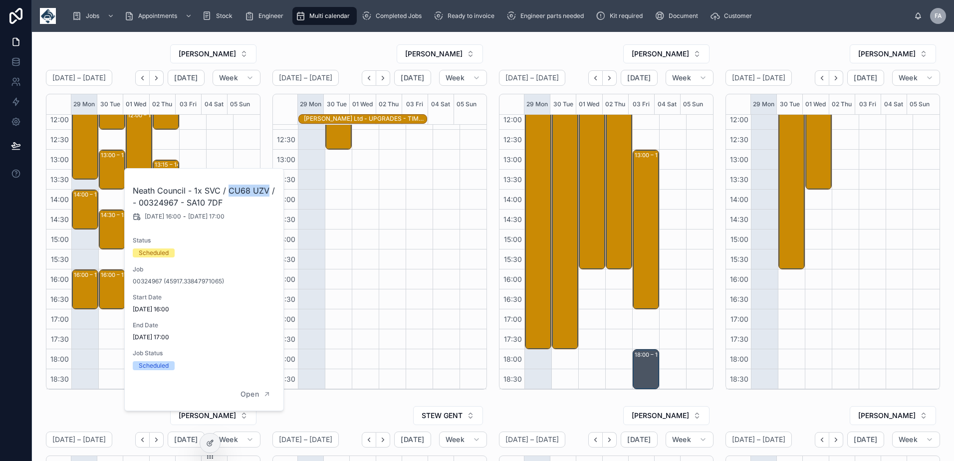
drag, startPoint x: 228, startPoint y: 190, endPoint x: 267, endPoint y: 192, distance: 39.5
click at [267, 192] on h2 "Neath Council - 1x SVC / CU68 UZV / - 00324967 - SA10 7DF" at bounding box center [205, 197] width 144 height 24
copy h2 "CU68 UZV"
click at [117, 233] on div "14:30 – 15:30 Neath Port Talbot County Borough Council - 00324615 - 1 x service…" at bounding box center [112, 230] width 23 height 38
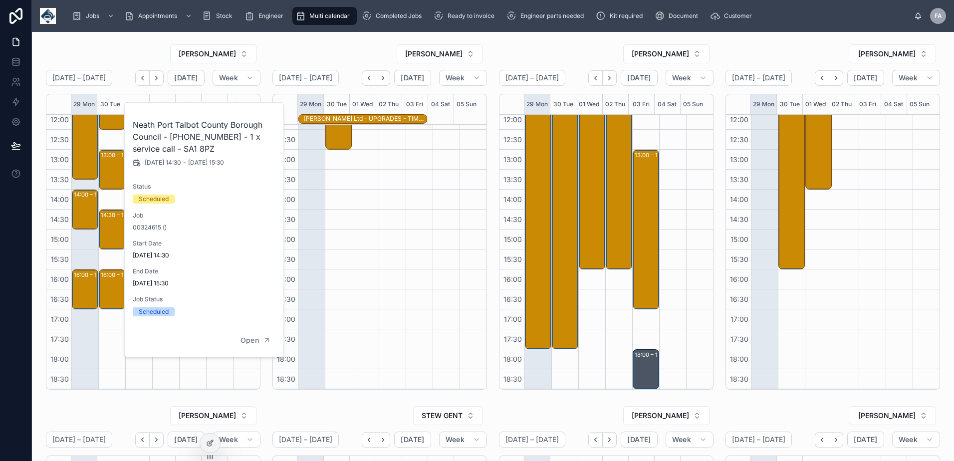
drag, startPoint x: 285, startPoint y: 48, endPoint x: 295, endPoint y: 48, distance: 10.5
click at [285, 48] on div "JAMES LIVINGSTONE" at bounding box center [379, 54] width 215 height 20
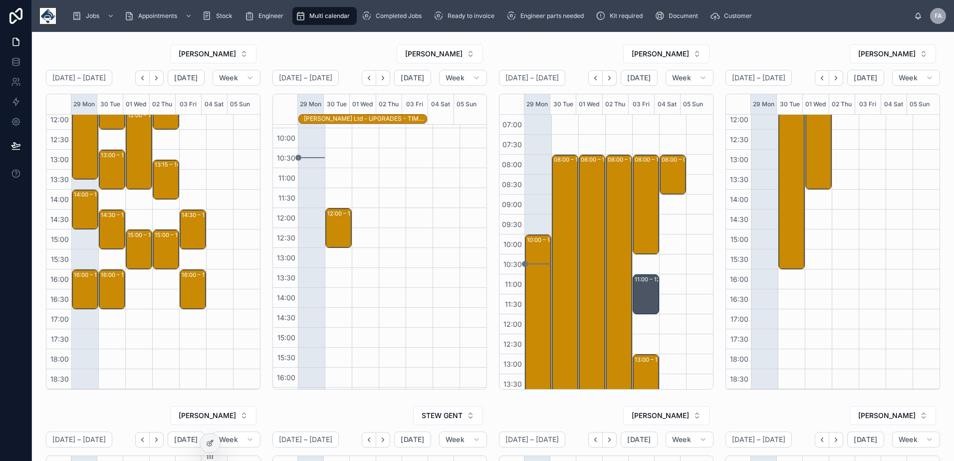
scroll to position [0, 0]
click at [334, 203] on div "08:15 – 09:15 1 Install/Reg SJ68HVO/Isle of Bute, PA209BZ/PO 769453" at bounding box center [338, 195] width 23 height 38
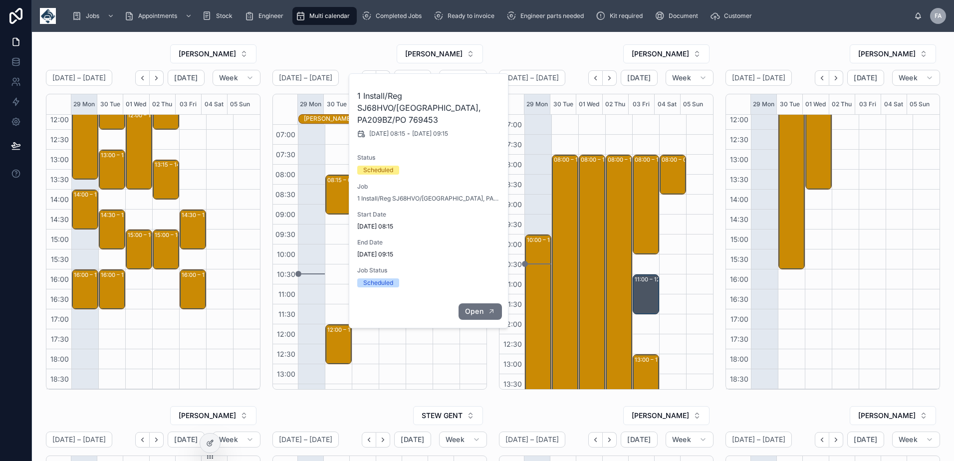
click at [479, 307] on span "Open" at bounding box center [474, 311] width 18 height 9
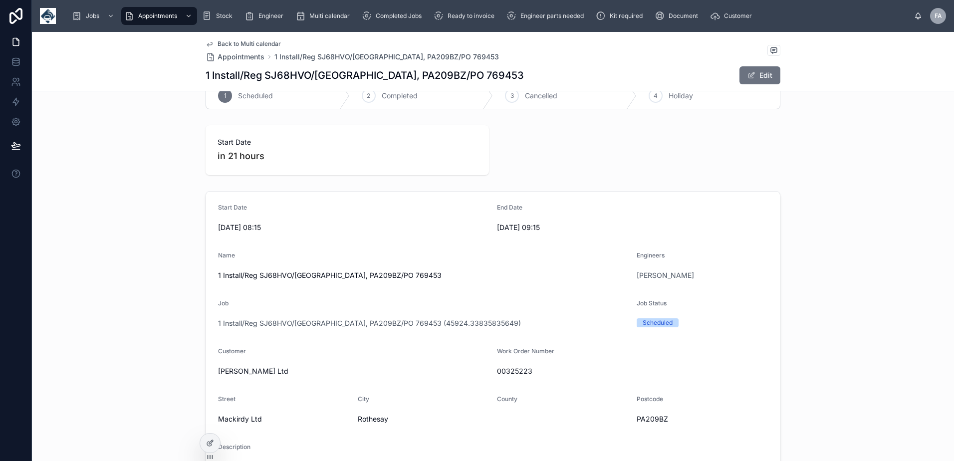
scroll to position [50, 0]
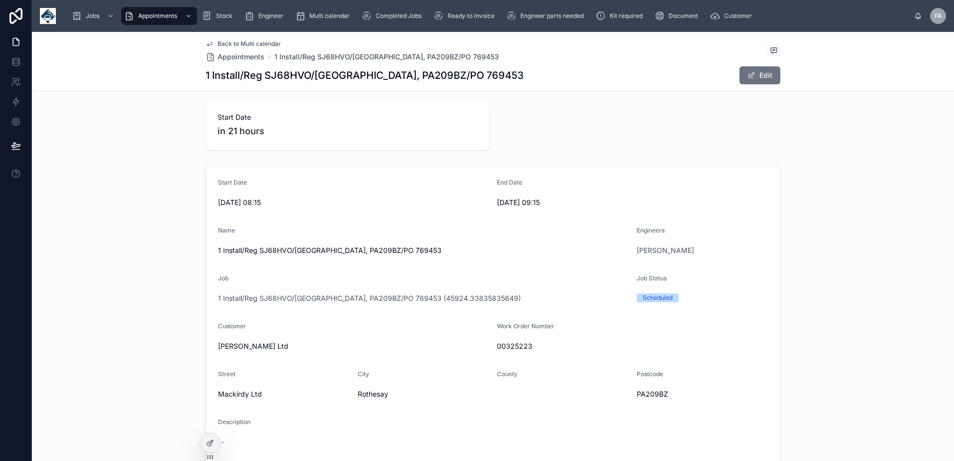
click at [516, 341] on span "00325223" at bounding box center [632, 346] width 271 height 10
click at [516, 346] on span "00325223" at bounding box center [632, 346] width 271 height 10
copy span "00325223"
click at [275, 253] on span "1 Install/Reg SJ68HVO/[GEOGRAPHIC_DATA], PA209BZ/PO 769453" at bounding box center [423, 250] width 411 height 10
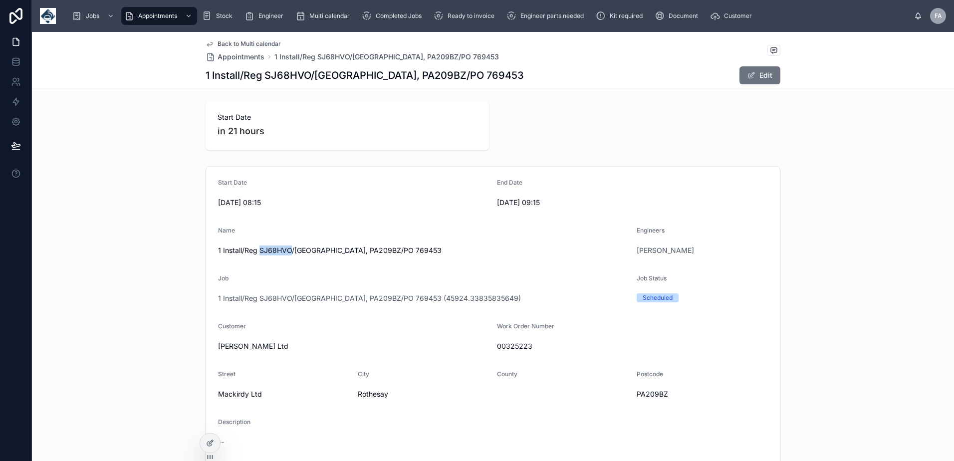
click at [275, 253] on span "1 Install/Reg SJ68HVO/[GEOGRAPHIC_DATA], PA209BZ/PO 769453" at bounding box center [423, 250] width 411 height 10
copy span "SJ68HVO"
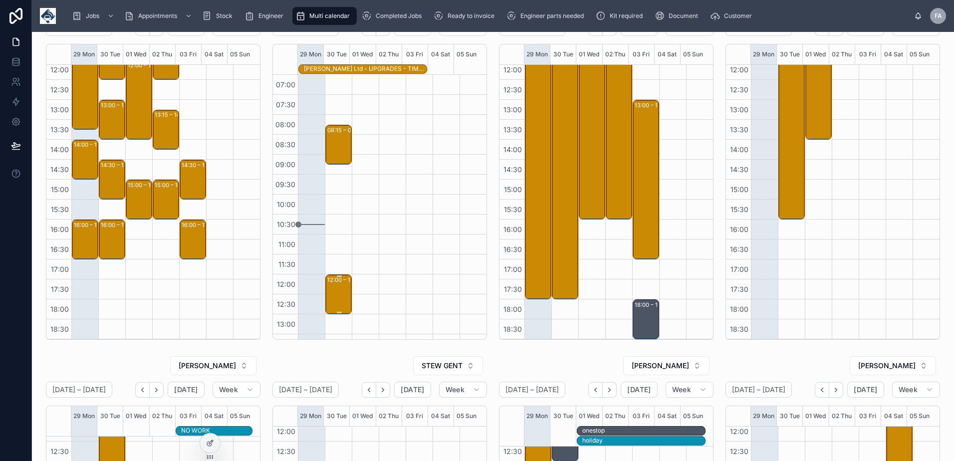
click at [339, 292] on div "12:00 – 13:00 1 X UPGRADE" at bounding box center [338, 294] width 23 height 38
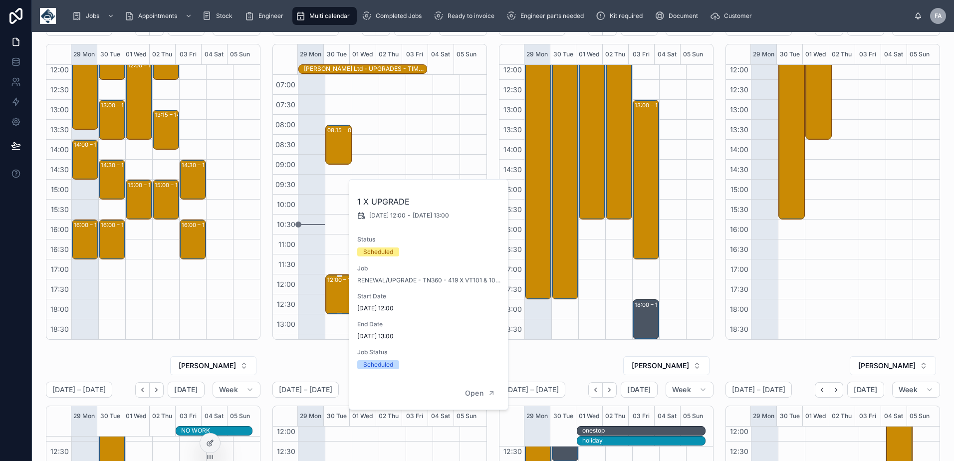
click at [334, 298] on div "12:00 – 13:00 1 X UPGRADE" at bounding box center [338, 294] width 23 height 38
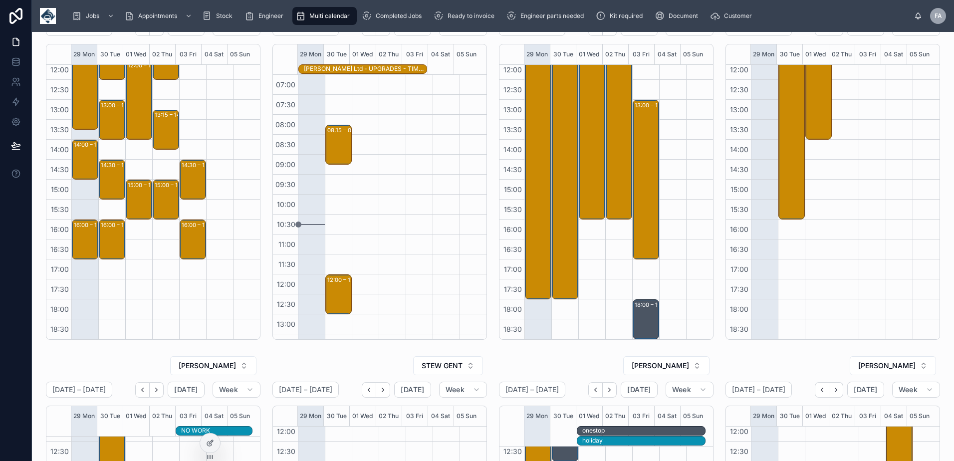
click at [316, 295] on div at bounding box center [311, 314] width 27 height 479
click at [331, 295] on div "12:00 – 13:00 1 X UPGRADE" at bounding box center [338, 294] width 23 height 38
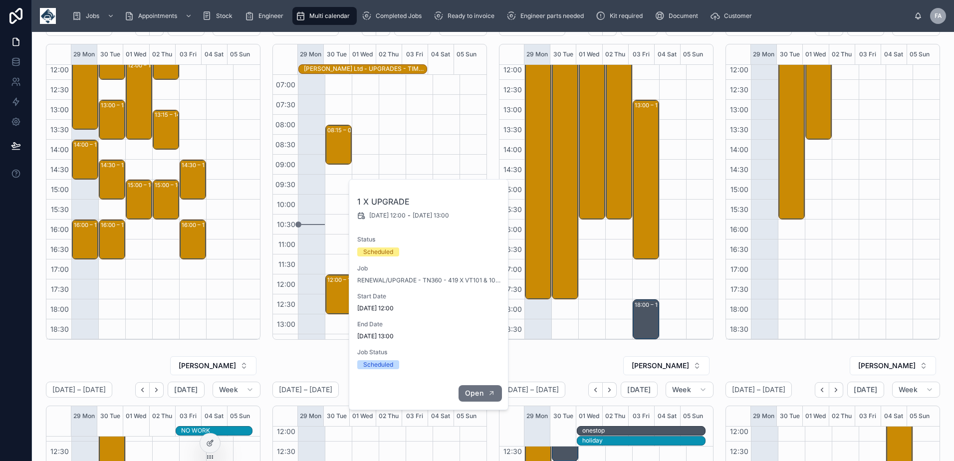
click at [495, 389] on button "Open" at bounding box center [479, 393] width 43 height 16
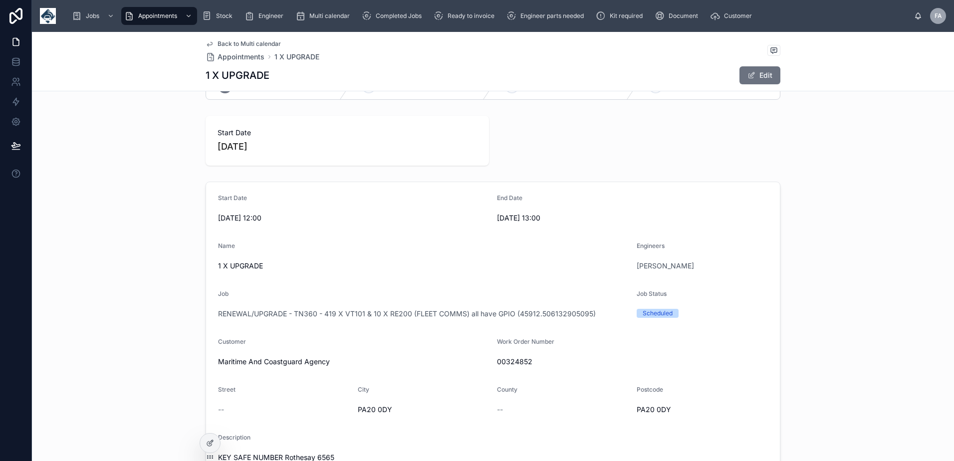
scroll to position [50, 0]
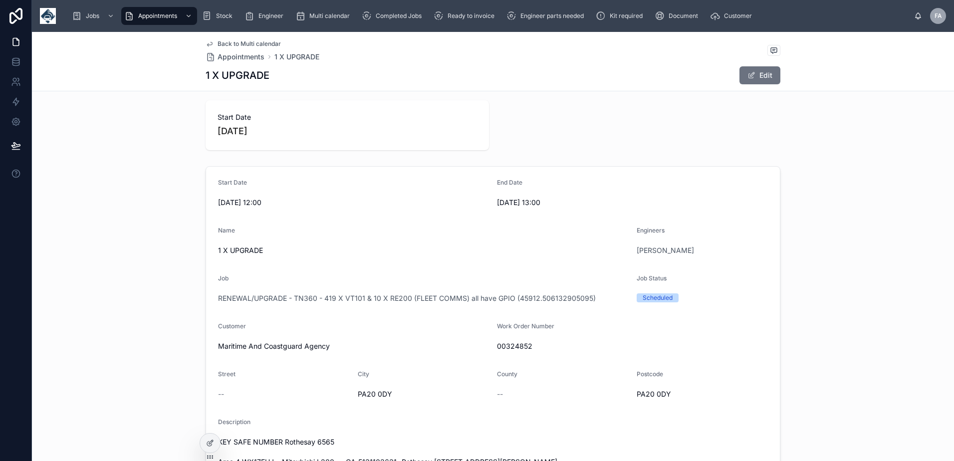
click at [527, 346] on span "00324852" at bounding box center [632, 346] width 271 height 10
click at [522, 345] on span "00324852" at bounding box center [632, 346] width 271 height 10
copy span "00324852"
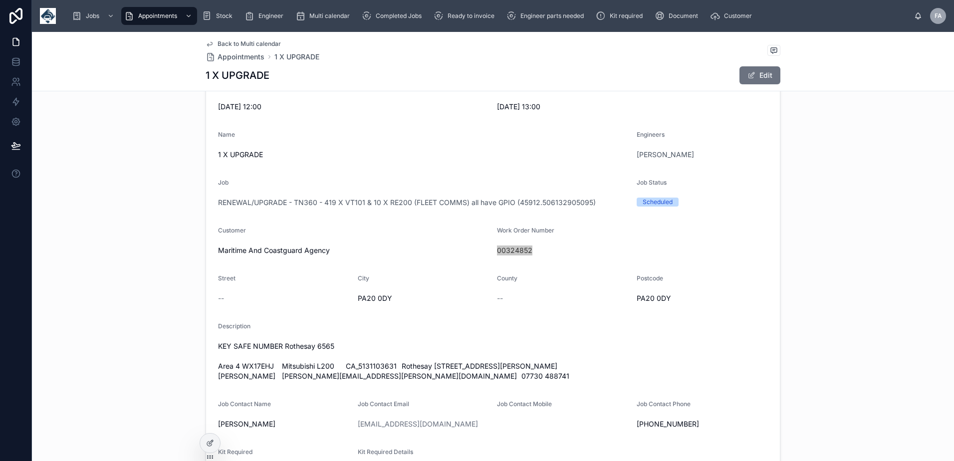
scroll to position [399, 0]
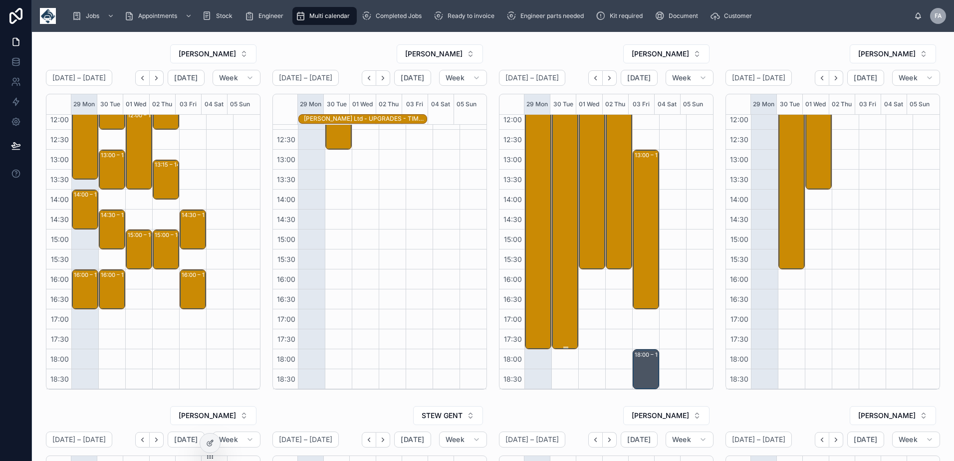
click at [562, 159] on div "08:00 – 18:00 Maritime And Coastguard Agency - 7 X UPGRADE - TIMED 8AM (VARIOUS…" at bounding box center [565, 149] width 23 height 397
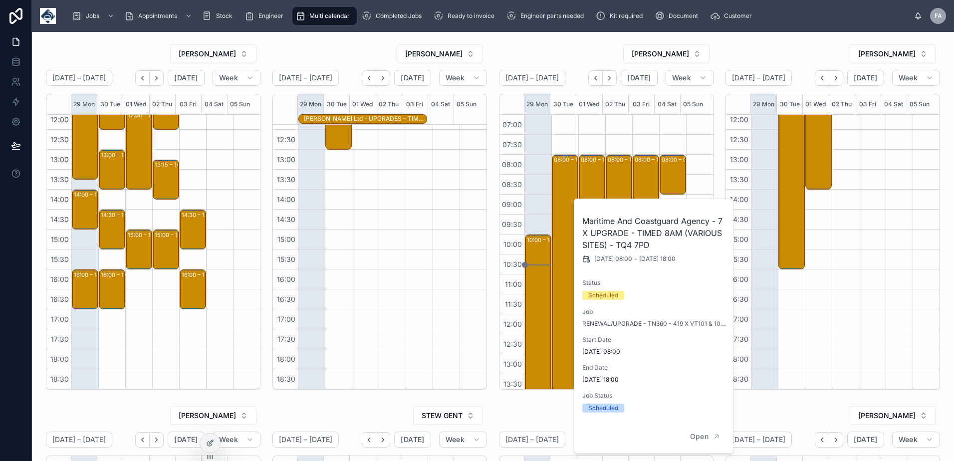
click at [557, 258] on div "08:00 – 18:00 Maritime And Coastguard Agency - 7 X UPGRADE - TIMED 8AM (VARIOUS…" at bounding box center [565, 354] width 23 height 397
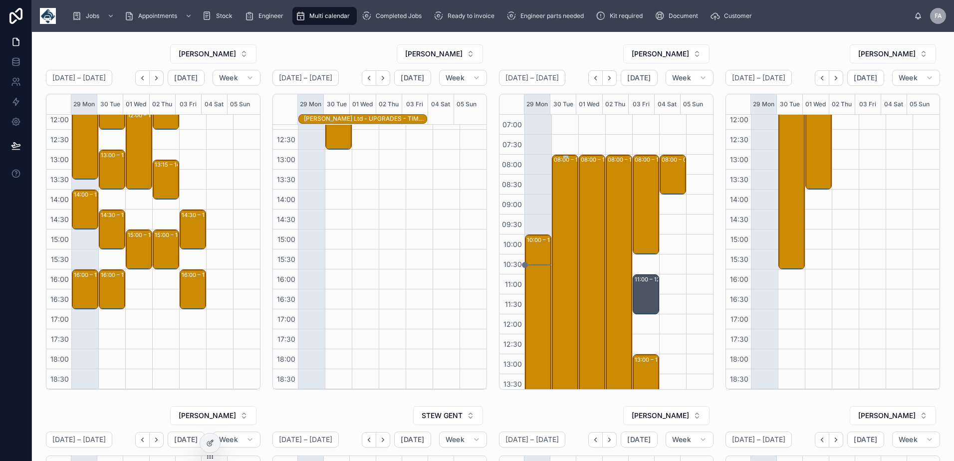
click at [557, 258] on div "08:00 – 18:00 Maritime And Coastguard Agency - 7 X UPGRADE - TIMED 8AM (VARIOUS…" at bounding box center [565, 354] width 23 height 397
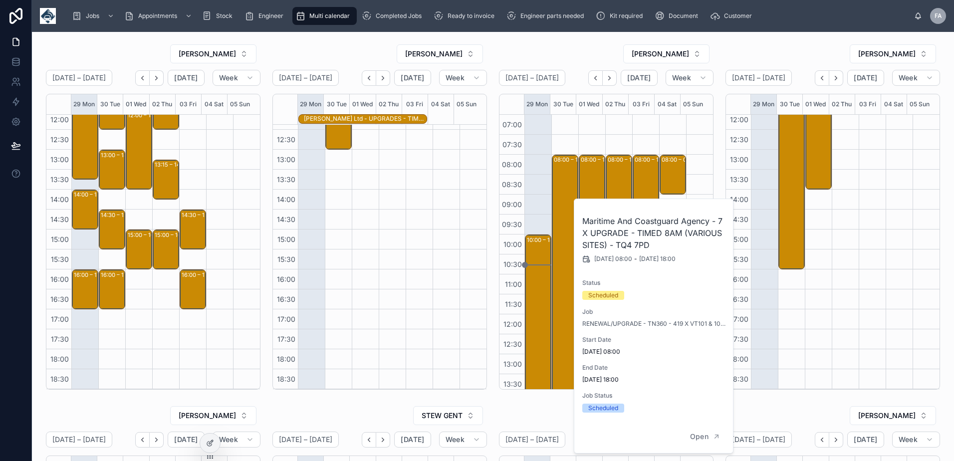
click at [831, 46] on div "RYAN DENTON" at bounding box center [832, 54] width 215 height 20
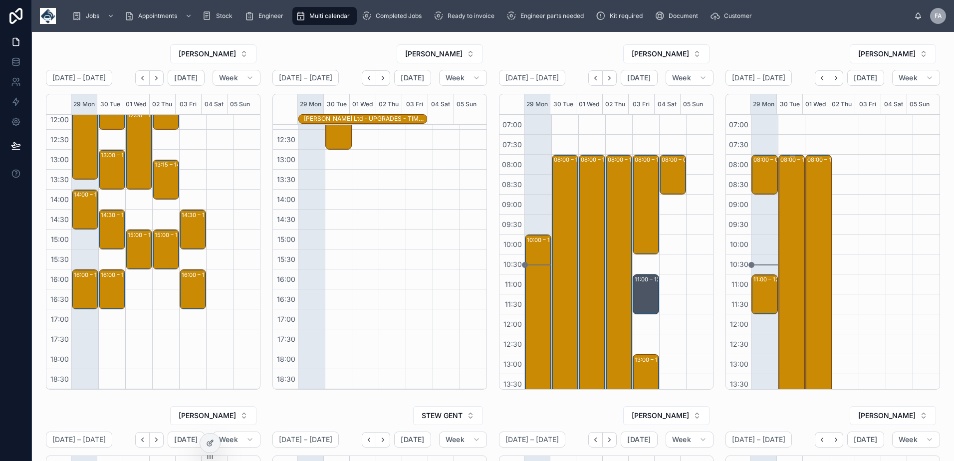
click at [782, 214] on div "08:00 – 16:00 Molson Coors Brewing Company (UK) Ltd - 00324527 - 6 x installs -…" at bounding box center [791, 314] width 23 height 317
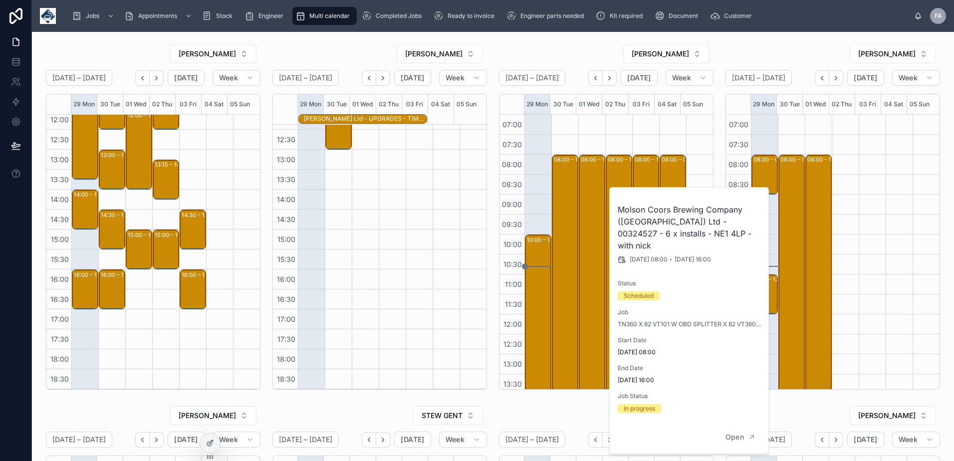
drag, startPoint x: 770, startPoint y: 50, endPoint x: 823, endPoint y: 65, distance: 54.6
click at [770, 50] on div "RYAN DENTON" at bounding box center [832, 54] width 215 height 20
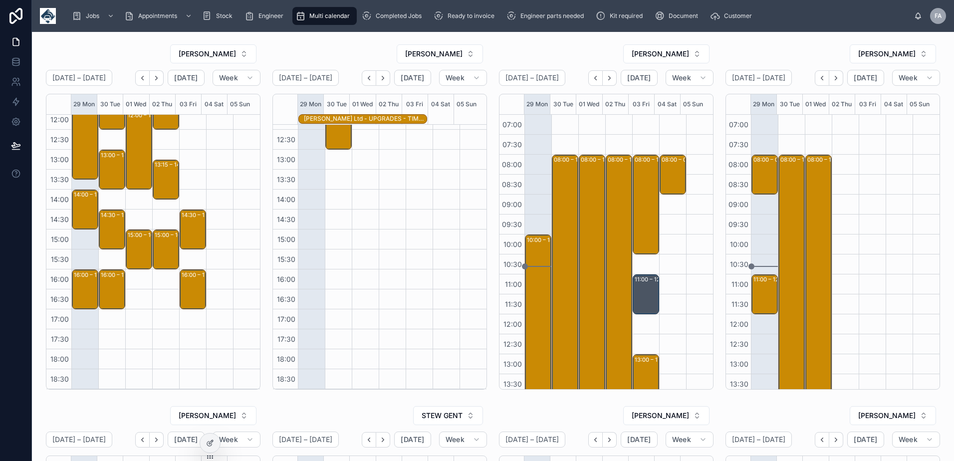
click at [778, 38] on div "RICHARD FORD September 29 – October 05 Today Week 29 Mon 30 Tue 01 Wed 02 Thu 0…" at bounding box center [493, 425] width 922 height 787
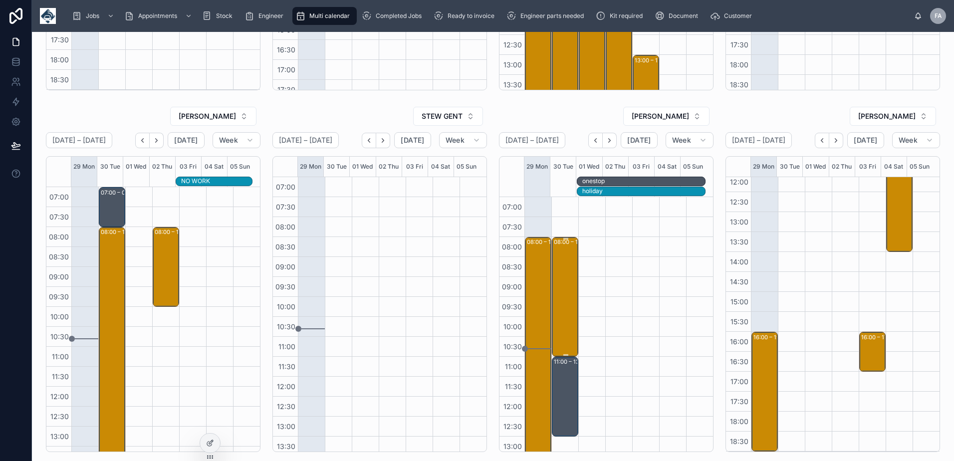
click at [558, 281] on div "08:00 – 11:00 Road Bond Limited T/A 1 Stop Van - 00324933 - TIMED 8AM - 3 x SVC…" at bounding box center [565, 297] width 23 height 118
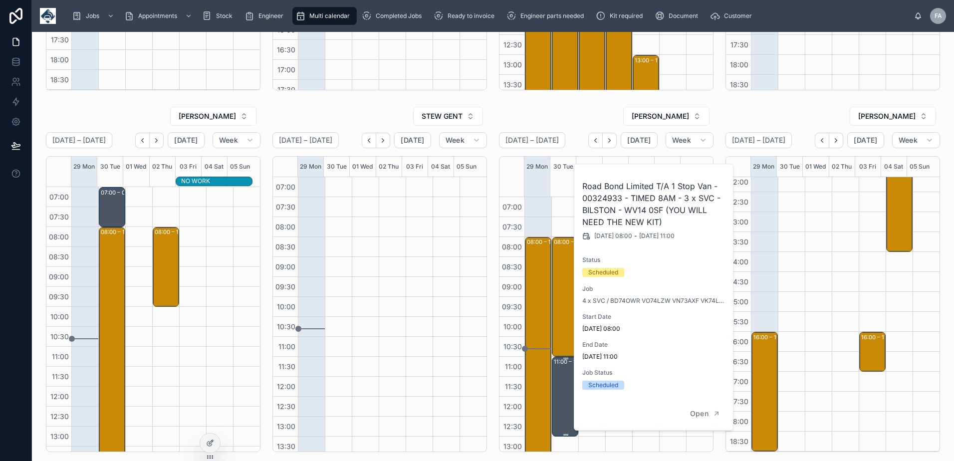
click at [558, 372] on div "11:00 – 13:00 One Stop - install using new kit - VN73 AWC" at bounding box center [565, 397] width 23 height 78
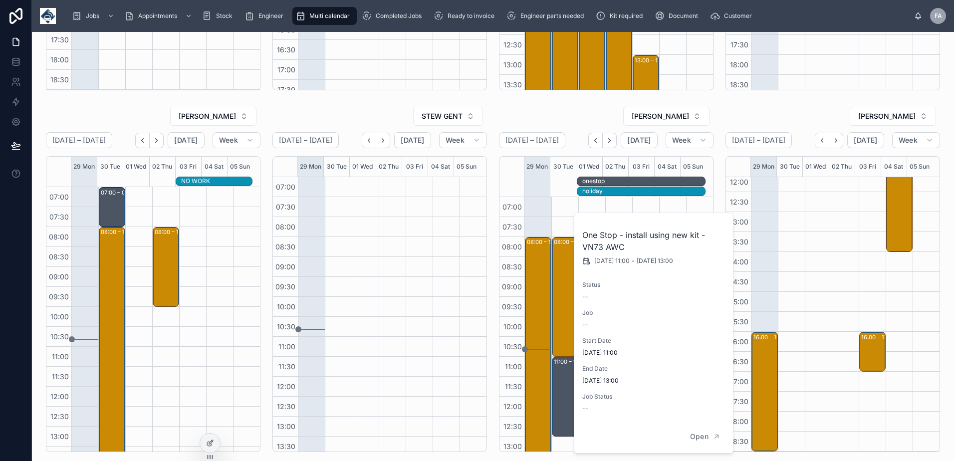
click at [751, 113] on div "LUKE EVELEIGH" at bounding box center [832, 116] width 215 height 20
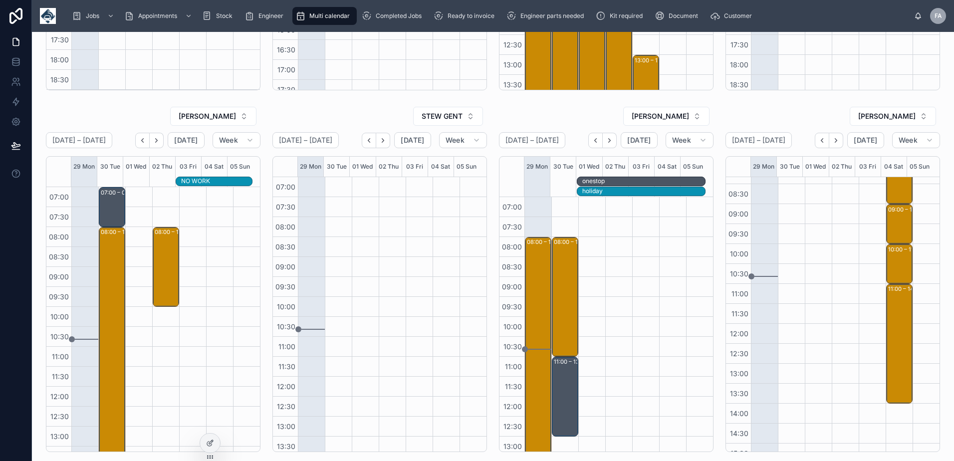
scroll to position [200, 0]
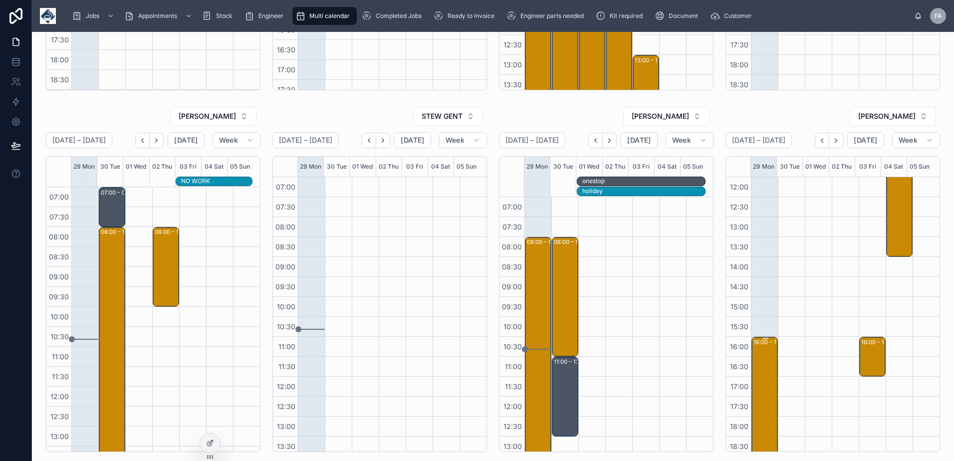
click at [754, 357] on div "16:00 – 19:00 Runtech Ltd - 00324610 - 1 x 3 camera install - SA13 1RF" at bounding box center [764, 397] width 23 height 118
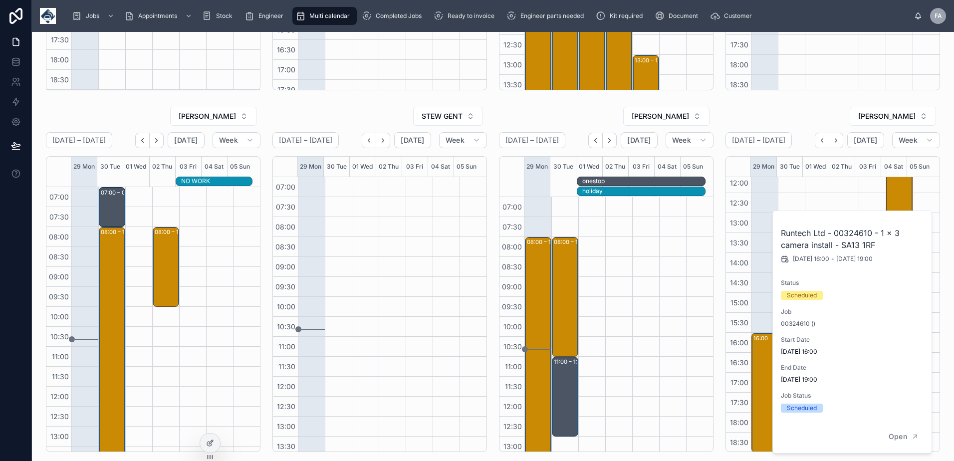
scroll to position [205, 0]
click at [818, 143] on icon "Back" at bounding box center [821, 140] width 7 height 7
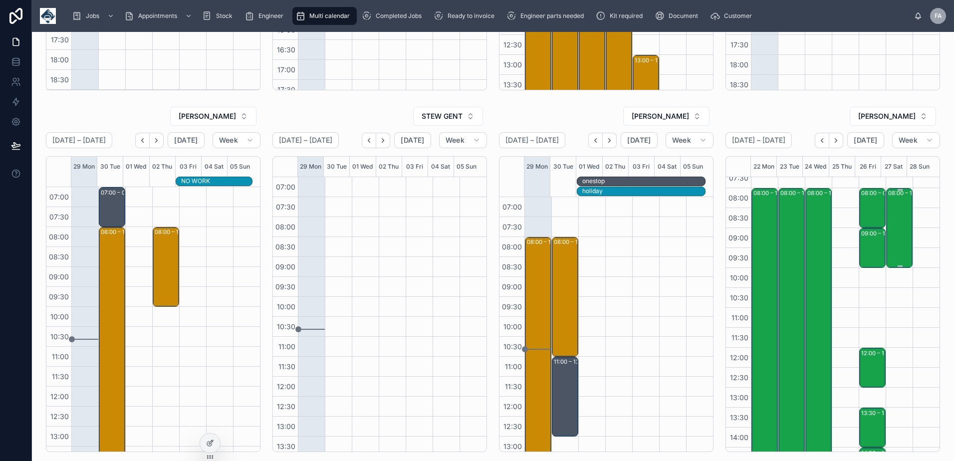
scroll to position [5, 0]
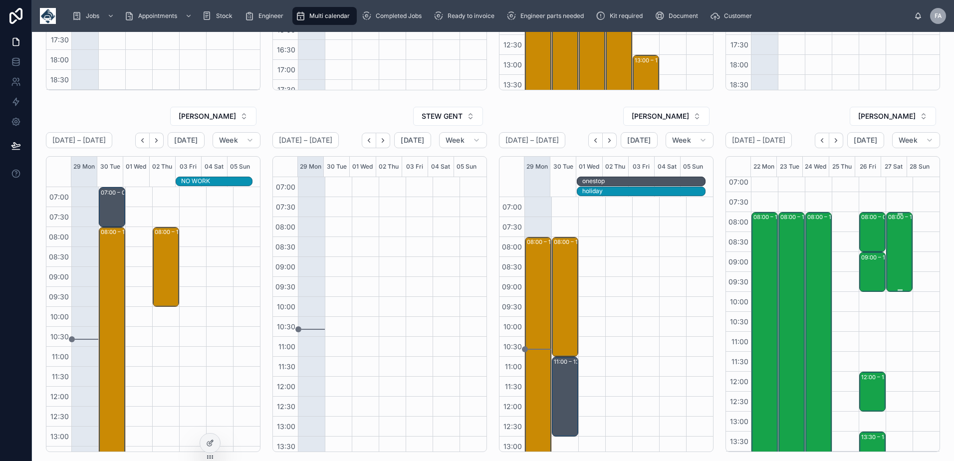
click at [890, 233] on div "08:00 – 10:00 DOJO Services Ltd \ Les Jones Transport - 00323393 - NBO - TN360 …" at bounding box center [899, 252] width 23 height 78
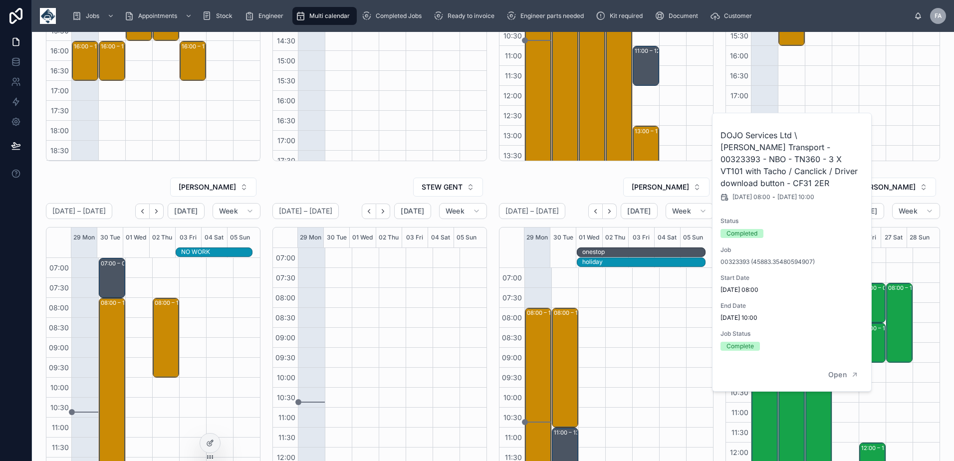
scroll to position [100, 0]
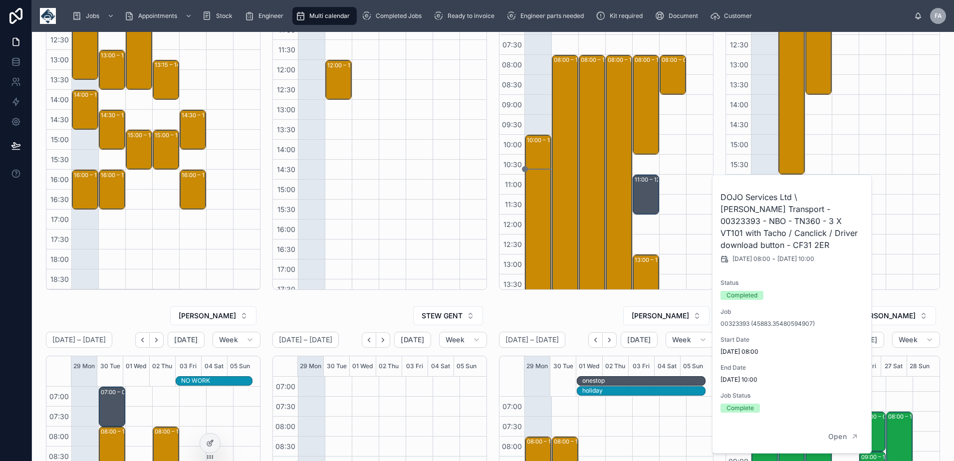
click at [372, 313] on div "STEW GENT" at bounding box center [379, 316] width 215 height 20
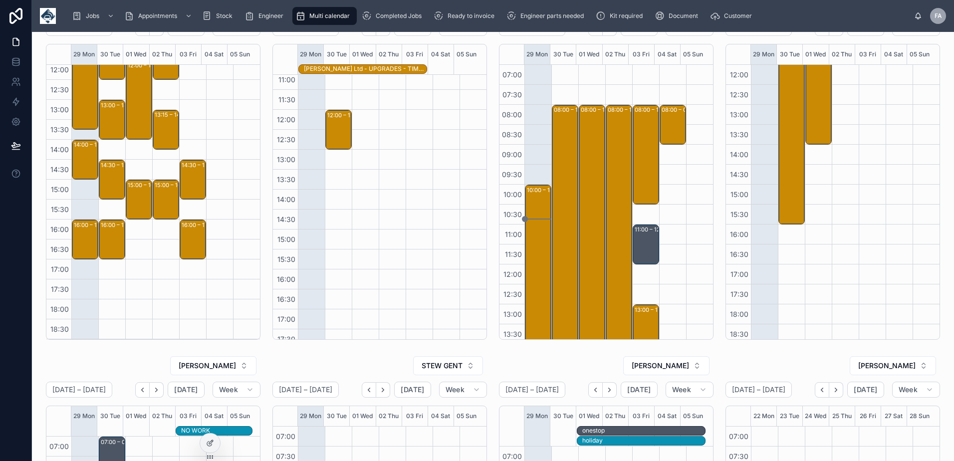
scroll to position [299, 0]
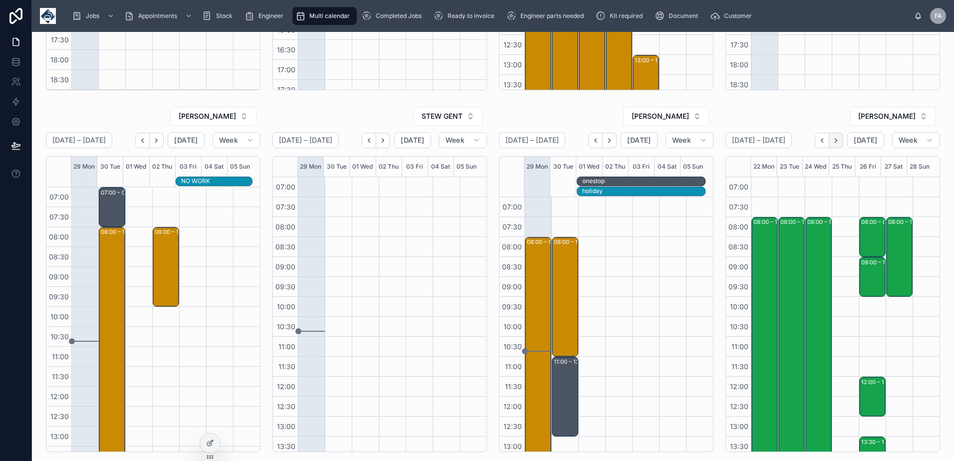
click at [832, 140] on icon "Next" at bounding box center [835, 140] width 7 height 7
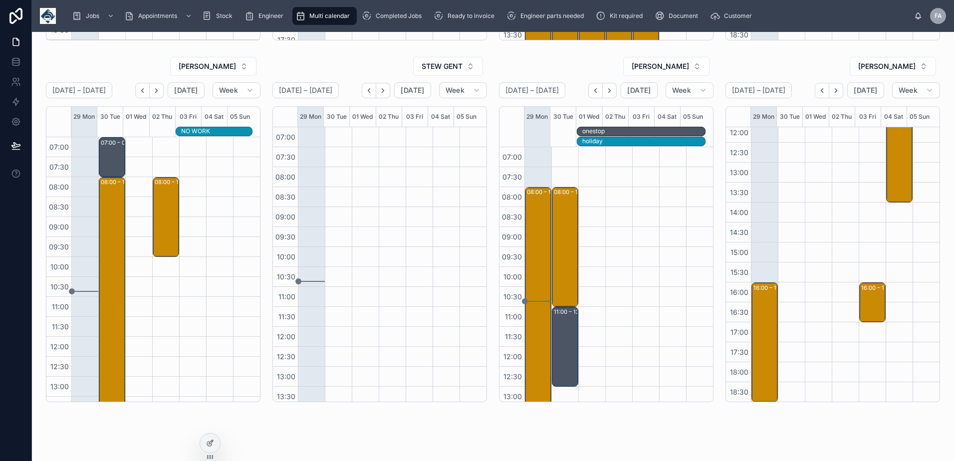
scroll to position [205, 0]
click at [756, 299] on div "16:00 – 19:00 Runtech Ltd - 00324610 - 1 x 3 camera install - SA13 1RF" at bounding box center [764, 342] width 23 height 118
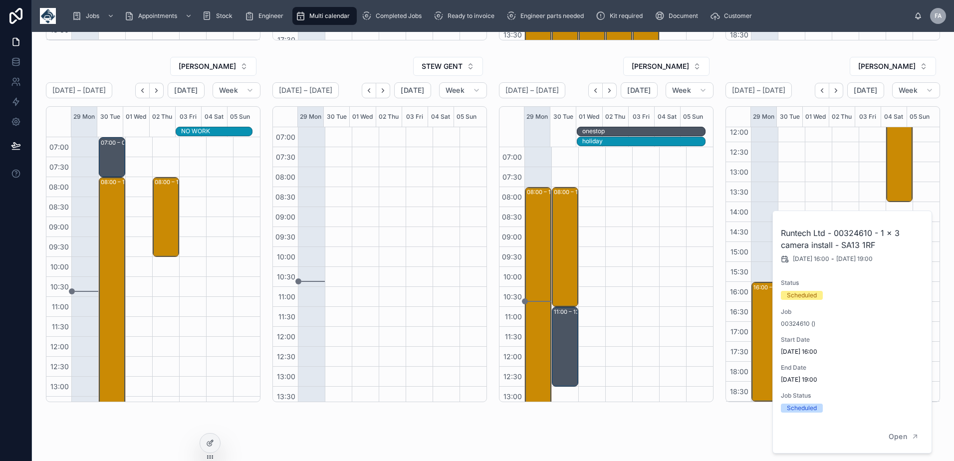
click at [857, 233] on h2 "Runtech Ltd - 00324610 - 1 x 3 camera install - SA13 1RF" at bounding box center [853, 239] width 144 height 24
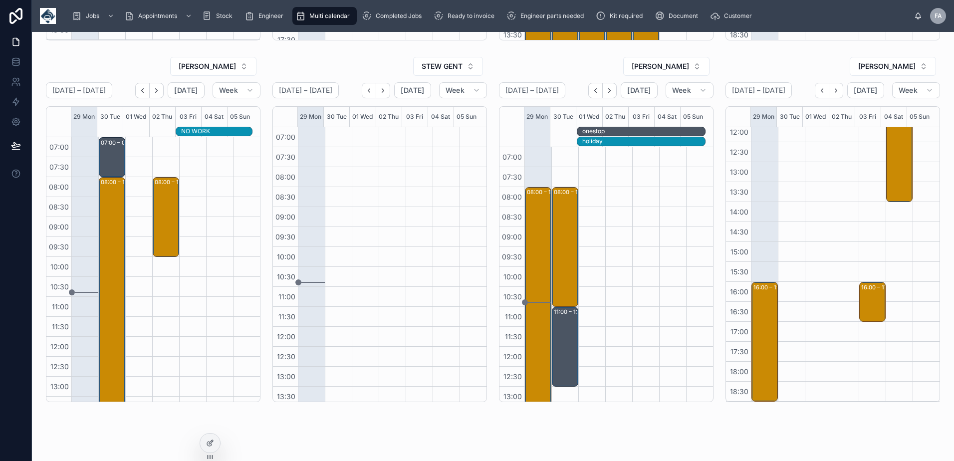
click at [762, 56] on div "LUKE EVELEIGH September 29 – October 05 Today Week 29 Mon 30 Tue 01 Wed 02 Thu …" at bounding box center [832, 229] width 226 height 354
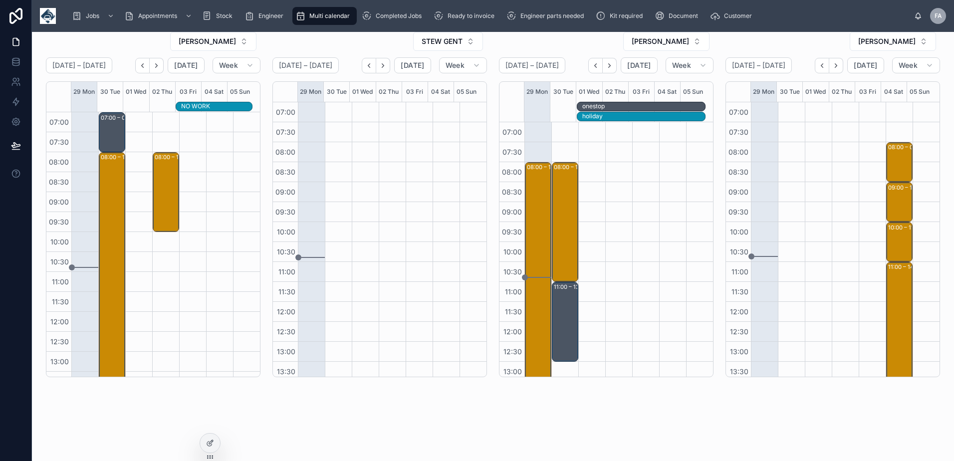
scroll to position [125, 0]
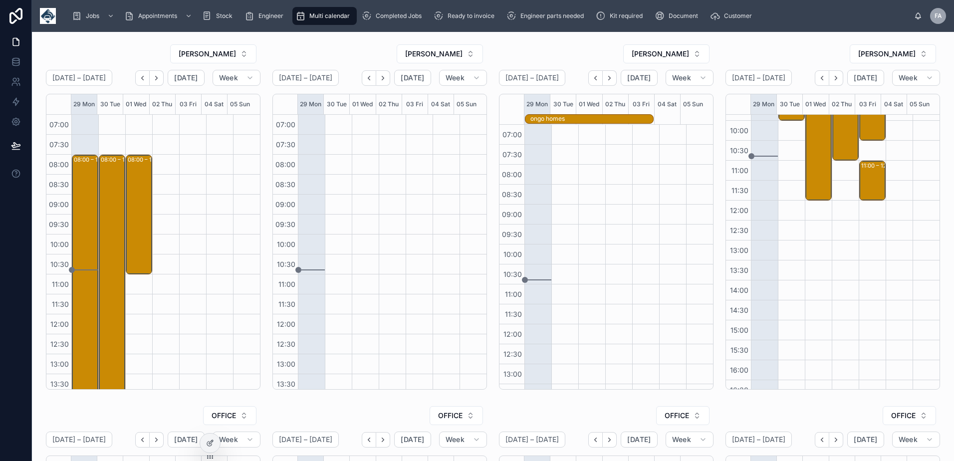
scroll to position [5, 0]
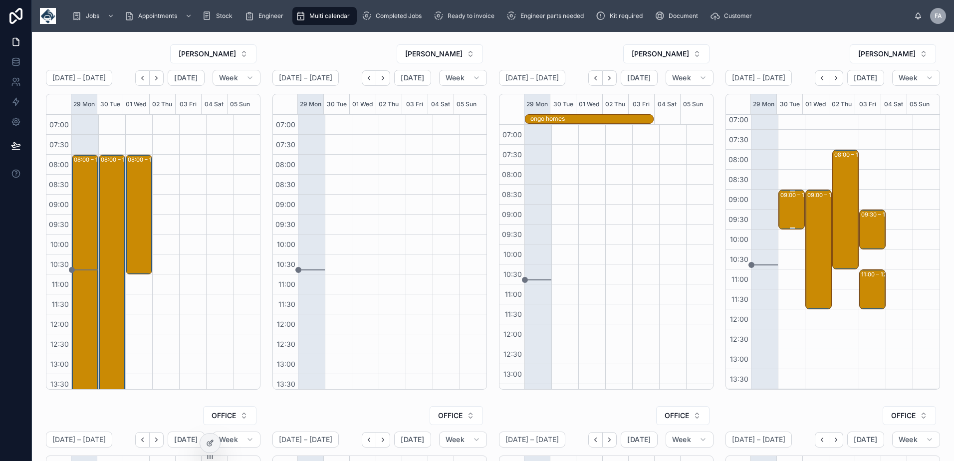
click at [785, 216] on div "09:00 – 10:00 Molson Coors Brewing Company (UK) Ltd - 00324527 - am - 1 x insta…" at bounding box center [791, 210] width 23 height 38
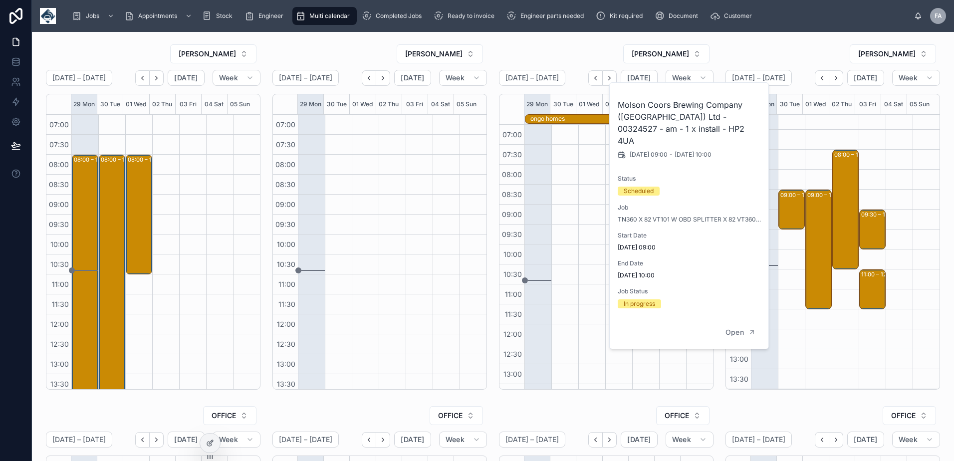
click at [800, 45] on div "[PERSON_NAME]" at bounding box center [832, 54] width 215 height 20
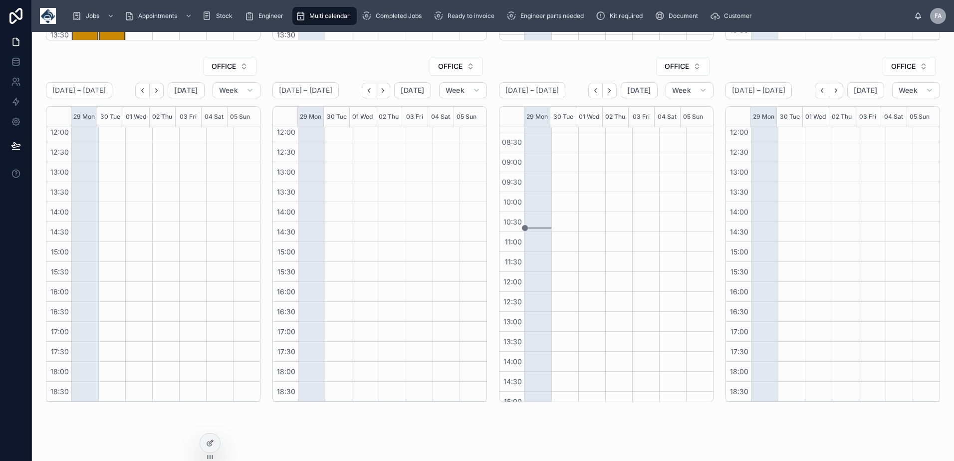
scroll to position [0, 0]
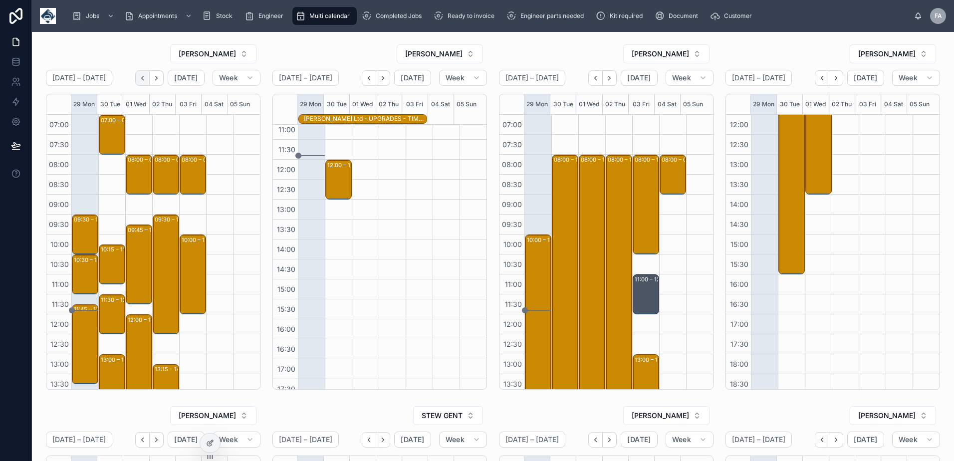
click at [142, 78] on icon "Back" at bounding box center [142, 77] width 7 height 7
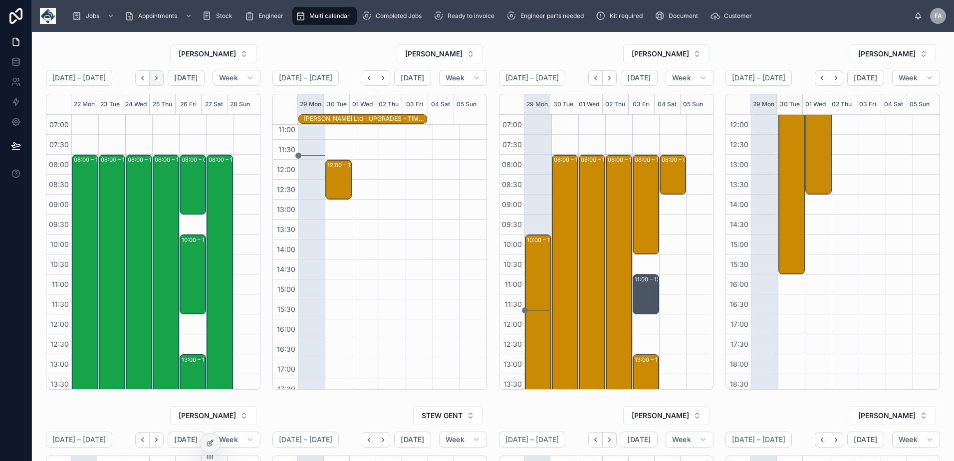
click at [155, 82] on button "Next" at bounding box center [157, 77] width 14 height 15
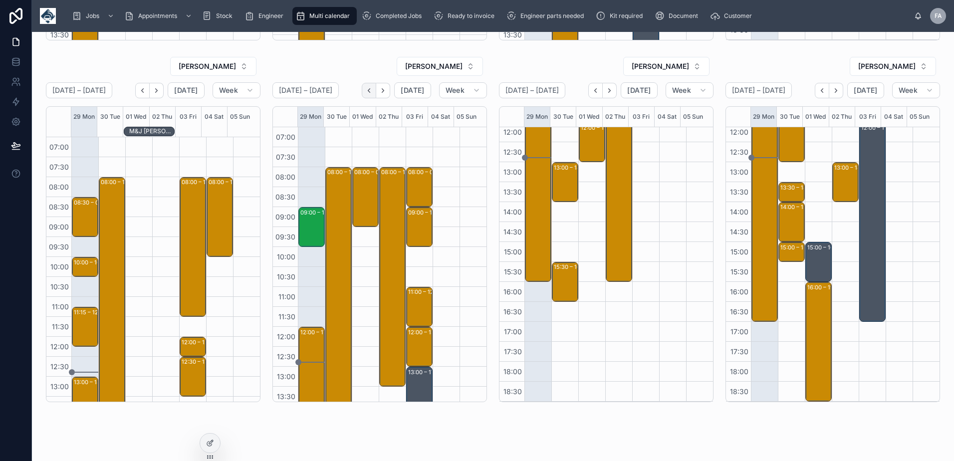
click at [367, 91] on icon "Back" at bounding box center [368, 90] width 7 height 7
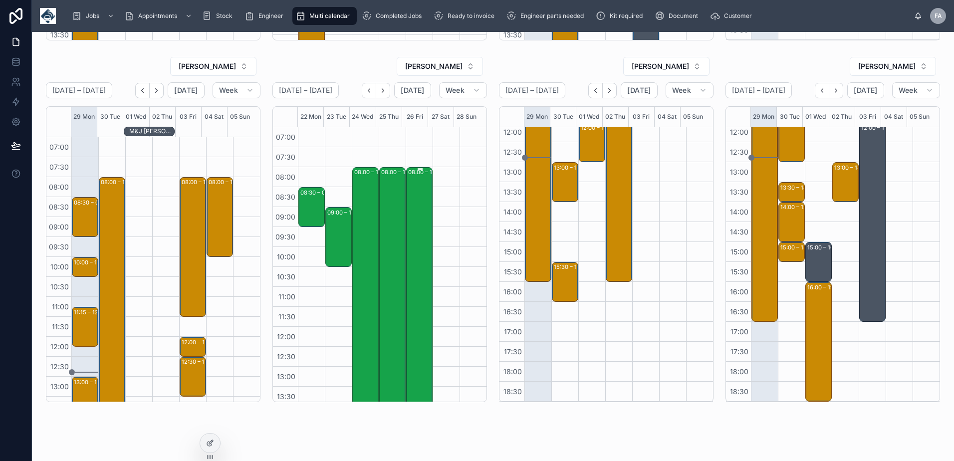
click at [413, 191] on div "08:00 – 17:00 Molson Coors Brewing Company (UK) Ltd - 00324527 - 8AM TIMED - 8 …" at bounding box center [419, 346] width 23 height 357
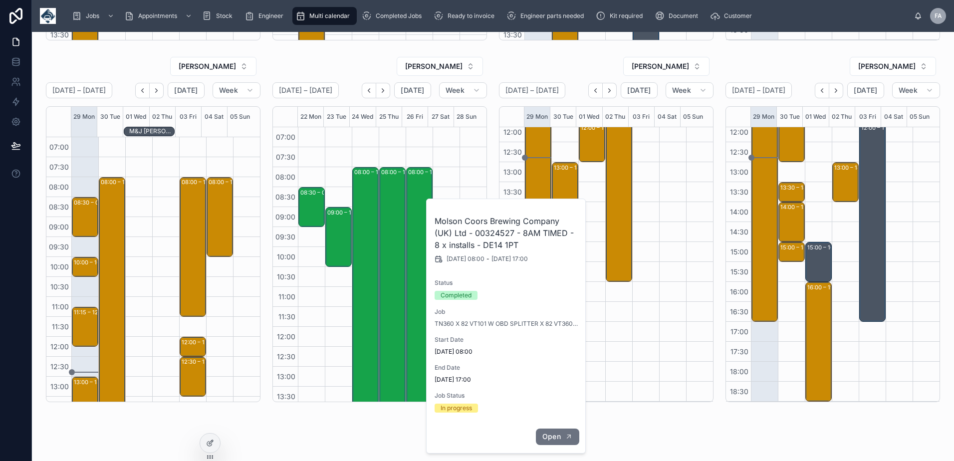
click at [544, 433] on span "Open" at bounding box center [551, 436] width 18 height 9
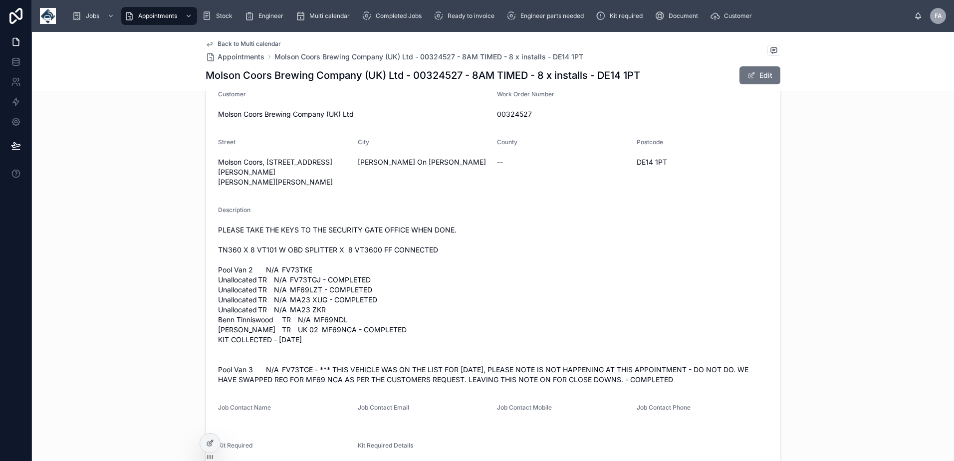
scroll to position [299, 0]
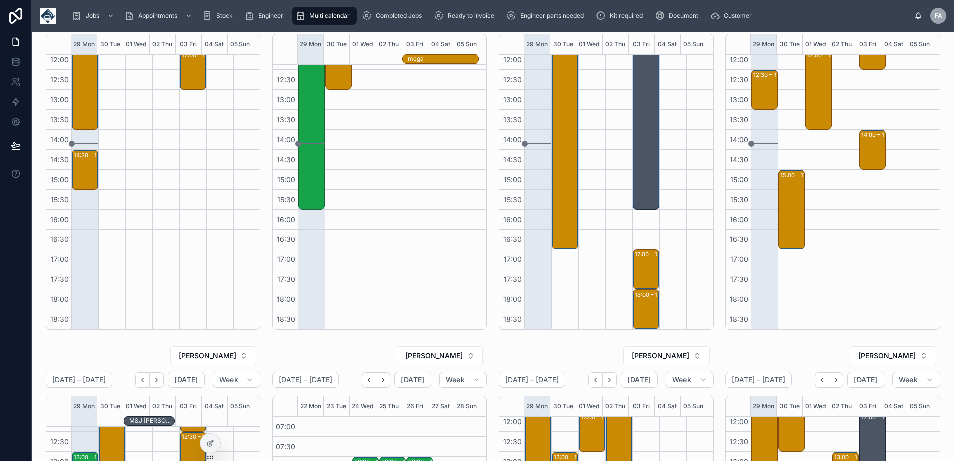
scroll to position [50, 0]
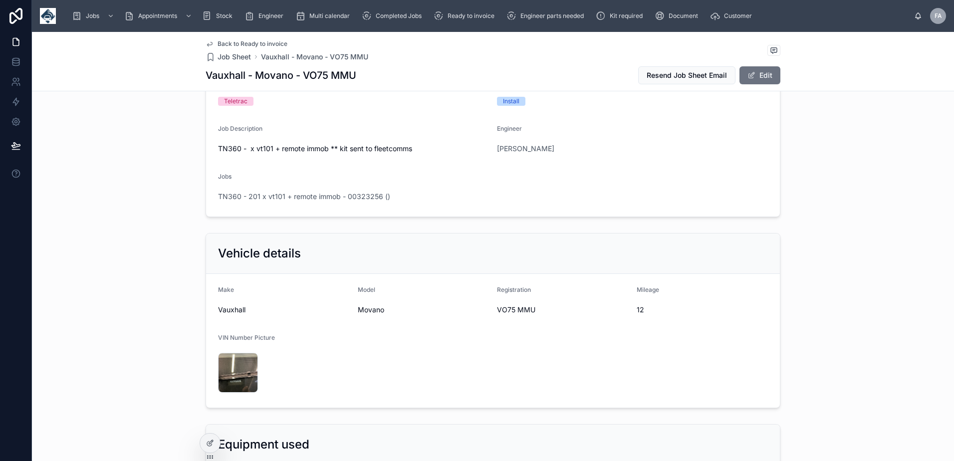
scroll to position [249, 0]
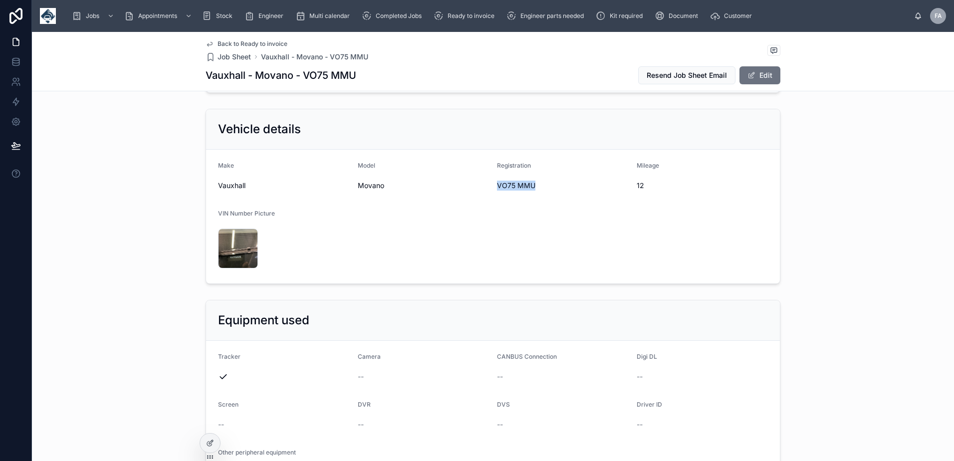
drag, startPoint x: 492, startPoint y: 187, endPoint x: 531, endPoint y: 188, distance: 38.4
click at [531, 188] on form "Make Vauxhall Model Movano Registration VO75 MMU Mileage 12 VIN Number Picture …" at bounding box center [493, 217] width 574 height 134
copy span "VO75 MMU"
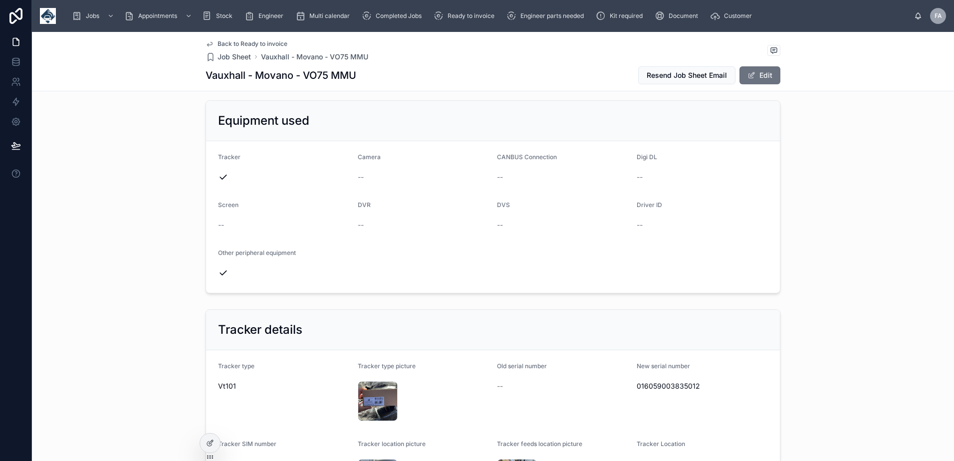
scroll to position [549, 0]
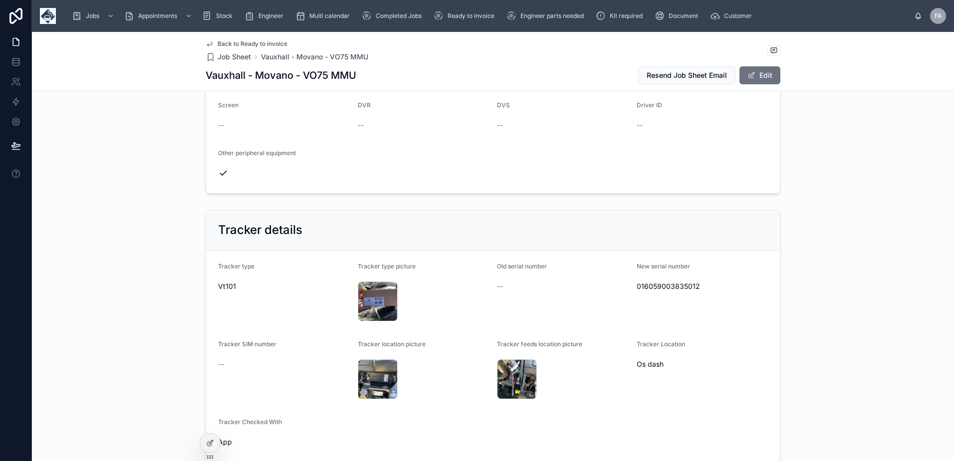
click at [670, 286] on span "016059003835012" at bounding box center [703, 286] width 132 height 10
copy span "016059003835012"
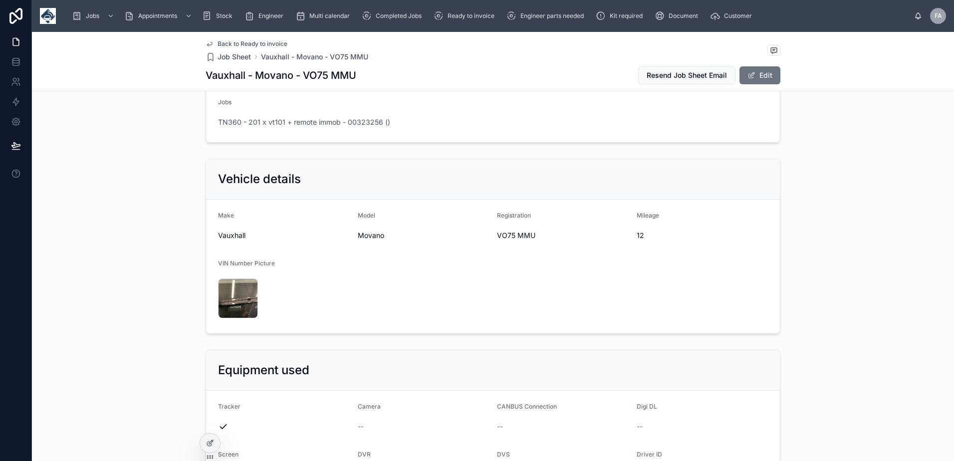
scroll to position [0, 0]
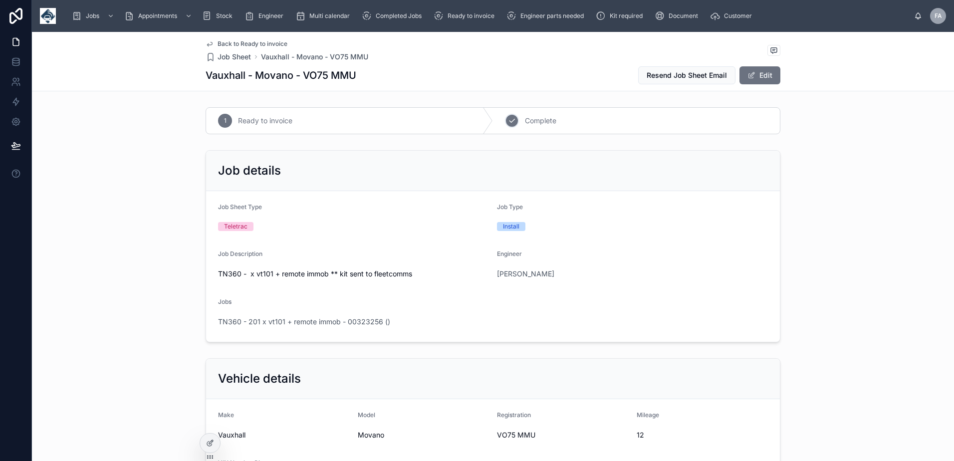
click at [514, 123] on div "2" at bounding box center [512, 121] width 14 height 14
click at [326, 318] on span "TN360 - 201 x vt101 + remote immob - 00323256 ()" at bounding box center [304, 322] width 172 height 10
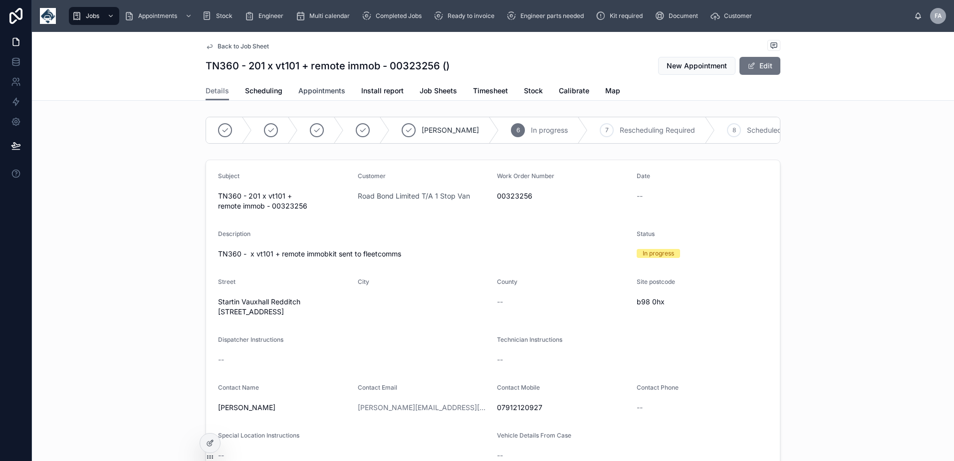
click at [324, 91] on span "Appointments" at bounding box center [321, 91] width 47 height 10
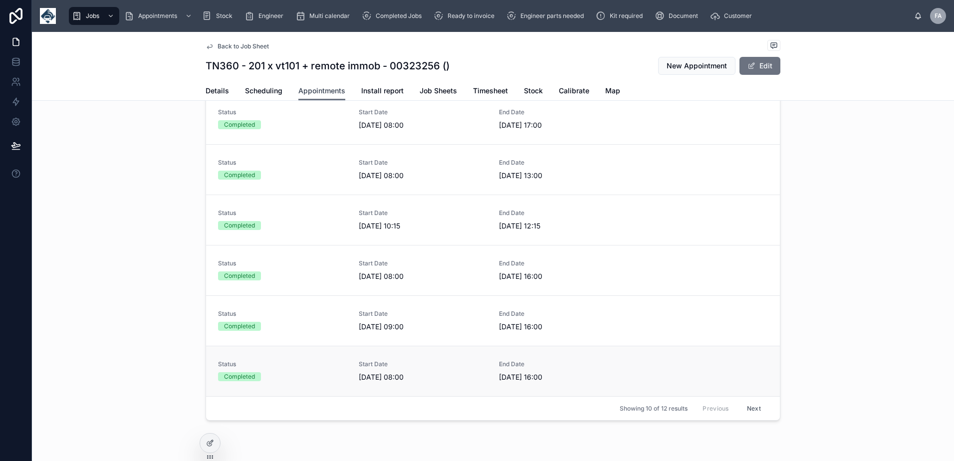
scroll to position [73, 0]
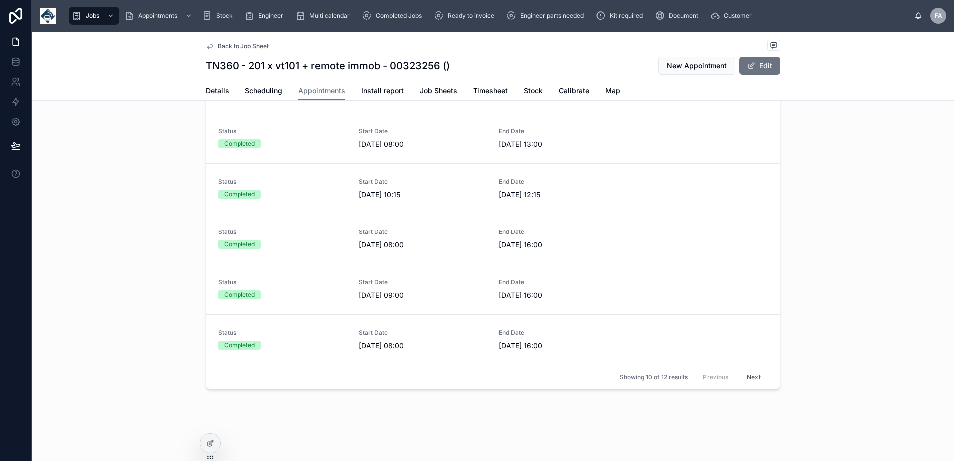
click at [740, 379] on button "Next" at bounding box center [754, 376] width 28 height 15
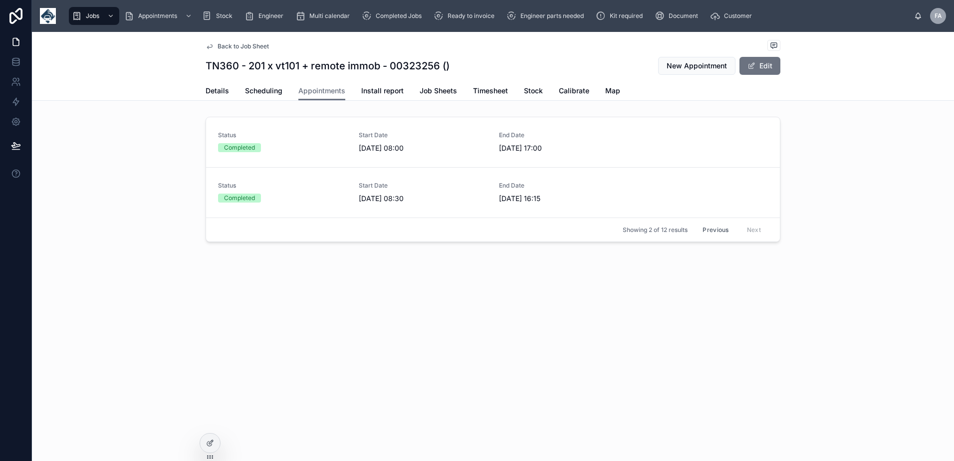
click at [727, 232] on button "Previous" at bounding box center [715, 229] width 40 height 15
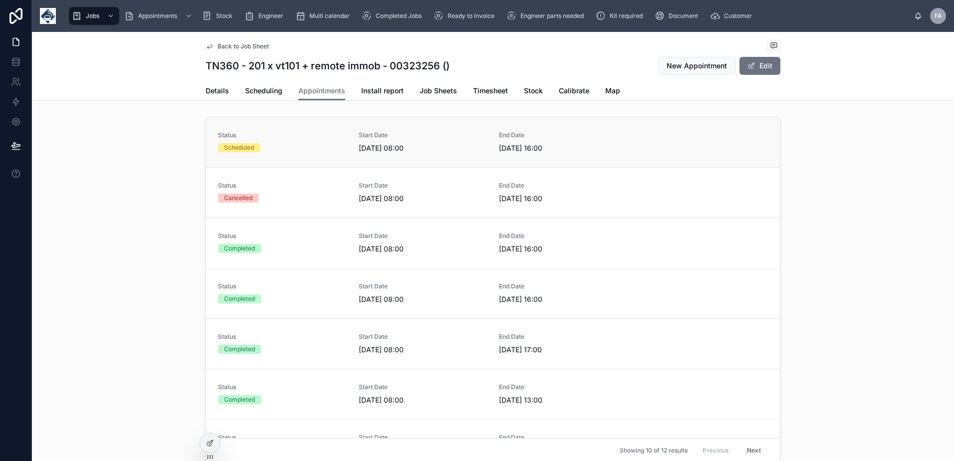
click at [289, 140] on div "Status Scheduled" at bounding box center [282, 141] width 129 height 21
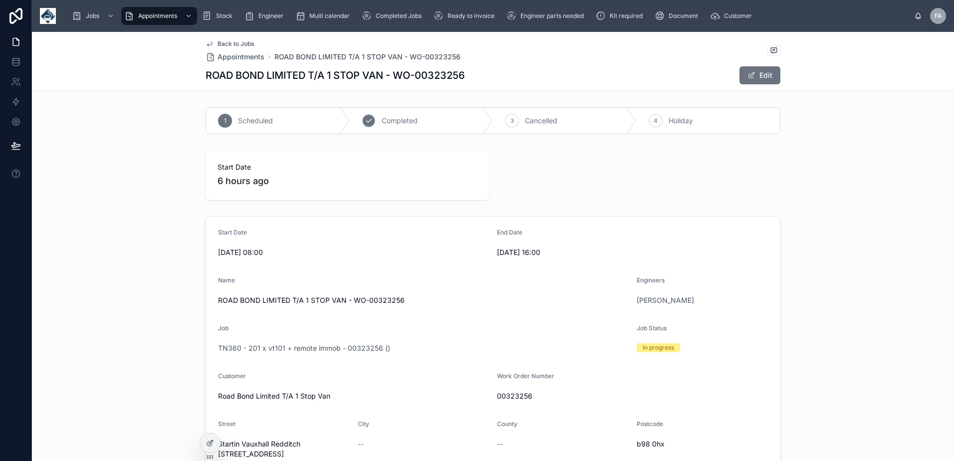
click at [395, 121] on span "Completed" at bounding box center [400, 121] width 36 height 10
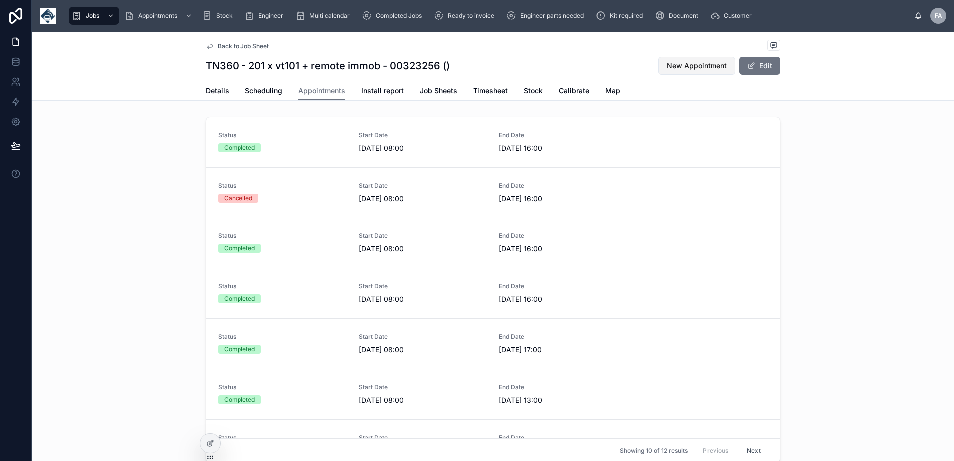
click at [673, 62] on span "New Appointment" at bounding box center [696, 66] width 60 height 10
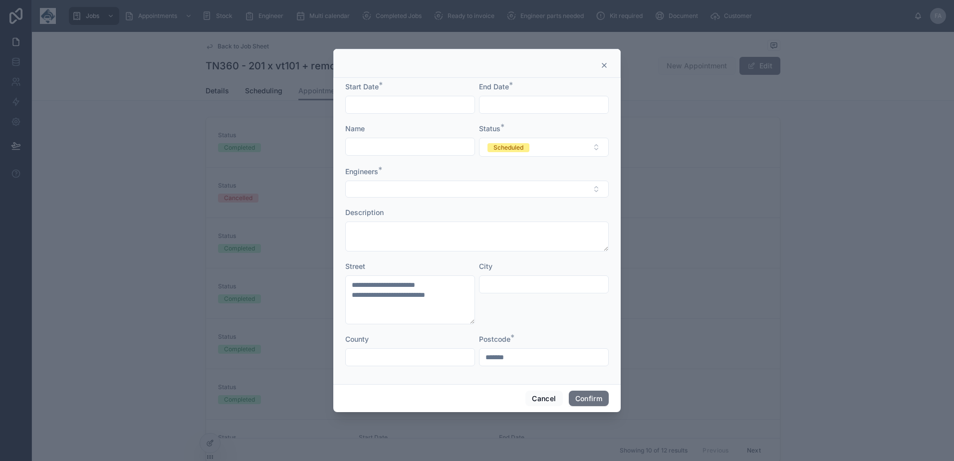
click at [364, 105] on input "text" at bounding box center [410, 105] width 129 height 14
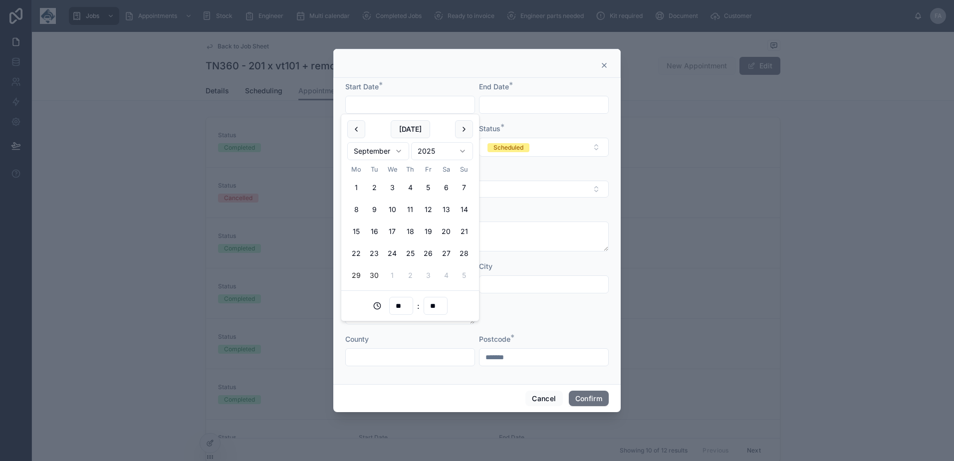
click at [374, 280] on button "30" at bounding box center [374, 275] width 18 height 18
type input "**********"
click at [537, 104] on input "text" at bounding box center [543, 105] width 129 height 14
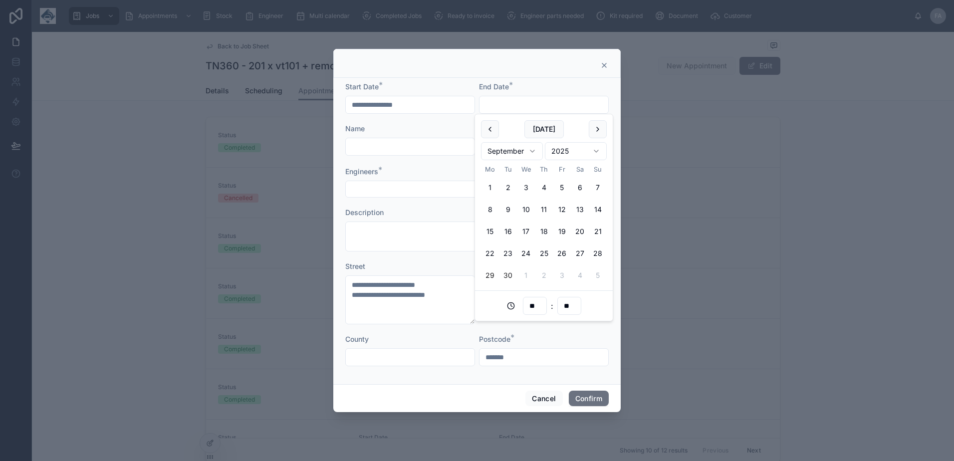
click at [514, 277] on button "30" at bounding box center [508, 275] width 18 height 18
type input "**********"
click at [400, 103] on input "**********" at bounding box center [410, 105] width 129 height 14
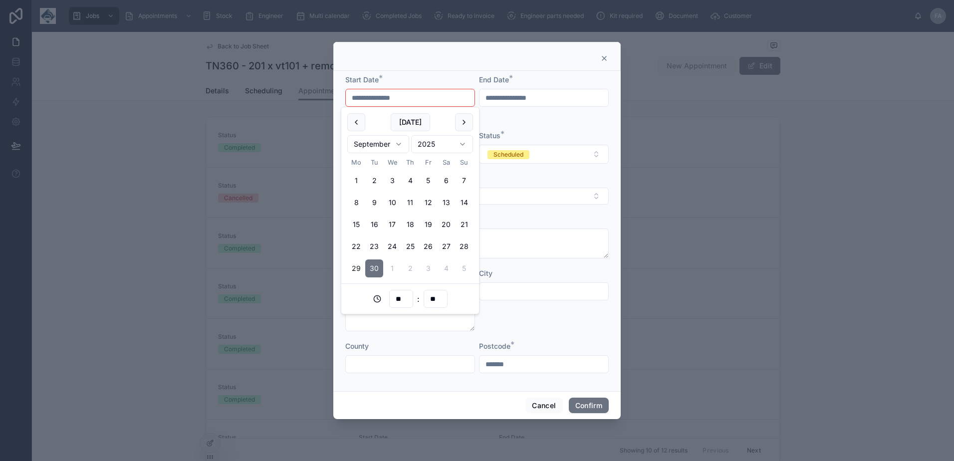
type input "**********"
type input "**"
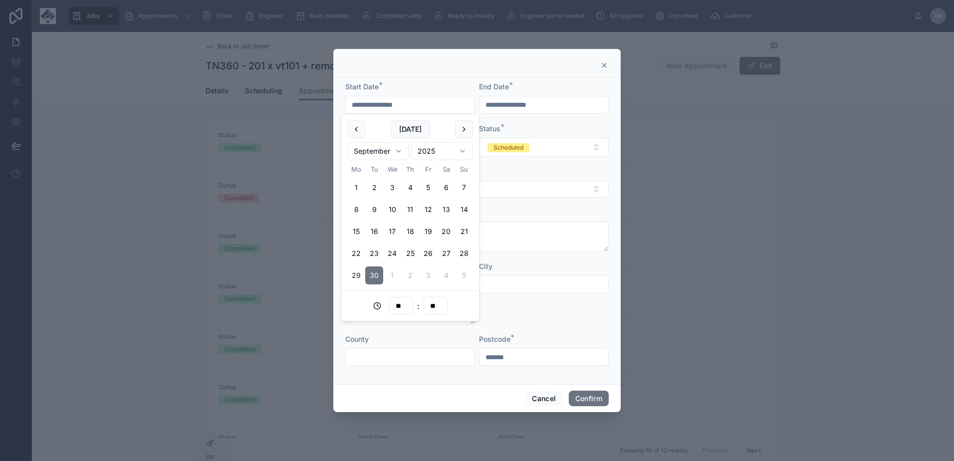
type input "**********"
click at [534, 105] on input "**********" at bounding box center [543, 105] width 129 height 14
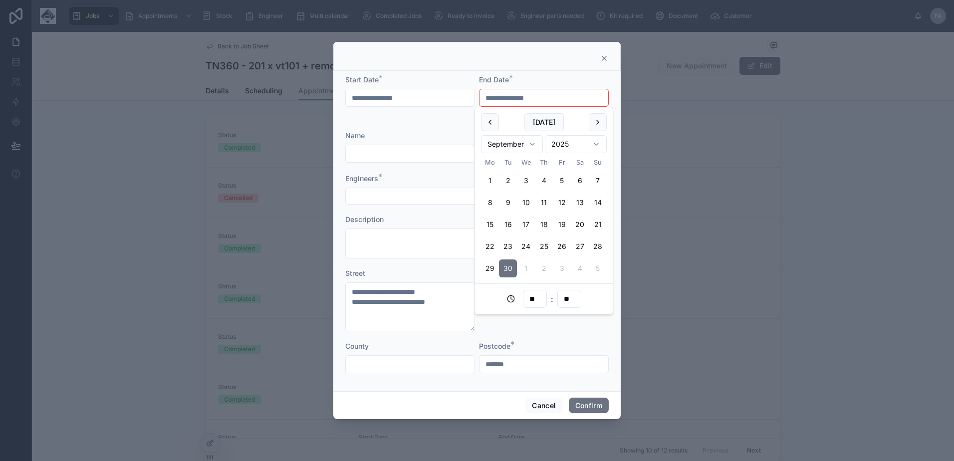
type input "**********"
type input "**"
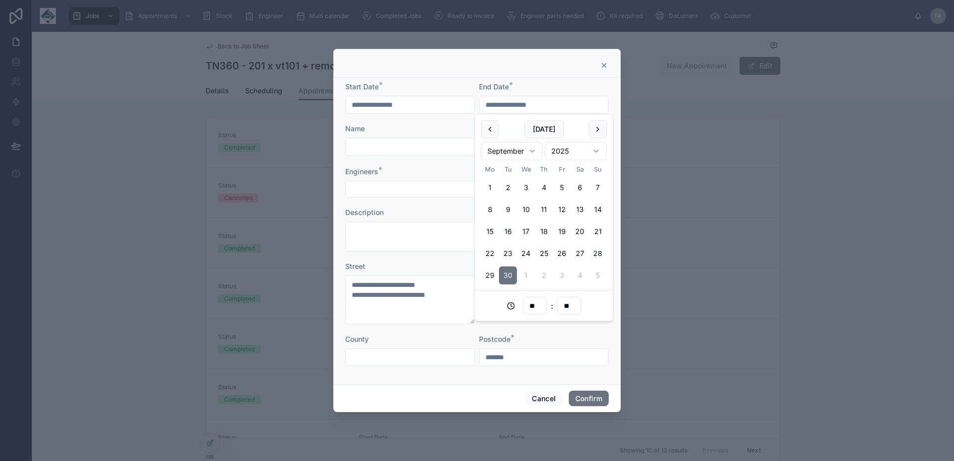
type input "**********"
click at [404, 144] on input "text" at bounding box center [410, 147] width 129 height 14
type input "**********"
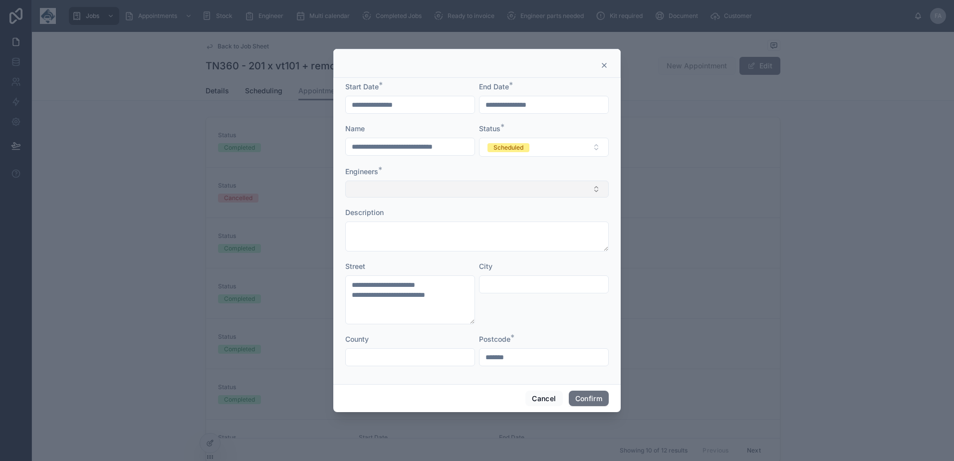
click at [414, 189] on button "Select Button" at bounding box center [476, 189] width 263 height 17
type input "****"
click at [401, 232] on div "[PERSON_NAME]" at bounding box center [477, 228] width 258 height 16
click at [586, 405] on button "Confirm" at bounding box center [589, 400] width 40 height 16
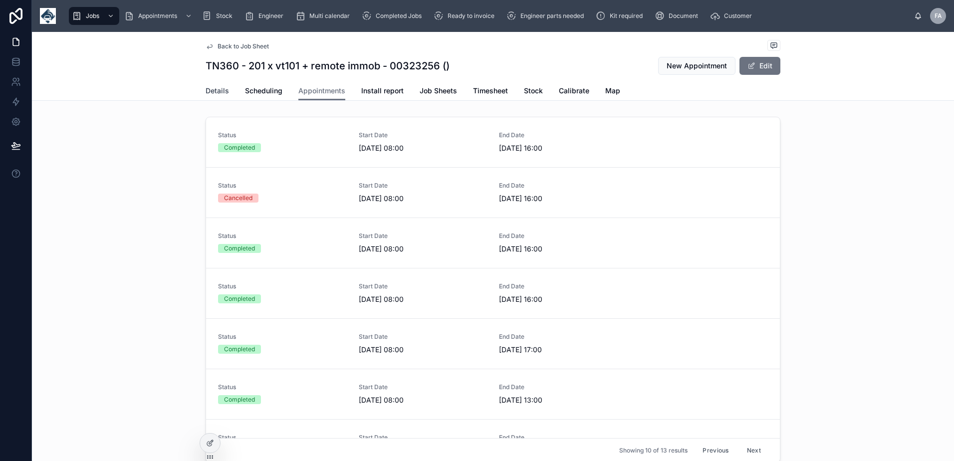
click at [222, 90] on span "Details" at bounding box center [217, 91] width 23 height 10
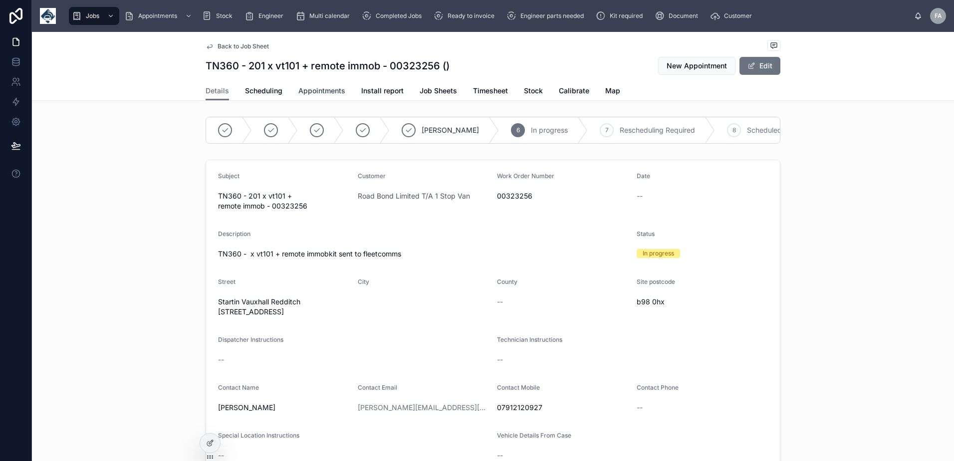
click at [308, 96] on link "Appointments" at bounding box center [321, 92] width 47 height 20
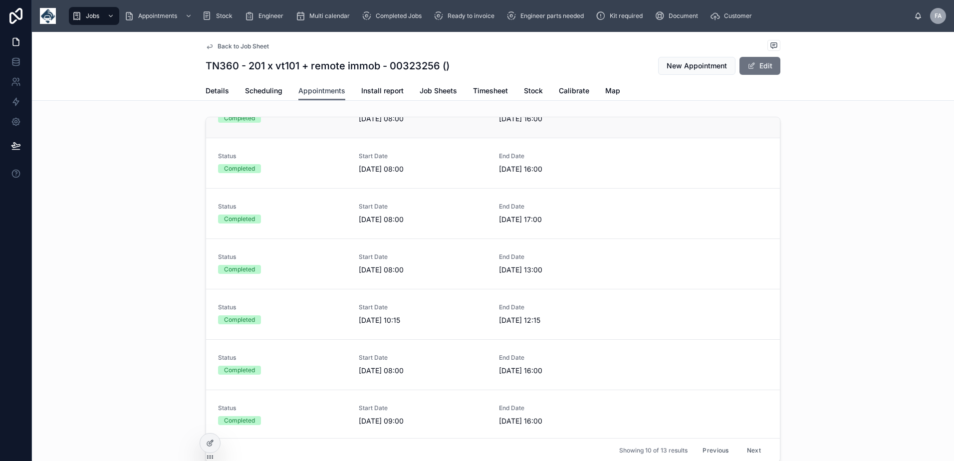
scroll to position [183, 0]
click at [750, 449] on button "Next" at bounding box center [754, 449] width 28 height 15
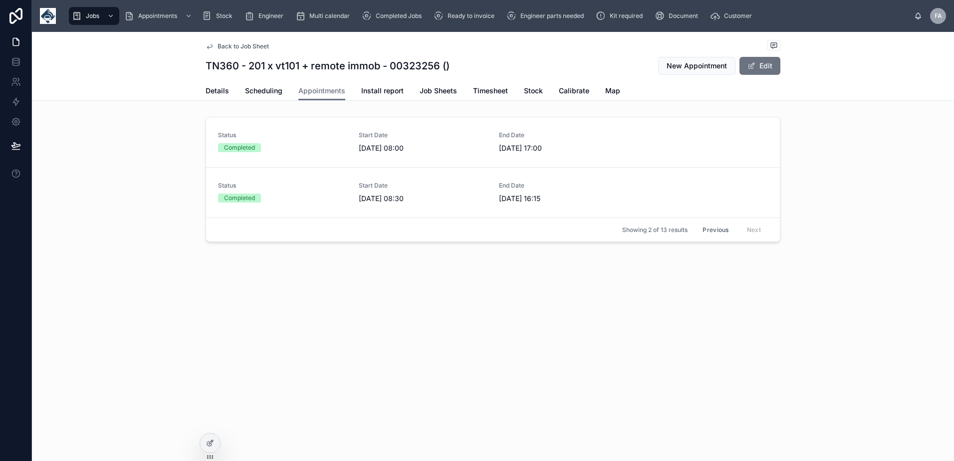
click at [213, 79] on div "Back to Job Sheet TN360 - 201 x vt101 + remote immob - 00323256 () New Appointm…" at bounding box center [493, 56] width 575 height 49
click at [216, 88] on span "Details" at bounding box center [217, 91] width 23 height 10
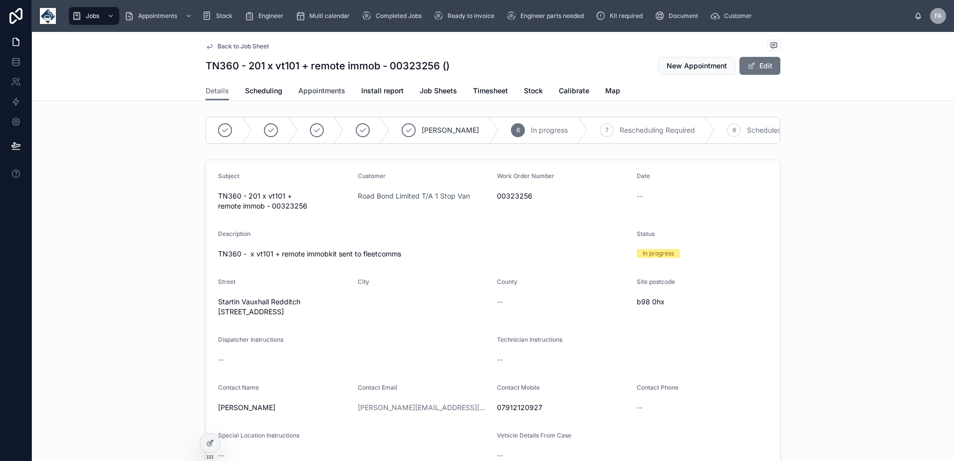
click at [318, 93] on span "Appointments" at bounding box center [321, 91] width 47 height 10
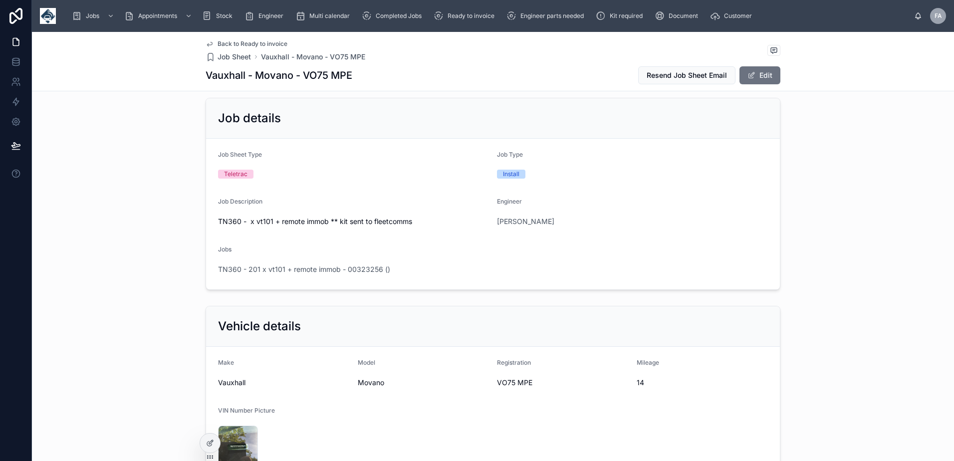
scroll to position [100, 0]
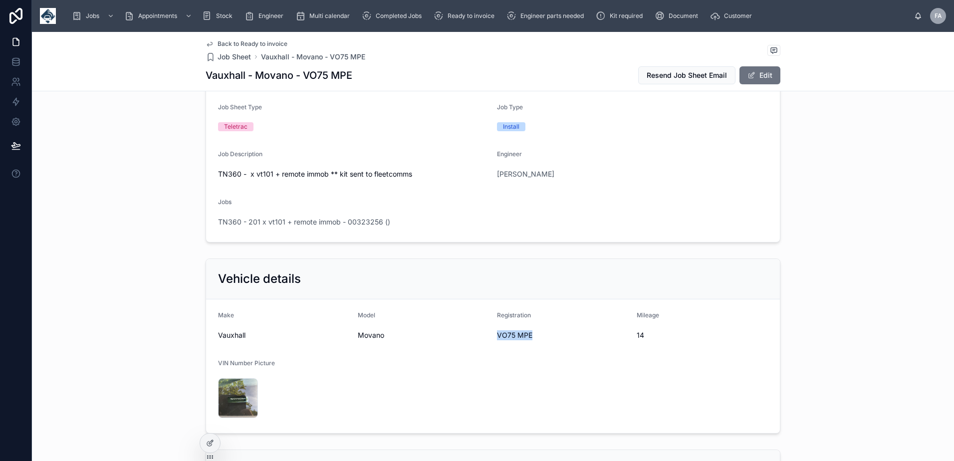
drag, startPoint x: 494, startPoint y: 336, endPoint x: 527, endPoint y: 335, distance: 32.4
click at [527, 335] on span "VO75 MPE" at bounding box center [563, 335] width 132 height 10
copy span "VO75 MPE"
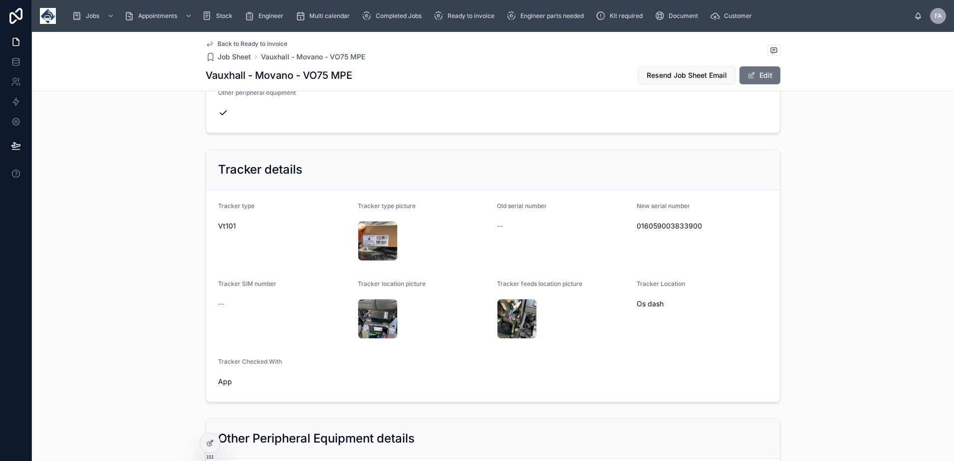
scroll to position [649, 0]
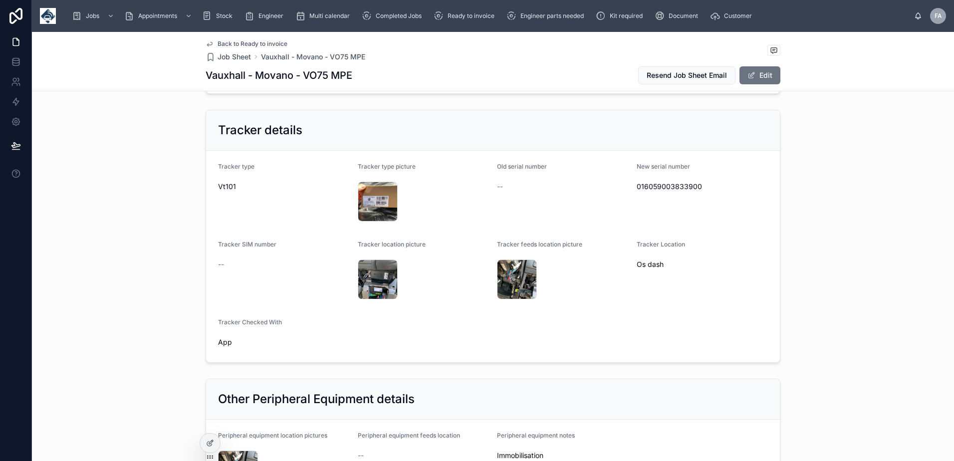
click at [681, 187] on span "016059003833900" at bounding box center [703, 187] width 132 height 10
copy span "016059003833900"
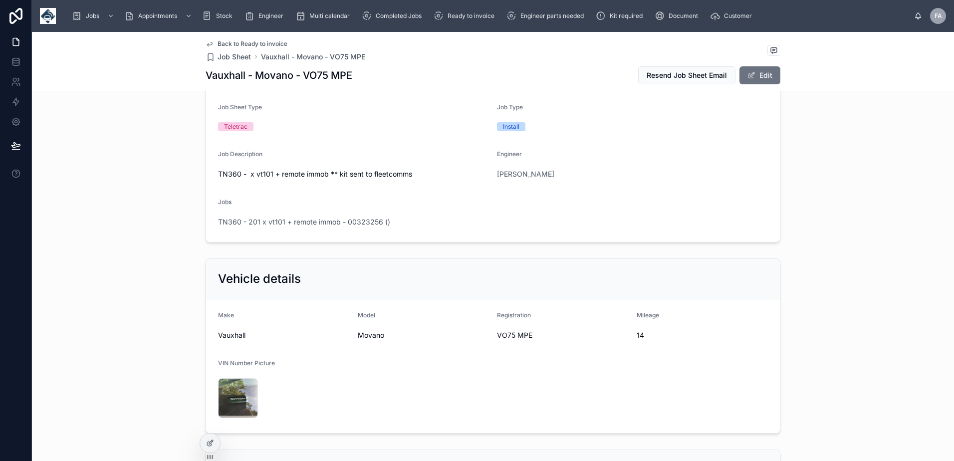
scroll to position [0, 0]
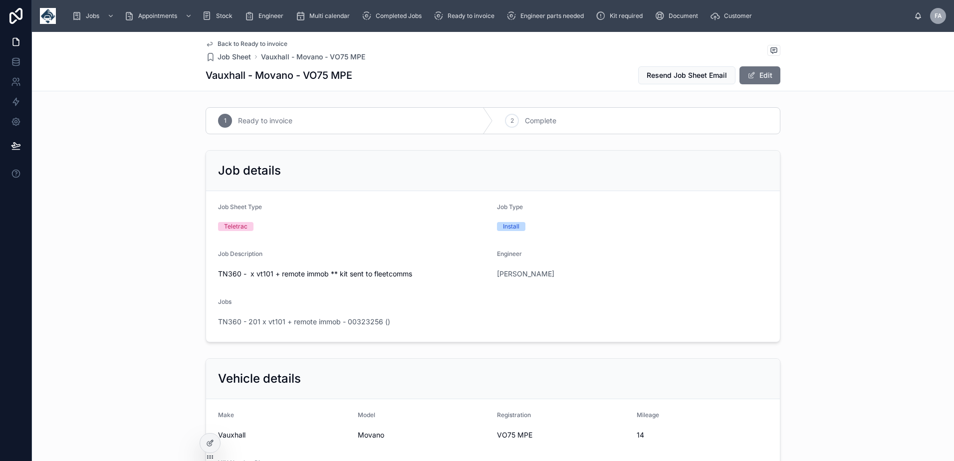
drag, startPoint x: 503, startPoint y: 118, endPoint x: 494, endPoint y: 102, distance: 18.3
click at [505, 118] on div "2" at bounding box center [512, 121] width 14 height 14
click at [331, 320] on span "TN360 - 201 x vt101 + remote immob - 00323256 ()" at bounding box center [304, 322] width 172 height 10
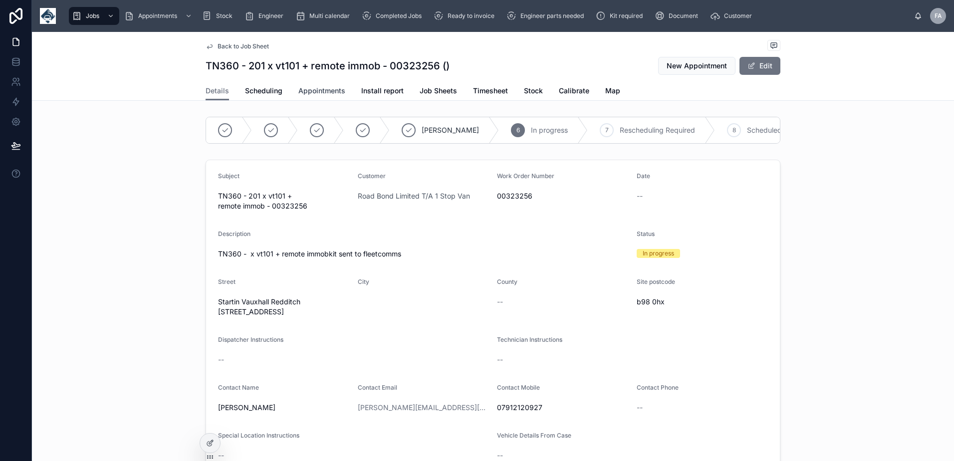
click at [323, 91] on span "Appointments" at bounding box center [321, 91] width 47 height 10
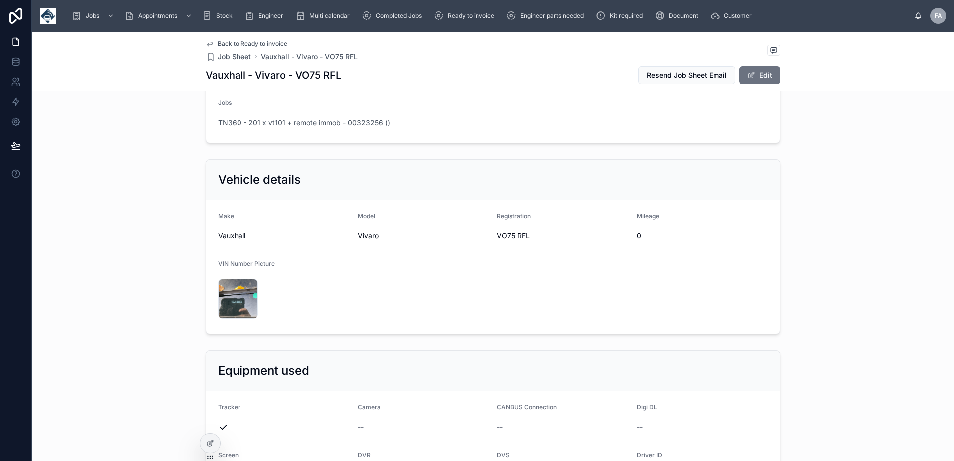
scroll to position [200, 0]
drag, startPoint x: 492, startPoint y: 237, endPoint x: 544, endPoint y: 241, distance: 52.0
click at [544, 241] on form "Make Vauxhall Model Vivaro Registration VO75 RFL Mileage 0 VIN Number Picture I…" at bounding box center [493, 267] width 574 height 134
copy span "VO75 RFL"
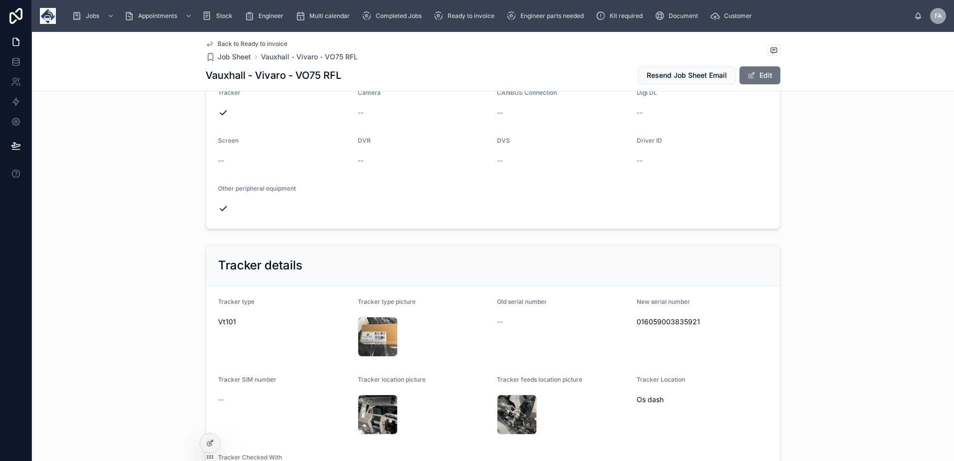
scroll to position [599, 0]
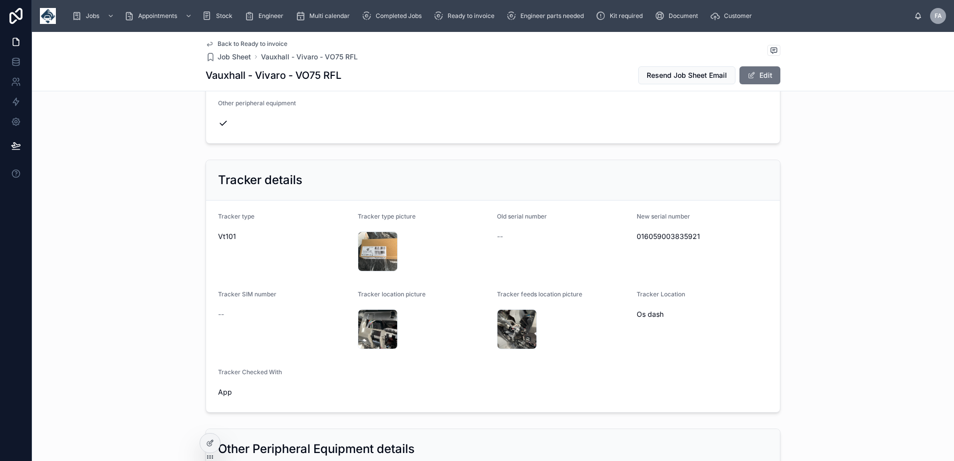
click at [662, 235] on span "016059003835921" at bounding box center [703, 236] width 132 height 10
copy span "016059003835921"
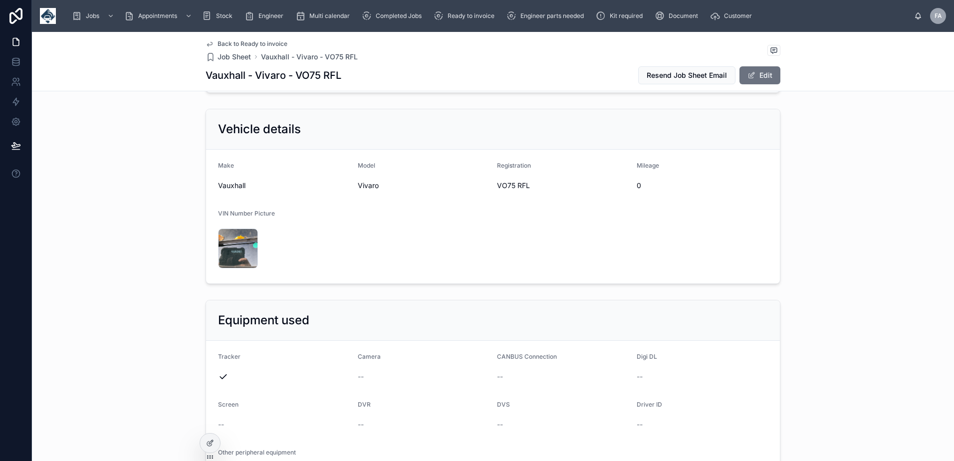
scroll to position [0, 0]
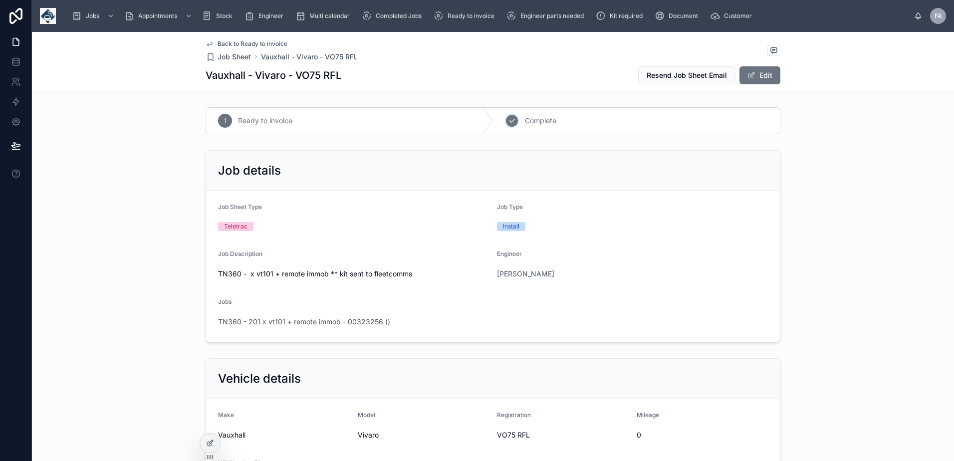
click at [513, 123] on div "2" at bounding box center [512, 121] width 14 height 14
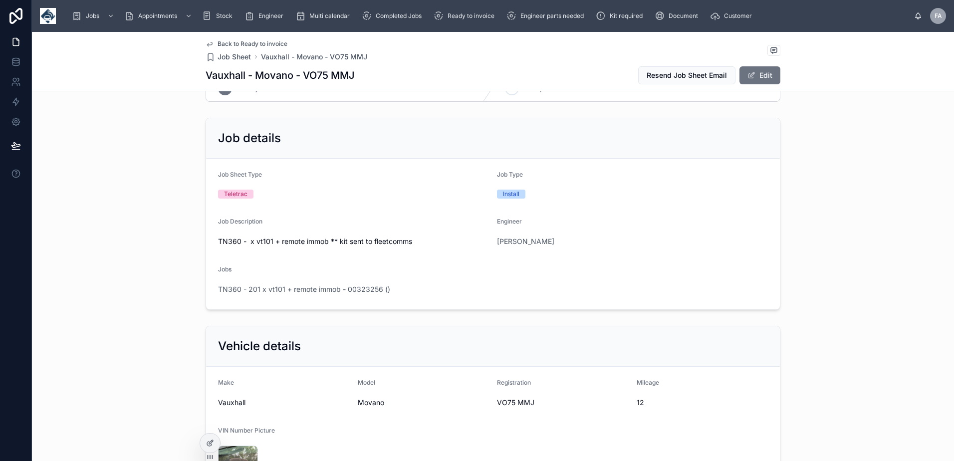
scroll to position [50, 0]
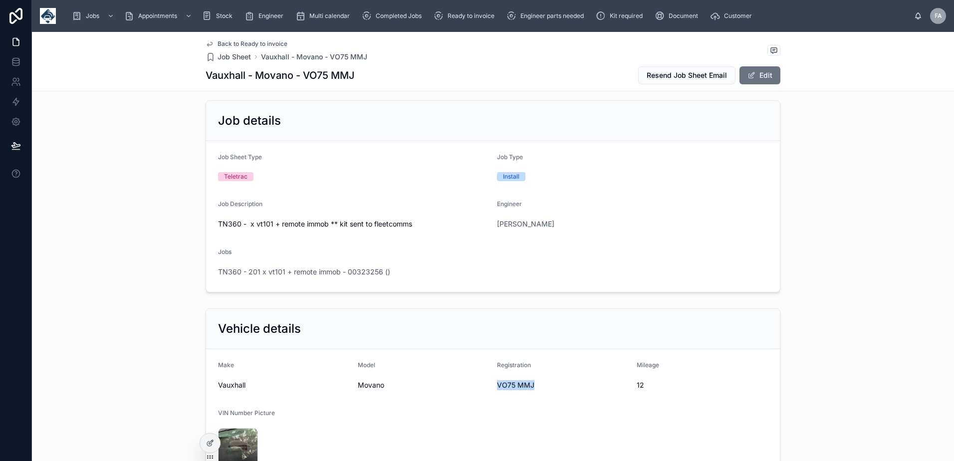
drag, startPoint x: 494, startPoint y: 383, endPoint x: 531, endPoint y: 389, distance: 36.9
click at [531, 389] on span "VO75 MMJ" at bounding box center [563, 385] width 132 height 10
copy span "VO75 MMJ"
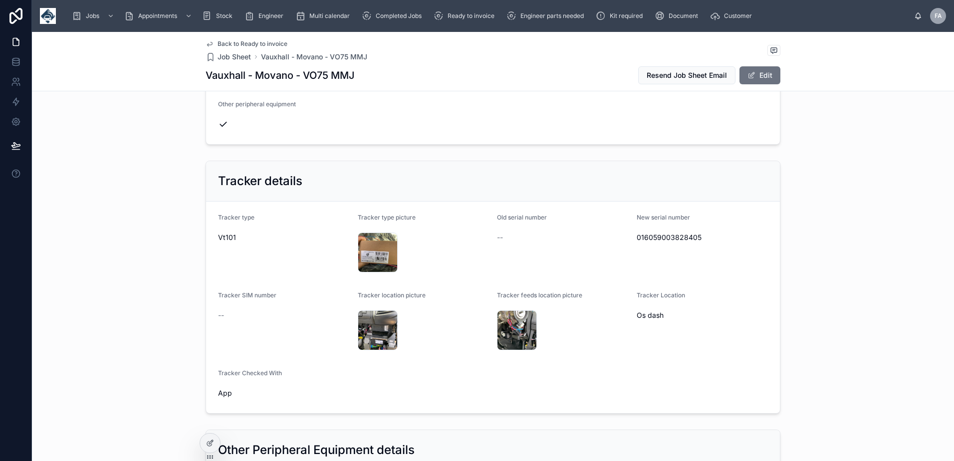
scroll to position [599, 0]
click at [651, 230] on div "016059003828405" at bounding box center [703, 236] width 132 height 16
copy span "016059003828405"
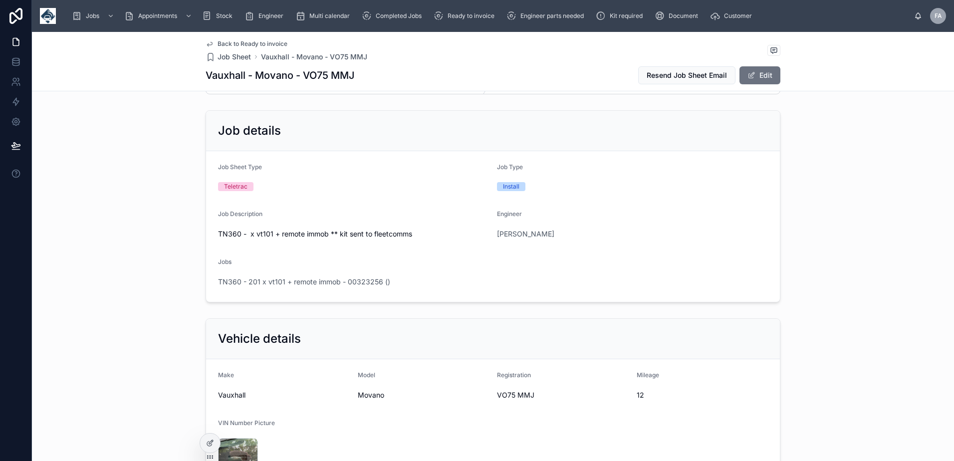
scroll to position [0, 0]
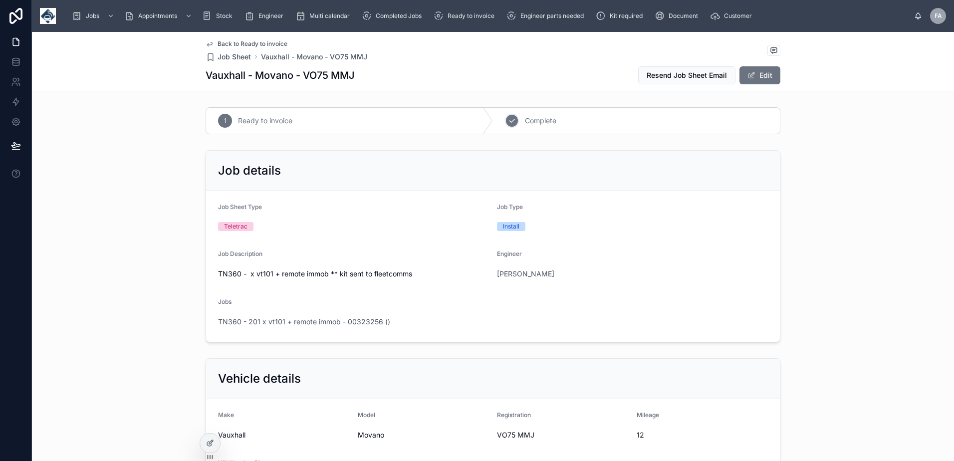
click at [509, 118] on icon at bounding box center [512, 121] width 8 height 8
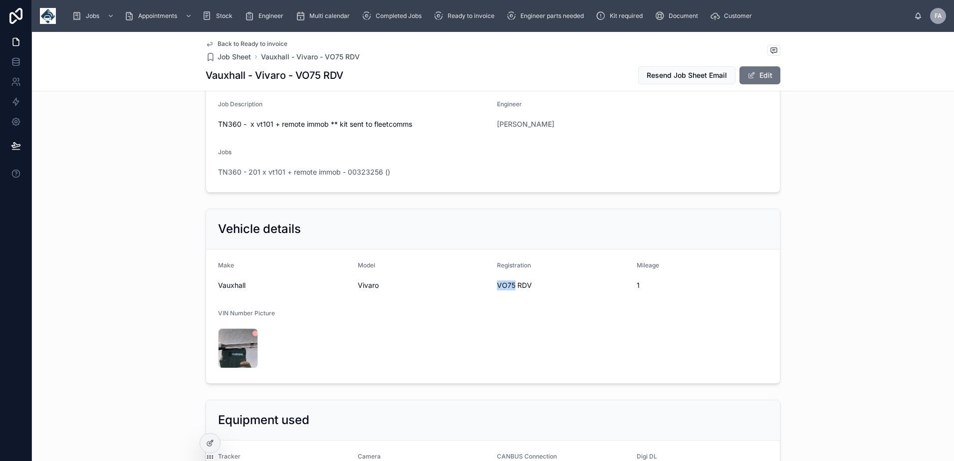
drag, startPoint x: 492, startPoint y: 284, endPoint x: 516, endPoint y: 285, distance: 24.5
click at [516, 285] on form "Make Vauxhall Model Vivaro Registration VO75 RDV Mileage 1 VIN Number Picture I…" at bounding box center [493, 316] width 574 height 134
drag, startPoint x: 516, startPoint y: 285, endPoint x: 526, endPoint y: 286, distance: 10.0
click at [526, 286] on span "VO75 RDV" at bounding box center [563, 285] width 132 height 10
drag, startPoint x: 526, startPoint y: 286, endPoint x: 537, endPoint y: 287, distance: 10.6
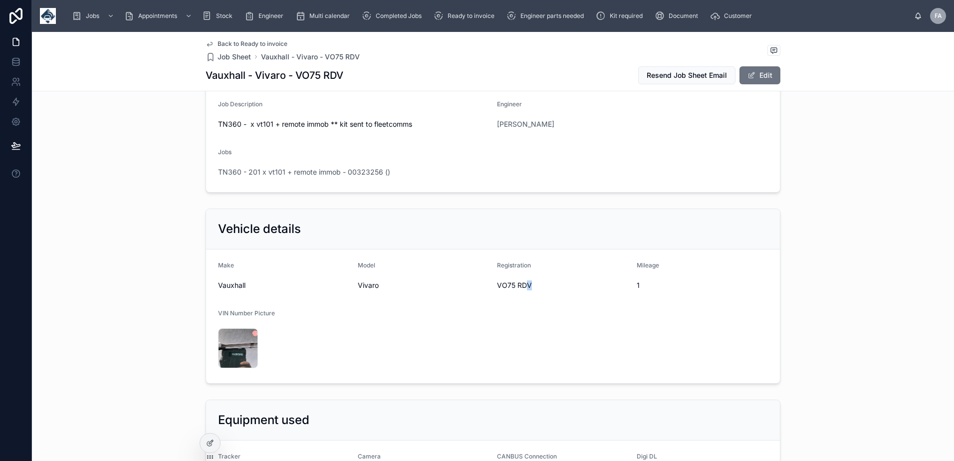
click at [537, 287] on span "VO75 RDV" at bounding box center [563, 285] width 132 height 10
copy span "VO75 RDV"
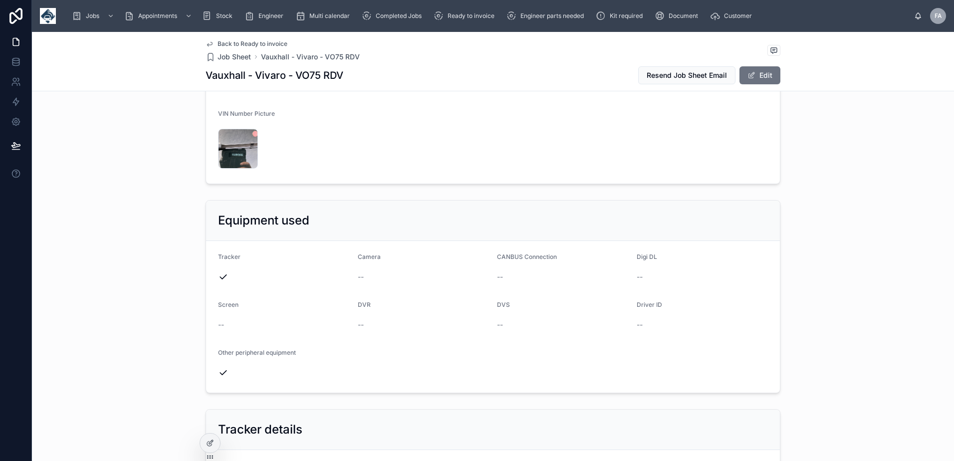
scroll to position [649, 0]
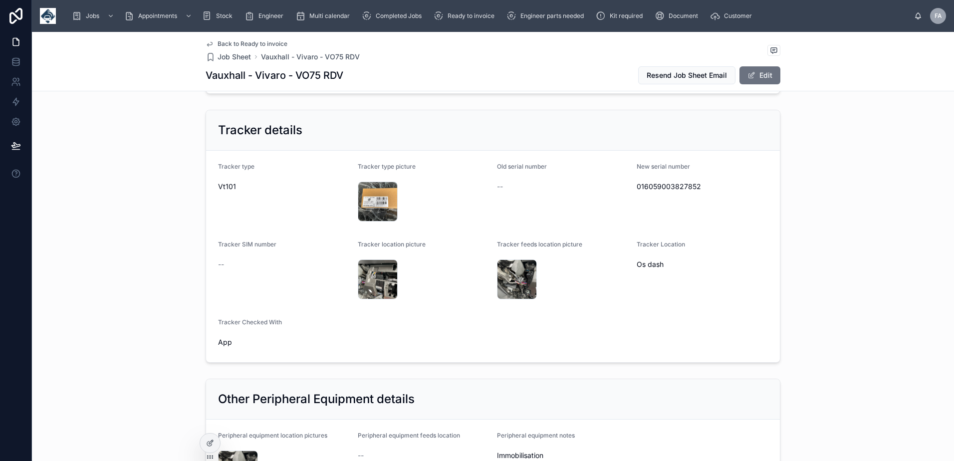
click at [663, 190] on span "016059003827852" at bounding box center [703, 187] width 132 height 10
copy span "016059003827852"
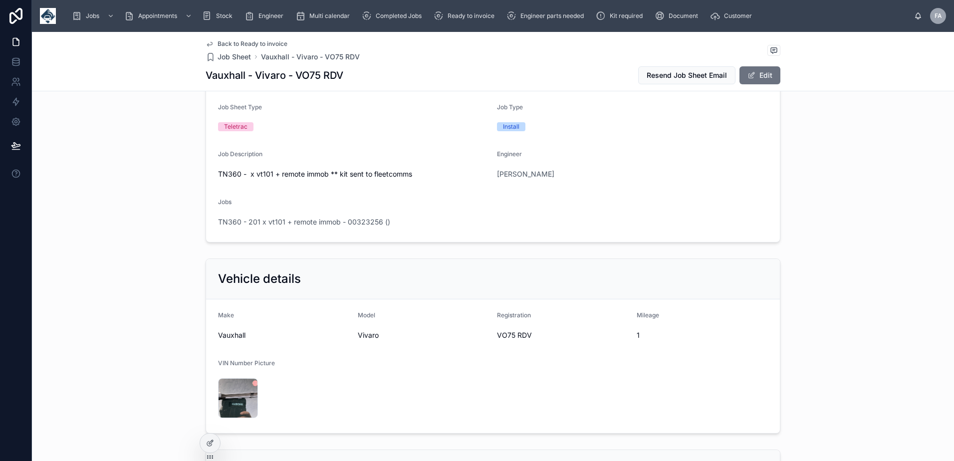
scroll to position [0, 0]
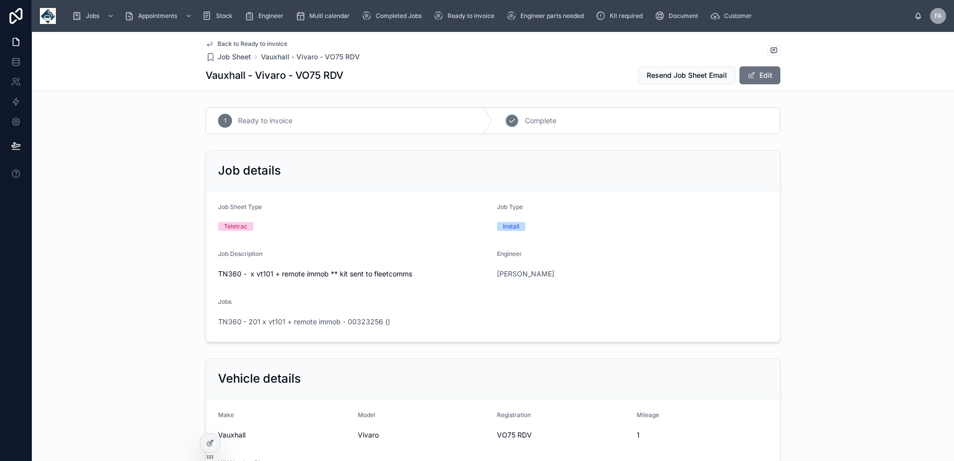
click at [508, 124] on icon at bounding box center [512, 121] width 8 height 8
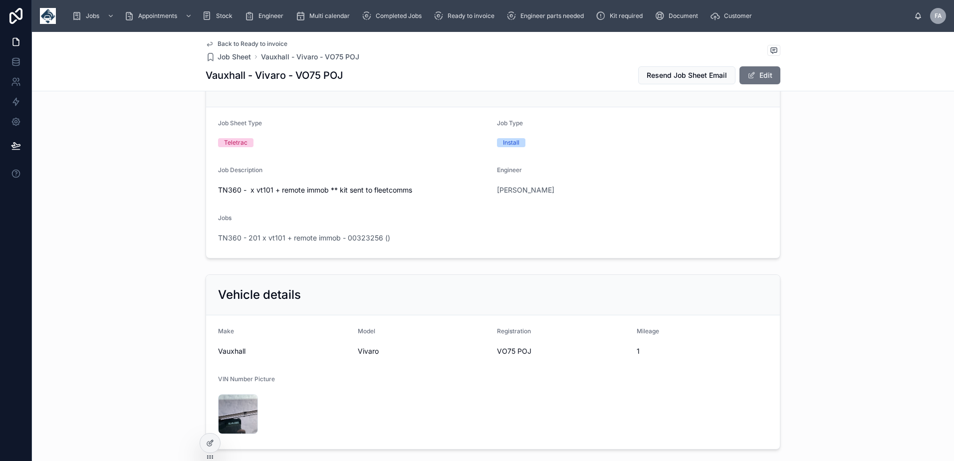
scroll to position [200, 0]
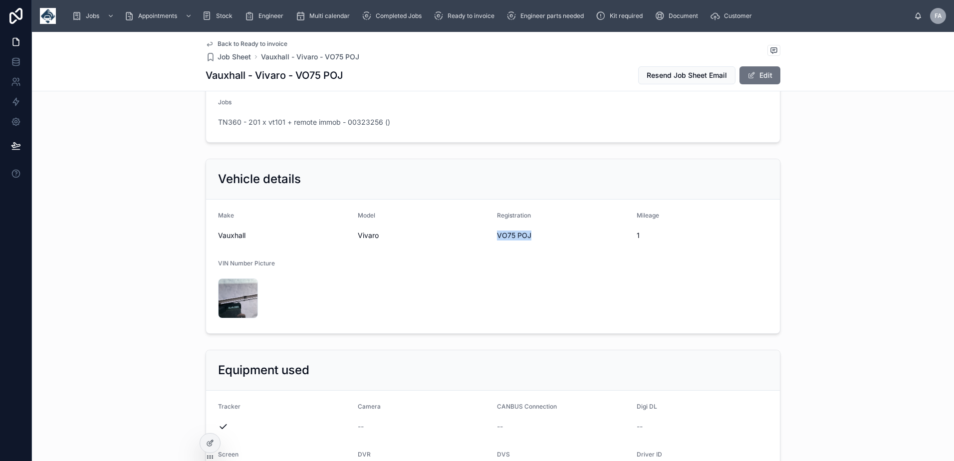
drag, startPoint x: 491, startPoint y: 232, endPoint x: 529, endPoint y: 232, distance: 37.4
click at [529, 232] on form "Make Vauxhall Model Vivaro Registration VO75 POJ Mileage 1 VIN Number Picture I…" at bounding box center [493, 267] width 574 height 134
copy span "VO75 POJ"
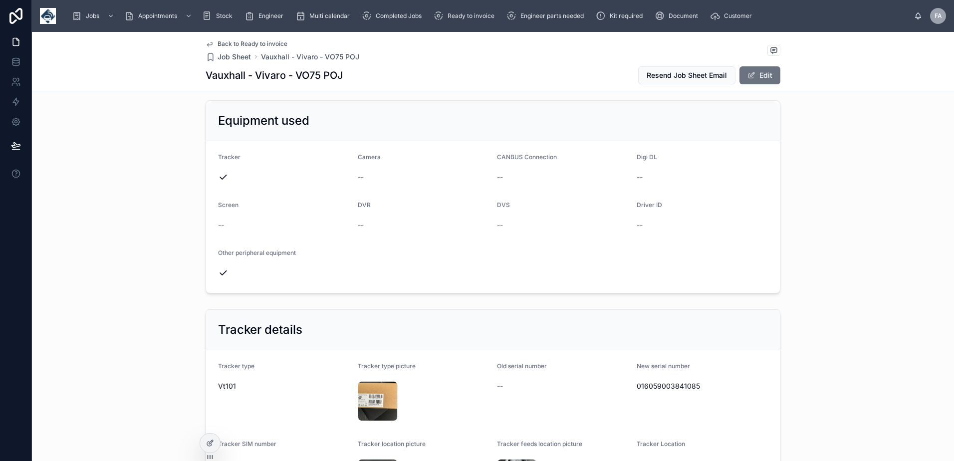
scroll to position [499, 0]
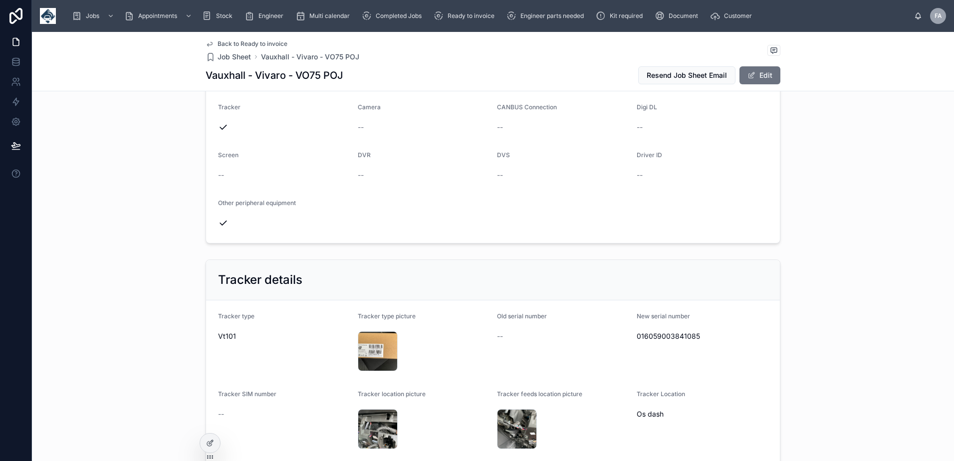
click at [679, 336] on span "016059003841085" at bounding box center [703, 336] width 132 height 10
copy span "016059003841085"
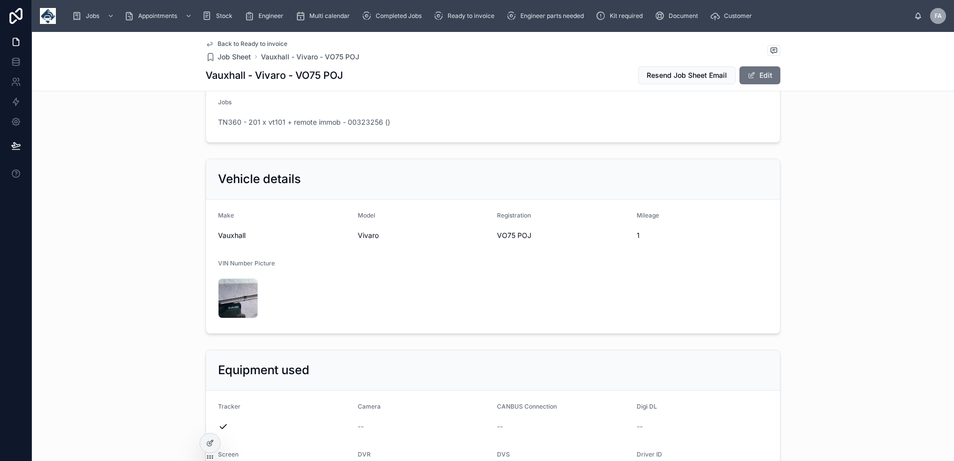
scroll to position [0, 0]
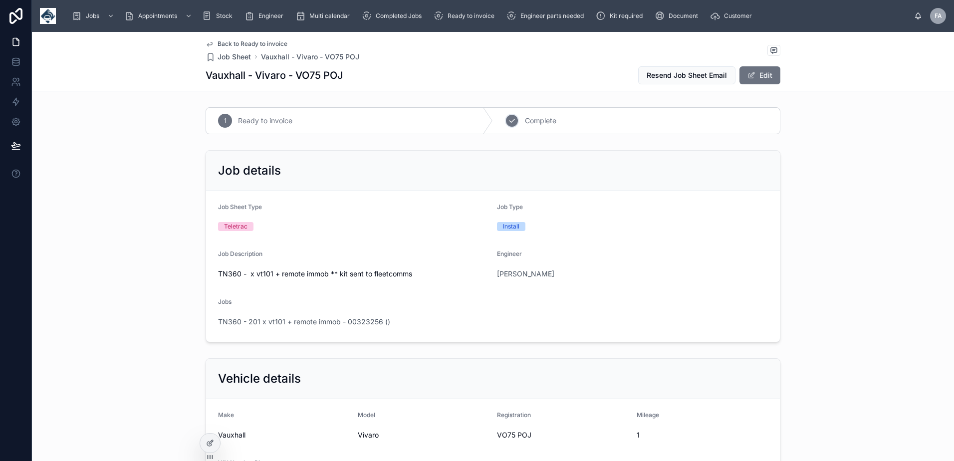
click at [514, 120] on div "2" at bounding box center [512, 121] width 14 height 14
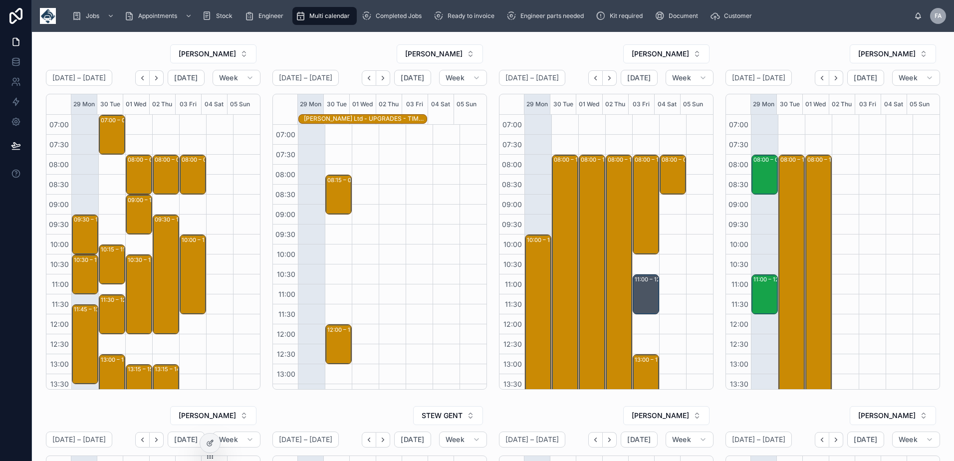
scroll to position [205, 0]
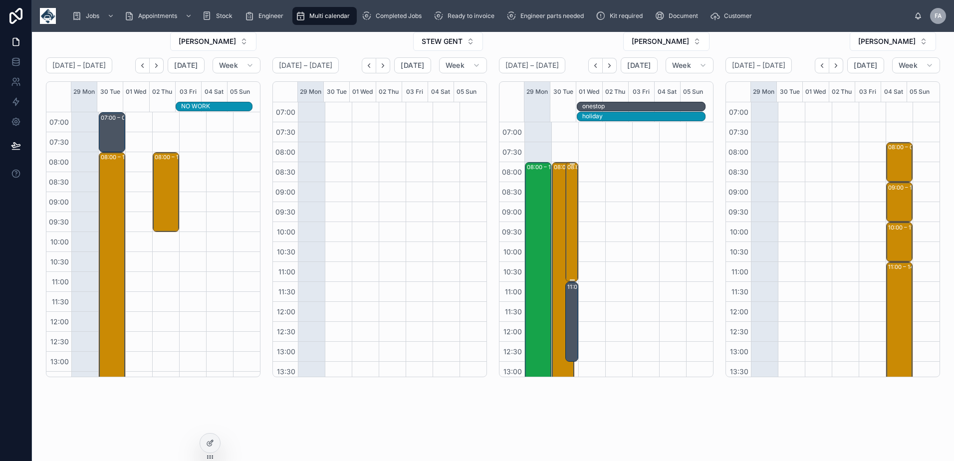
click at [567, 240] on div "08:00 – 11:00 Road Bond Limited T/A 1 Stop Van - 00324933 - TIMED 8AM - 3 x SVC…" at bounding box center [572, 222] width 10 height 118
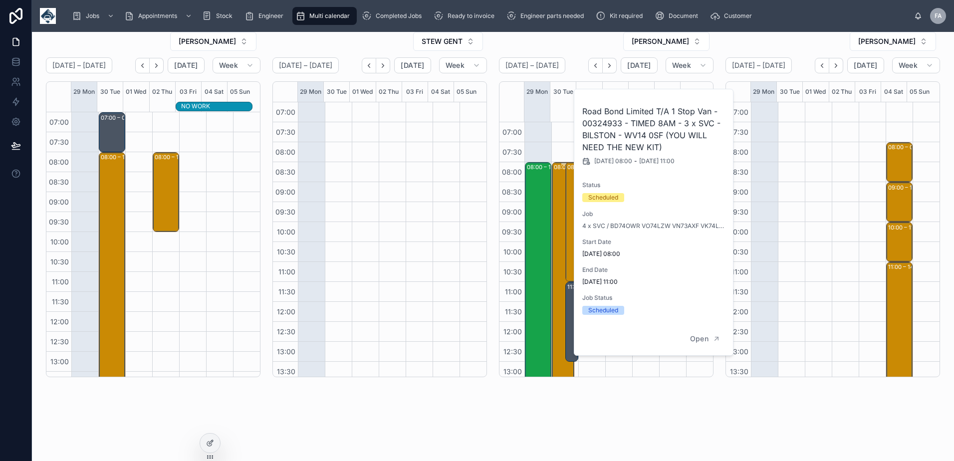
click at [556, 233] on div "08:00 – 16:00 Road Bond Limited T/A 1 Stop Van" at bounding box center [563, 321] width 19 height 317
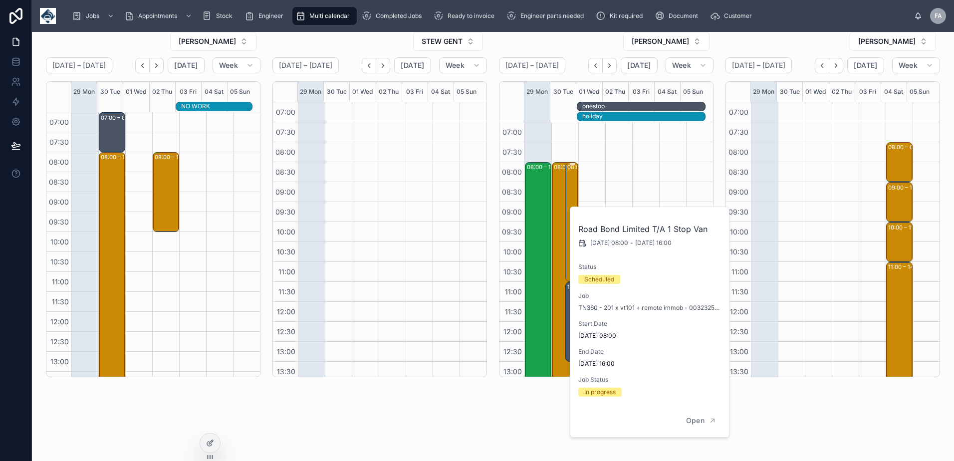
click at [567, 218] on div "08:00 – 11:00 Road Bond Limited T/A 1 Stop Van - 00324933 - TIMED 8AM - 3 x SVC…" at bounding box center [572, 222] width 10 height 118
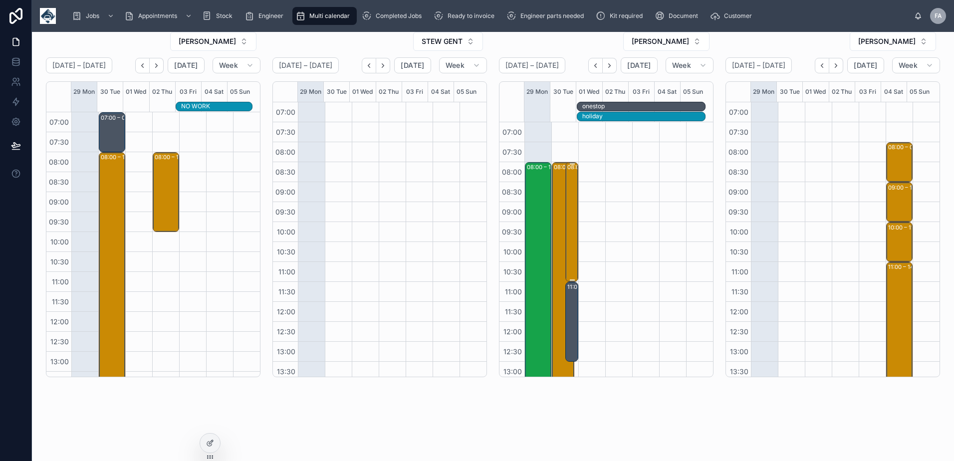
click at [567, 183] on div "08:00 – 11:00 Road Bond Limited T/A 1 Stop Van - 00324933 - TIMED 8AM - 3 x SVC…" at bounding box center [572, 222] width 10 height 118
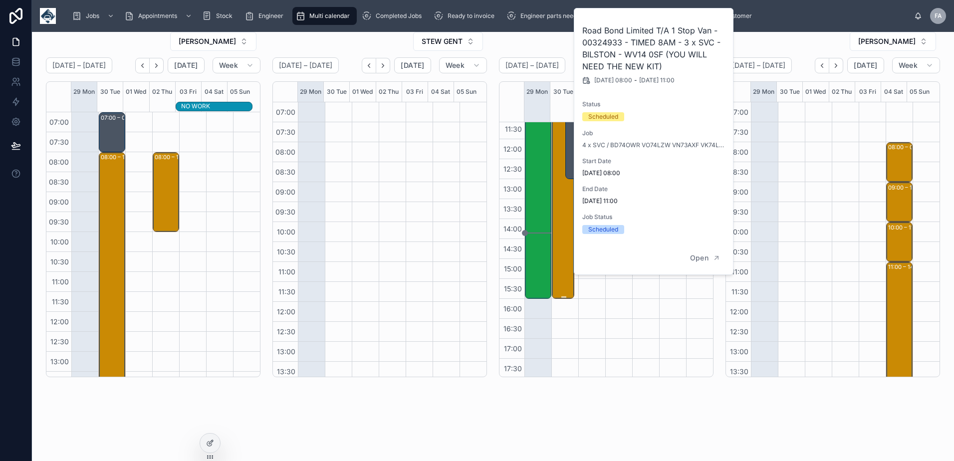
scroll to position [25, 0]
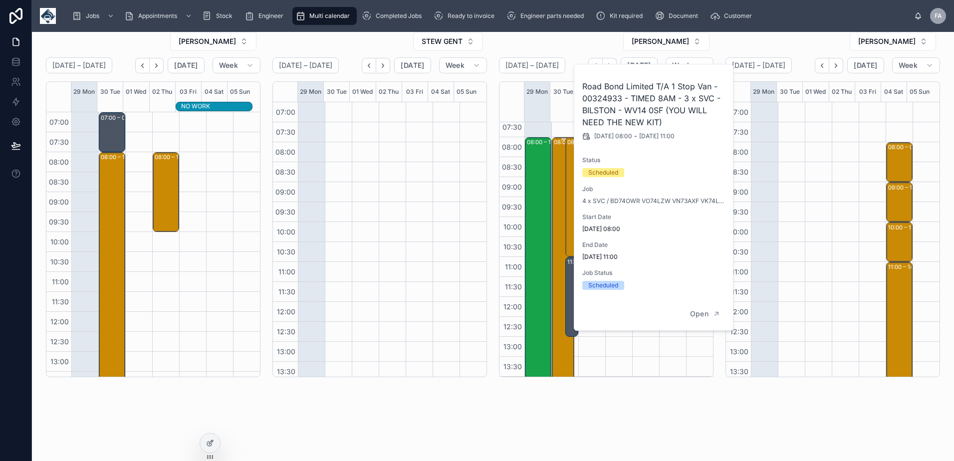
click at [554, 213] on div "08:00 – 16:00 Road Bond Limited T/A 1 Stop Van" at bounding box center [563, 296] width 19 height 317
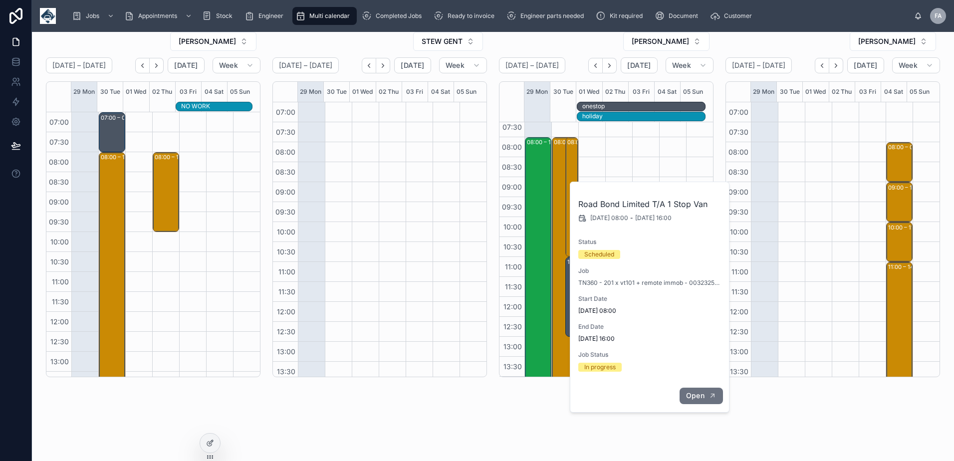
click at [698, 397] on span "Open" at bounding box center [695, 395] width 18 height 9
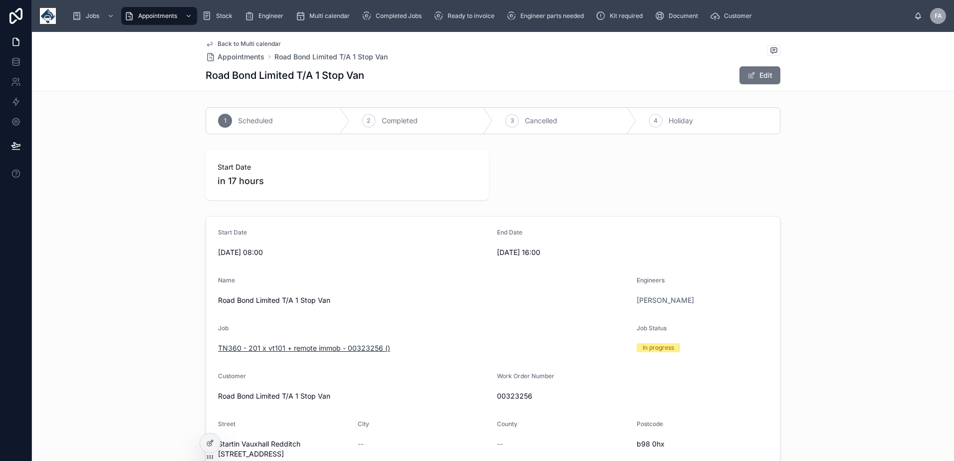
click at [293, 349] on span "TN360 - 201 x vt101 + remote immob - 00323256 ()" at bounding box center [304, 348] width 172 height 10
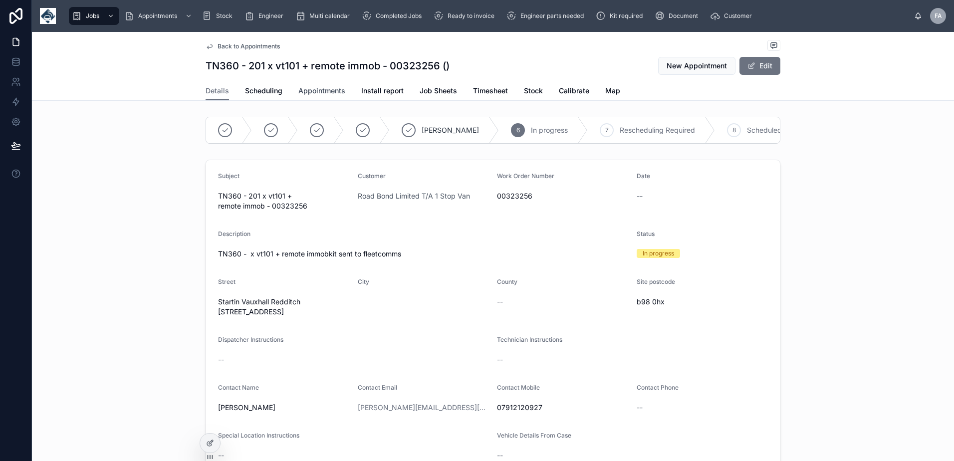
click at [327, 94] on span "Appointments" at bounding box center [321, 91] width 47 height 10
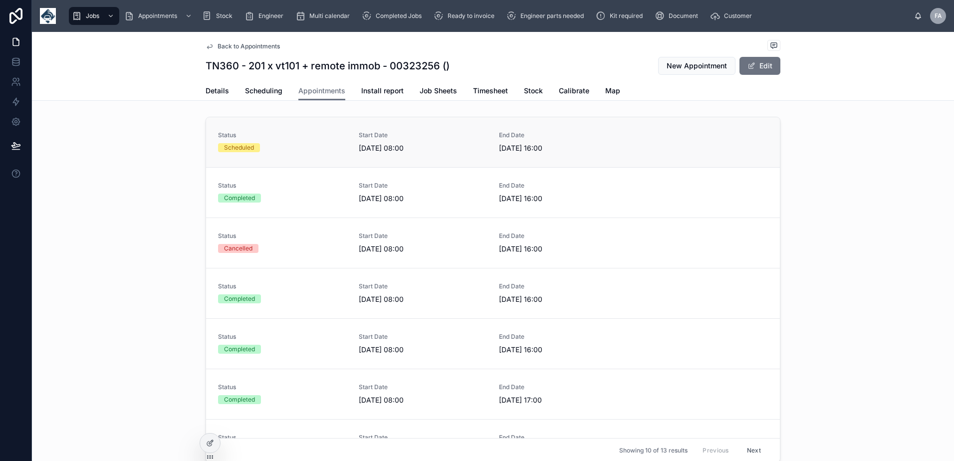
click at [288, 158] on link "Status Scheduled Start Date [DATE] 08:00 End Date [DATE] 16:00" at bounding box center [493, 142] width 574 height 50
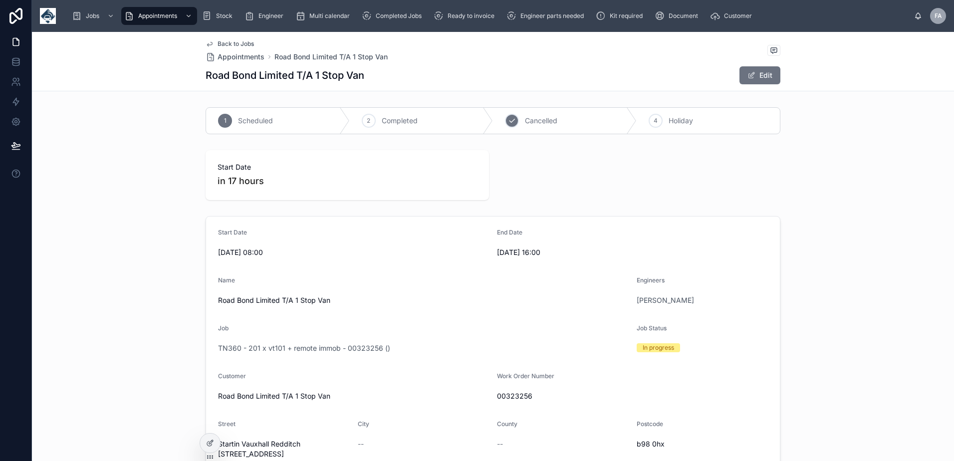
click at [513, 124] on div "3" at bounding box center [512, 121] width 14 height 14
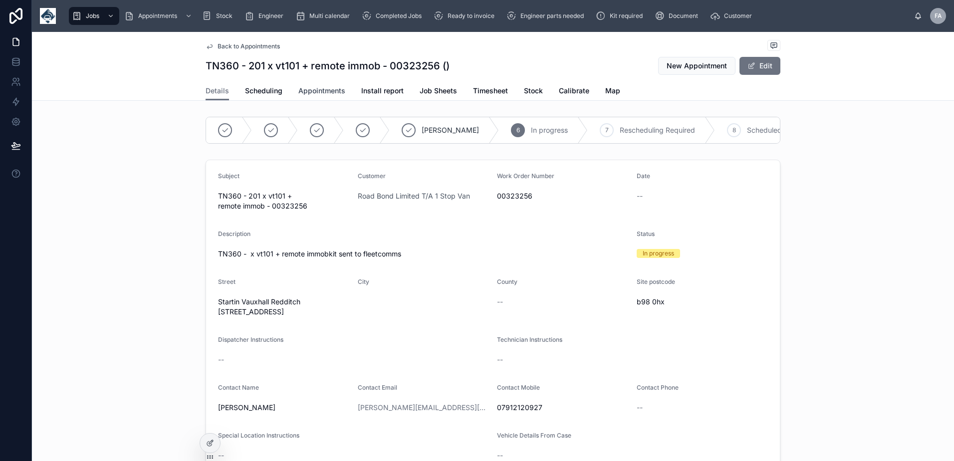
click at [313, 90] on span "Appointments" at bounding box center [321, 91] width 47 height 10
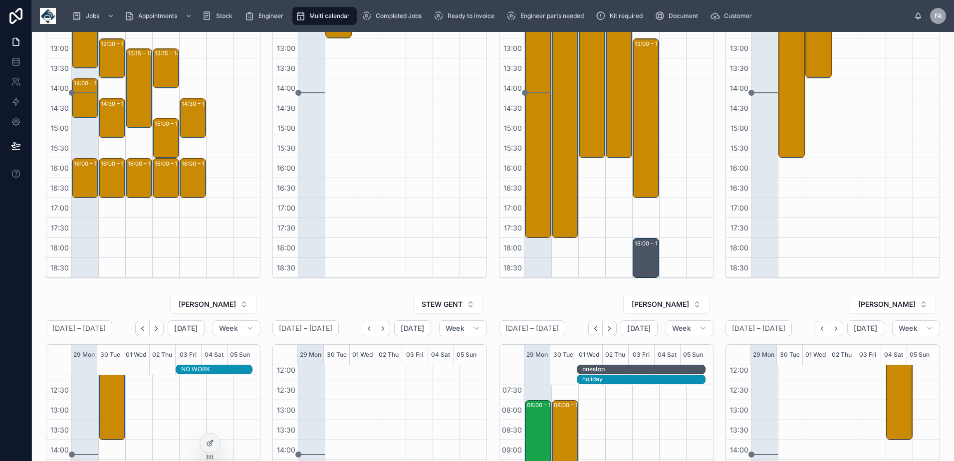
scroll to position [249, 0]
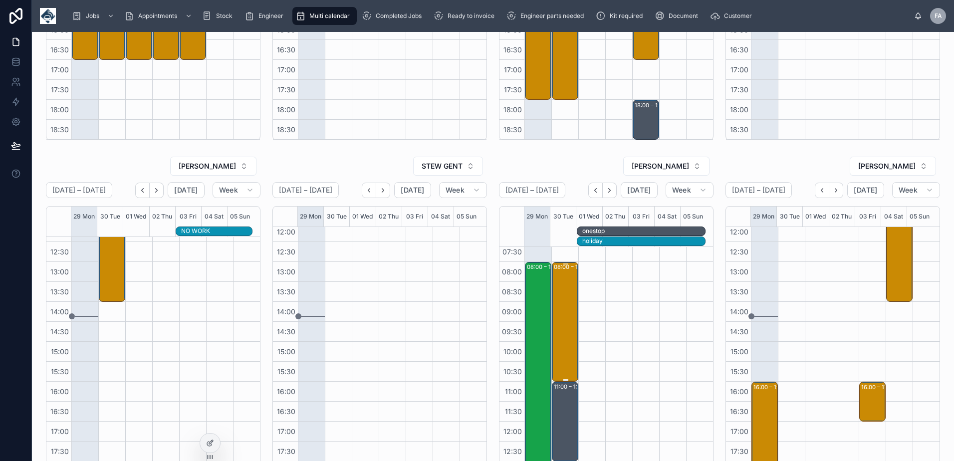
click at [565, 345] on div "08:00 – 11:00 Road Bond Limited T/A 1 Stop Van - 00324933 - TIMED 8AM - 3 x SVC…" at bounding box center [565, 322] width 23 height 118
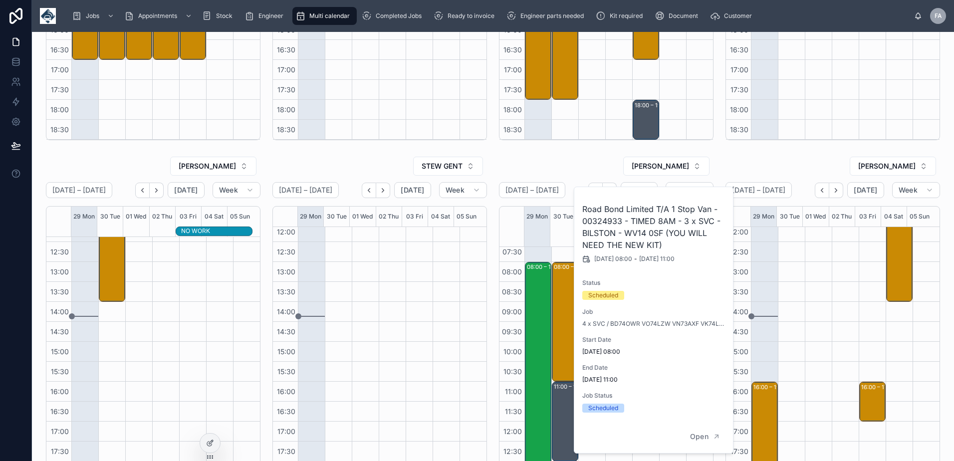
click at [604, 219] on h2 "Road Bond Limited T/A 1 Stop Van - 00324933 - TIMED 8AM - 3 x SVC - BILSTON - W…" at bounding box center [654, 227] width 144 height 48
copy h2 "00324933"
